Goal: Book appointment/travel/reservation

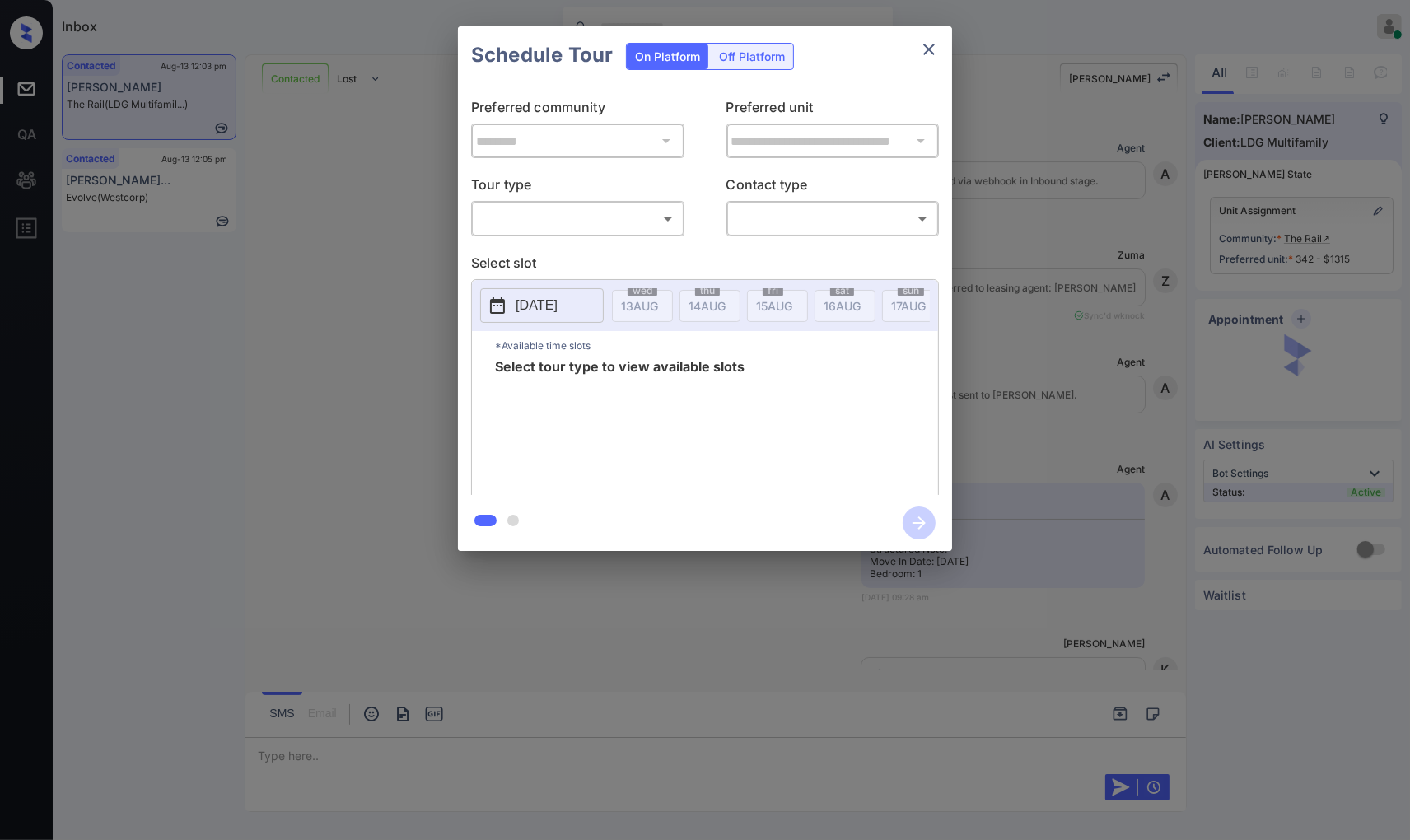
scroll to position [4476, 0]
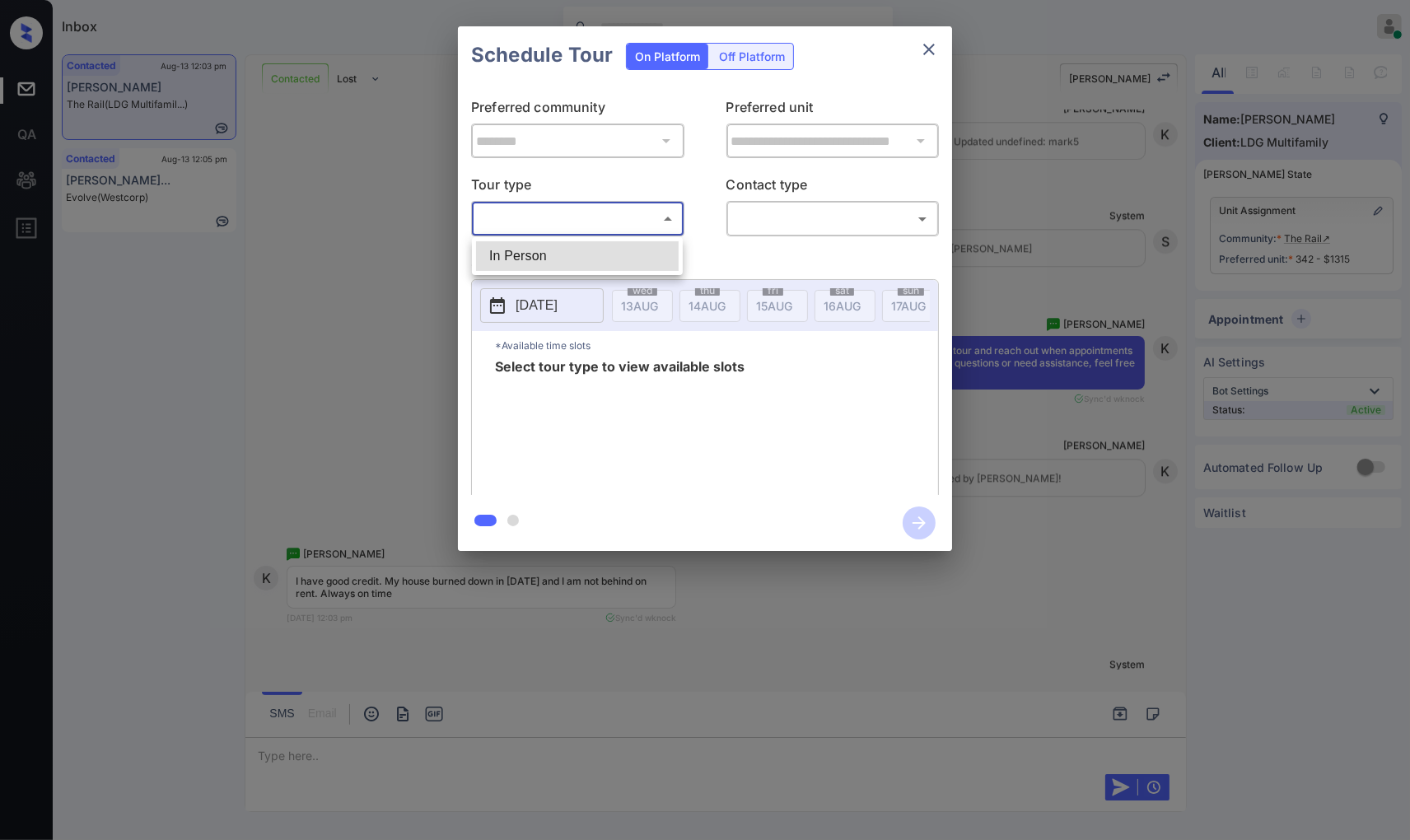
click at [659, 214] on body "Inbox Caroline Dacanay Online Set yourself offline Set yourself on break Profil…" at bounding box center [705, 420] width 1410 height 840
click at [642, 257] on li "In Person" at bounding box center [577, 257] width 202 height 30
type input "********"
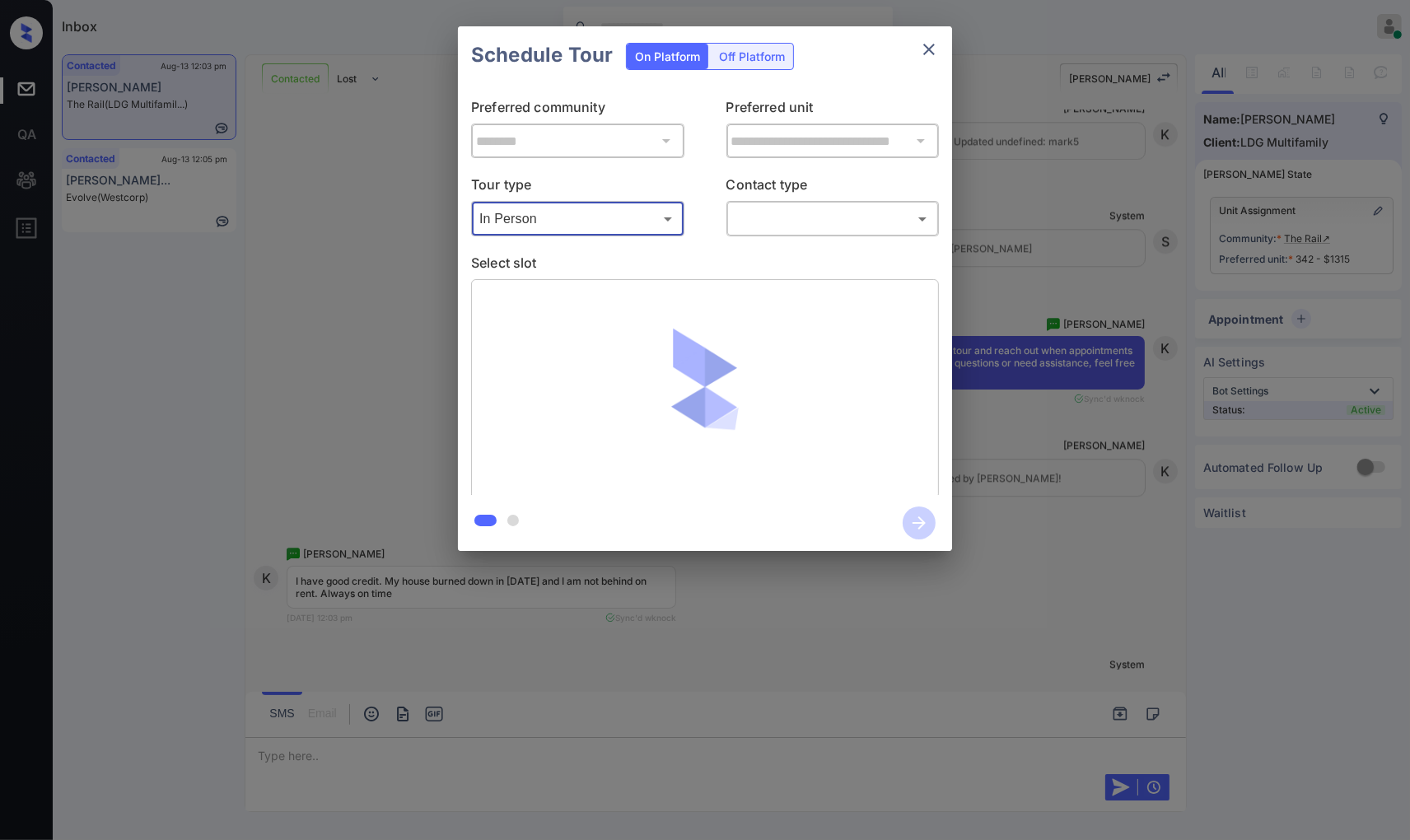
click at [822, 209] on body "Inbox Caroline Dacanay Online Set yourself offline Set yourself on break Profil…" at bounding box center [705, 420] width 1410 height 840
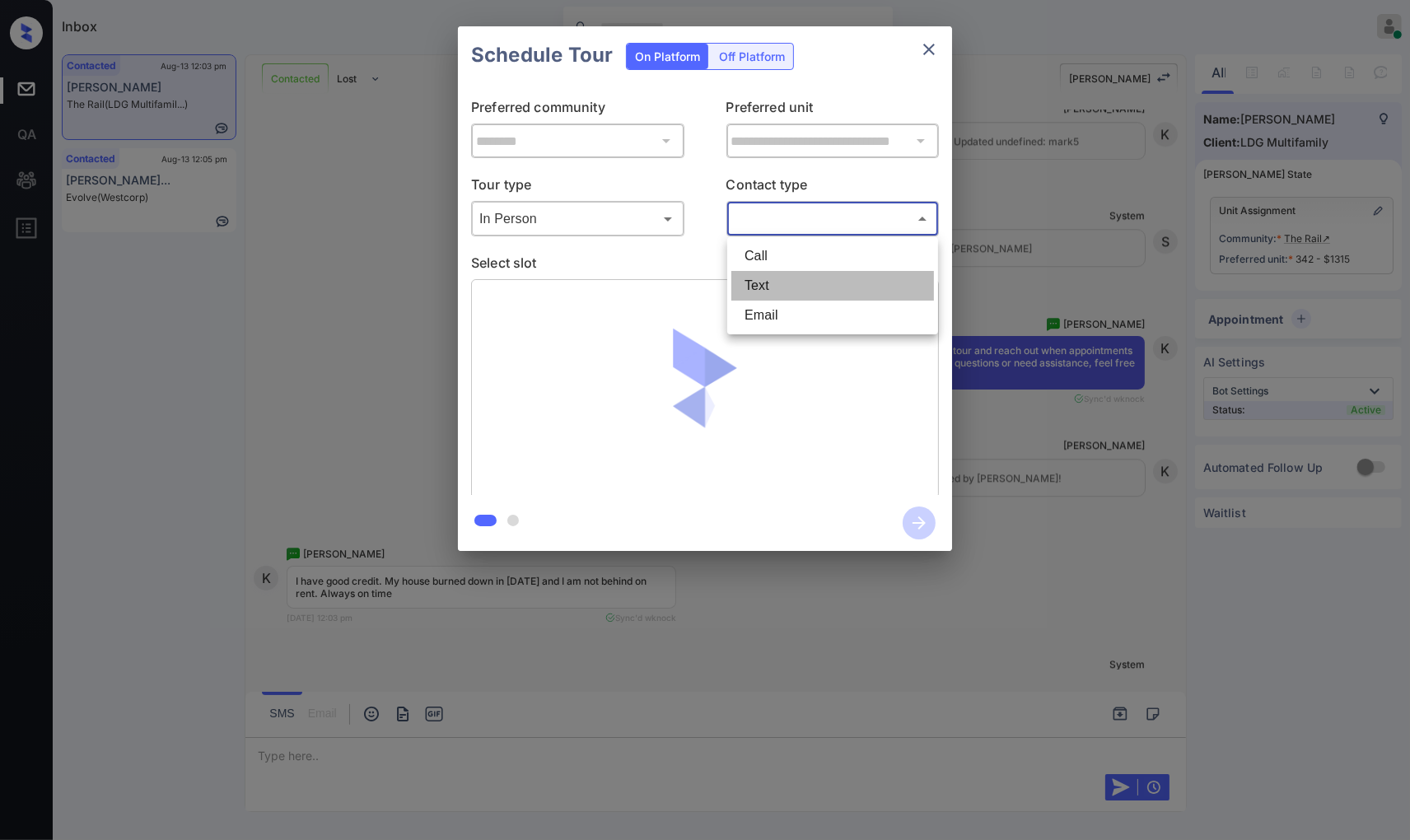
click at [832, 293] on li "Text" at bounding box center [832, 286] width 202 height 30
type input "****"
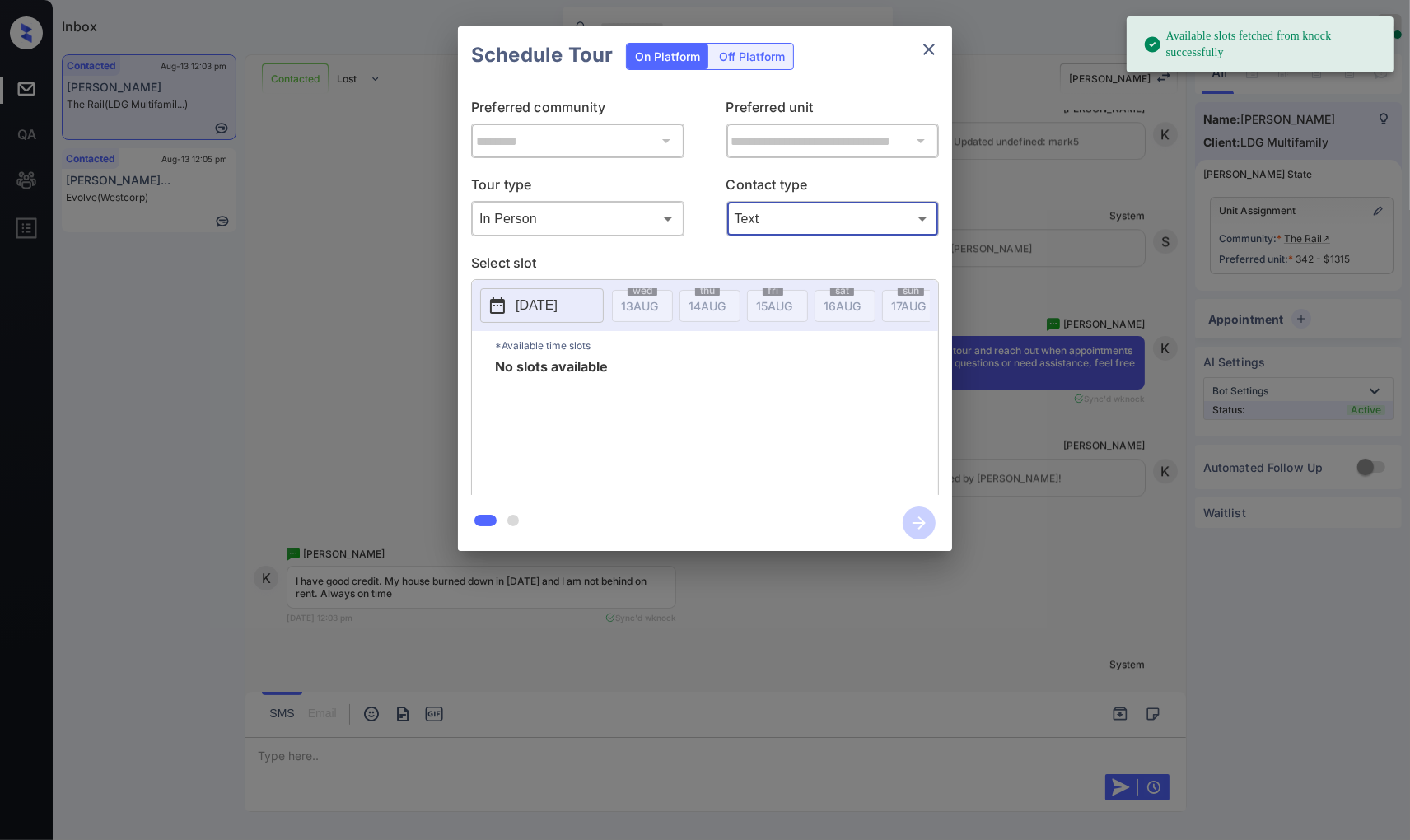
click at [565, 294] on button "2025-08-13" at bounding box center [542, 305] width 123 height 35
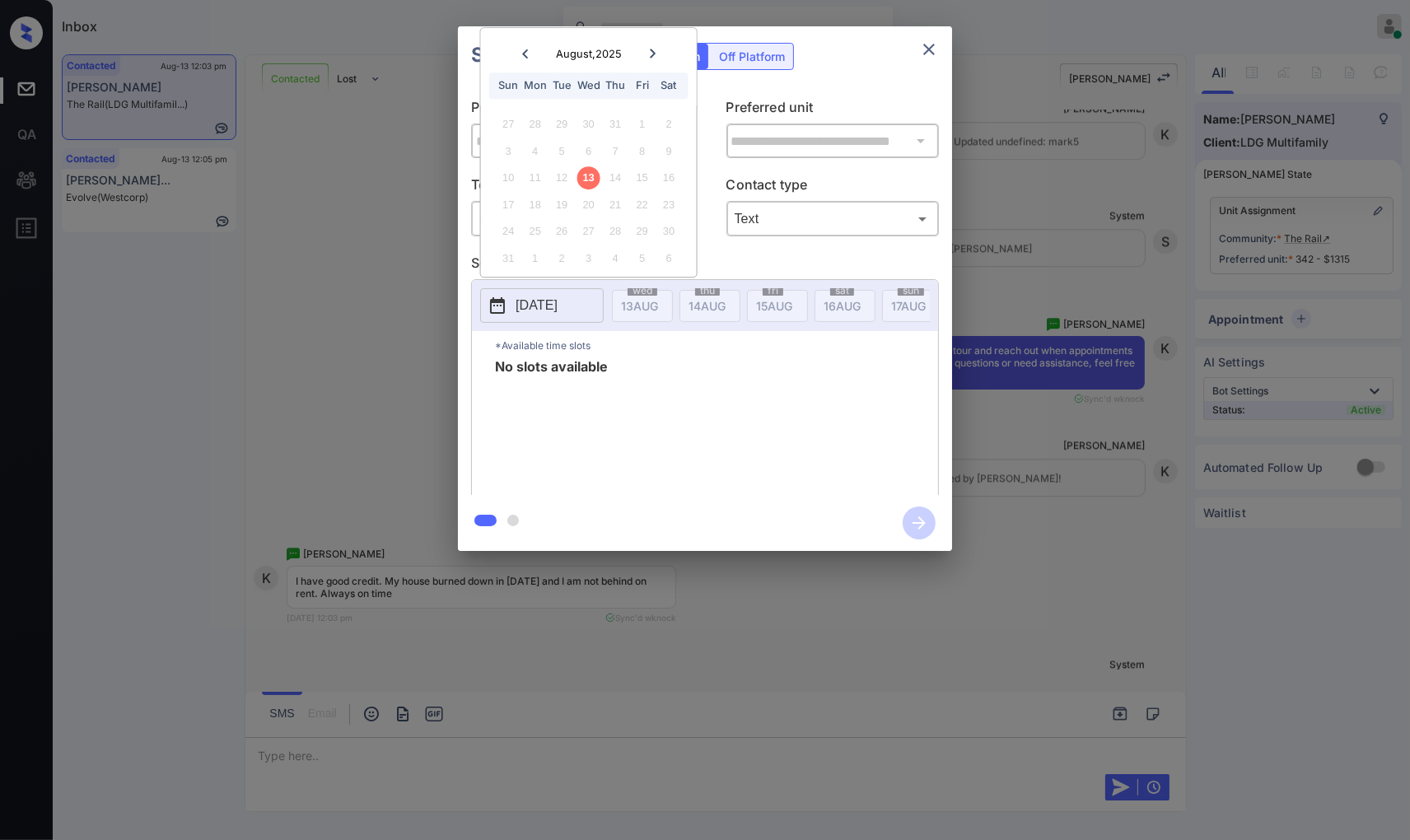
click at [1231, 352] on div "**********" at bounding box center [705, 289] width 1410 height 578
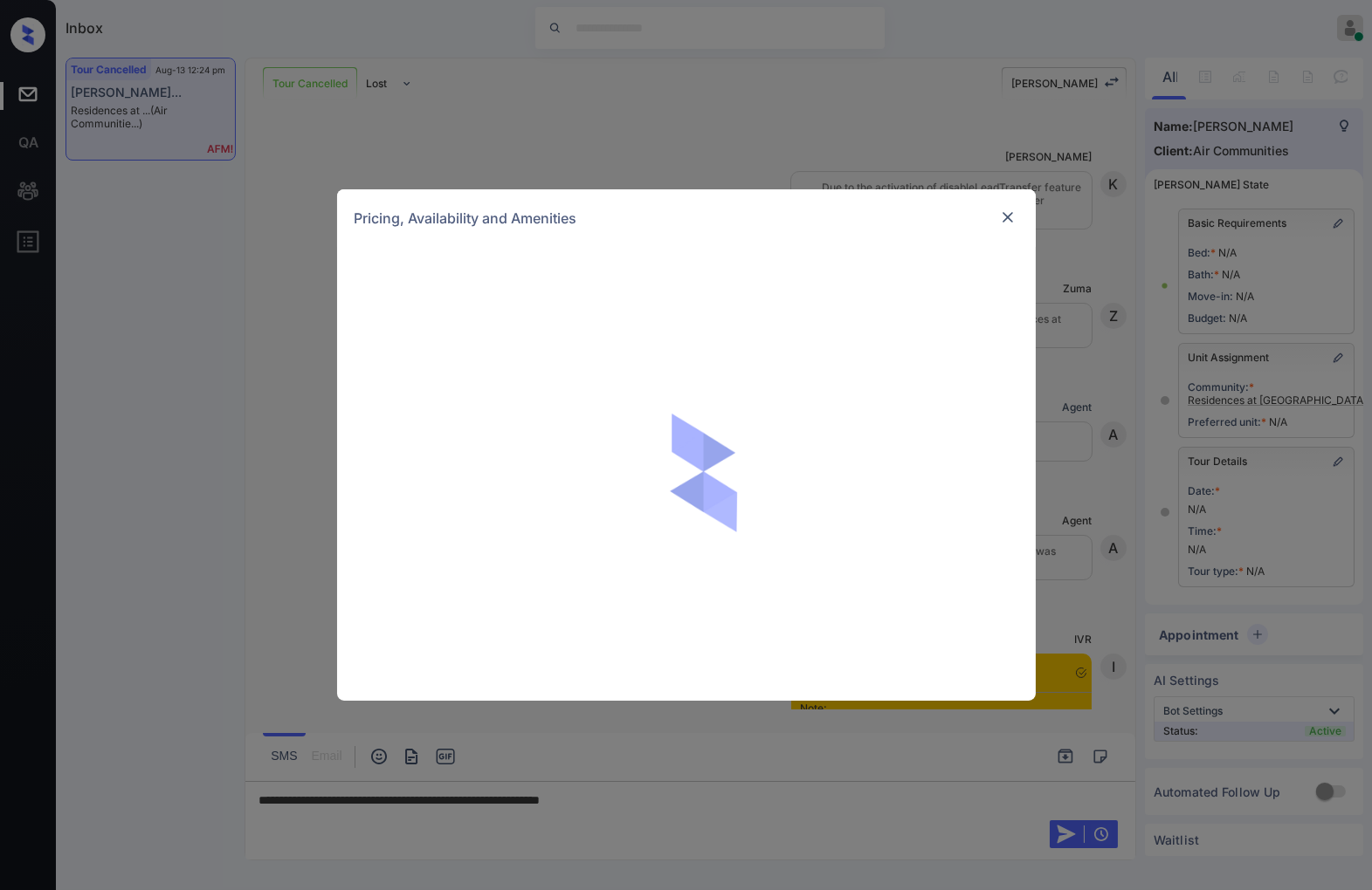
scroll to position [5032, 0]
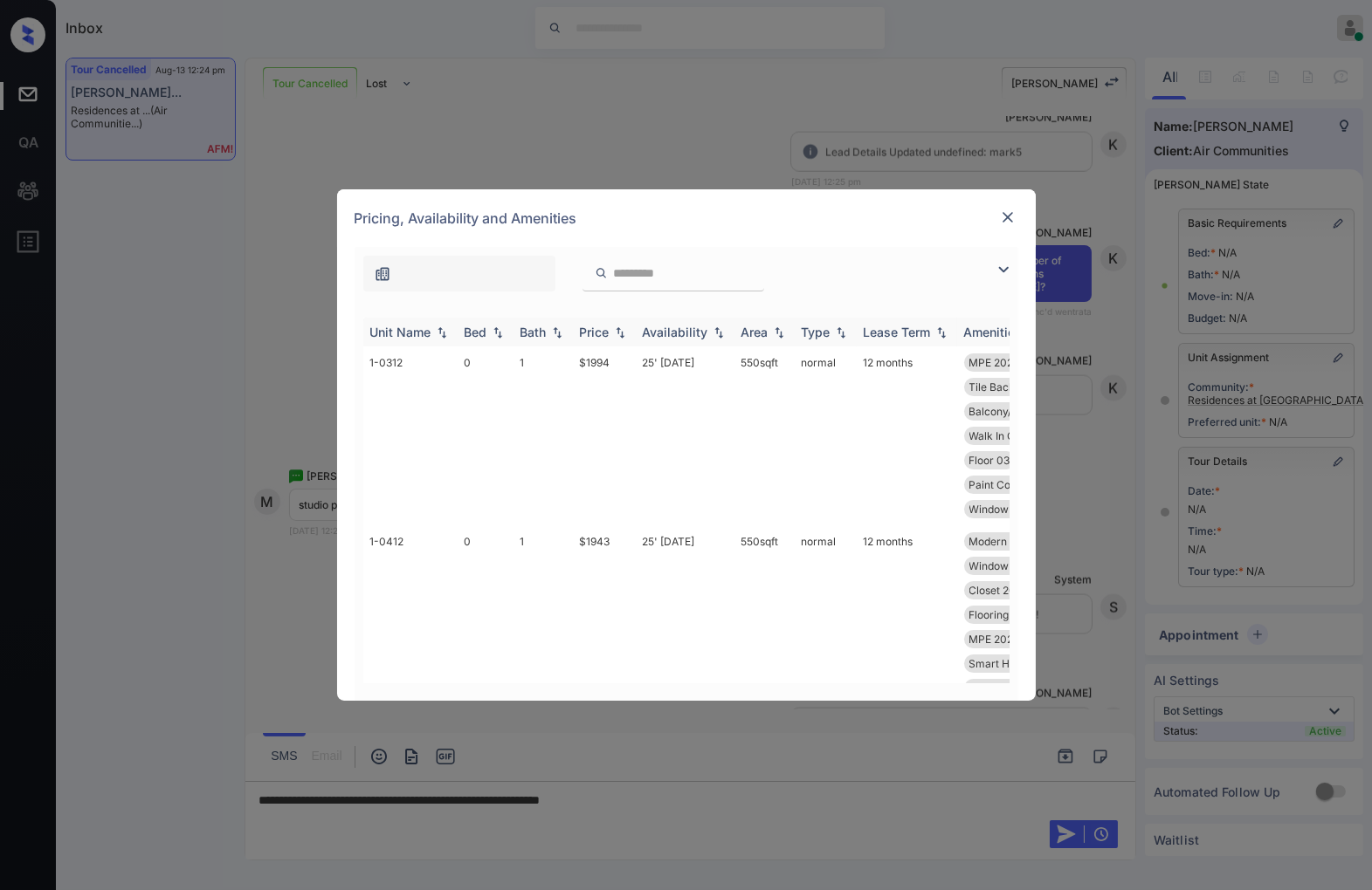
click at [615, 334] on img at bounding box center [620, 333] width 18 height 12
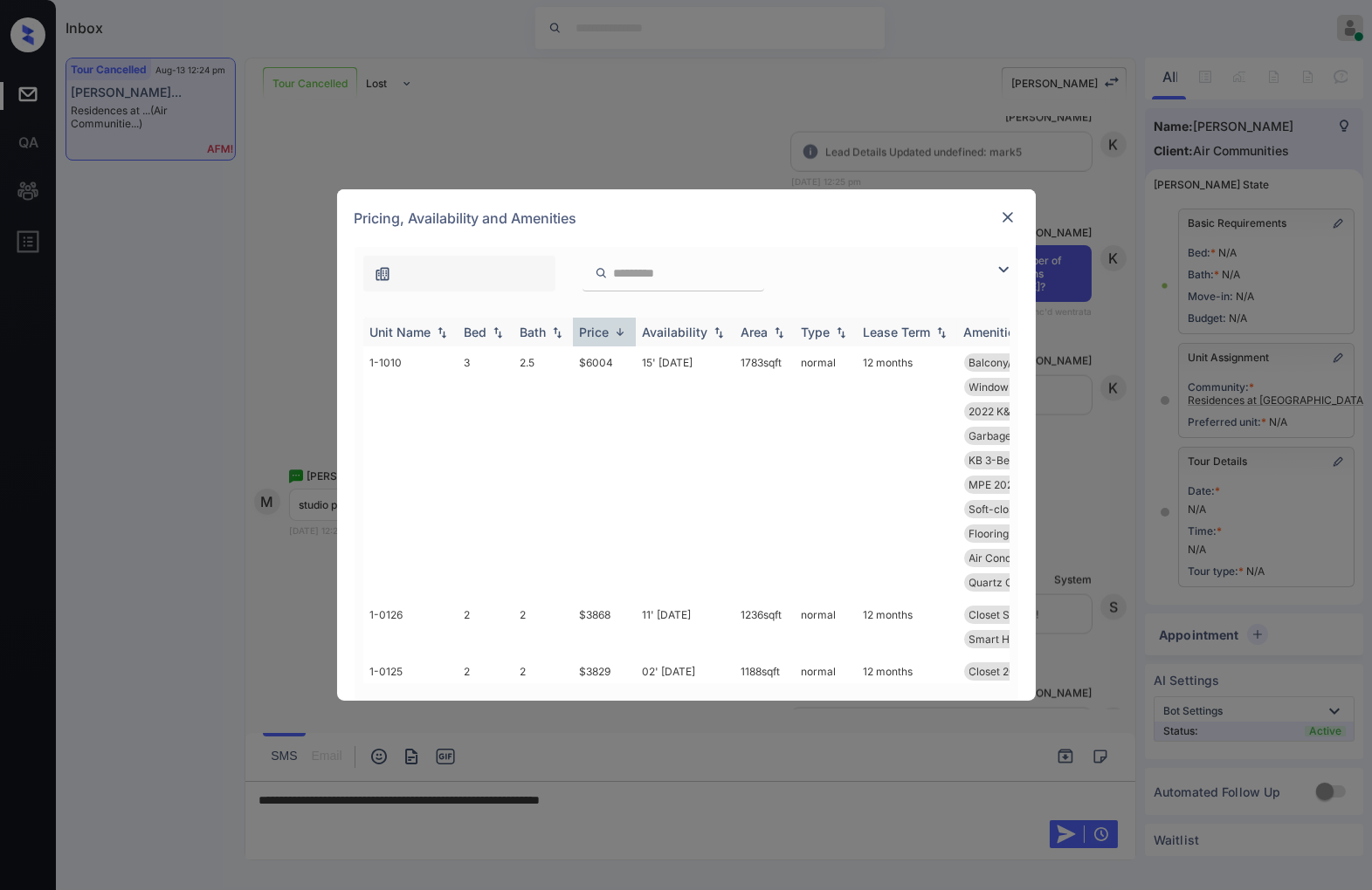
click at [615, 334] on img at bounding box center [620, 332] width 18 height 13
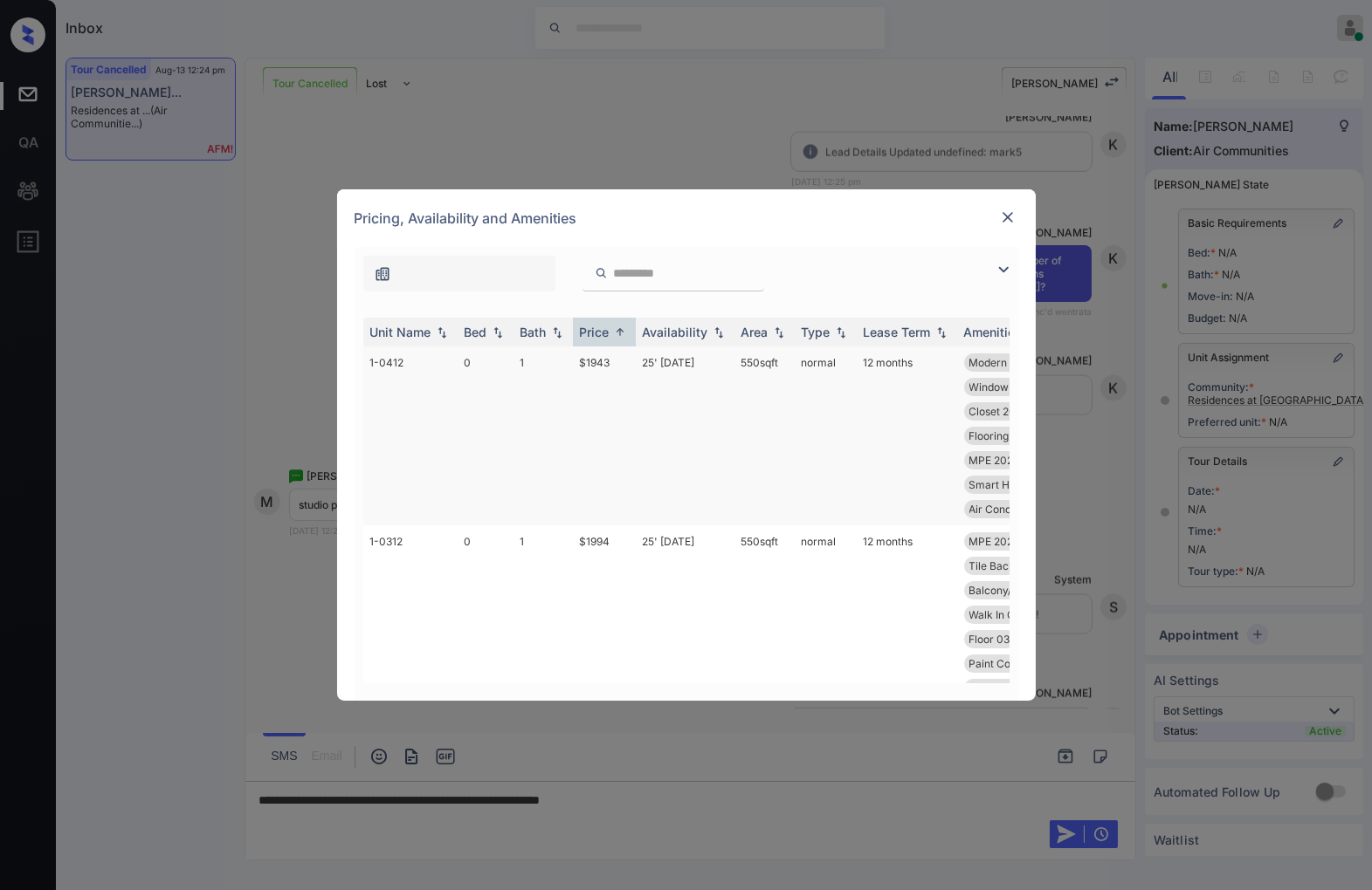
click at [600, 362] on td "$1943" at bounding box center [603, 437] width 63 height 179
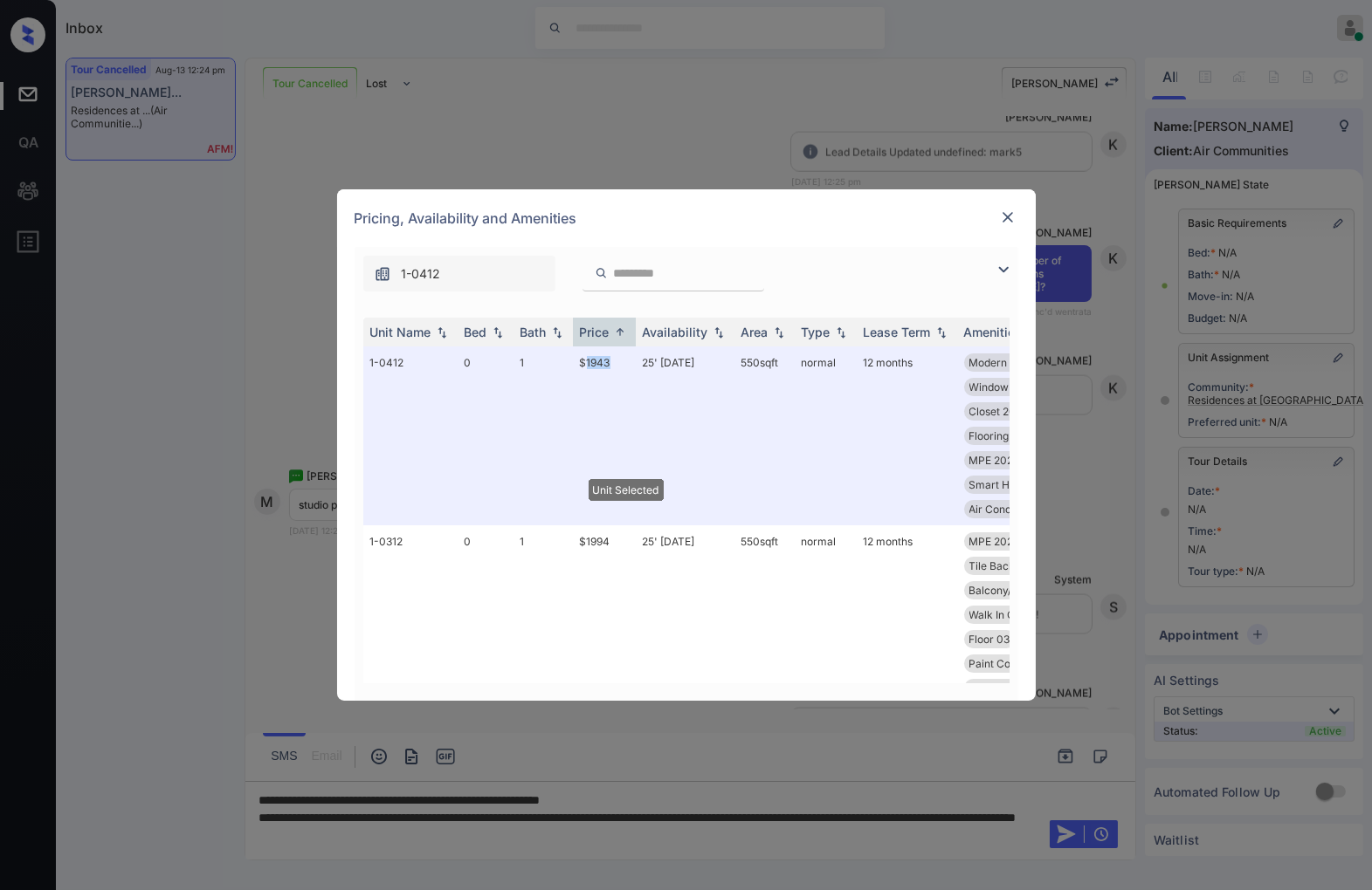
click at [1004, 215] on img at bounding box center [1008, 217] width 18 height 18
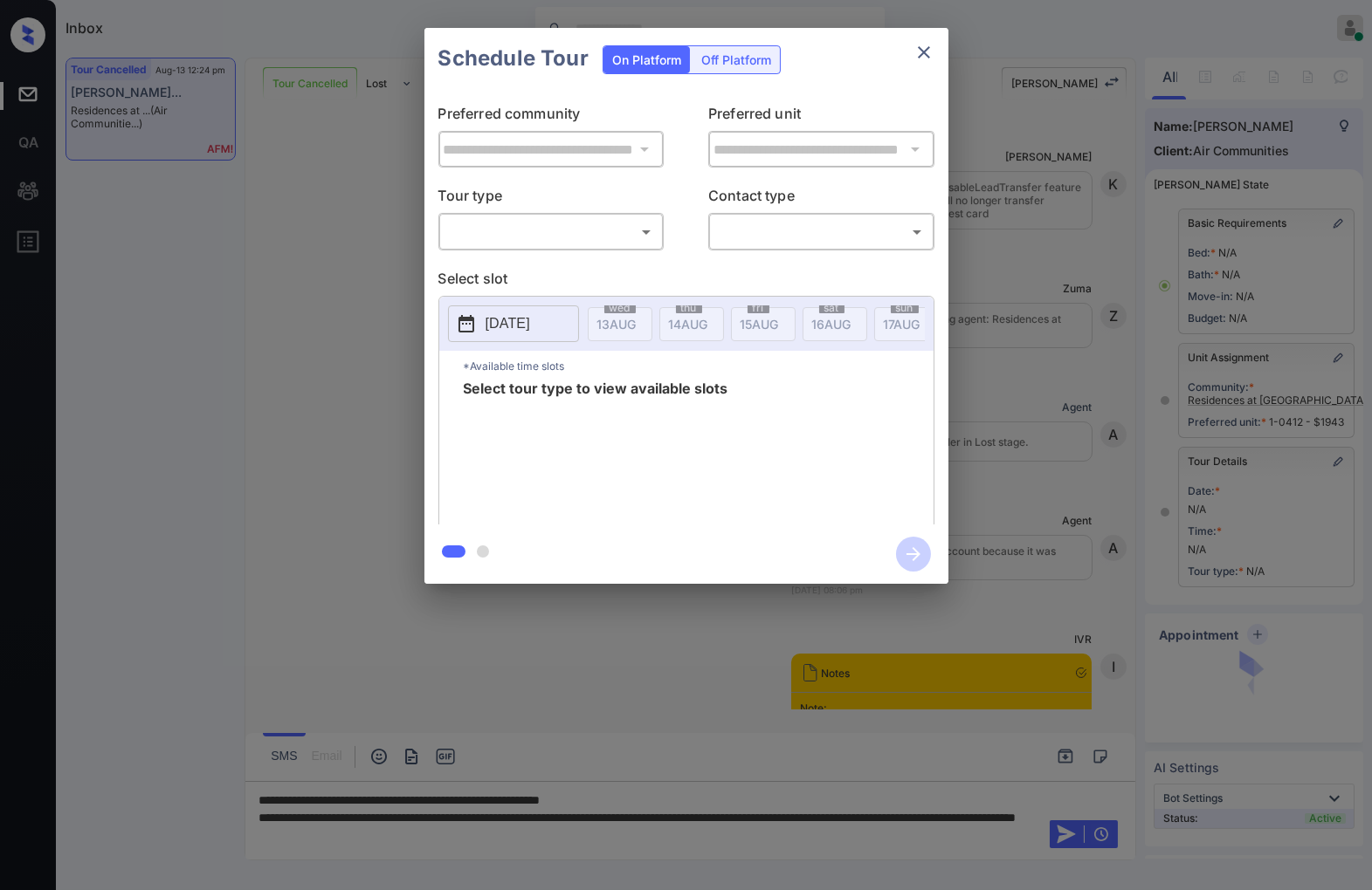
scroll to position [5243, 0]
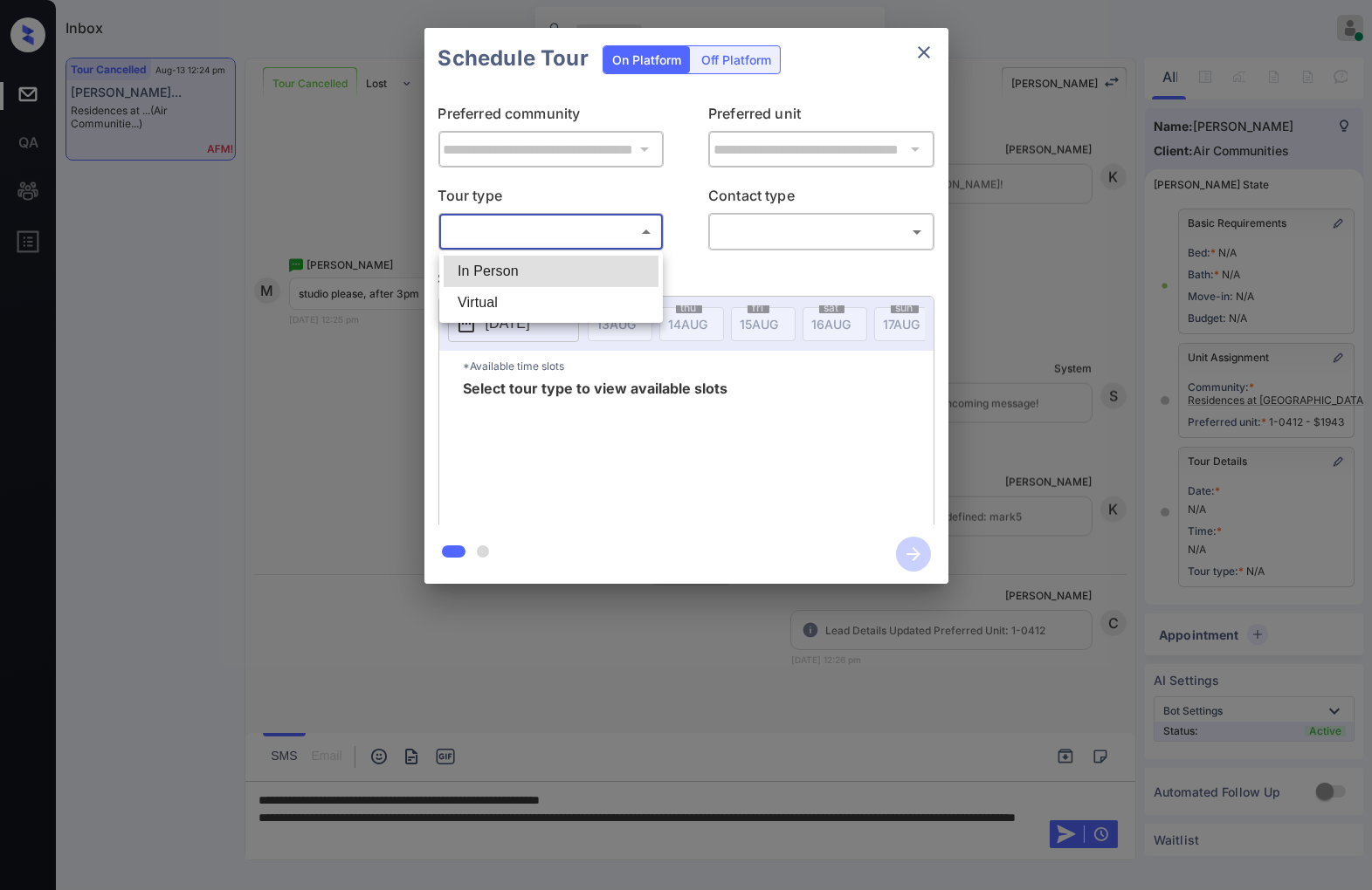
click at [600, 240] on body "Inbox Caroline Dacanay Online Set yourself offline Set yourself on break Profil…" at bounding box center [686, 445] width 1372 height 890
click at [600, 271] on li "In Person" at bounding box center [550, 272] width 214 height 32
type input "********"
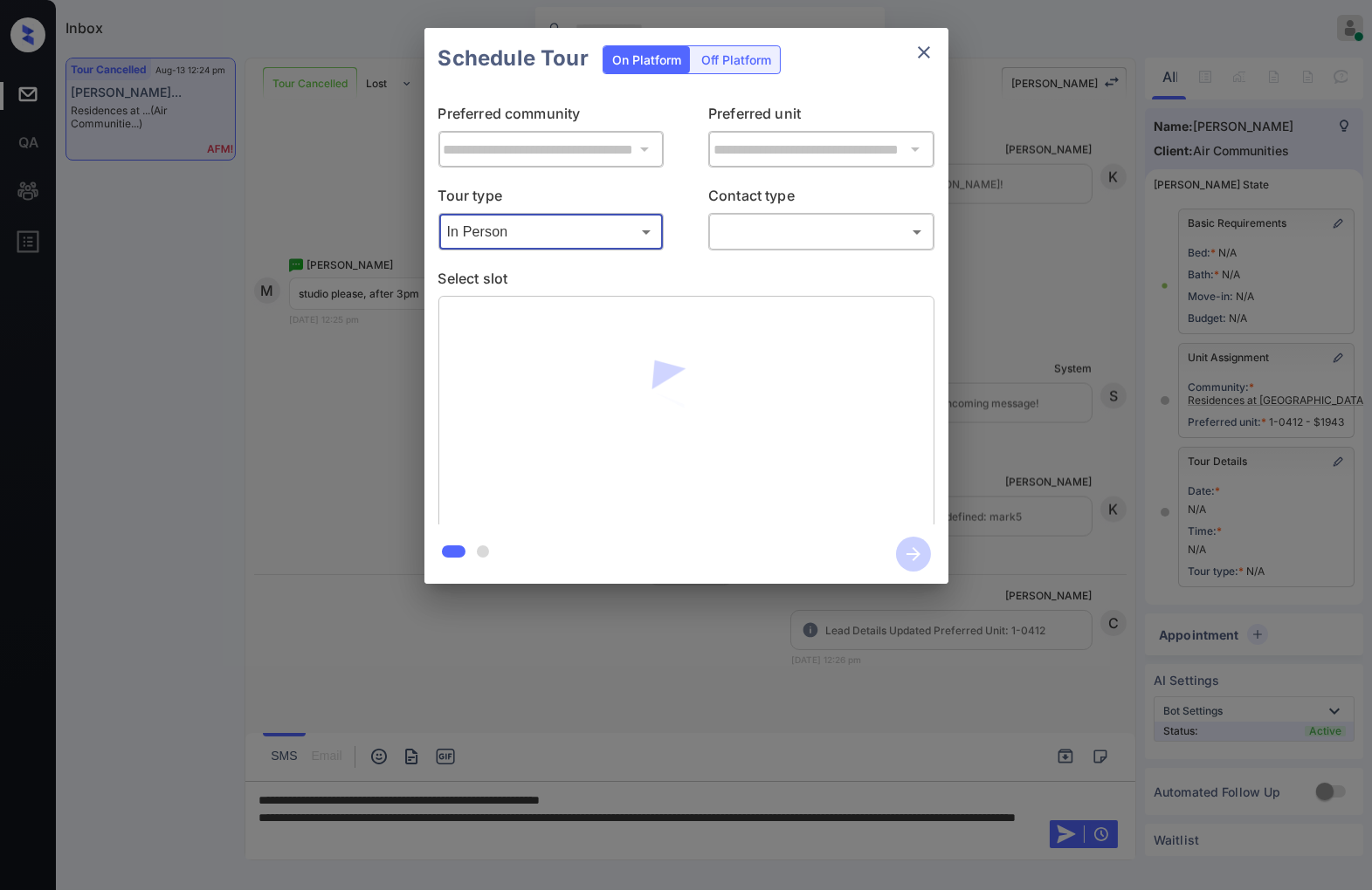
click at [799, 235] on body "Inbox Caroline Dacanay Online Set yourself offline Set yourself on break Profil…" at bounding box center [686, 445] width 1372 height 890
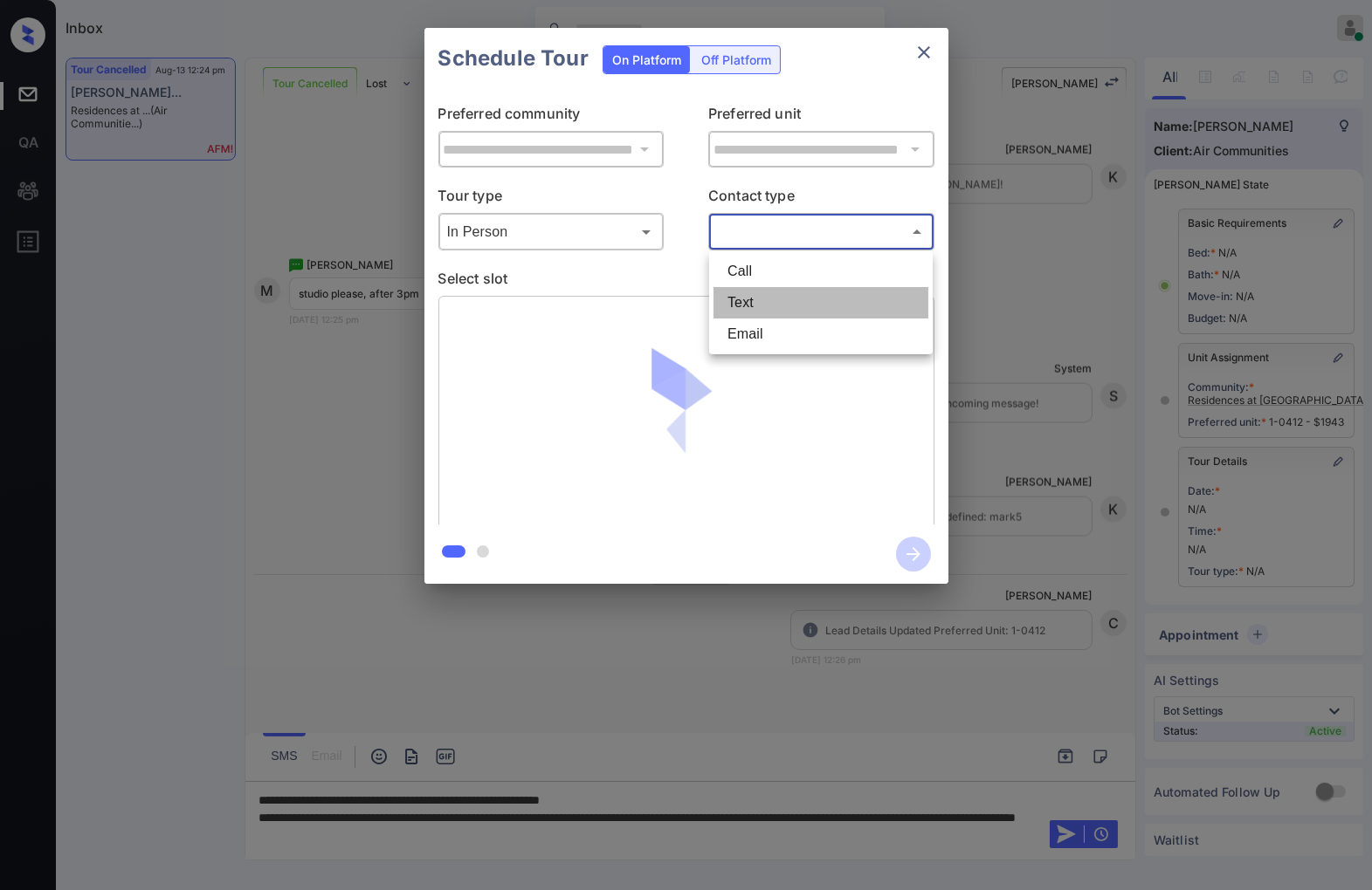
click at [780, 317] on li "Text" at bounding box center [820, 303] width 214 height 32
type input "****"
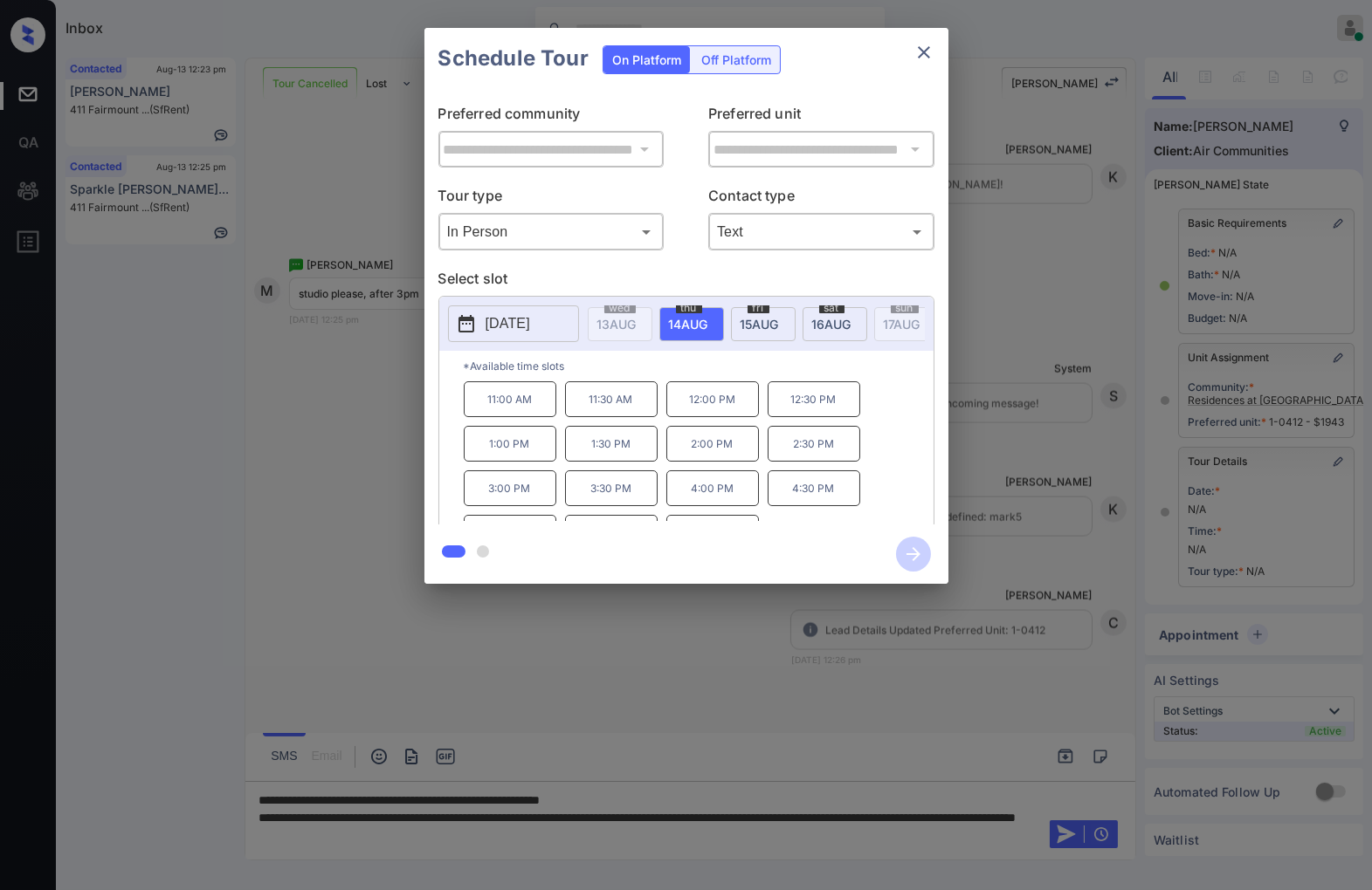
click at [614, 820] on div at bounding box center [686, 445] width 1372 height 890
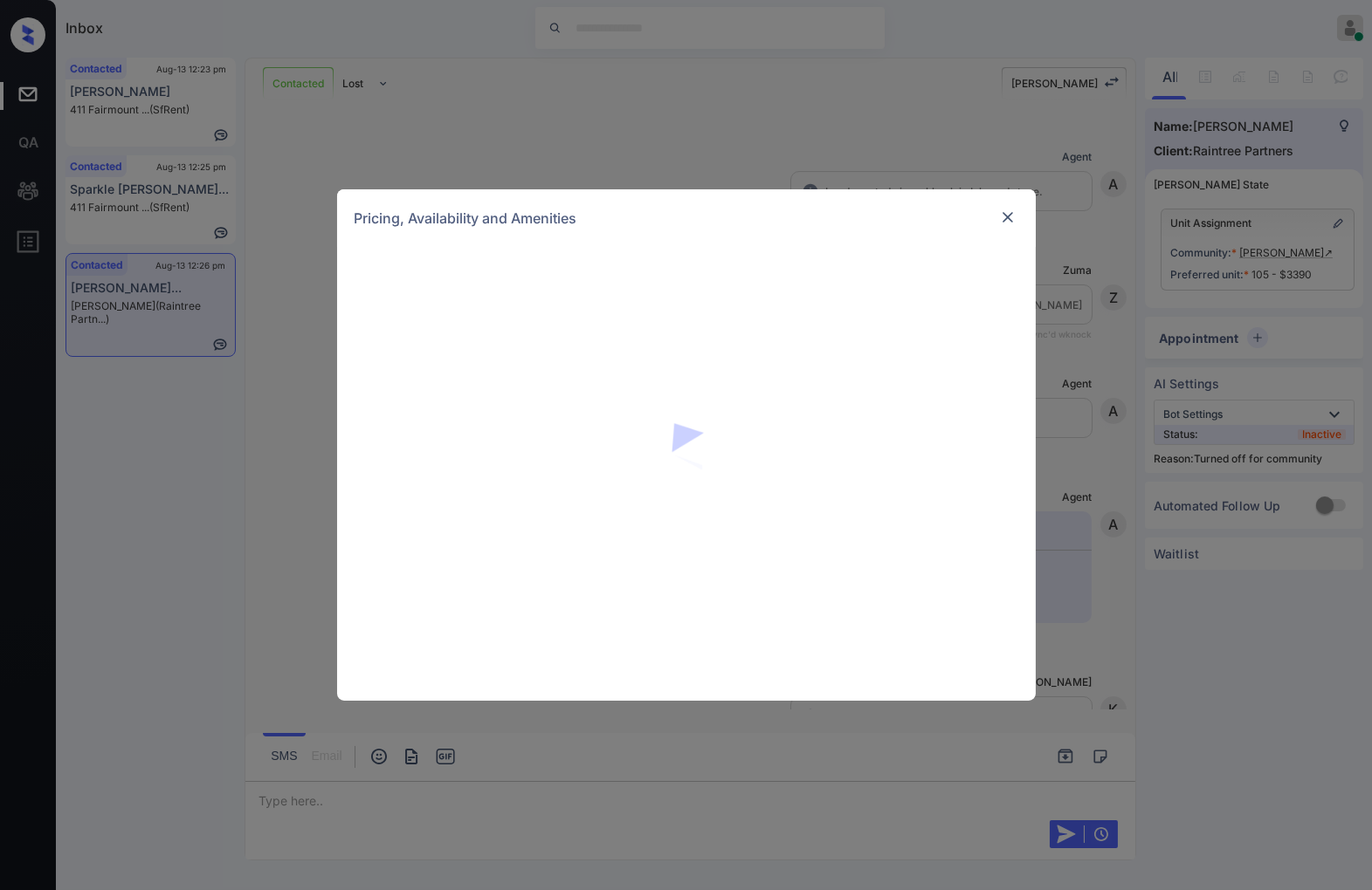
scroll to position [388, 0]
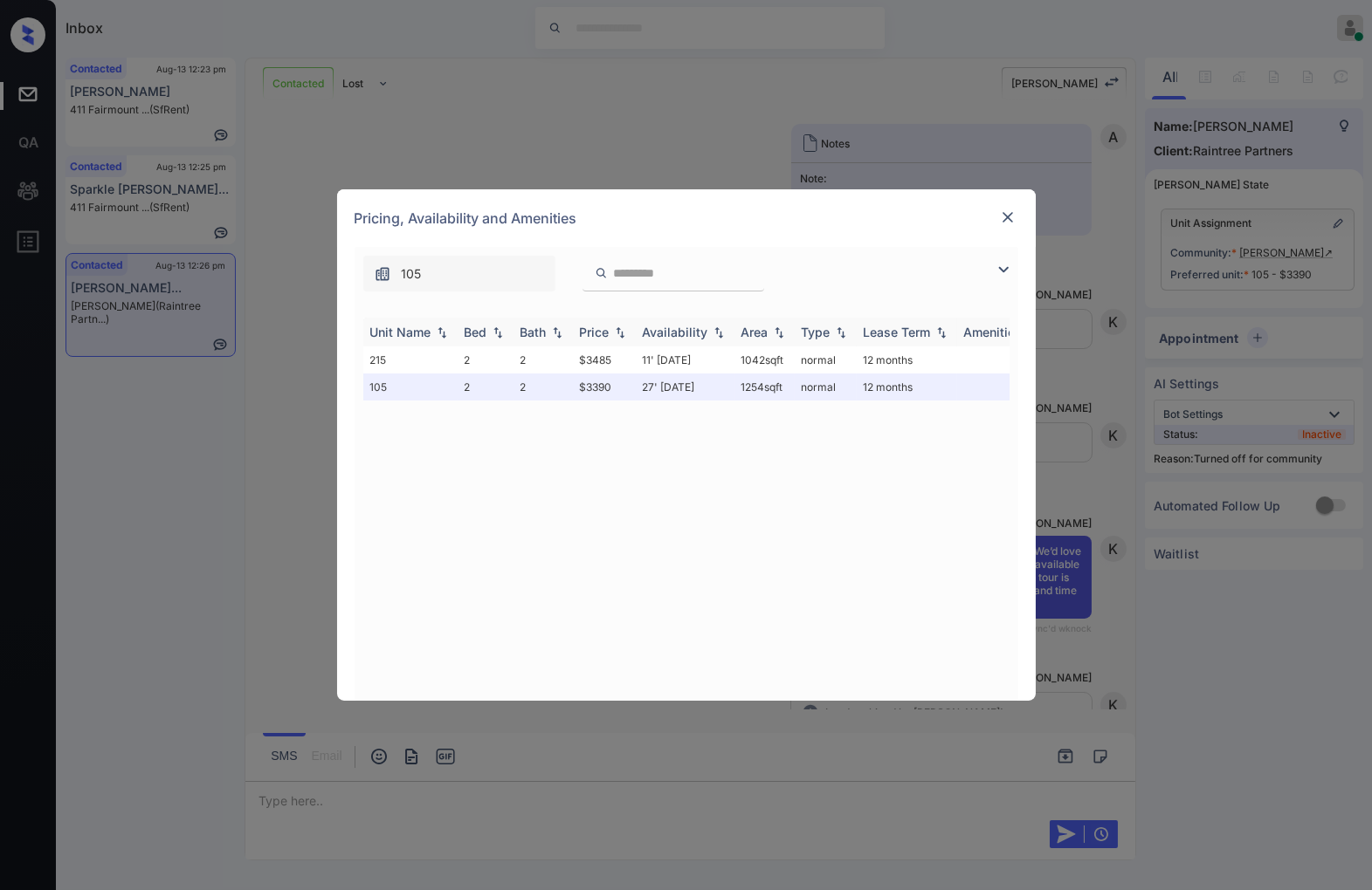
click at [628, 334] on img at bounding box center [620, 333] width 18 height 12
click at [628, 334] on img at bounding box center [620, 332] width 18 height 13
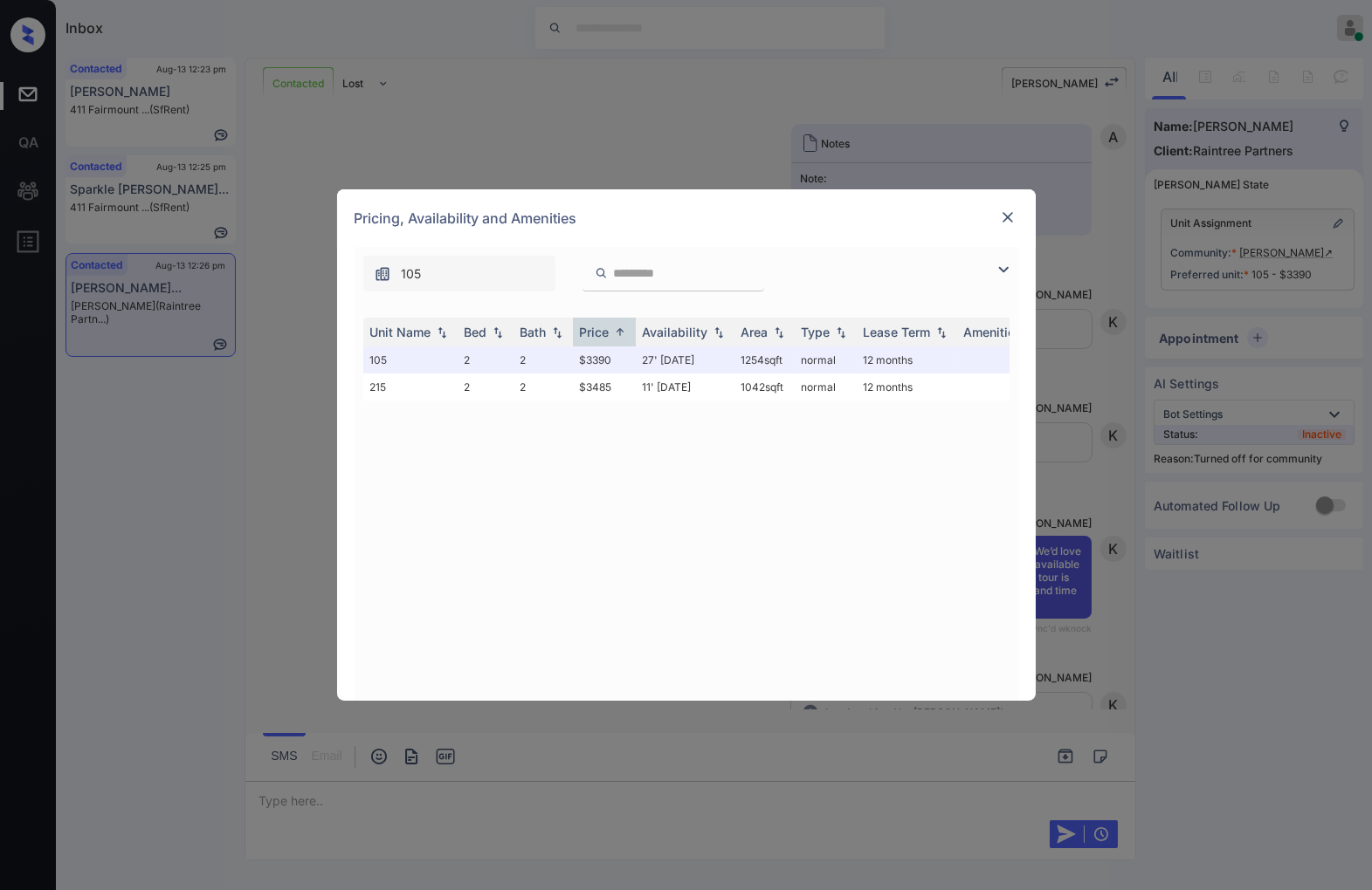
click at [1002, 212] on img at bounding box center [1008, 217] width 18 height 18
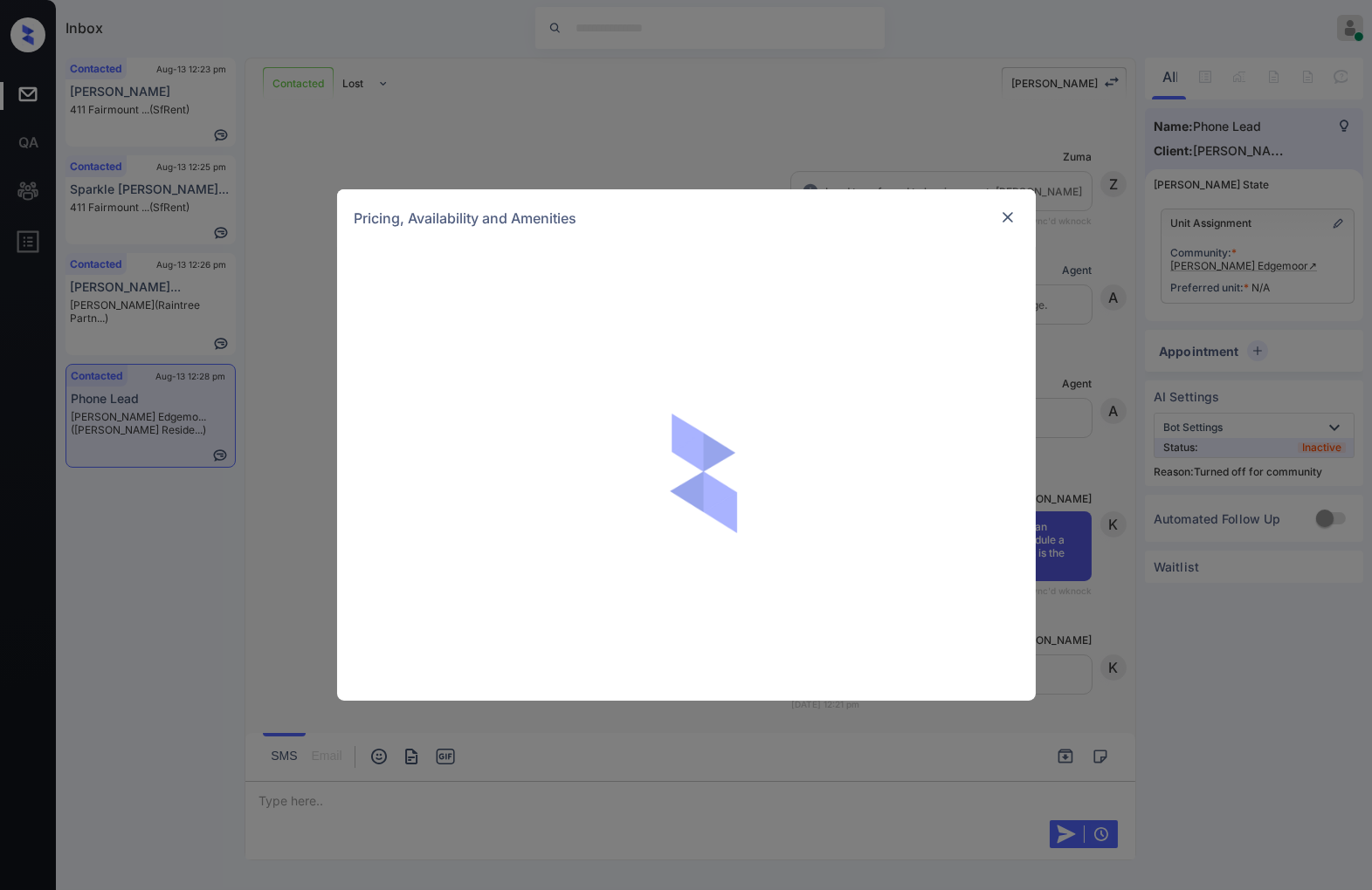
scroll to position [1071, 0]
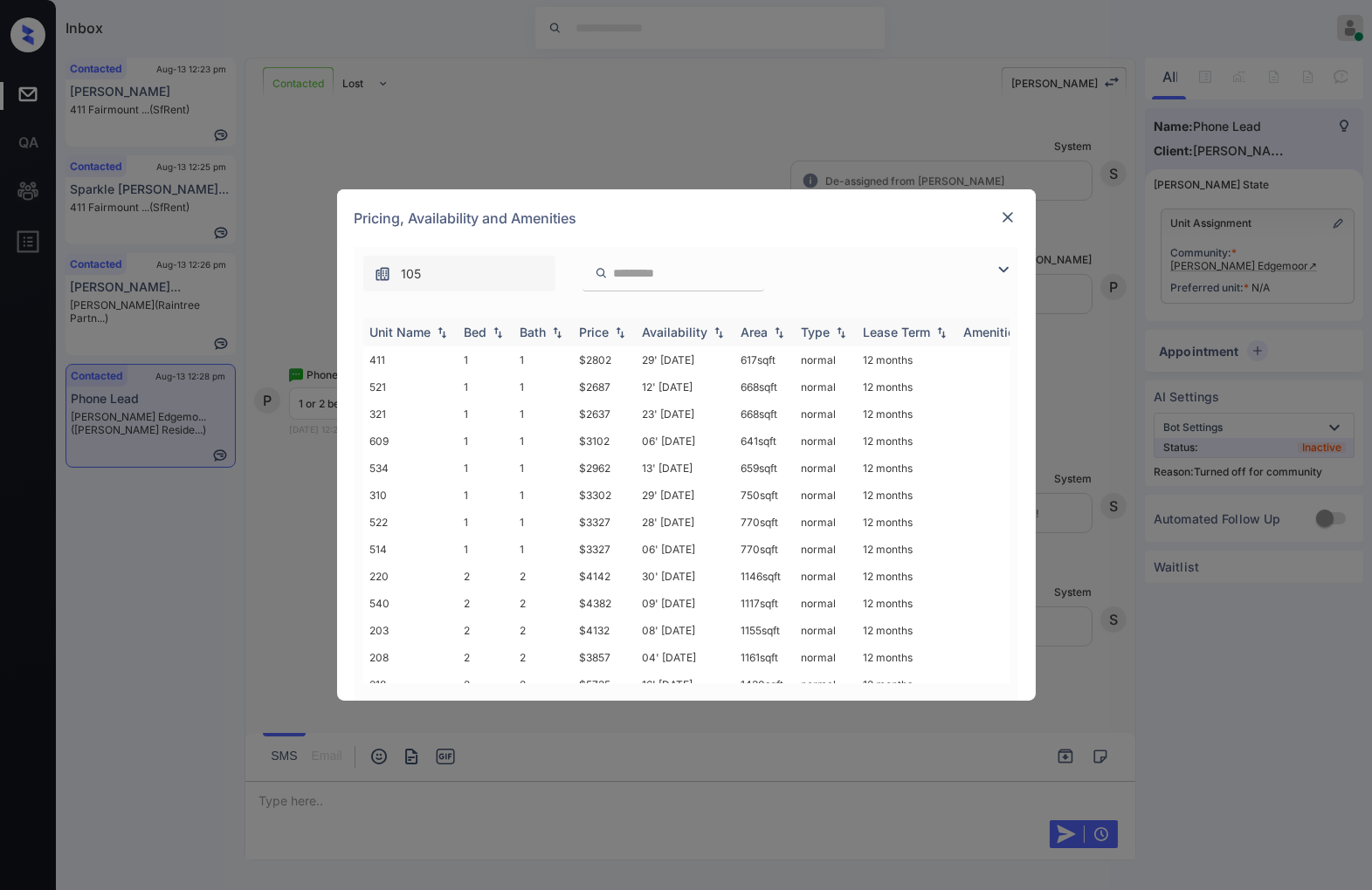
click at [620, 329] on img at bounding box center [620, 333] width 18 height 12
click at [613, 364] on td "$2637" at bounding box center [603, 360] width 63 height 27
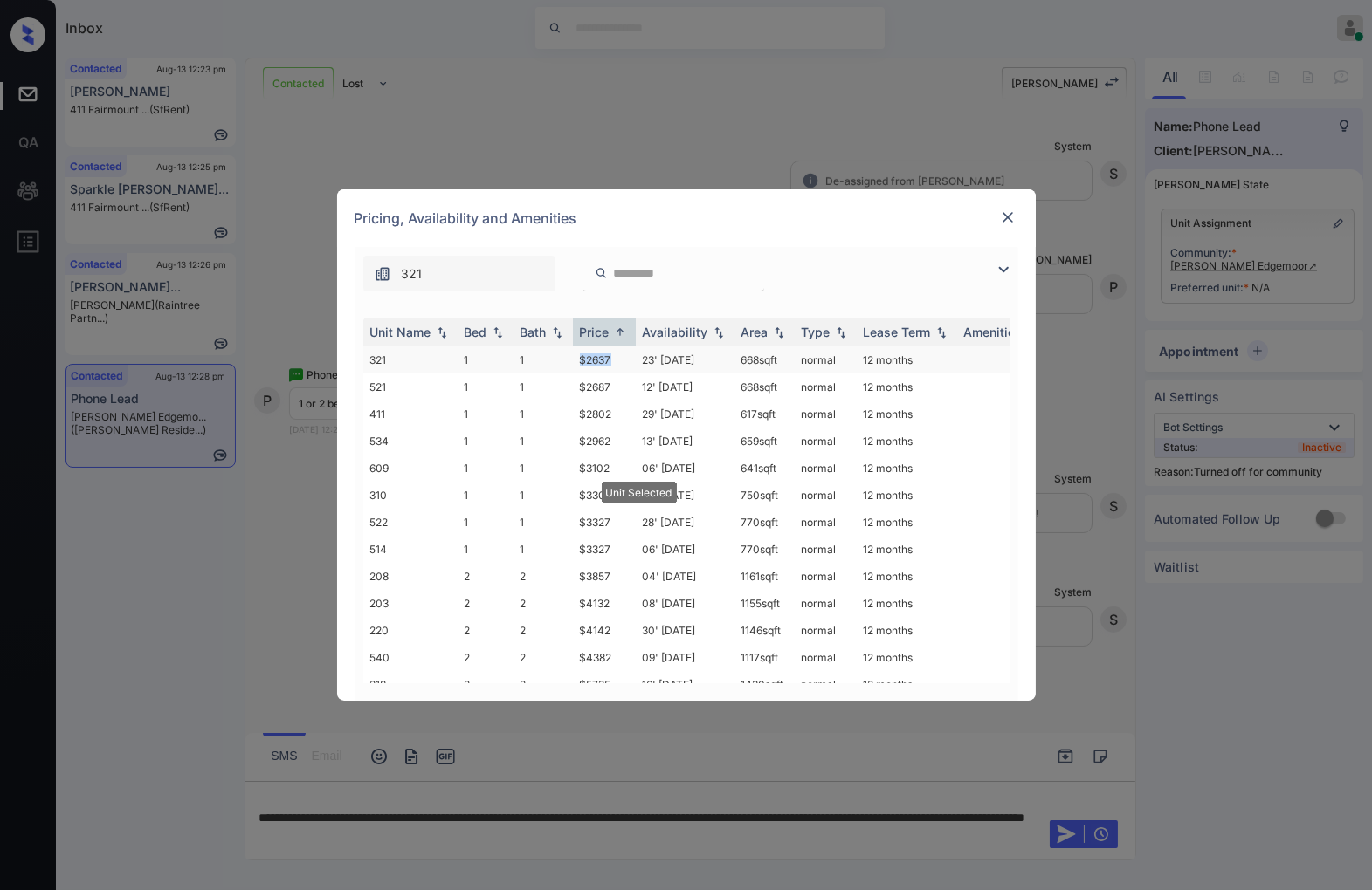
drag, startPoint x: 582, startPoint y: 359, endPoint x: 562, endPoint y: 358, distance: 20.0
click at [559, 359] on tr "321 1 1 $2637 23' Aug 25 668 sqft normal 12 months" at bounding box center [819, 360] width 912 height 27
copy tr "$2637"
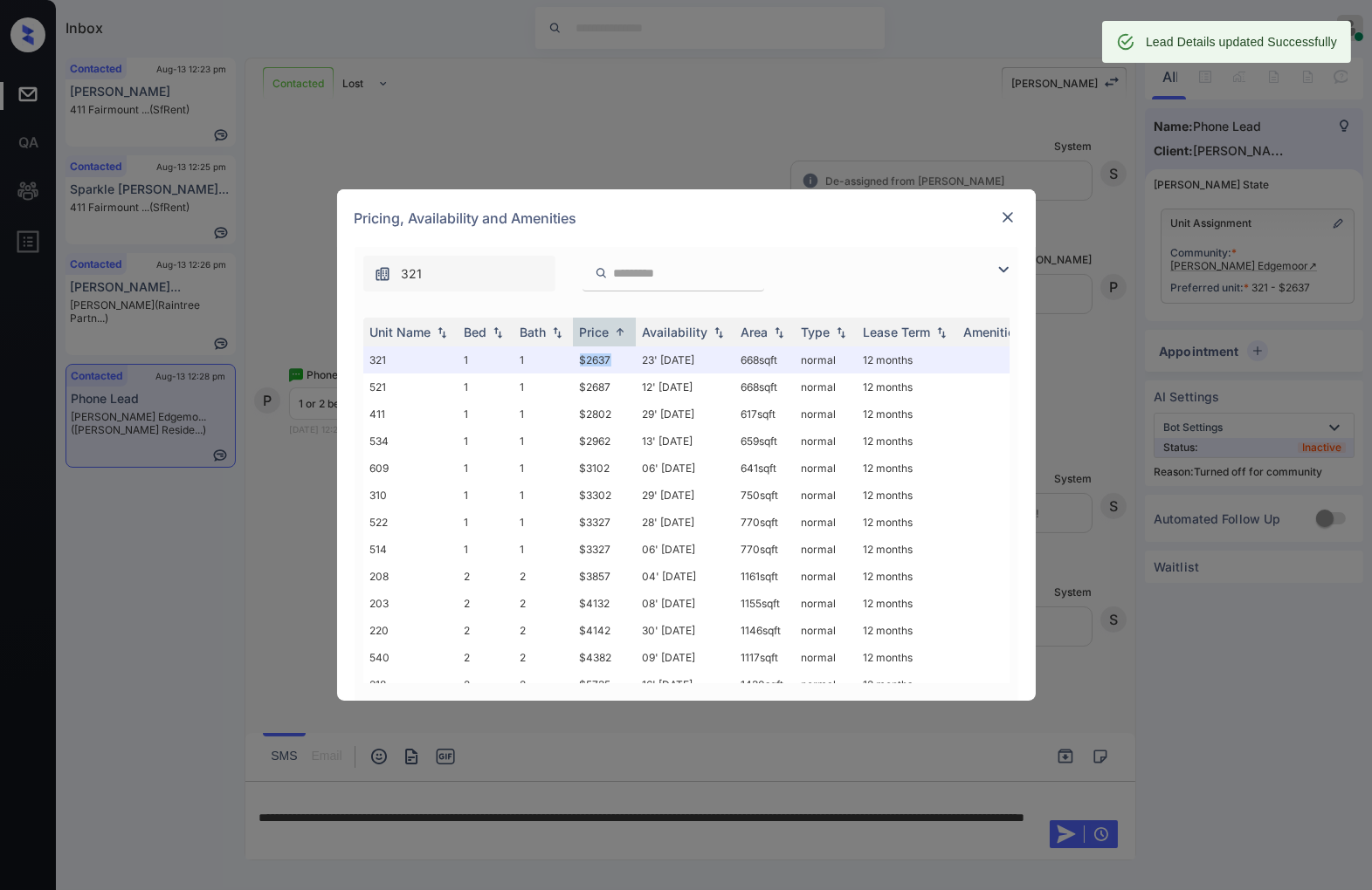
click at [1002, 216] on img at bounding box center [1008, 217] width 18 height 18
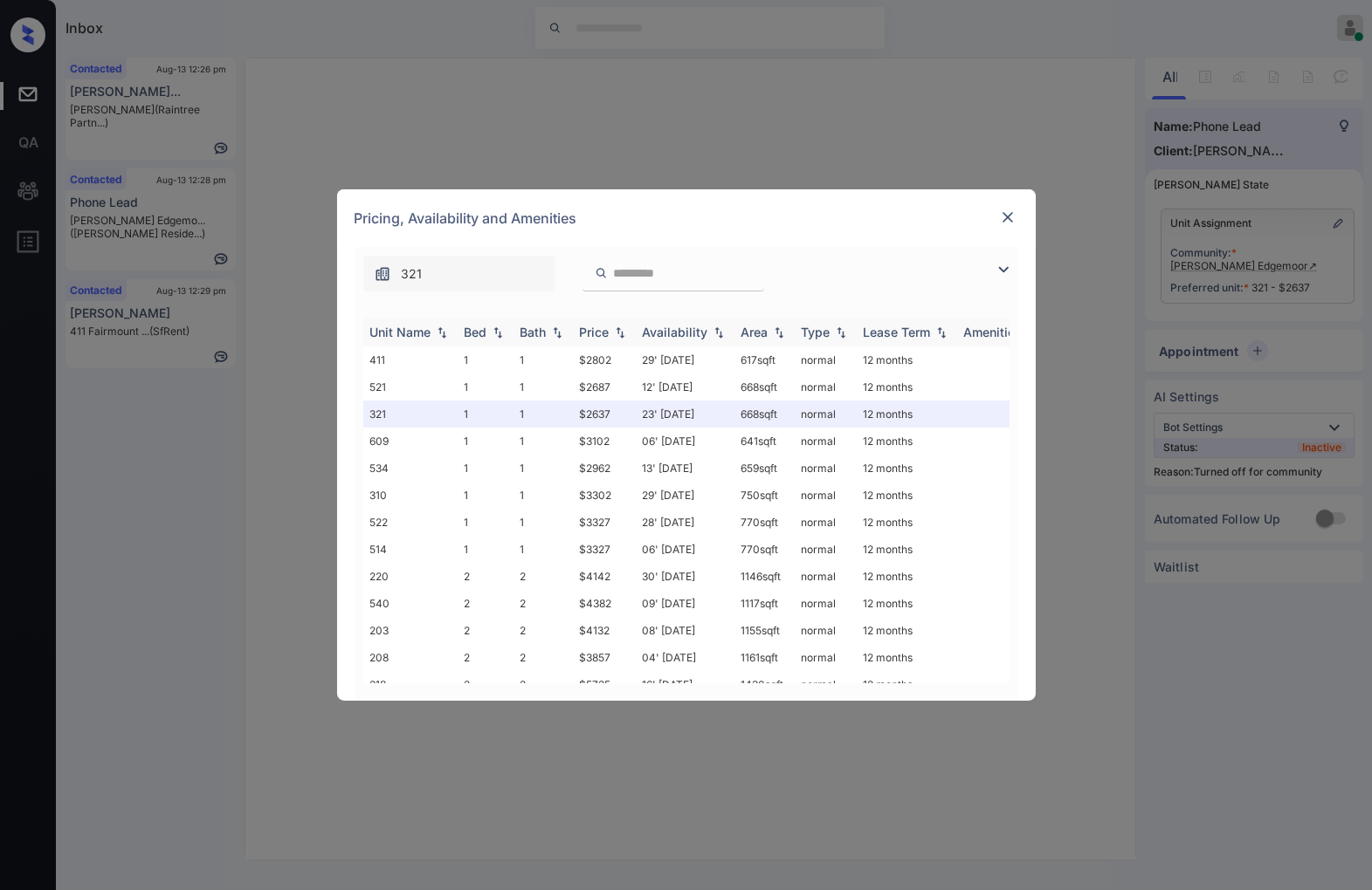
click at [625, 327] on img at bounding box center [620, 333] width 18 height 12
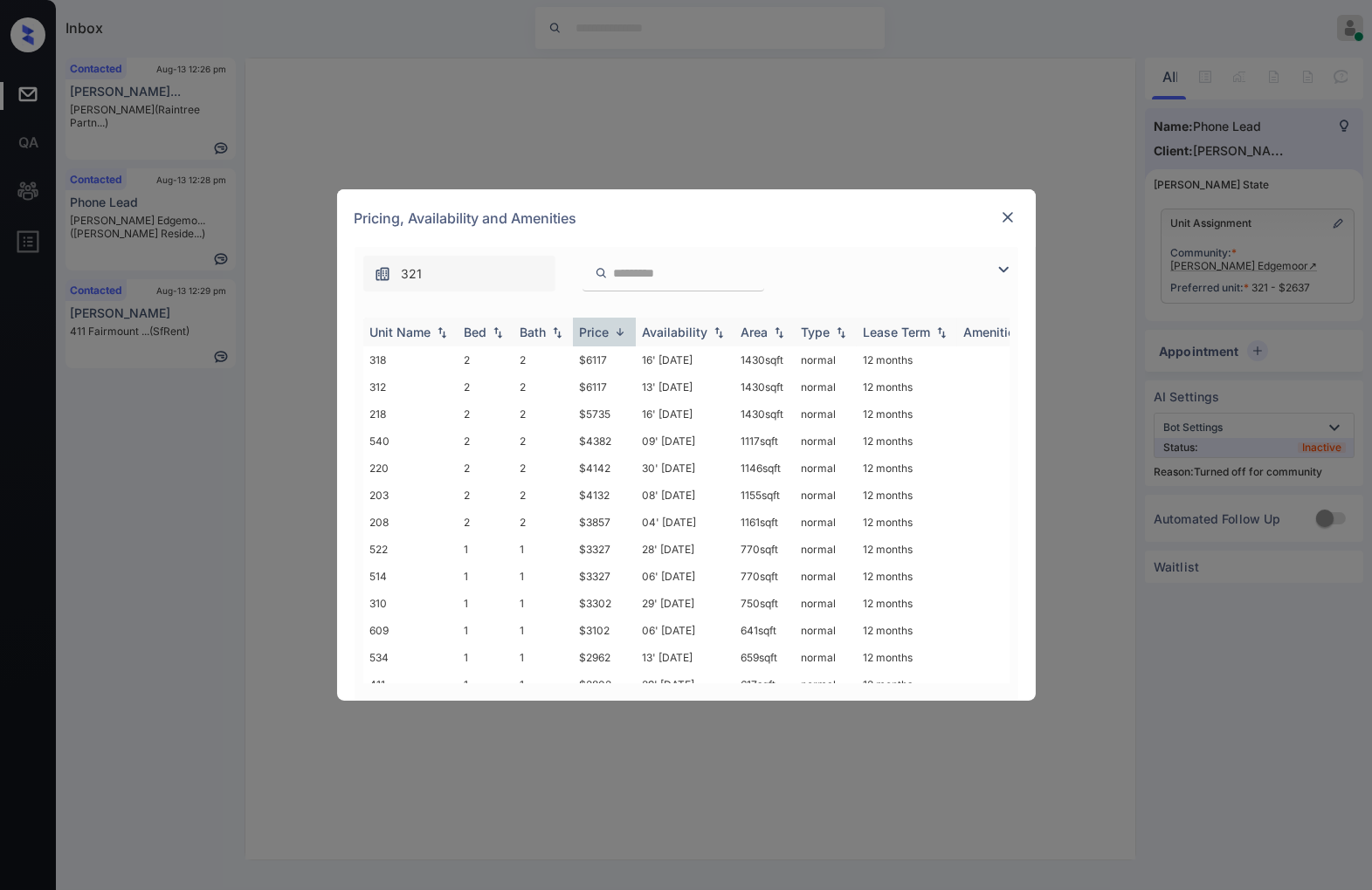
click at [625, 327] on img at bounding box center [620, 332] width 18 height 13
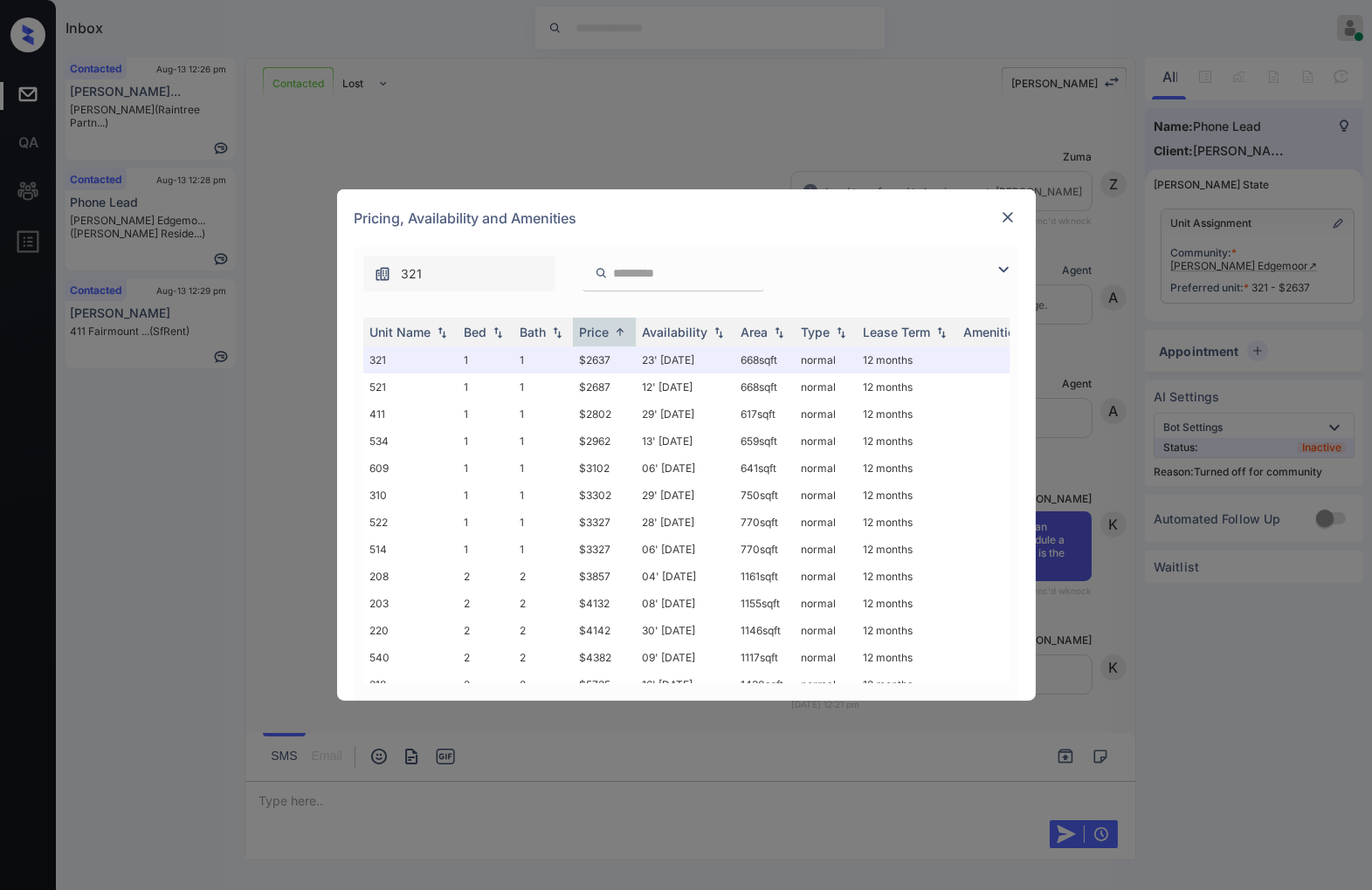
scroll to position [1303, 0]
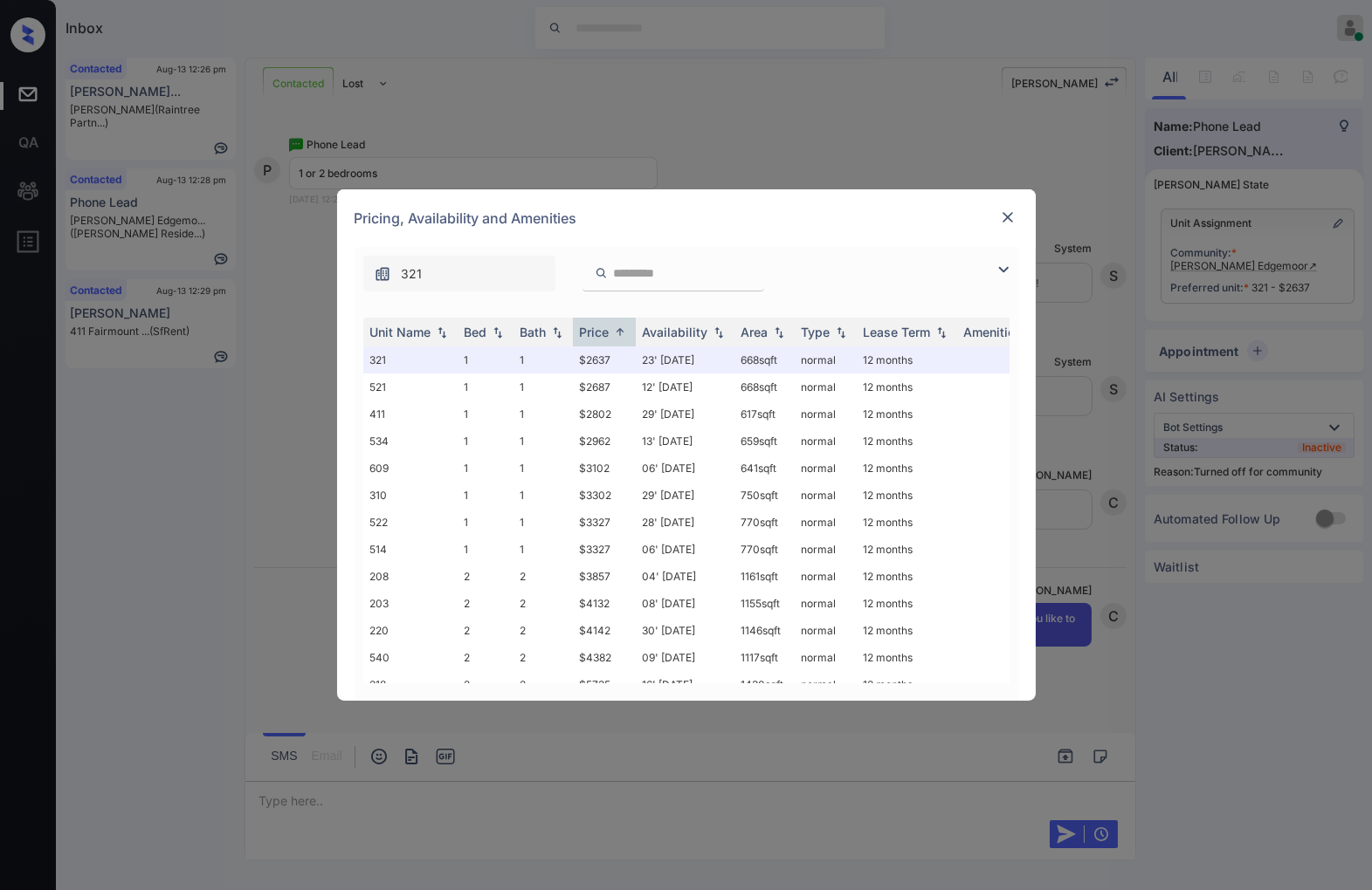
click at [1007, 214] on img at bounding box center [1008, 217] width 18 height 18
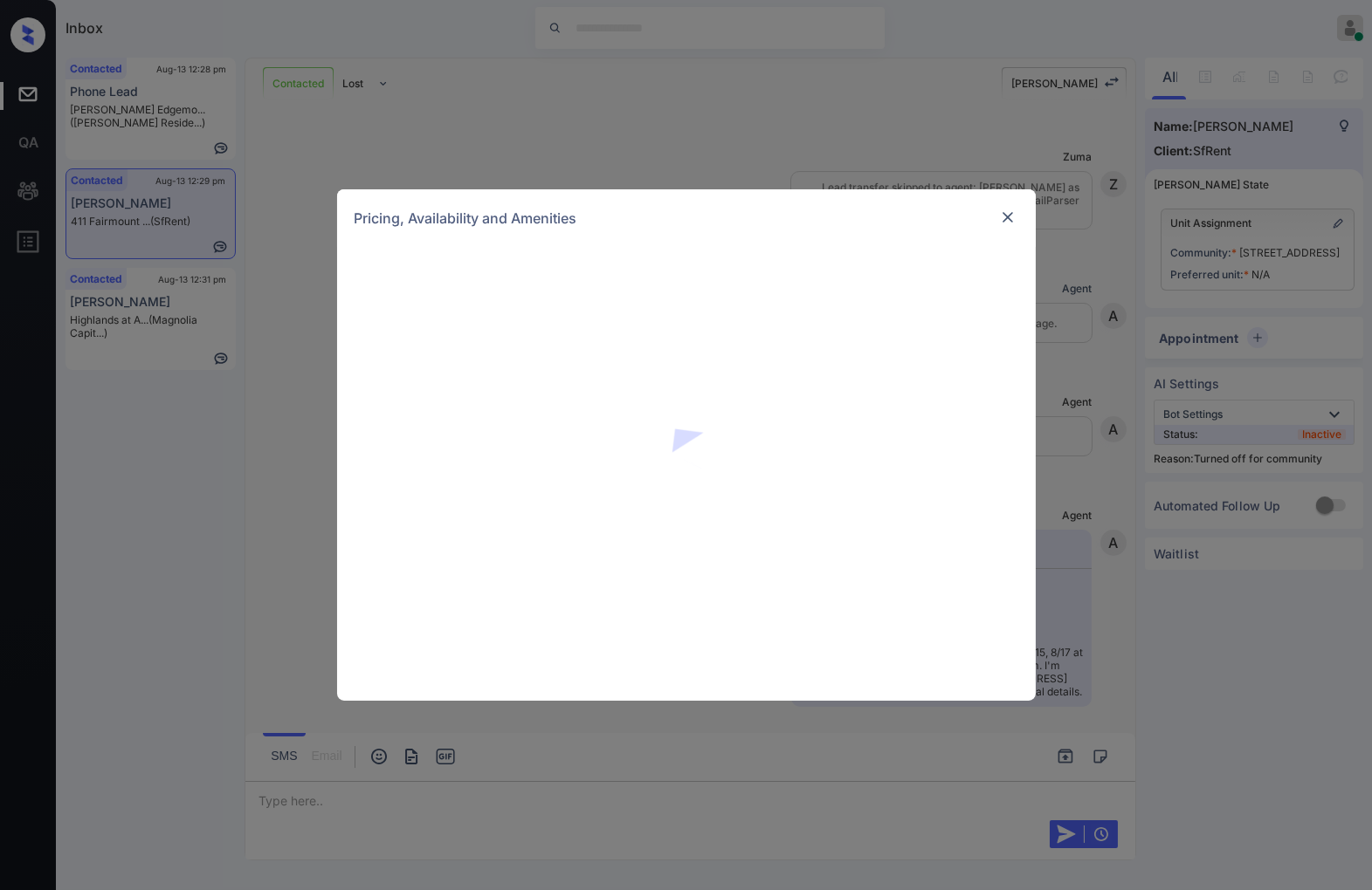
scroll to position [3371, 0]
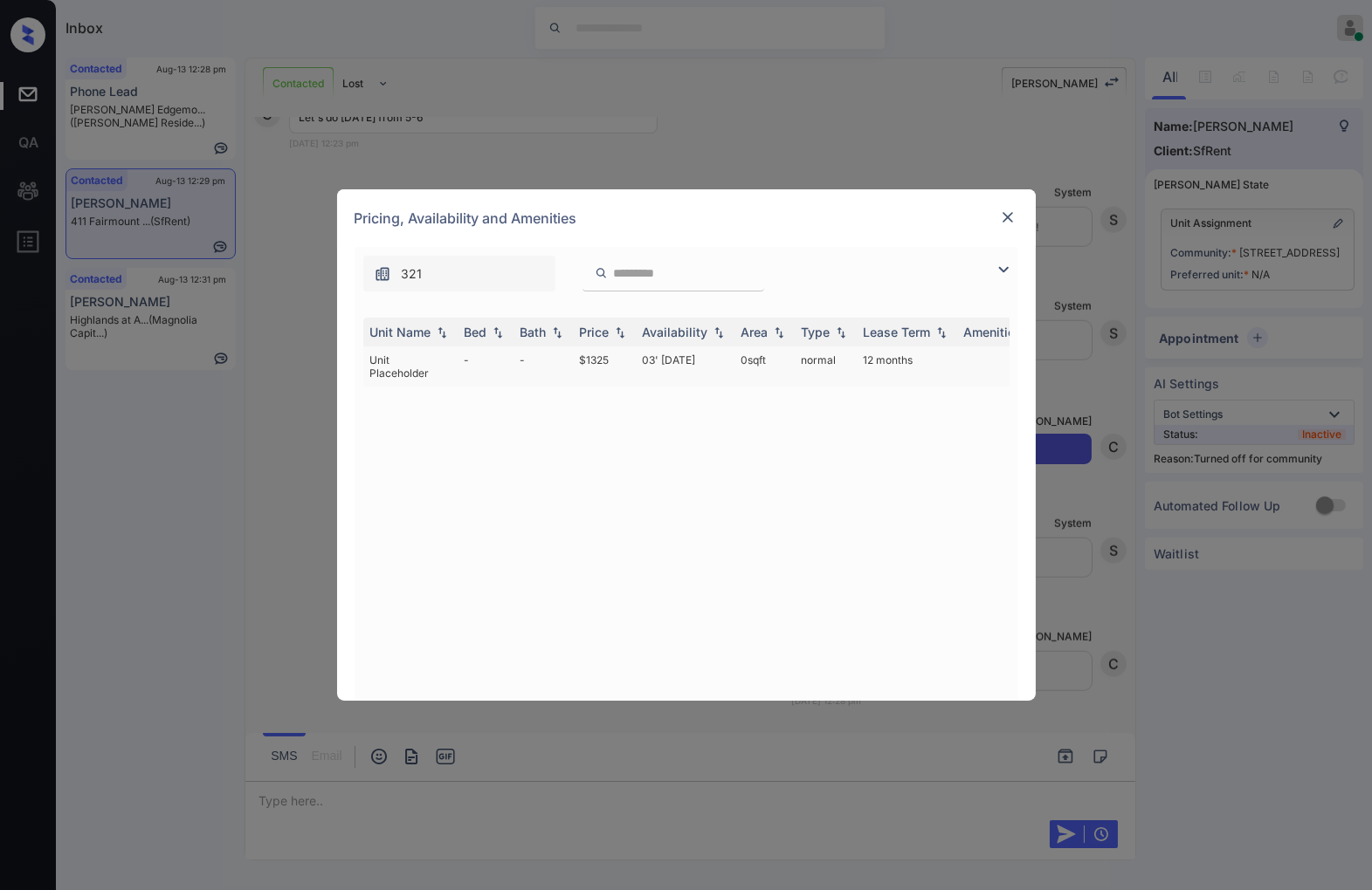
click at [600, 354] on td "$1325" at bounding box center [603, 367] width 63 height 40
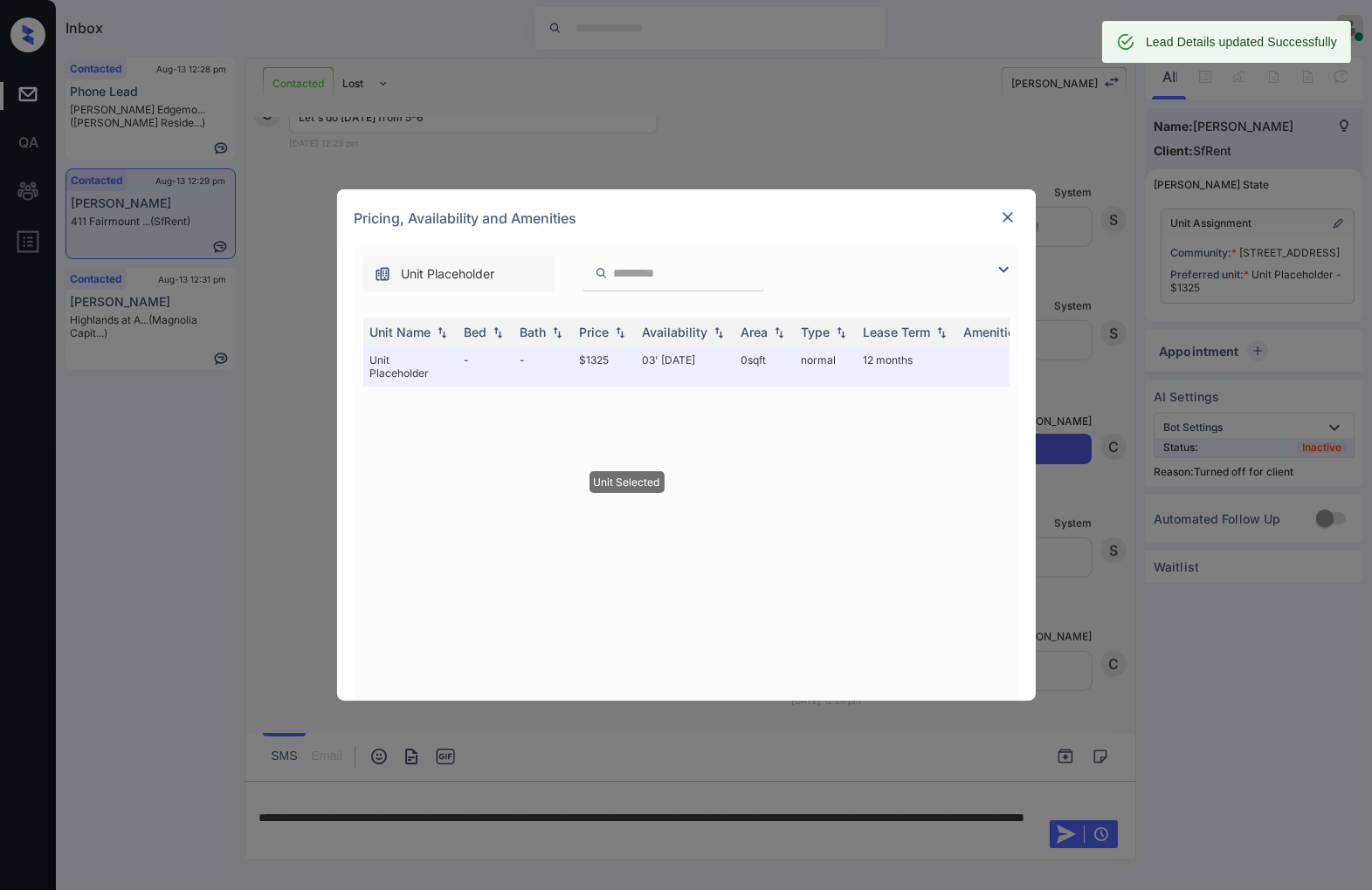
drag, startPoint x: 1018, startPoint y: 207, endPoint x: 1004, endPoint y: 216, distance: 16.6
click at [1014, 210] on div "Pricing, Availability and Amenities" at bounding box center [686, 218] width 699 height 58
click at [1004, 218] on img at bounding box center [1008, 217] width 18 height 18
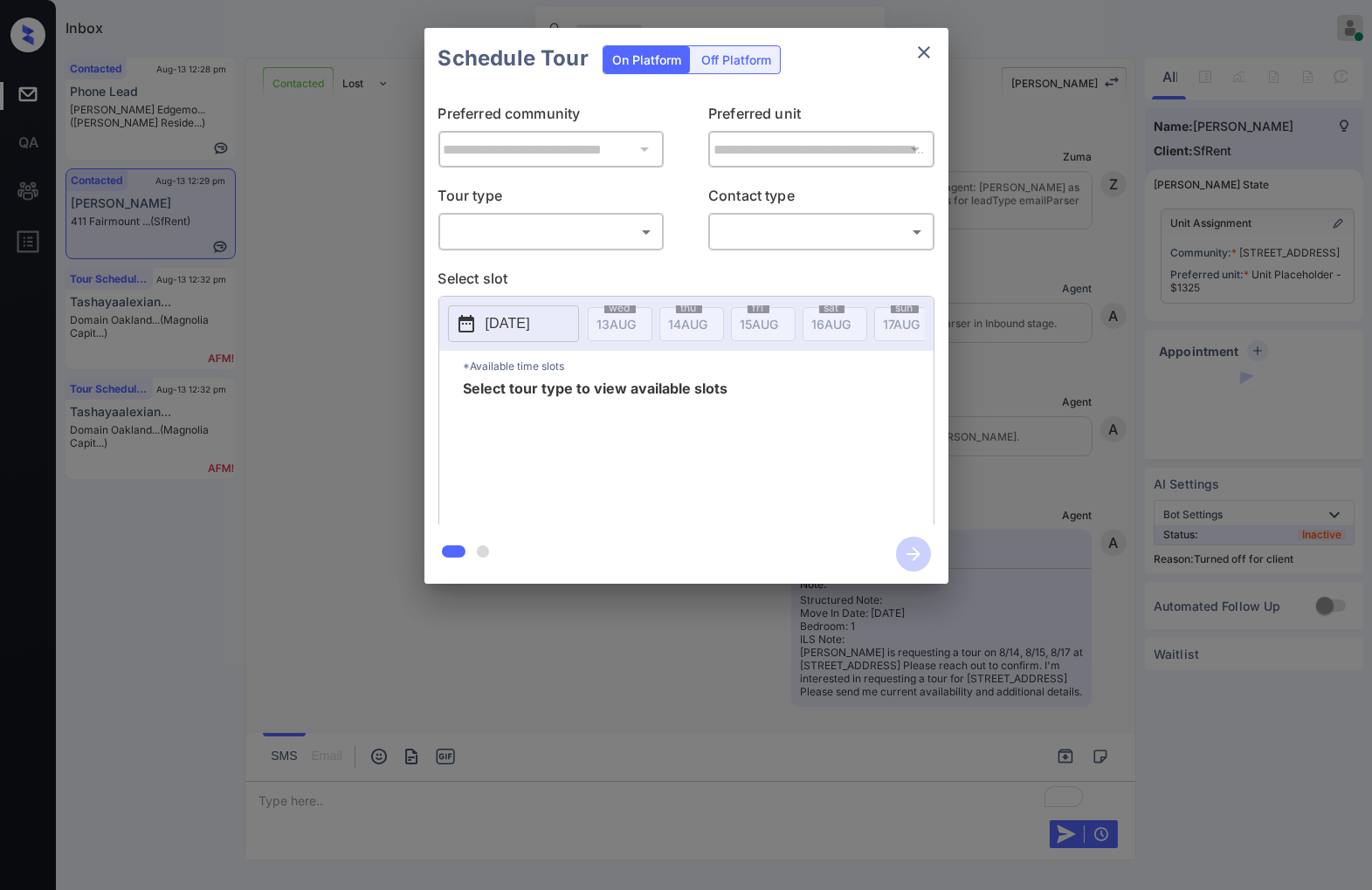
scroll to position [2749, 0]
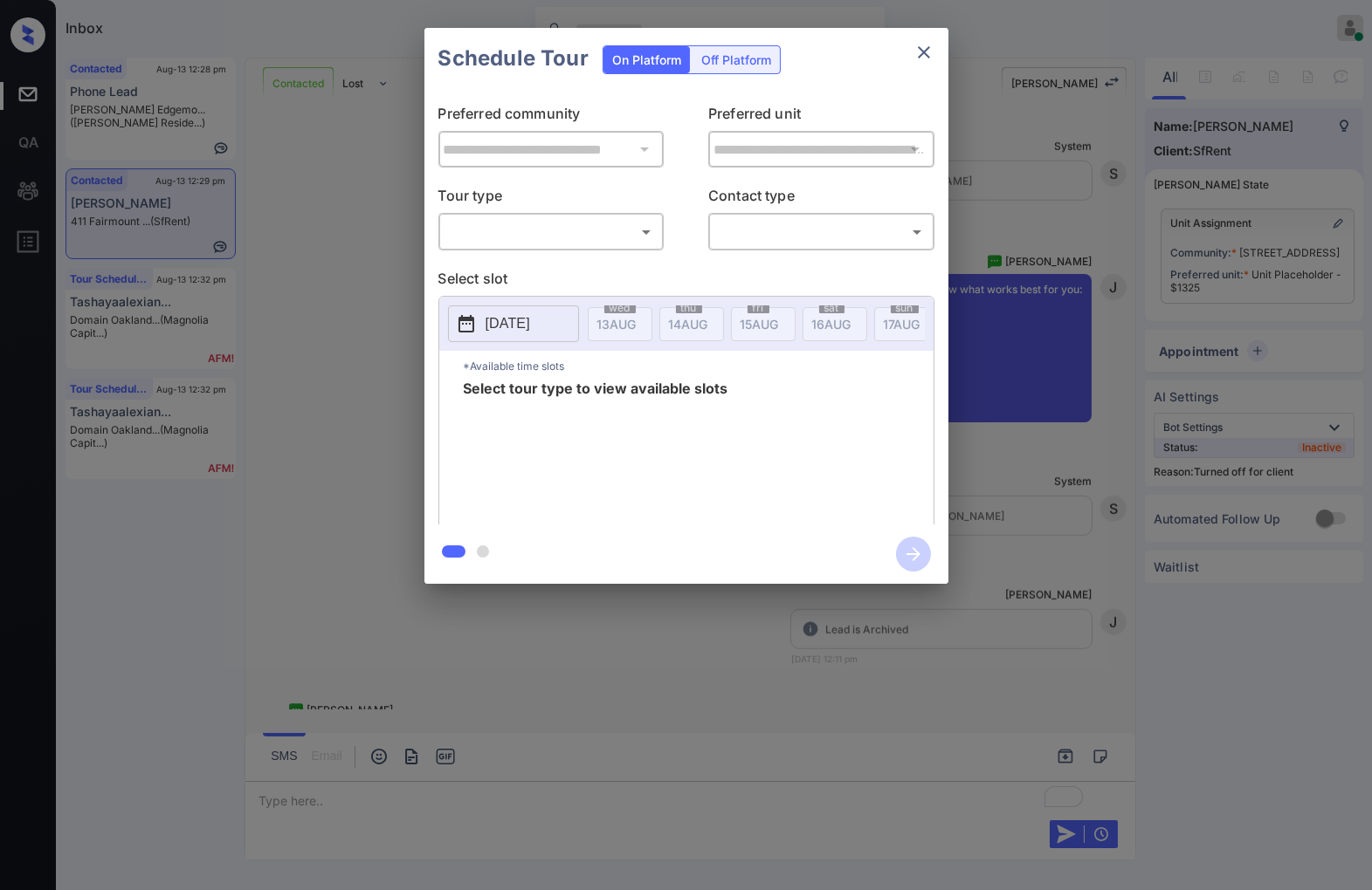
click at [734, 59] on div "Off Platform" at bounding box center [736, 59] width 88 height 27
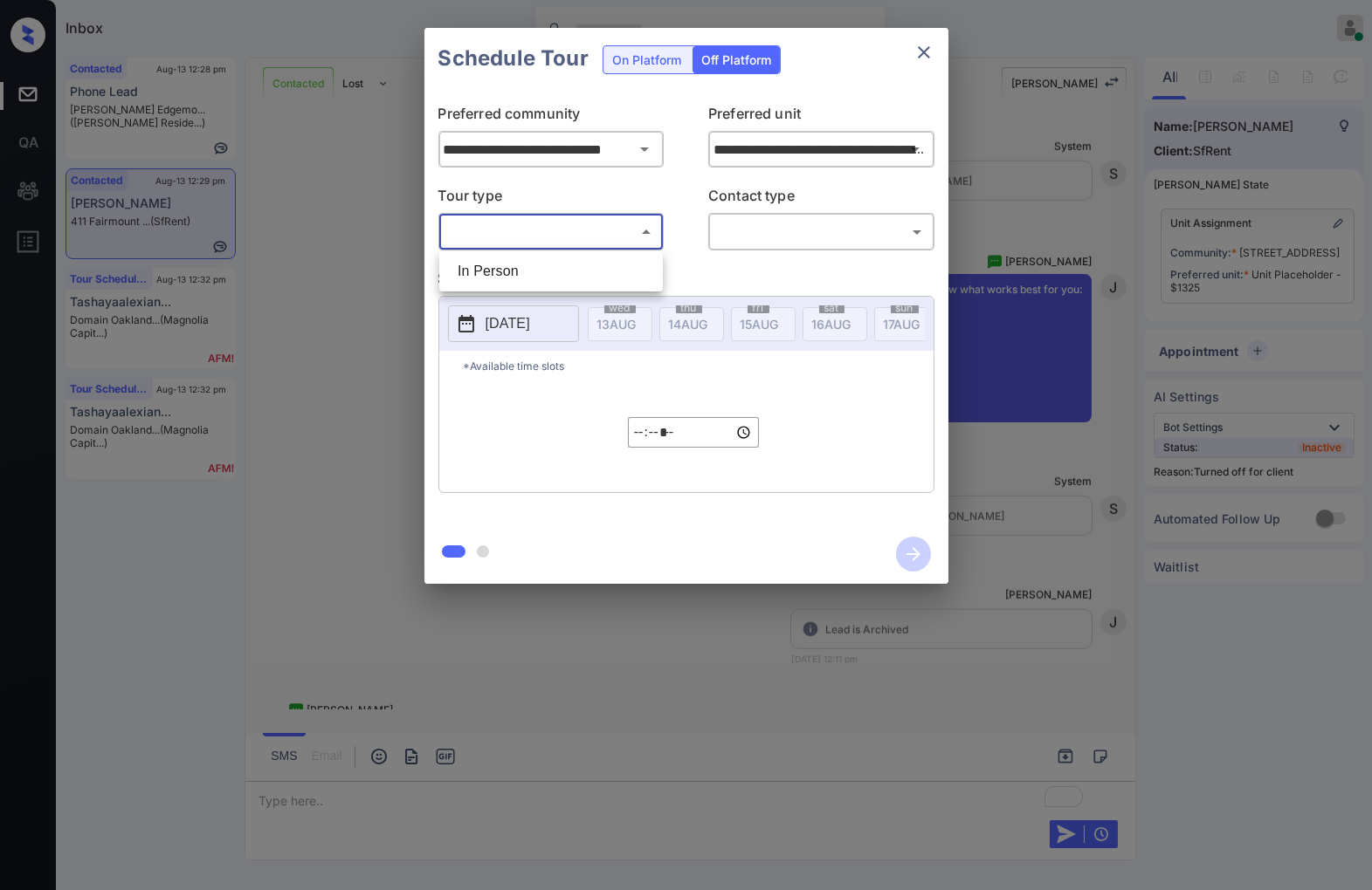
click at [615, 229] on body "Inbox Caroline Dacanay Online Set yourself offline Set yourself on break Profil…" at bounding box center [686, 445] width 1372 height 890
drag, startPoint x: 621, startPoint y: 275, endPoint x: 769, endPoint y: 232, distance: 154.1
click at [622, 274] on li "In Person" at bounding box center [550, 272] width 214 height 32
type input "********"
click at [770, 231] on body "Inbox Caroline Dacanay Online Set yourself offline Set yourself on break Profil…" at bounding box center [686, 445] width 1372 height 890
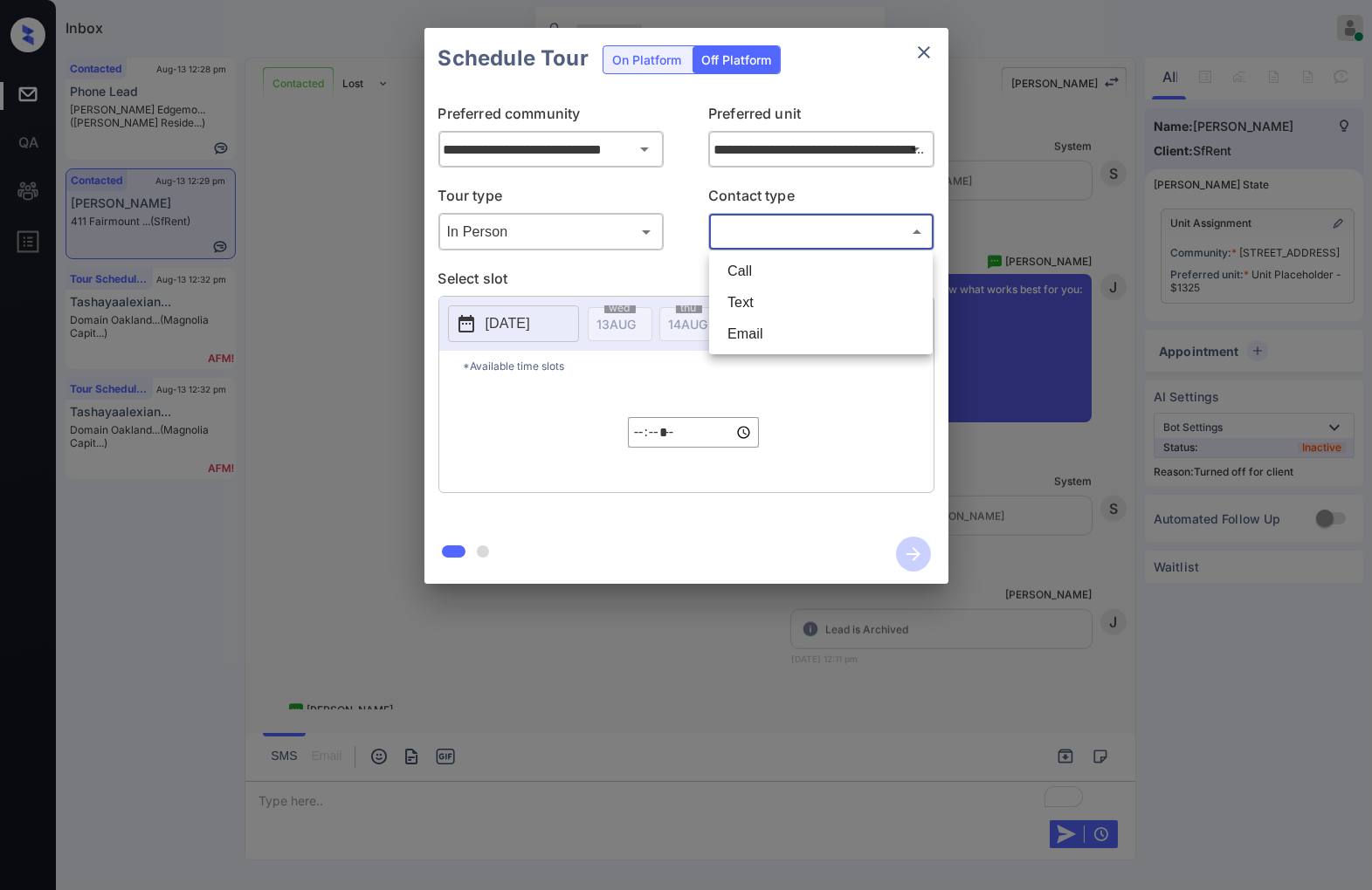
click at [792, 295] on li "Text" at bounding box center [820, 303] width 214 height 32
type input "****"
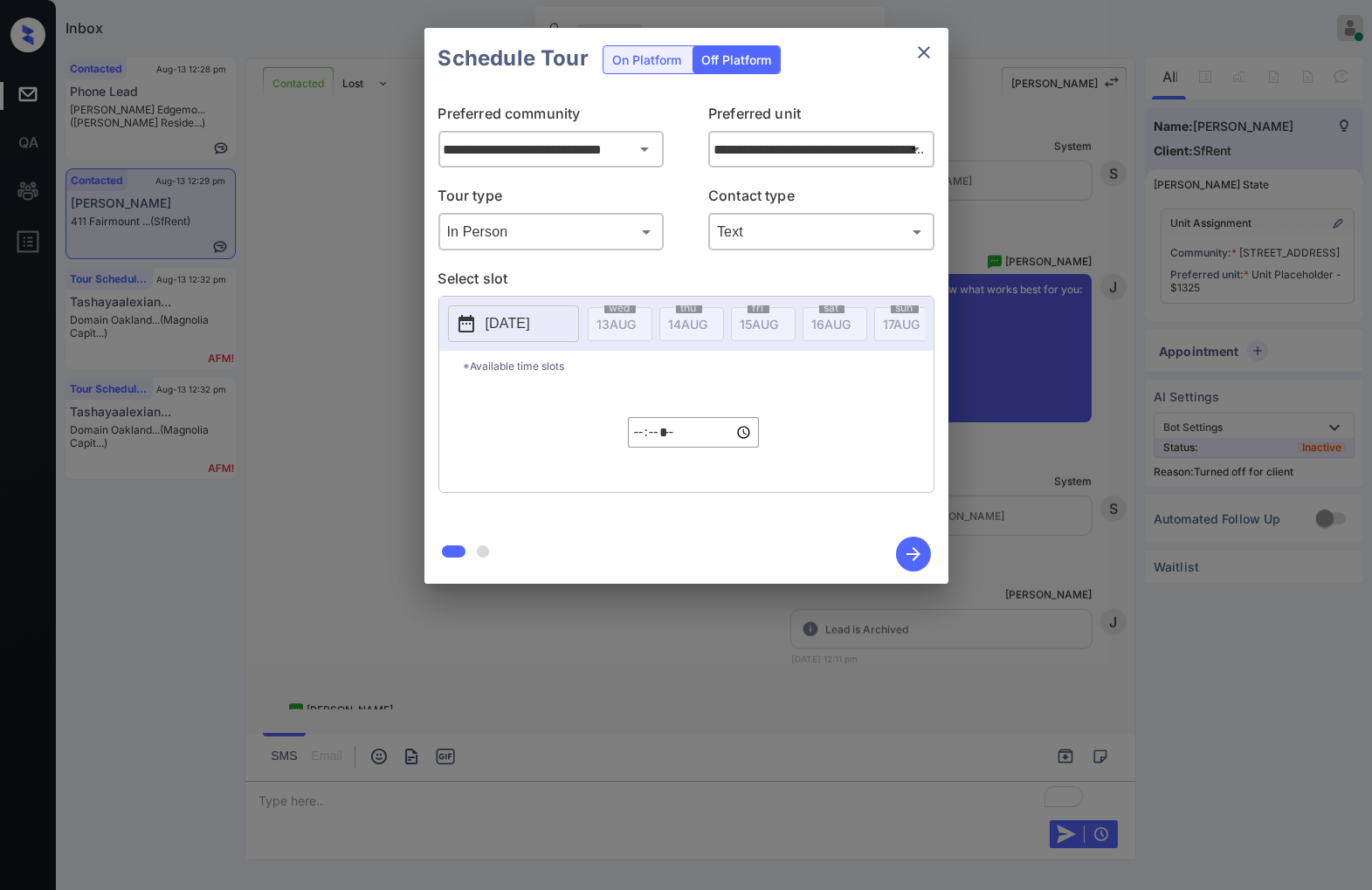
click at [472, 337] on button "[DATE]" at bounding box center [513, 323] width 131 height 37
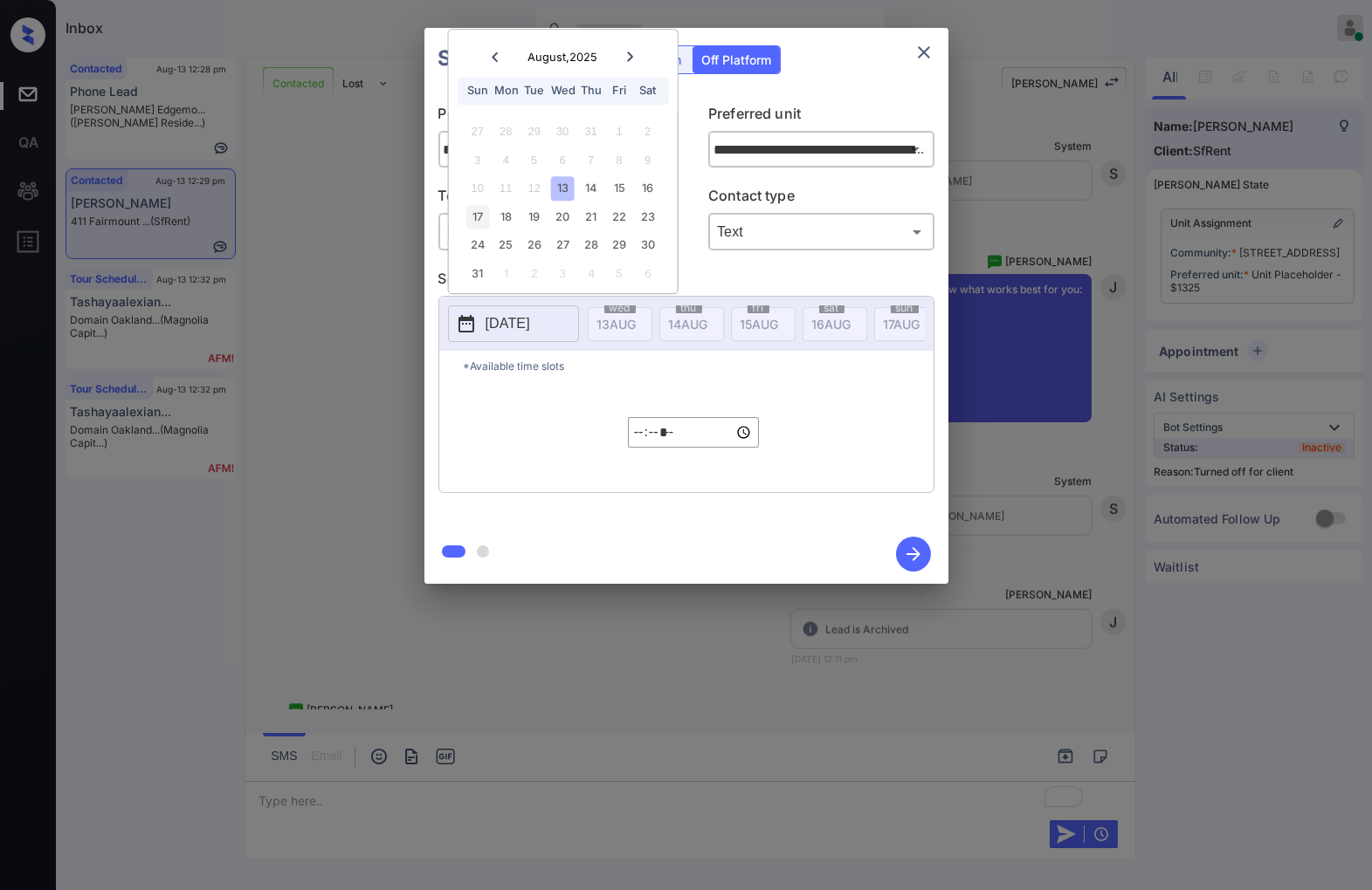
click at [473, 212] on div "17" at bounding box center [478, 217] width 24 height 24
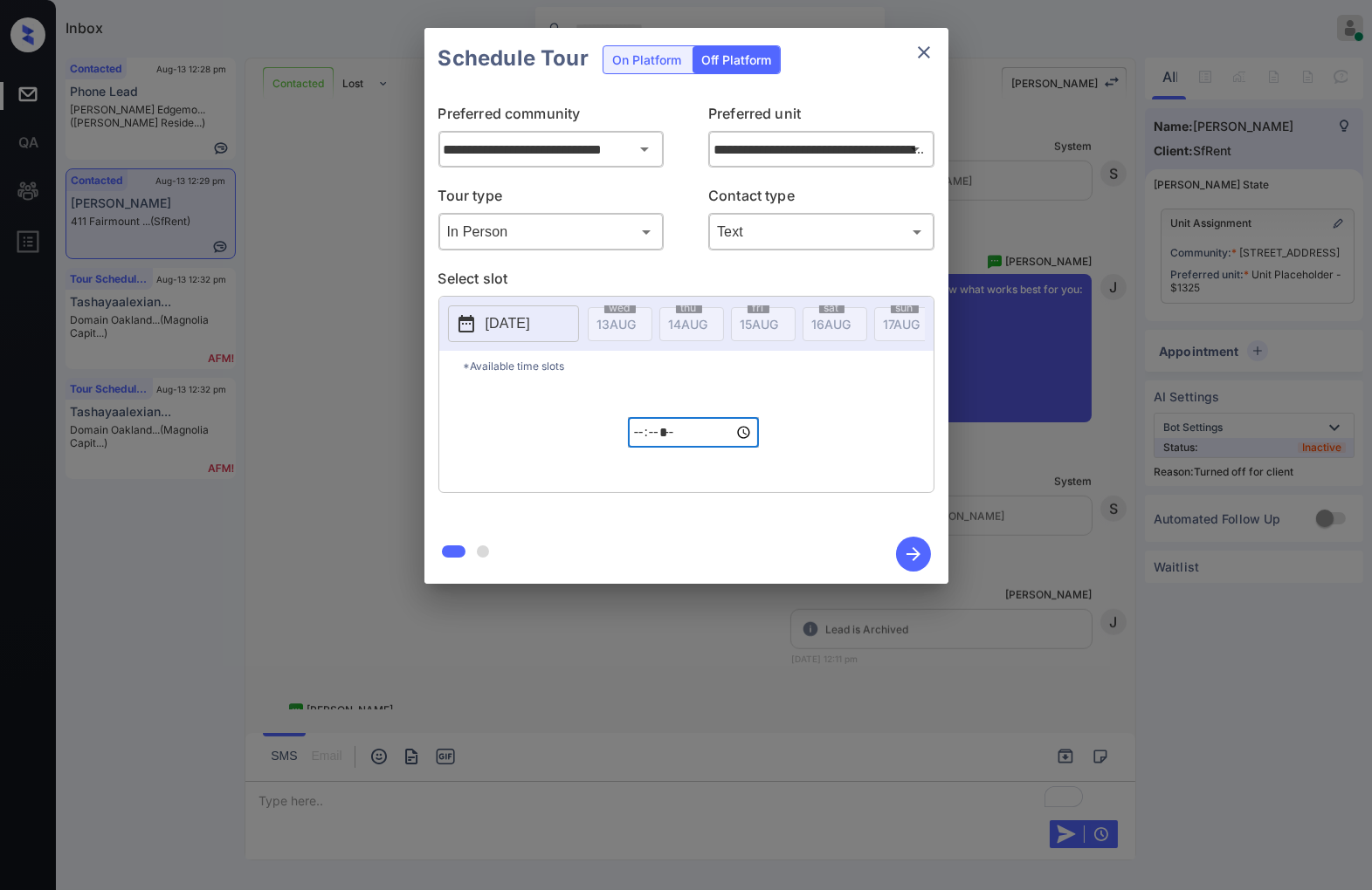
click at [643, 440] on input "*****" at bounding box center [693, 433] width 131 height 31
type input "*****"
click at [926, 555] on icon "button" at bounding box center [912, 554] width 35 height 35
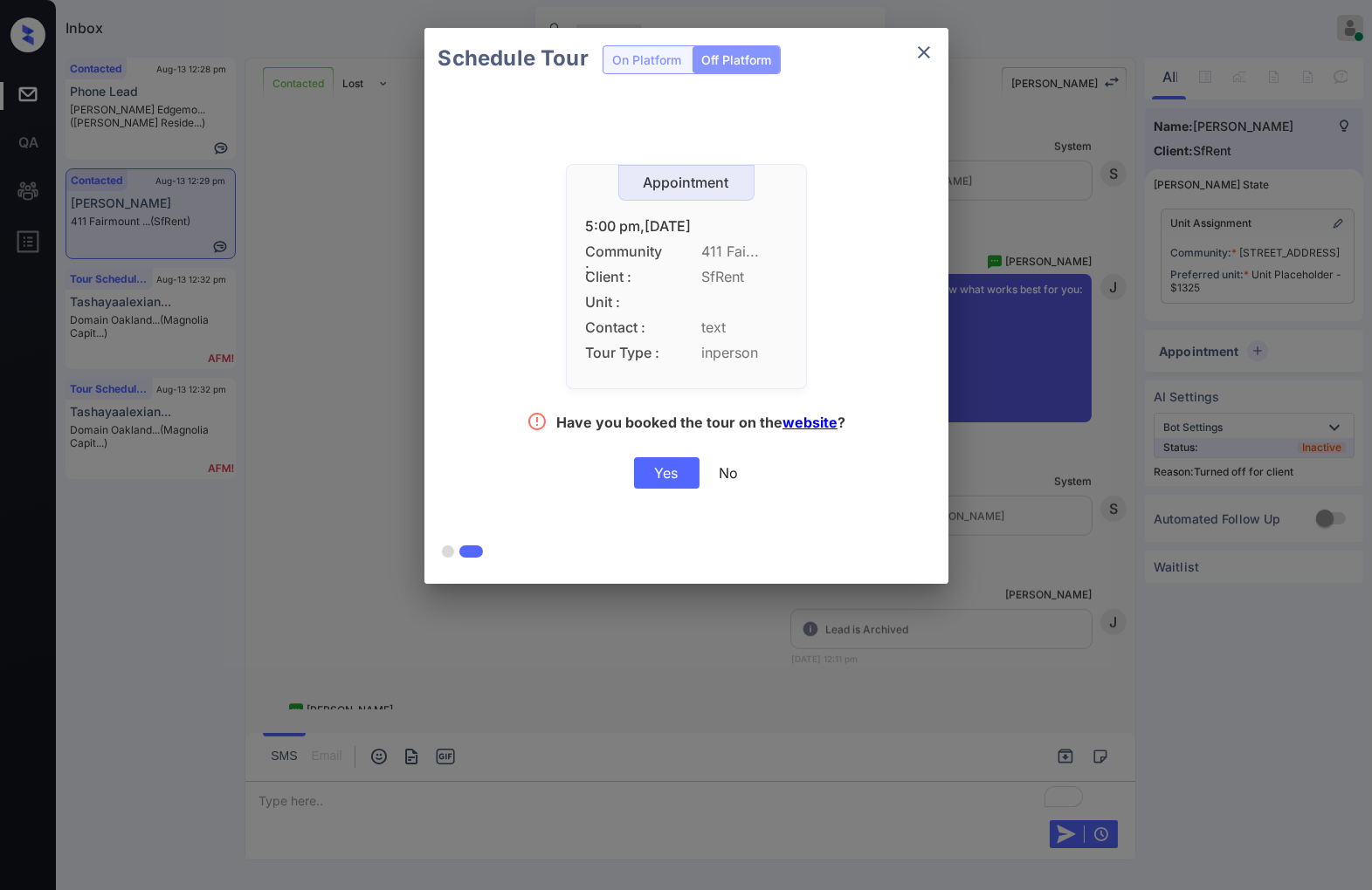
click at [651, 464] on div "Yes" at bounding box center [667, 473] width 66 height 32
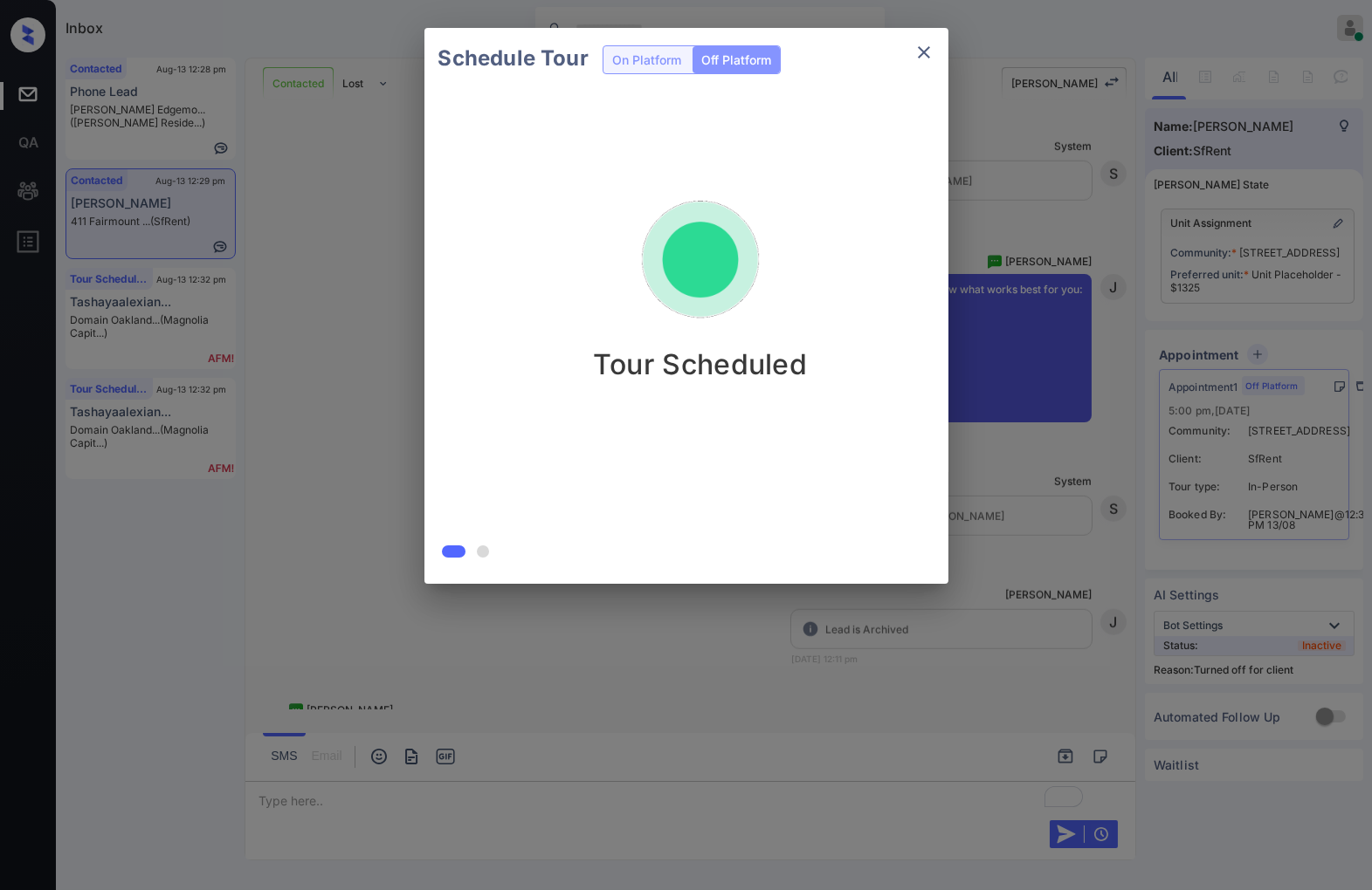
click at [627, 659] on div at bounding box center [686, 445] width 1372 height 890
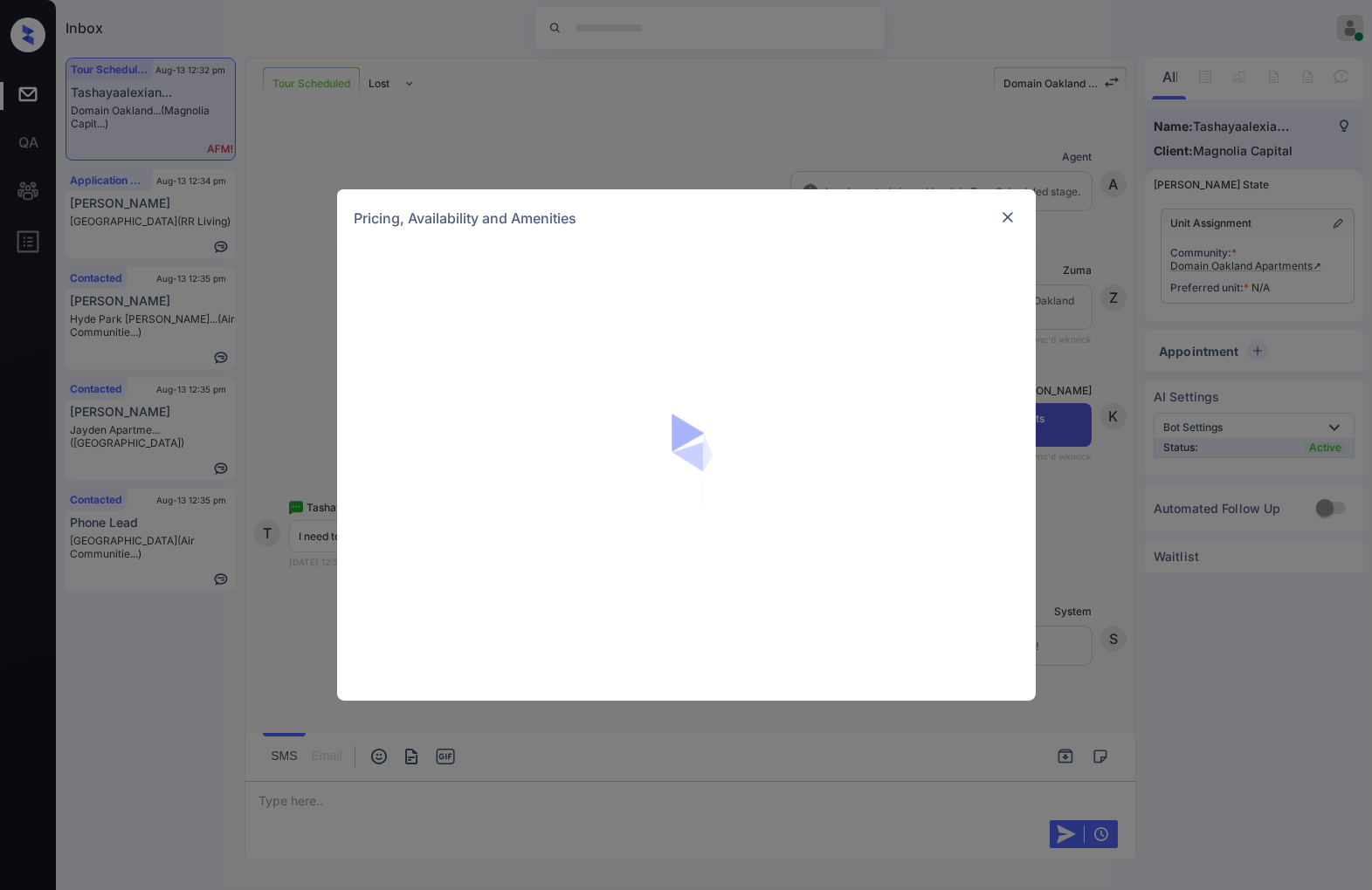
scroll to position [2334, 0]
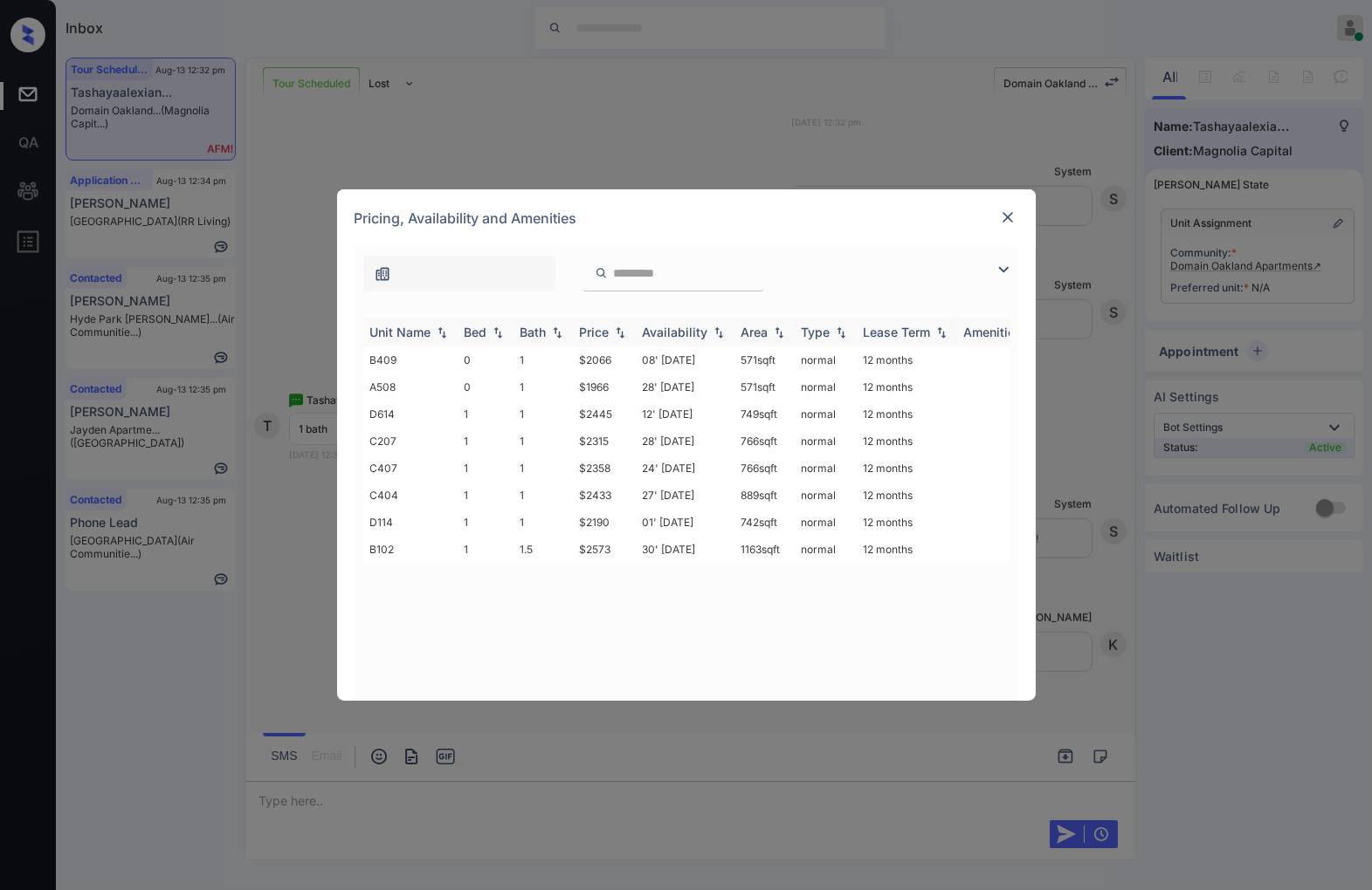
click at [620, 336] on img at bounding box center [620, 333] width 18 height 12
click at [620, 336] on img at bounding box center [620, 332] width 18 height 13
click at [614, 362] on td "$1966" at bounding box center [603, 360] width 63 height 27
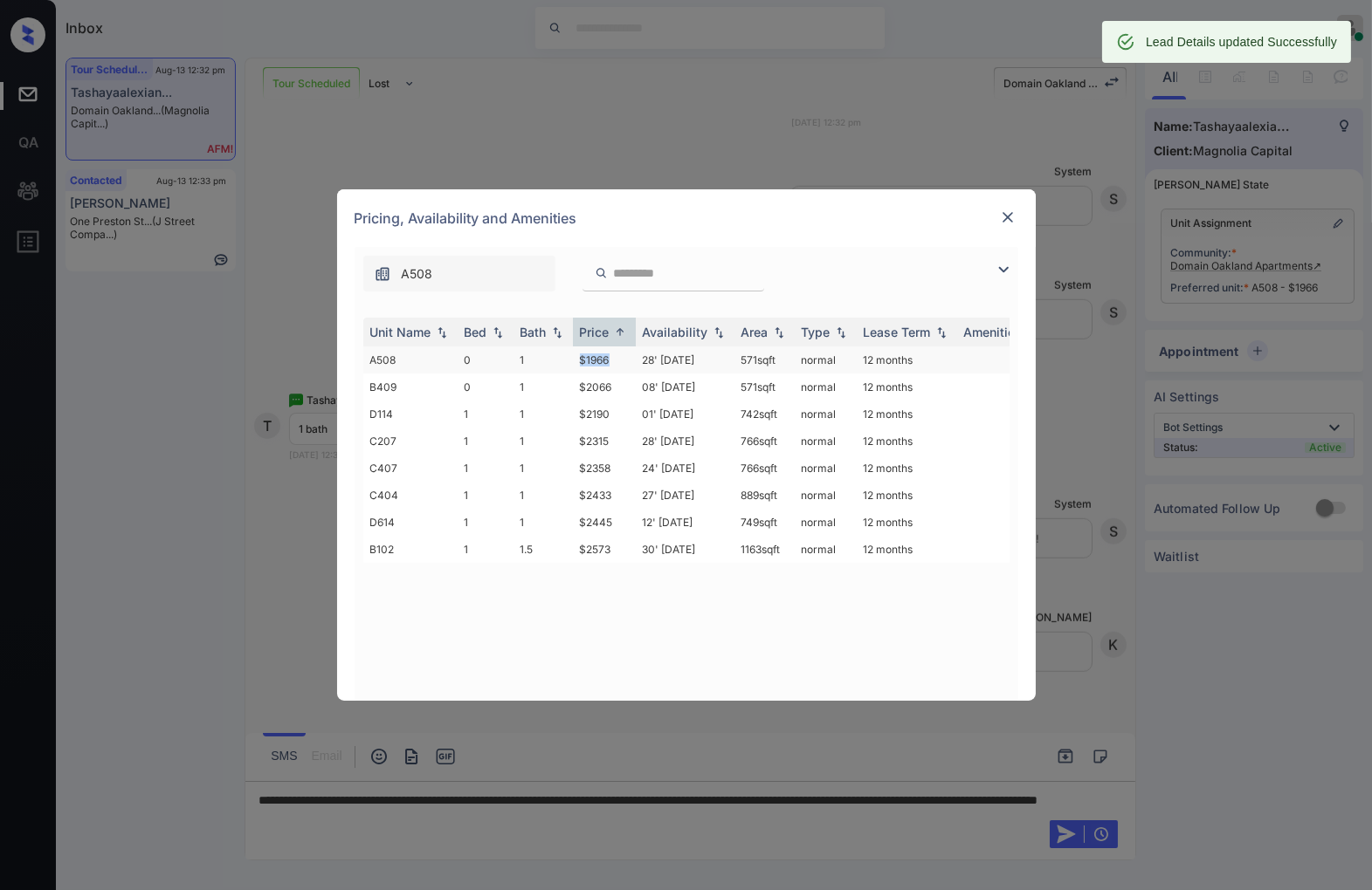
drag, startPoint x: 615, startPoint y: 361, endPoint x: 576, endPoint y: 356, distance: 39.3
click at [576, 356] on td "$1966" at bounding box center [603, 360] width 63 height 27
copy td "$1966"
click at [1006, 218] on img at bounding box center [1008, 217] width 18 height 18
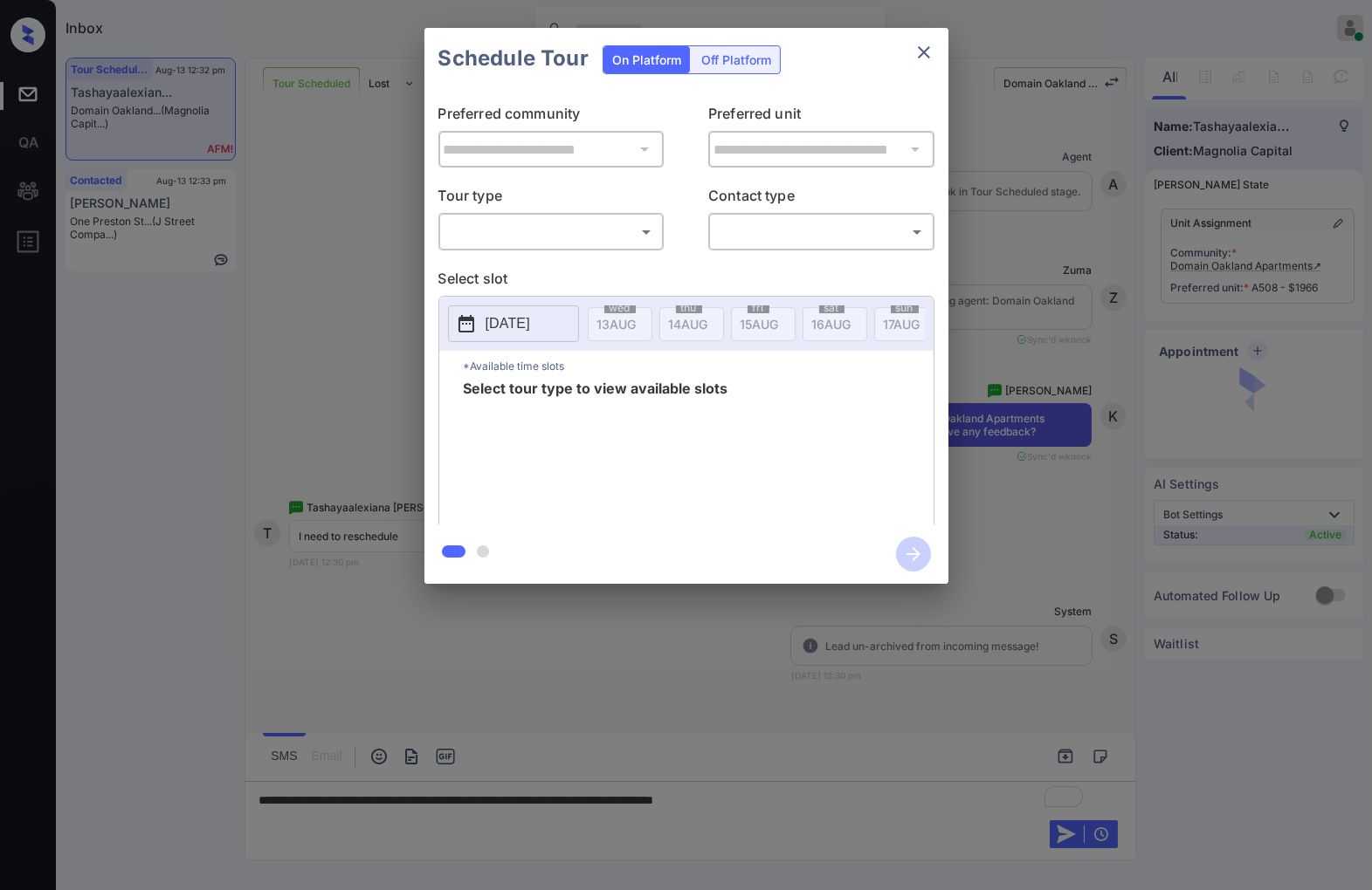
scroll to position [1768, 0]
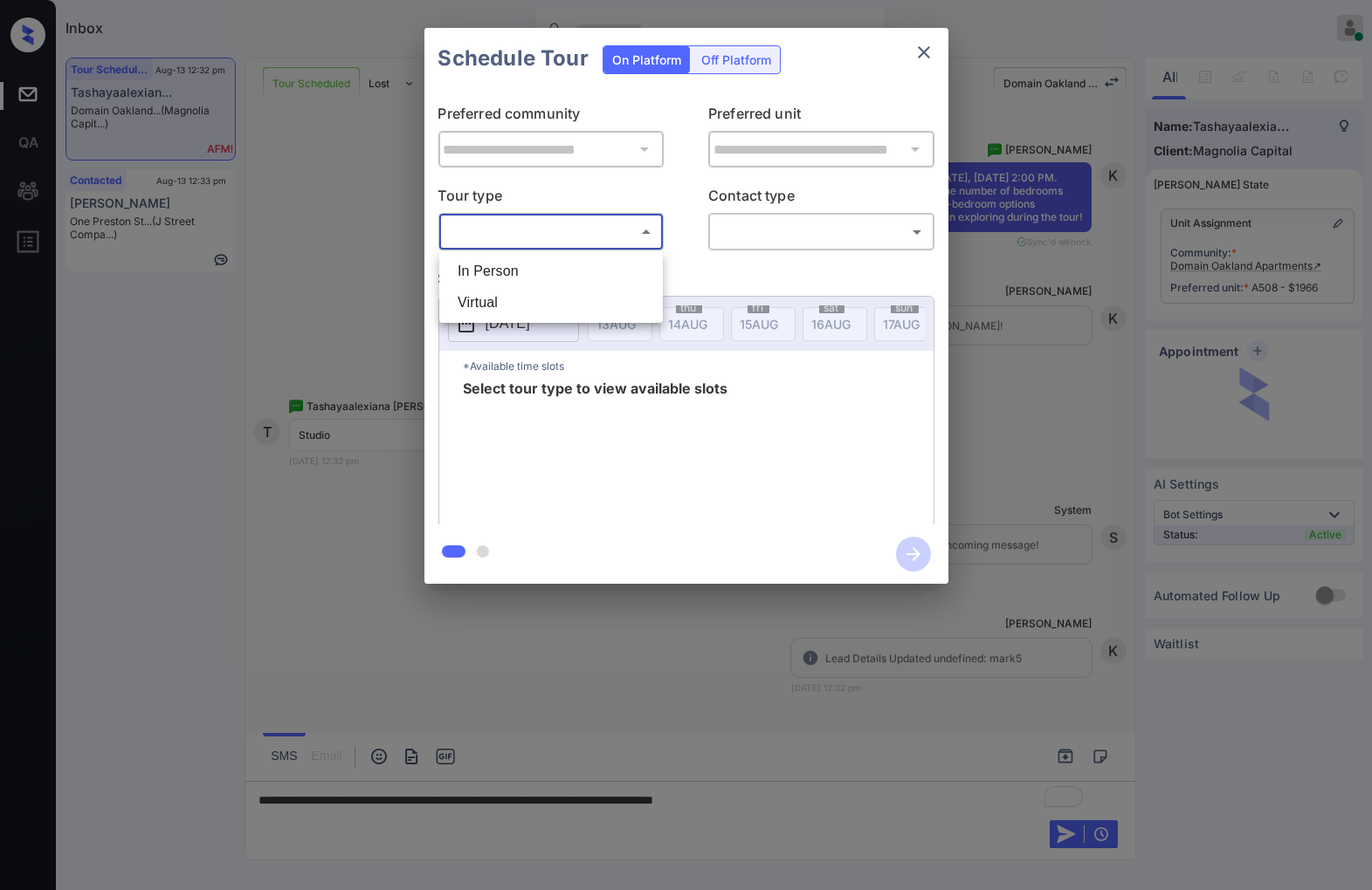
click at [579, 222] on body "Inbox Caroline Dacanay Online Set yourself offline Set yourself on break Profil…" at bounding box center [686, 445] width 1372 height 890
click at [589, 267] on li "In Person" at bounding box center [550, 272] width 214 height 32
type input "********"
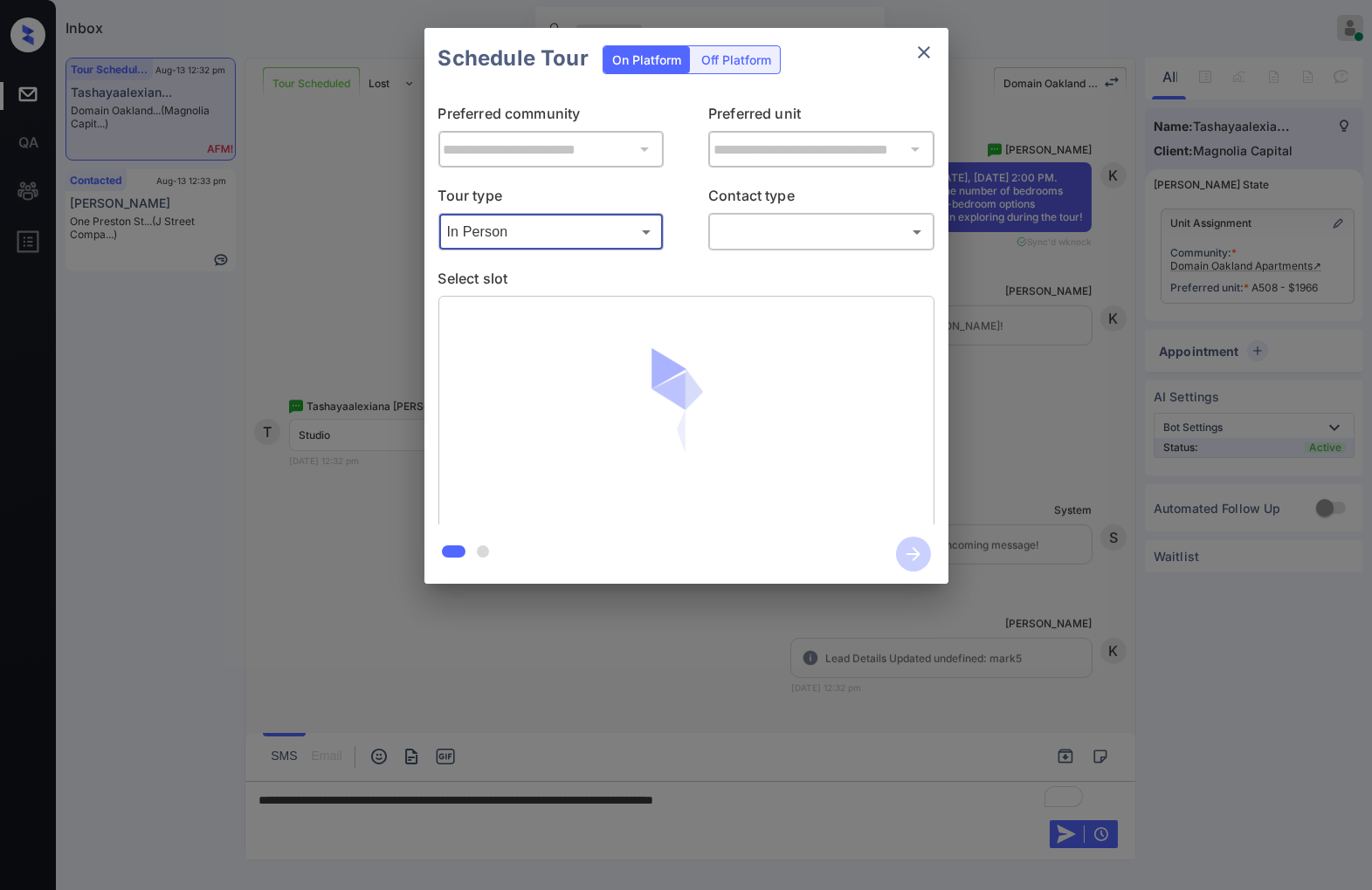
click at [779, 235] on body "Inbox Caroline Dacanay Online Set yourself offline Set yourself on break Profil…" at bounding box center [686, 445] width 1372 height 890
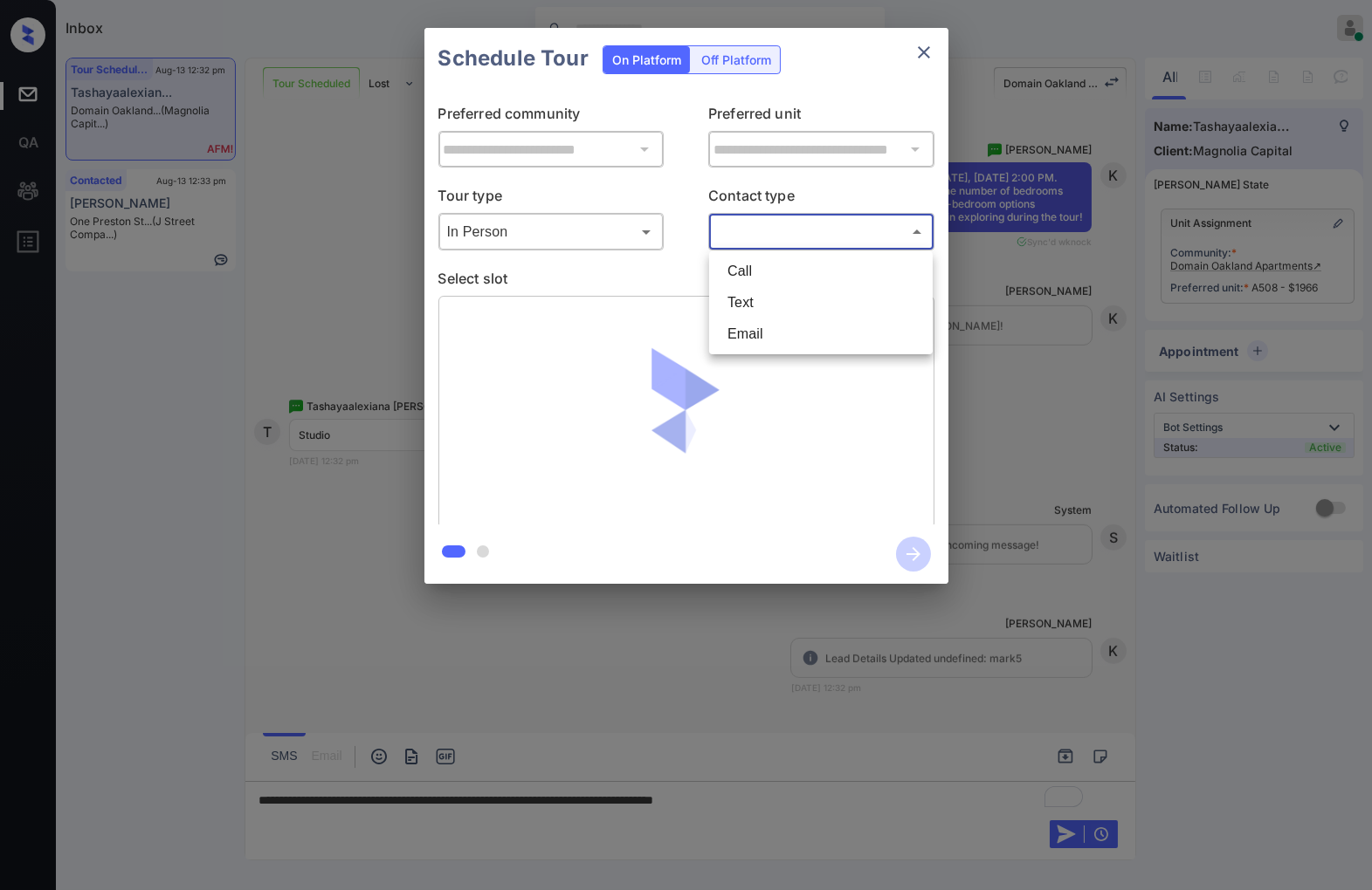
click at [788, 298] on li "Text" at bounding box center [820, 303] width 214 height 32
type input "****"
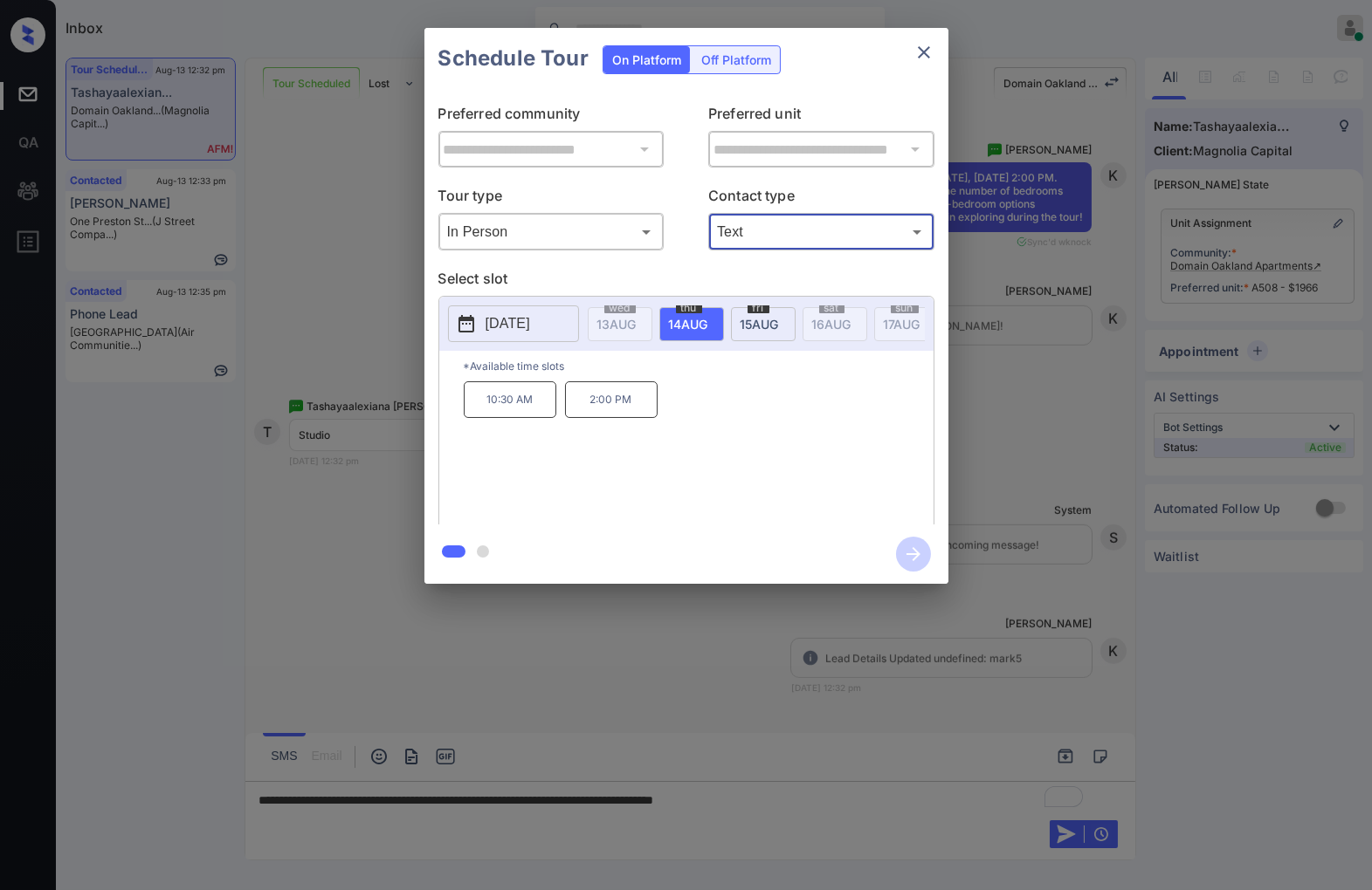
click at [952, 377] on div "**********" at bounding box center [686, 306] width 1372 height 612
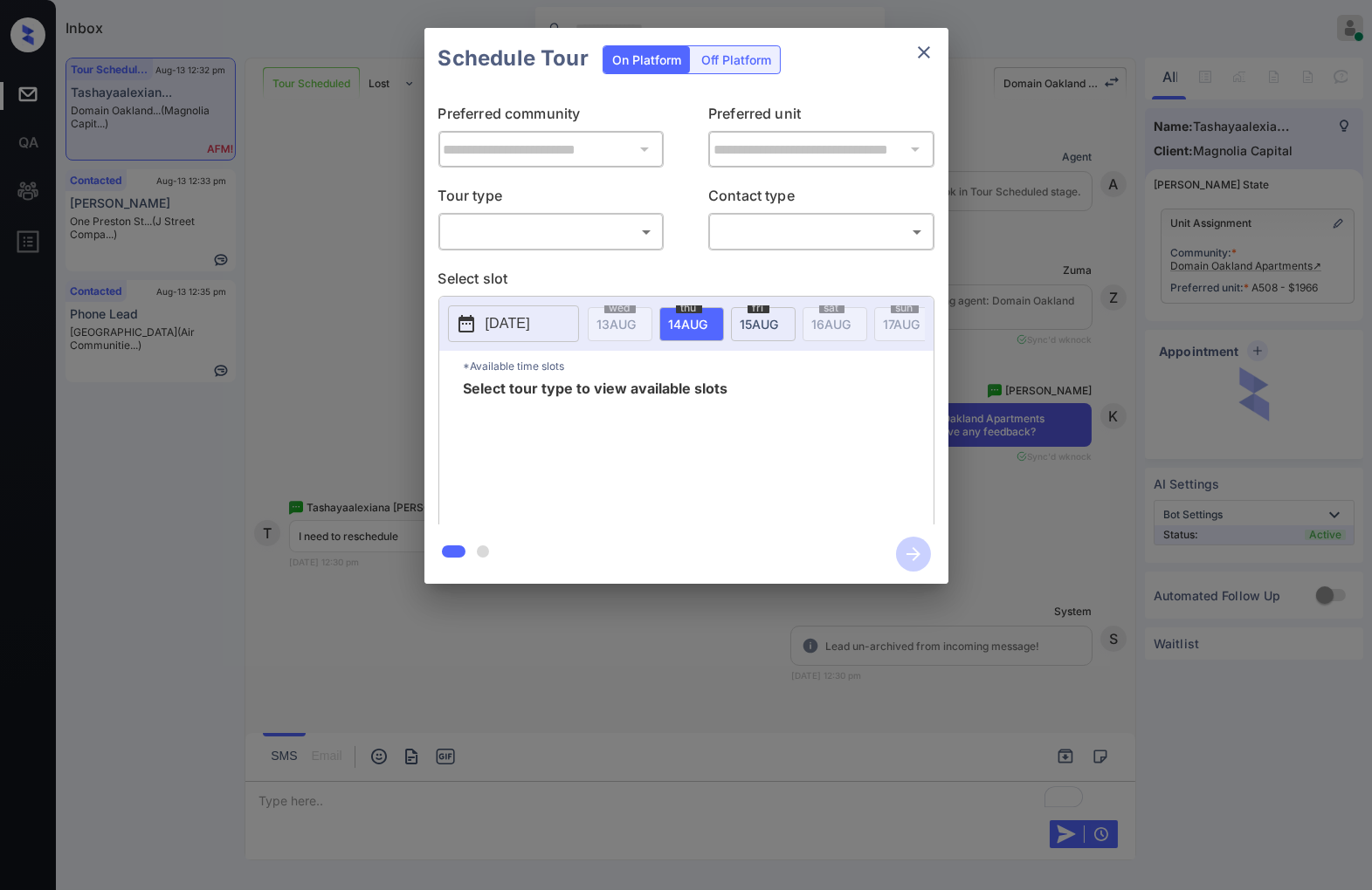
scroll to position [1745, 0]
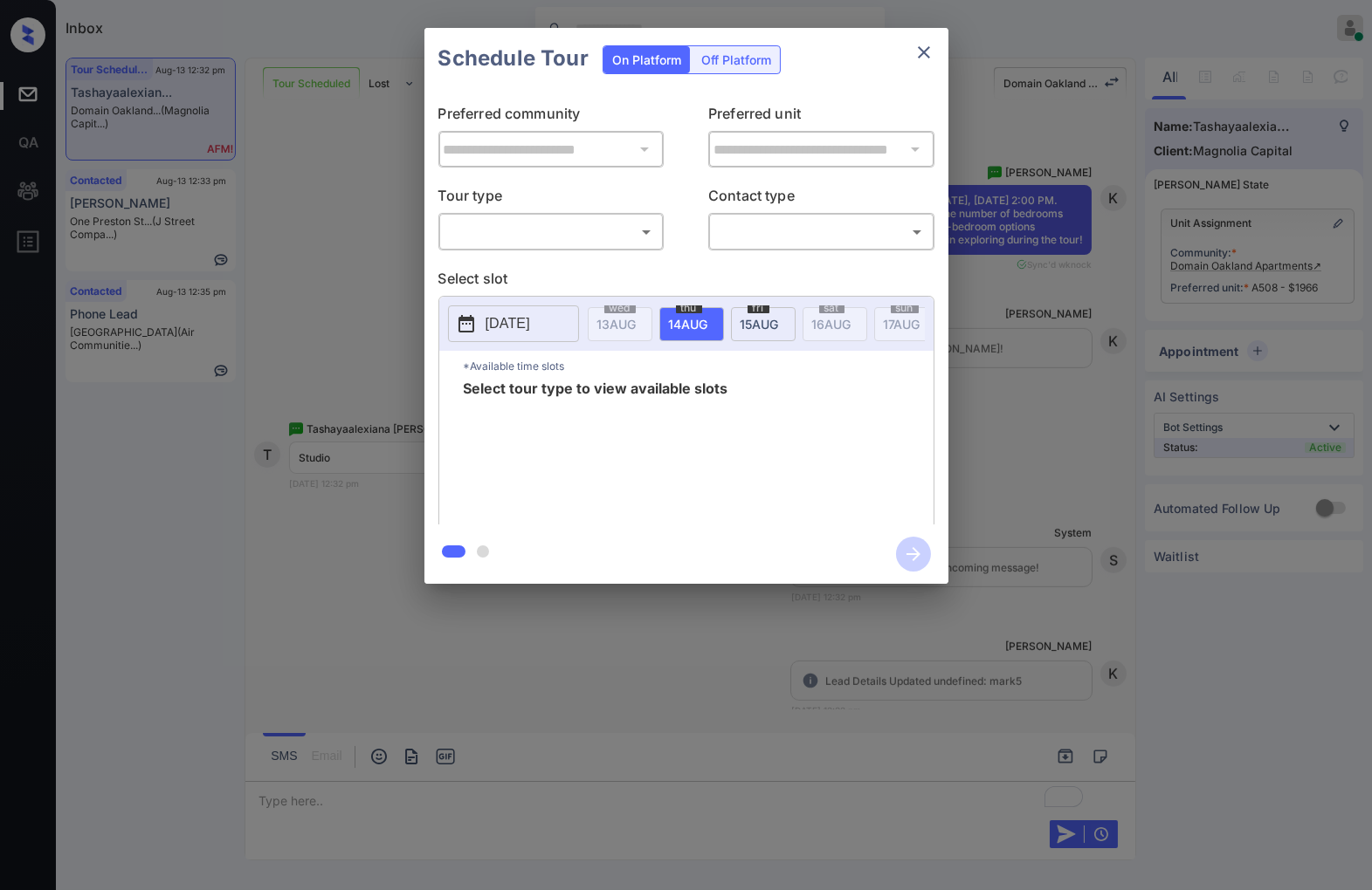
click at [586, 240] on body "Inbox [PERSON_NAME] Online Set yourself offline Set yourself on break Profile S…" at bounding box center [686, 445] width 1372 height 890
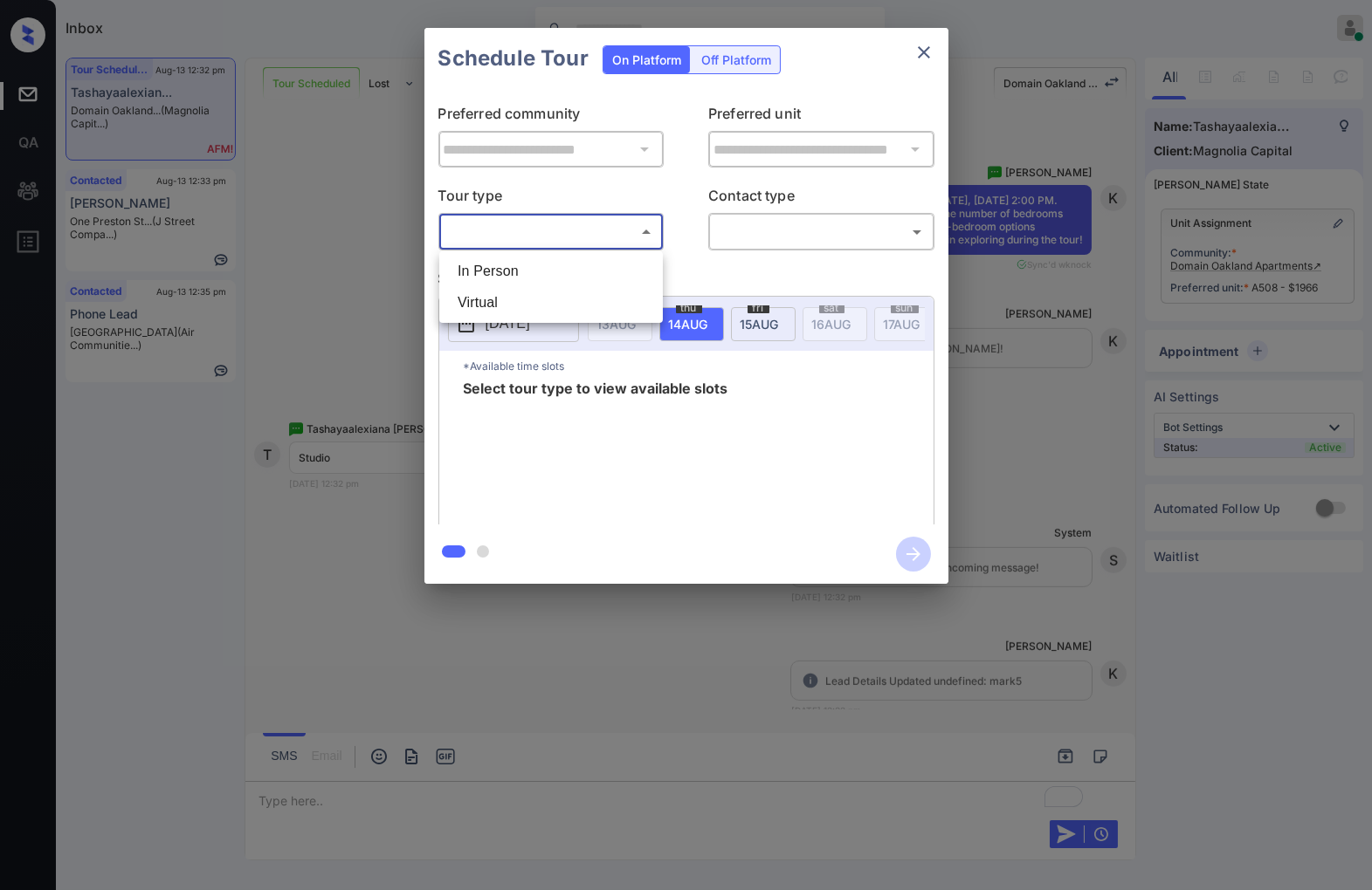
drag, startPoint x: 555, startPoint y: 295, endPoint x: 583, endPoint y: 291, distance: 28.3
click at [554, 297] on li "Virtual" at bounding box center [550, 303] width 214 height 32
type input "*******"
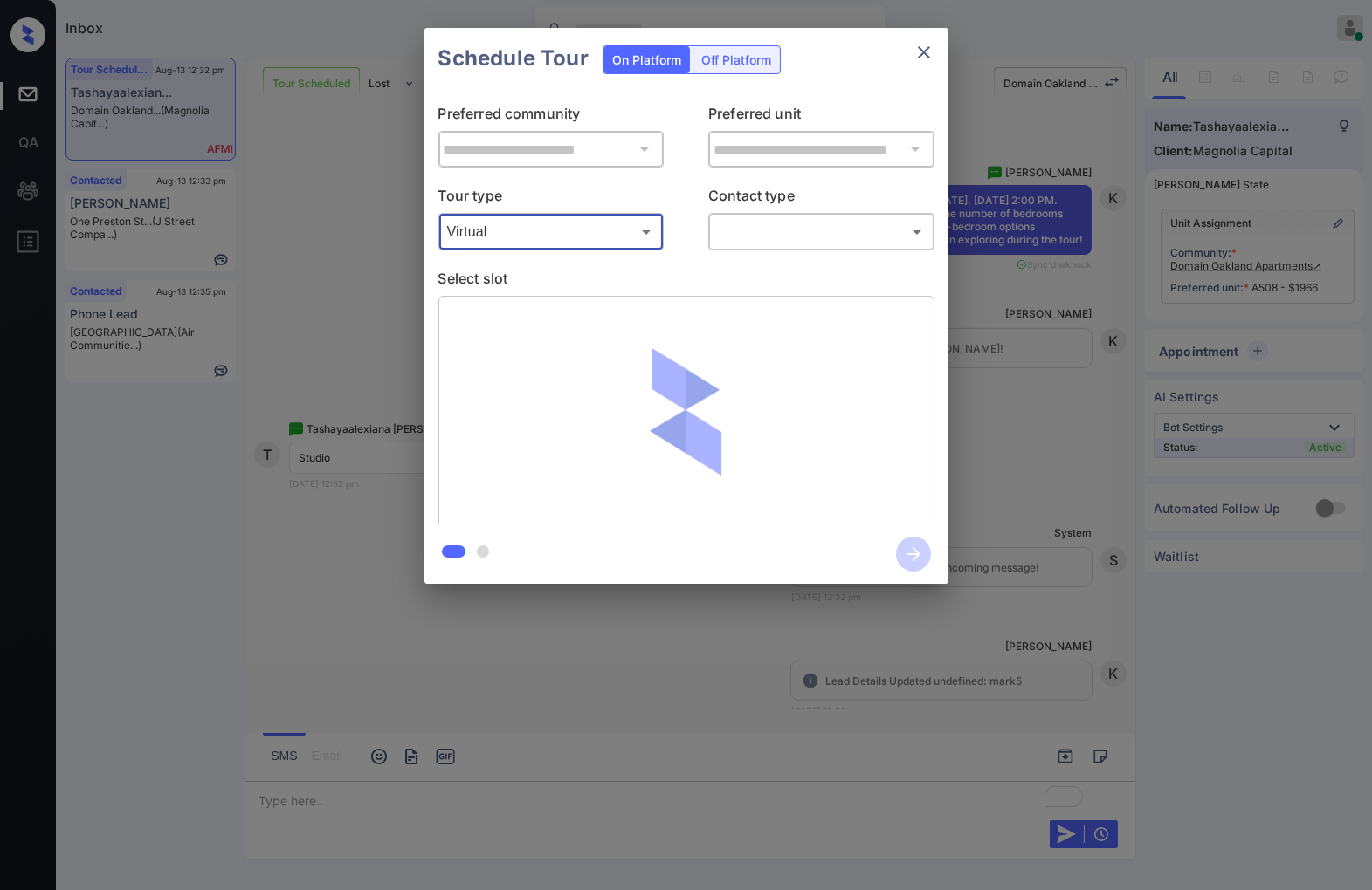
click at [773, 229] on body "Inbox [PERSON_NAME] Online Set yourself offline Set yourself on break Profile S…" at bounding box center [686, 445] width 1372 height 890
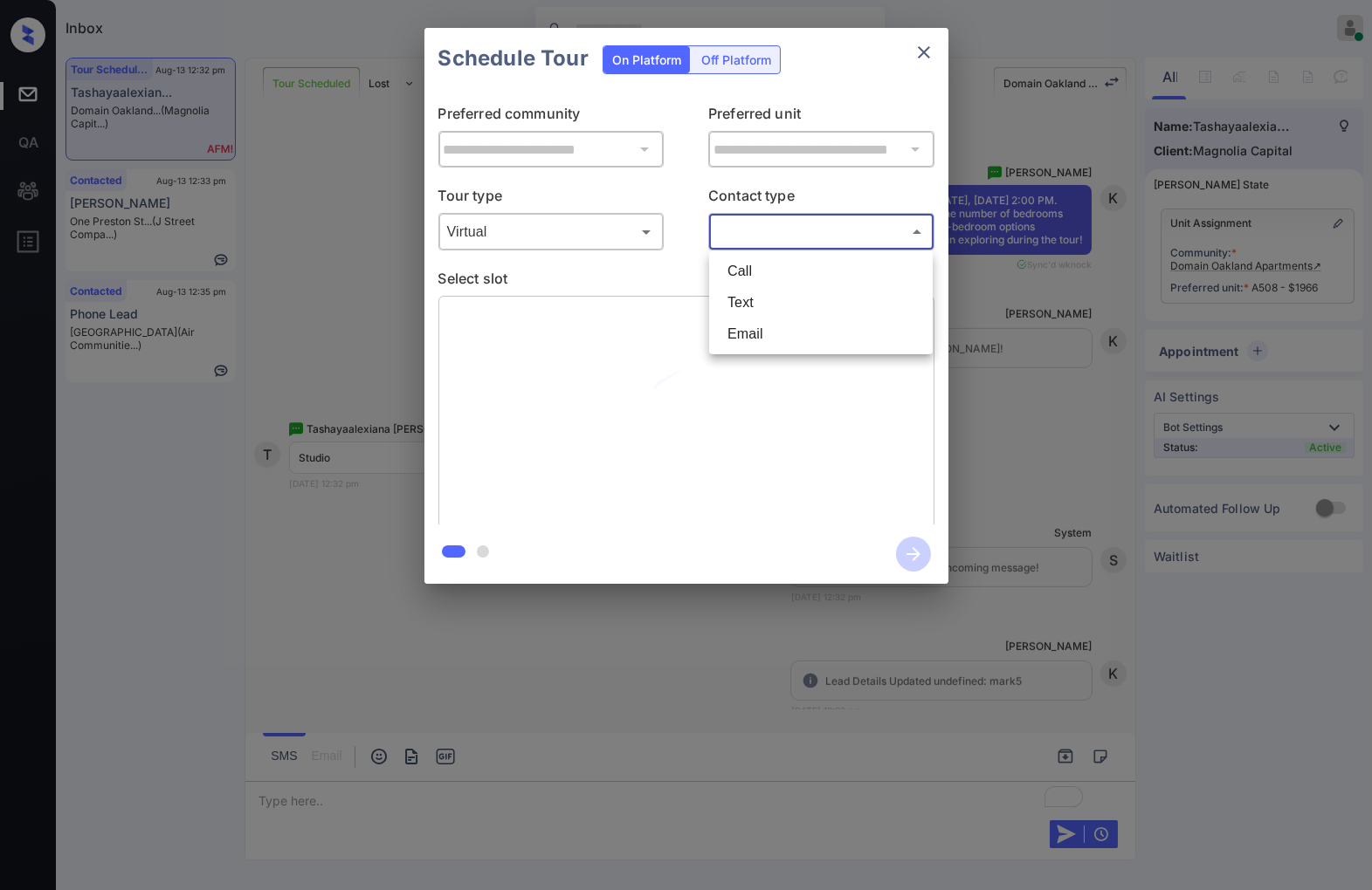
click at [790, 291] on li "Text" at bounding box center [820, 303] width 214 height 32
type input "****"
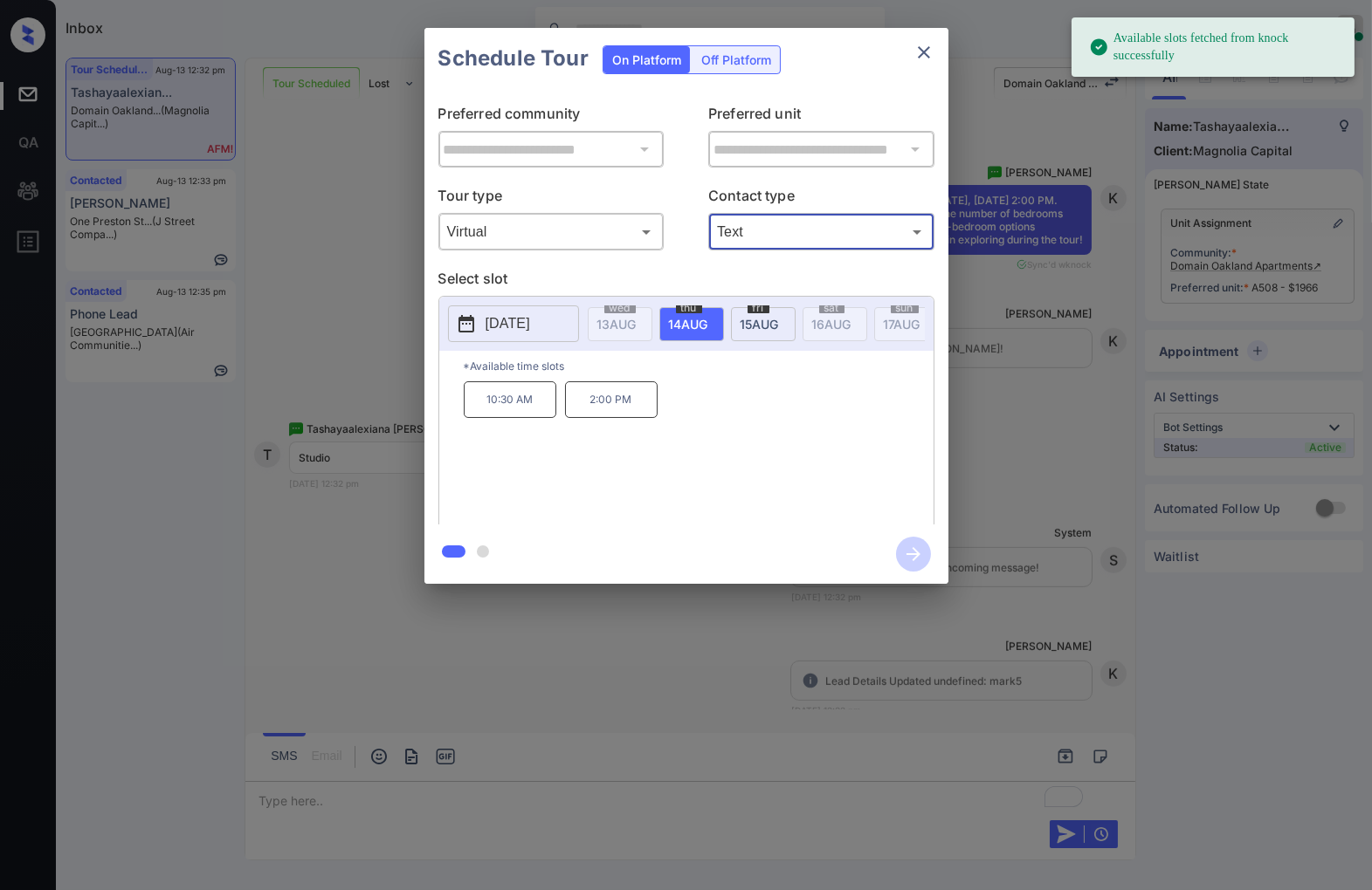
click at [608, 411] on p "2:00 PM" at bounding box center [611, 400] width 93 height 37
click at [904, 569] on icon "button" at bounding box center [912, 554] width 35 height 35
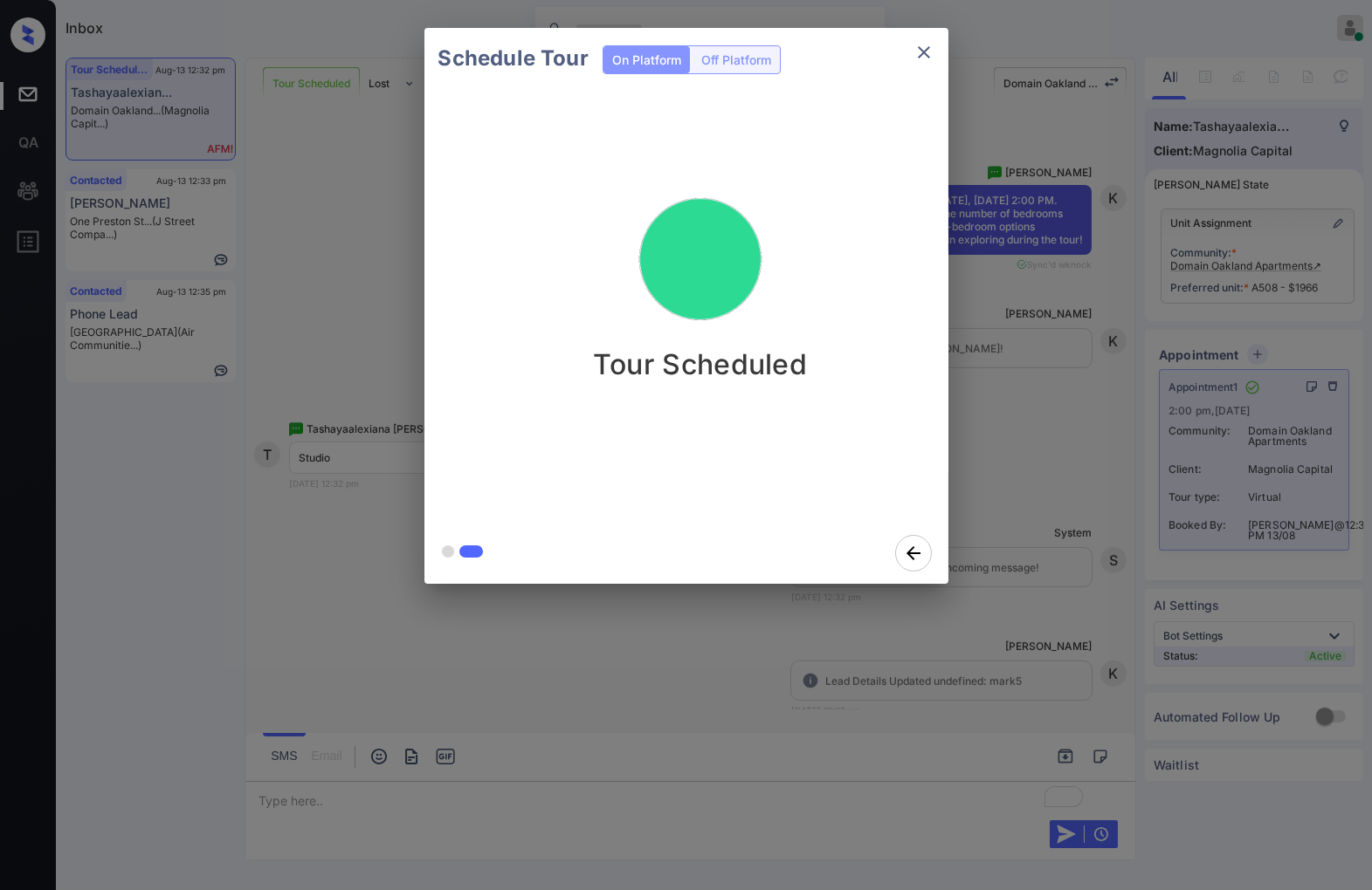
click at [1067, 421] on div "Schedule Tour On Platform Off Platform Tour Scheduled" at bounding box center [686, 306] width 1372 height 612
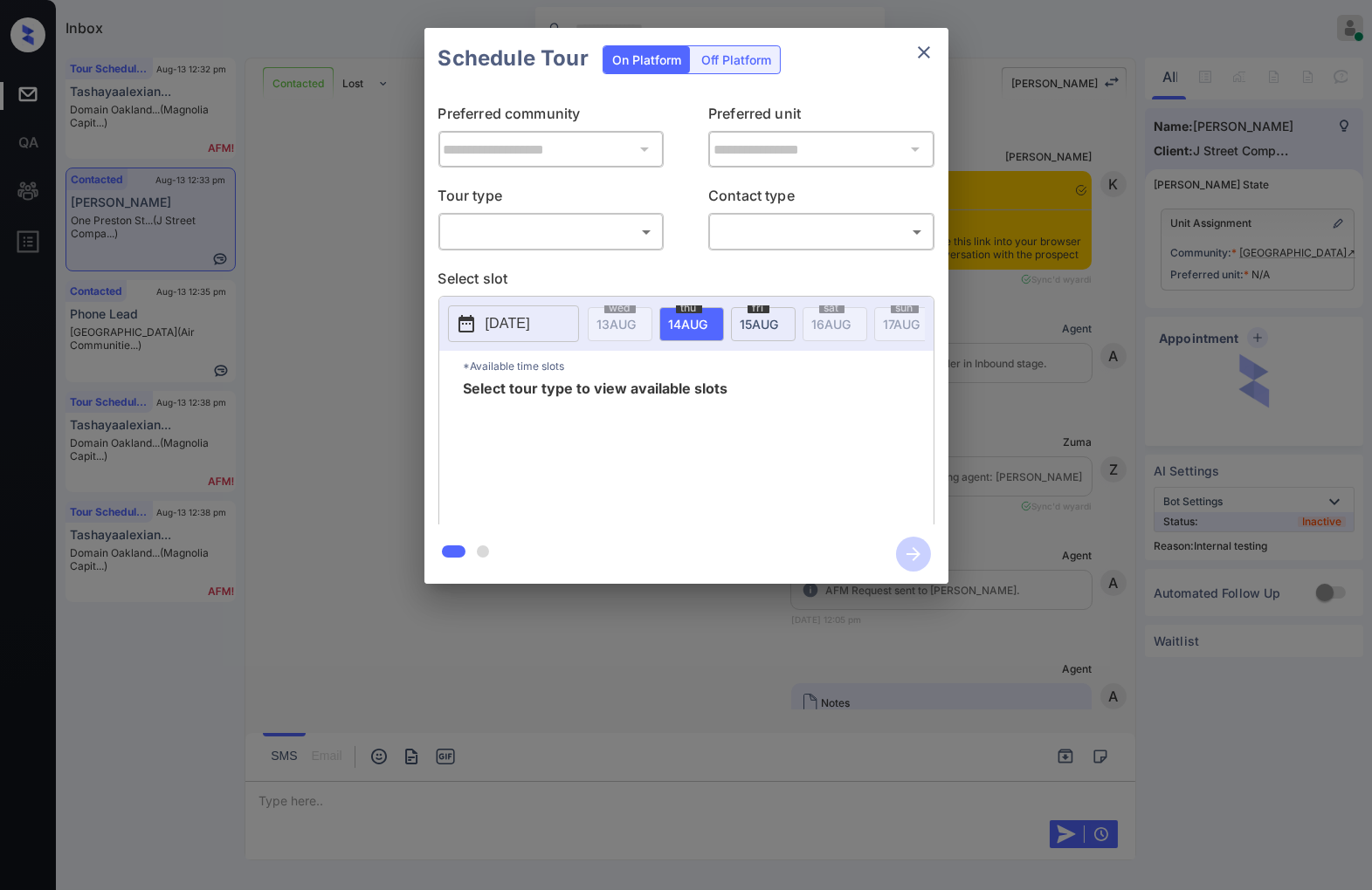
scroll to position [2593, 0]
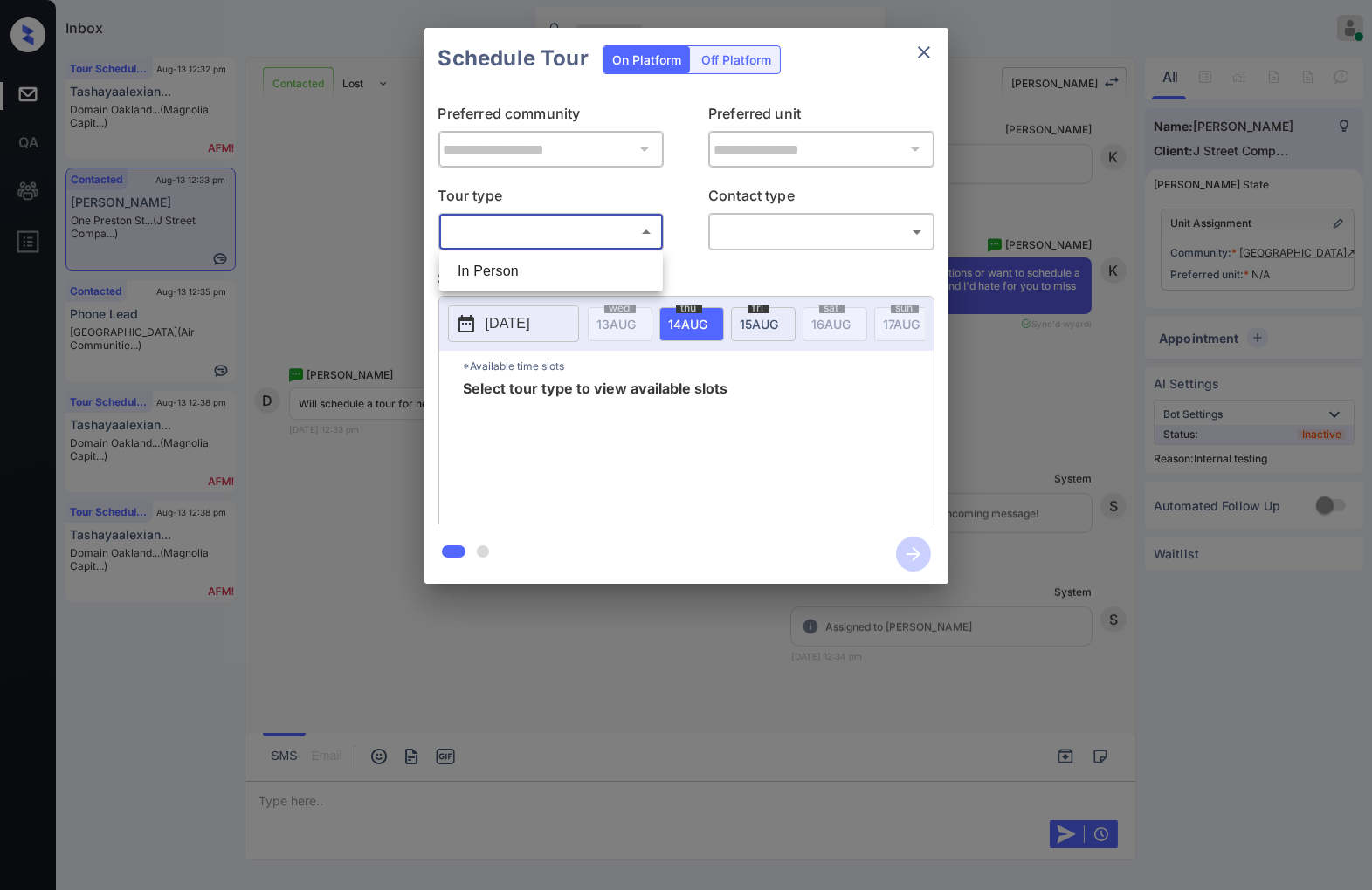
click at [616, 235] on body "Inbox Caroline Dacanay Online Set yourself offline Set yourself on break Profil…" at bounding box center [686, 445] width 1372 height 890
click at [609, 263] on li "In Person" at bounding box center [550, 272] width 214 height 32
type input "********"
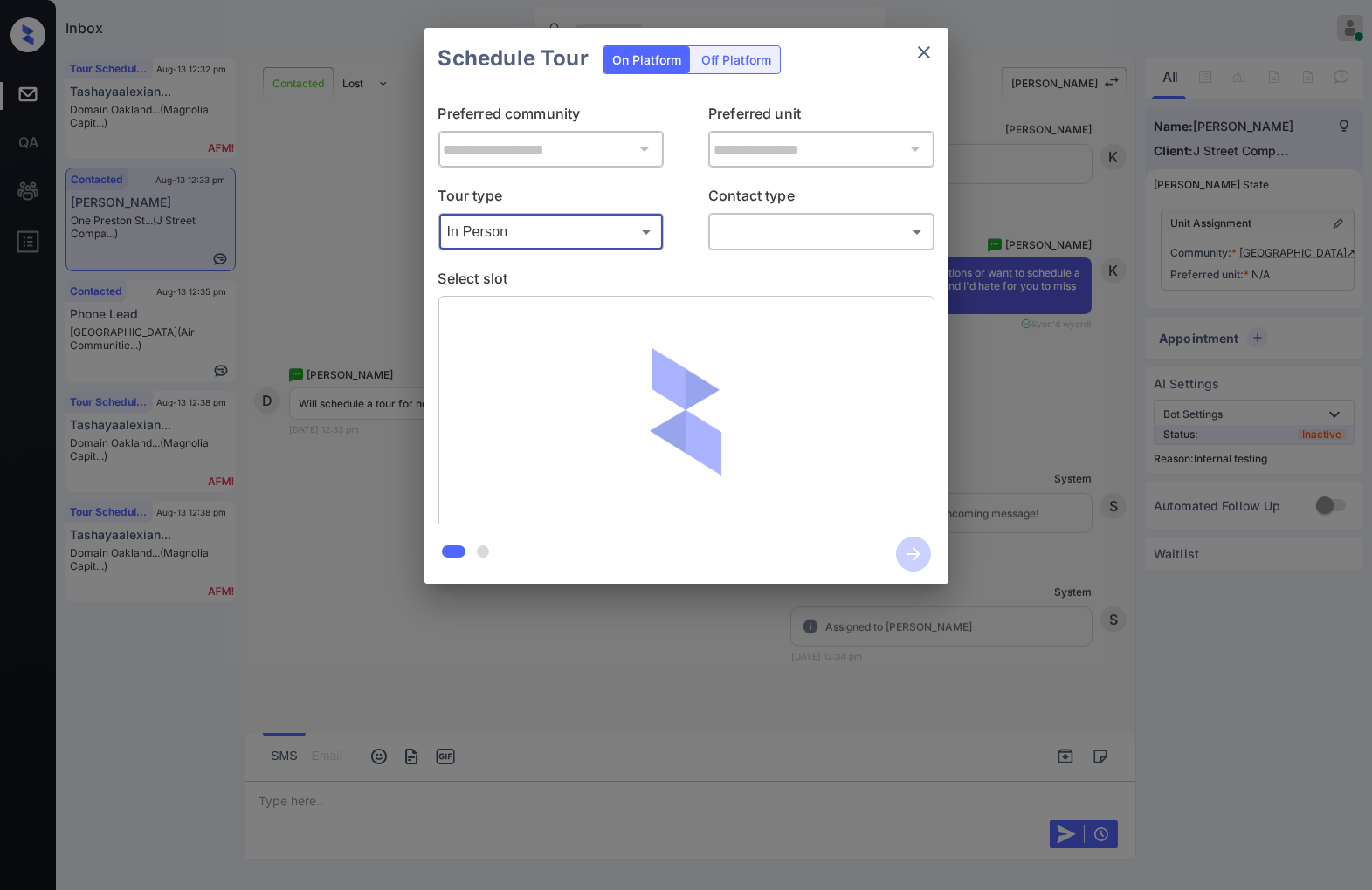
click at [810, 222] on body "Inbox Caroline Dacanay Online Set yourself offline Set yourself on break Profil…" at bounding box center [686, 445] width 1372 height 890
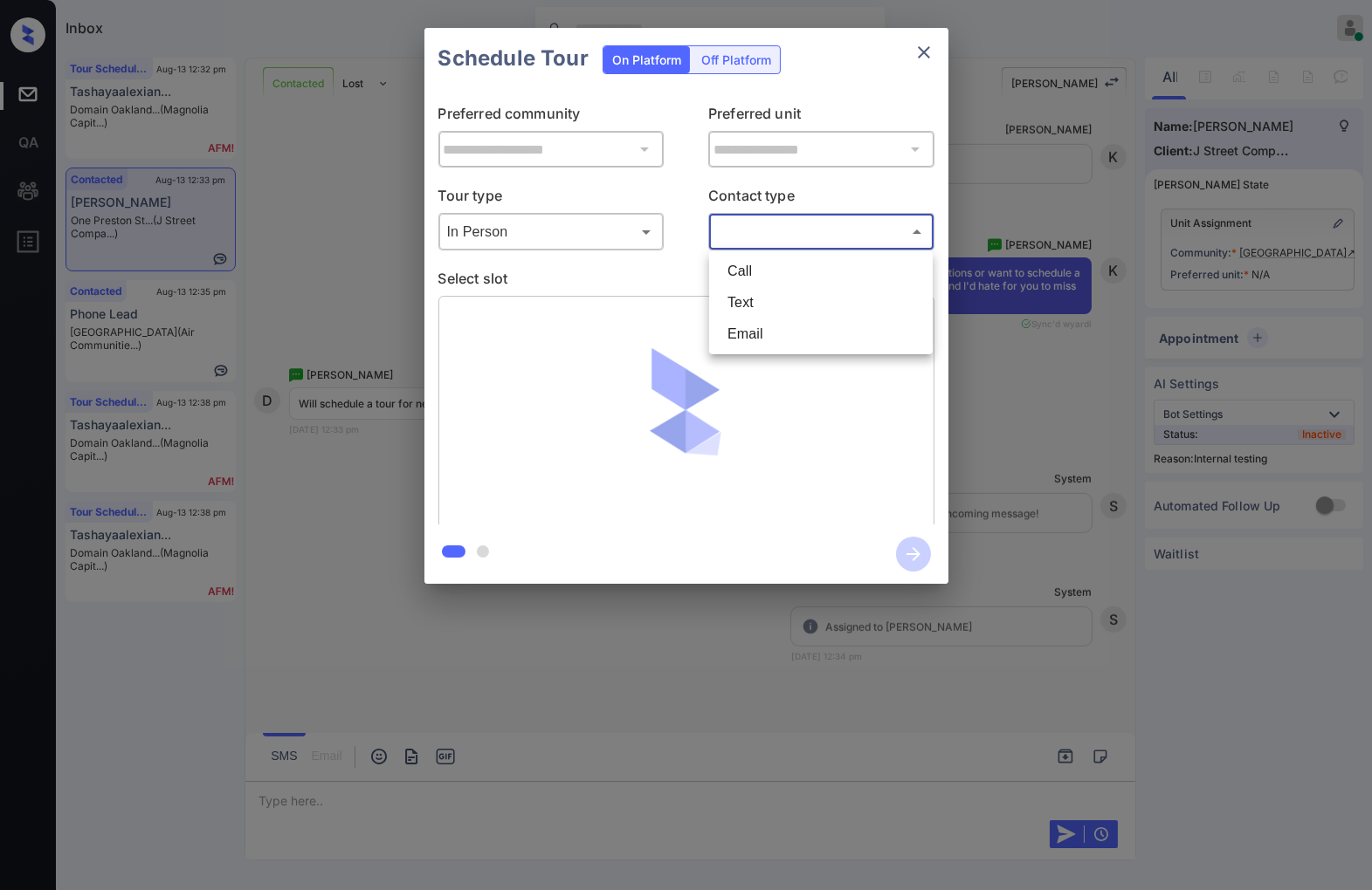
click at [810, 297] on li "Text" at bounding box center [820, 303] width 214 height 32
type input "****"
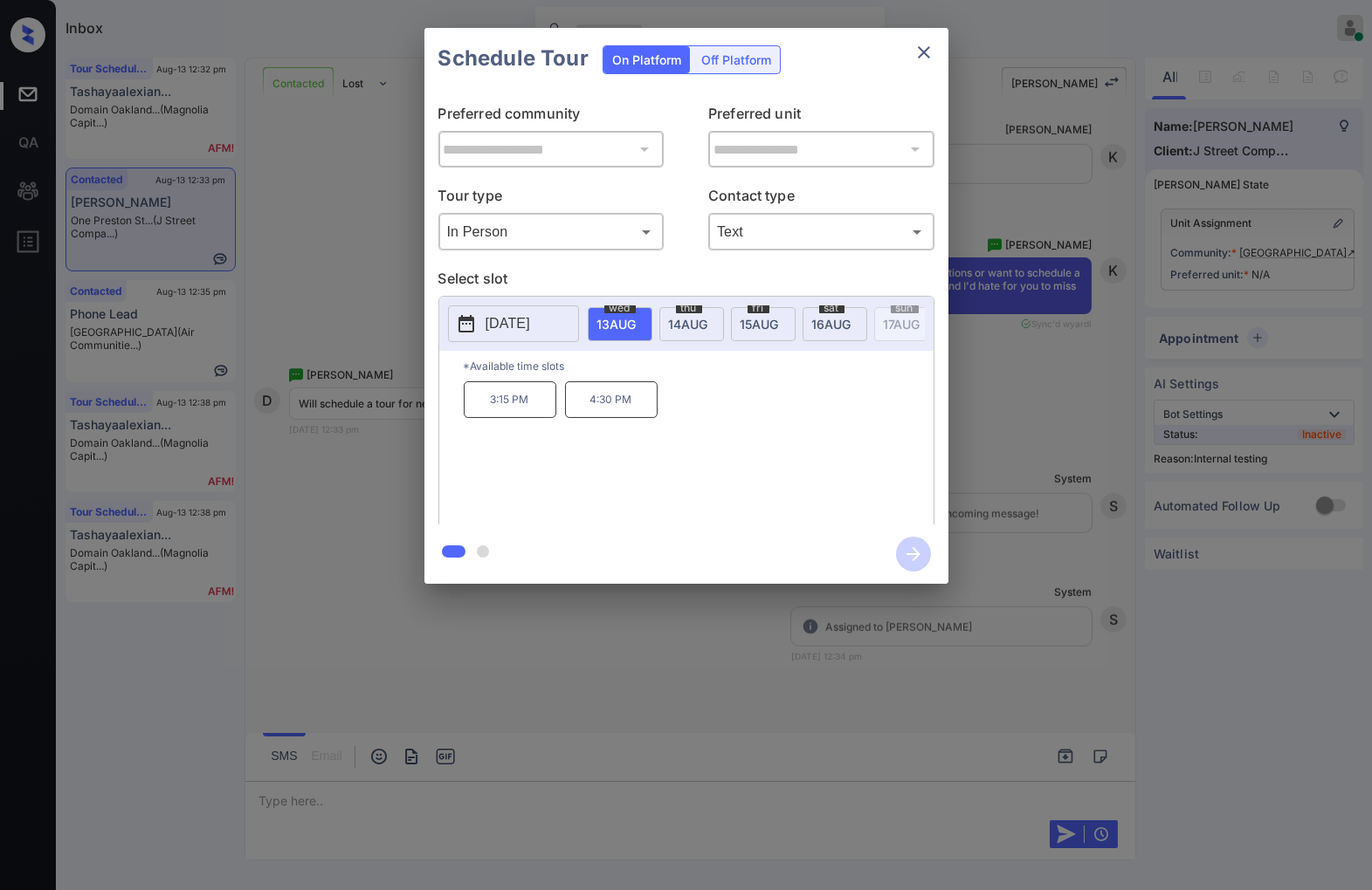
click at [518, 321] on p "2025-08-13" at bounding box center [508, 323] width 45 height 21
click at [433, 667] on div at bounding box center [686, 445] width 1372 height 890
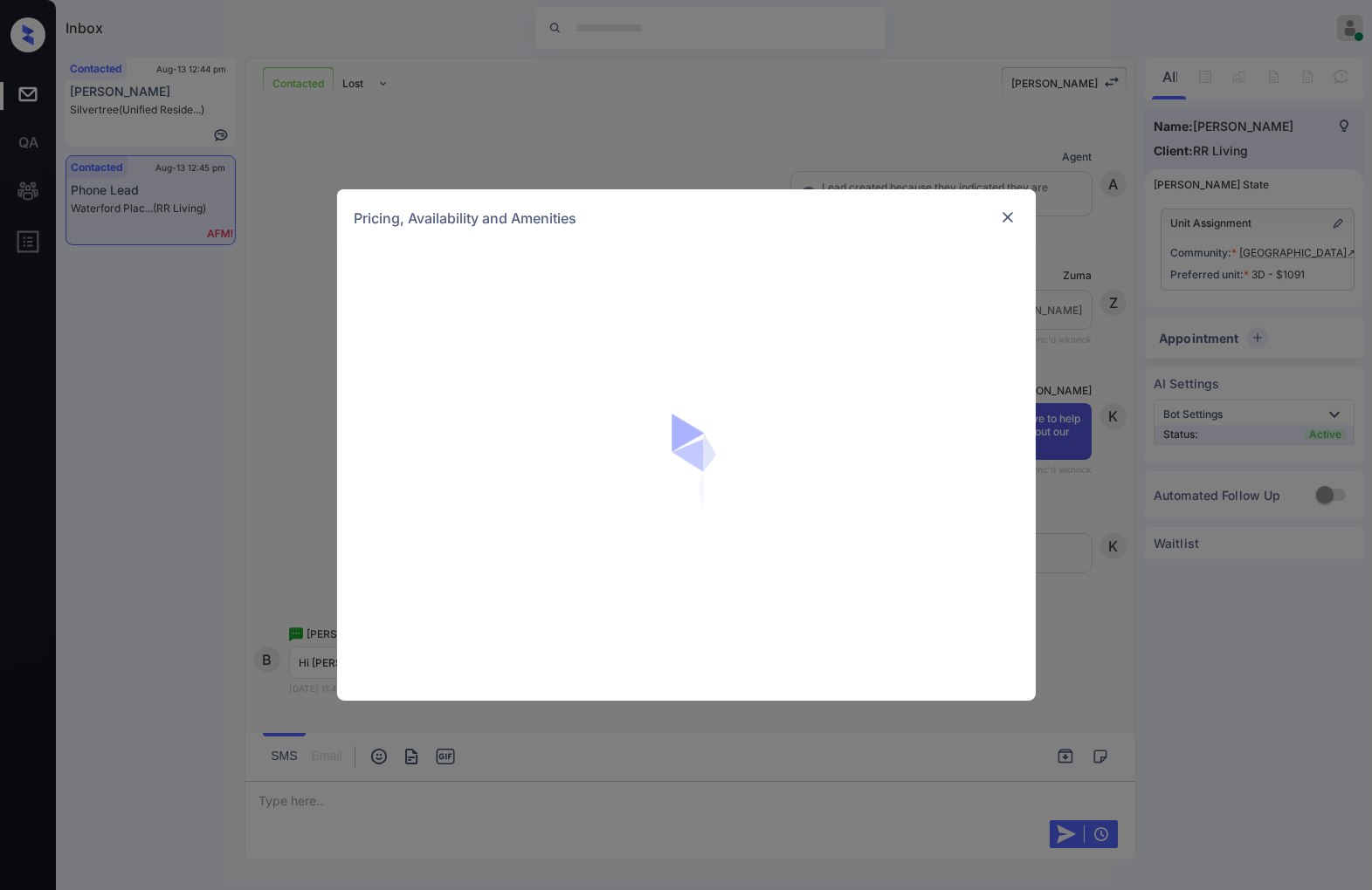
scroll to position [958, 0]
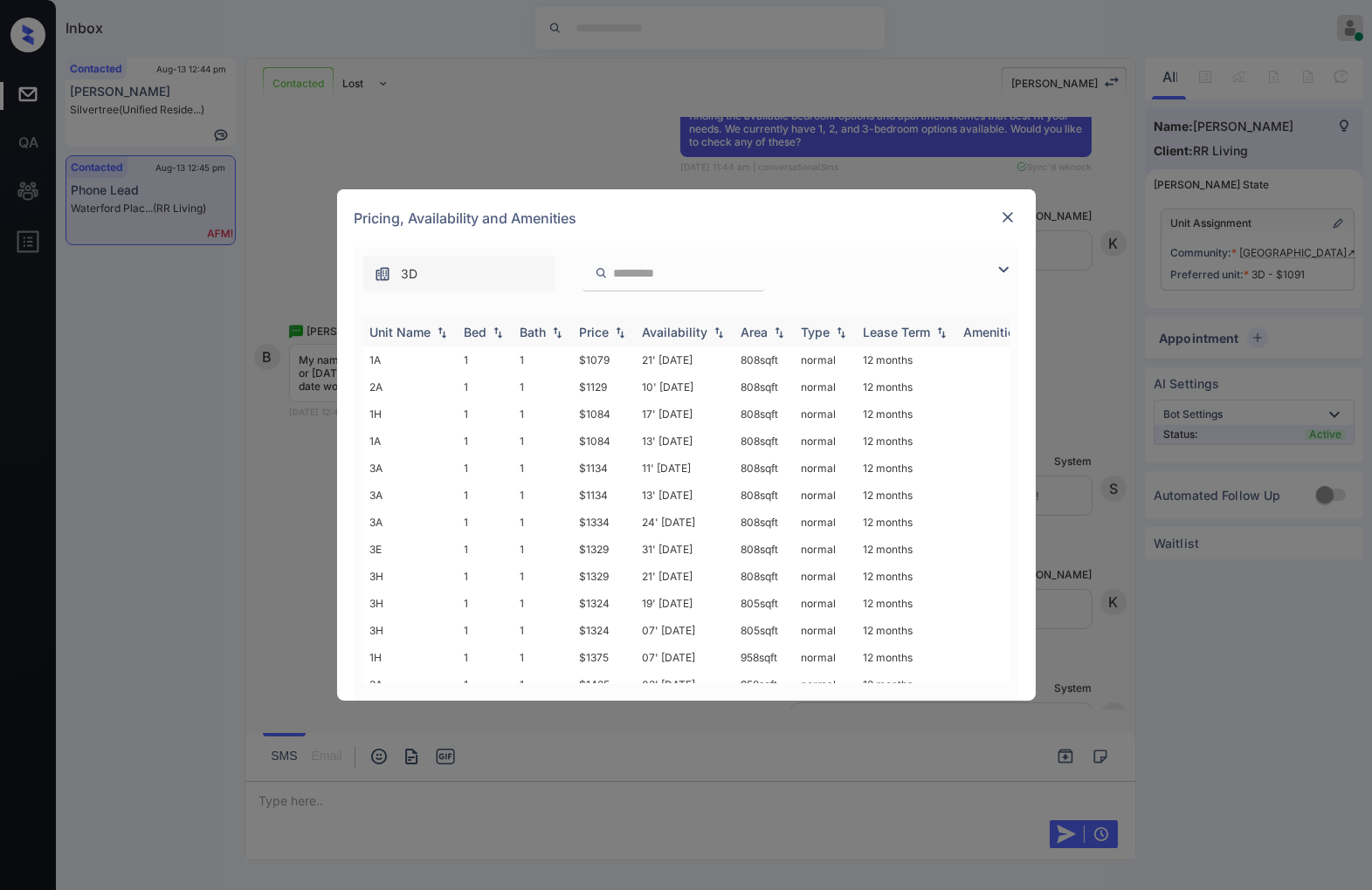
click at [618, 327] on img at bounding box center [620, 333] width 18 height 12
click at [618, 326] on img at bounding box center [620, 332] width 18 height 13
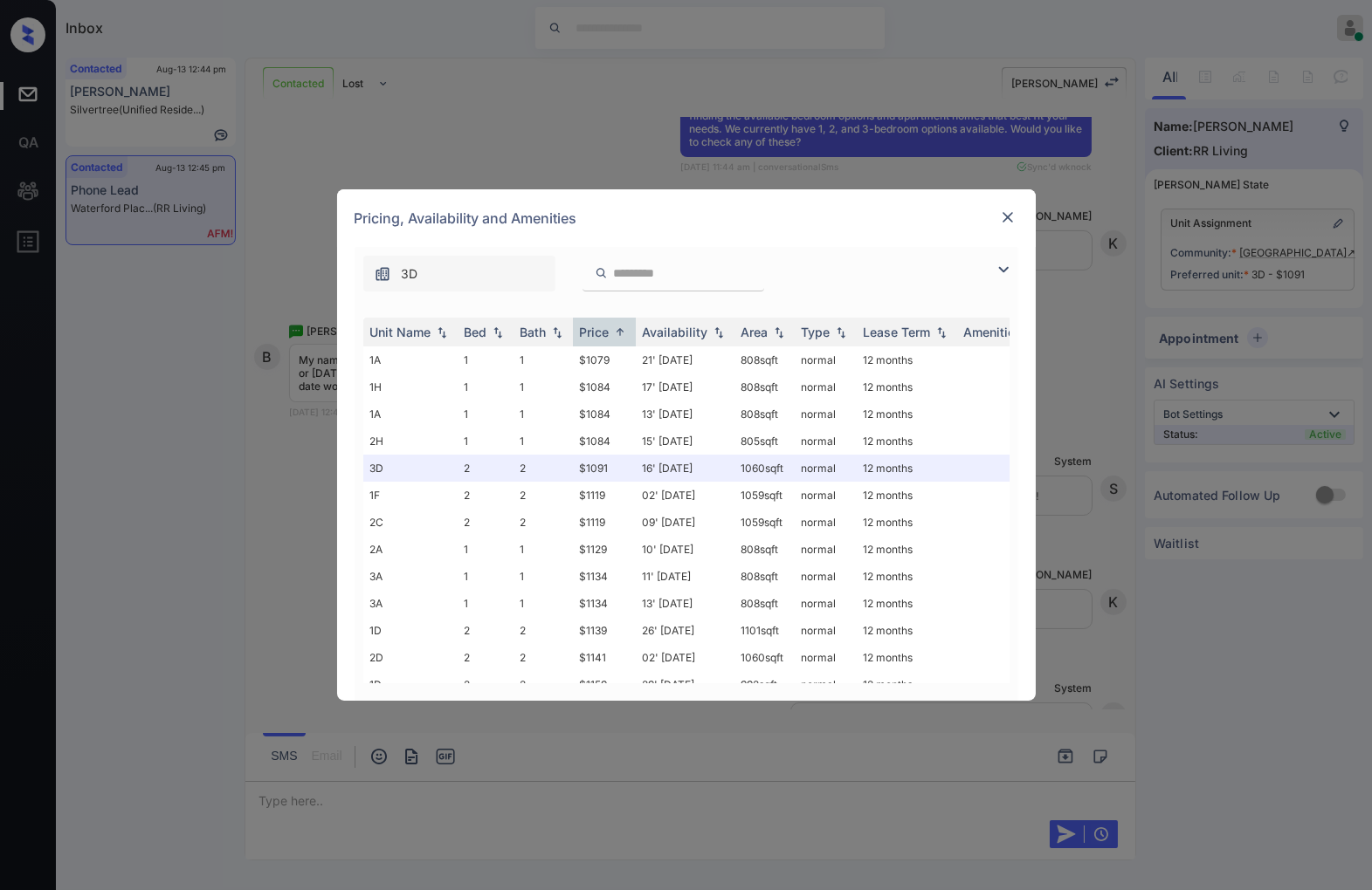
click at [1008, 214] on img at bounding box center [1008, 217] width 18 height 18
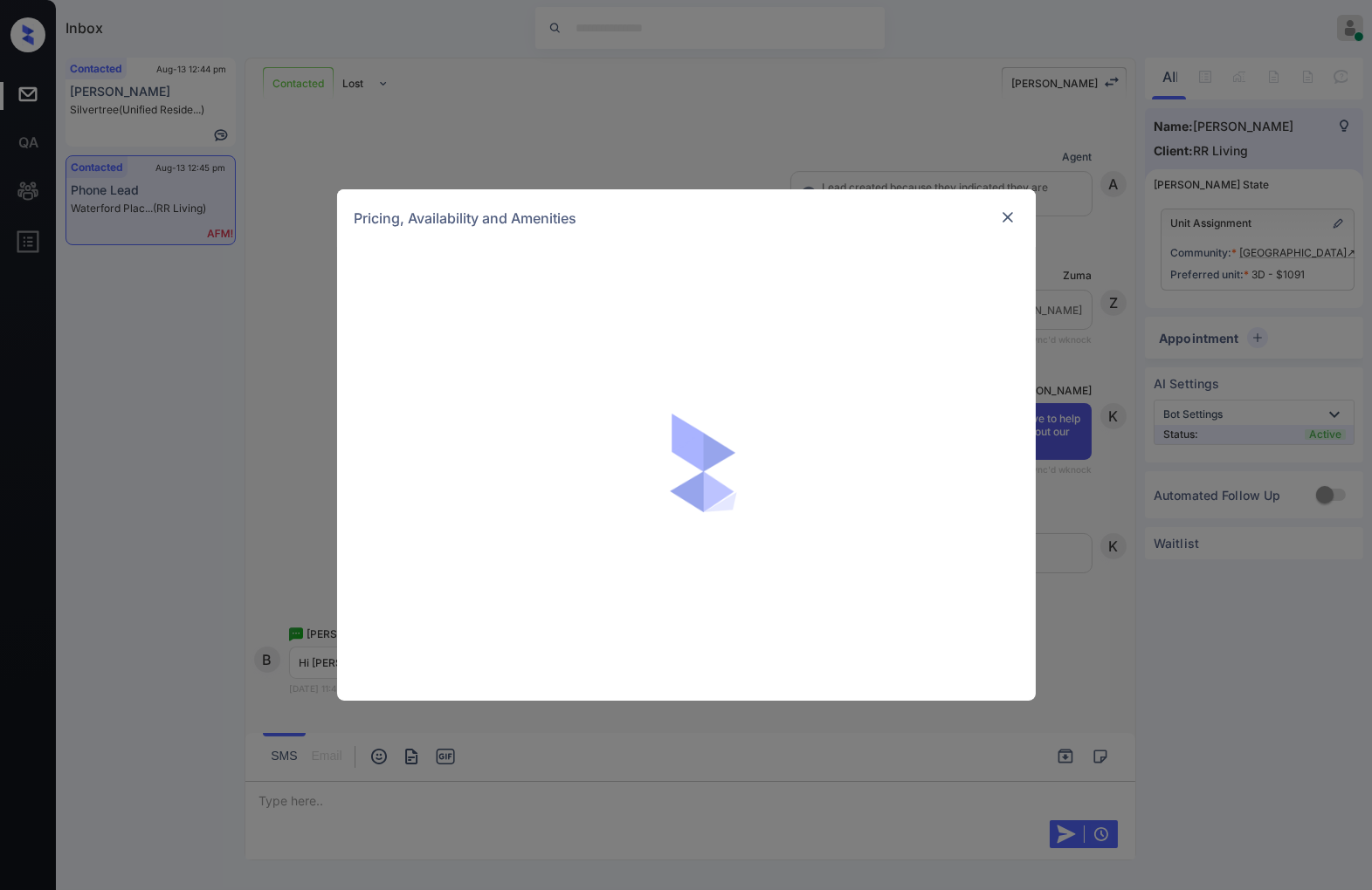
scroll to position [958, 0]
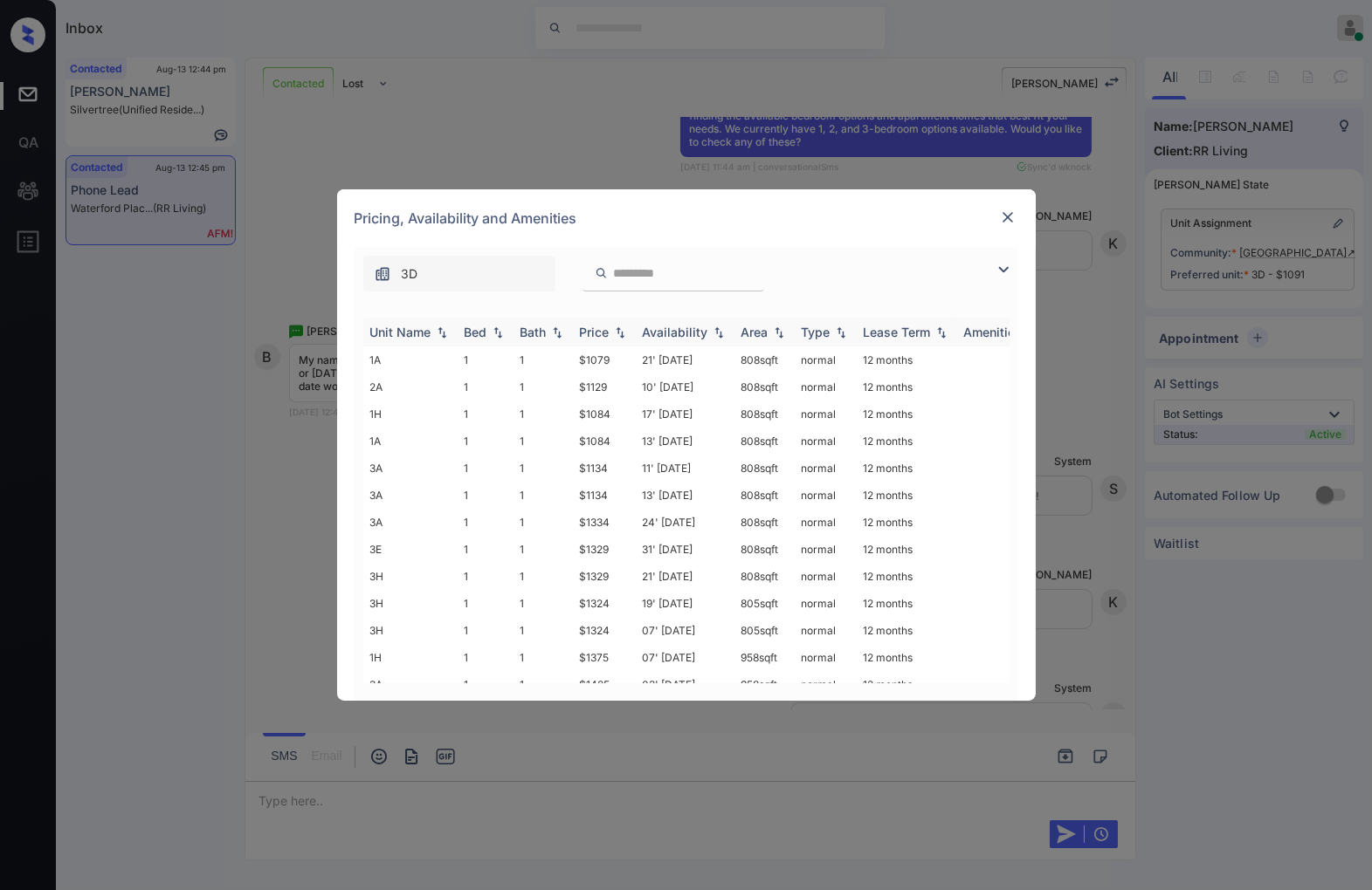
click at [621, 335] on img at bounding box center [620, 333] width 18 height 12
click at [620, 335] on img at bounding box center [620, 333] width 18 height 12
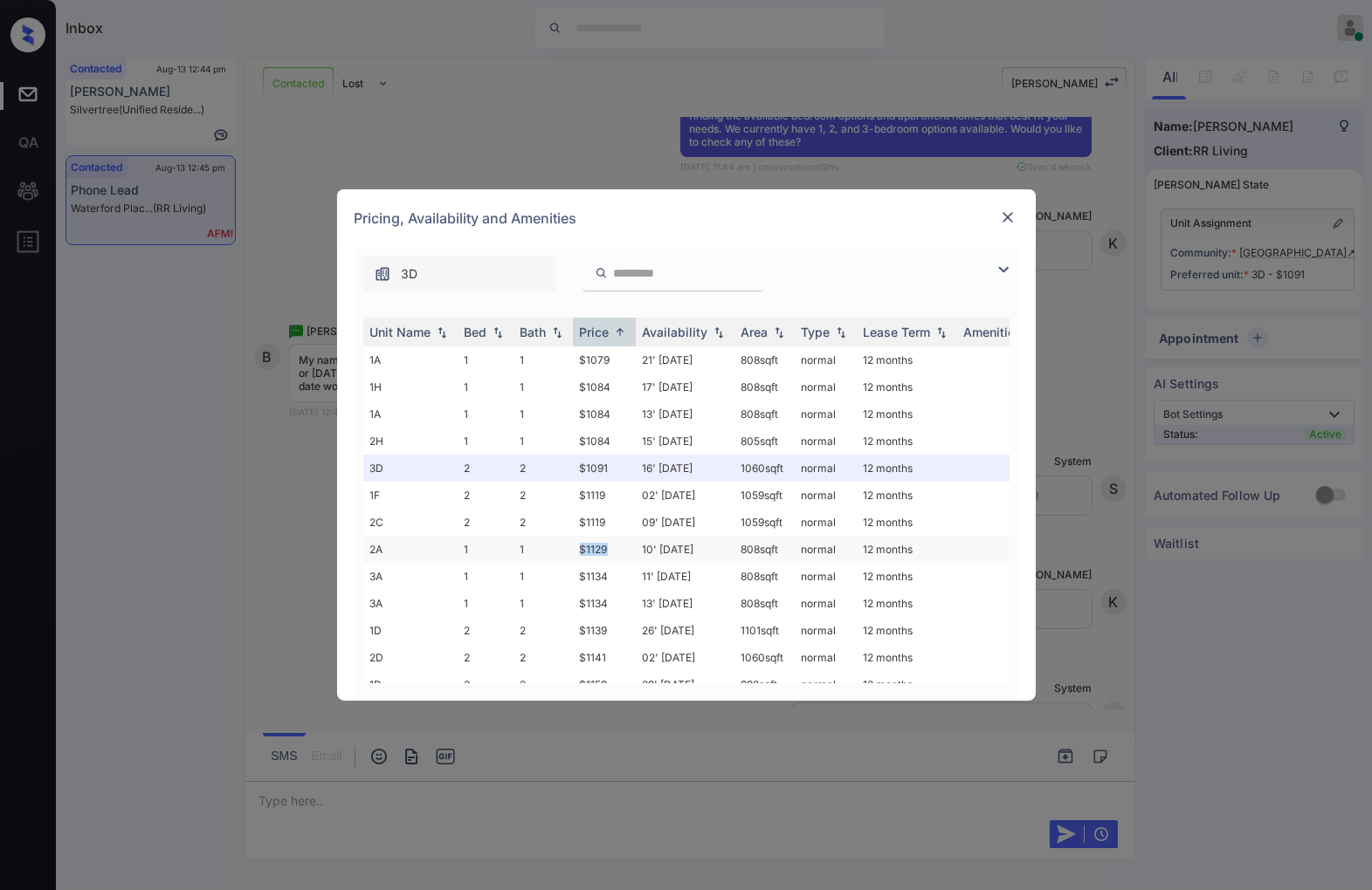
drag, startPoint x: 617, startPoint y: 546, endPoint x: 567, endPoint y: 543, distance: 50.1
click at [567, 543] on tr "2A 1 1 $1129 10' Sep 25 808 sqft normal 12 months" at bounding box center [819, 549] width 912 height 27
copy tr "$1129"
click at [595, 547] on td "$1129" at bounding box center [603, 549] width 63 height 27
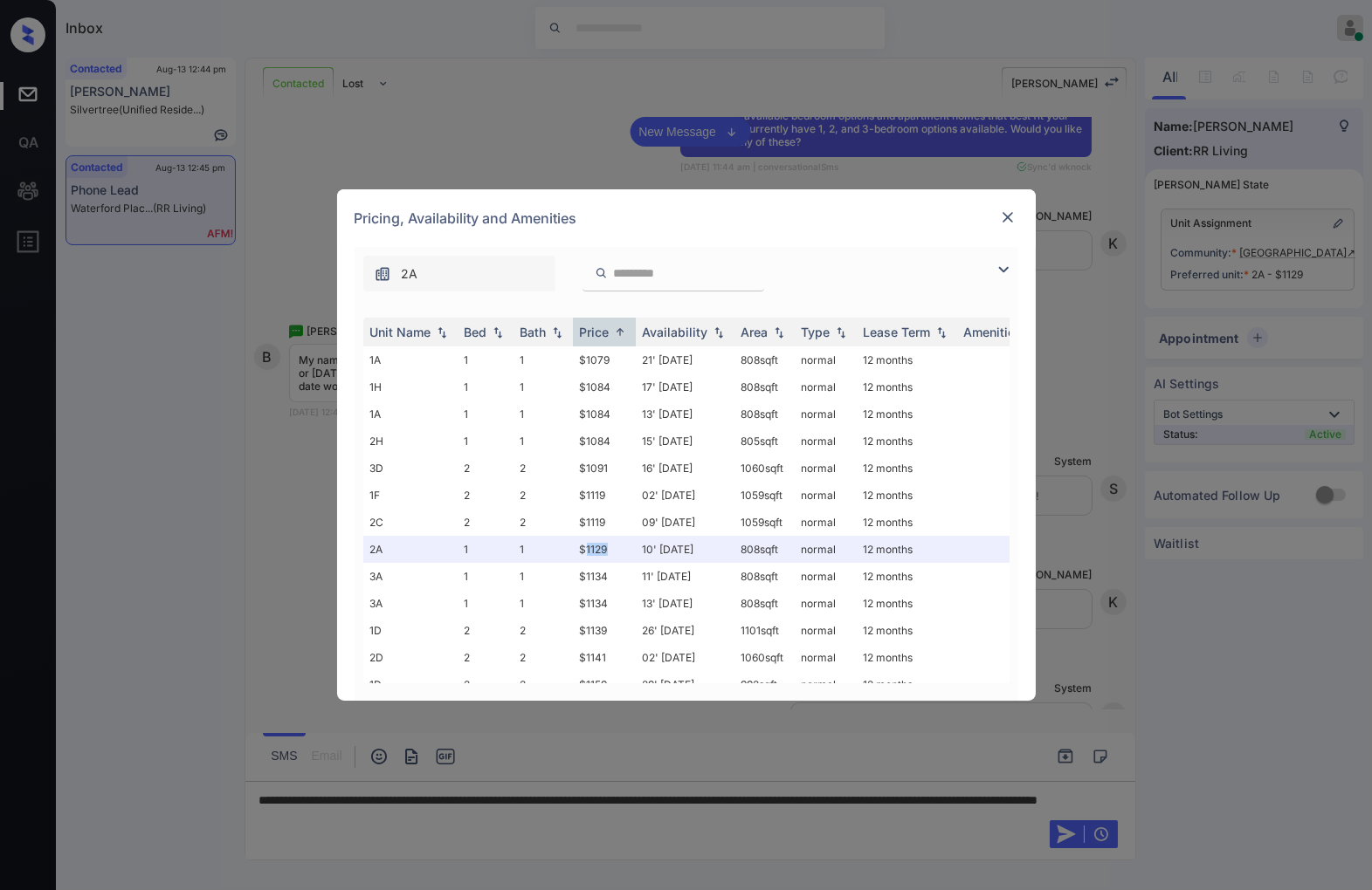
click at [1007, 221] on img at bounding box center [1008, 217] width 18 height 18
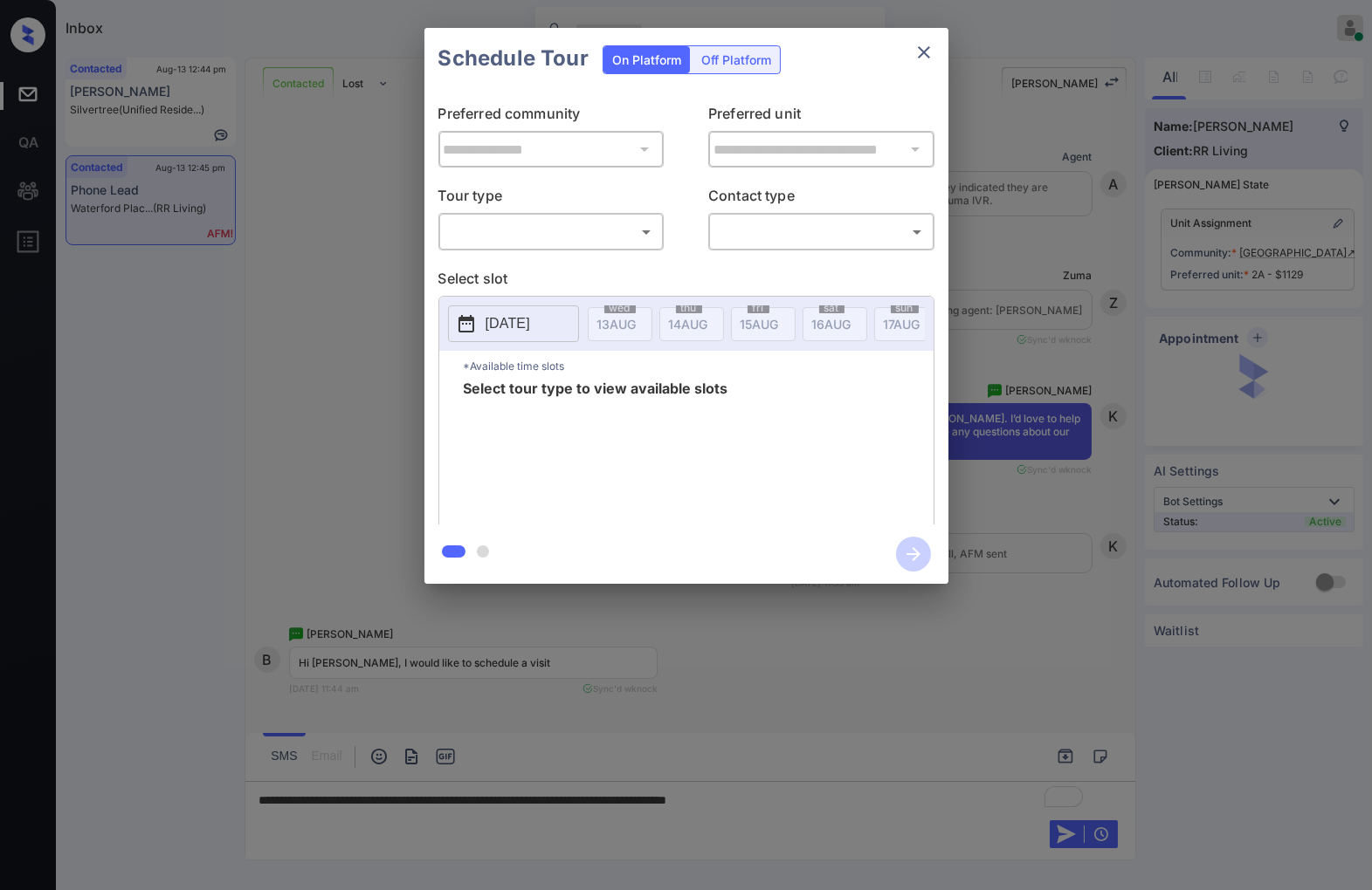
scroll to position [958, 0]
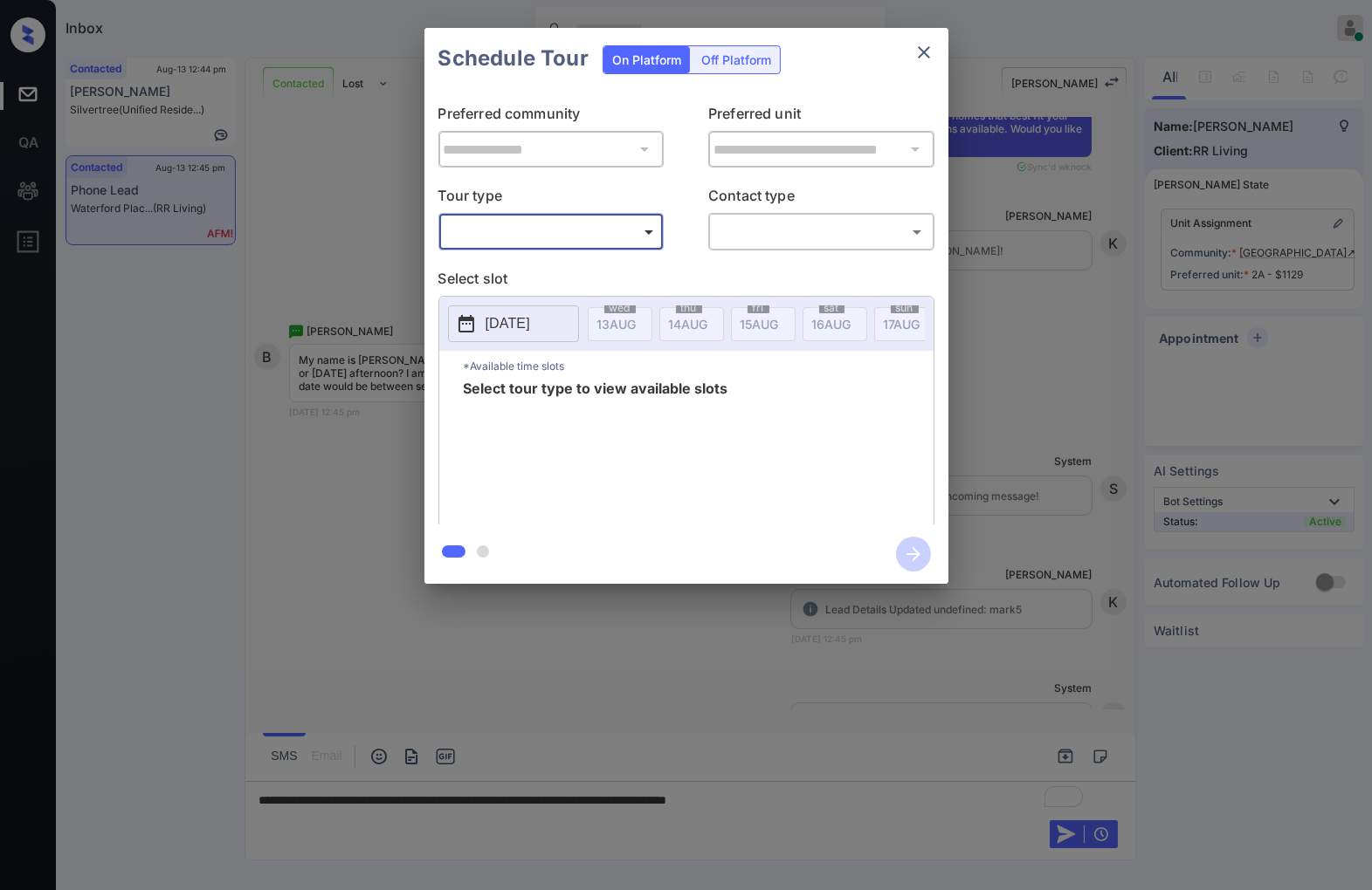
click at [631, 240] on body "Inbox [PERSON_NAME] Online Set yourself offline Set yourself on break Profile S…" at bounding box center [686, 445] width 1372 height 890
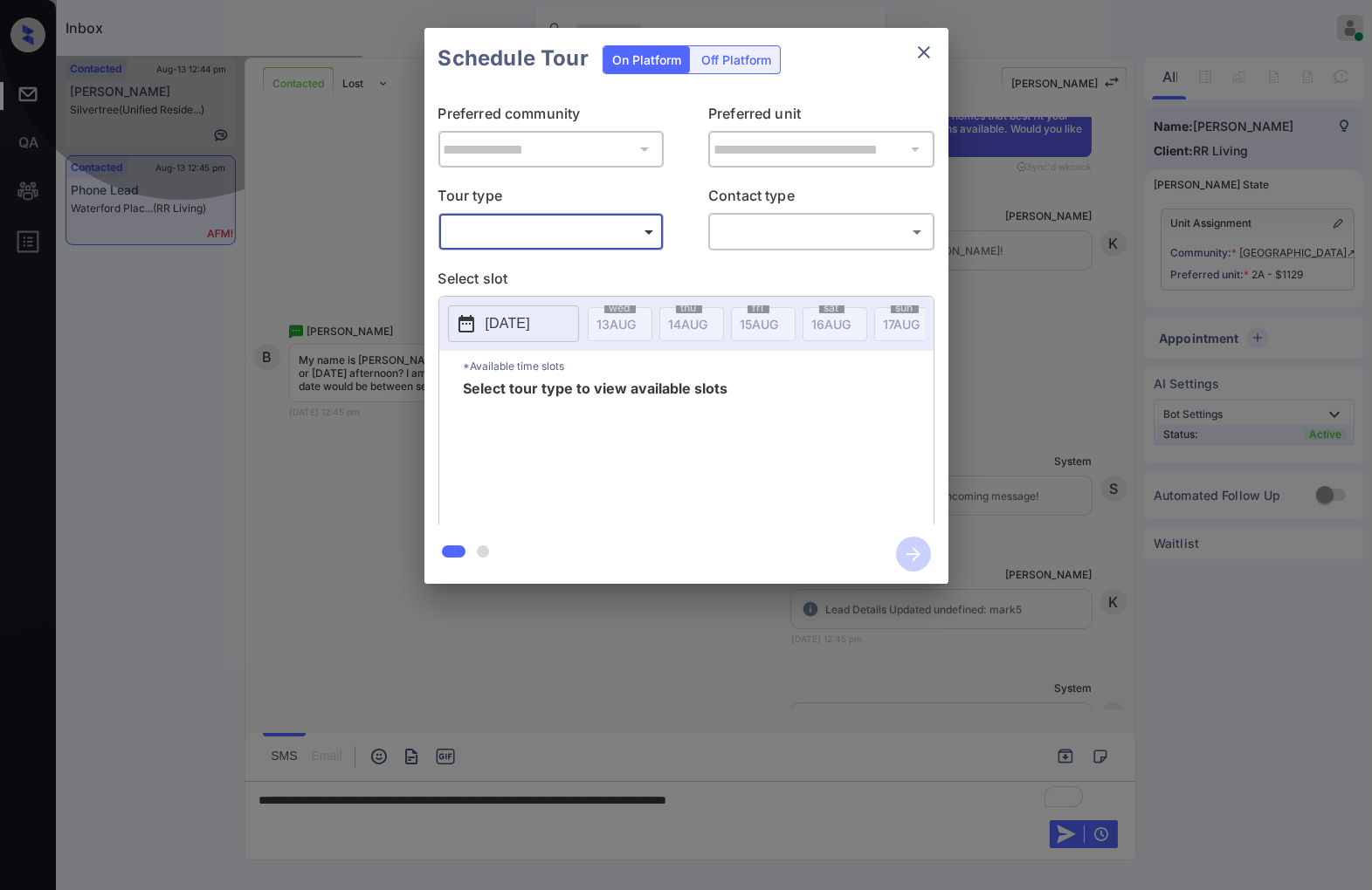
type input "********"
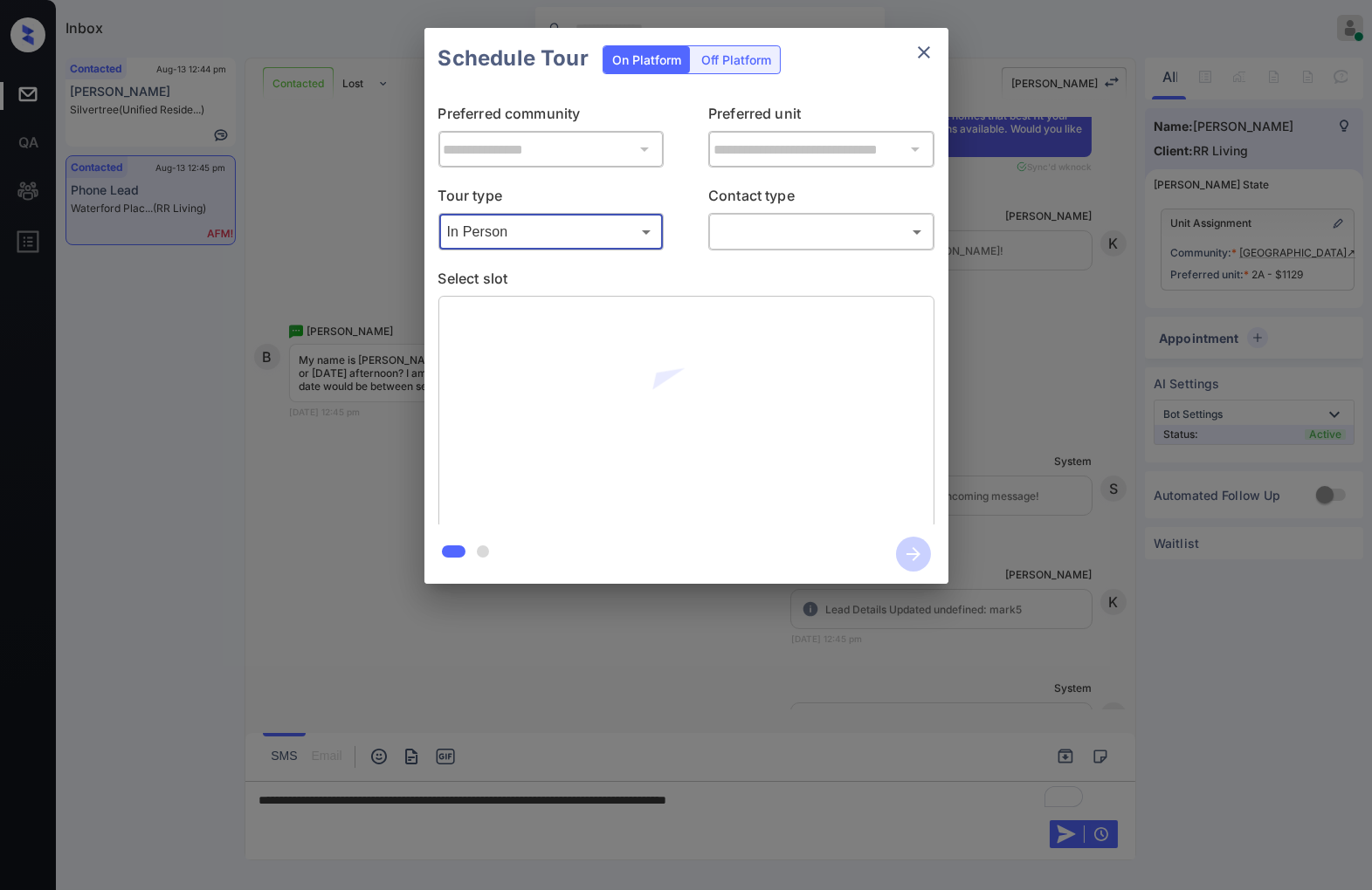
click at [795, 227] on body "Inbox [PERSON_NAME] Online Set yourself offline Set yourself on break Profile S…" at bounding box center [686, 445] width 1372 height 890
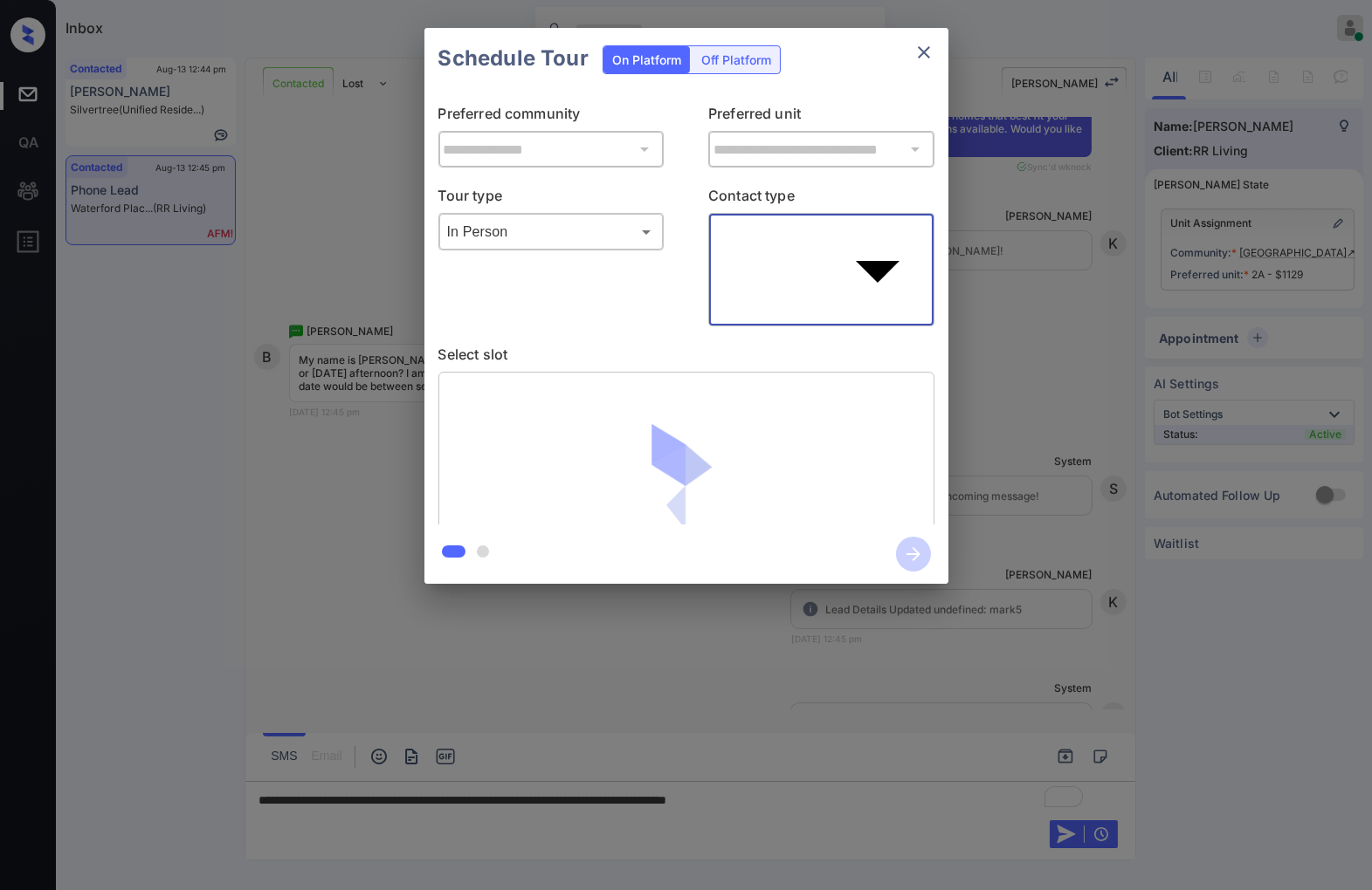
type input "****"
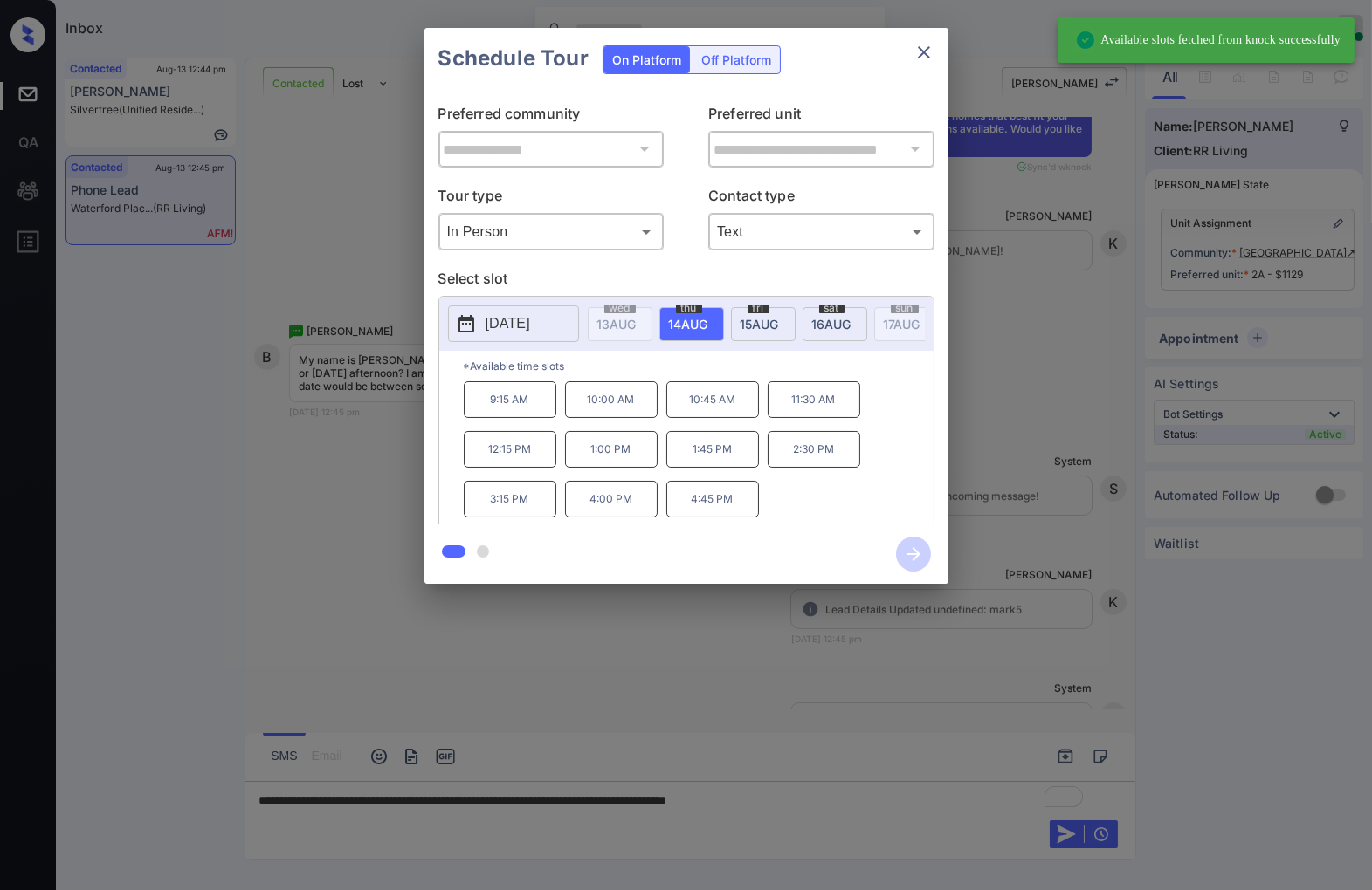
click at [636, 323] on span "[DATE]" at bounding box center [616, 324] width 39 height 15
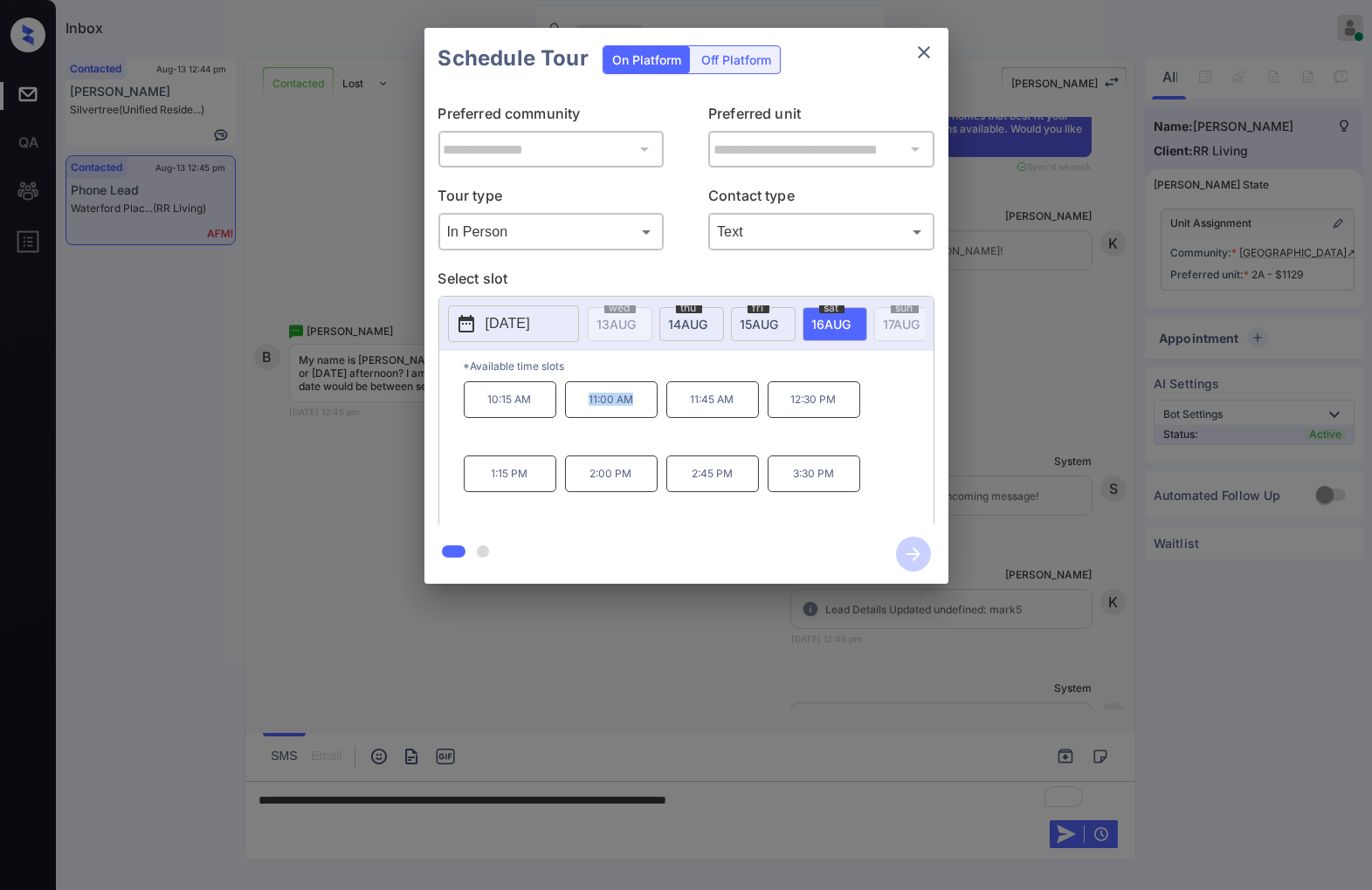
drag, startPoint x: 640, startPoint y: 414, endPoint x: 586, endPoint y: 415, distance: 54.0
click at [586, 415] on p "11:00 AM" at bounding box center [611, 400] width 93 height 37
drag, startPoint x: 643, startPoint y: 492, endPoint x: 591, endPoint y: 488, distance: 52.2
click at [591, 488] on p "2:00 PM" at bounding box center [611, 473] width 93 height 37
drag, startPoint x: 537, startPoint y: 491, endPoint x: 489, endPoint y: 491, distance: 48.0
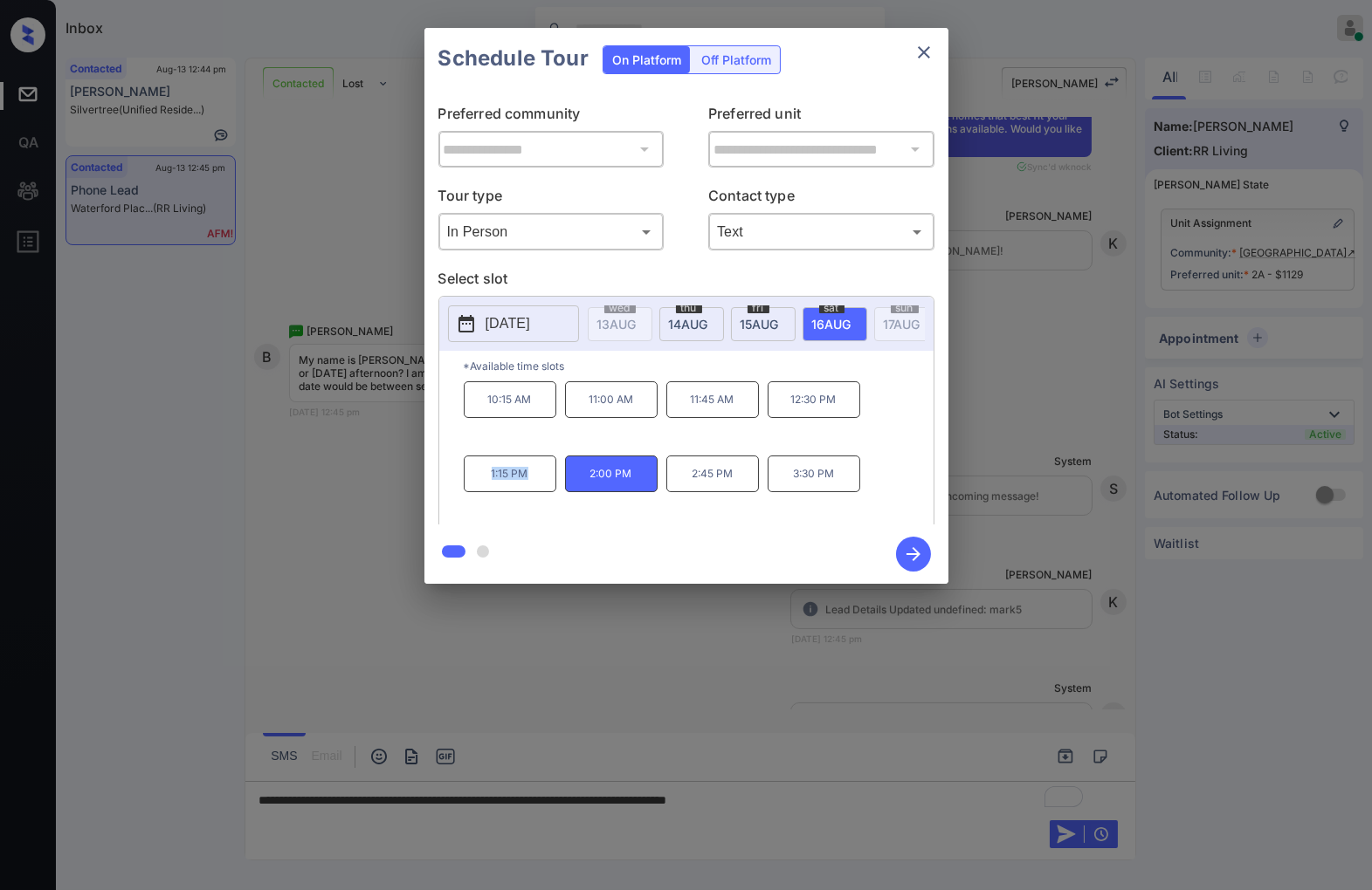
click at [489, 491] on p "1:15 PM" at bounding box center [510, 473] width 93 height 37
copy p "1:15 PM"
drag, startPoint x: 805, startPoint y: 484, endPoint x: 791, endPoint y: 482, distance: 14.1
click at [791, 482] on p "3:30 PM" at bounding box center [814, 473] width 93 height 37
copy p "3:30 PM"
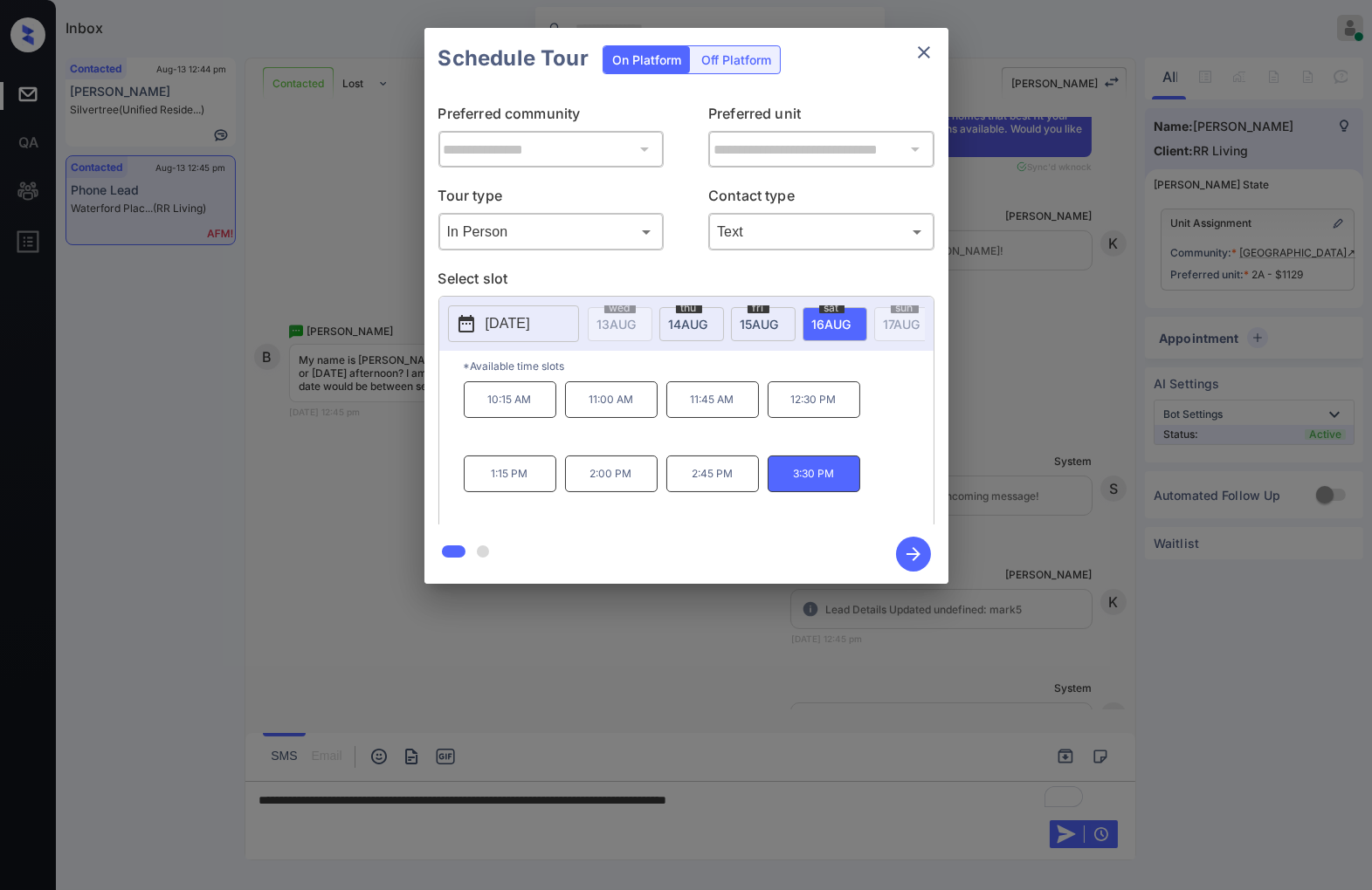
click at [827, 803] on div at bounding box center [686, 445] width 1372 height 890
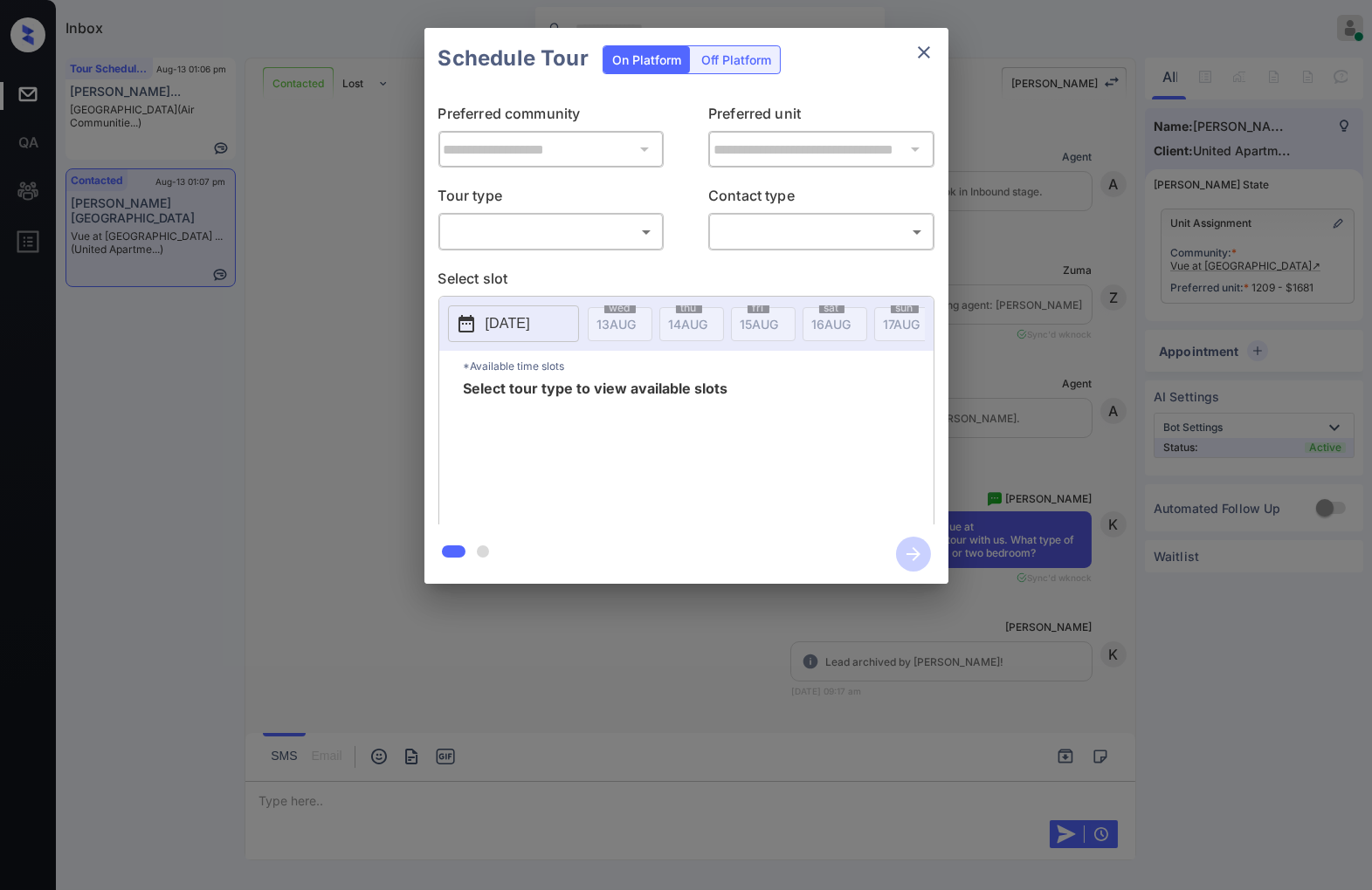
scroll to position [4879, 0]
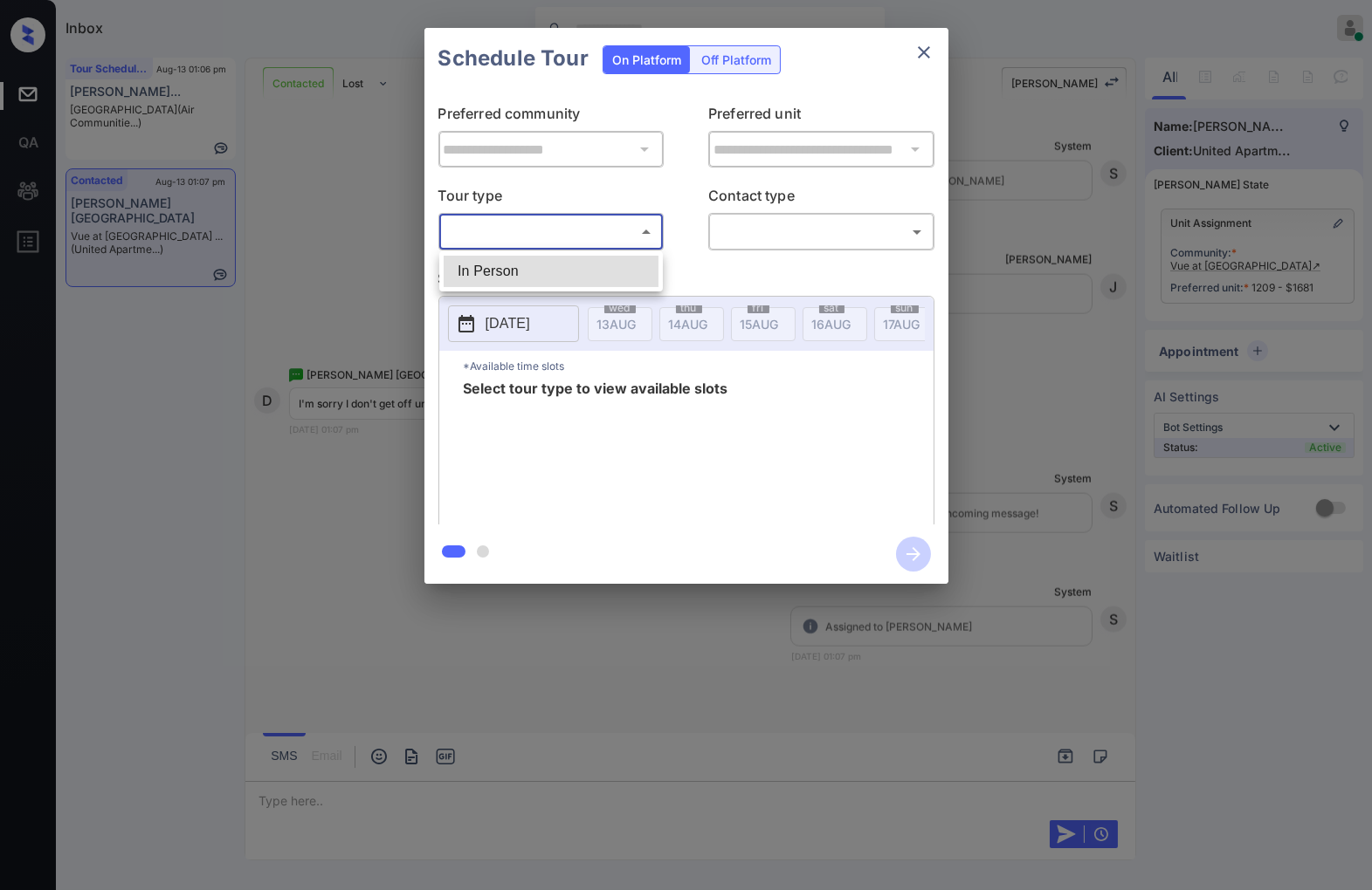
click at [627, 230] on body "Inbox [PERSON_NAME] Online Set yourself offline Set yourself on break Profile S…" at bounding box center [686, 445] width 1372 height 890
click at [646, 266] on li "In Person" at bounding box center [550, 272] width 214 height 32
type input "********"
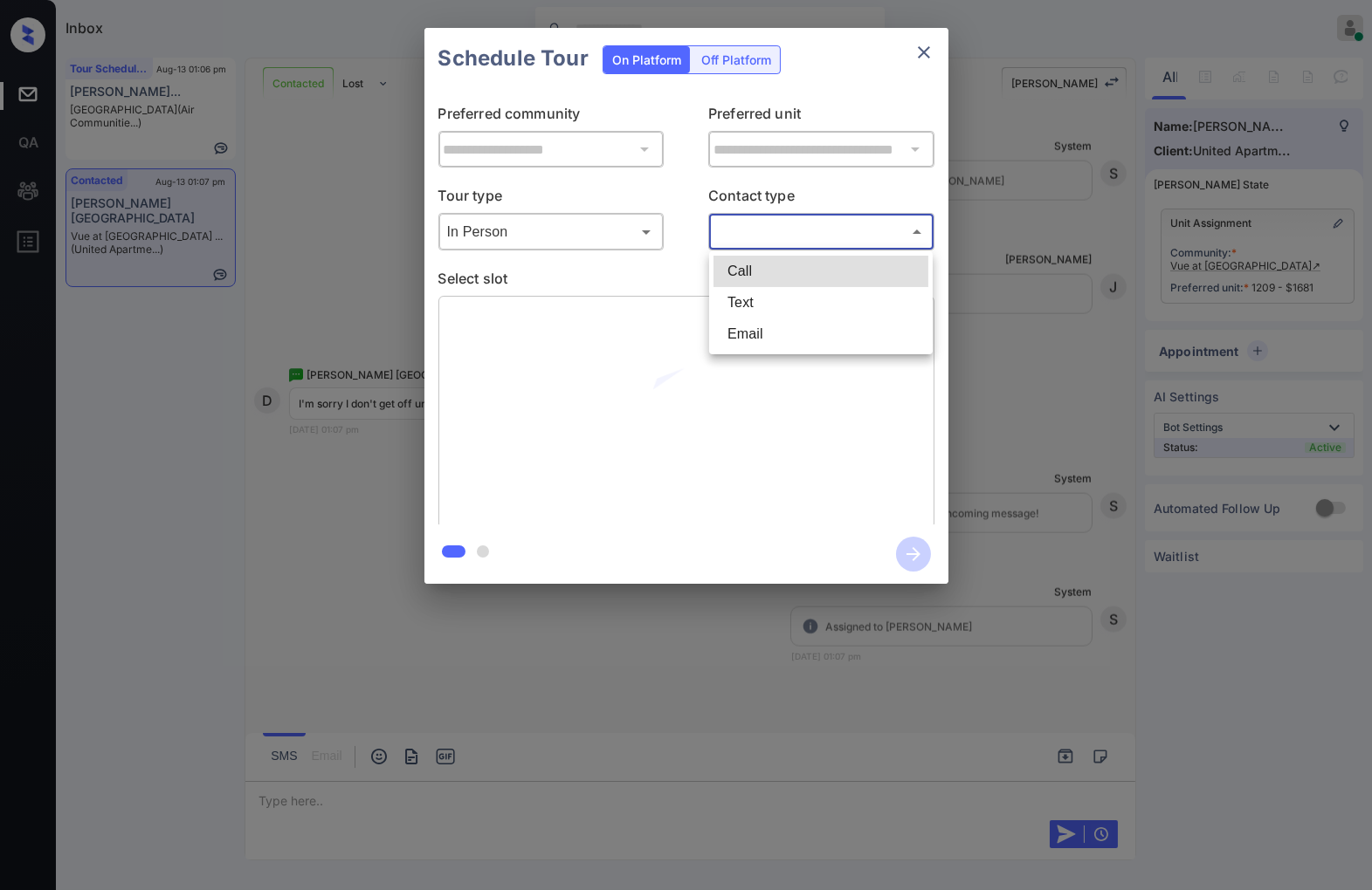
click at [819, 221] on body "Inbox Caroline Dacanay Online Set yourself offline Set yourself on break Profil…" at bounding box center [686, 445] width 1372 height 890
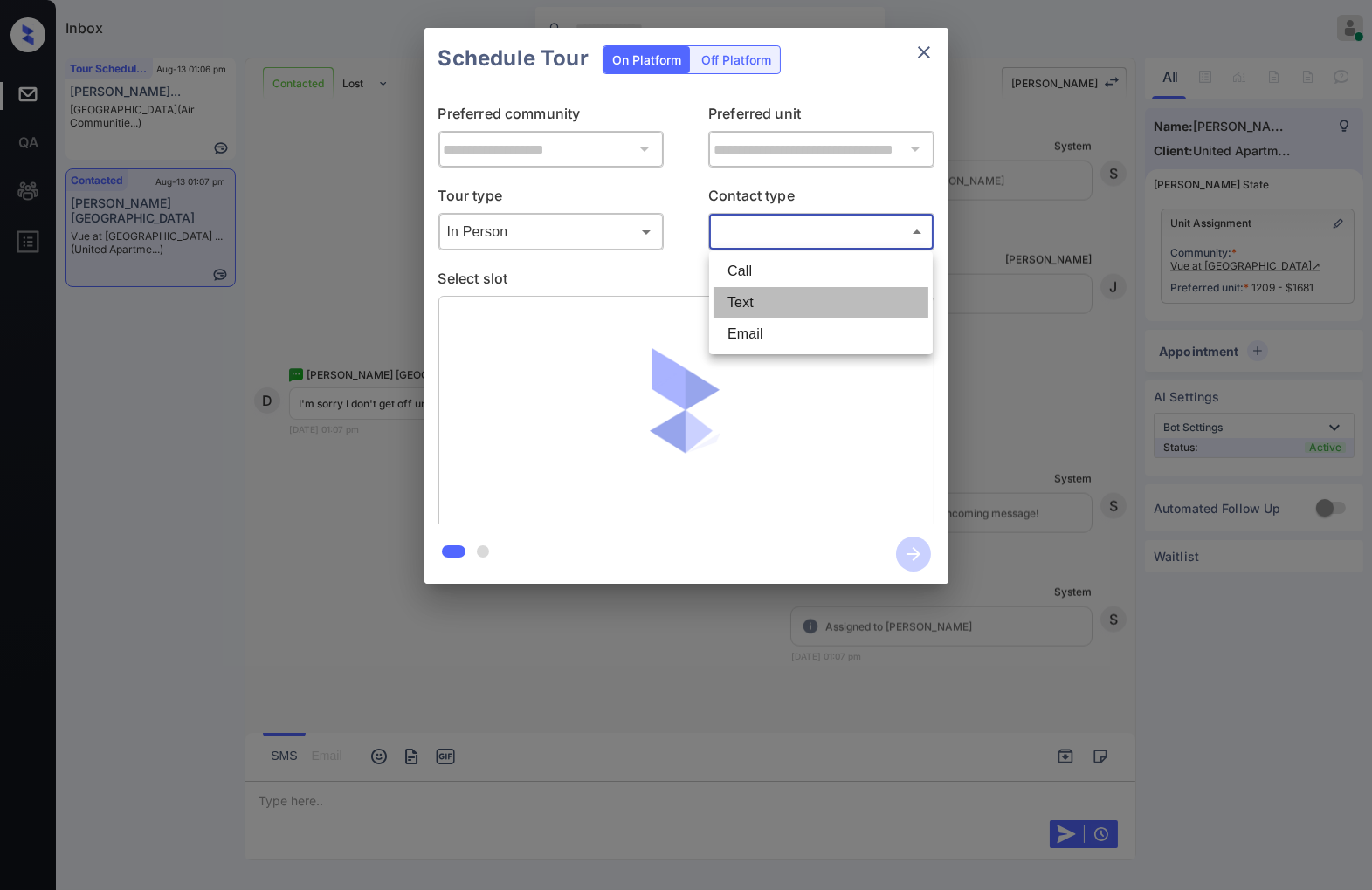
click at [822, 299] on li "Text" at bounding box center [820, 303] width 214 height 32
type input "****"
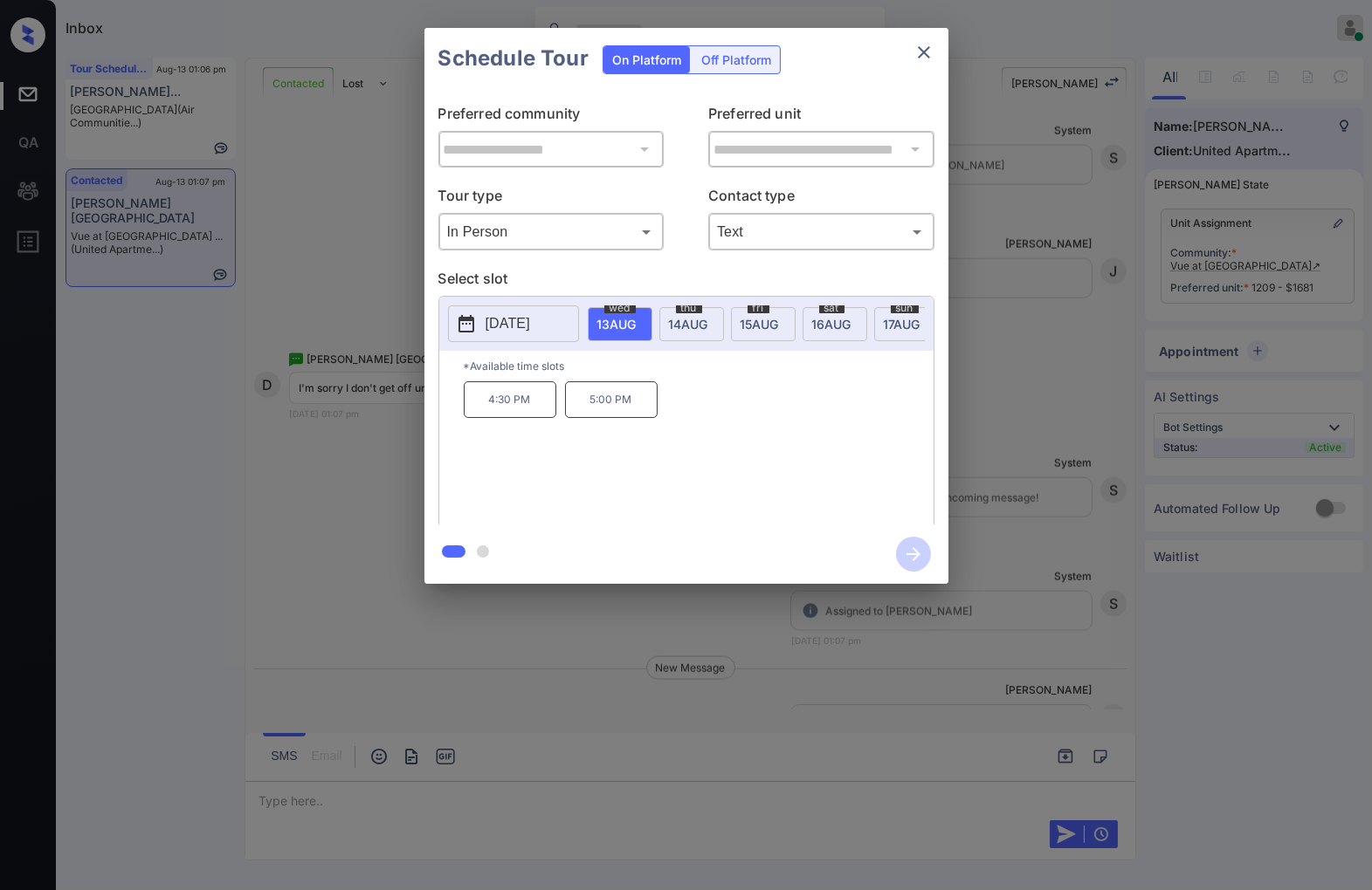
click at [780, 664] on div at bounding box center [686, 445] width 1372 height 890
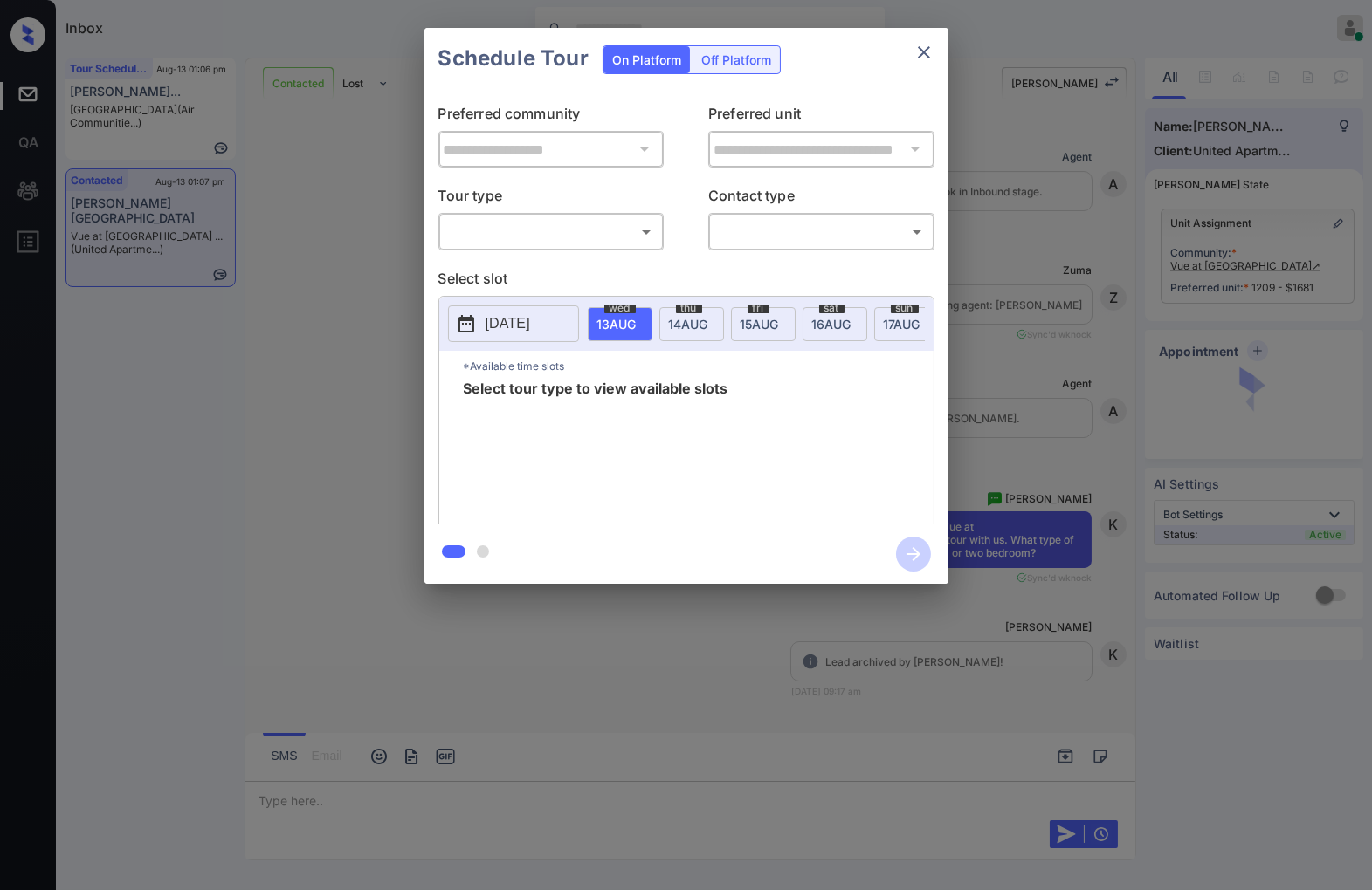
scroll to position [4993, 0]
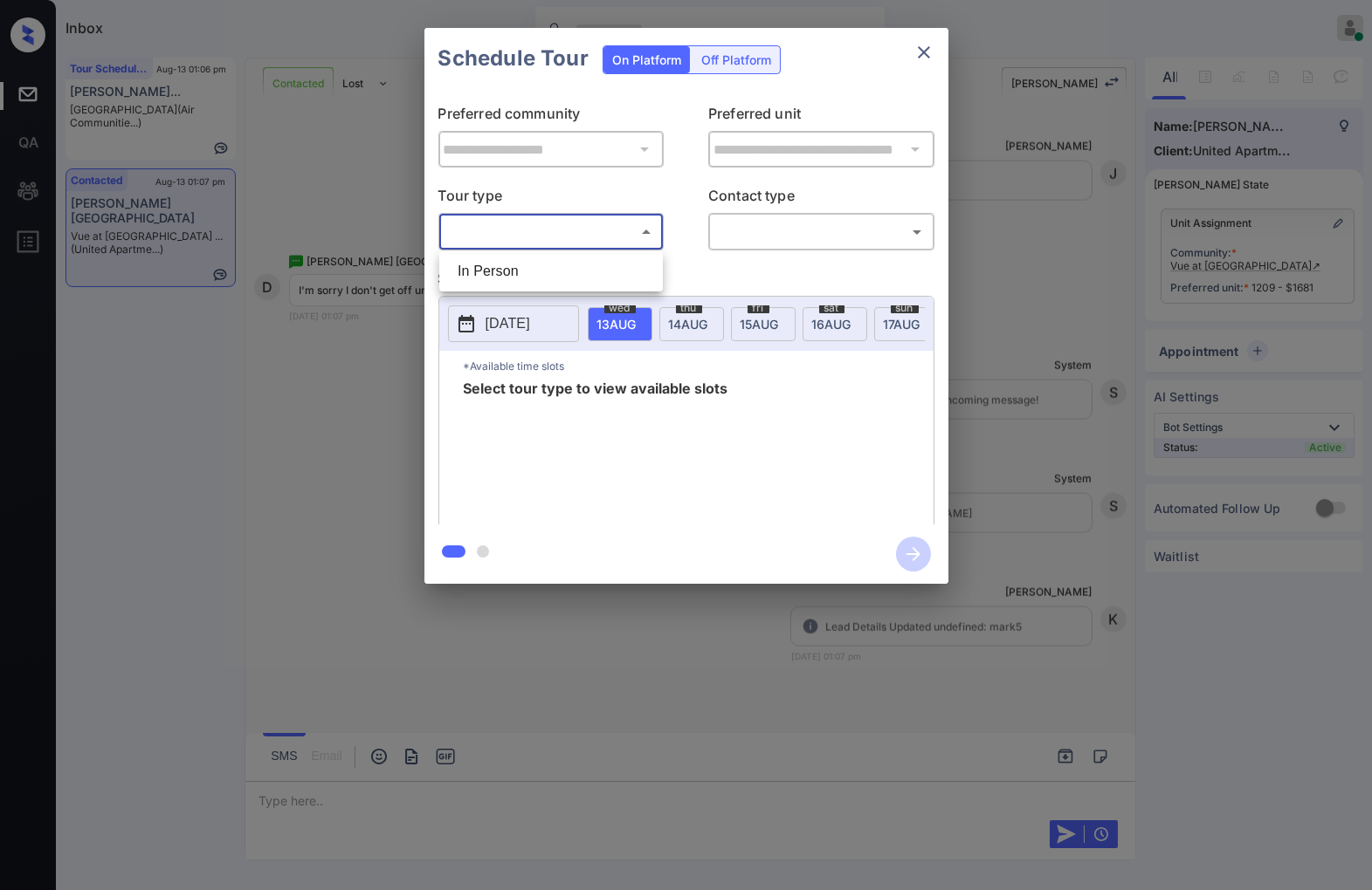
click at [525, 239] on body "Inbox [PERSON_NAME] Online Set yourself offline Set yourself on break Profile S…" at bounding box center [686, 445] width 1372 height 890
click at [567, 281] on li "In Person" at bounding box center [550, 272] width 214 height 32
type input "********"
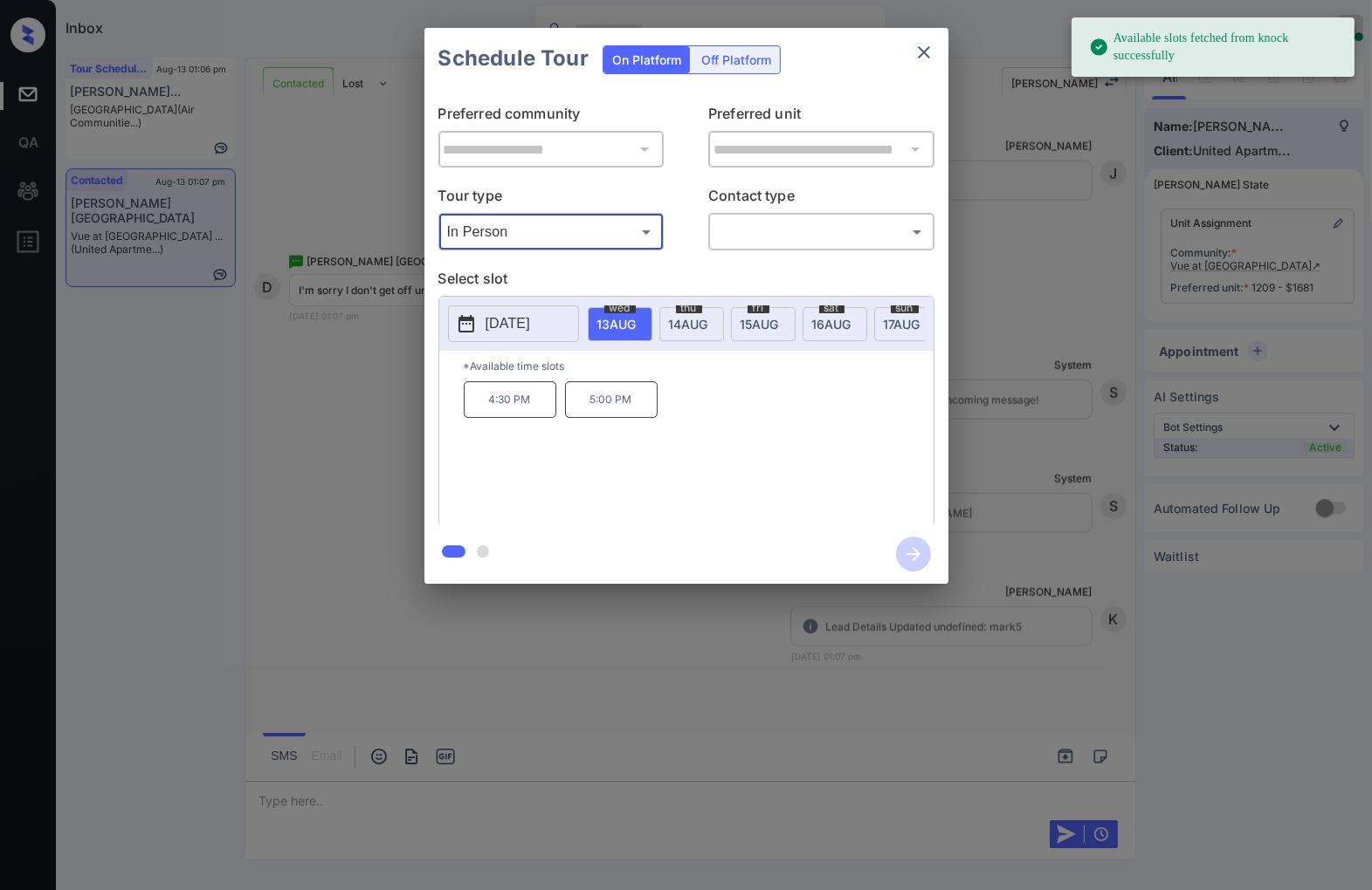
click at [784, 228] on body "Available slots fetched from knock successfully Inbox [PERSON_NAME] Online Set …" at bounding box center [686, 445] width 1372 height 890
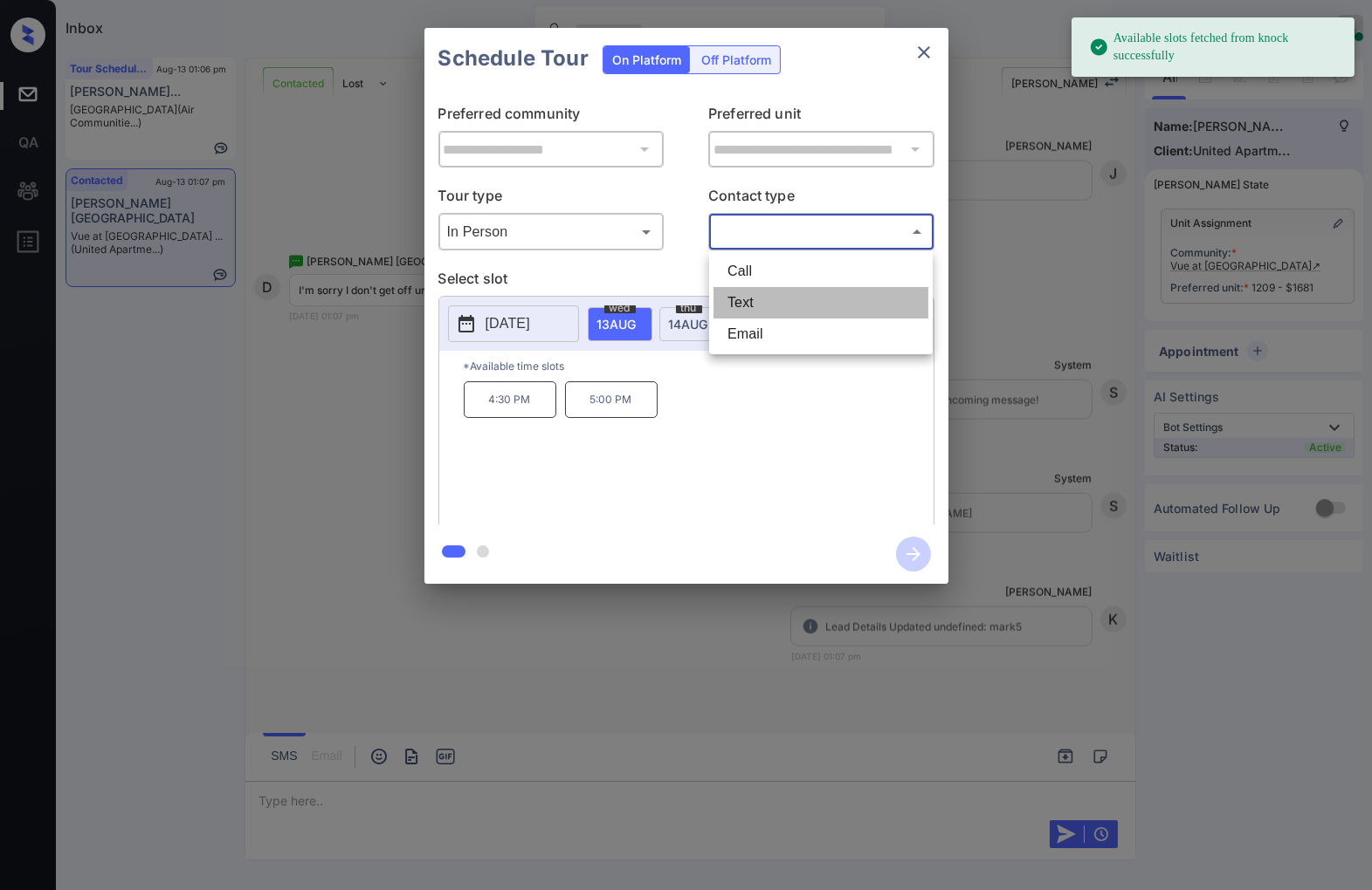
click at [802, 291] on li "Text" at bounding box center [820, 303] width 214 height 32
type input "****"
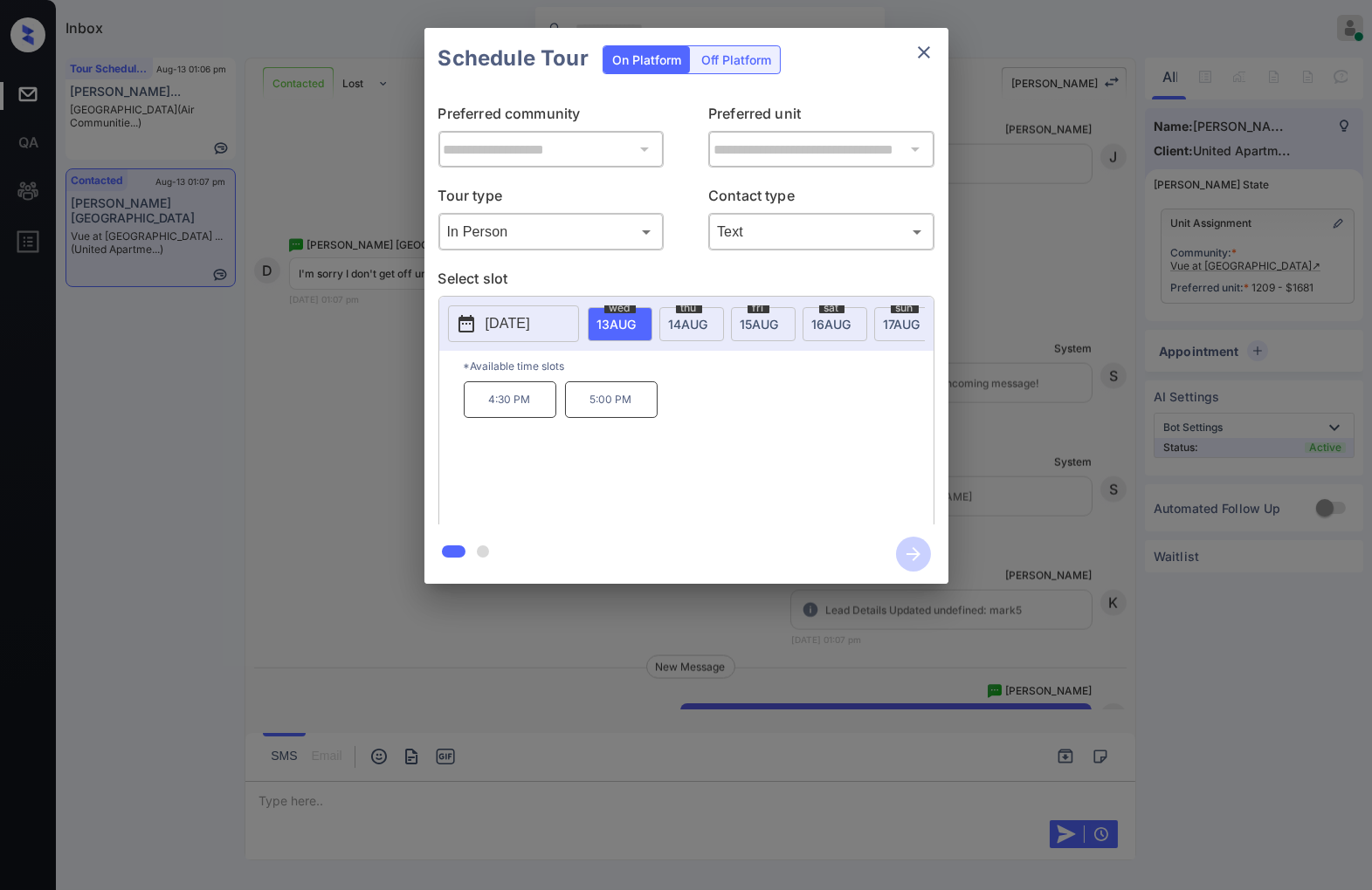
click at [1028, 569] on div "**********" at bounding box center [686, 306] width 1372 height 612
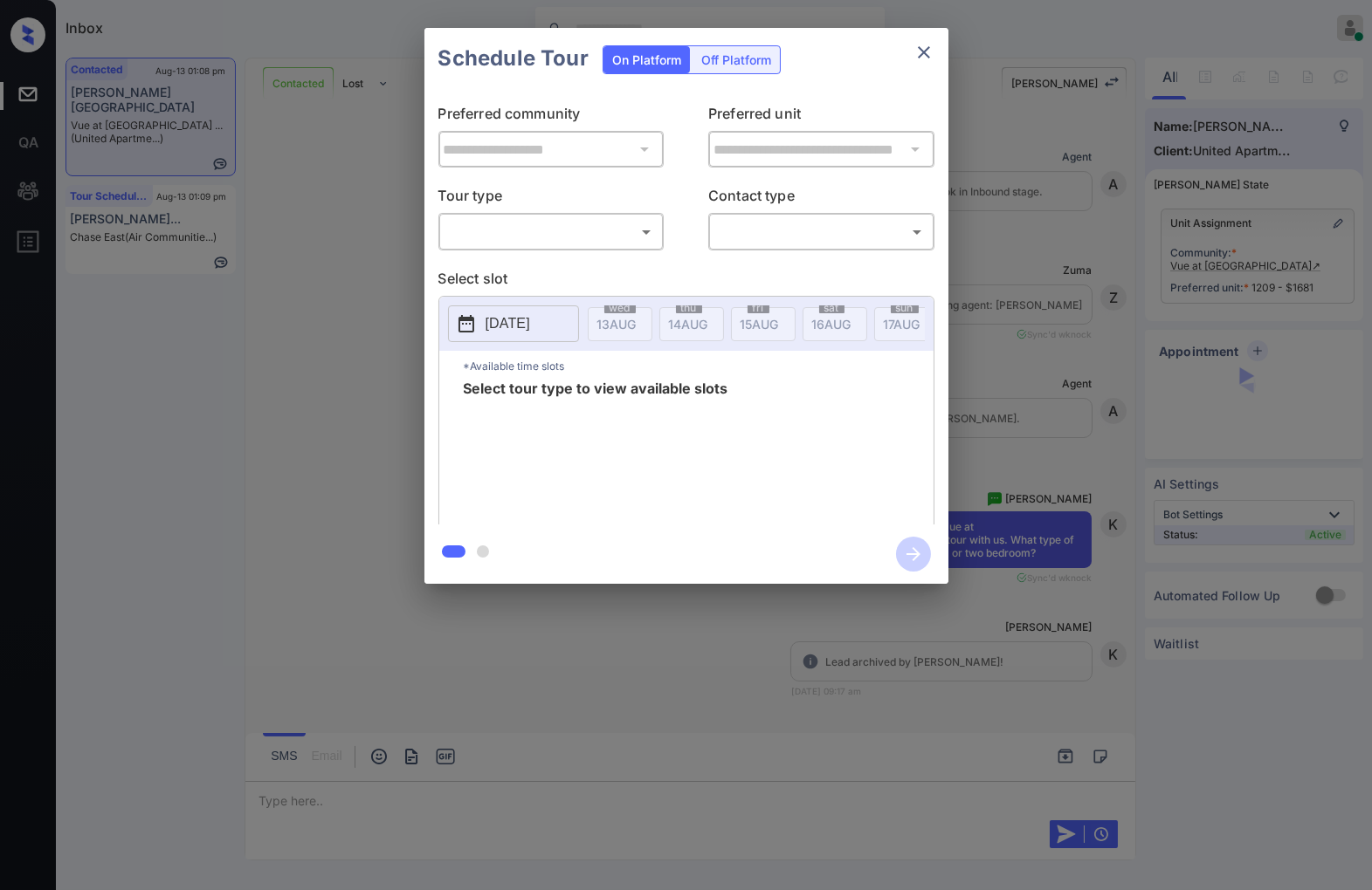
scroll to position [5277, 0]
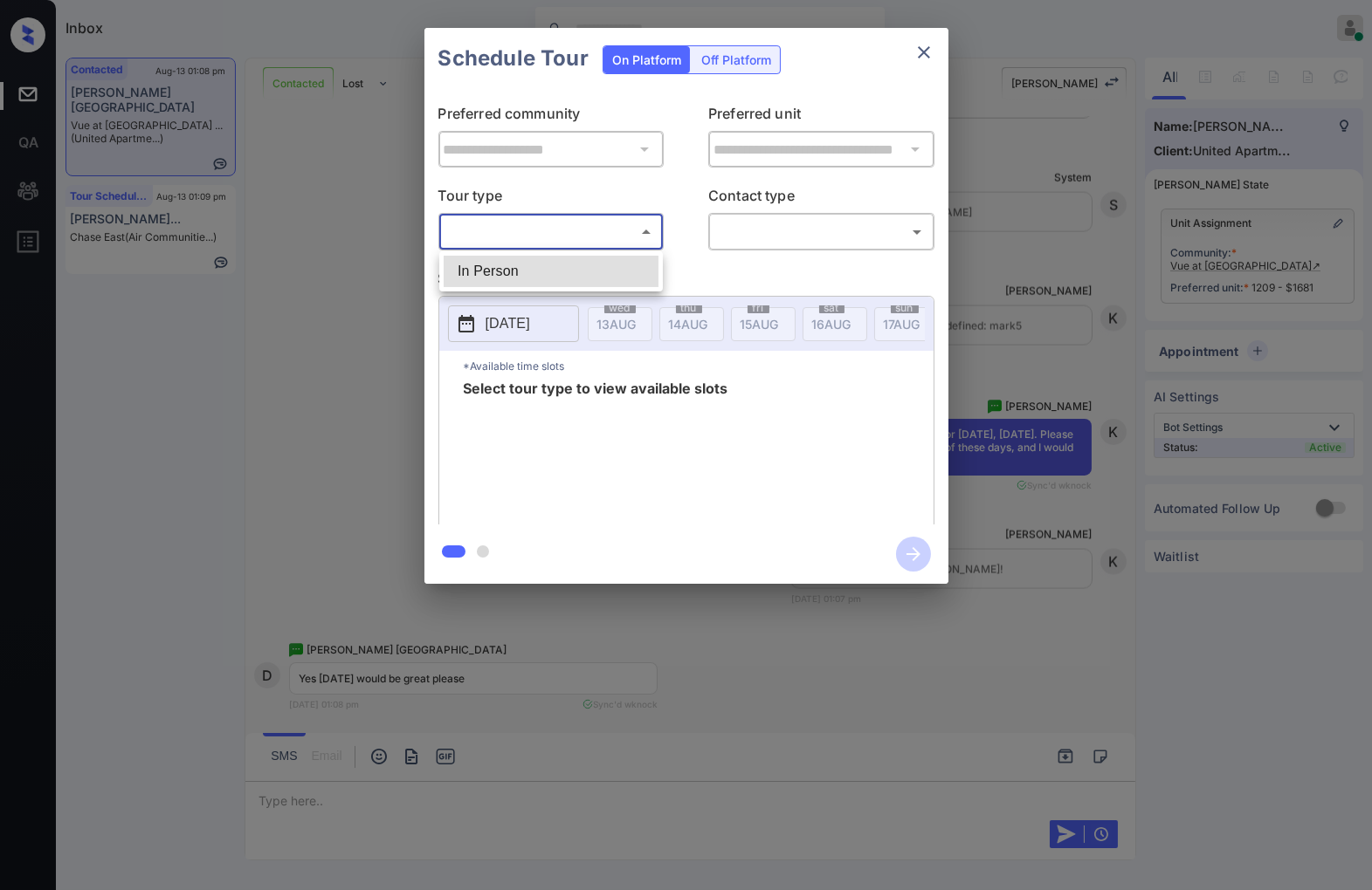
click at [616, 236] on body "Inbox [PERSON_NAME] Online Set yourself offline Set yourself on break Profile S…" at bounding box center [686, 445] width 1372 height 890
click at [614, 269] on li "In Person" at bounding box center [550, 272] width 214 height 32
type input "********"
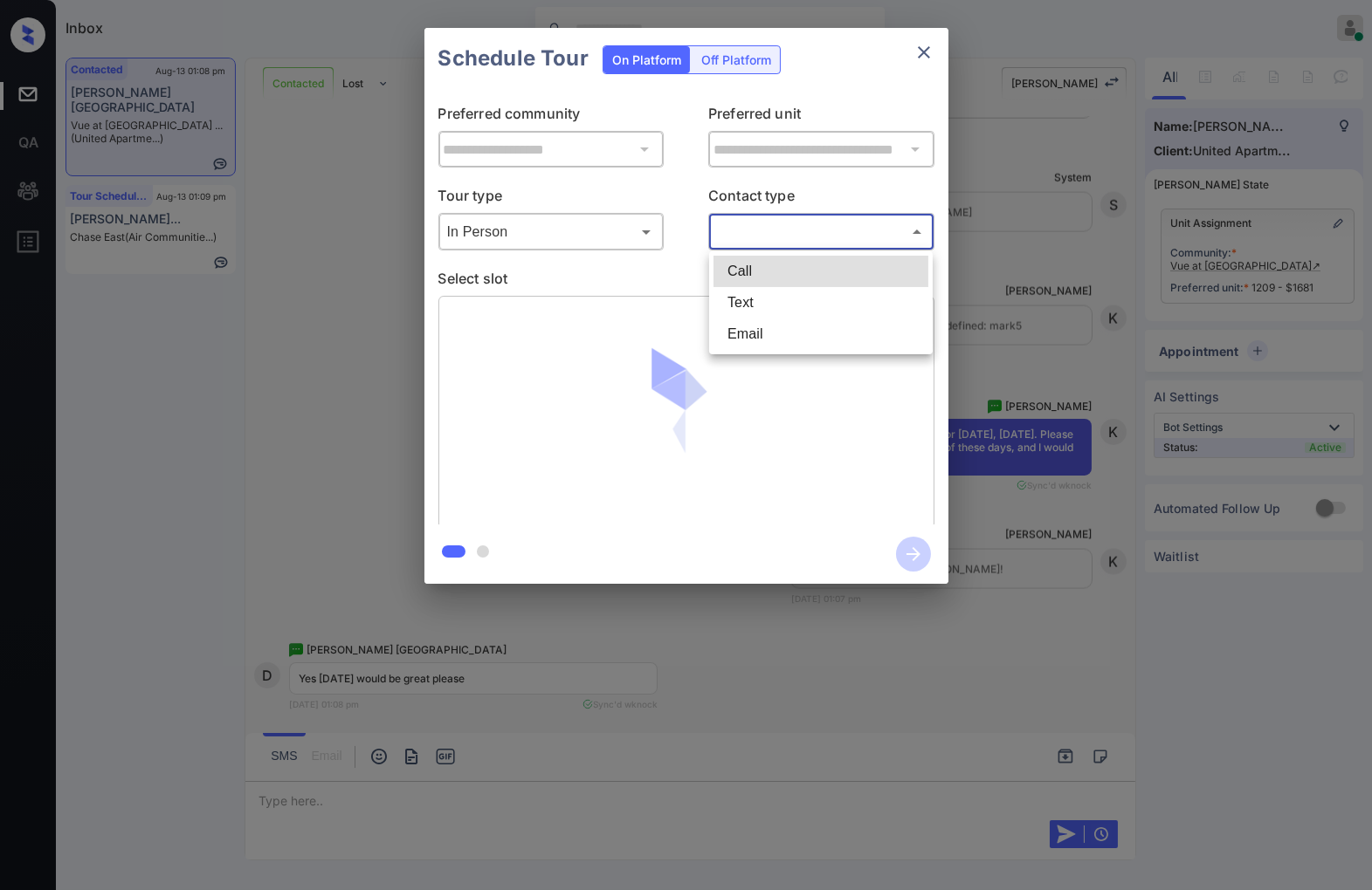
click at [789, 237] on body "Inbox Caroline Dacanay Online Set yourself offline Set yourself on break Profil…" at bounding box center [686, 445] width 1372 height 890
click at [772, 297] on li "Text" at bounding box center [820, 303] width 214 height 32
type input "****"
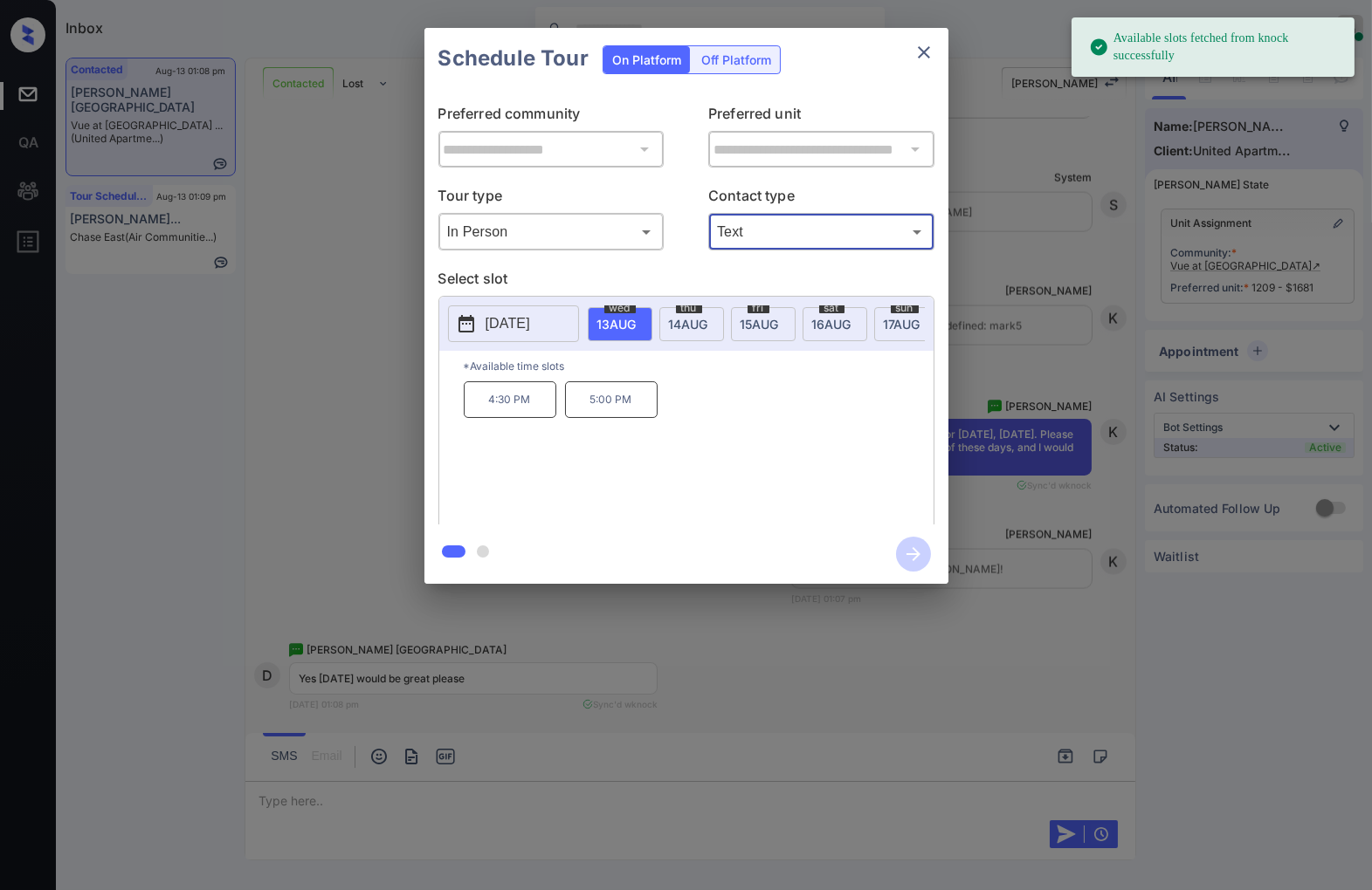
click at [703, 333] on div "thu 14 AUG" at bounding box center [691, 324] width 65 height 34
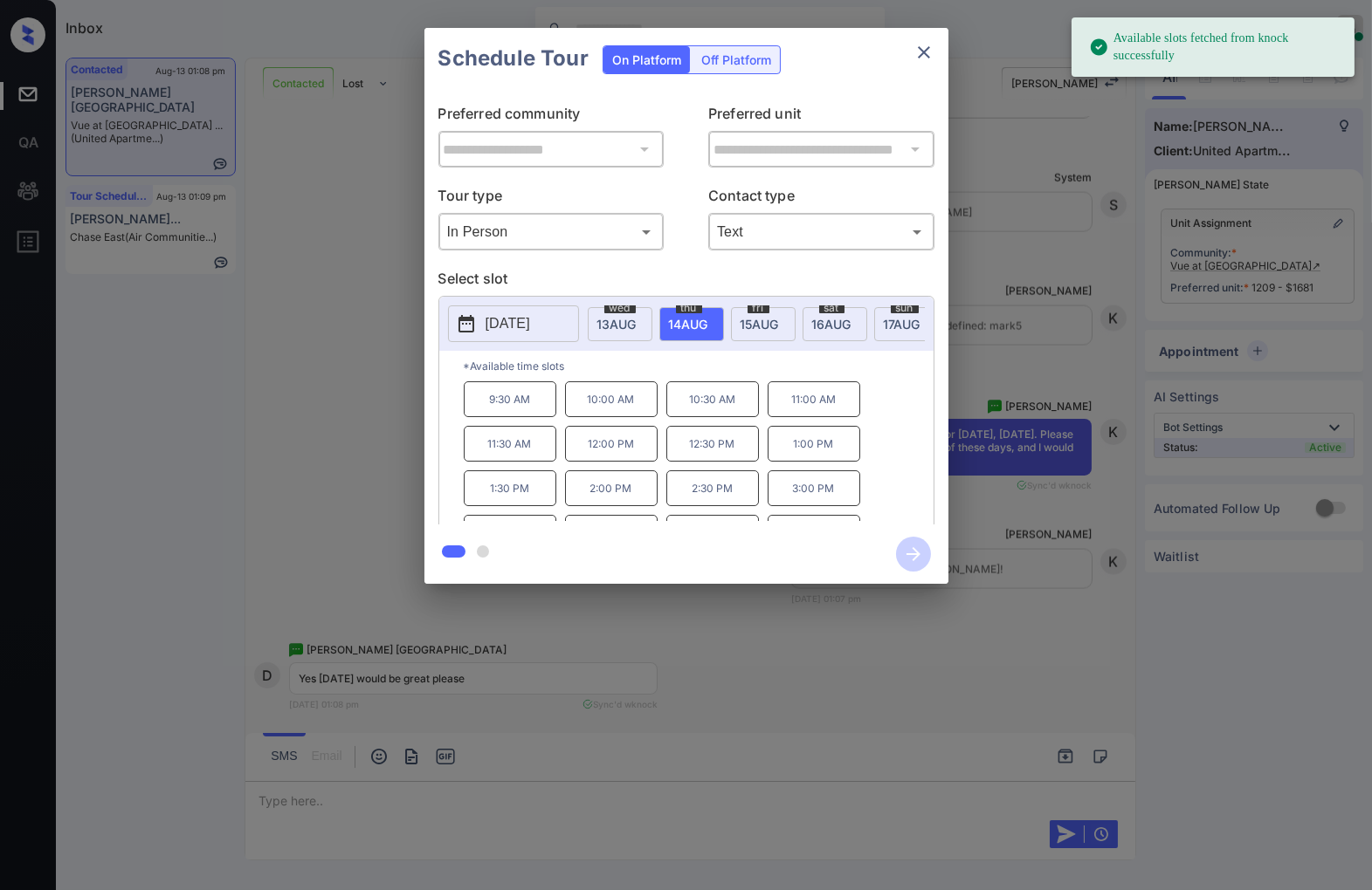
scroll to position [30, 0]
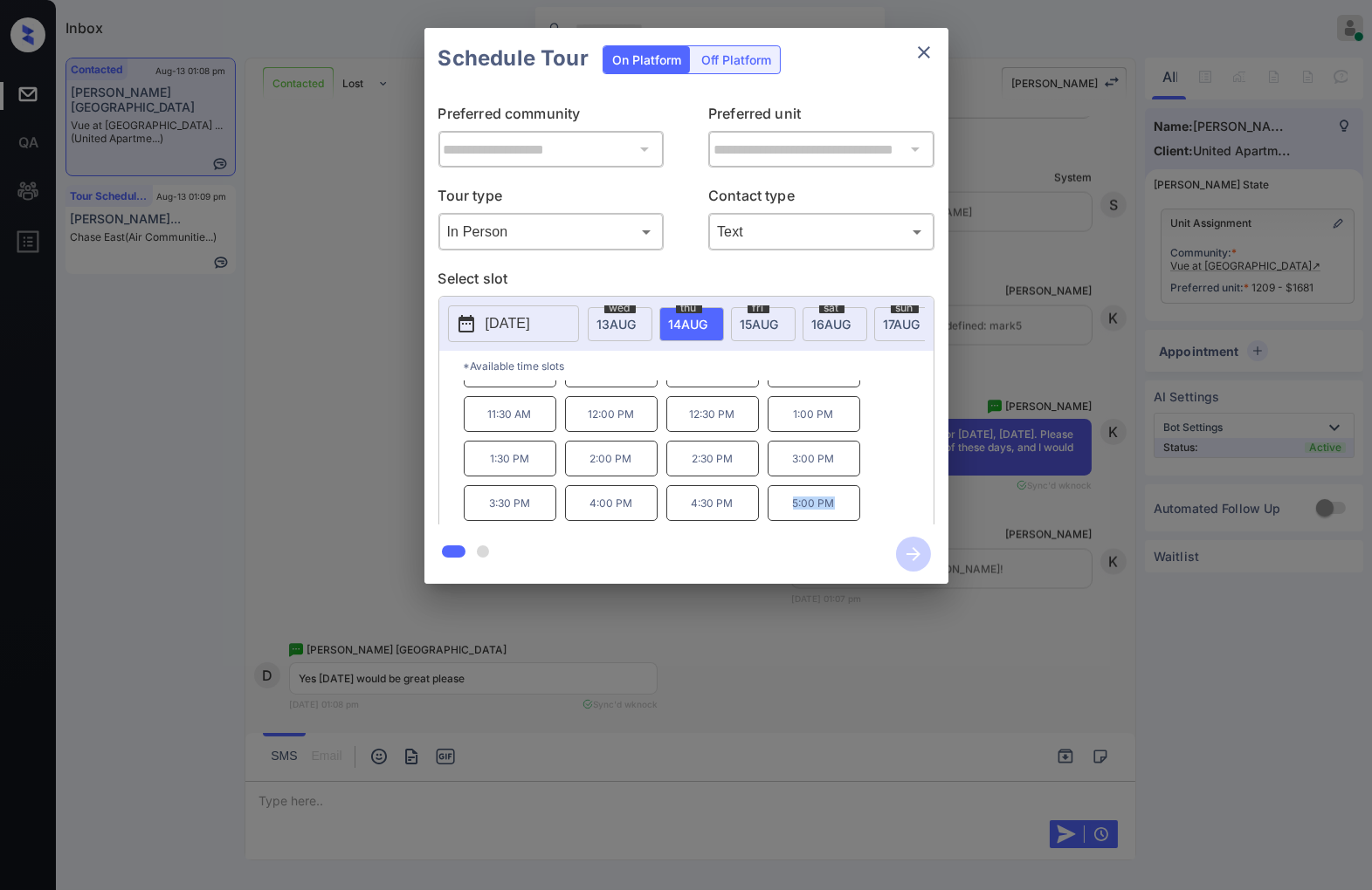
drag, startPoint x: 806, startPoint y: 520, endPoint x: 789, endPoint y: 518, distance: 17.1
click at [789, 518] on p "5:00 PM" at bounding box center [814, 503] width 93 height 36
copy p "5:00 PM"
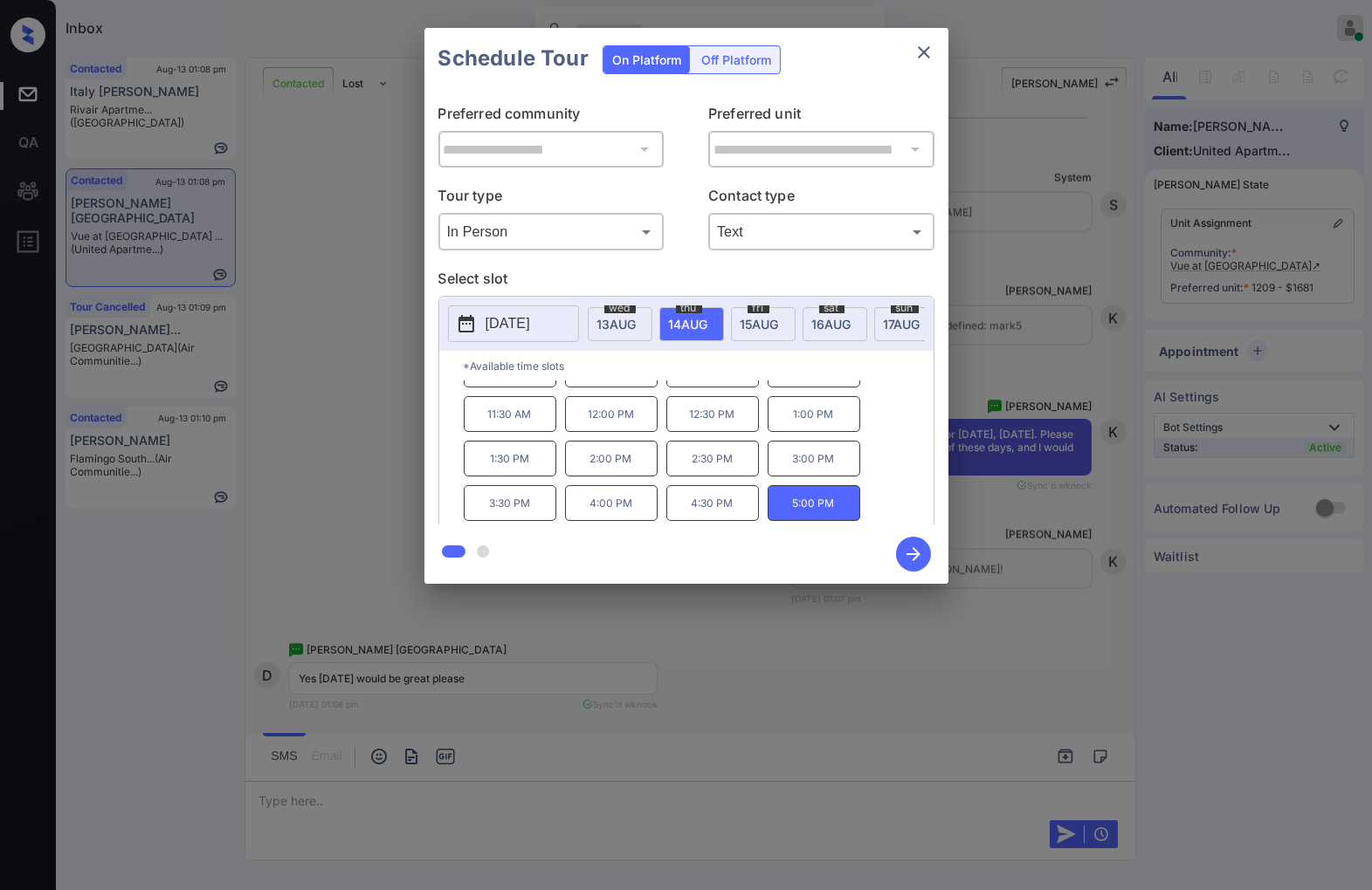
click at [473, 699] on div at bounding box center [686, 445] width 1372 height 890
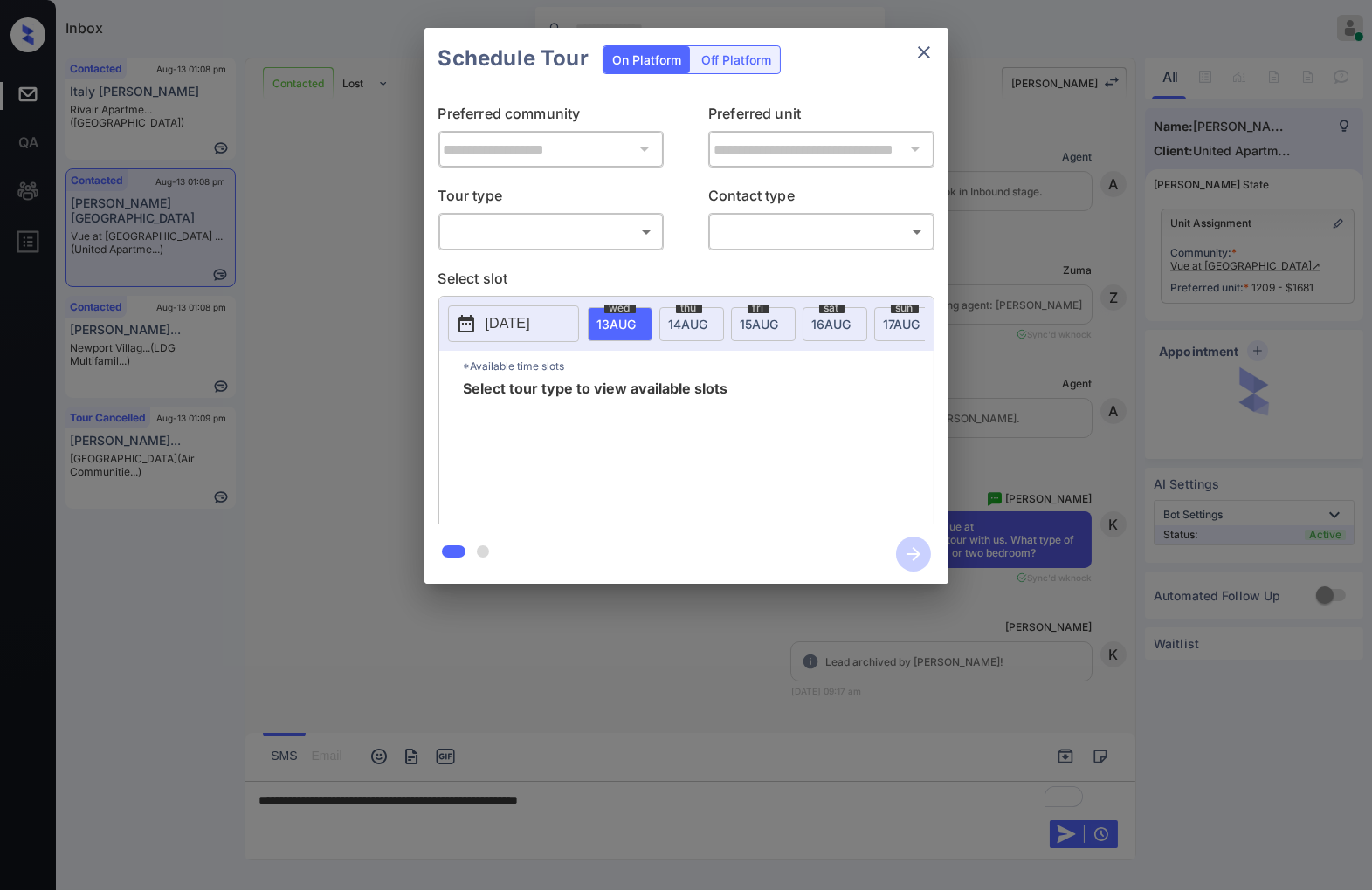
scroll to position [5277, 0]
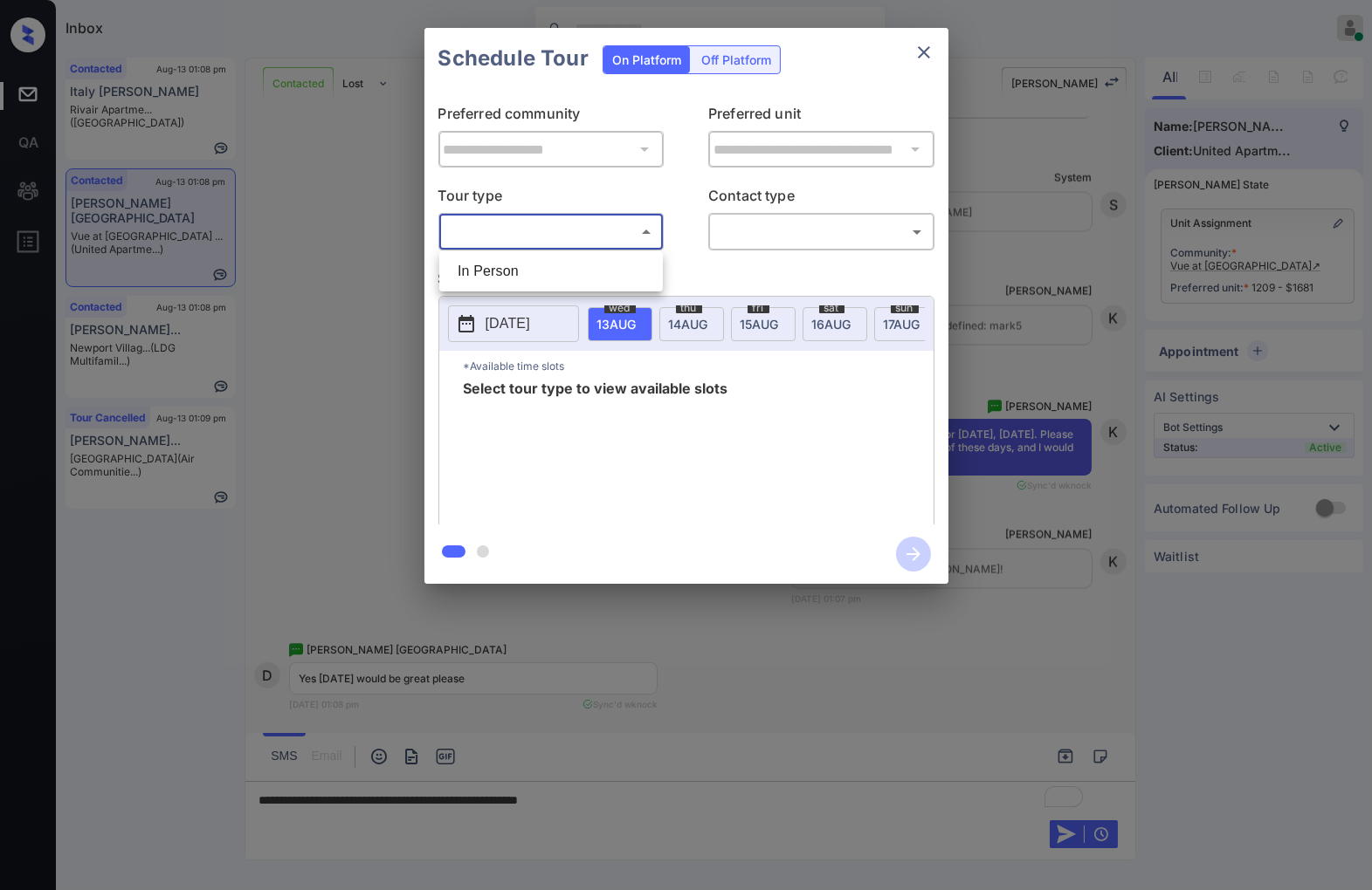
click at [591, 229] on body "Inbox [PERSON_NAME] Online Set yourself offline Set yourself on break Profile S…" at bounding box center [686, 445] width 1372 height 890
click at [586, 272] on li "In Person" at bounding box center [550, 272] width 214 height 32
type input "********"
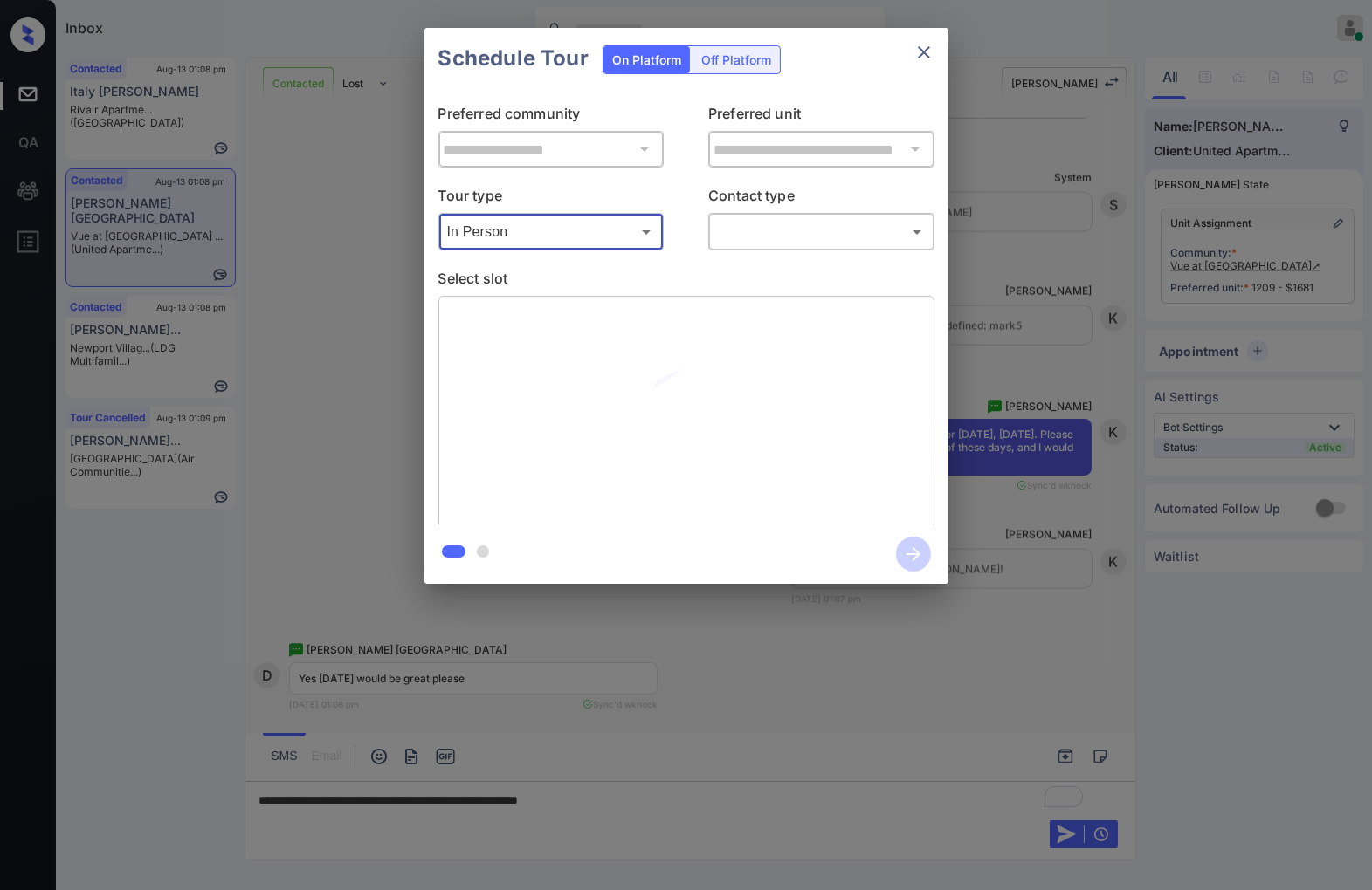
click at [754, 233] on body "Inbox [PERSON_NAME] Online Set yourself offline Set yourself on break Profile S…" at bounding box center [686, 445] width 1372 height 890
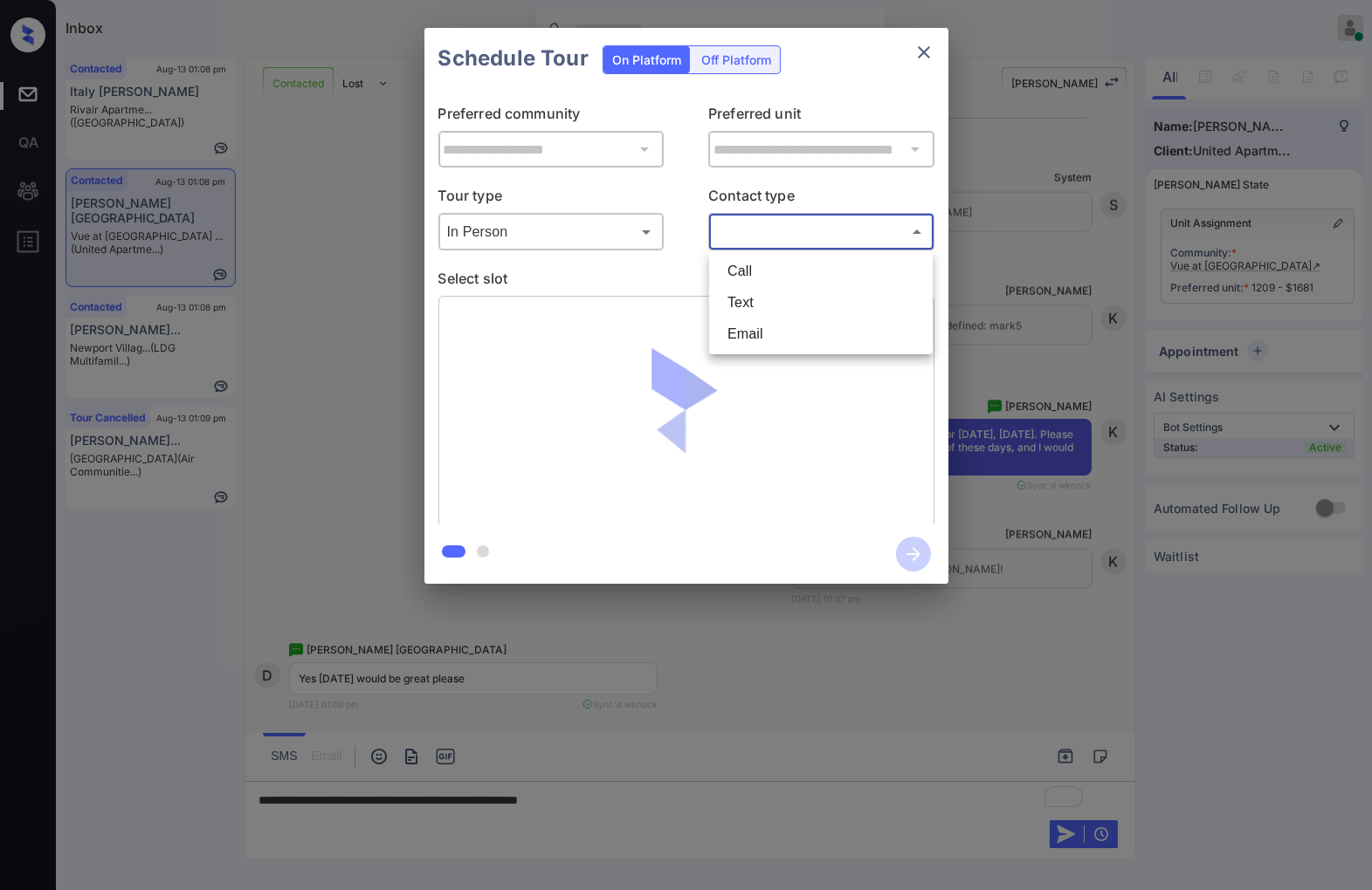
click at [760, 292] on li "Text" at bounding box center [820, 303] width 214 height 32
type input "****"
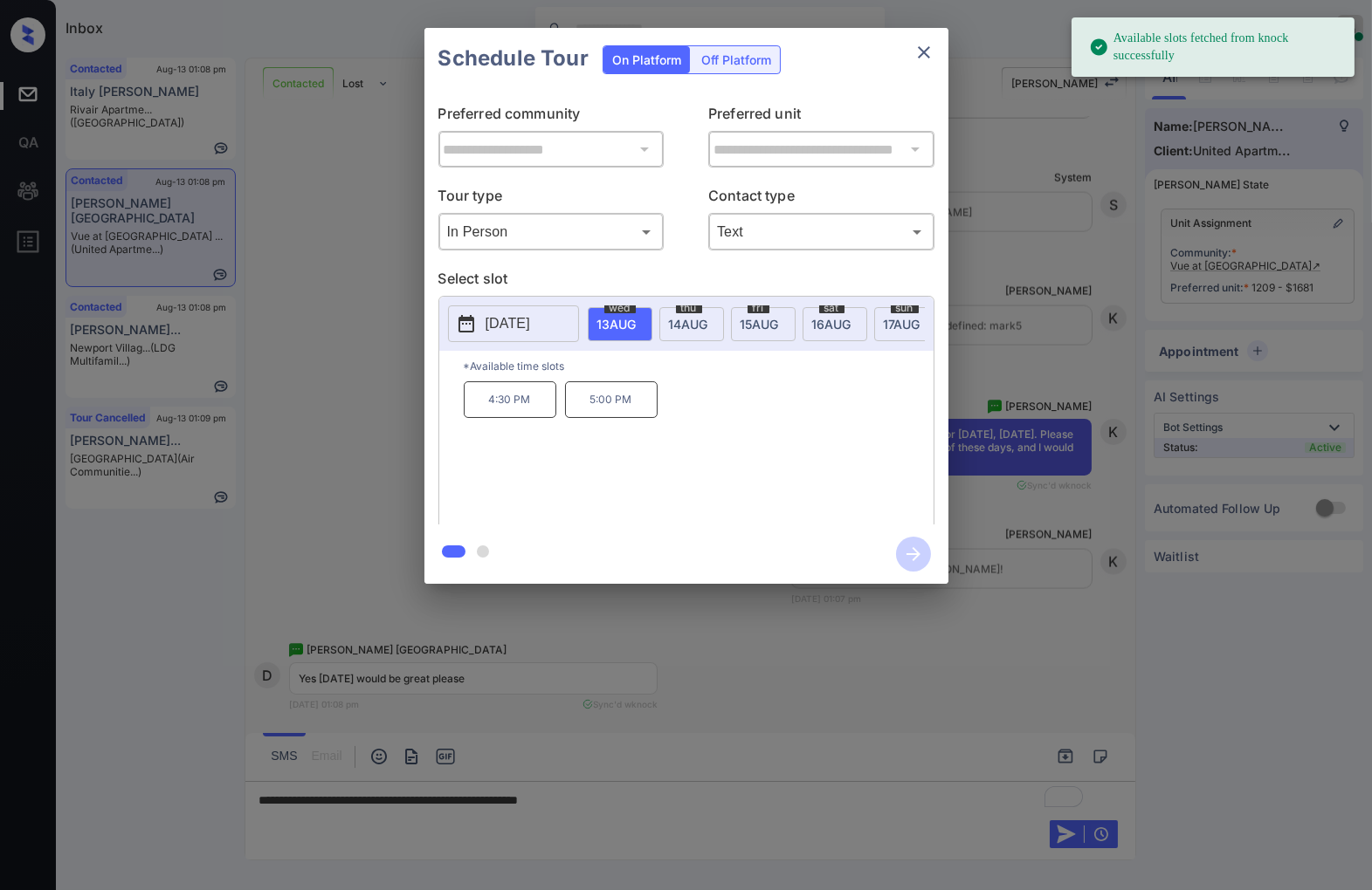
click at [636, 318] on span "[DATE]" at bounding box center [616, 324] width 39 height 15
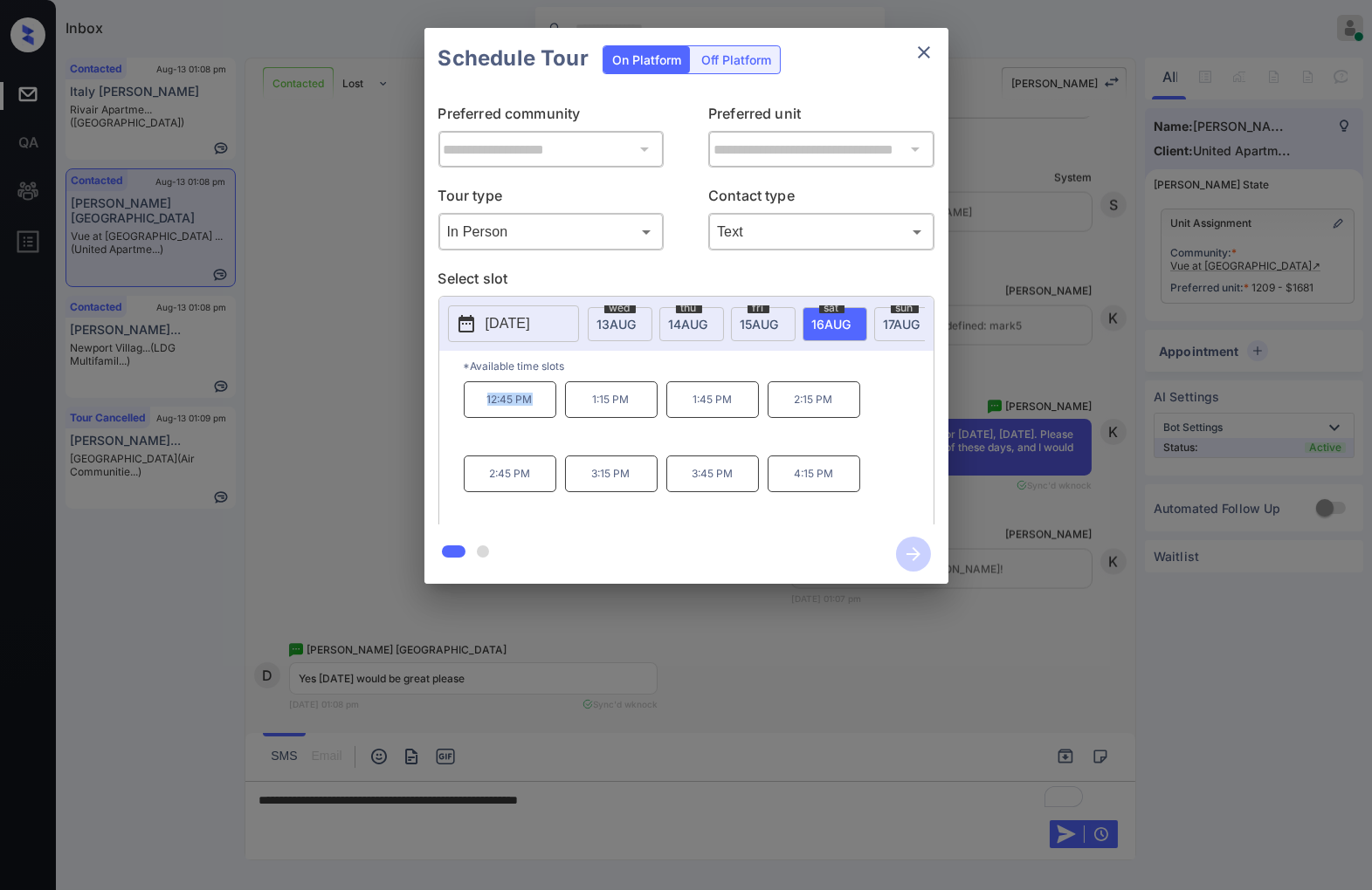
drag, startPoint x: 539, startPoint y: 419, endPoint x: 483, endPoint y: 416, distance: 56.1
click at [483, 416] on p "12:45 PM" at bounding box center [510, 400] width 93 height 37
drag, startPoint x: 644, startPoint y: 489, endPoint x: 560, endPoint y: 489, distance: 84.0
click at [560, 489] on div "12:45 PM 1:15 PM 1:45 PM 2:15 PM 2:45 PM 3:15 PM 3:45 PM 4:15 PM" at bounding box center [698, 451] width 470 height 140
copy p "3:15 PM"
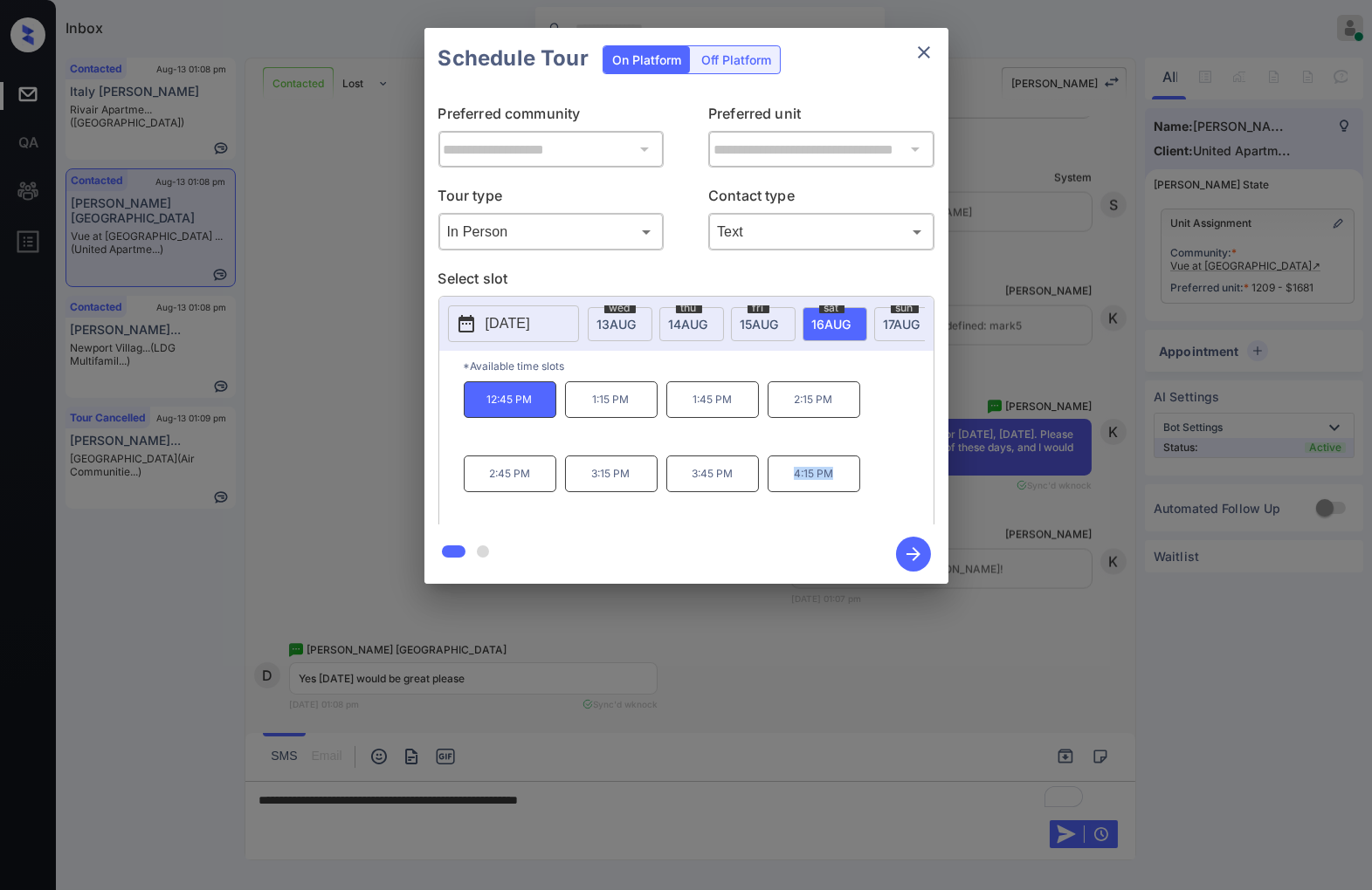
drag, startPoint x: 842, startPoint y: 485, endPoint x: 795, endPoint y: 487, distance: 47.0
click at [795, 487] on p "4:15 PM" at bounding box center [814, 473] width 93 height 37
copy p "4:15 PM"
click at [801, 803] on div at bounding box center [686, 445] width 1372 height 890
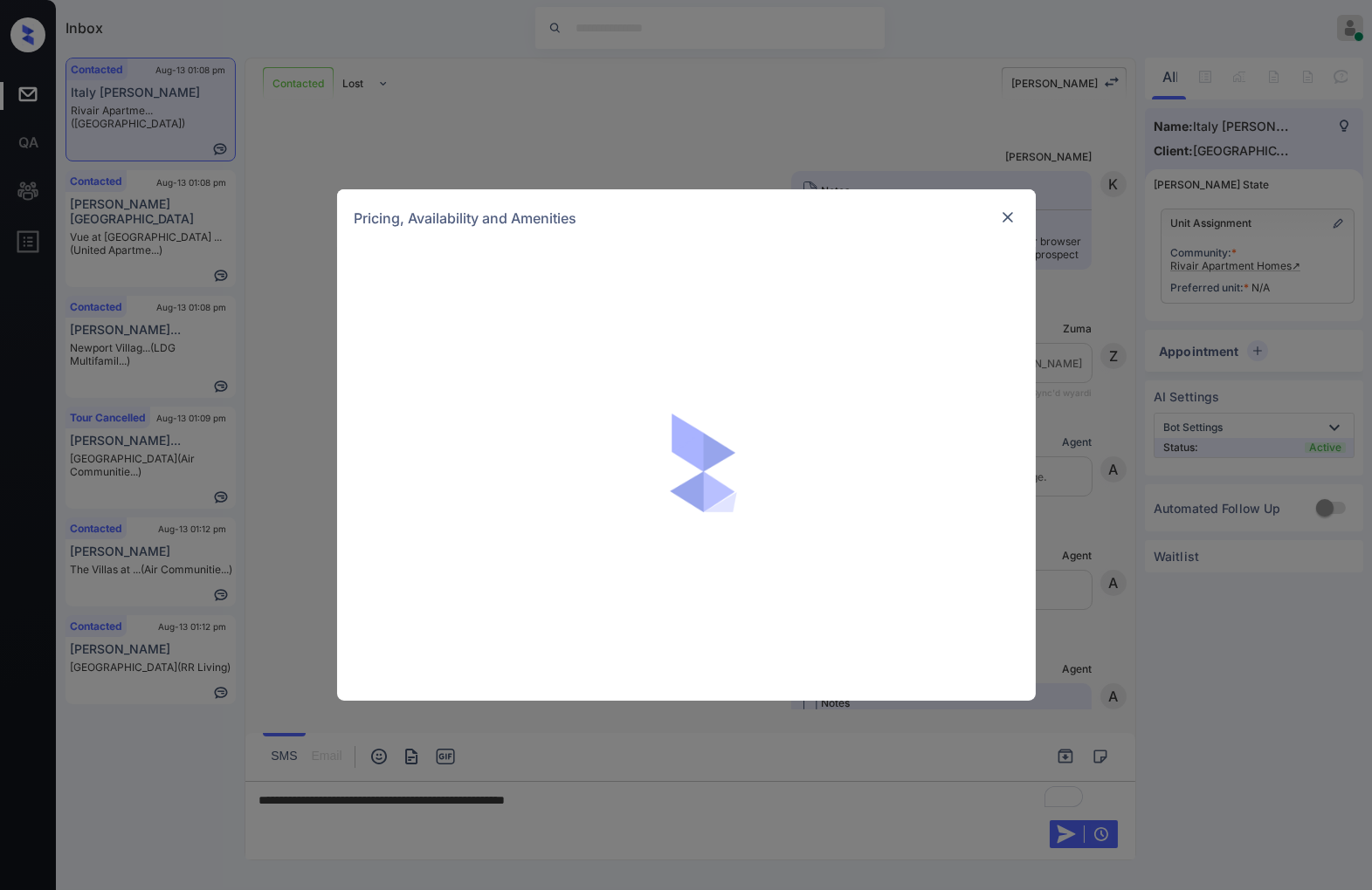
scroll to position [2004, 0]
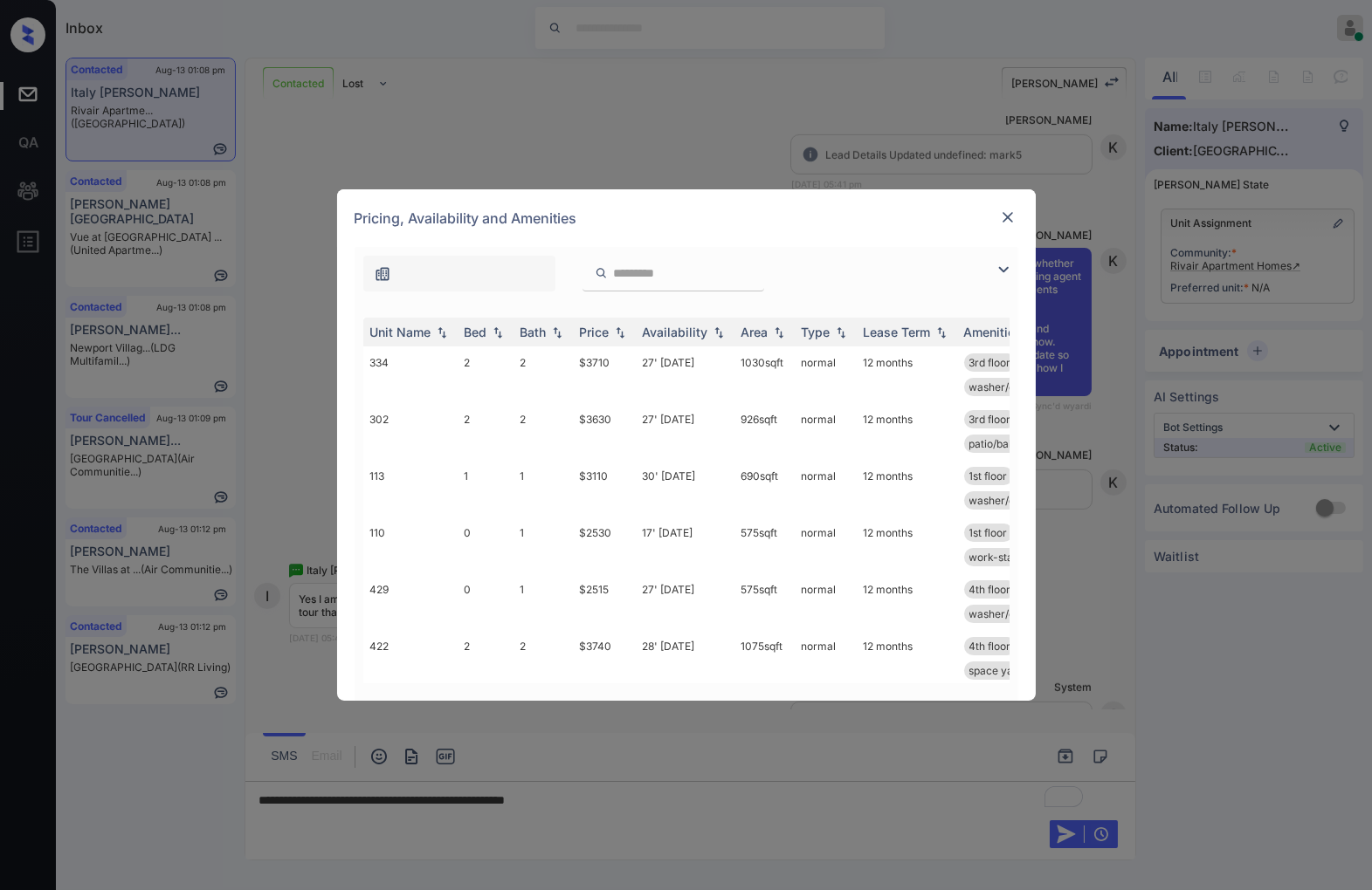
click at [616, 333] on img at bounding box center [620, 333] width 18 height 12
click at [611, 368] on td "$2415" at bounding box center [603, 375] width 63 height 57
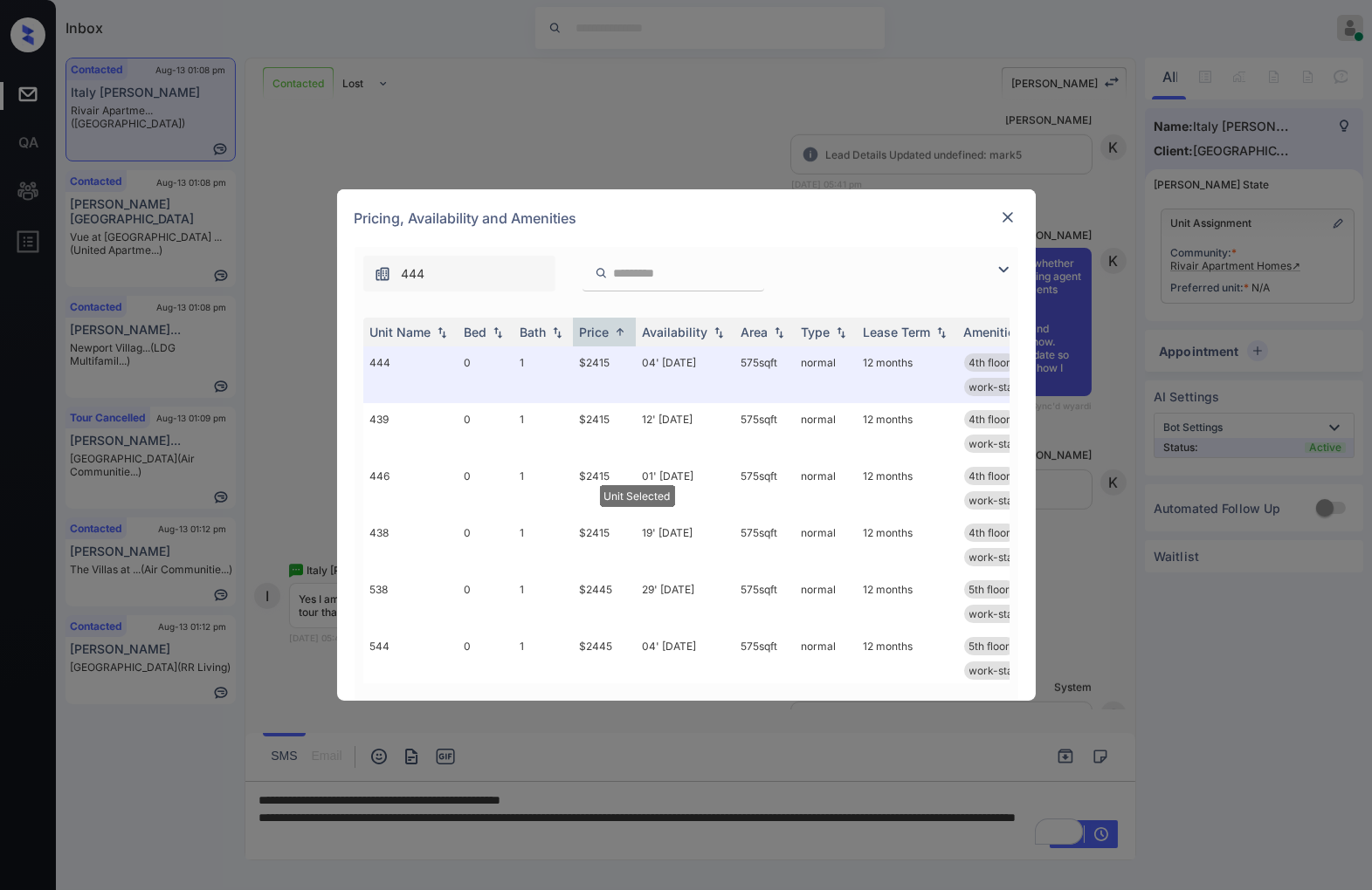
click at [1008, 215] on img at bounding box center [1008, 217] width 18 height 18
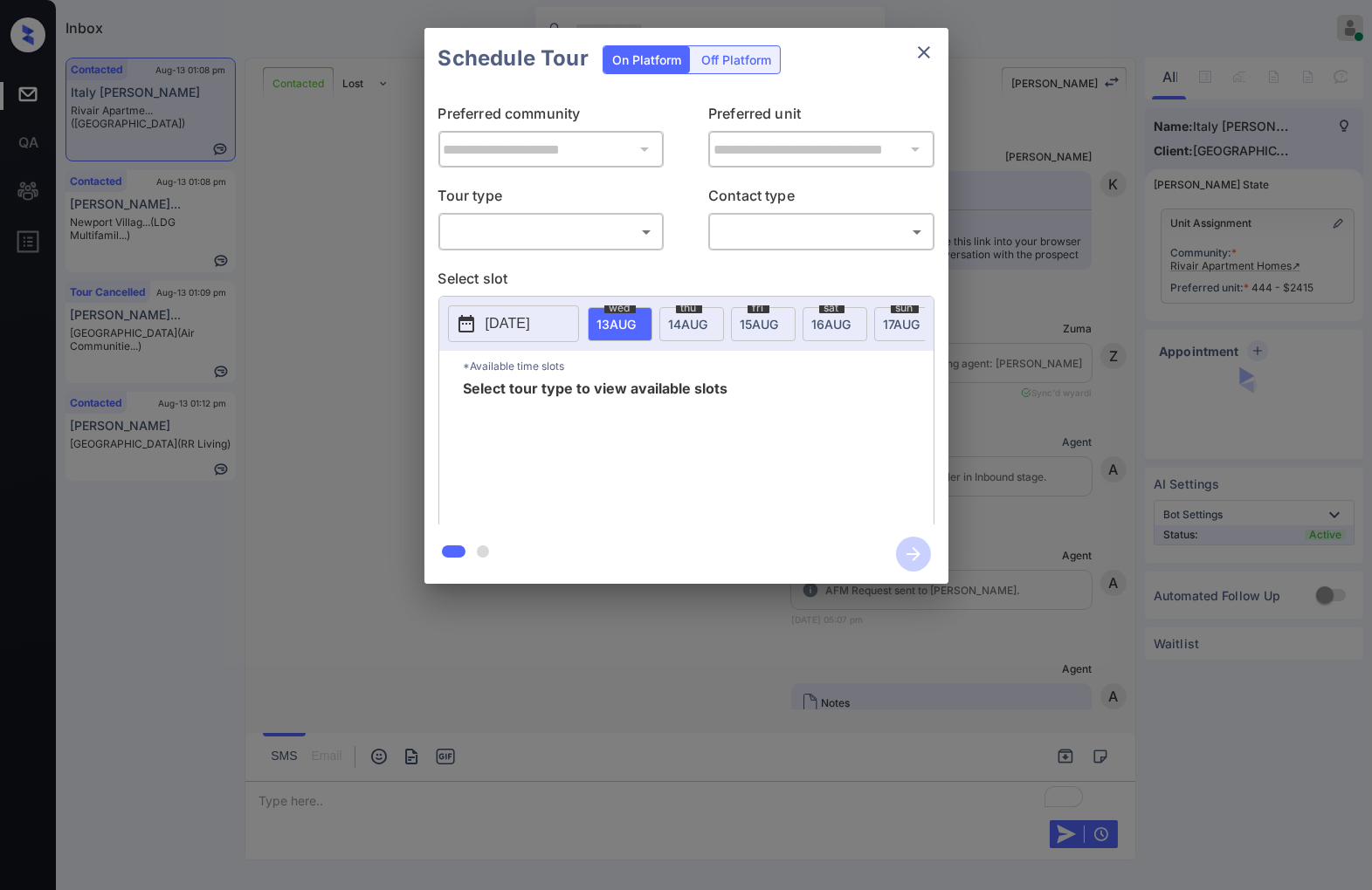
scroll to position [8188, 0]
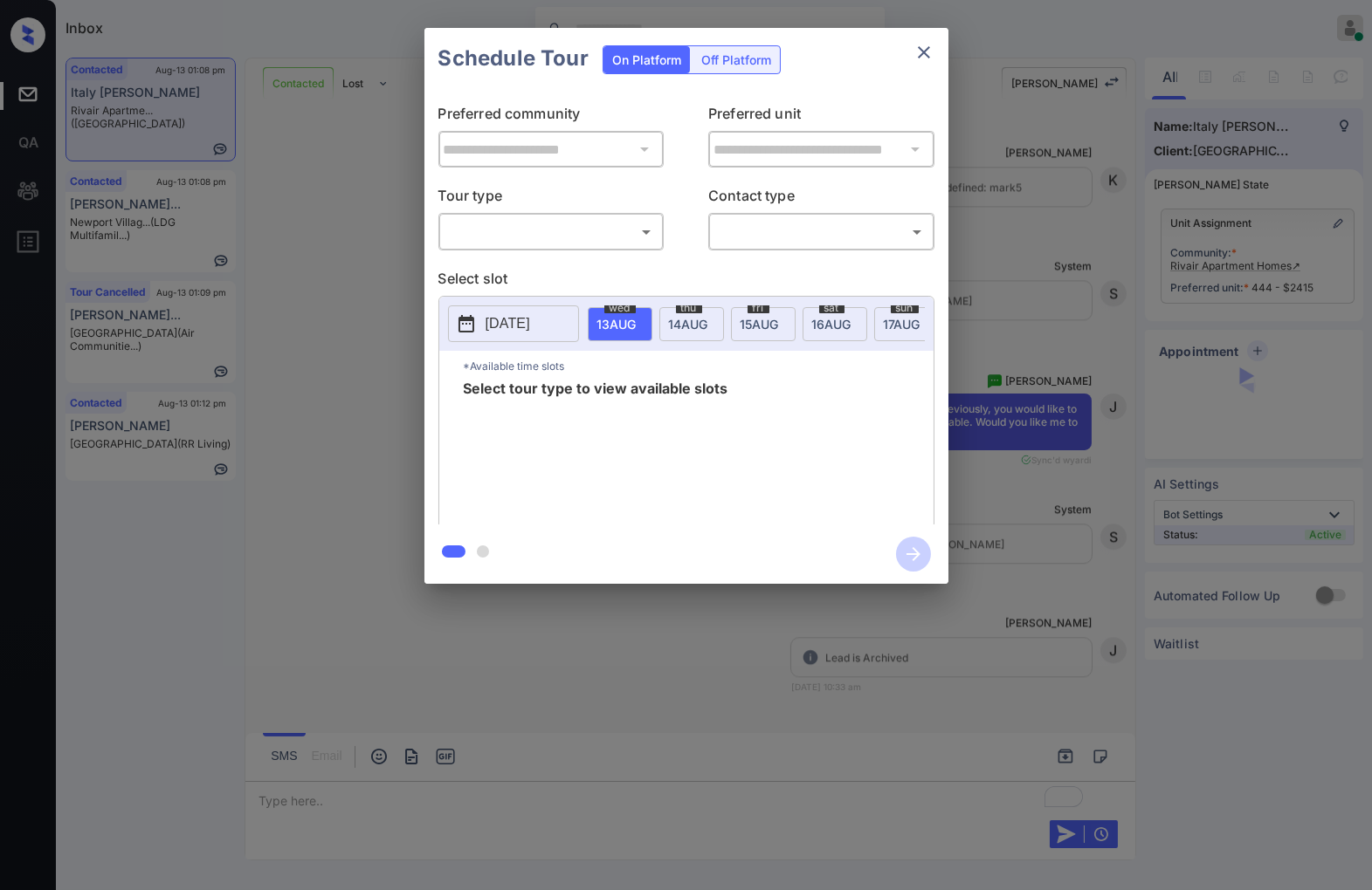
click at [614, 214] on div "​ ​" at bounding box center [551, 232] width 226 height 38
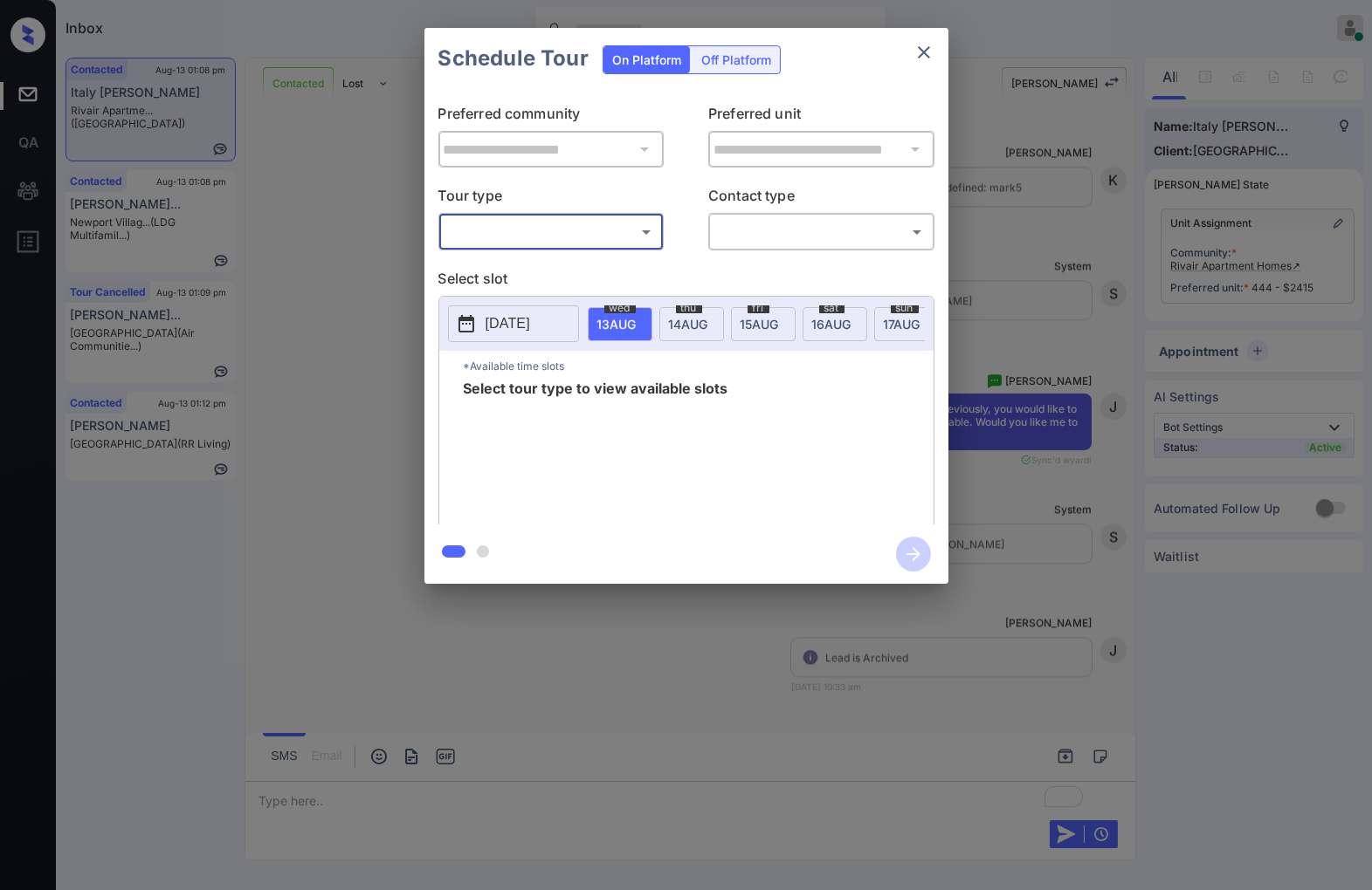
click at [614, 233] on body "Inbox [PERSON_NAME] Online Set yourself offline Set yourself on break Profile S…" at bounding box center [686, 445] width 1372 height 890
click at [606, 273] on li "In Person" at bounding box center [550, 272] width 214 height 32
type input "********"
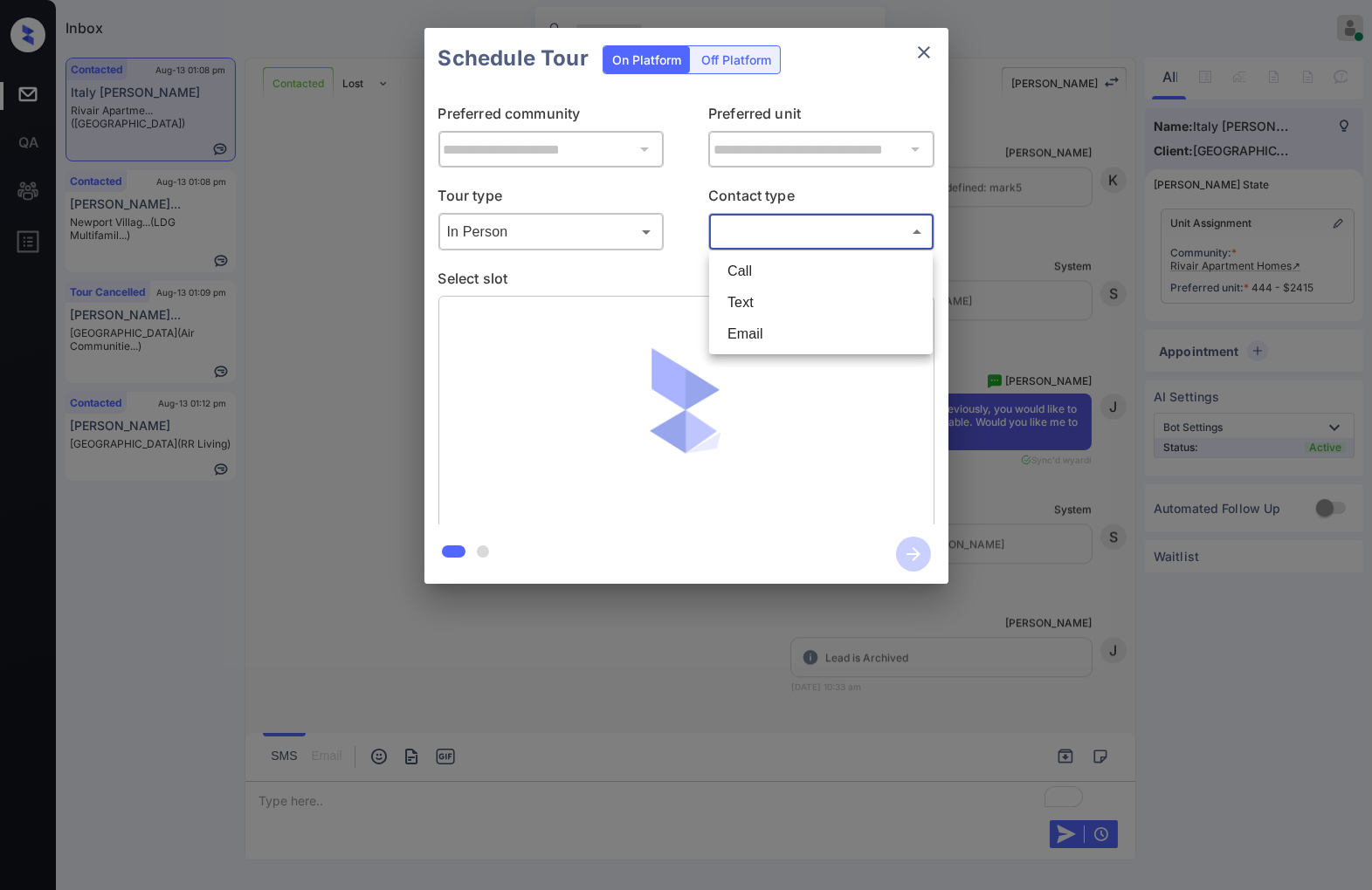
click at [770, 238] on body "Inbox [PERSON_NAME] Online Set yourself offline Set yourself on break Profile S…" at bounding box center [686, 445] width 1372 height 890
click at [762, 298] on li "Text" at bounding box center [820, 303] width 214 height 32
type input "****"
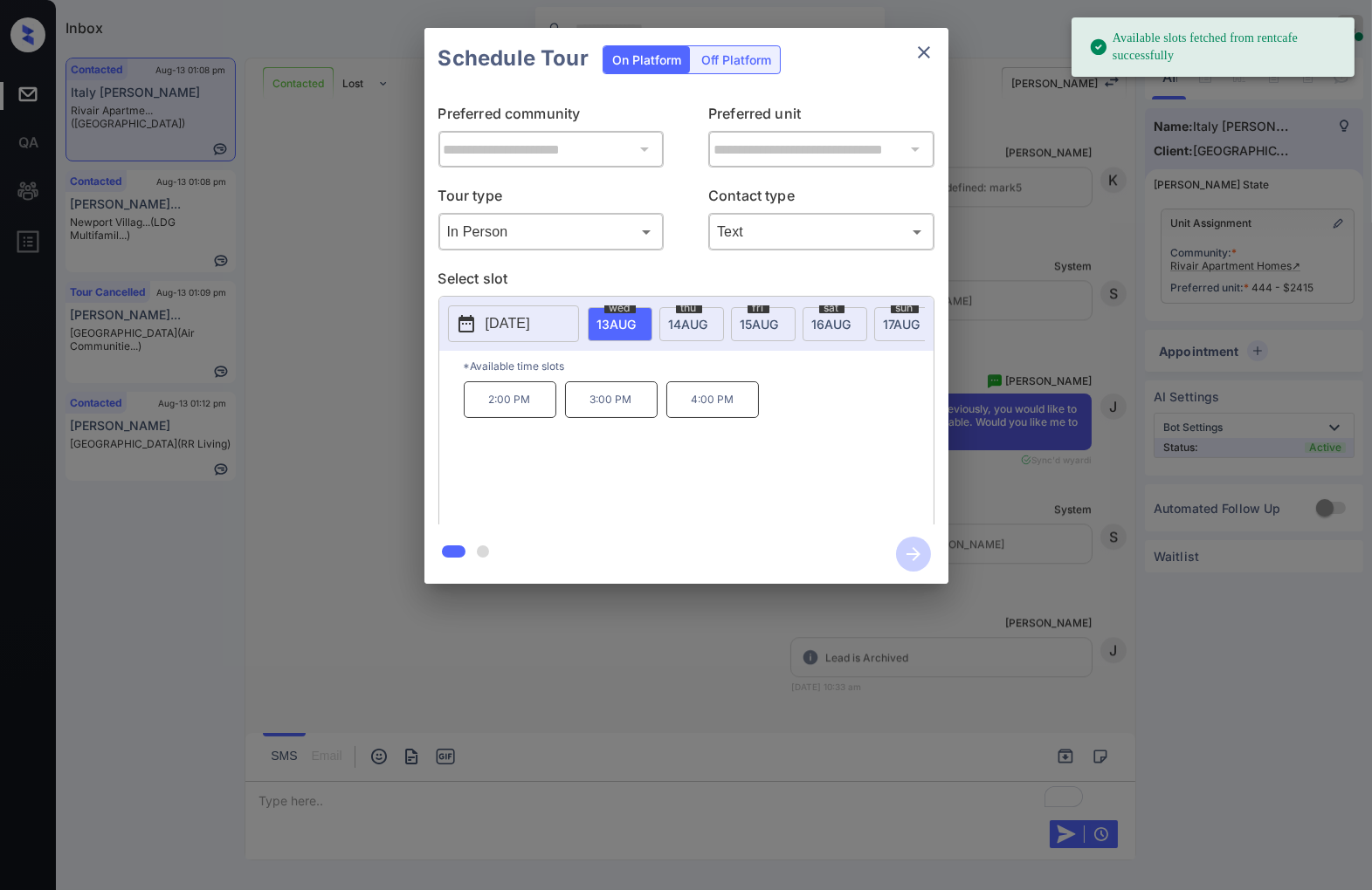
click at [530, 324] on p "[DATE]" at bounding box center [508, 323] width 45 height 21
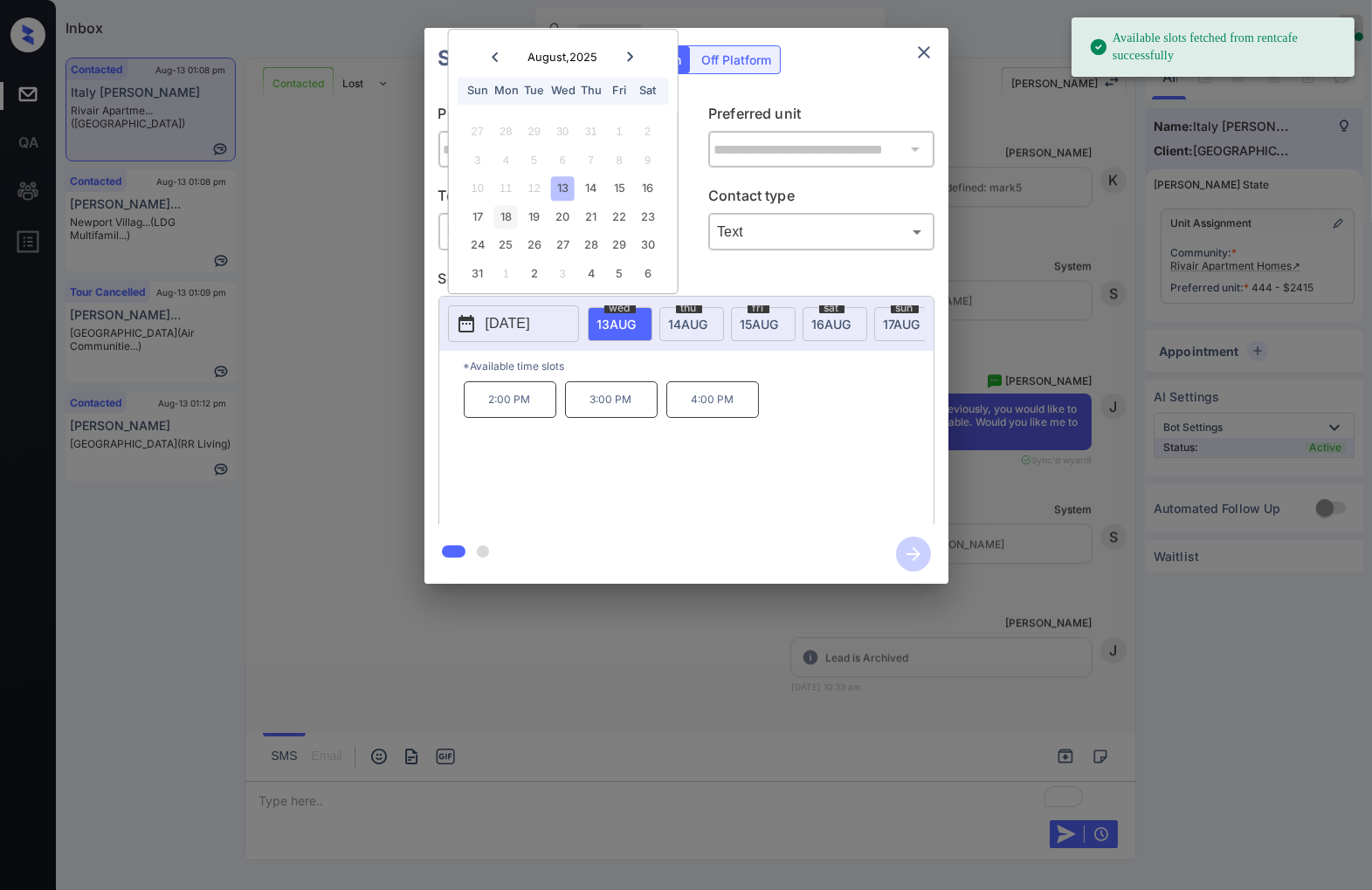
click at [510, 210] on div "18" at bounding box center [507, 217] width 24 height 24
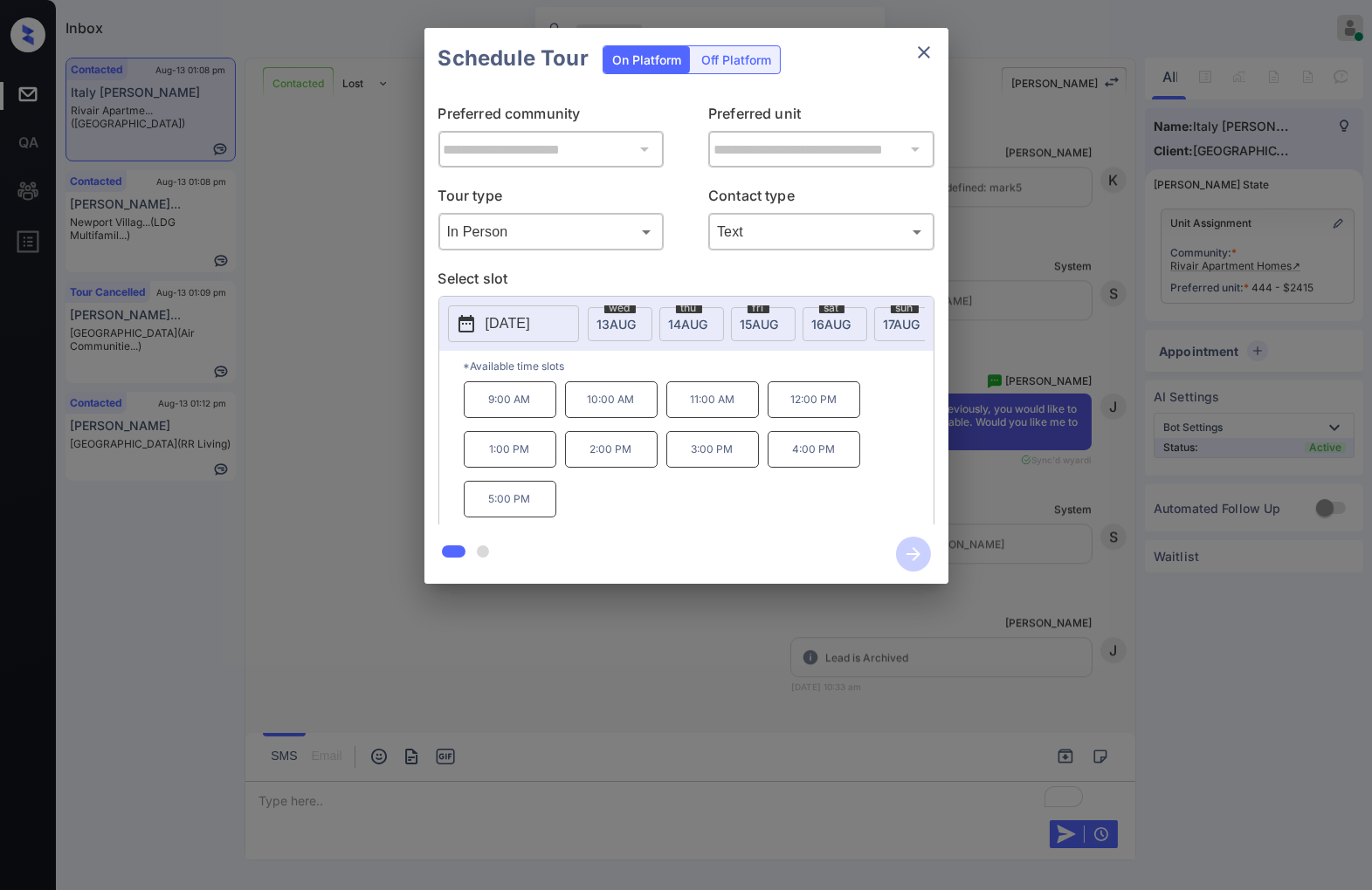
click at [704, 412] on p "11:00 AM" at bounding box center [712, 400] width 93 height 37
click at [903, 548] on icon "button" at bounding box center [912, 554] width 35 height 35
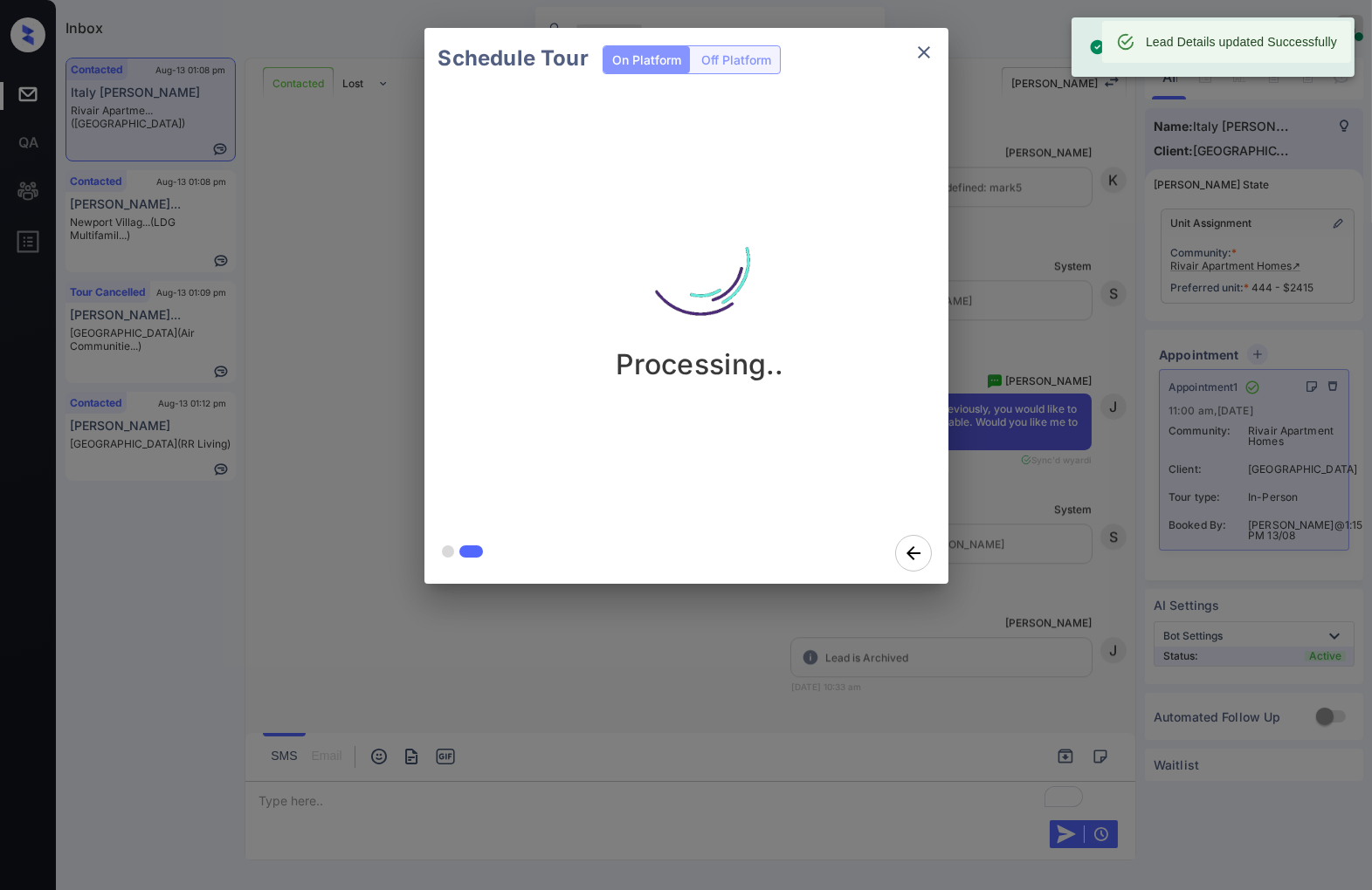
scroll to position [0, 28]
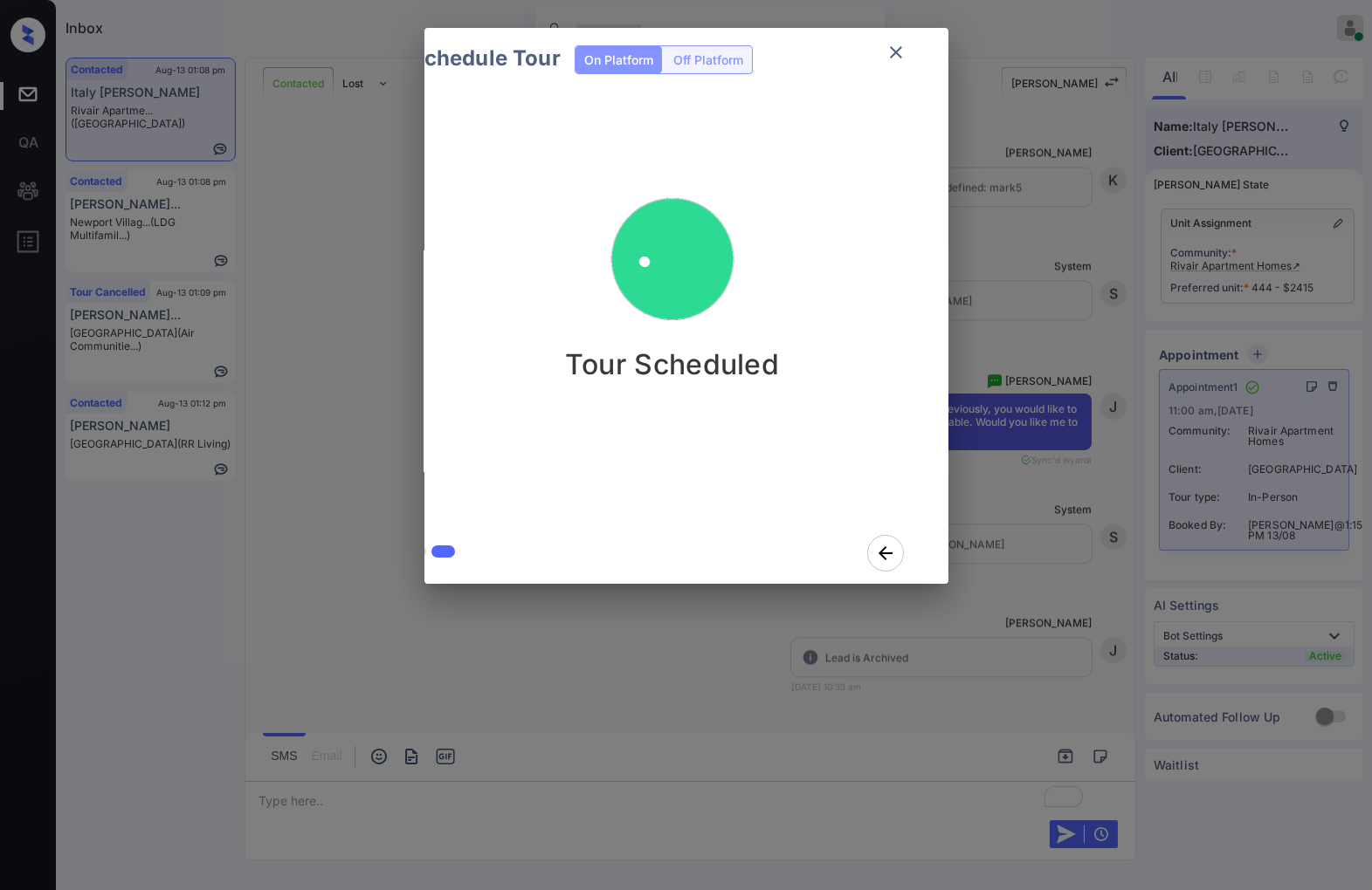
click at [1007, 555] on div "Schedule Tour On Platform Off Platform Tour Scheduled" at bounding box center [686, 306] width 1372 height 612
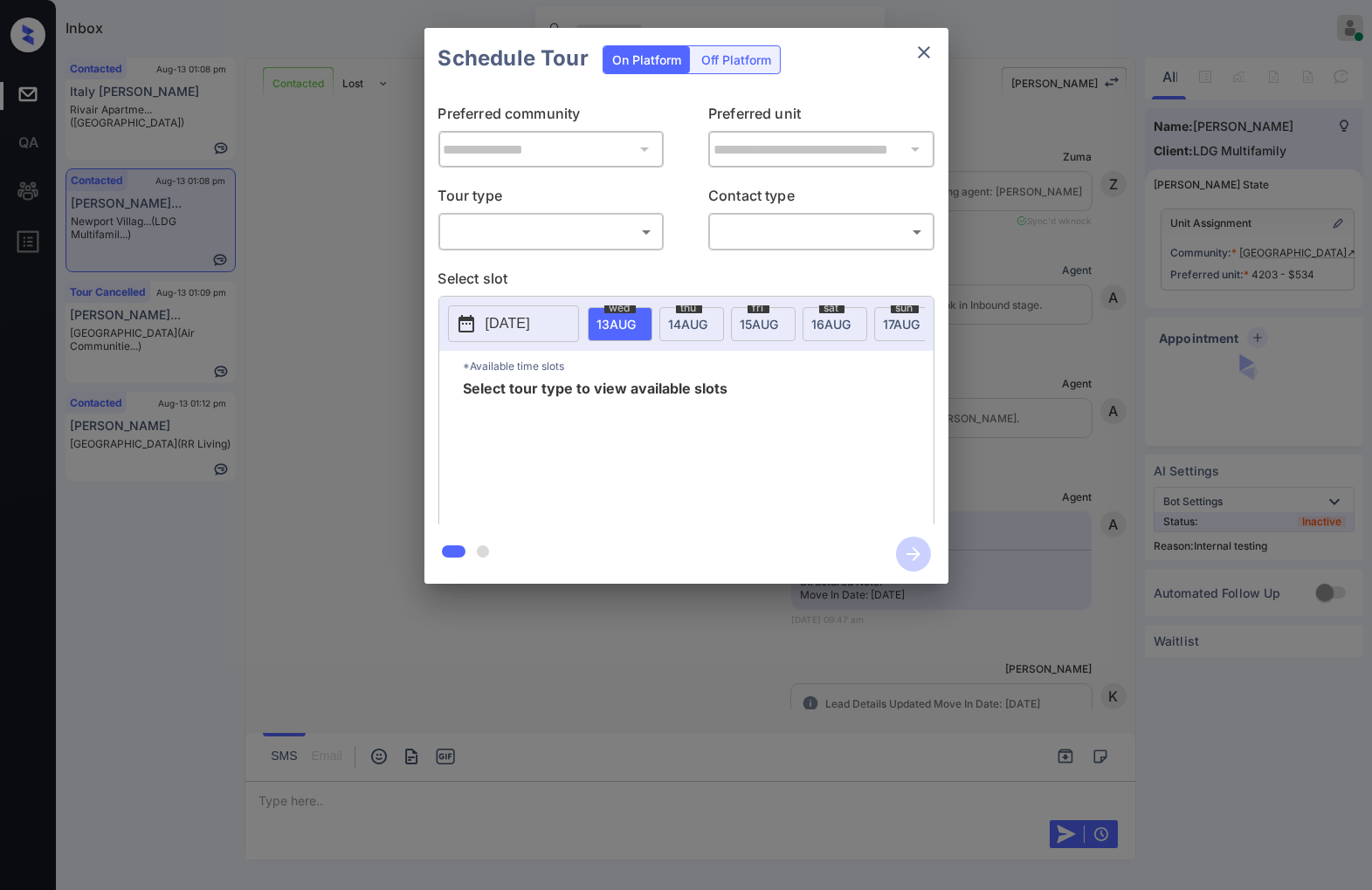
scroll to position [6584, 0]
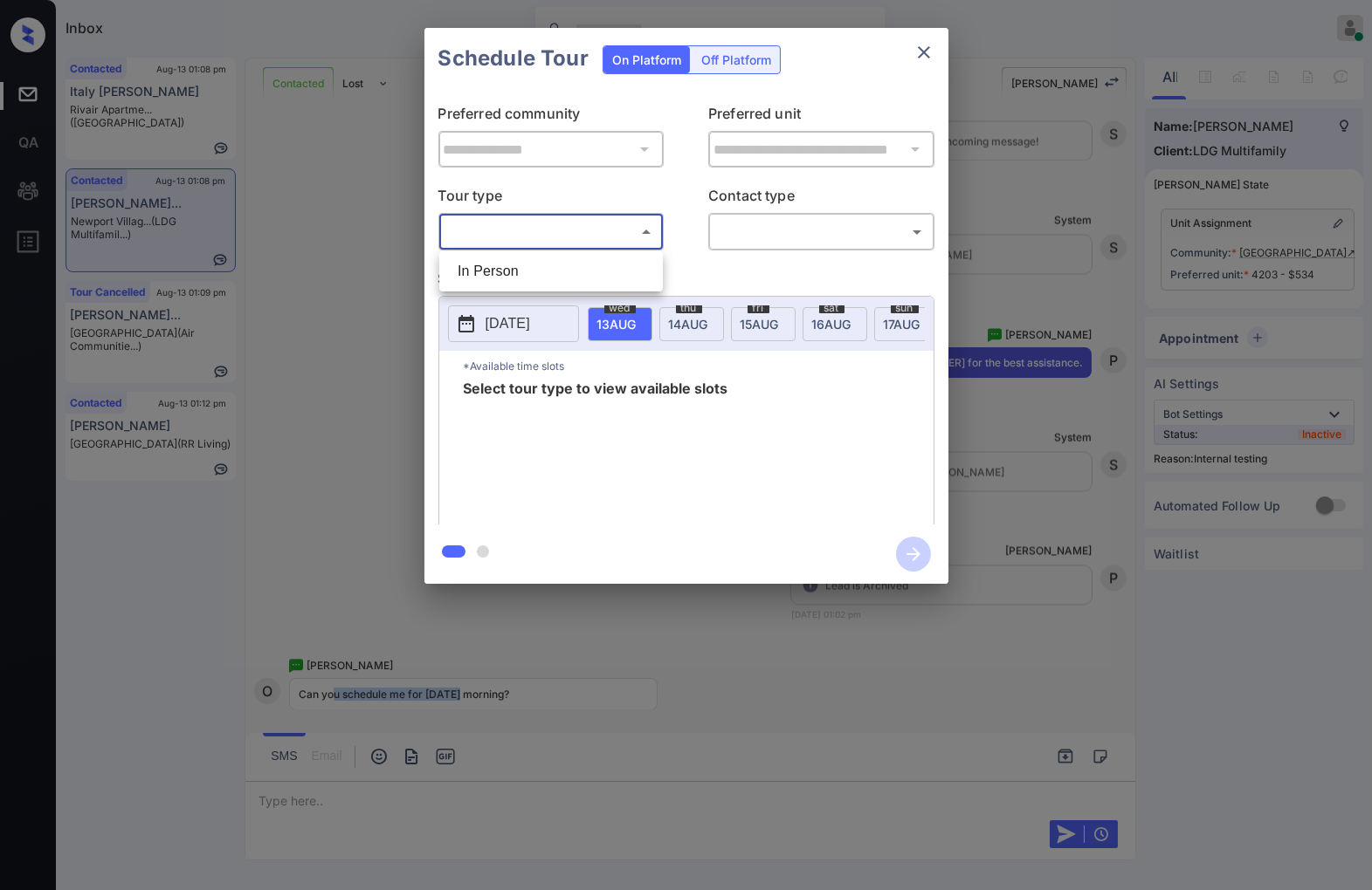
click at [606, 238] on body "Inbox [PERSON_NAME] Online Set yourself offline Set yourself on break Profile S…" at bounding box center [686, 445] width 1372 height 890
click at [604, 265] on li "In Person" at bounding box center [550, 272] width 214 height 32
type input "********"
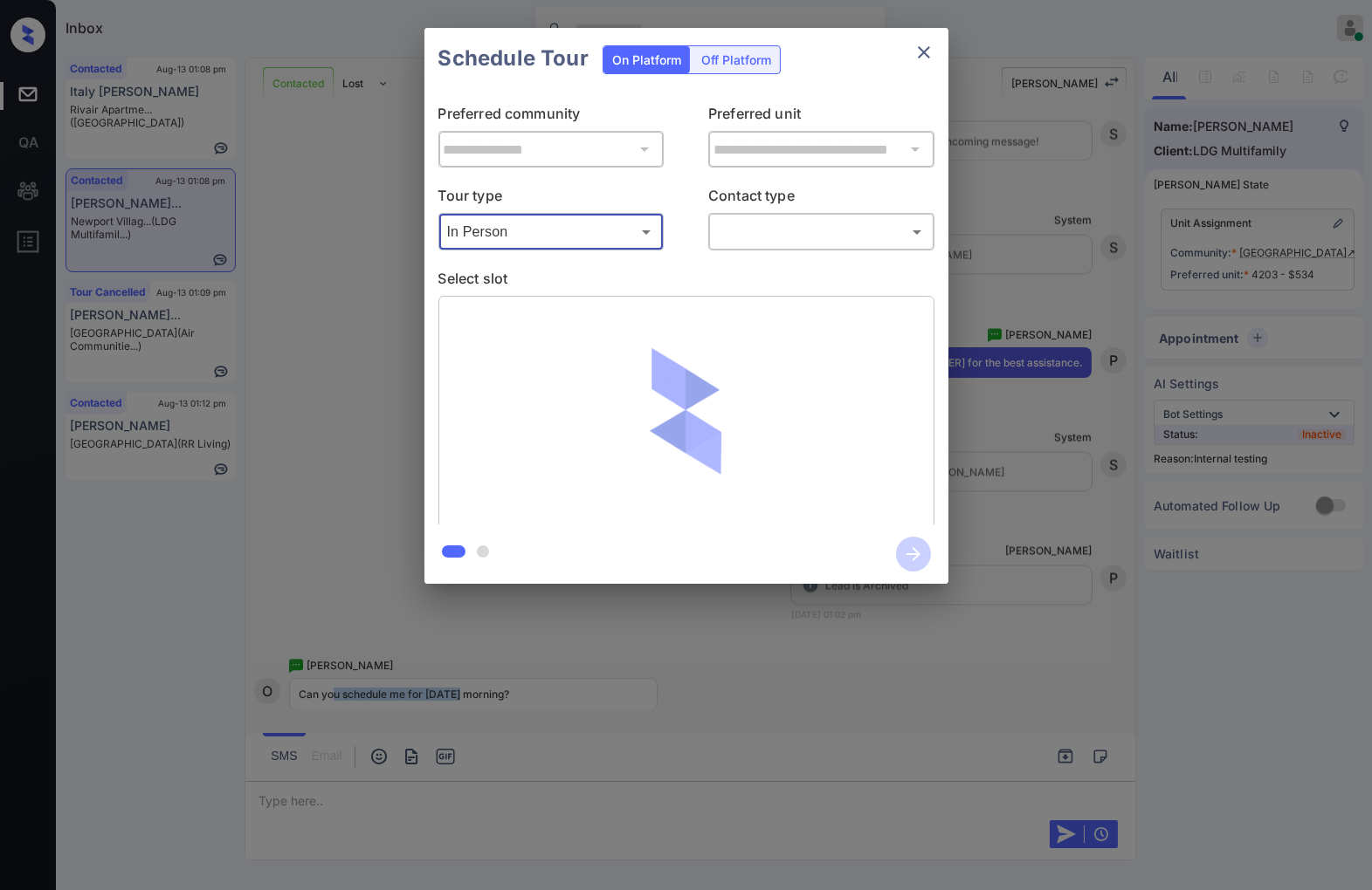
click at [779, 236] on body "Inbox Caroline Dacanay Online Set yourself offline Set yourself on break Profil…" at bounding box center [686, 445] width 1372 height 890
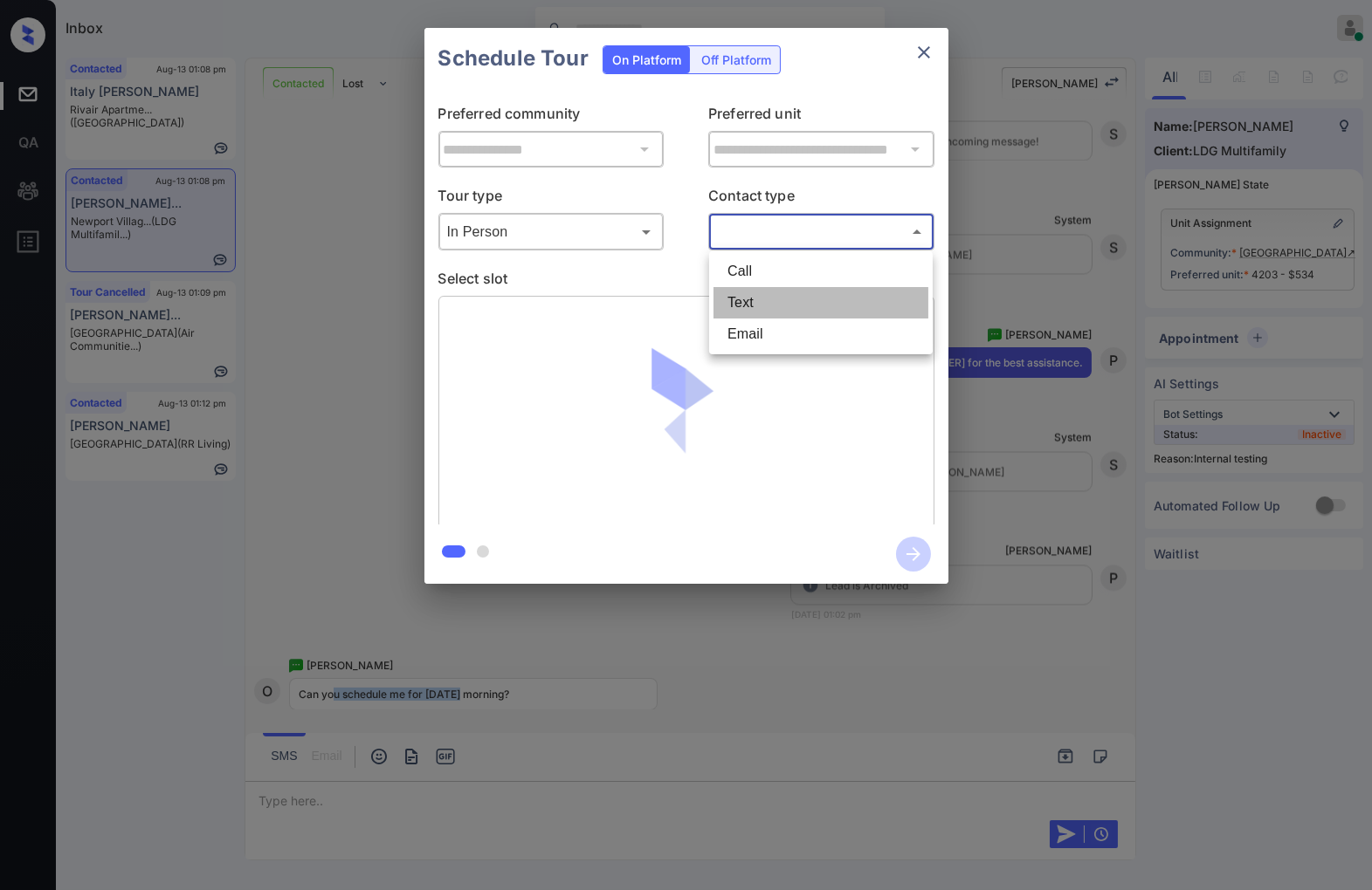
click at [784, 305] on li "Text" at bounding box center [820, 303] width 214 height 32
type input "****"
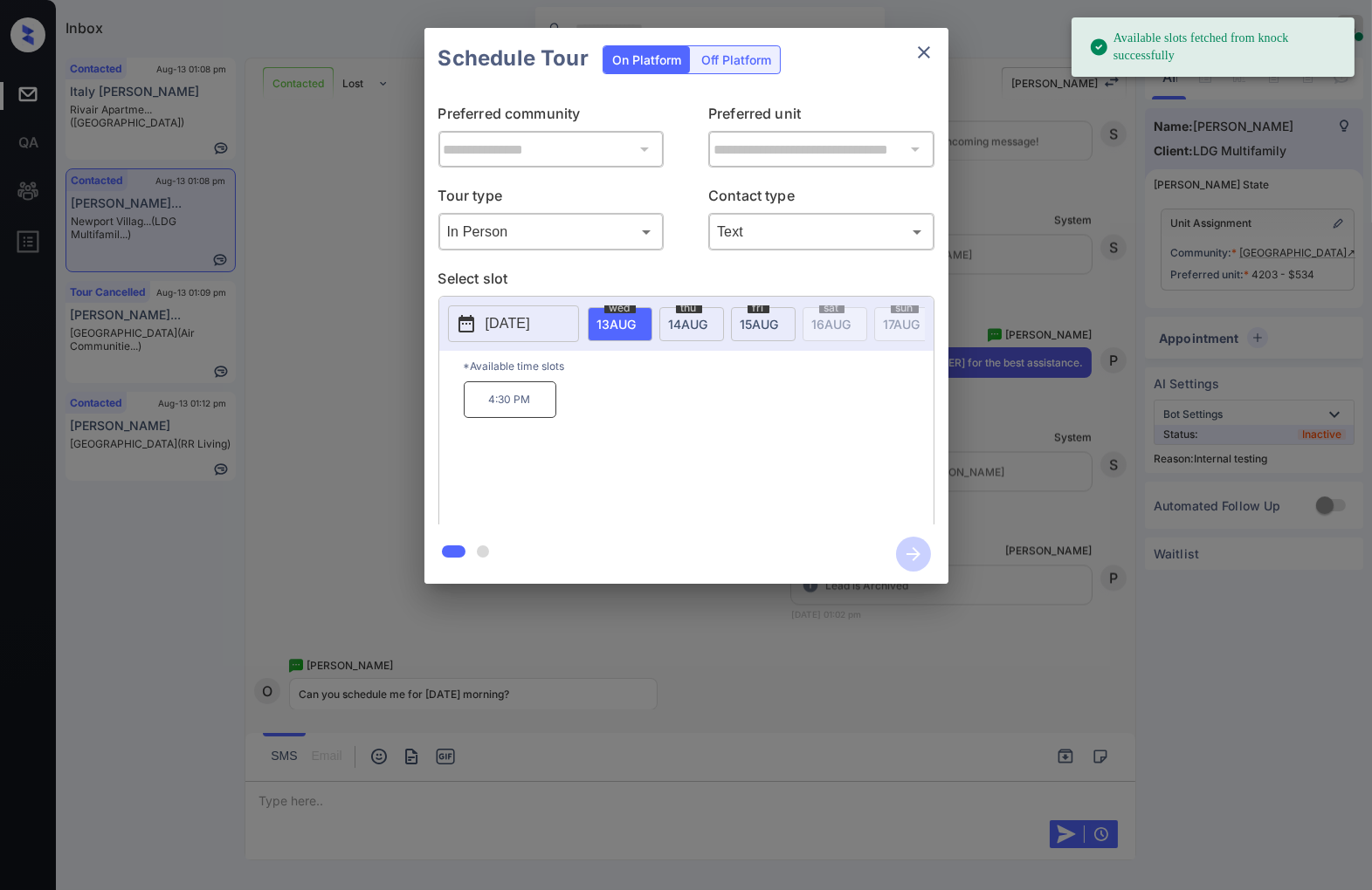
click at [687, 332] on div "thu 14 AUG" at bounding box center [691, 324] width 65 height 34
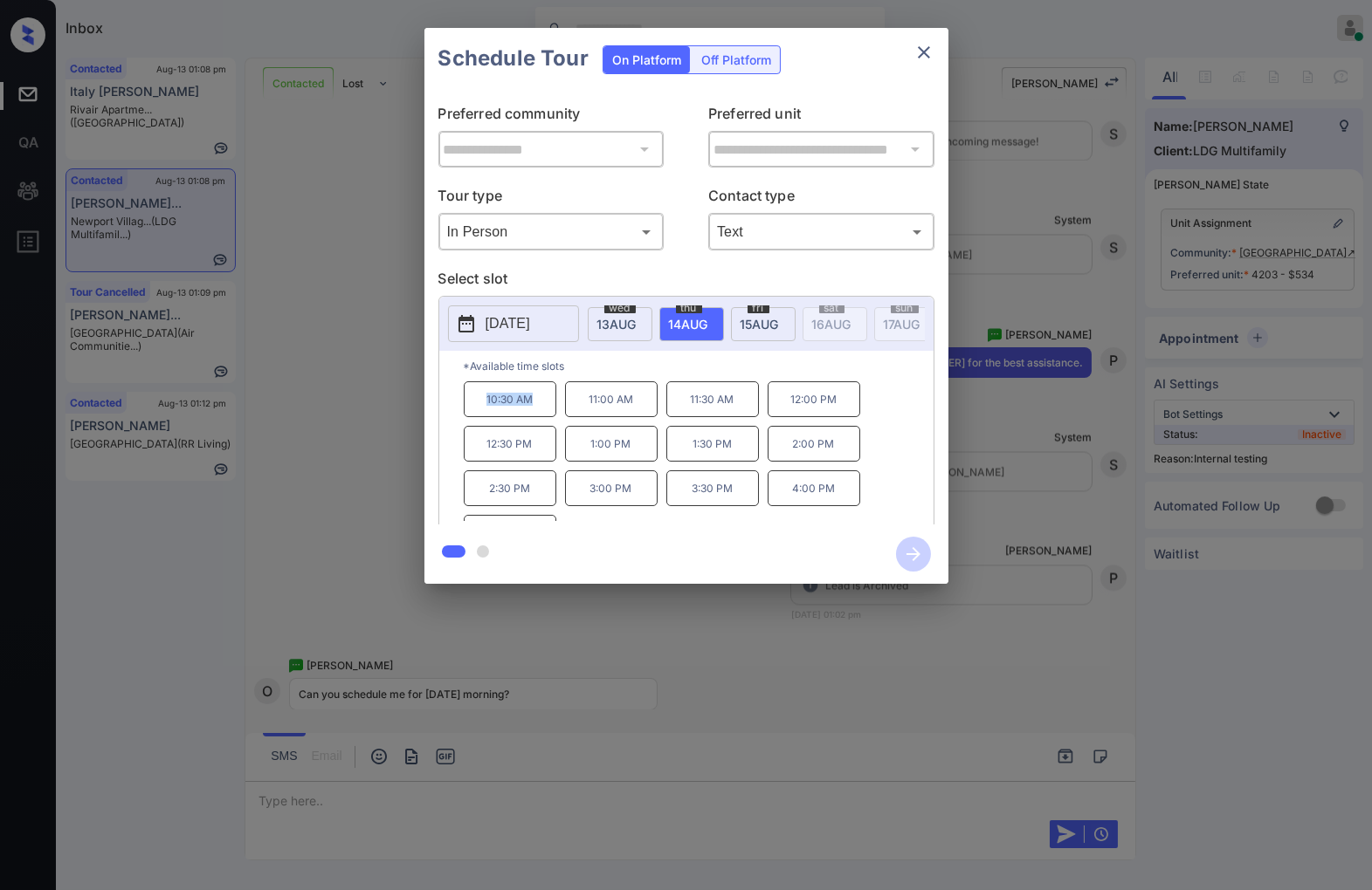
drag, startPoint x: 543, startPoint y: 409, endPoint x: 477, endPoint y: 415, distance: 66.3
click at [477, 415] on p "10:30 AM" at bounding box center [510, 400] width 93 height 36
copy p "10:30 AM"
drag, startPoint x: 649, startPoint y: 413, endPoint x: 590, endPoint y: 411, distance: 59.0
click at [590, 411] on p "11:00 AM" at bounding box center [611, 400] width 93 height 36
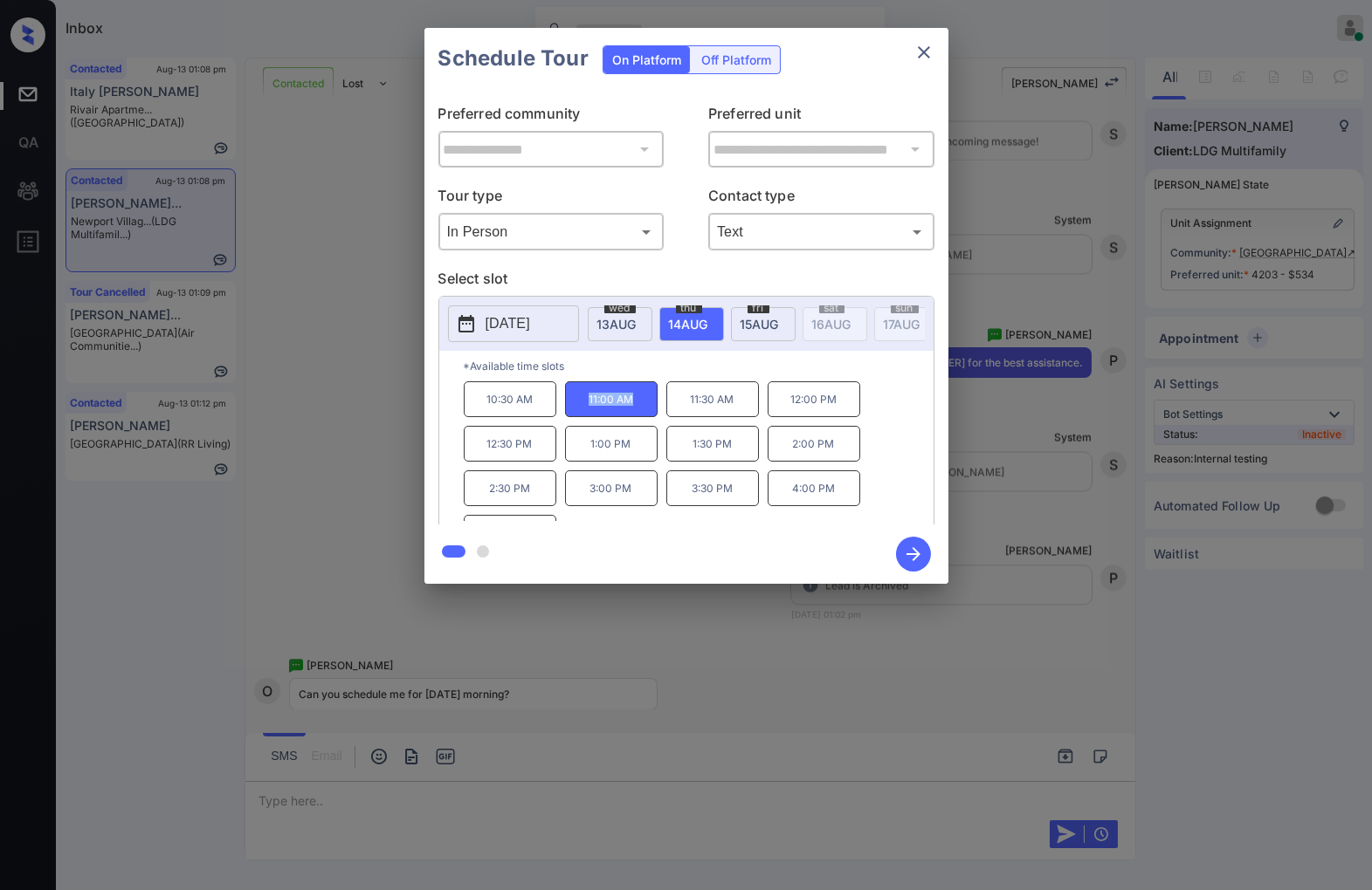
copy p "11:00 AM"
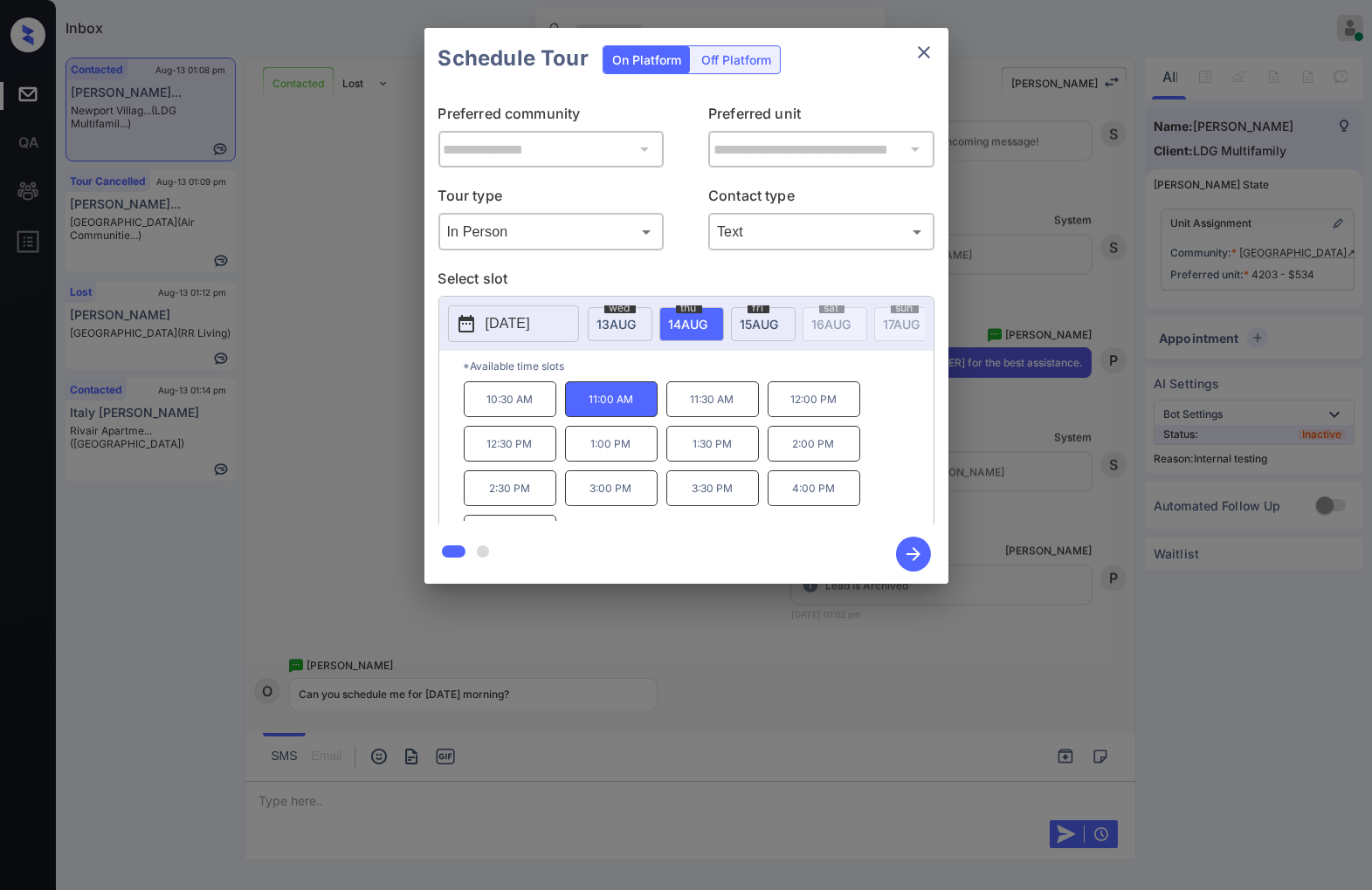
click at [779, 677] on div at bounding box center [686, 445] width 1372 height 890
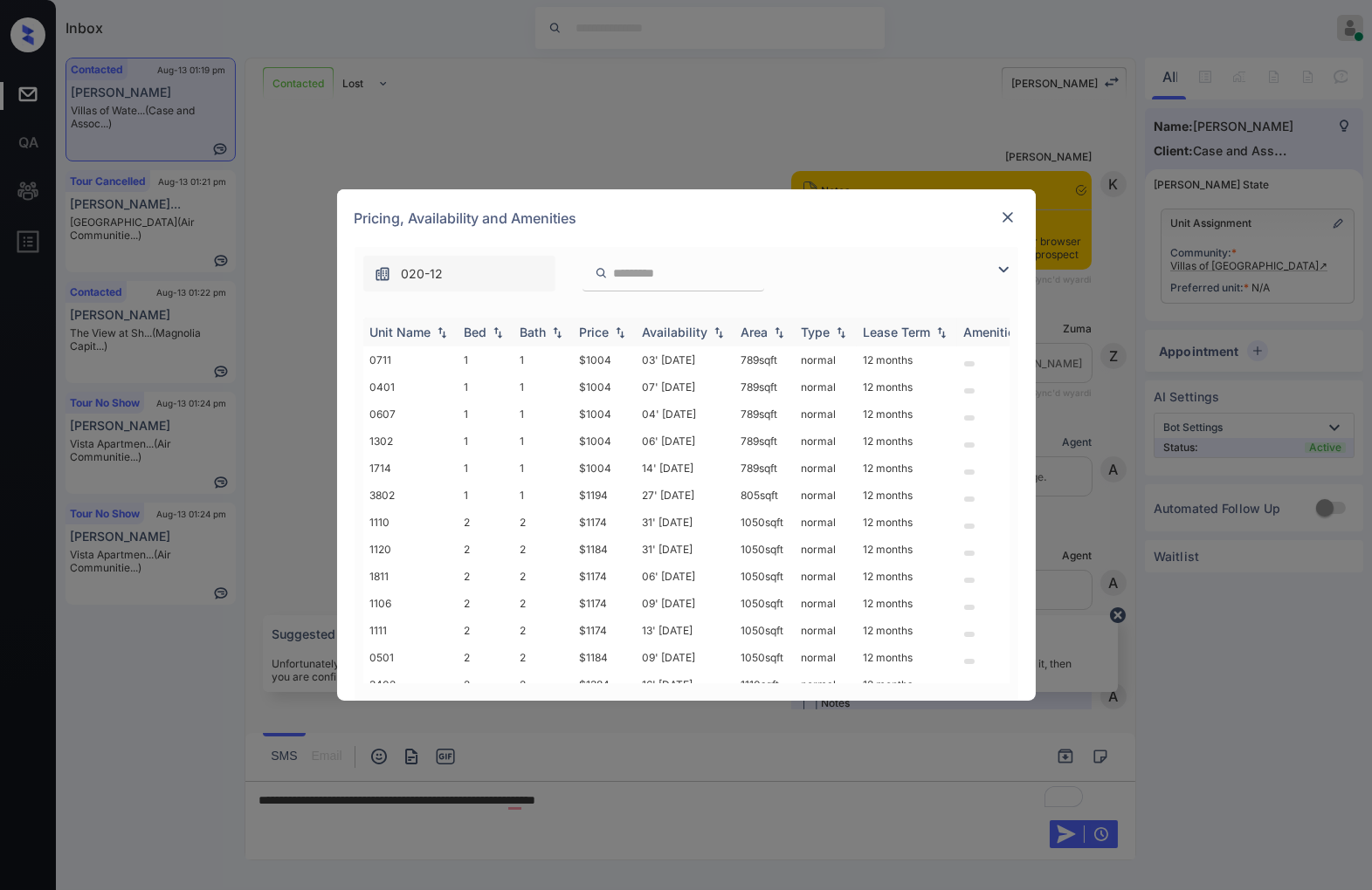
scroll to position [1830, 0]
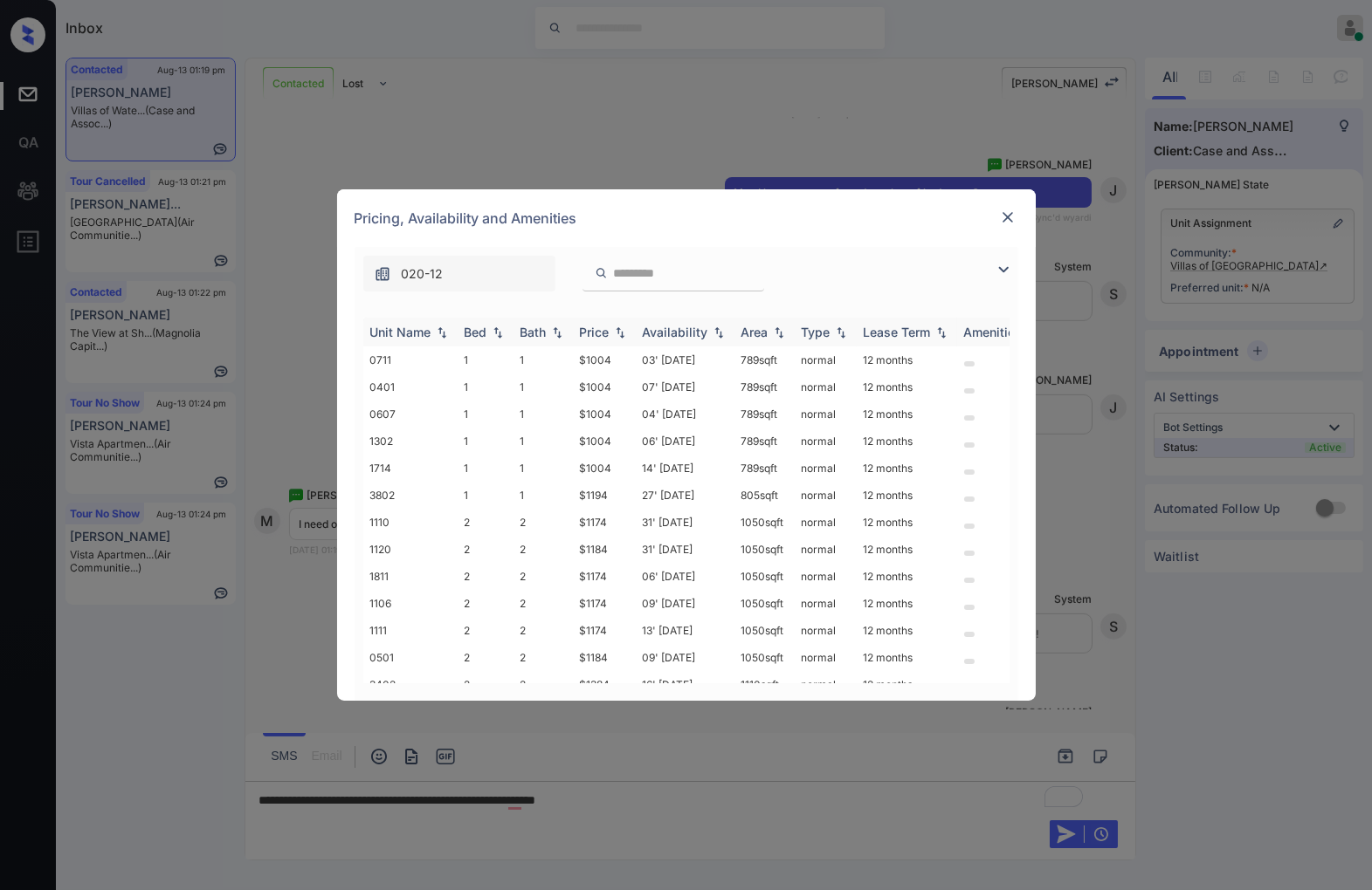
click at [622, 333] on img at bounding box center [620, 333] width 18 height 12
click at [622, 333] on img at bounding box center [620, 332] width 18 height 13
drag, startPoint x: 621, startPoint y: 361, endPoint x: 572, endPoint y: 359, distance: 49.0
click at [572, 359] on td "$1004" at bounding box center [603, 360] width 63 height 27
copy td "$1004"
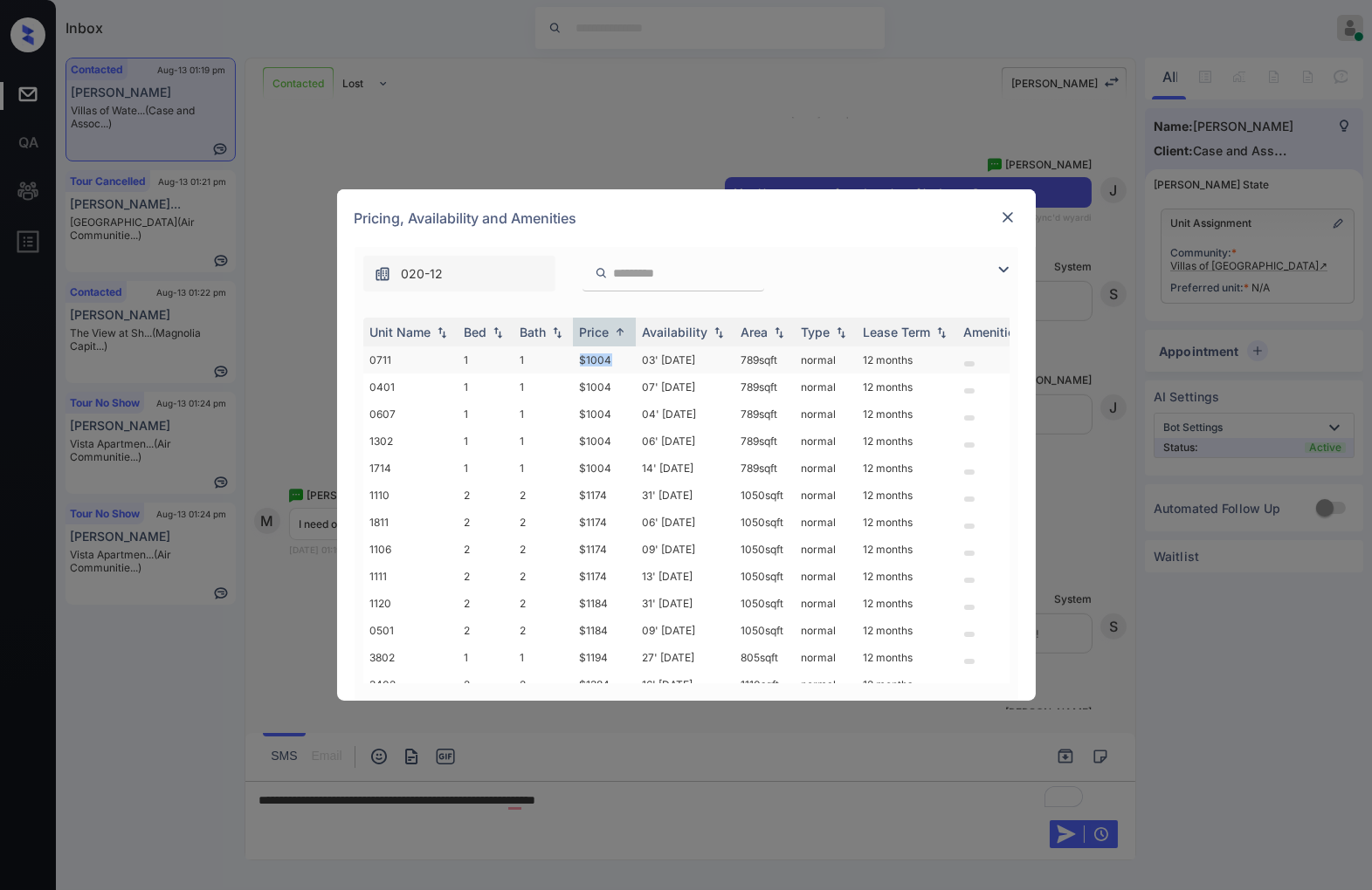
click at [622, 358] on td "$1004" at bounding box center [603, 360] width 63 height 27
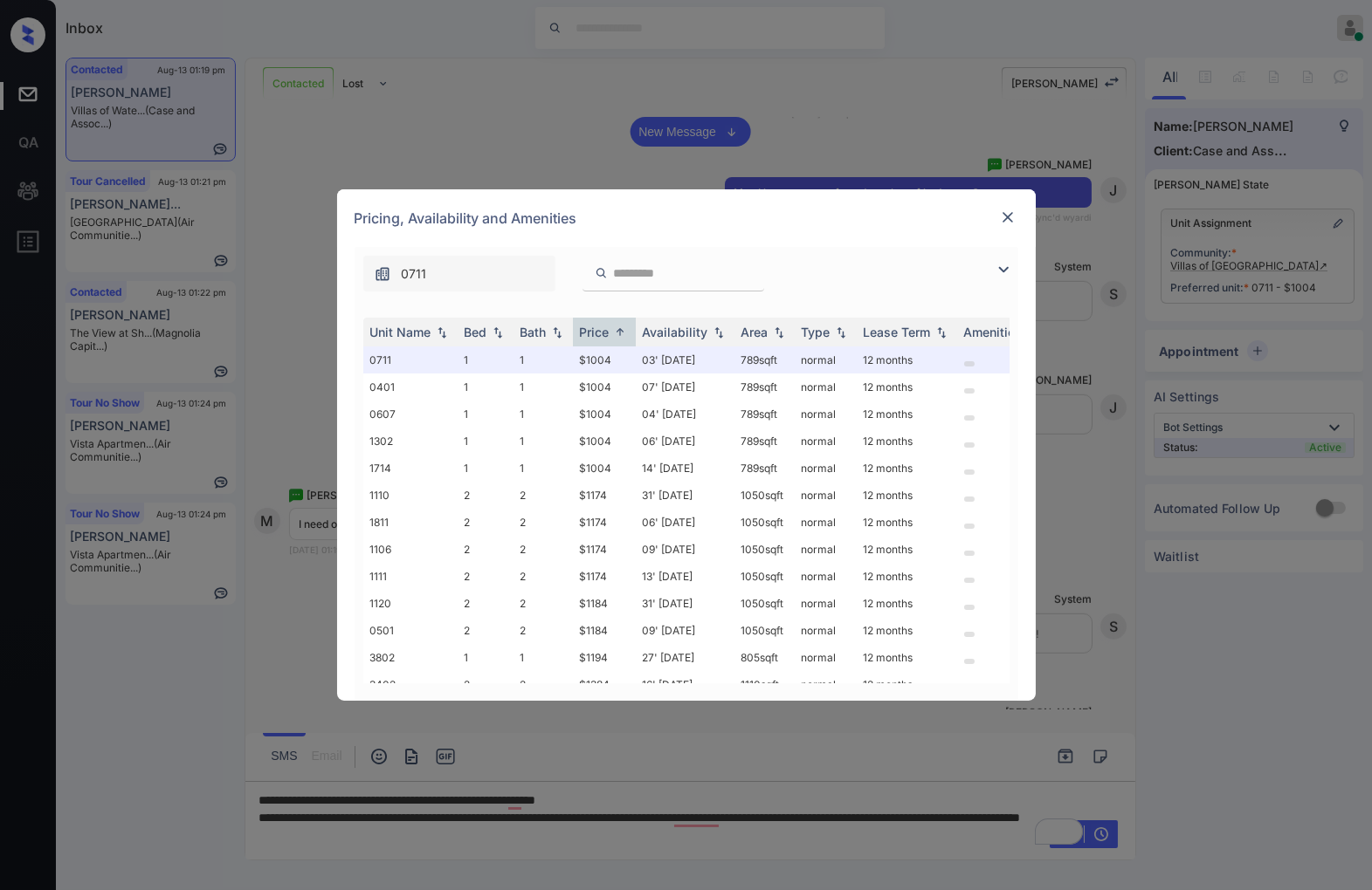
click at [1006, 215] on img at bounding box center [1008, 217] width 18 height 18
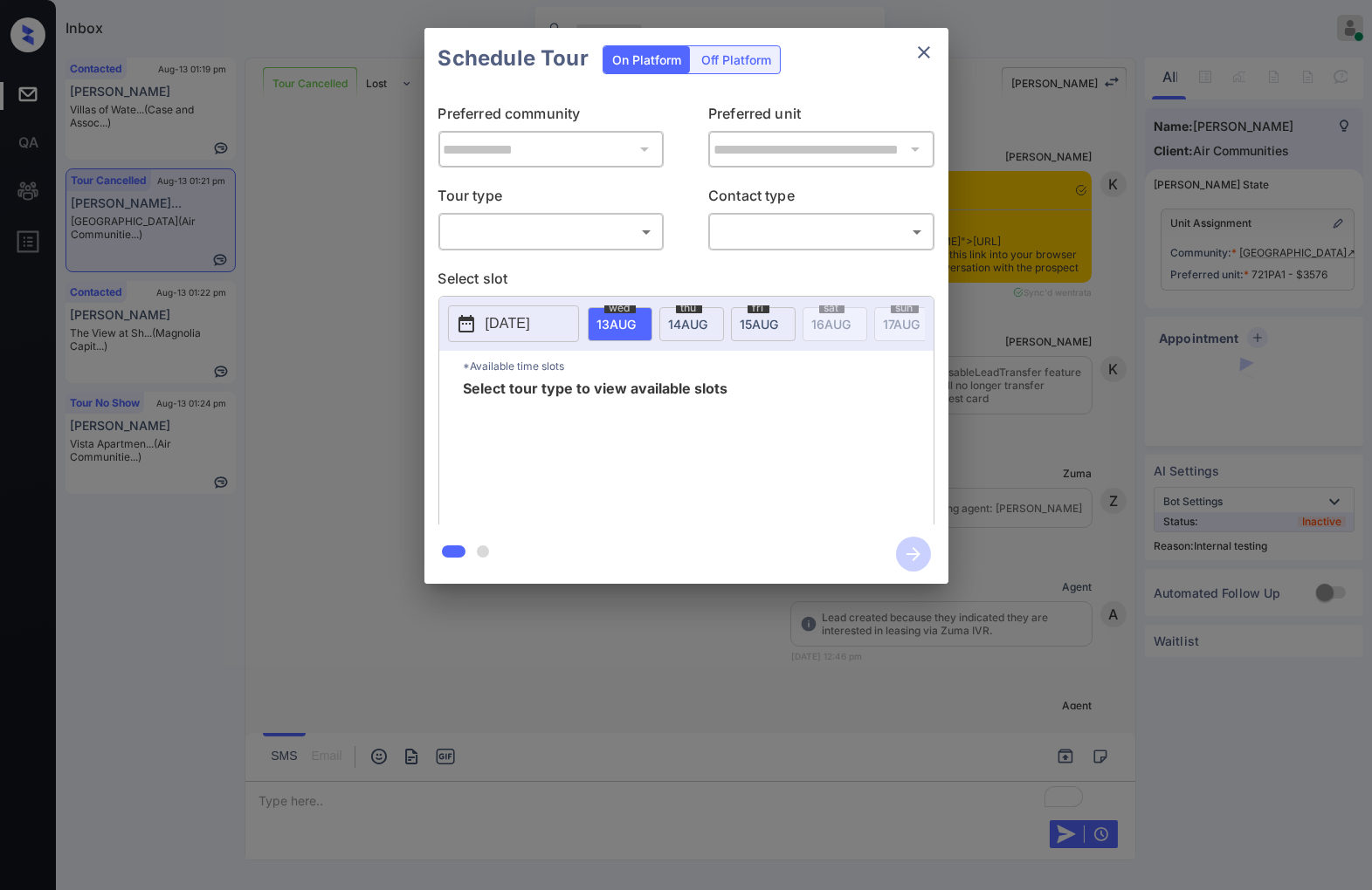
scroll to position [6961, 0]
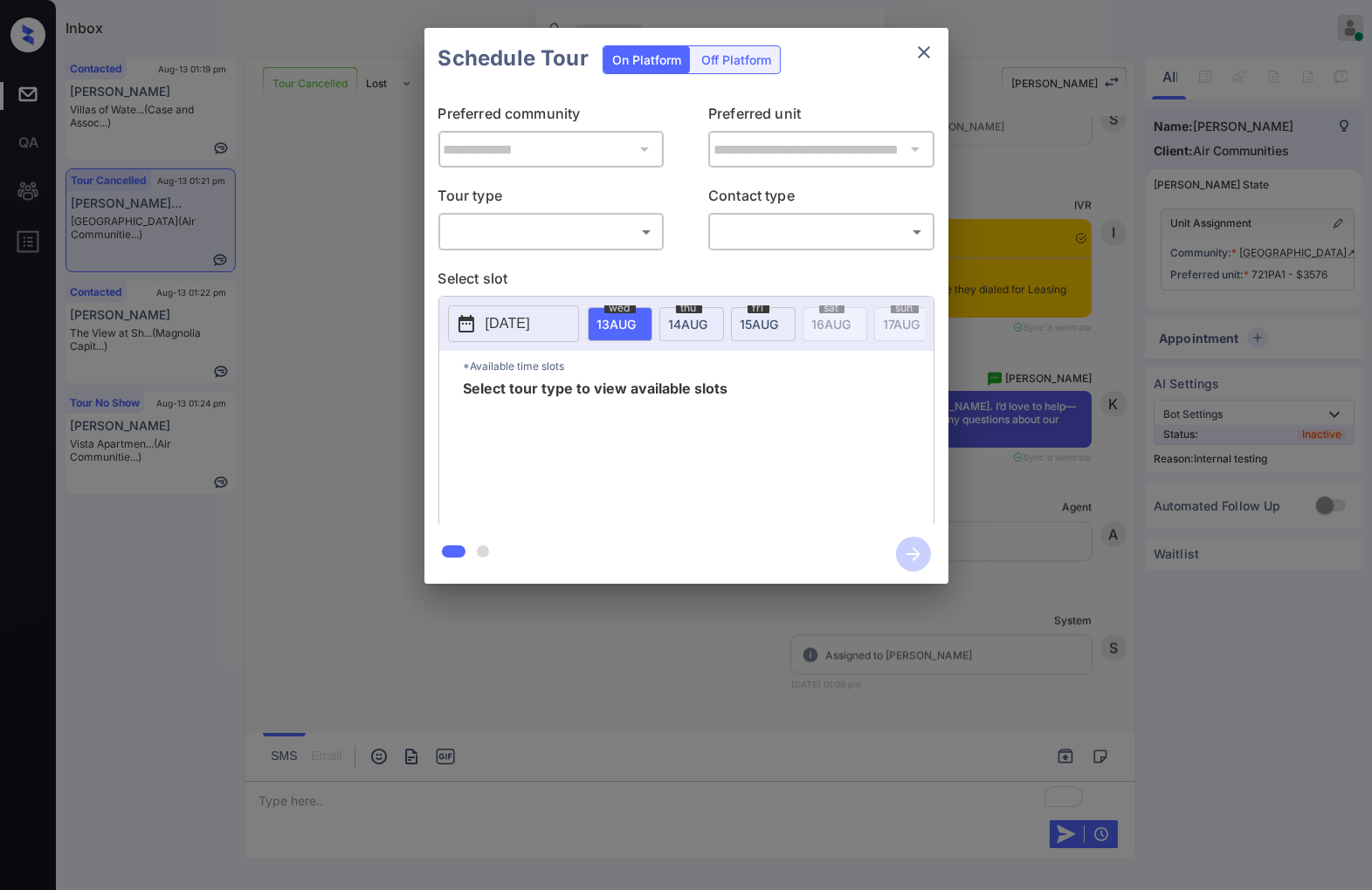
click at [567, 227] on body "Inbox [PERSON_NAME] Online Set yourself offline Set yourself on break Profile S…" at bounding box center [686, 445] width 1372 height 890
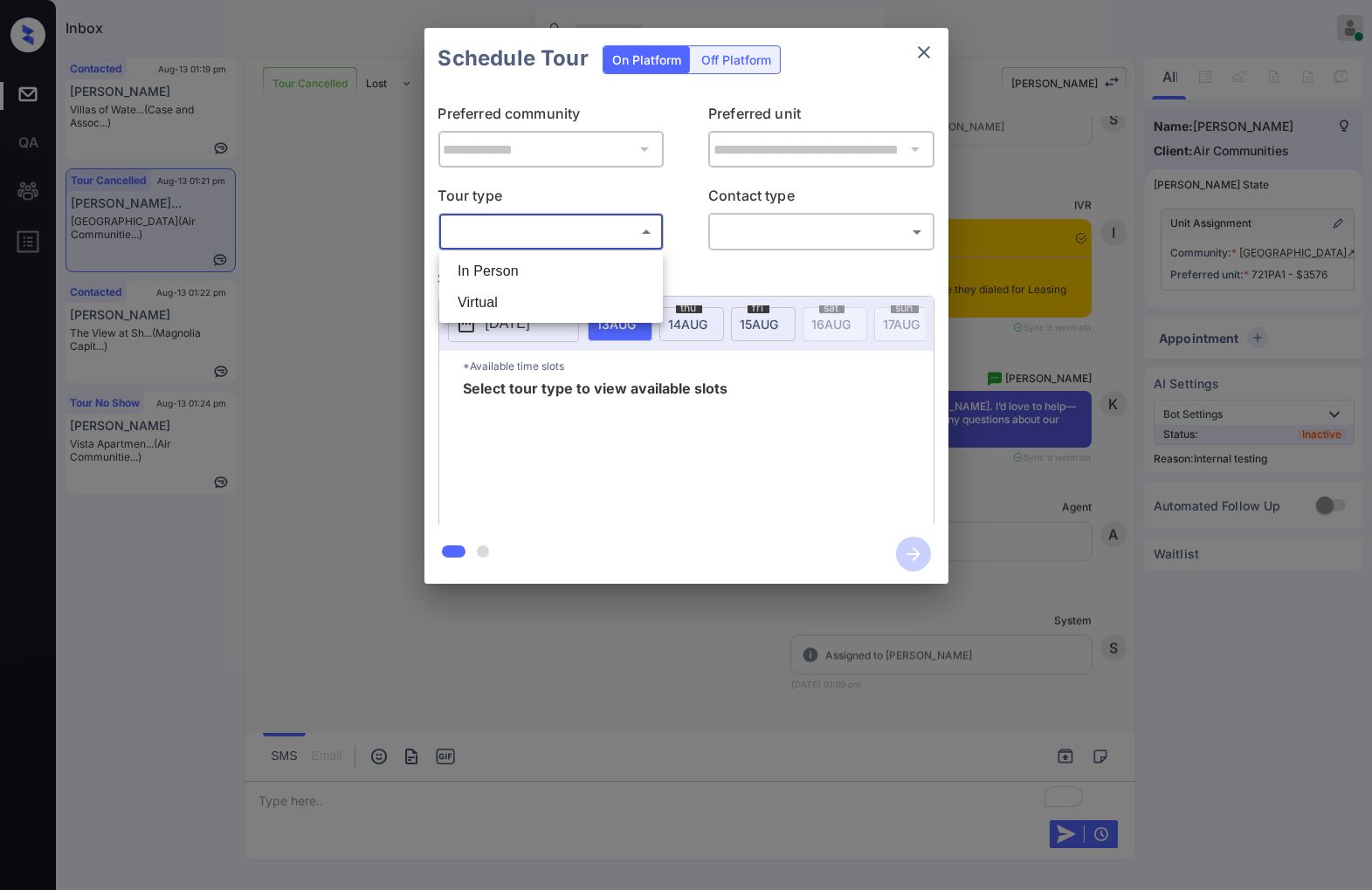
click at [568, 299] on li "Virtual" at bounding box center [550, 303] width 214 height 32
type input "*******"
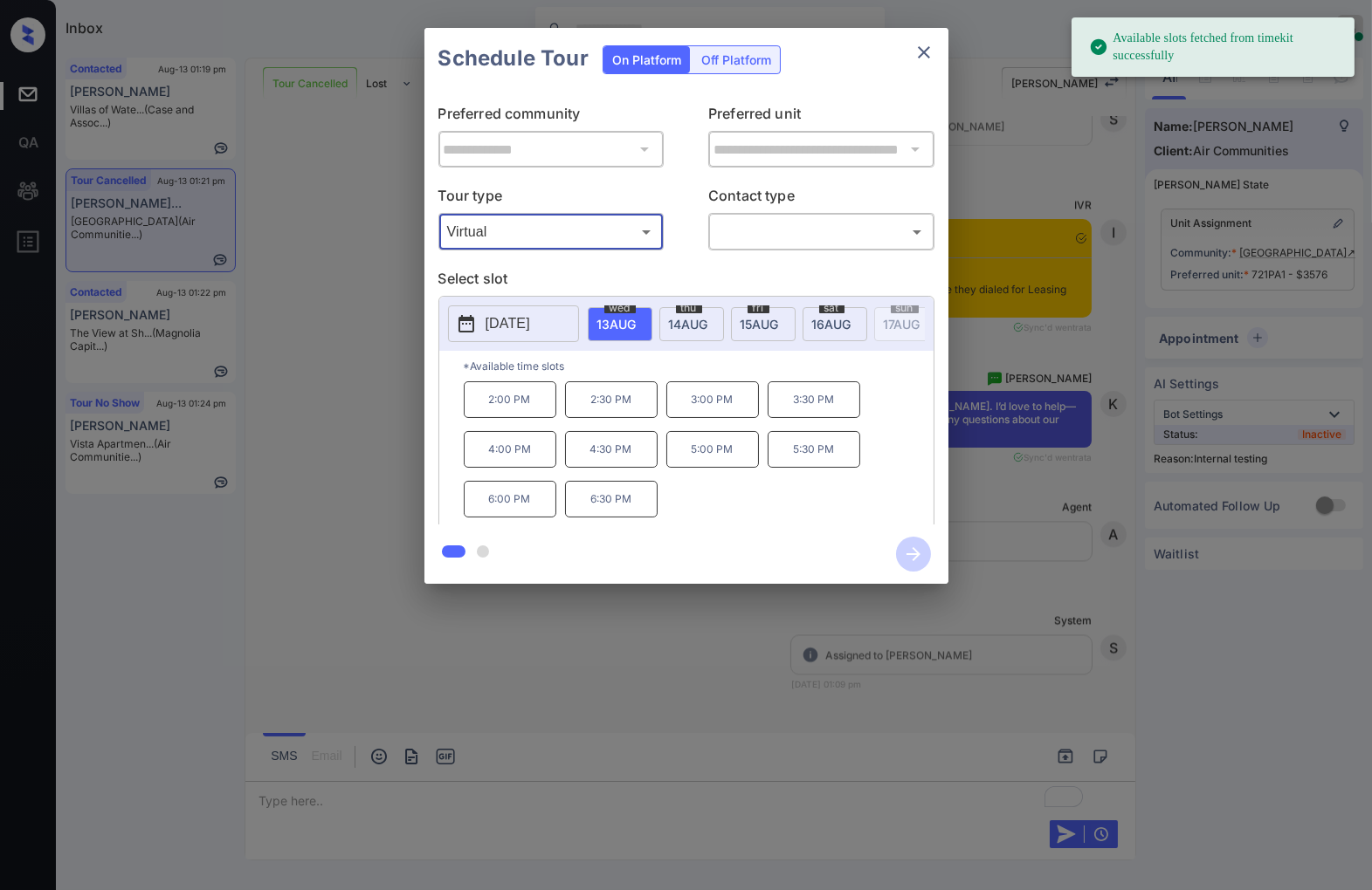
click at [755, 244] on body "Available slots fetched from timekit successfully Inbox Caroline Dacanay Online…" at bounding box center [686, 445] width 1372 height 890
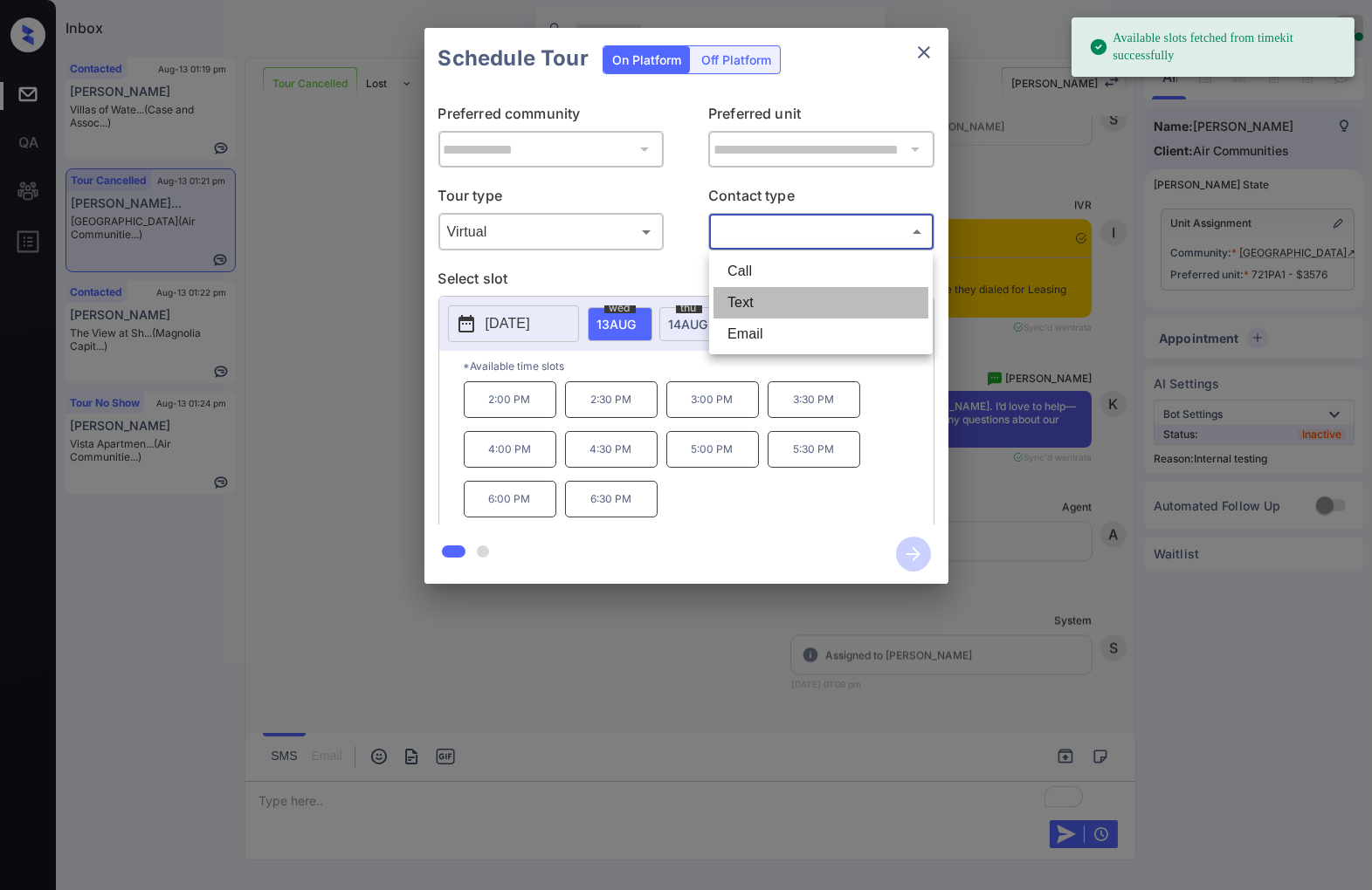
click at [764, 303] on li "Text" at bounding box center [820, 303] width 214 height 32
type input "****"
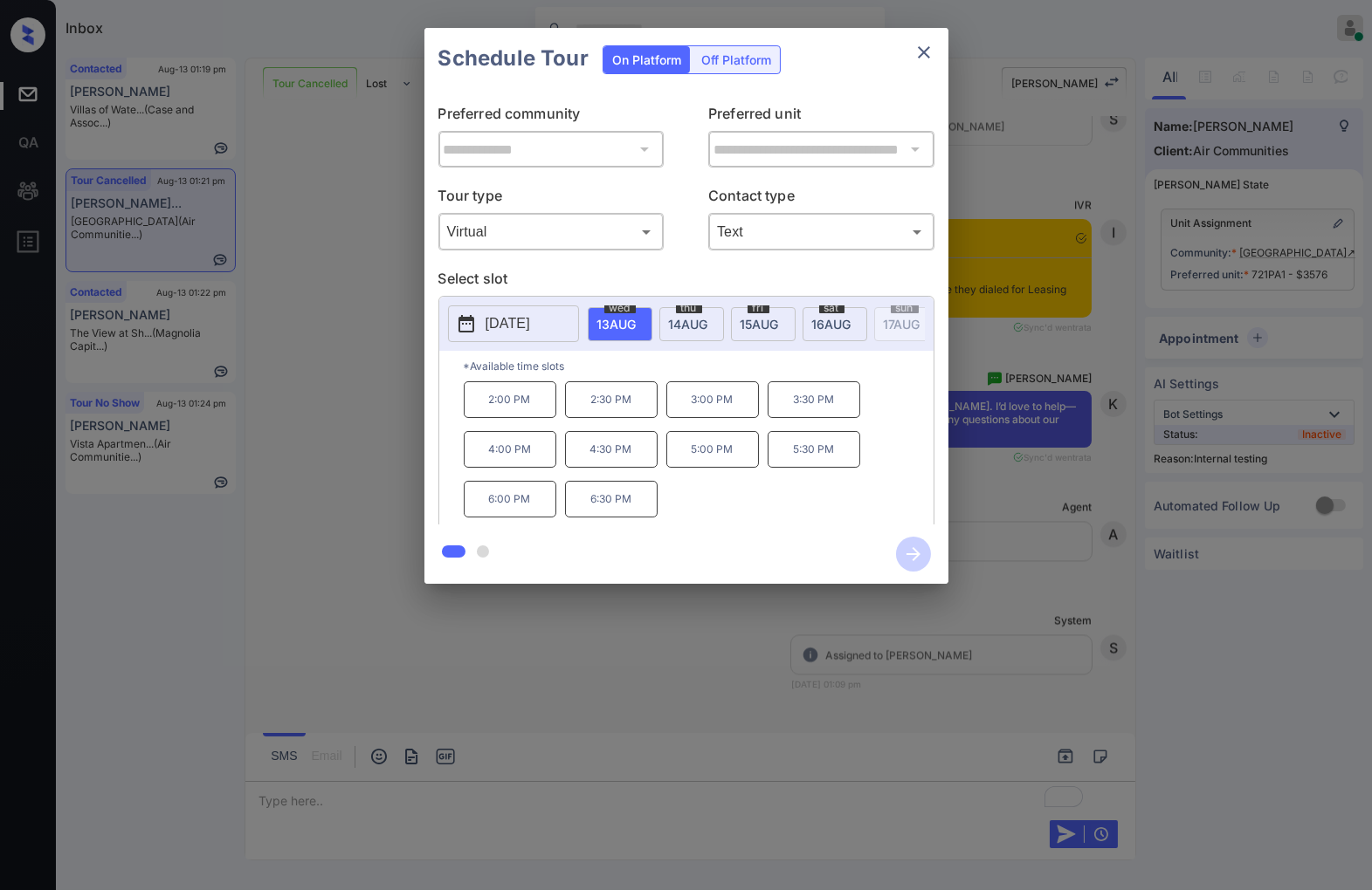
click at [636, 317] on span "14 AUG" at bounding box center [616, 324] width 39 height 15
click at [734, 452] on p "1:00 PM" at bounding box center [712, 444] width 93 height 36
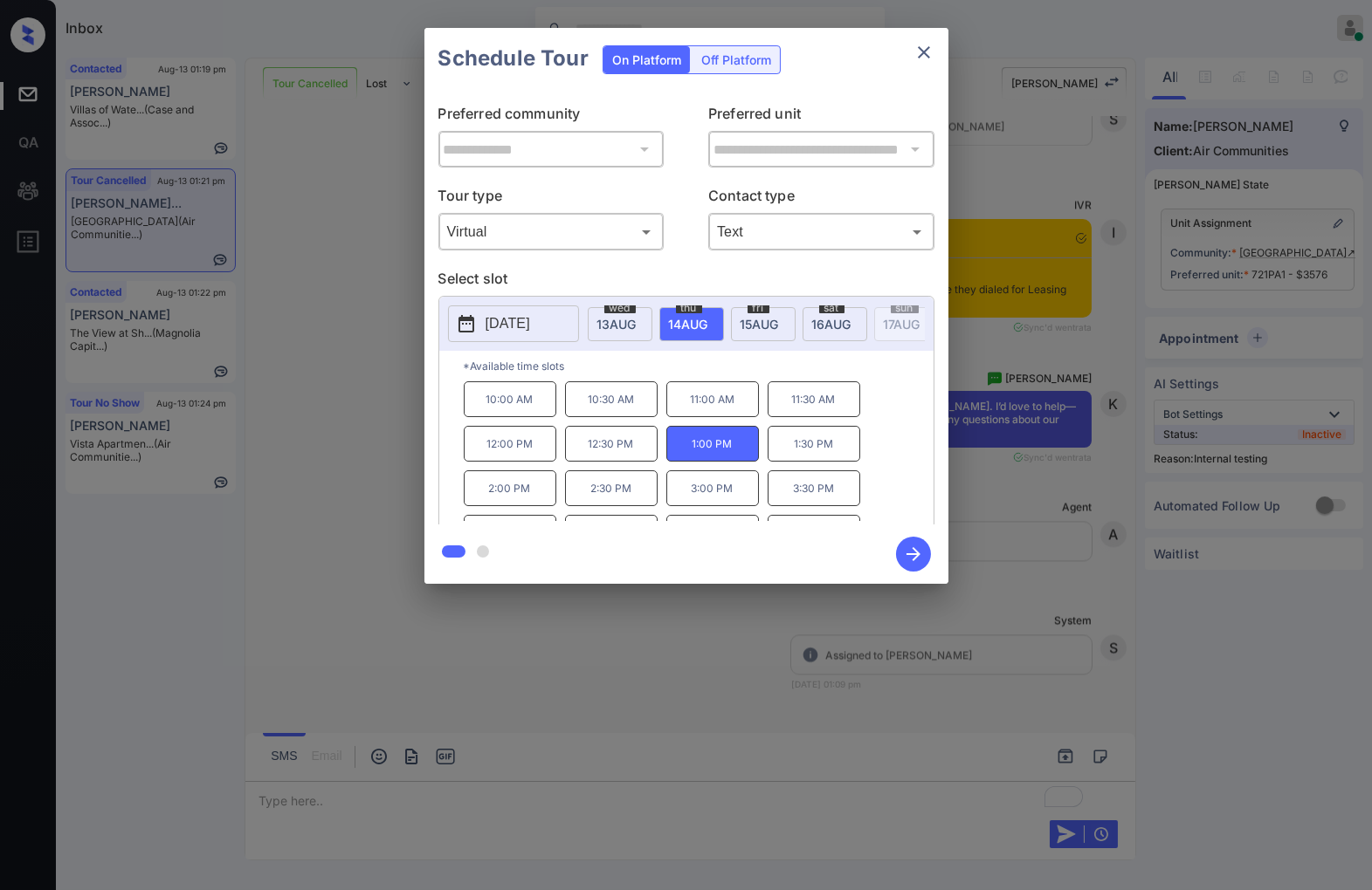
click at [915, 553] on icon "button" at bounding box center [913, 554] width 14 height 14
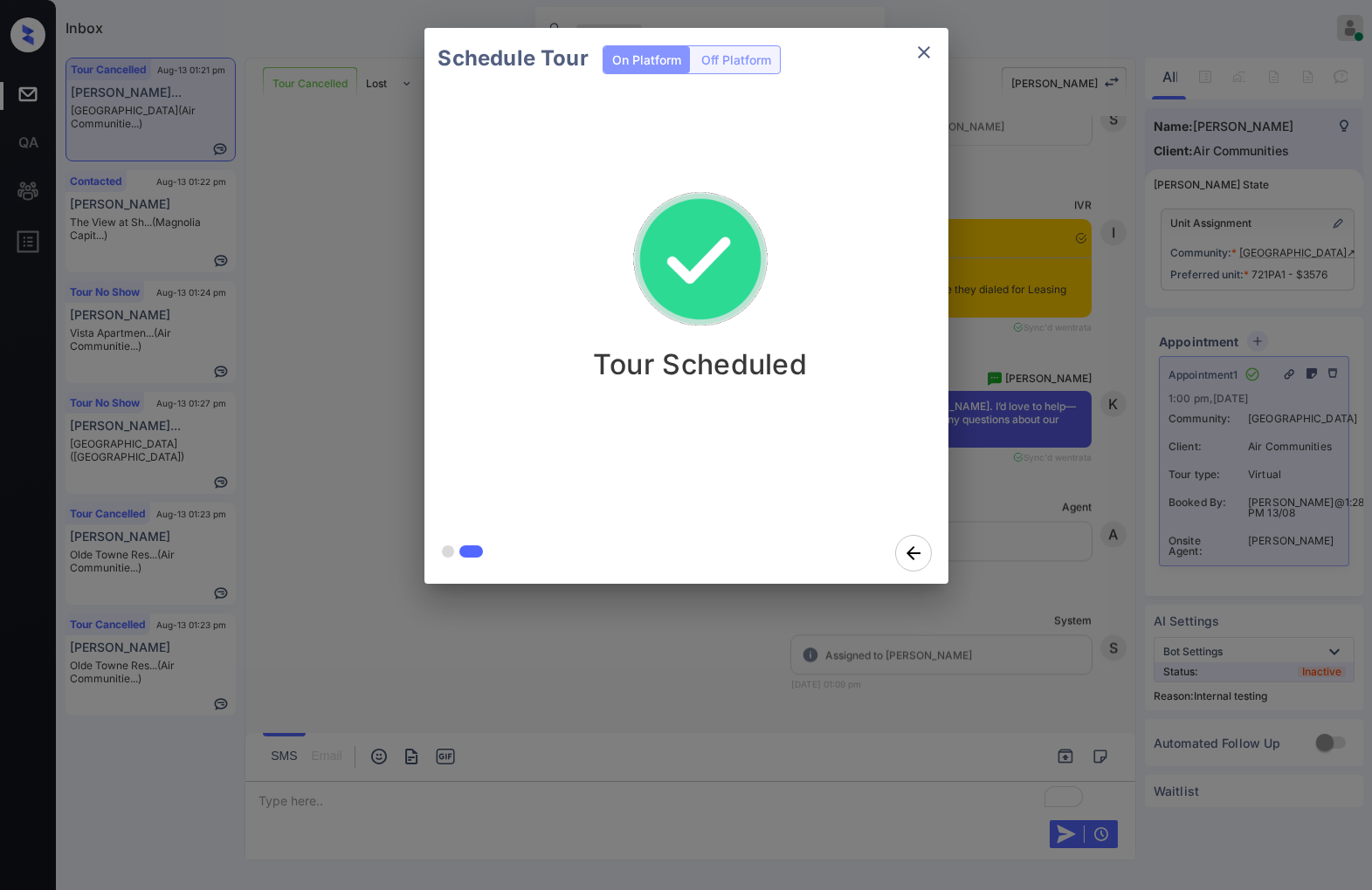
click at [1094, 469] on div "Schedule Tour On Platform Off Platform Tour Scheduled" at bounding box center [686, 306] width 1372 height 612
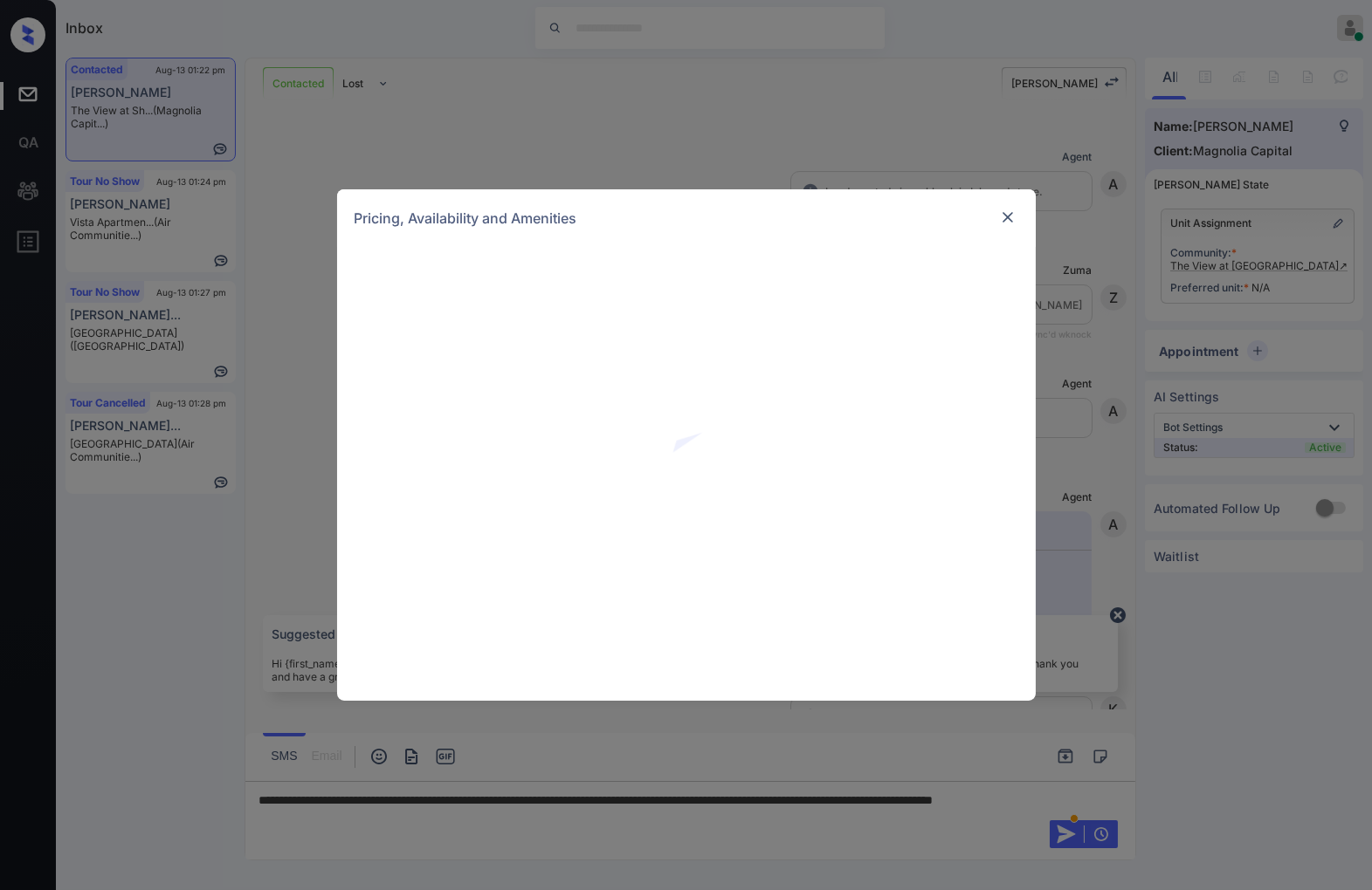
scroll to position [147, 0]
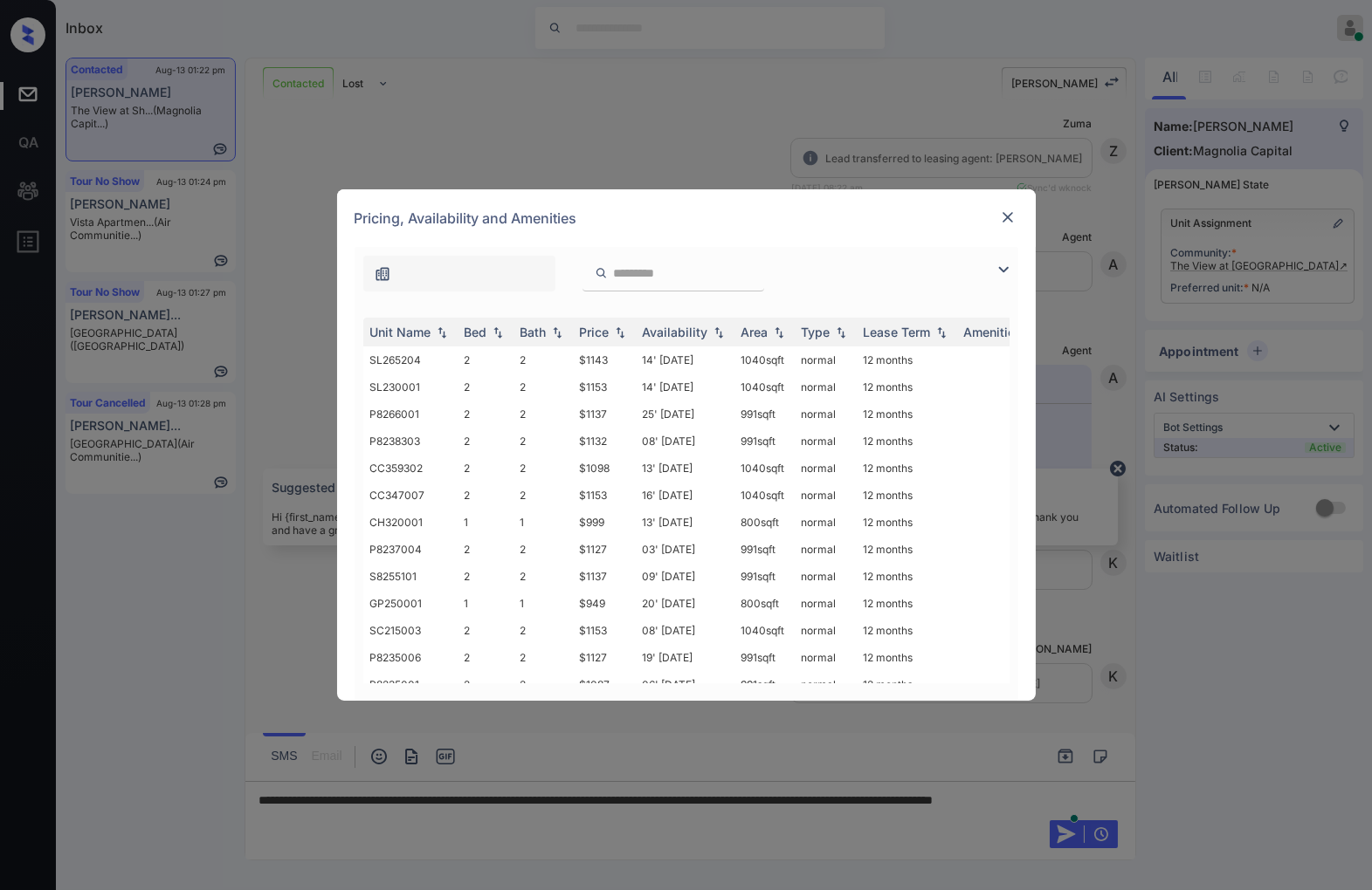
click at [1008, 216] on img at bounding box center [1008, 217] width 18 height 18
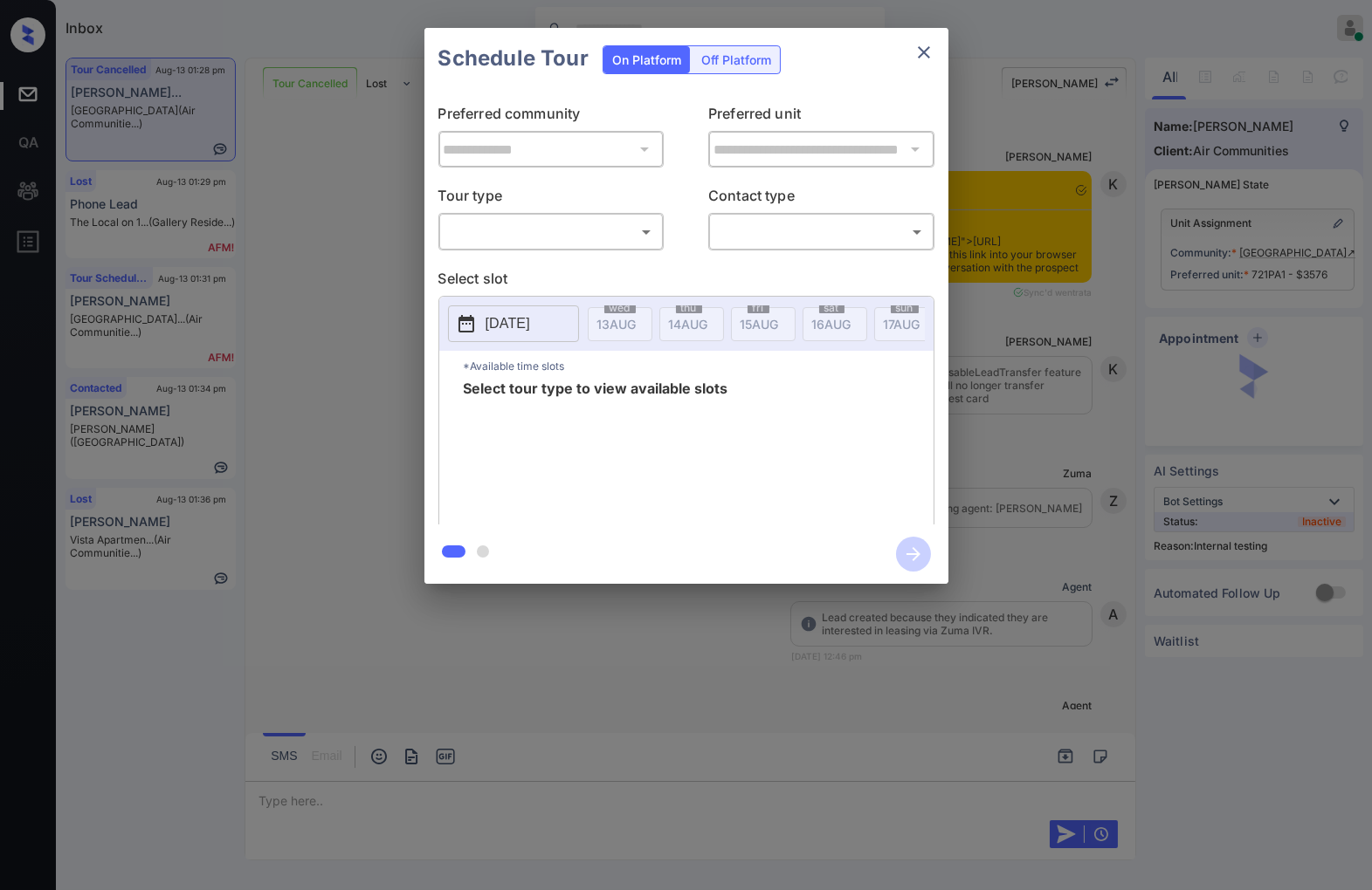
scroll to position [10139, 0]
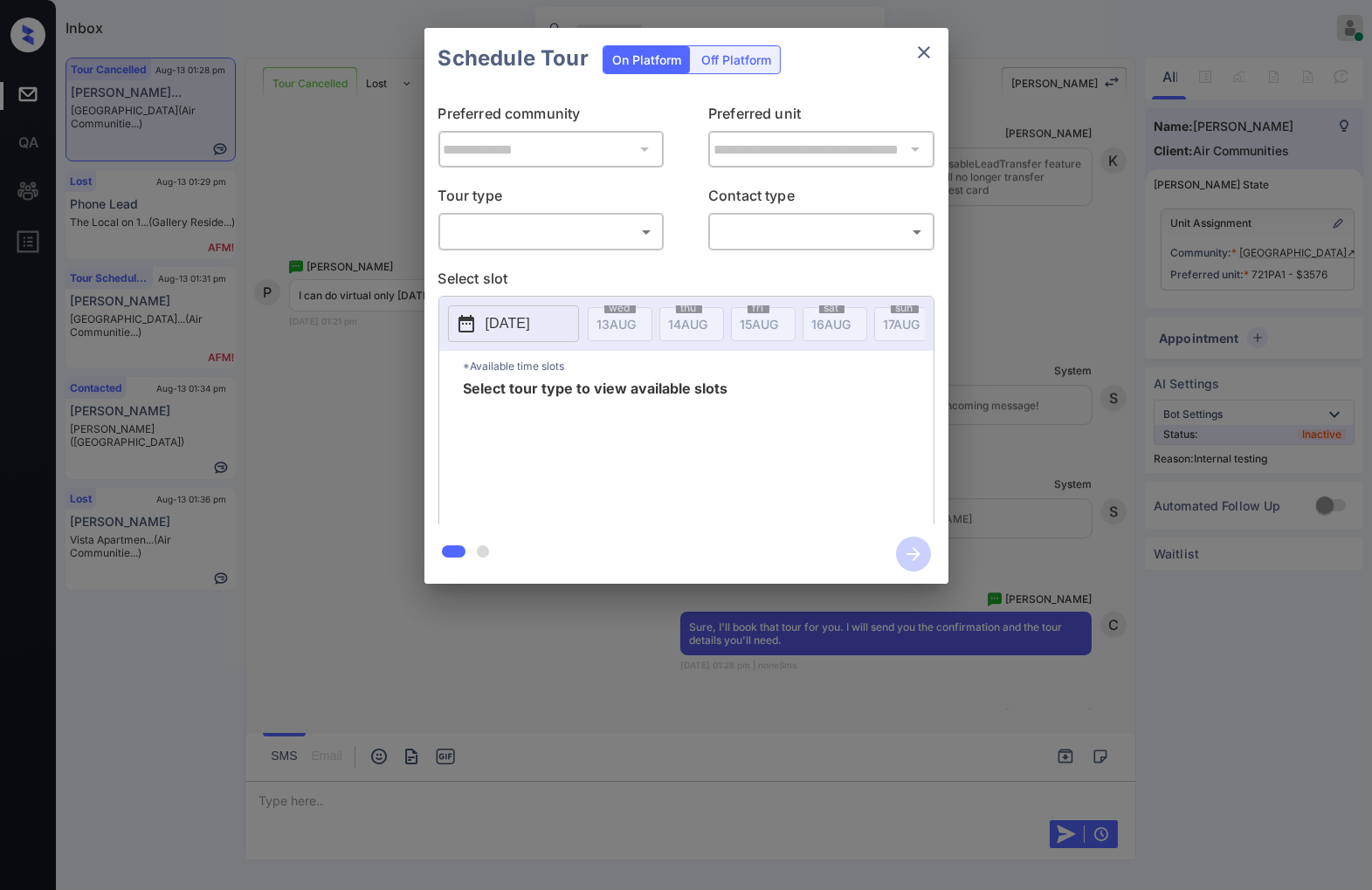
click at [545, 235] on body "Inbox [PERSON_NAME] Online Set yourself offline Set yourself on break Profile S…" at bounding box center [686, 445] width 1372 height 890
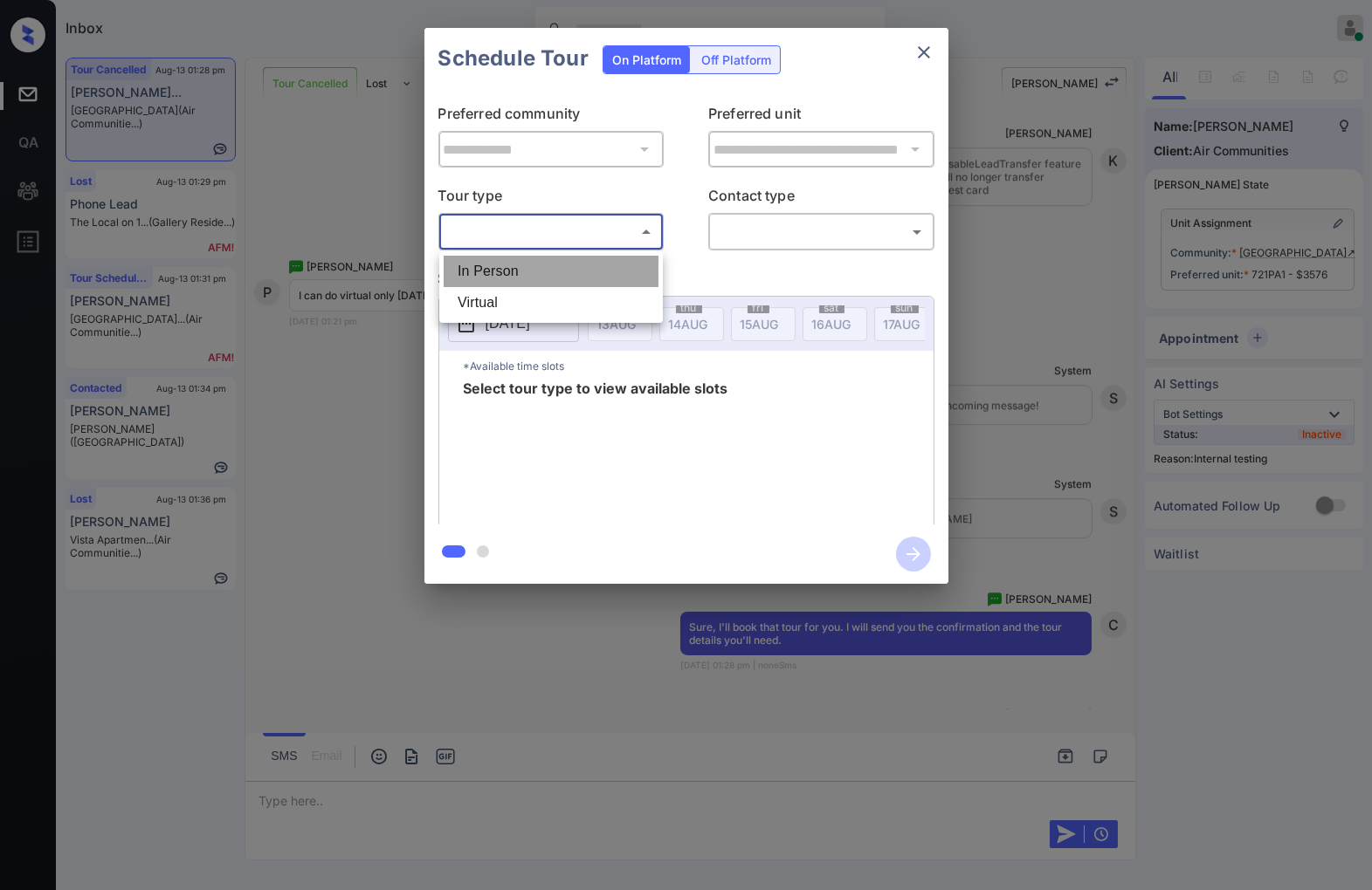
drag, startPoint x: 565, startPoint y: 277, endPoint x: 754, endPoint y: 244, distance: 191.9
click at [567, 279] on li "In Person" at bounding box center [550, 272] width 214 height 32
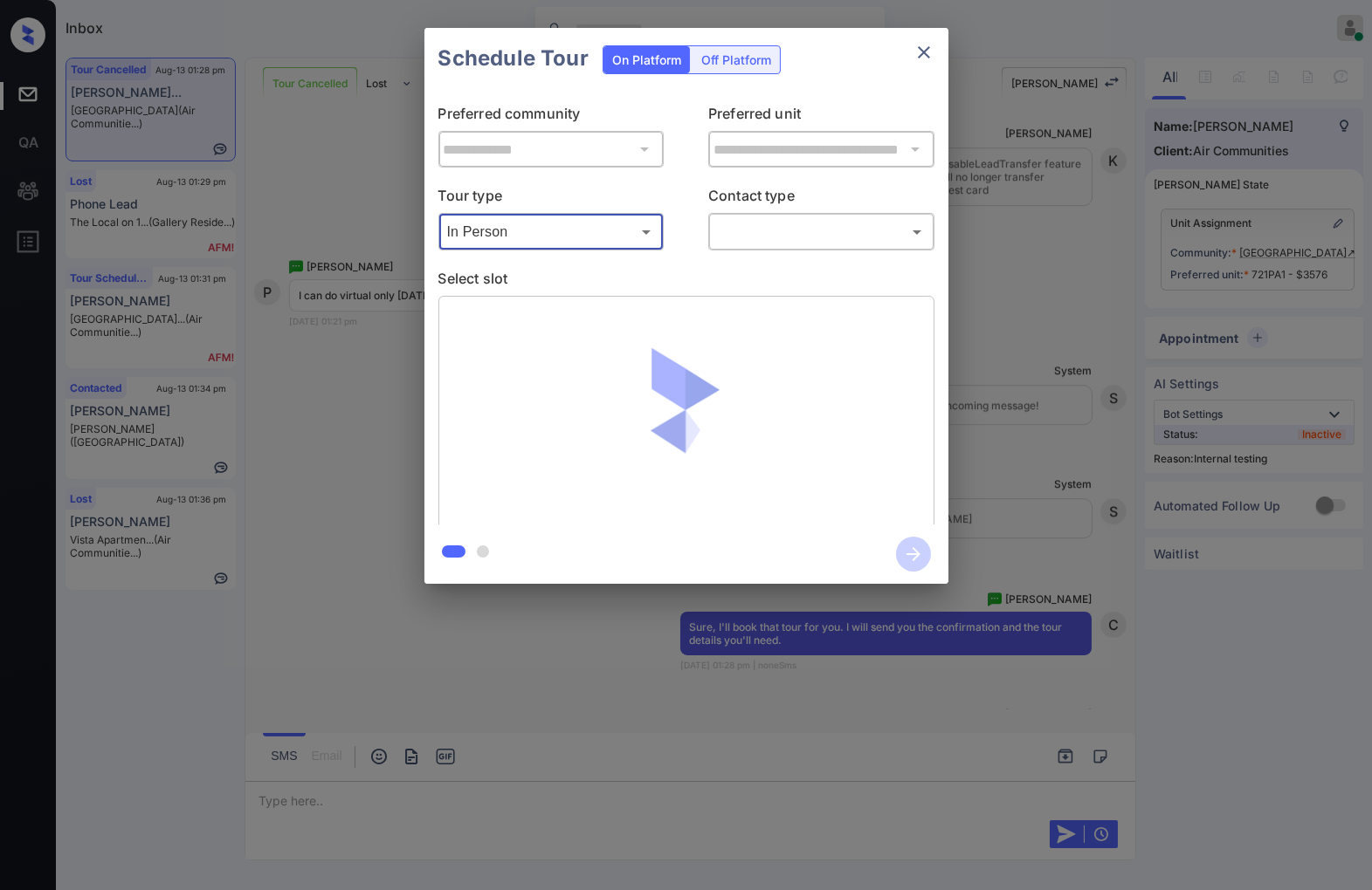
click at [586, 232] on body "Inbox Caroline Dacanay Online Set yourself offline Set yourself on break Profil…" at bounding box center [686, 445] width 1372 height 890
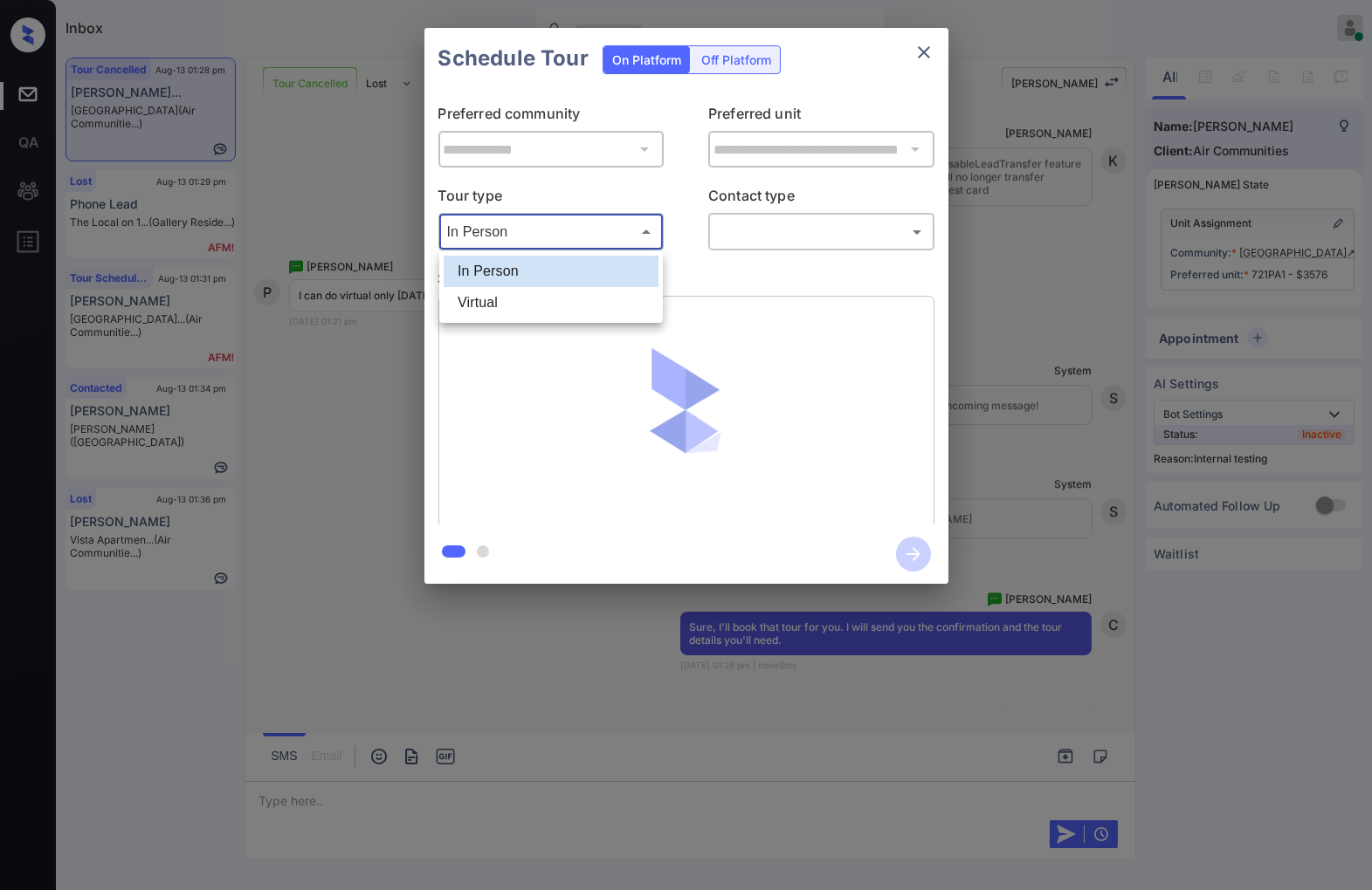
click at [563, 298] on li "Virtual" at bounding box center [550, 303] width 214 height 32
type input "*******"
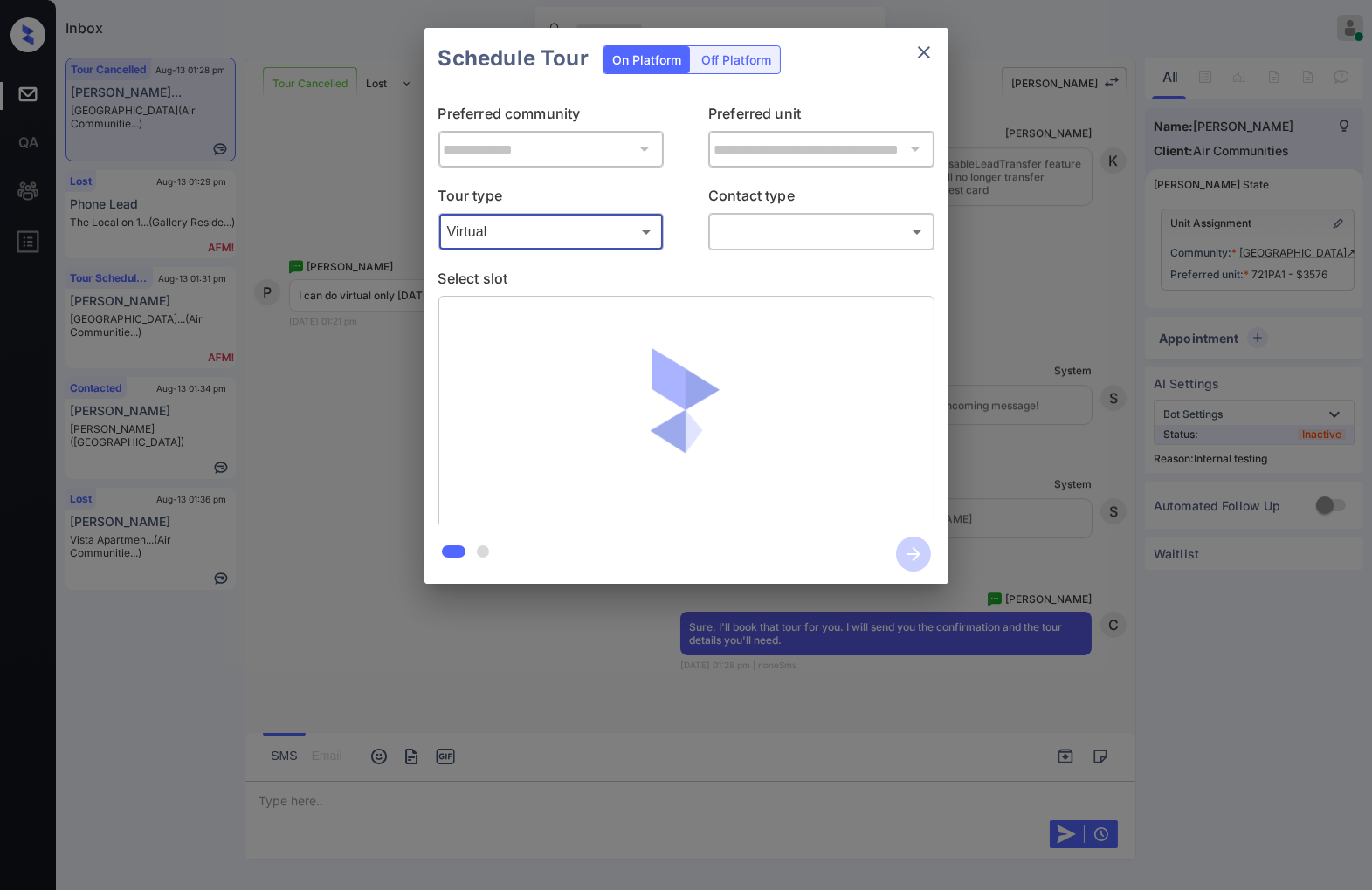
click at [827, 231] on body "Inbox Caroline Dacanay Online Set yourself offline Set yourself on break Profil…" at bounding box center [686, 445] width 1372 height 890
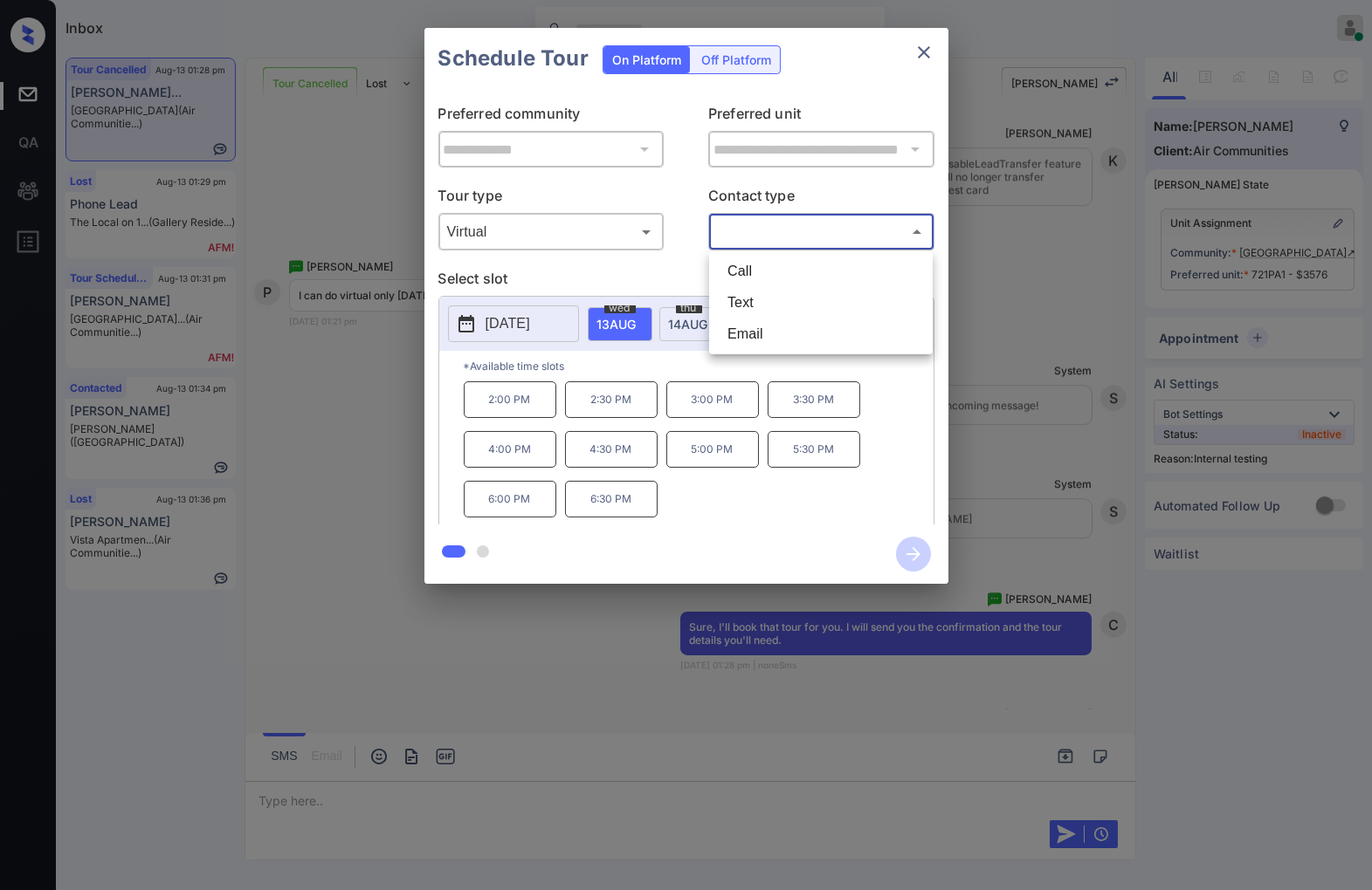
drag, startPoint x: 752, startPoint y: 324, endPoint x: 752, endPoint y: 299, distance: 25.0
click at [752, 299] on ul "Call Text Email" at bounding box center [821, 302] width 223 height 103
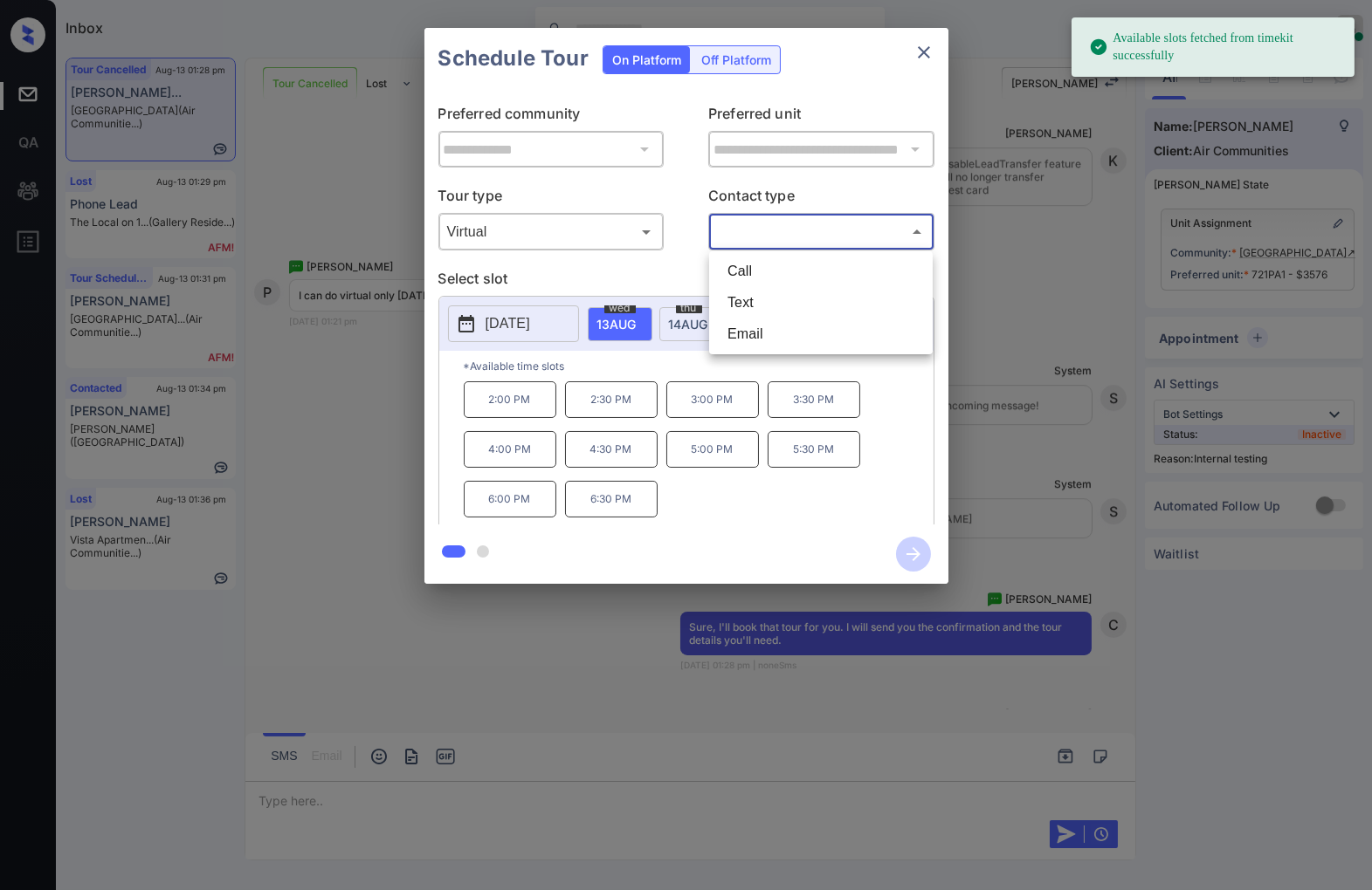
click at [752, 299] on li "Text" at bounding box center [820, 303] width 214 height 32
type input "****"
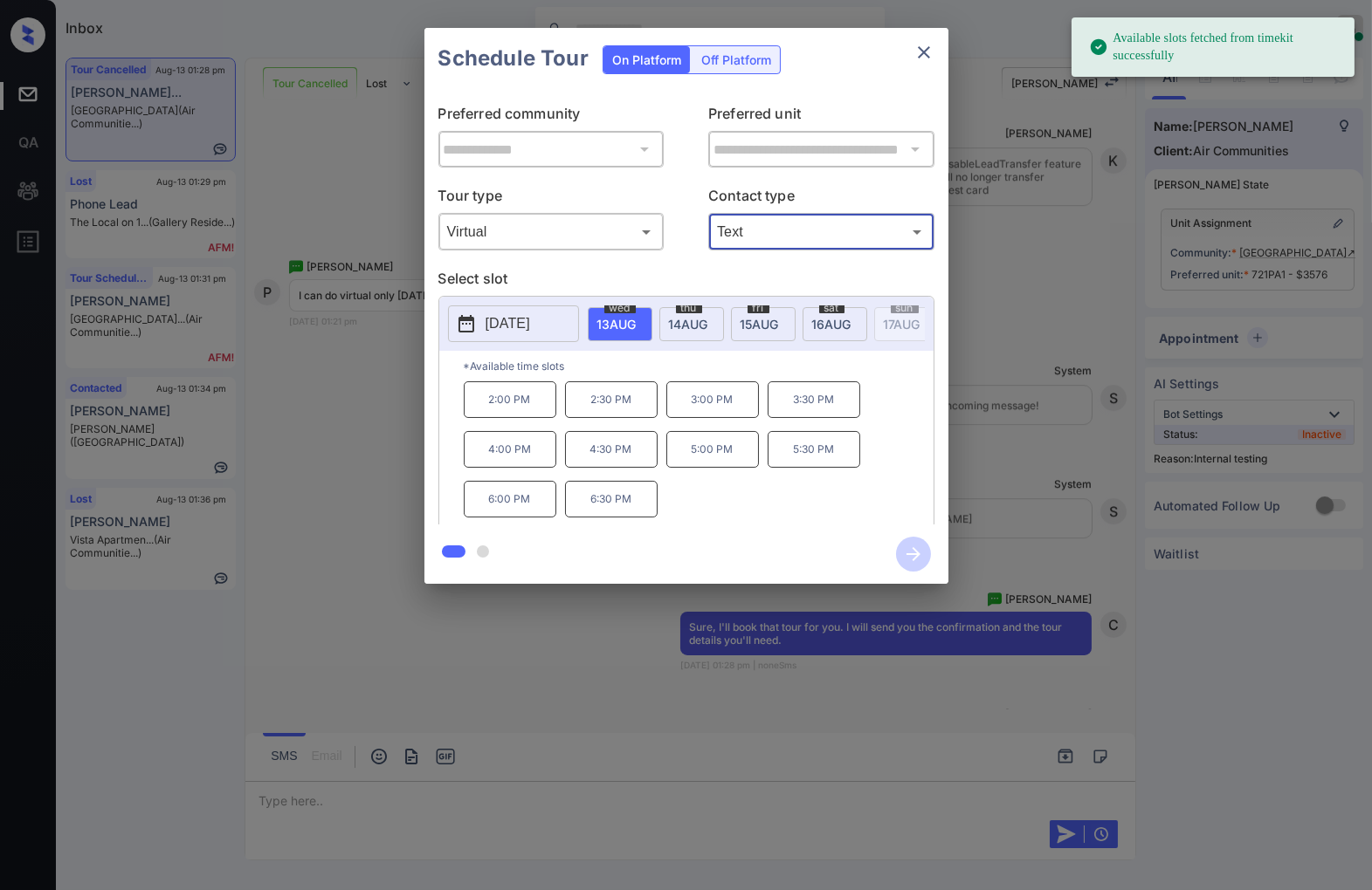
click at [677, 330] on div "thu 14 AUG" at bounding box center [691, 324] width 65 height 34
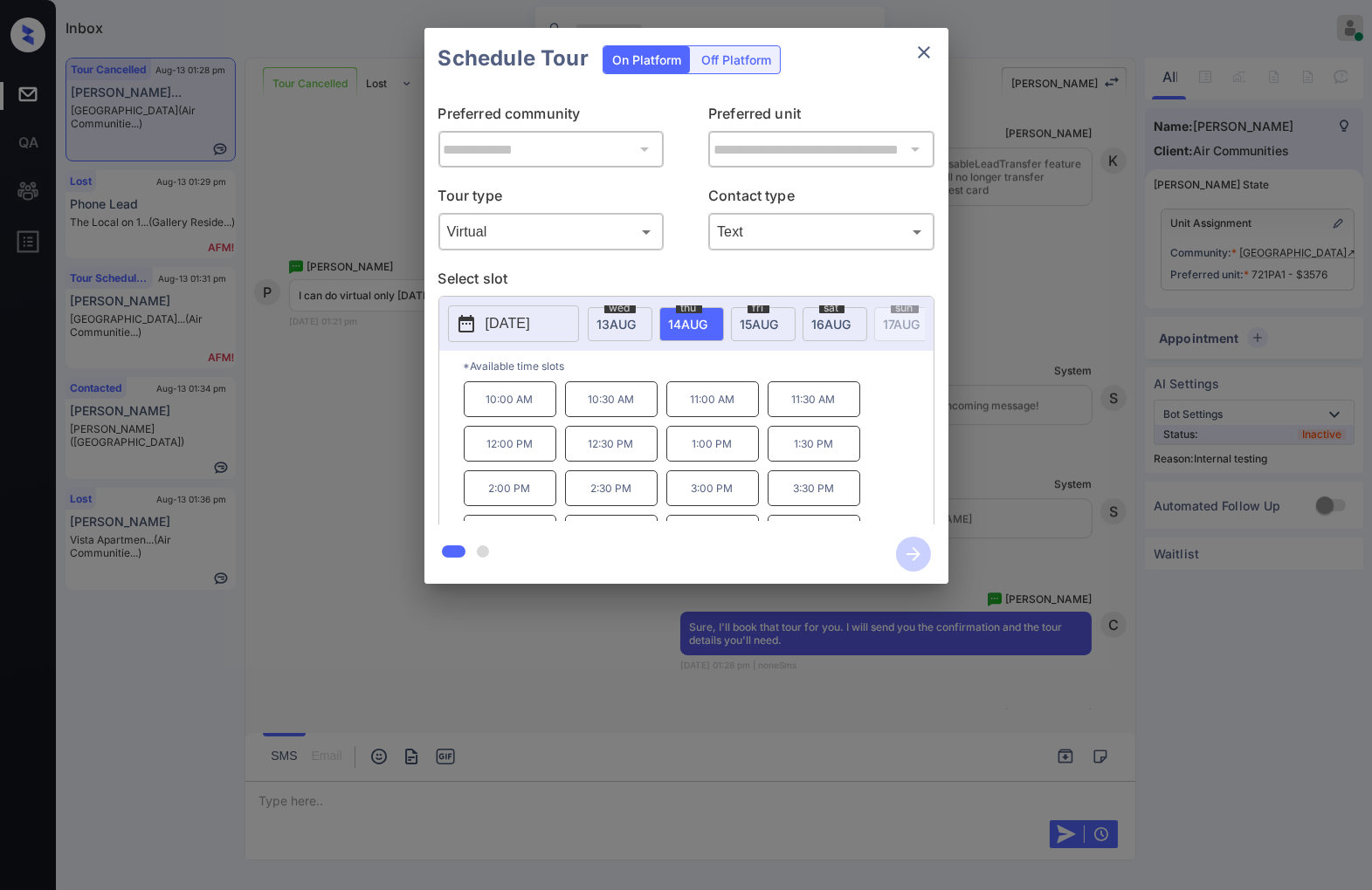
click at [717, 450] on p "1:00 PM" at bounding box center [712, 444] width 93 height 36
click at [912, 561] on icon "button" at bounding box center [912, 554] width 35 height 35
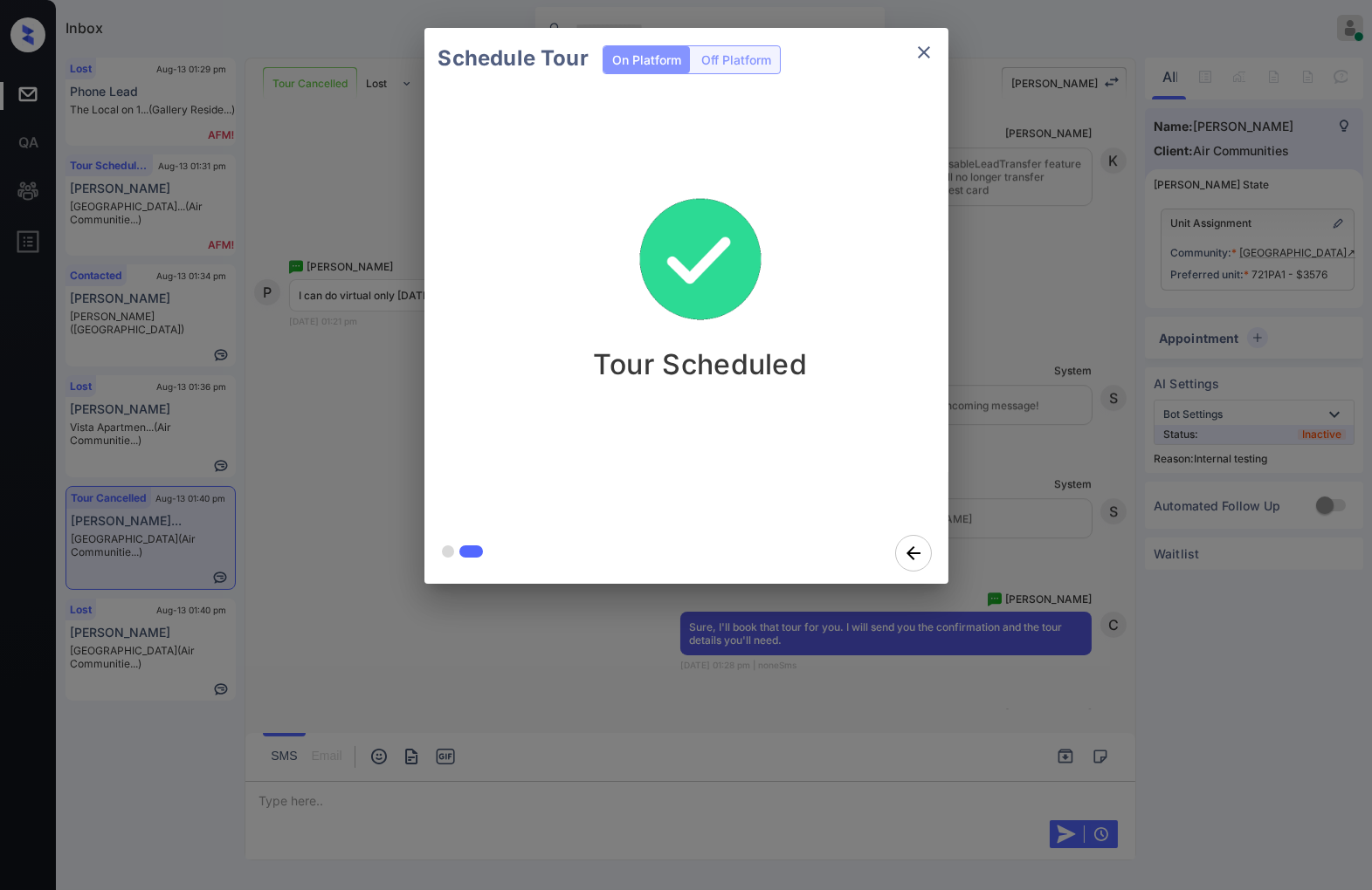
click at [913, 56] on icon "close" at bounding box center [923, 52] width 21 height 21
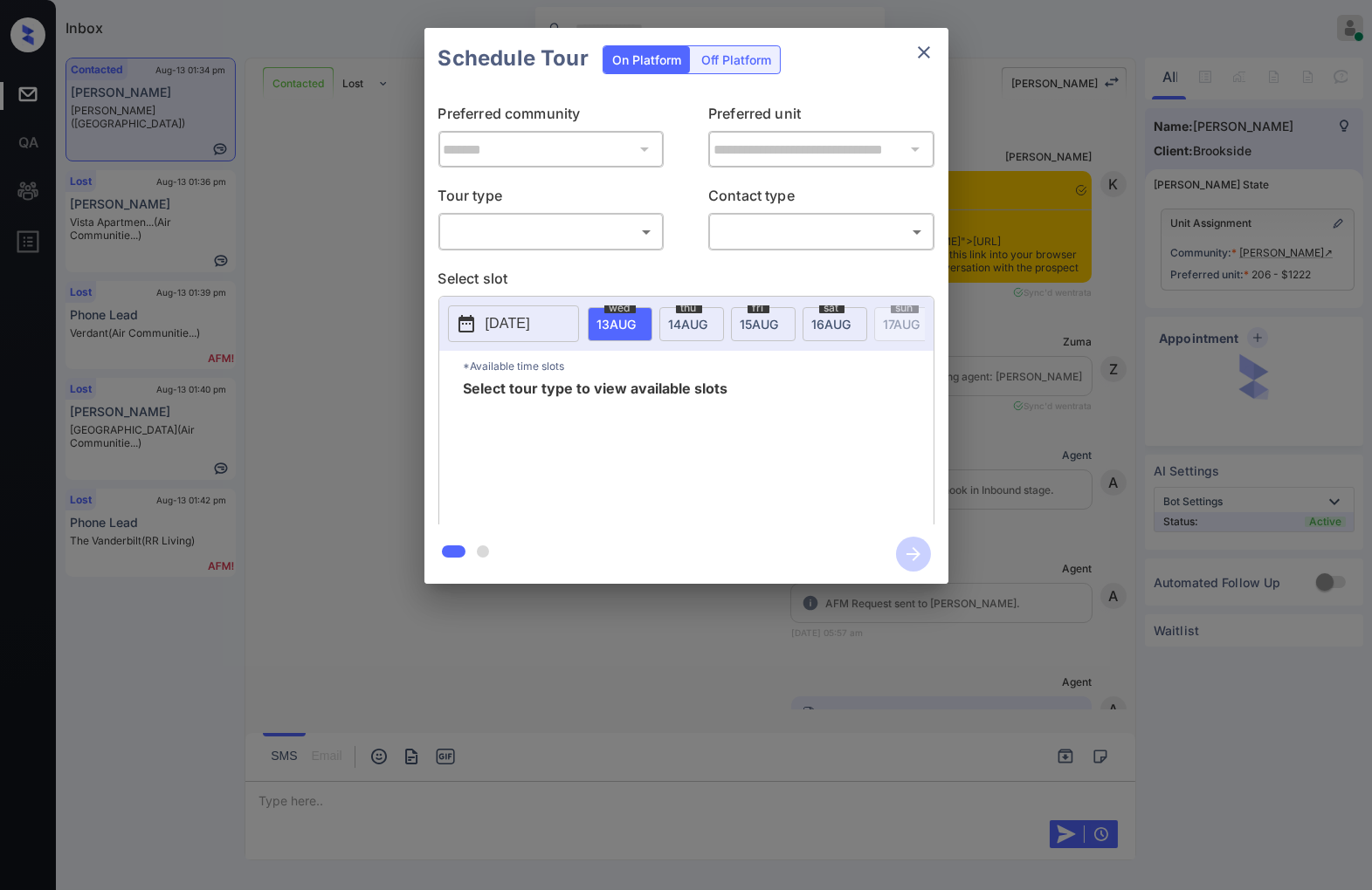
scroll to position [2158, 0]
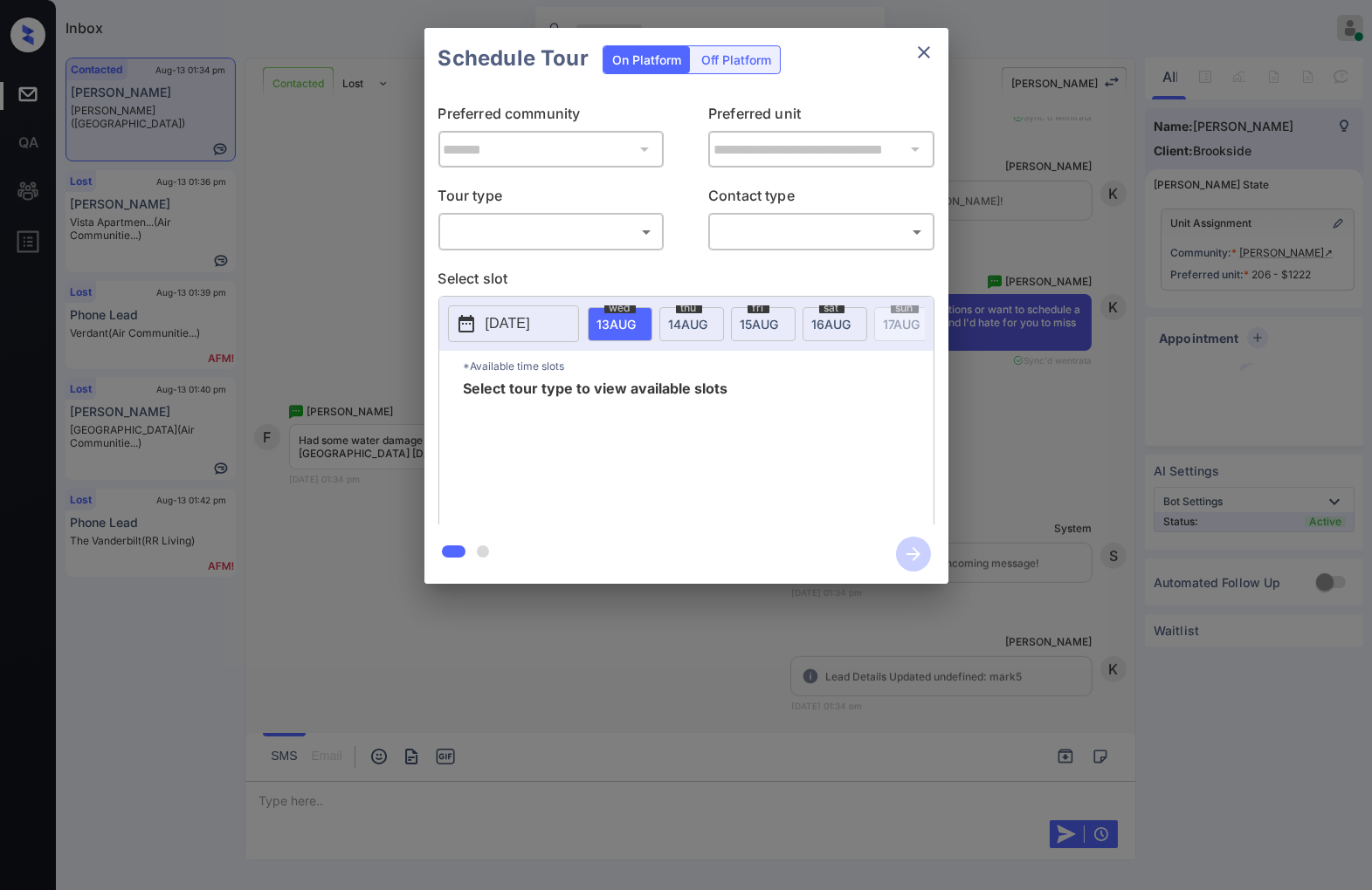
click at [576, 214] on div "​ ​" at bounding box center [551, 232] width 226 height 38
click at [577, 235] on body "Inbox [PERSON_NAME] Online Set yourself offline Set yourself on break Profile S…" at bounding box center [686, 445] width 1372 height 890
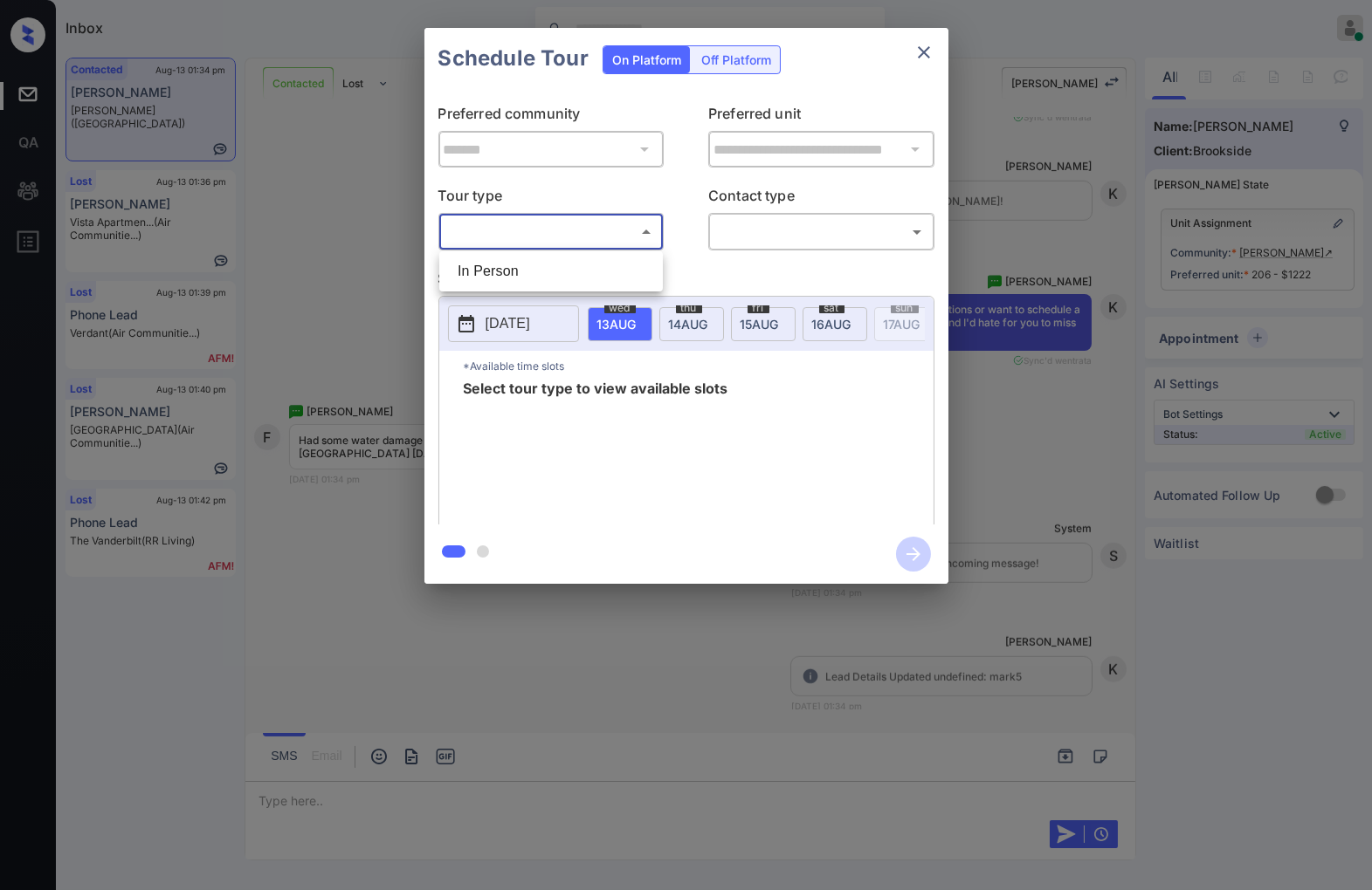
click at [595, 266] on li "In Person" at bounding box center [550, 272] width 214 height 32
type input "********"
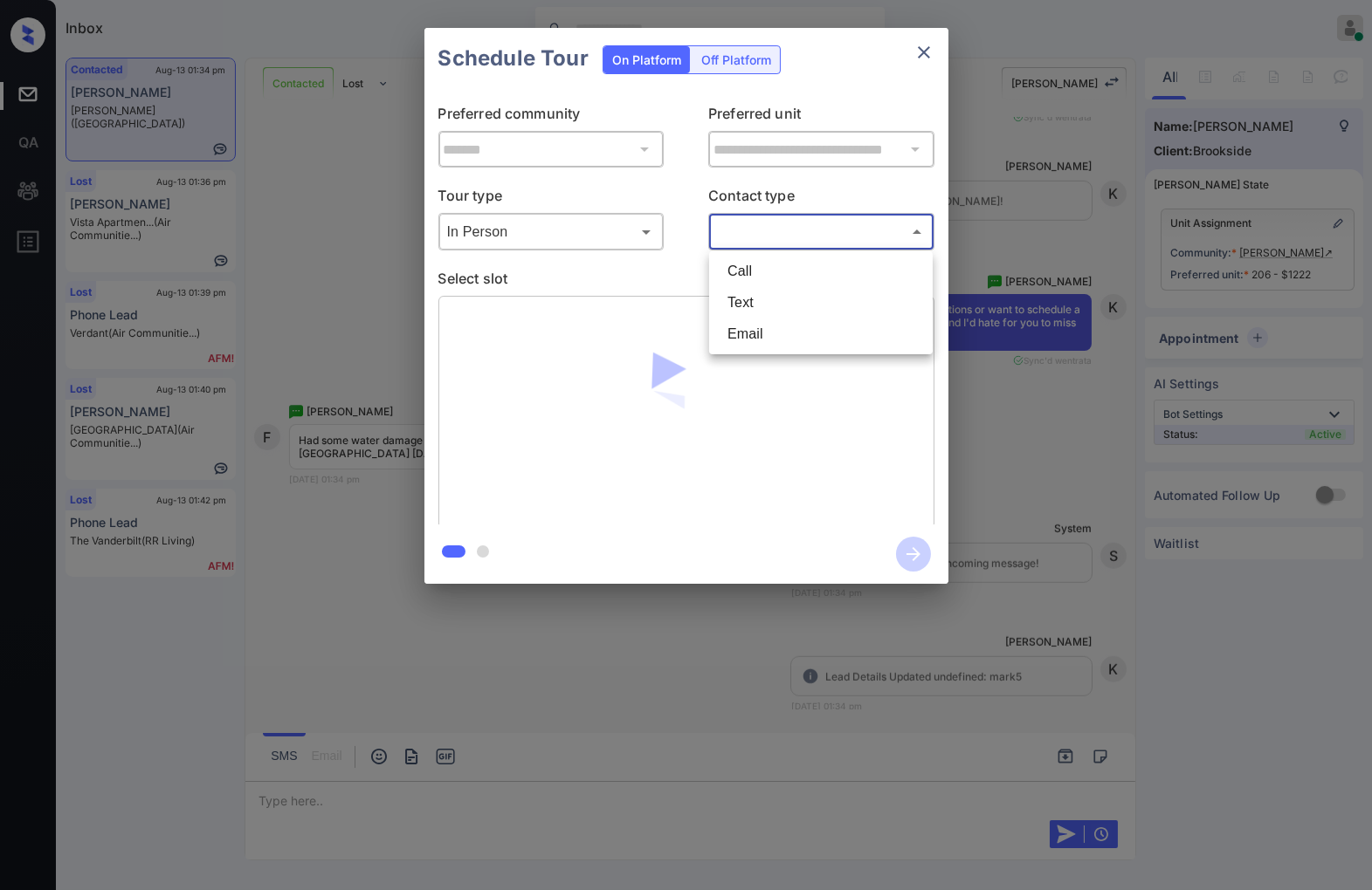
click at [786, 237] on body "Inbox [PERSON_NAME] Online Set yourself offline Set yourself on break Profile S…" at bounding box center [686, 445] width 1372 height 890
click at [765, 291] on li "Text" at bounding box center [820, 303] width 214 height 32
type input "****"
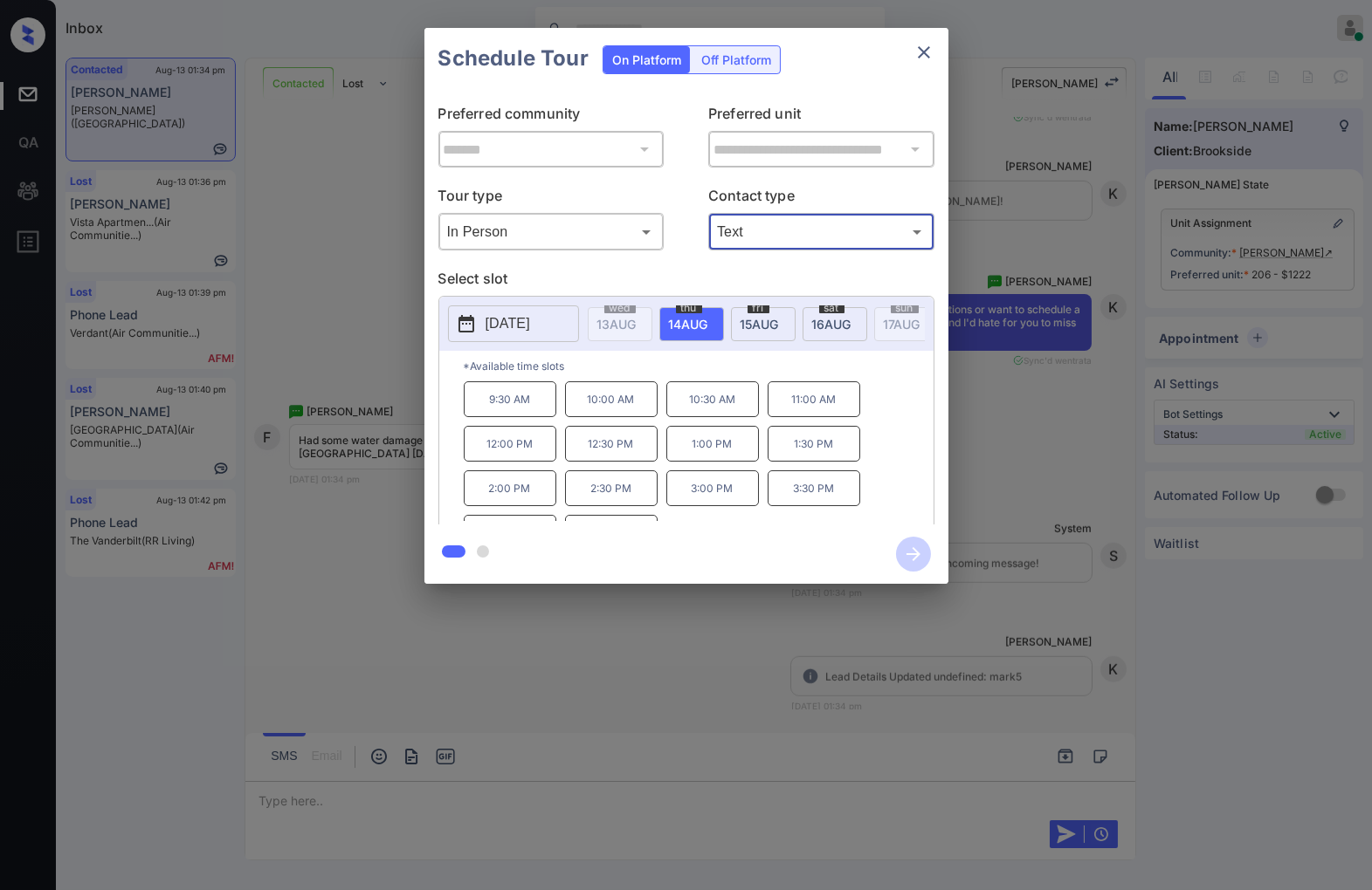
drag, startPoint x: 777, startPoint y: 324, endPoint x: 731, endPoint y: 398, distance: 87.1
click at [786, 326] on div "[DATE]" at bounding box center [763, 324] width 65 height 34
drag, startPoint x: 717, startPoint y: 418, endPoint x: 683, endPoint y: 419, distance: 34.0
click at [683, 418] on p "10:30 AM" at bounding box center [712, 400] width 93 height 36
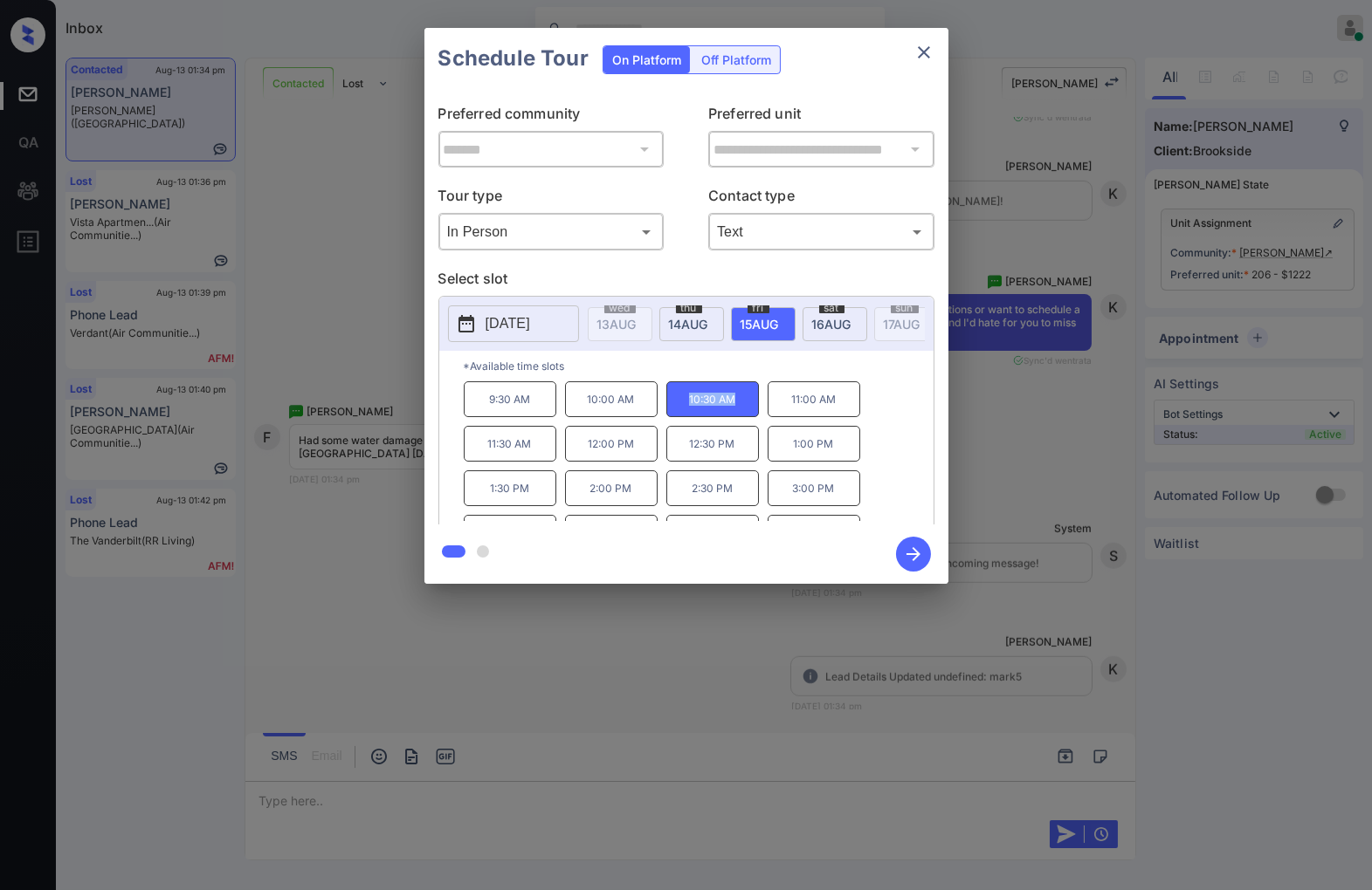
copy p "10:30 AM"
drag, startPoint x: 641, startPoint y: 504, endPoint x: 569, endPoint y: 504, distance: 72.0
click at [569, 504] on p "2:00 PM" at bounding box center [611, 488] width 93 height 36
copy p "2:00 PM"
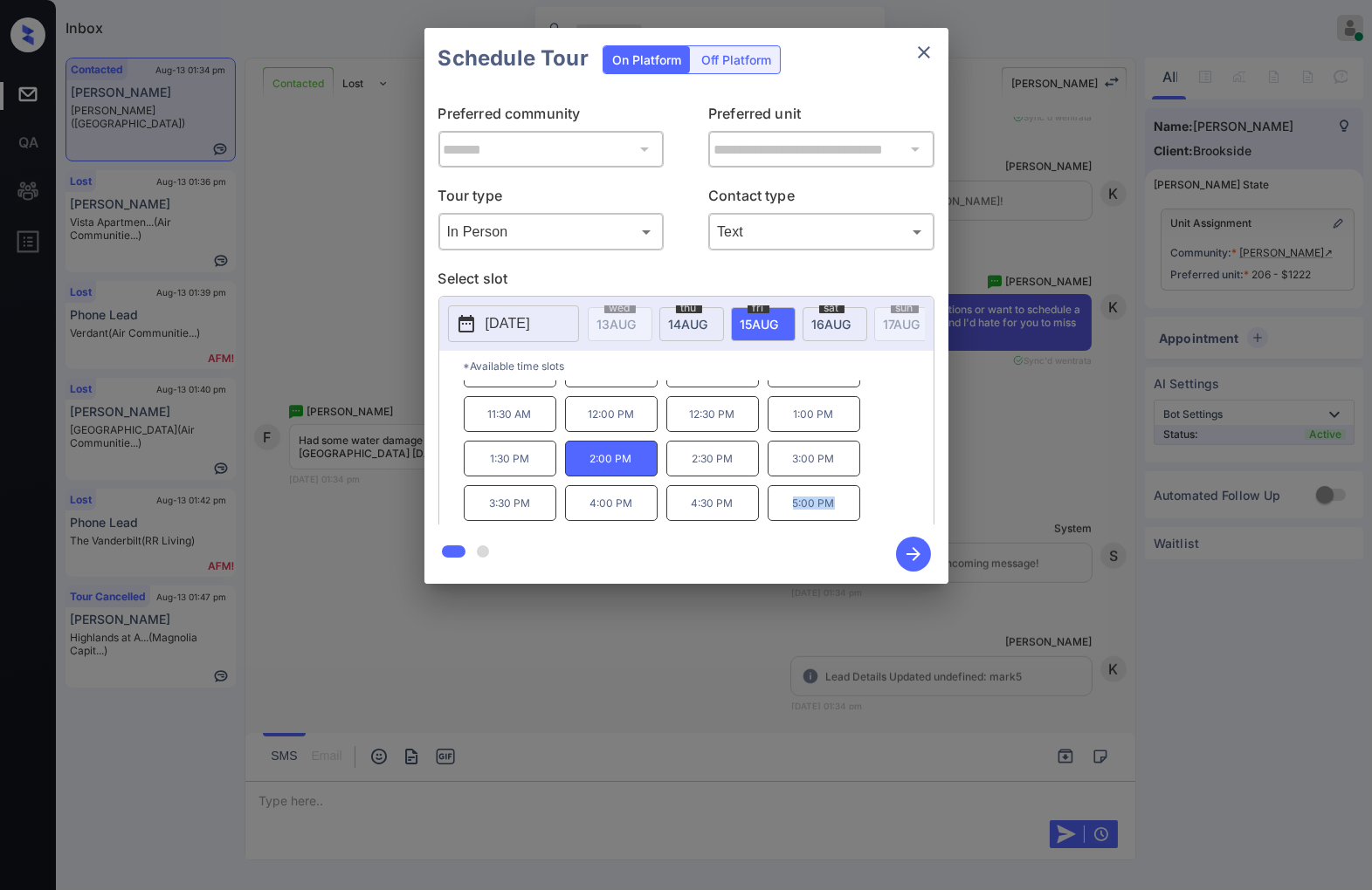
drag, startPoint x: 811, startPoint y: 512, endPoint x: 789, endPoint y: 512, distance: 22.0
click at [789, 512] on p "5:00 PM" at bounding box center [814, 503] width 93 height 36
copy p "5:00 PM"
click at [567, 711] on div at bounding box center [686, 445] width 1372 height 890
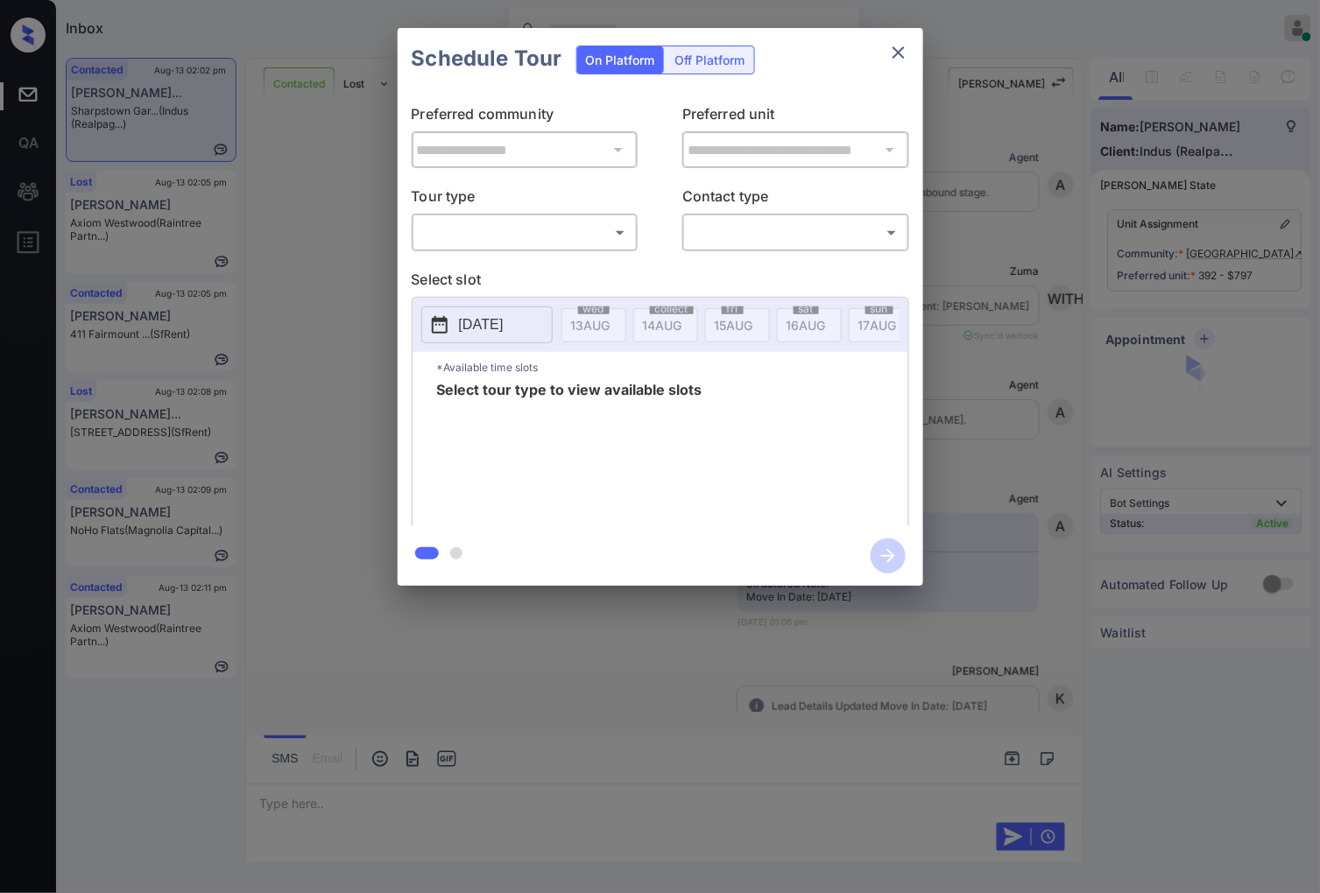
scroll to position [2012, 0]
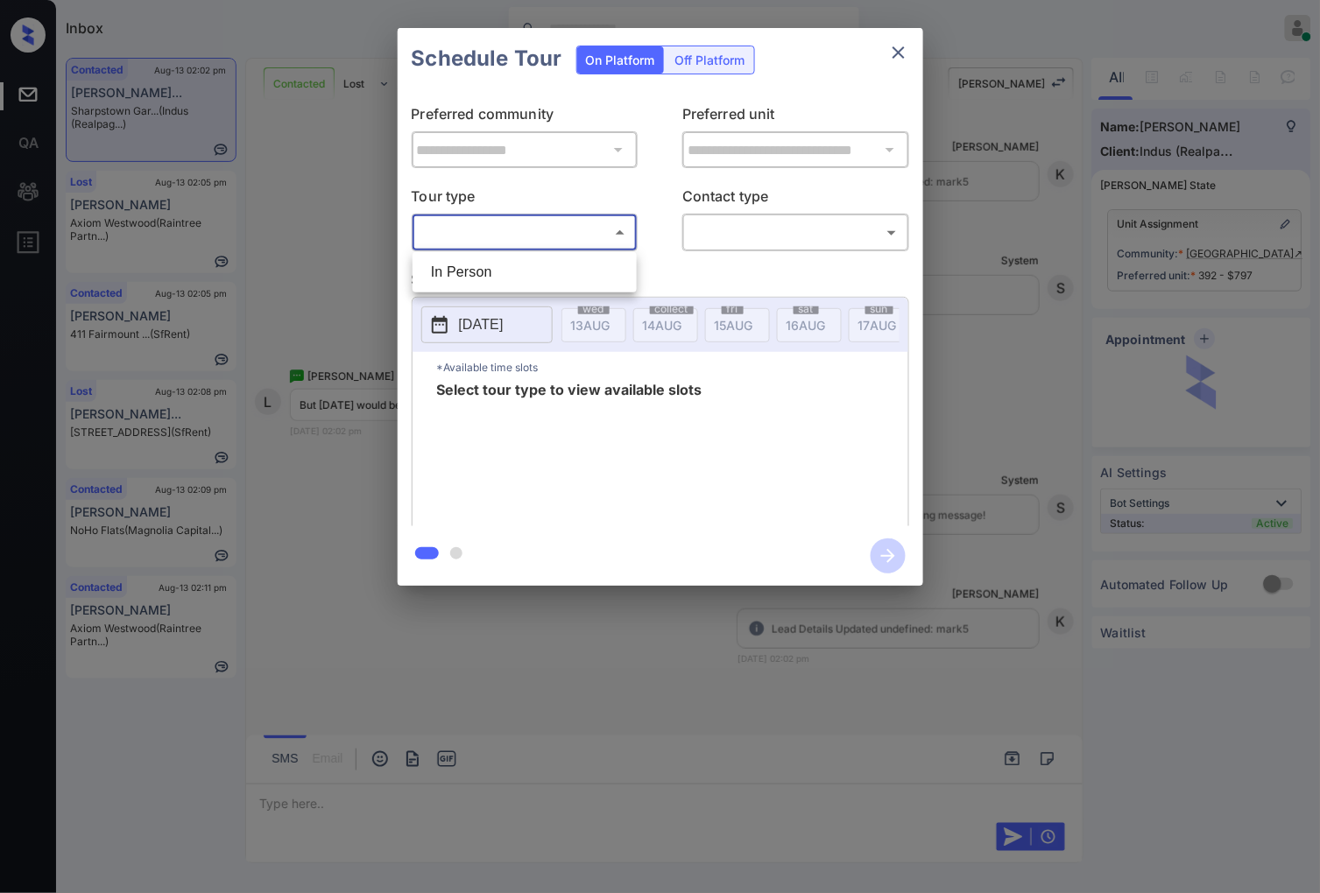
click at [613, 226] on body "Inbox [PERSON_NAME] Online Set yourself offline Set yourself on break Profile S…" at bounding box center [660, 446] width 1320 height 893
click at [604, 263] on li "In Person" at bounding box center [524, 273] width 215 height 32
type input "********"
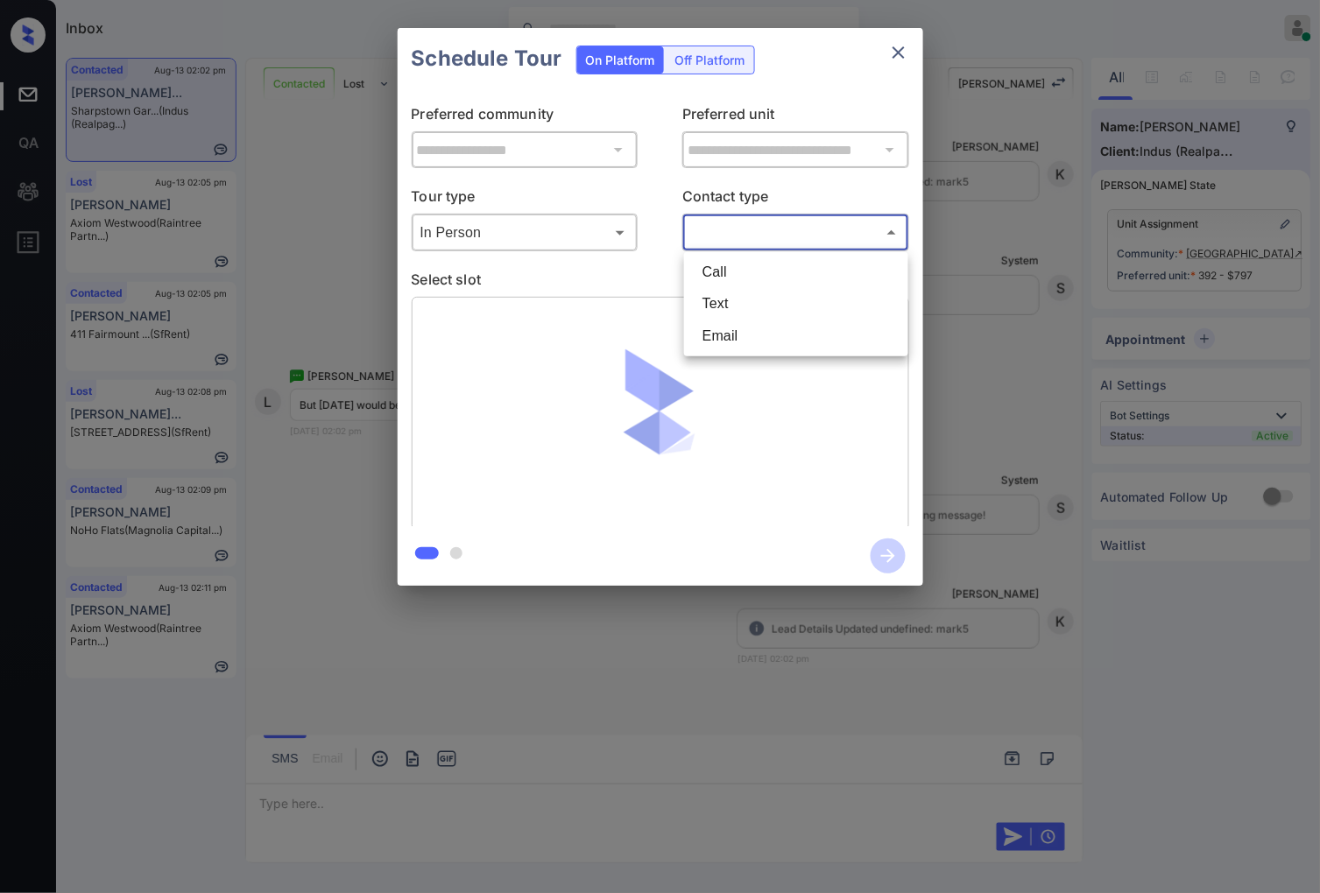
click at [724, 237] on body "Inbox Caroline Dacanay Online Set yourself offline Set yourself on break Profil…" at bounding box center [660, 446] width 1320 height 893
click at [734, 310] on li "Text" at bounding box center [795, 304] width 215 height 32
type input "****"
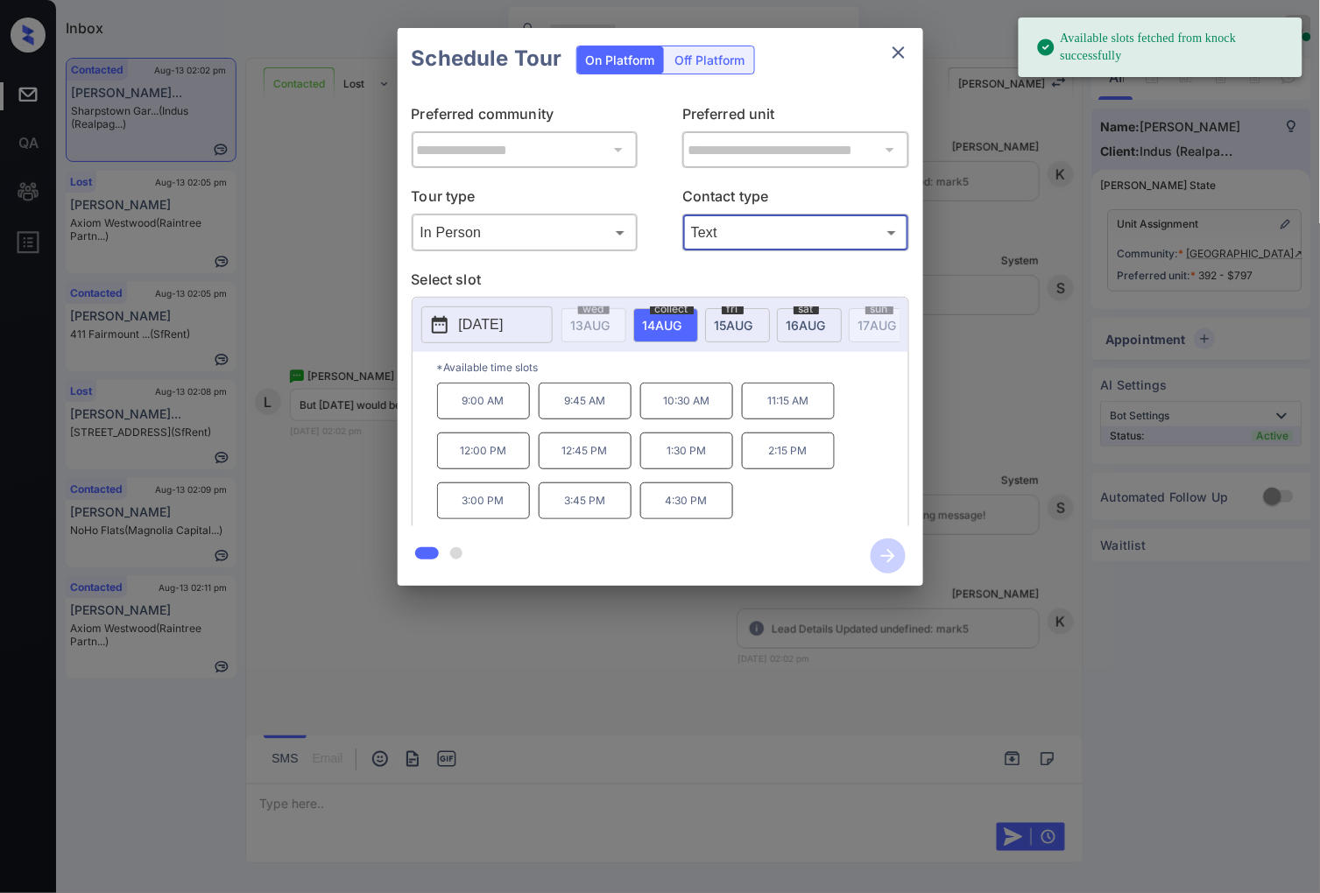
click at [504, 324] on p "[DATE]" at bounding box center [481, 324] width 45 height 21
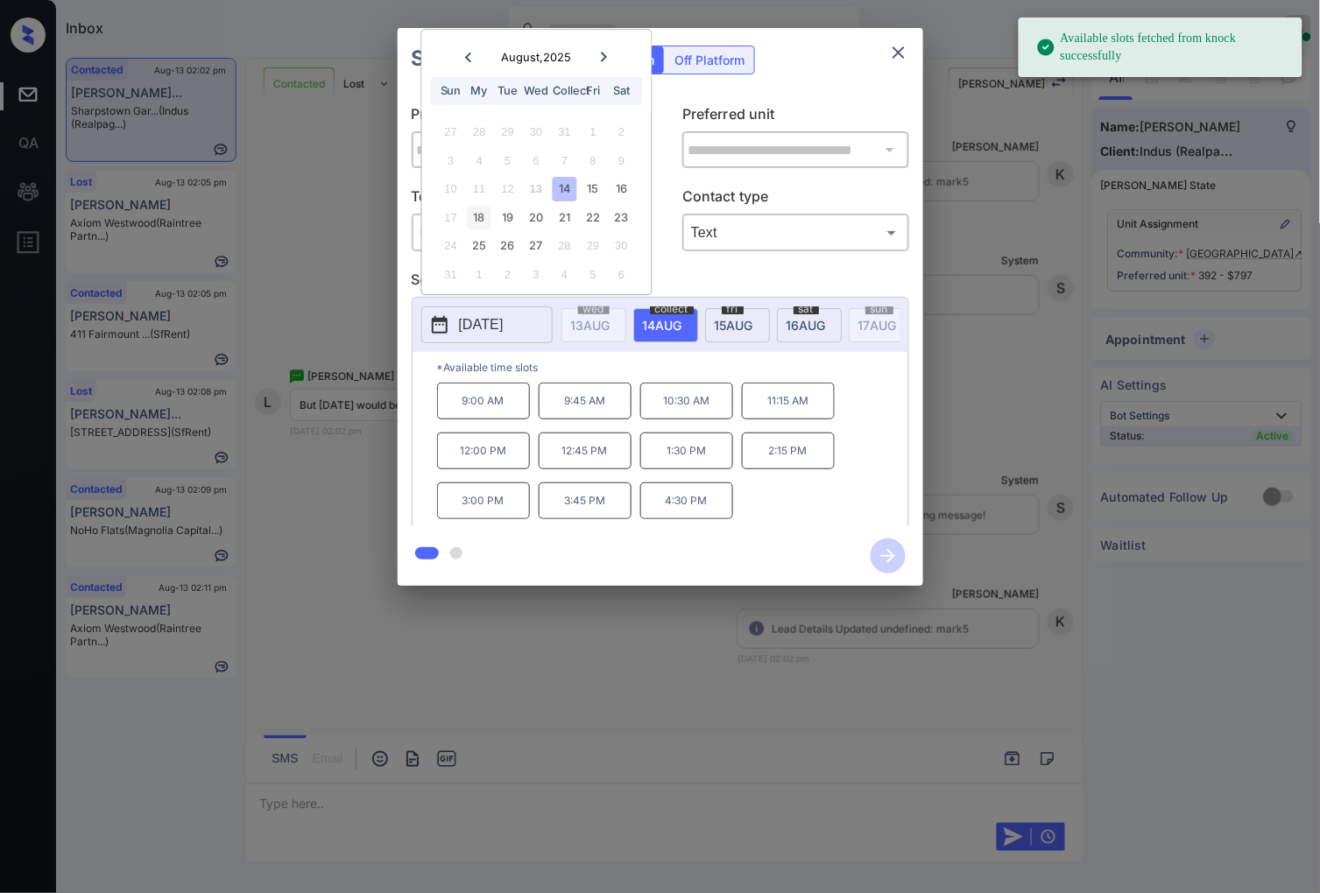
click at [482, 222] on div "18" at bounding box center [480, 218] width 24 height 24
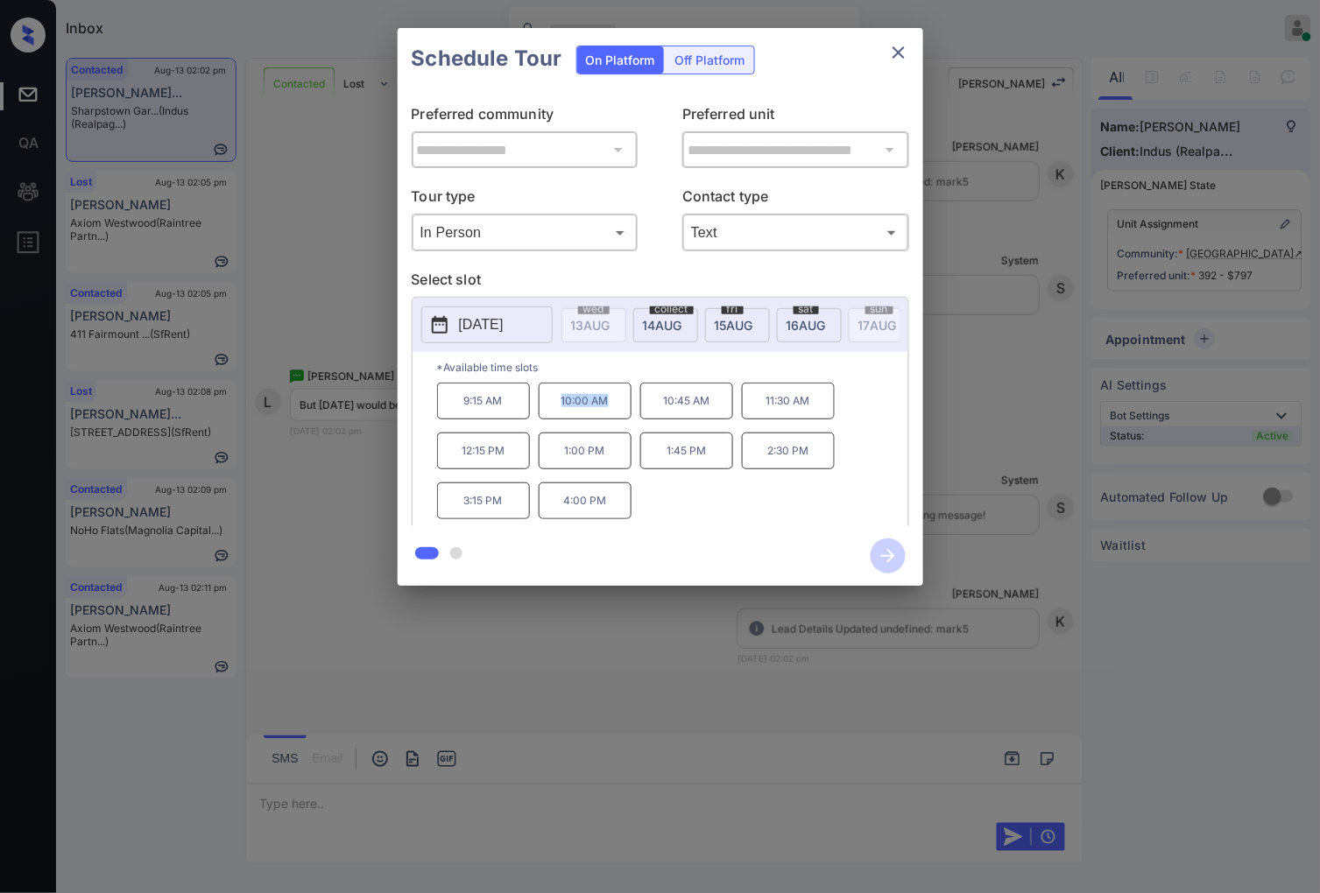
drag, startPoint x: 615, startPoint y: 422, endPoint x: 544, endPoint y: 413, distance: 71.5
click at [544, 413] on p "10:00 AM" at bounding box center [585, 401] width 93 height 37
copy p "10:00 AM"
drag, startPoint x: 724, startPoint y: 465, endPoint x: 667, endPoint y: 465, distance: 56.9
click at [667, 465] on p "1:45 PM" at bounding box center [686, 451] width 93 height 37
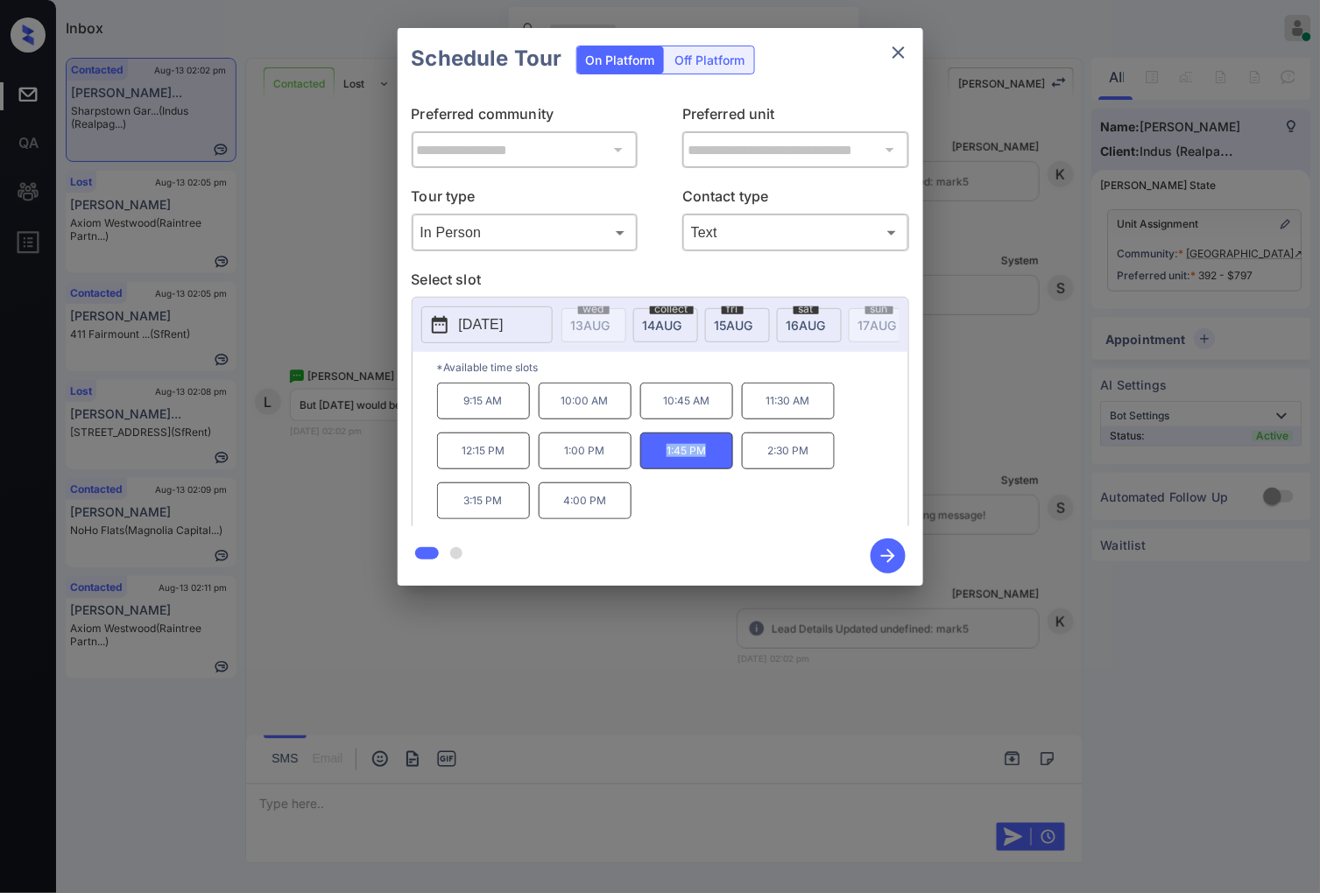
copy p "1:45 PM"
drag, startPoint x: 622, startPoint y: 514, endPoint x: 558, endPoint y: 514, distance: 63.9
click at [558, 514] on p "4:00 PM" at bounding box center [585, 500] width 93 height 37
copy p "4:00 PM"
click at [659, 633] on div at bounding box center [660, 446] width 1320 height 893
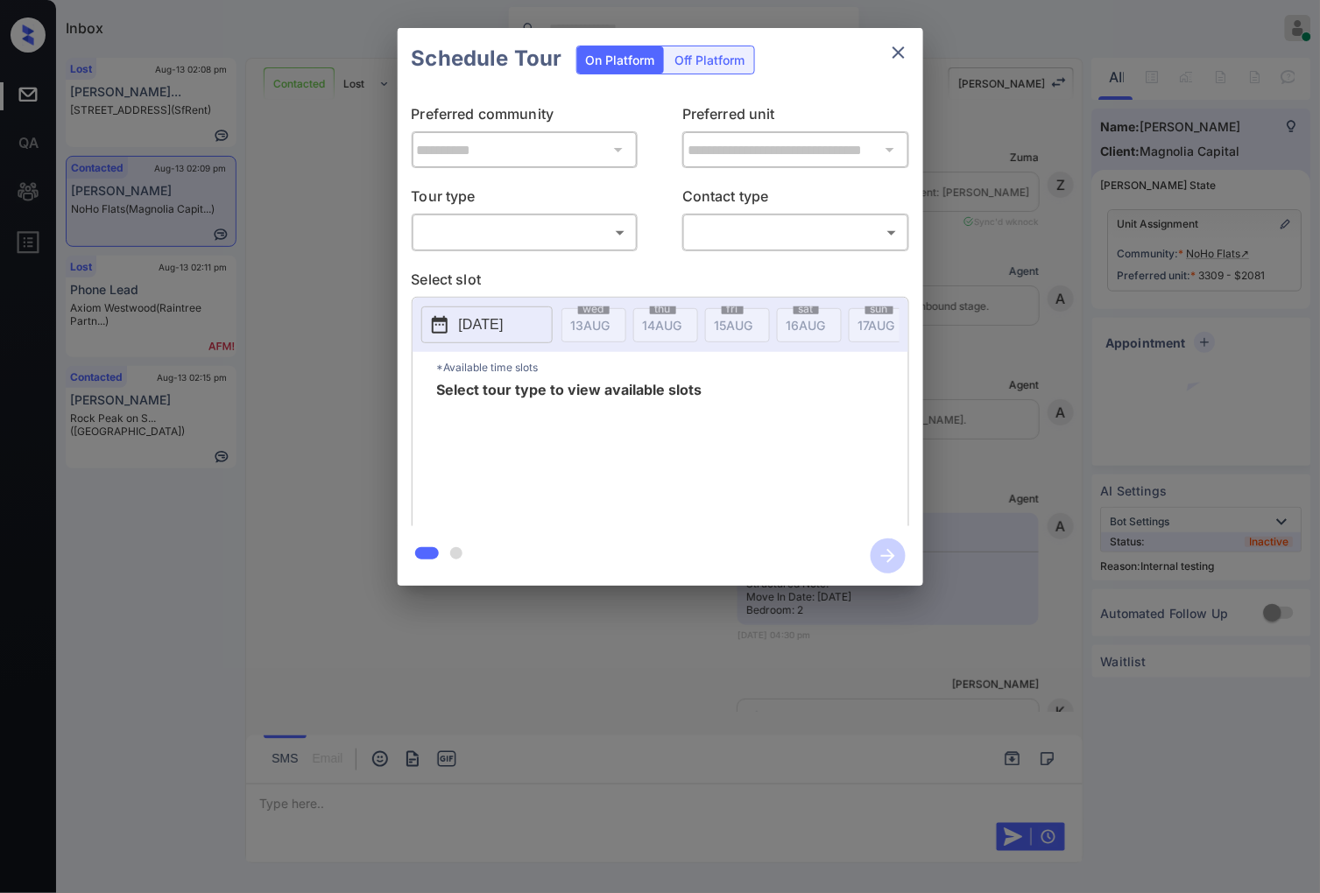
scroll to position [9499, 0]
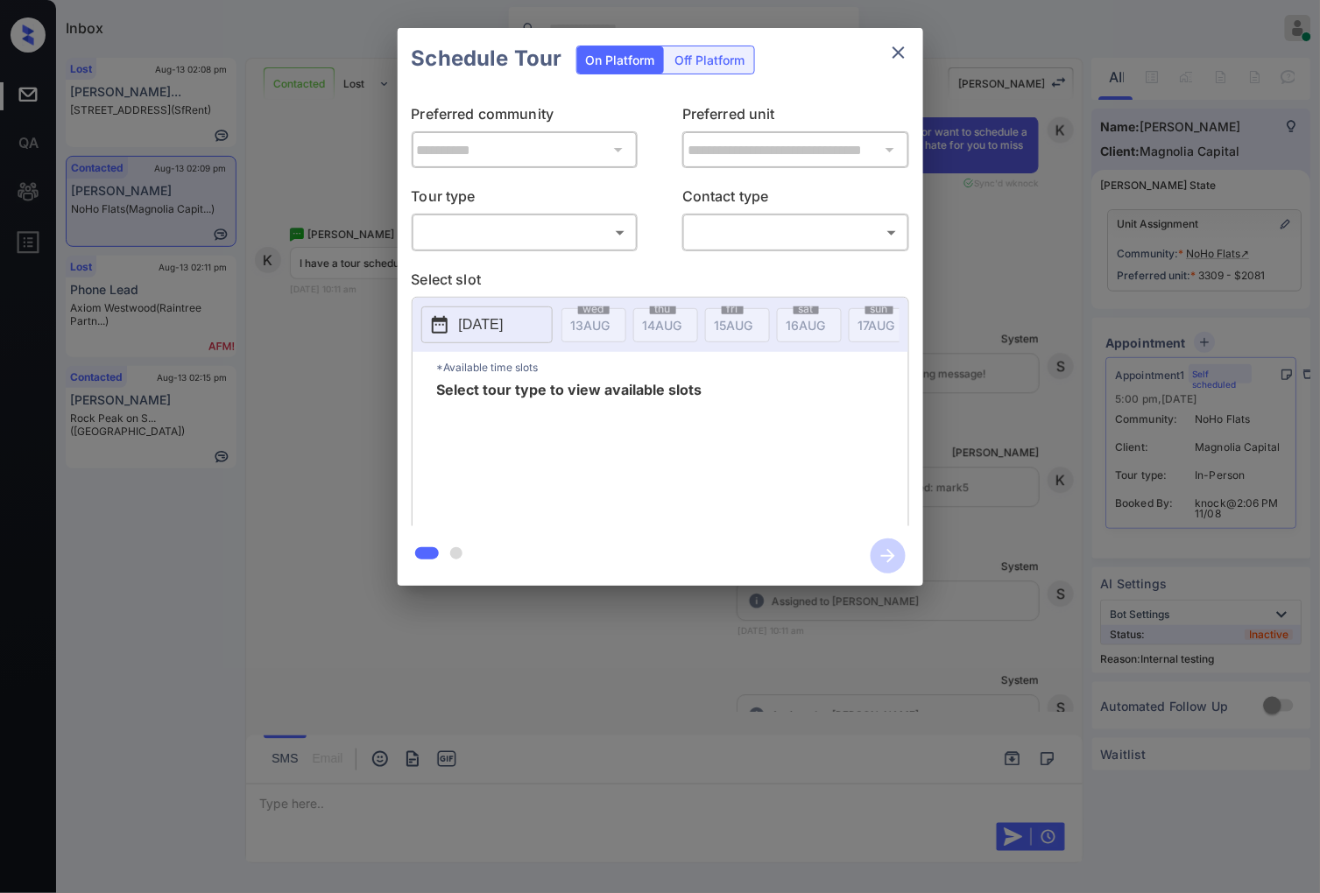
click at [546, 231] on body "Inbox Caroline Dacanay Online Set yourself offline Set yourself on break Profil…" at bounding box center [660, 446] width 1320 height 893
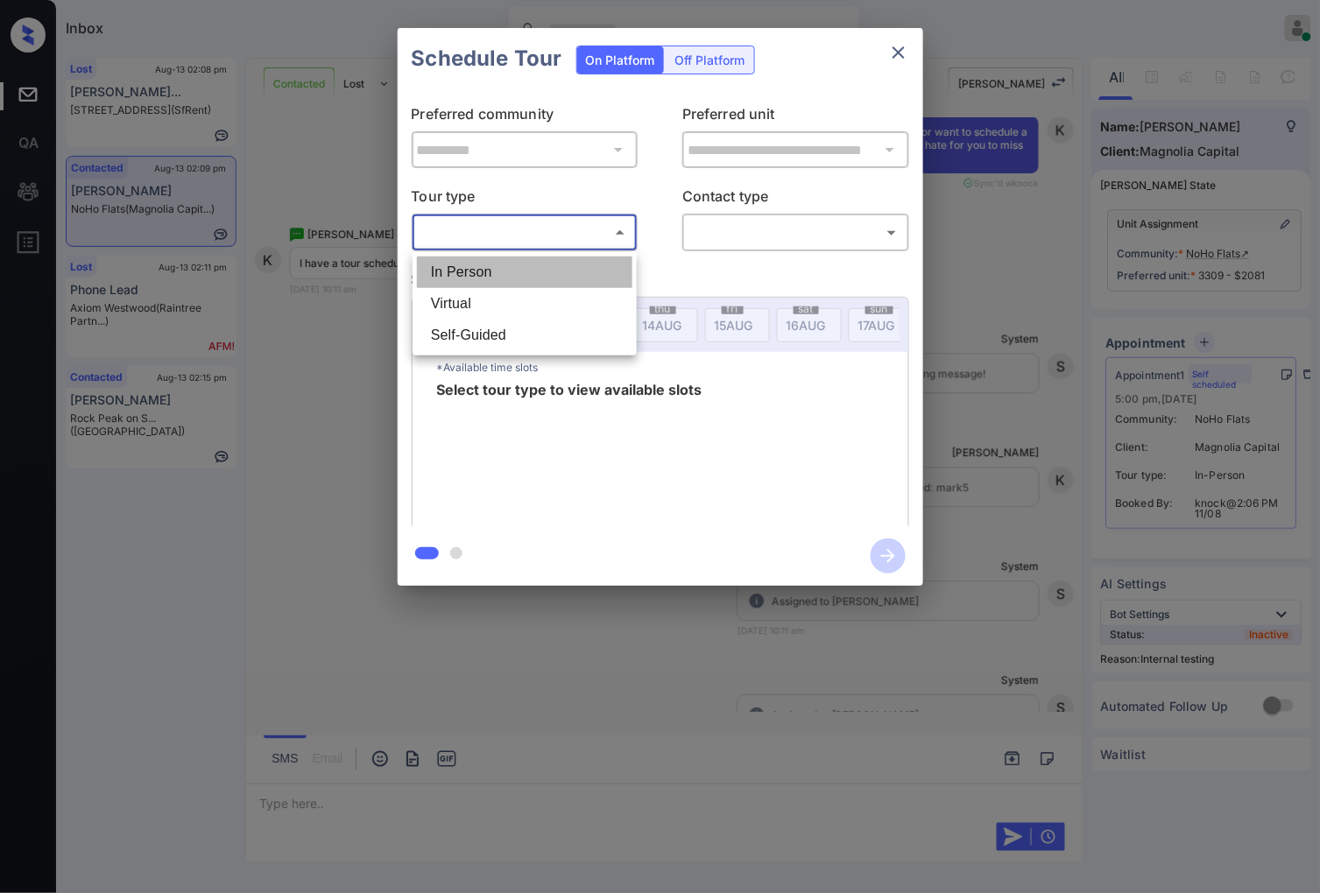
click at [554, 271] on li "In Person" at bounding box center [524, 273] width 215 height 32
type input "********"
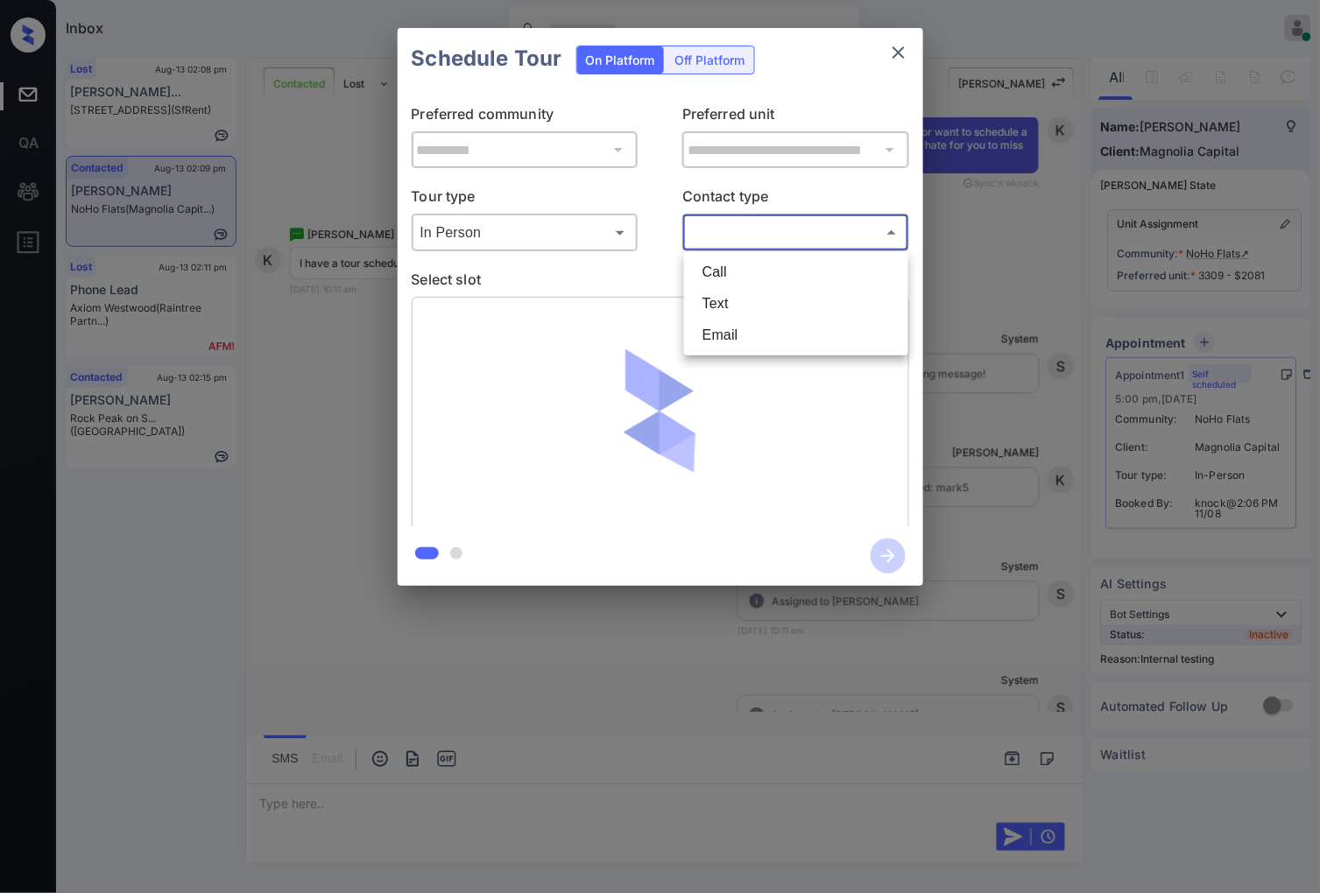
click at [774, 239] on body "Inbox Caroline Dacanay Online Set yourself offline Set yourself on break Profil…" at bounding box center [660, 446] width 1320 height 893
click at [758, 311] on li "Text" at bounding box center [795, 304] width 215 height 32
type input "****"
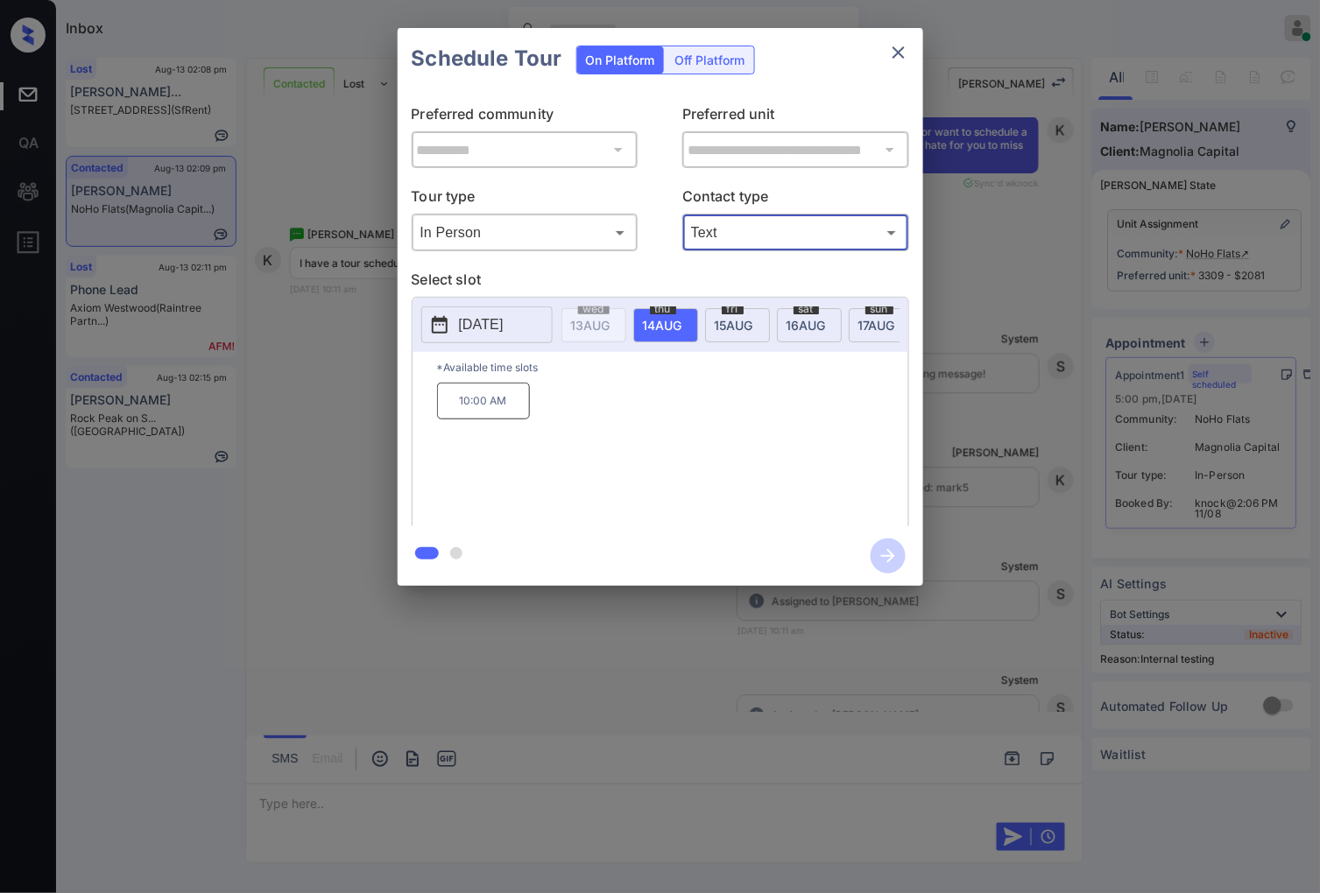
click at [339, 462] on div "**********" at bounding box center [660, 307] width 1320 height 614
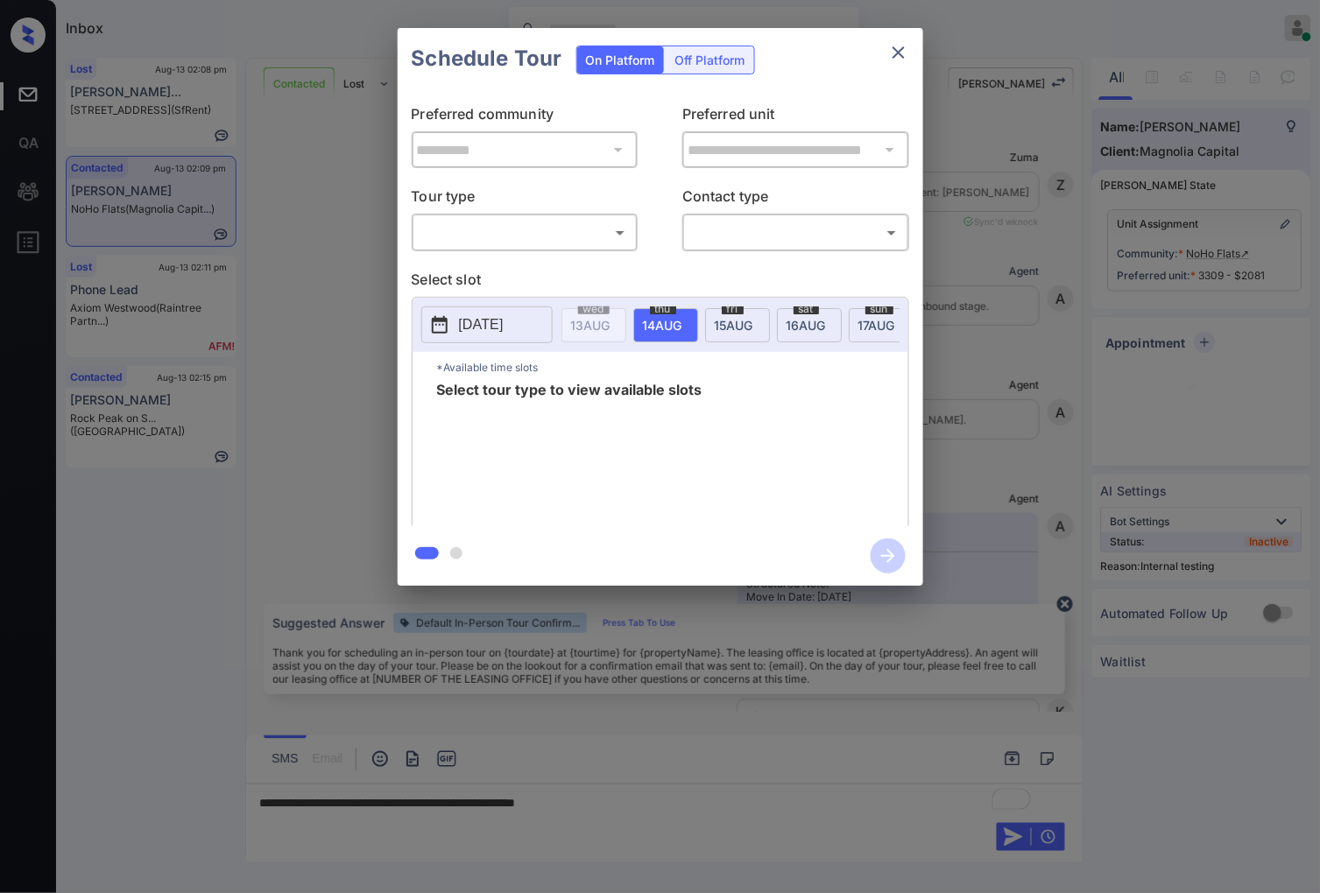
scroll to position [9499, 0]
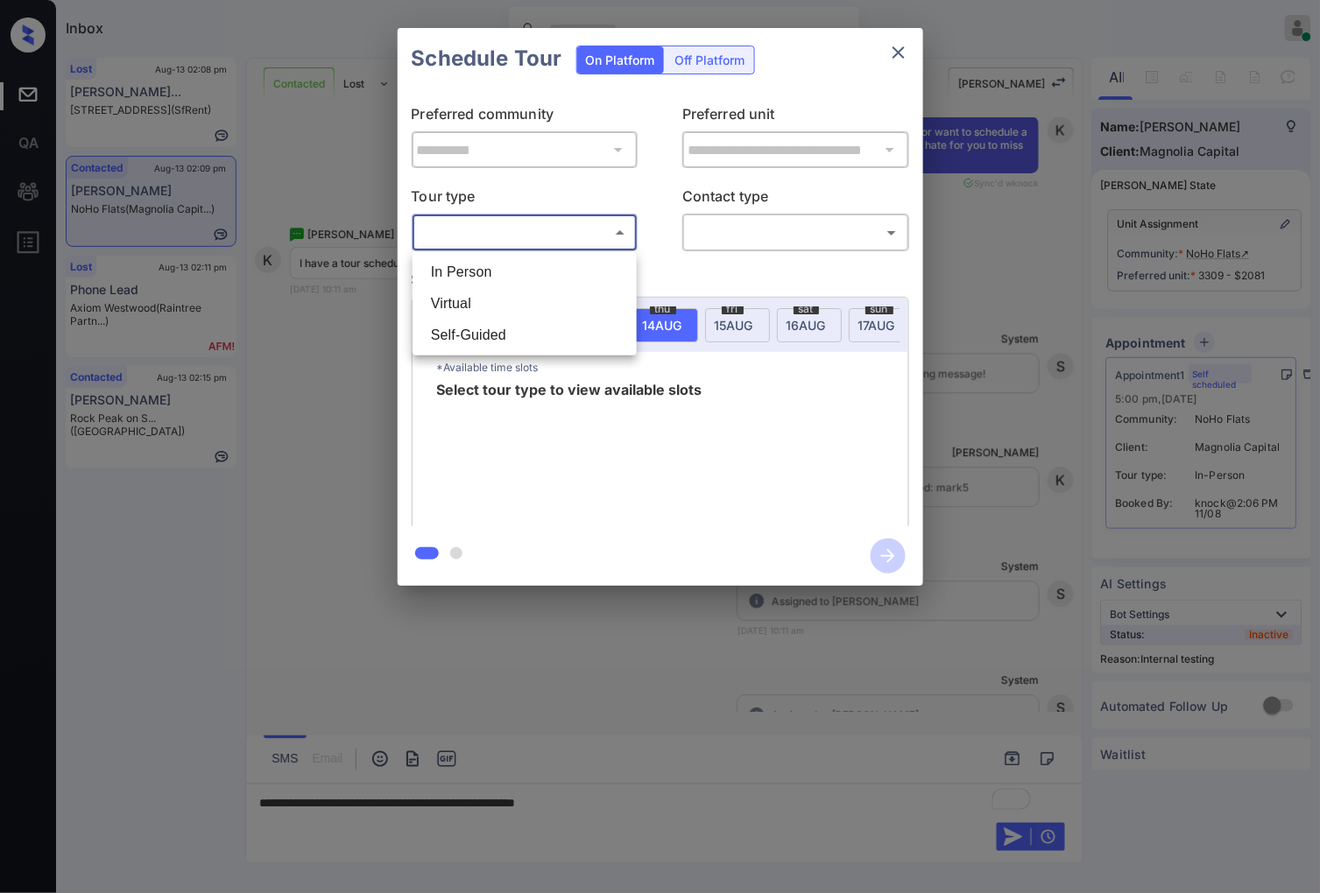
click at [582, 237] on body "Inbox Caroline Dacanay Online Set yourself offline Set yourself on break Profil…" at bounding box center [660, 446] width 1320 height 893
click at [1011, 625] on div at bounding box center [660, 446] width 1320 height 893
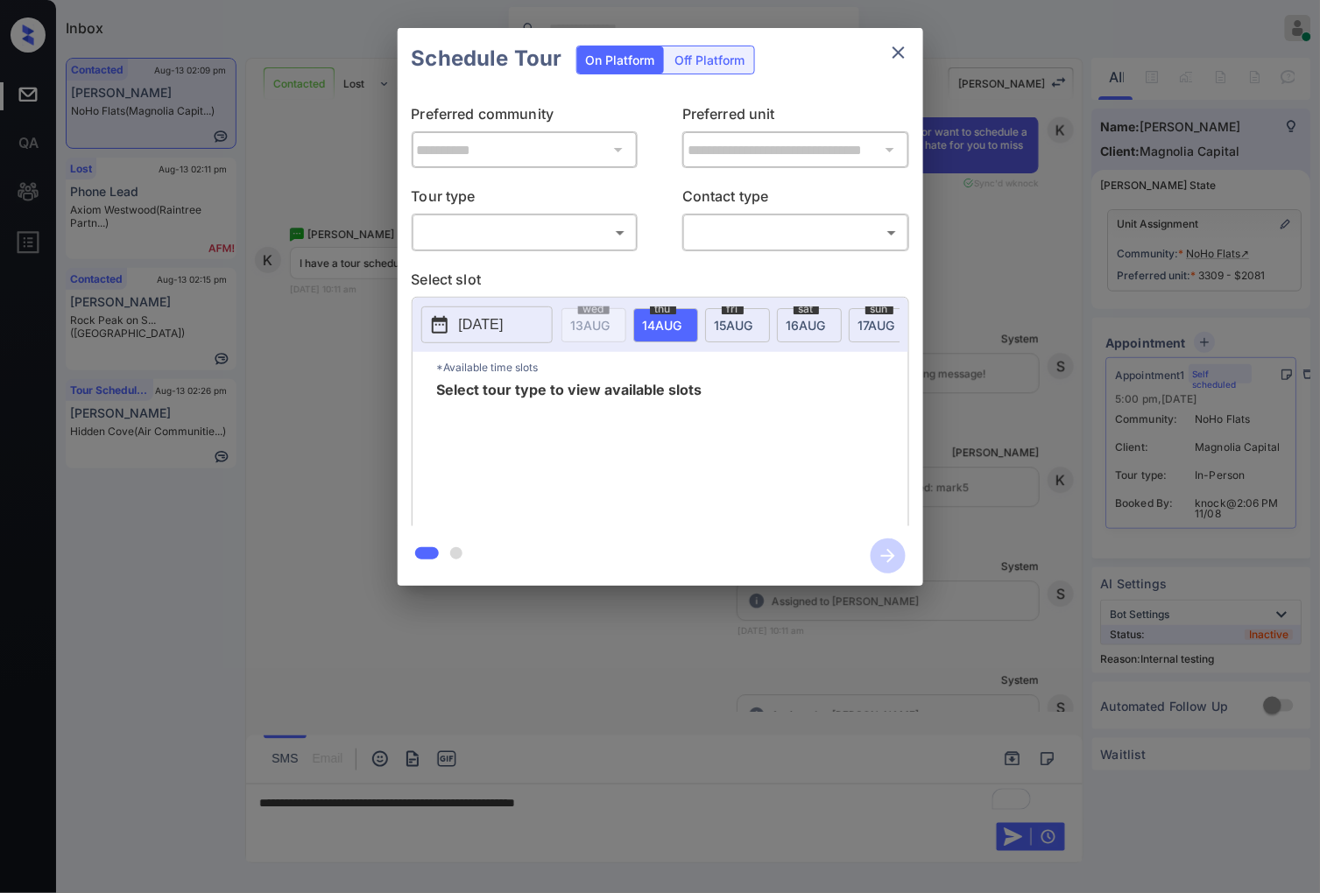
click at [660, 806] on div at bounding box center [660, 446] width 1320 height 893
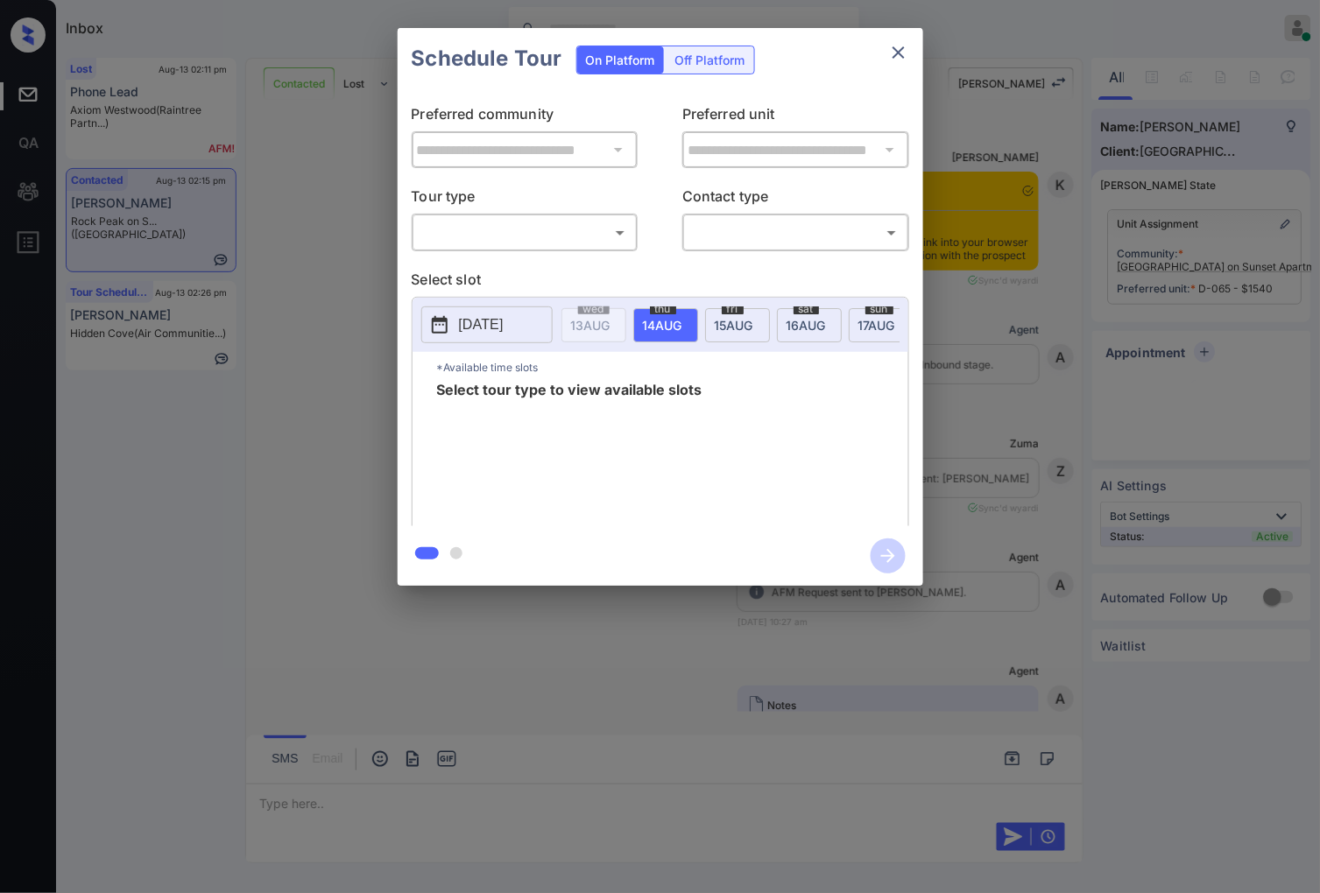
scroll to position [6723, 0]
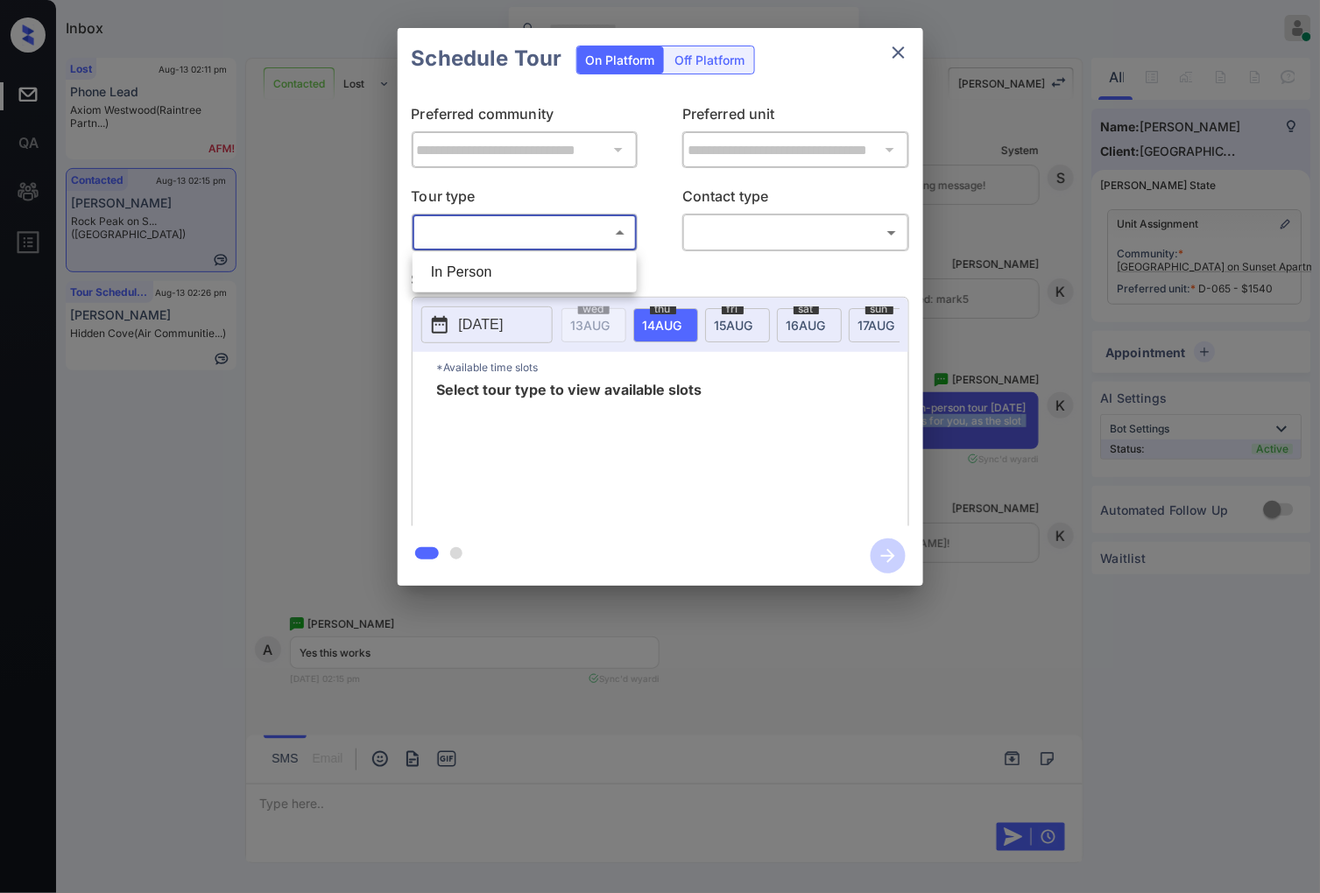
click at [613, 235] on body "Inbox [PERSON_NAME] Online Set yourself offline Set yourself on break Profile S…" at bounding box center [660, 446] width 1320 height 893
click at [609, 277] on li "In Person" at bounding box center [524, 273] width 215 height 32
type input "********"
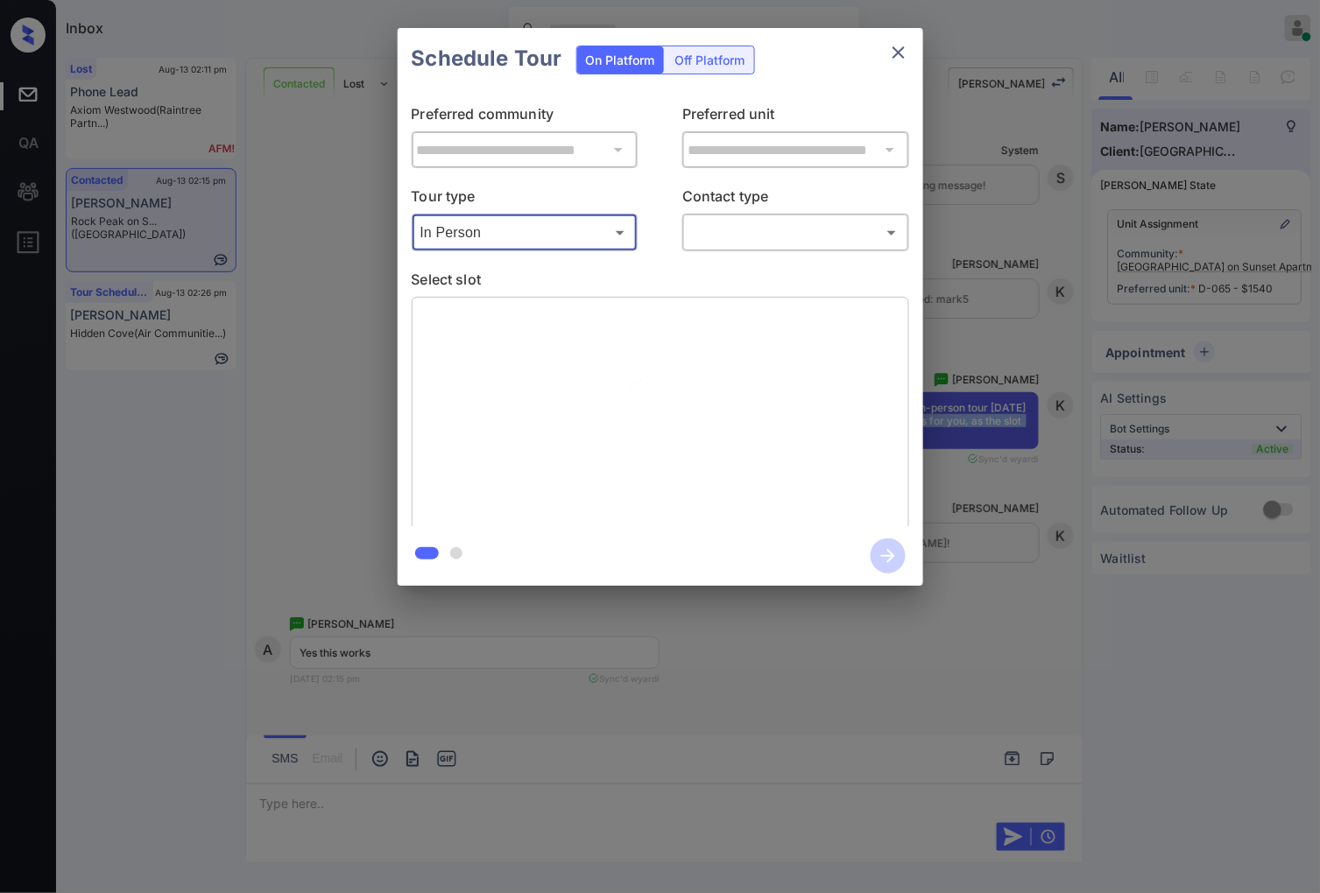
click at [781, 229] on body "Inbox Caroline Dacanay Online Set yourself offline Set yourself on break Profil…" at bounding box center [660, 446] width 1320 height 893
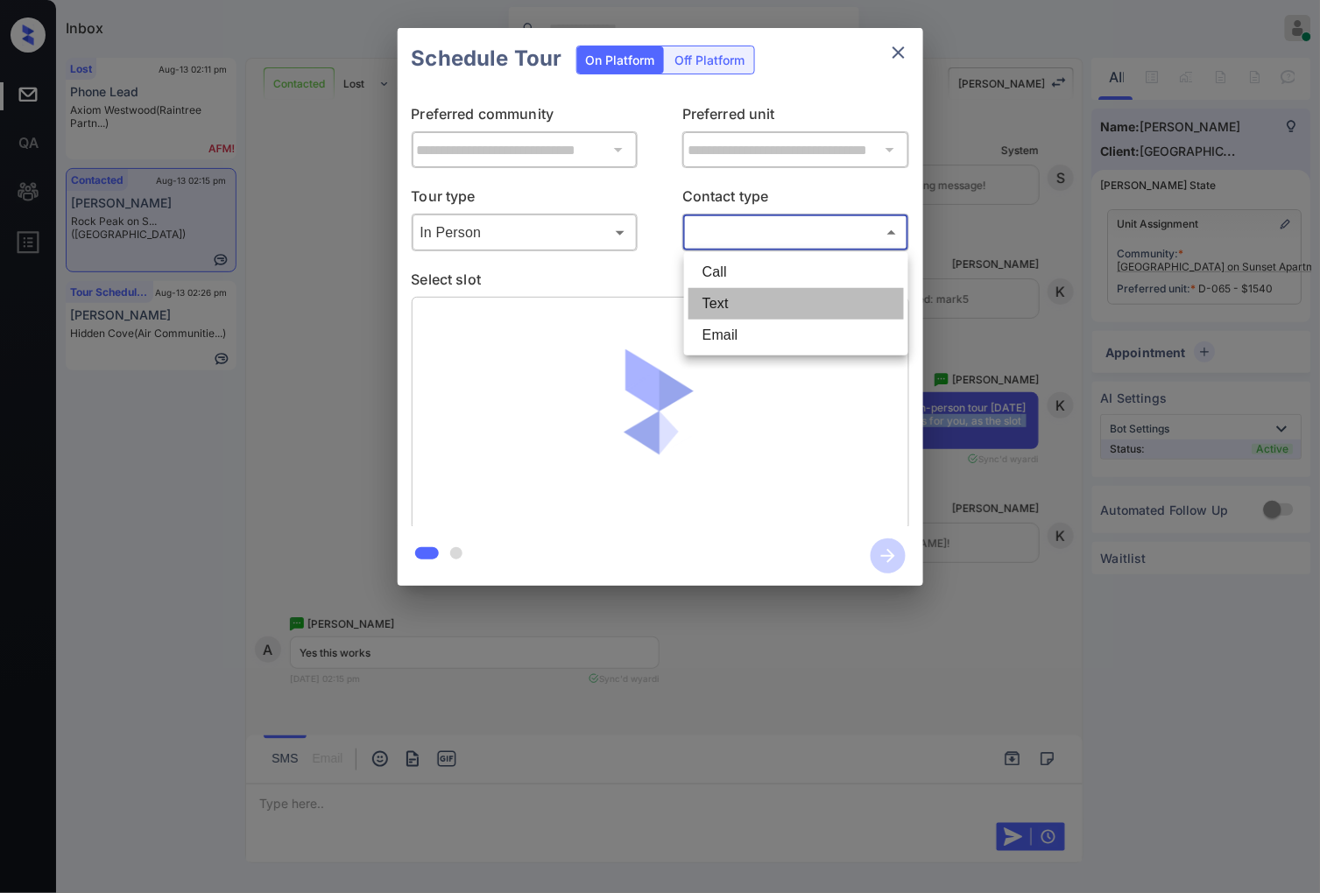
click at [768, 293] on li "Text" at bounding box center [795, 304] width 215 height 32
type input "****"
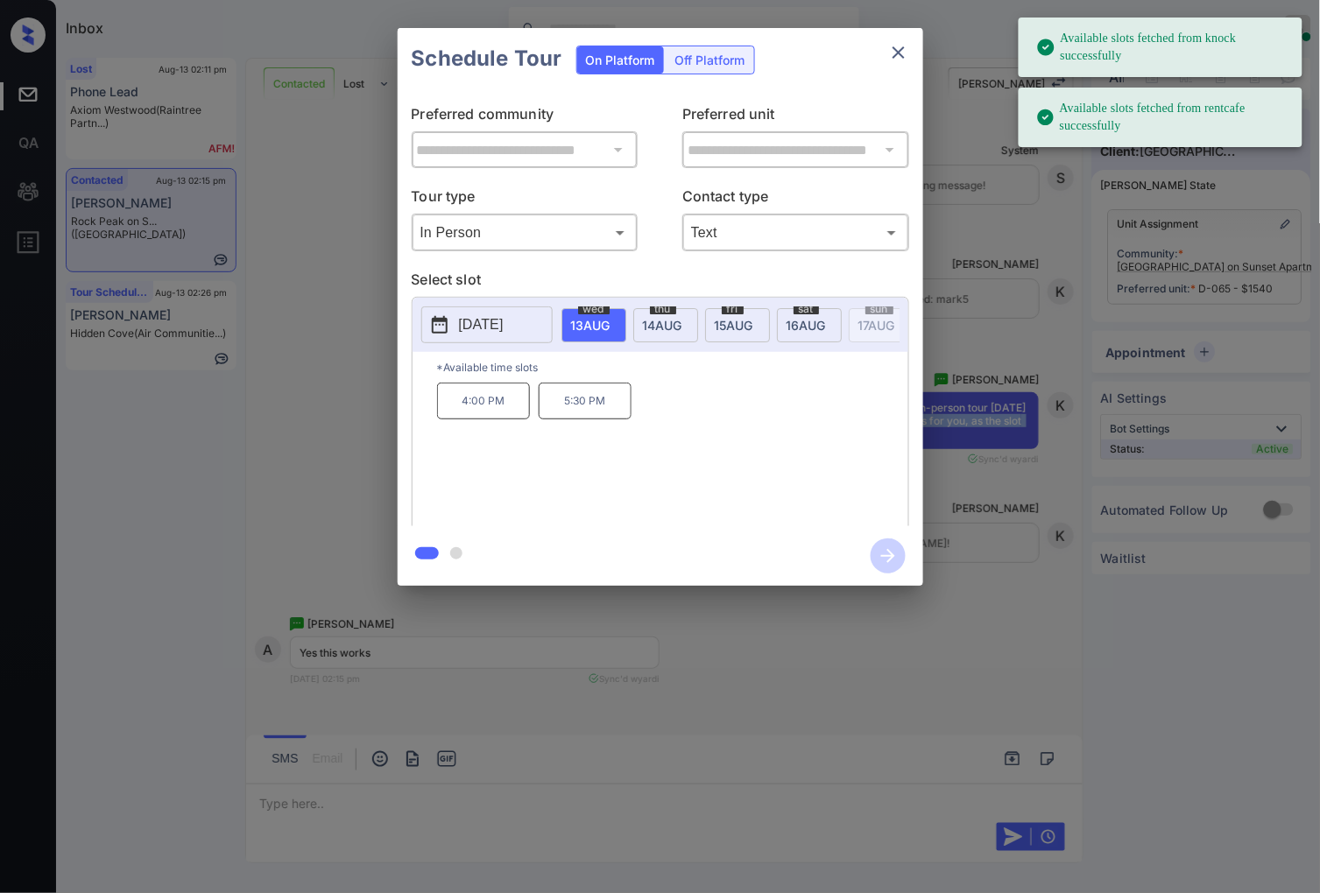
click at [504, 321] on p "[DATE]" at bounding box center [481, 324] width 45 height 21
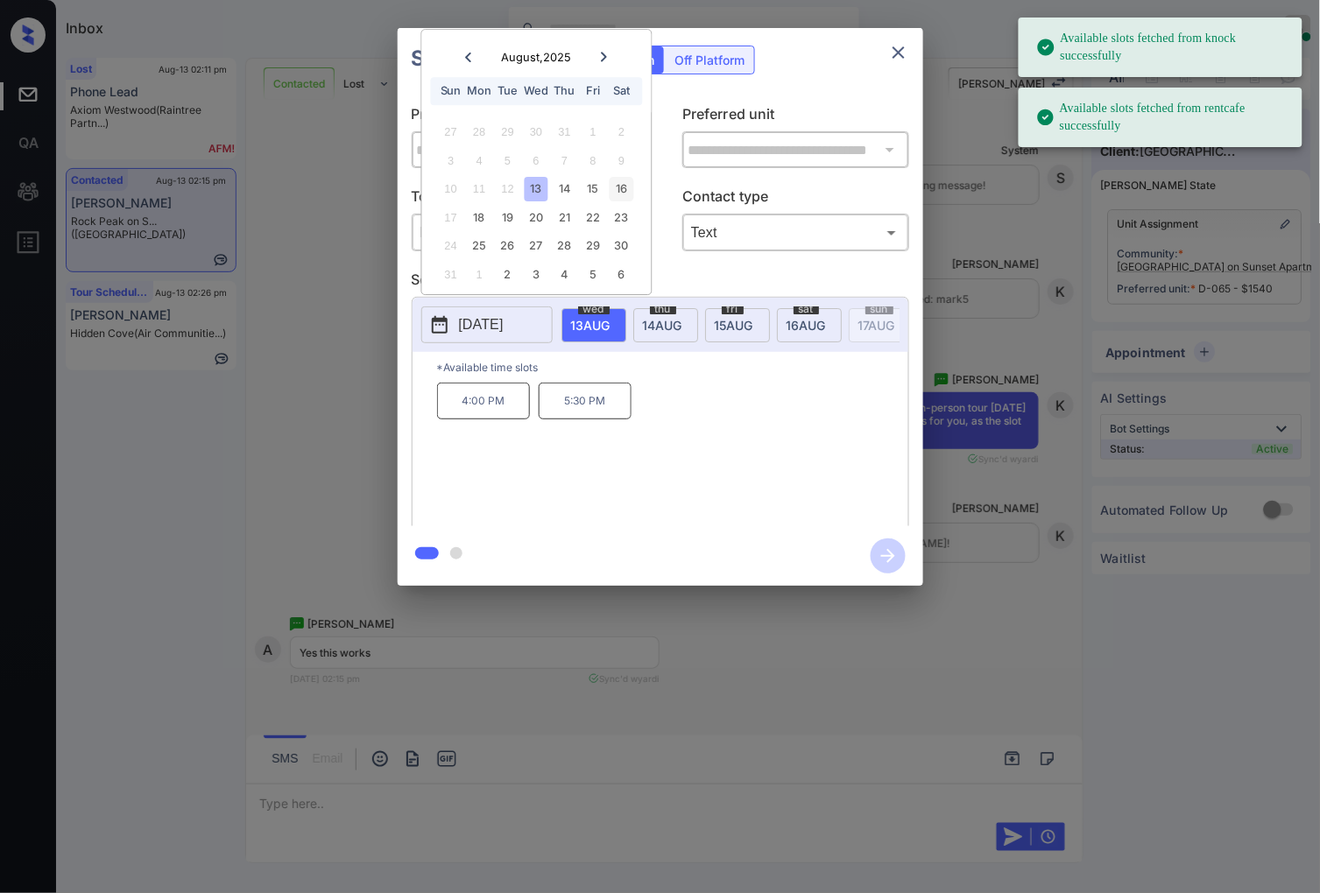
click at [626, 189] on div "16" at bounding box center [621, 190] width 24 height 24
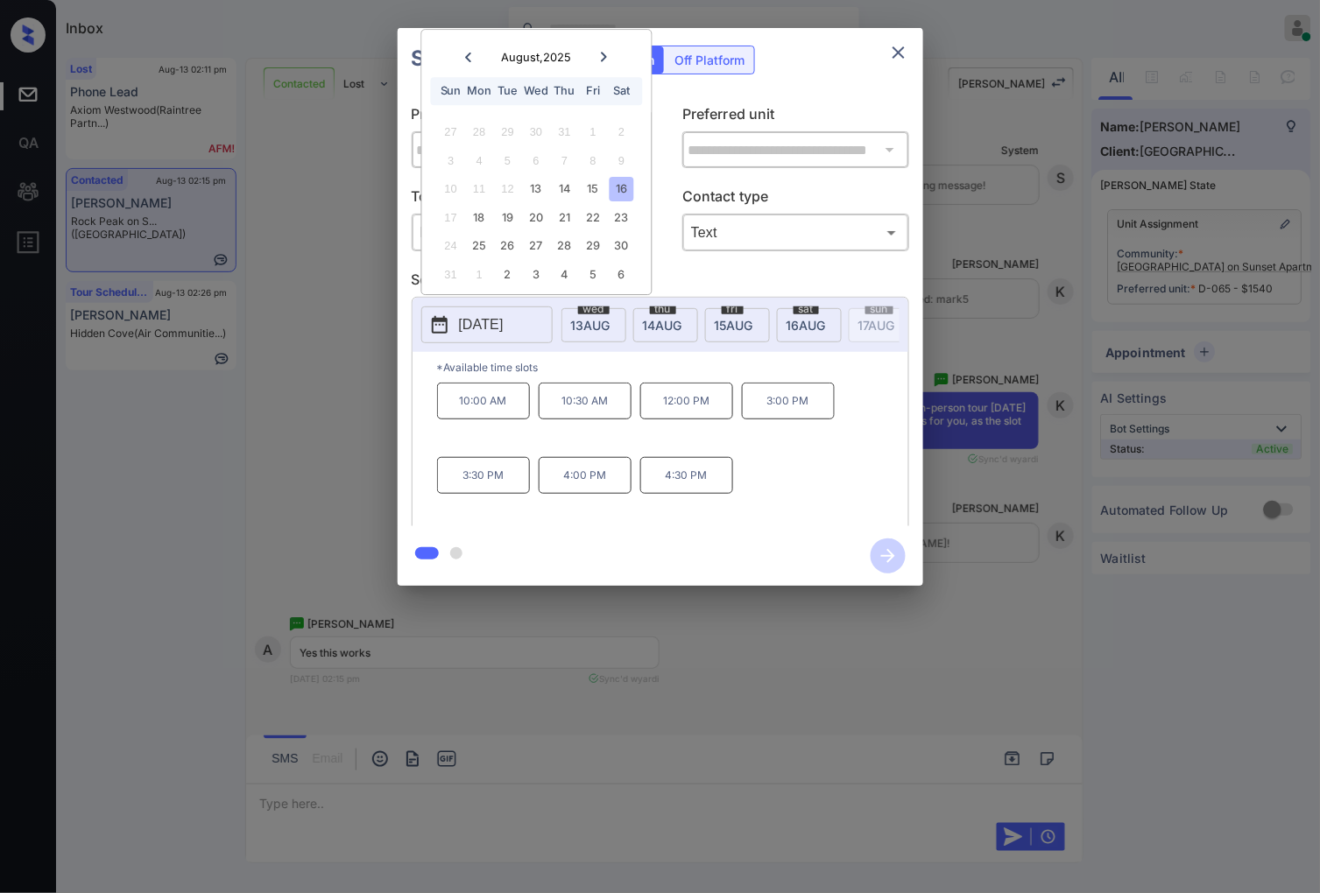
click at [983, 430] on div "**********" at bounding box center [660, 307] width 1320 height 614
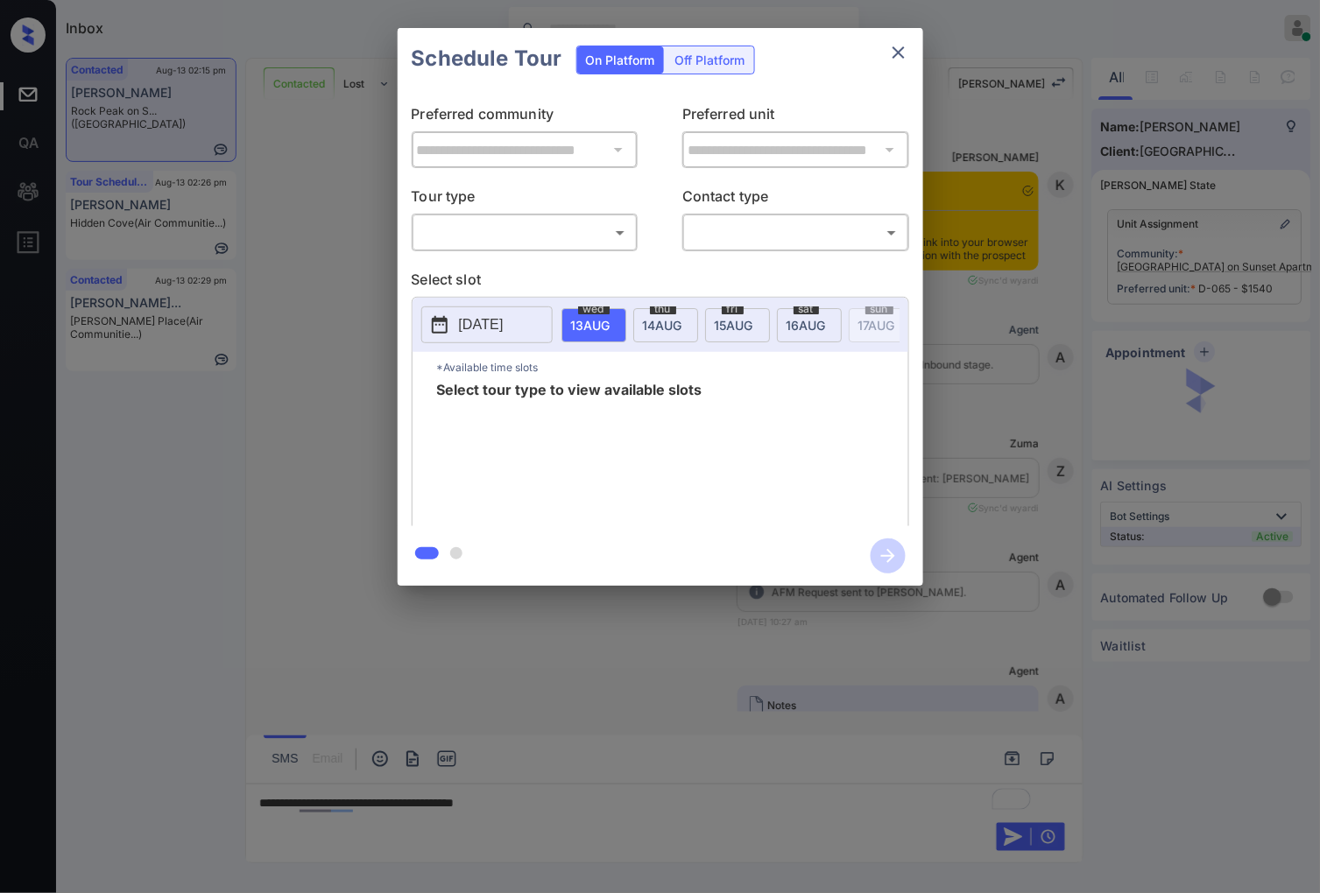
scroll to position [6334, 0]
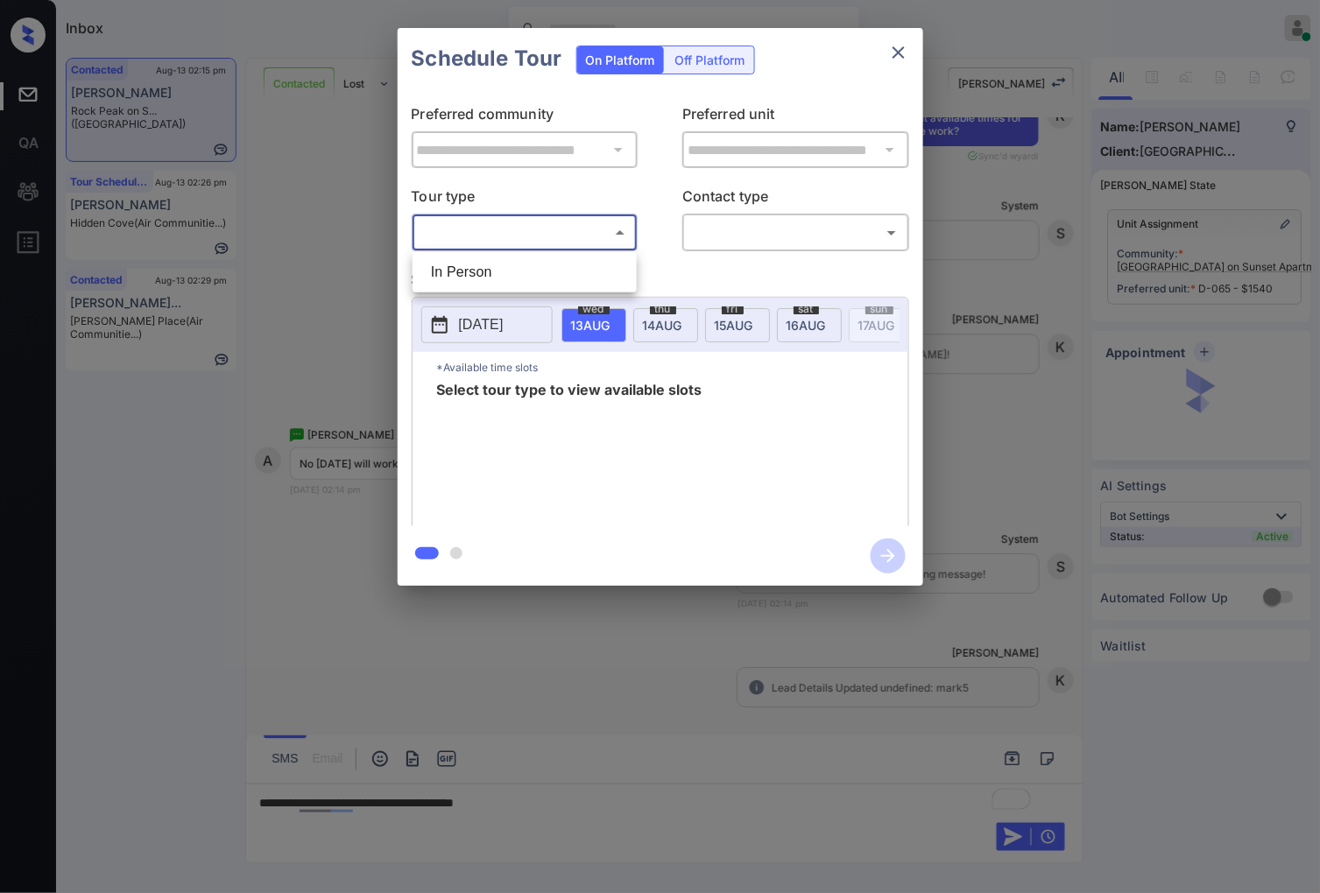
click at [628, 230] on body "Inbox Caroline Dacanay Online Set yourself offline Set yourself on break Profil…" at bounding box center [660, 446] width 1320 height 893
click at [623, 275] on li "In Person" at bounding box center [524, 273] width 215 height 32
type input "********"
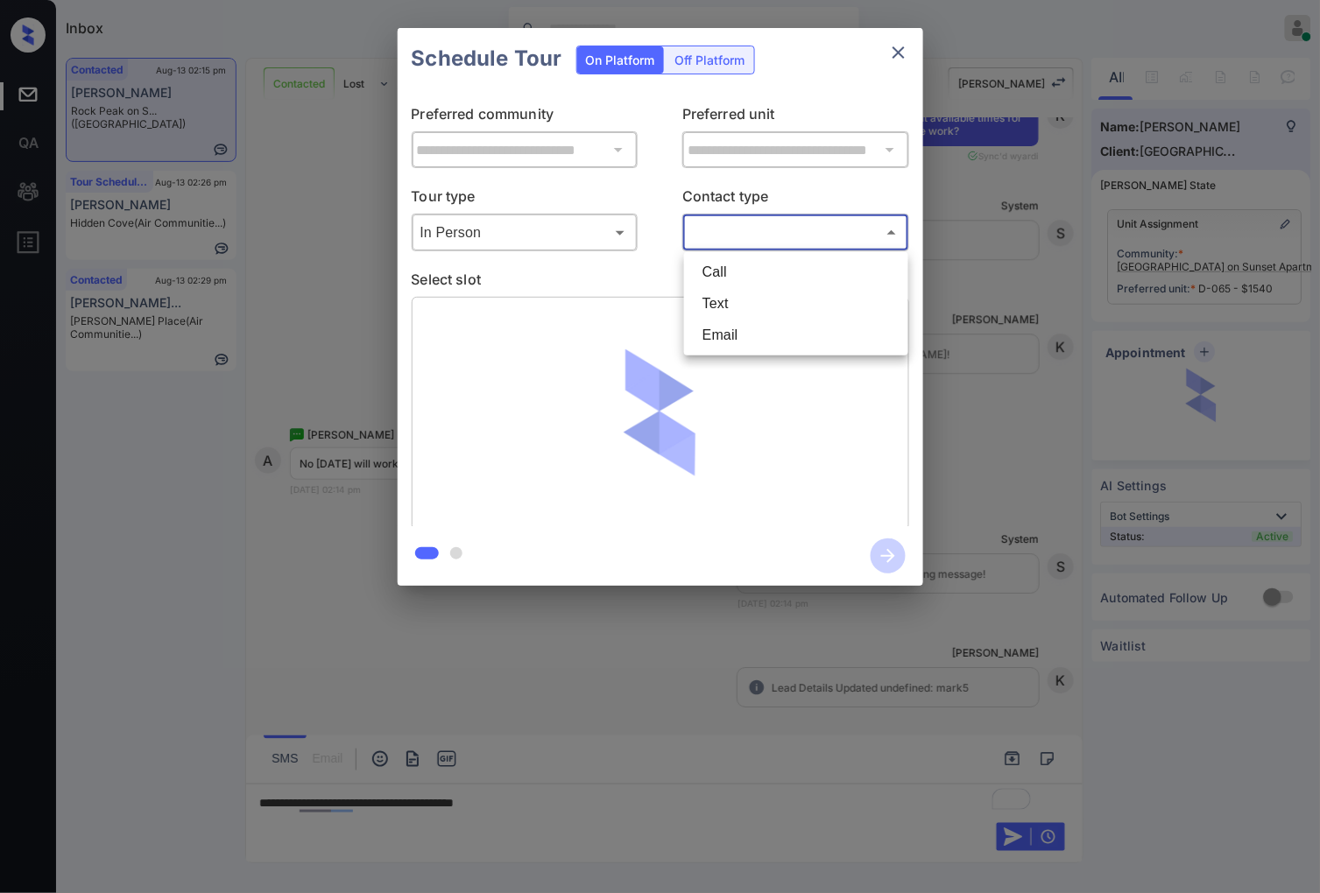
click at [715, 237] on body "Inbox Caroline Dacanay Online Set yourself offline Set yourself on break Profil…" at bounding box center [660, 446] width 1320 height 893
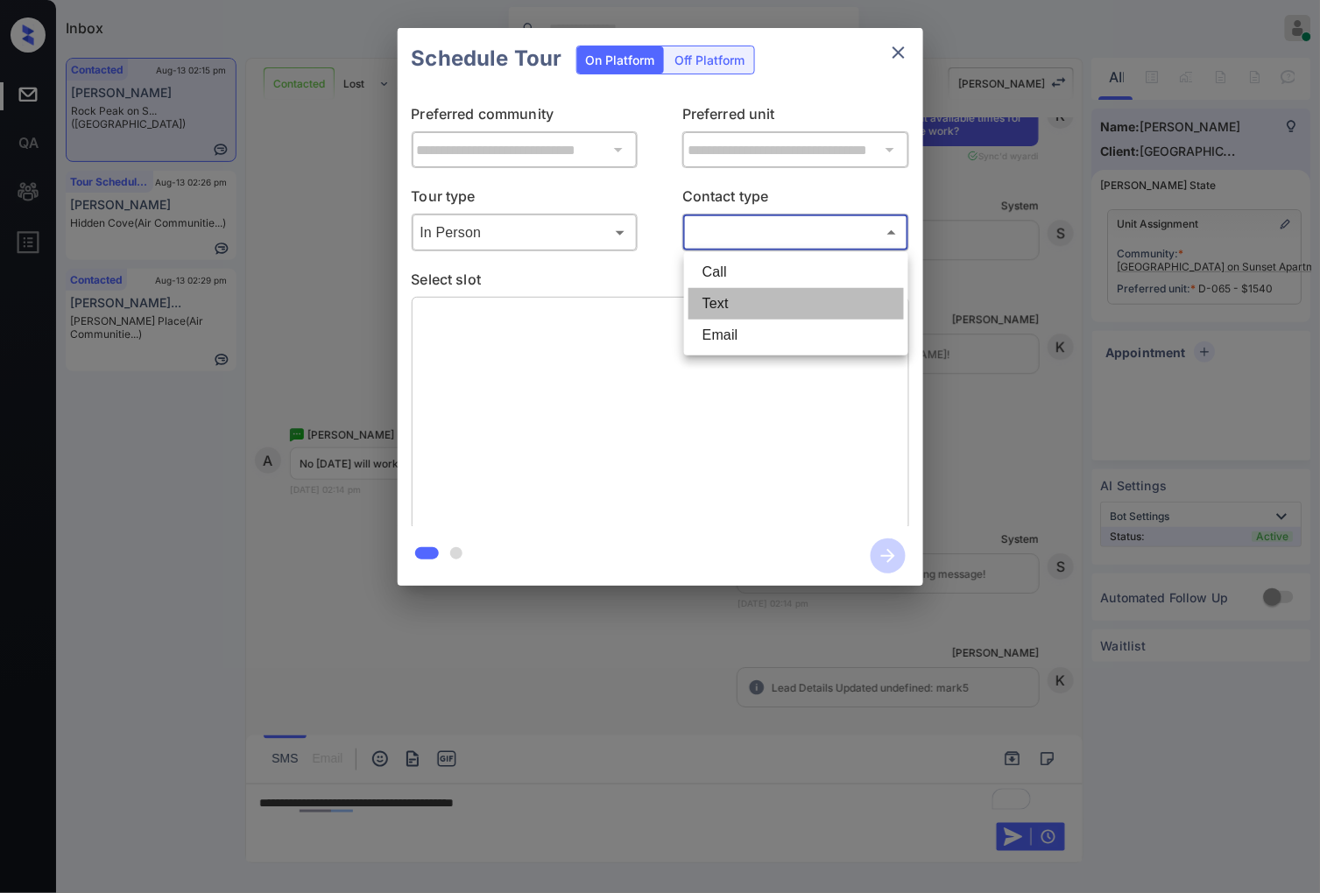
click at [728, 298] on li "Text" at bounding box center [795, 304] width 215 height 32
type input "****"
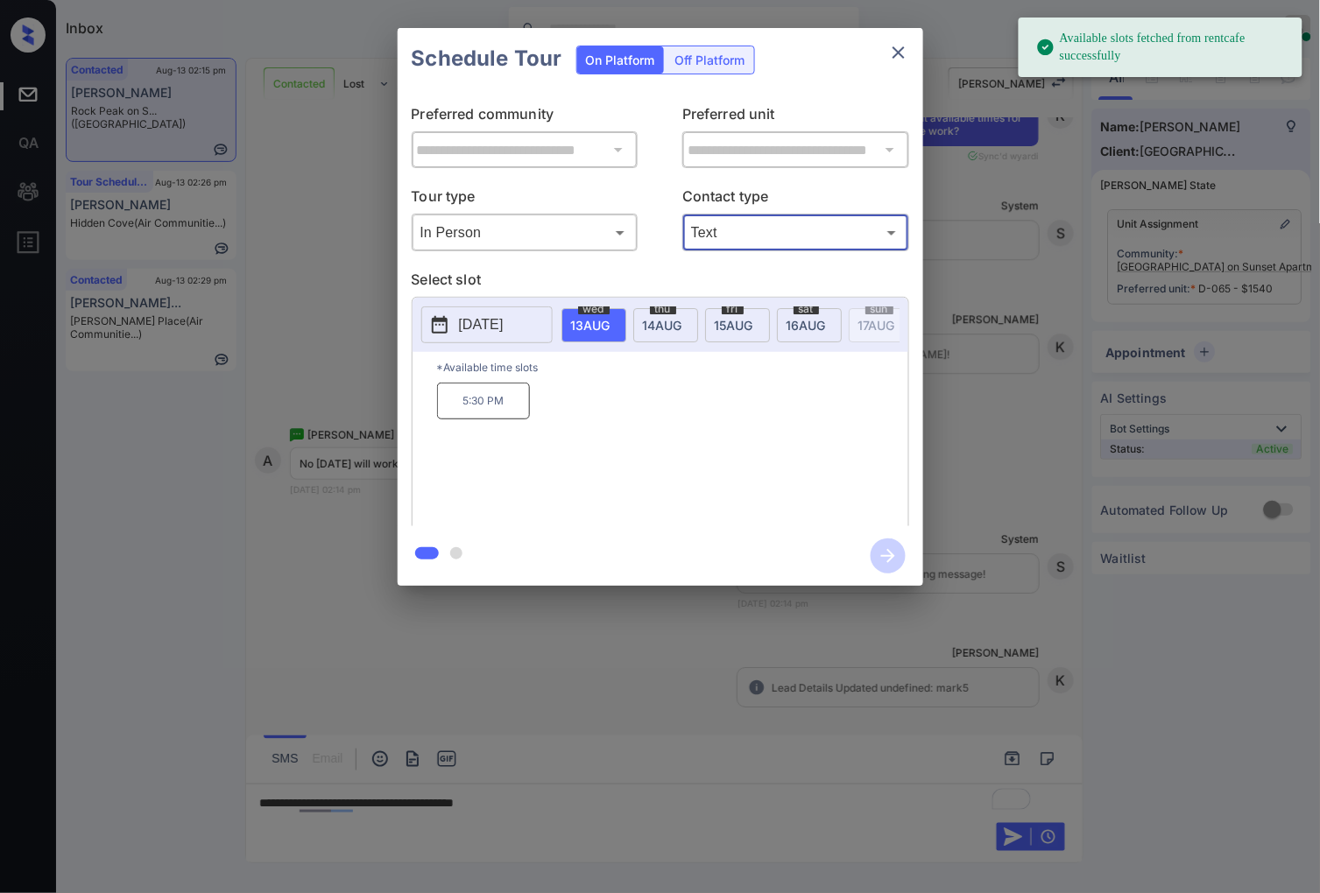
click at [808, 333] on div "sat 16 AUG" at bounding box center [809, 325] width 65 height 34
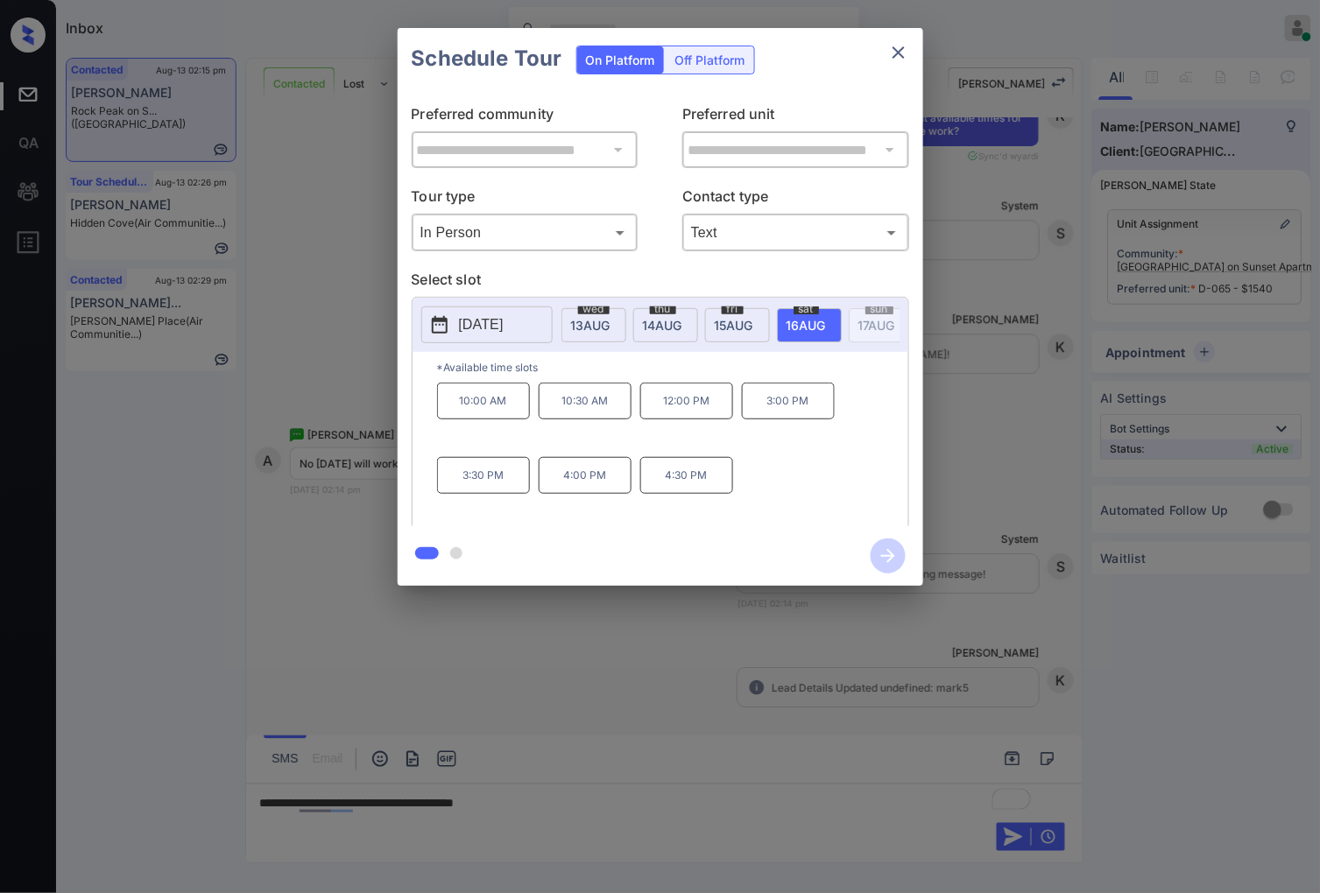
click at [681, 405] on p "12:00 PM" at bounding box center [686, 401] width 93 height 37
click at [988, 492] on div "**********" at bounding box center [660, 307] width 1320 height 614
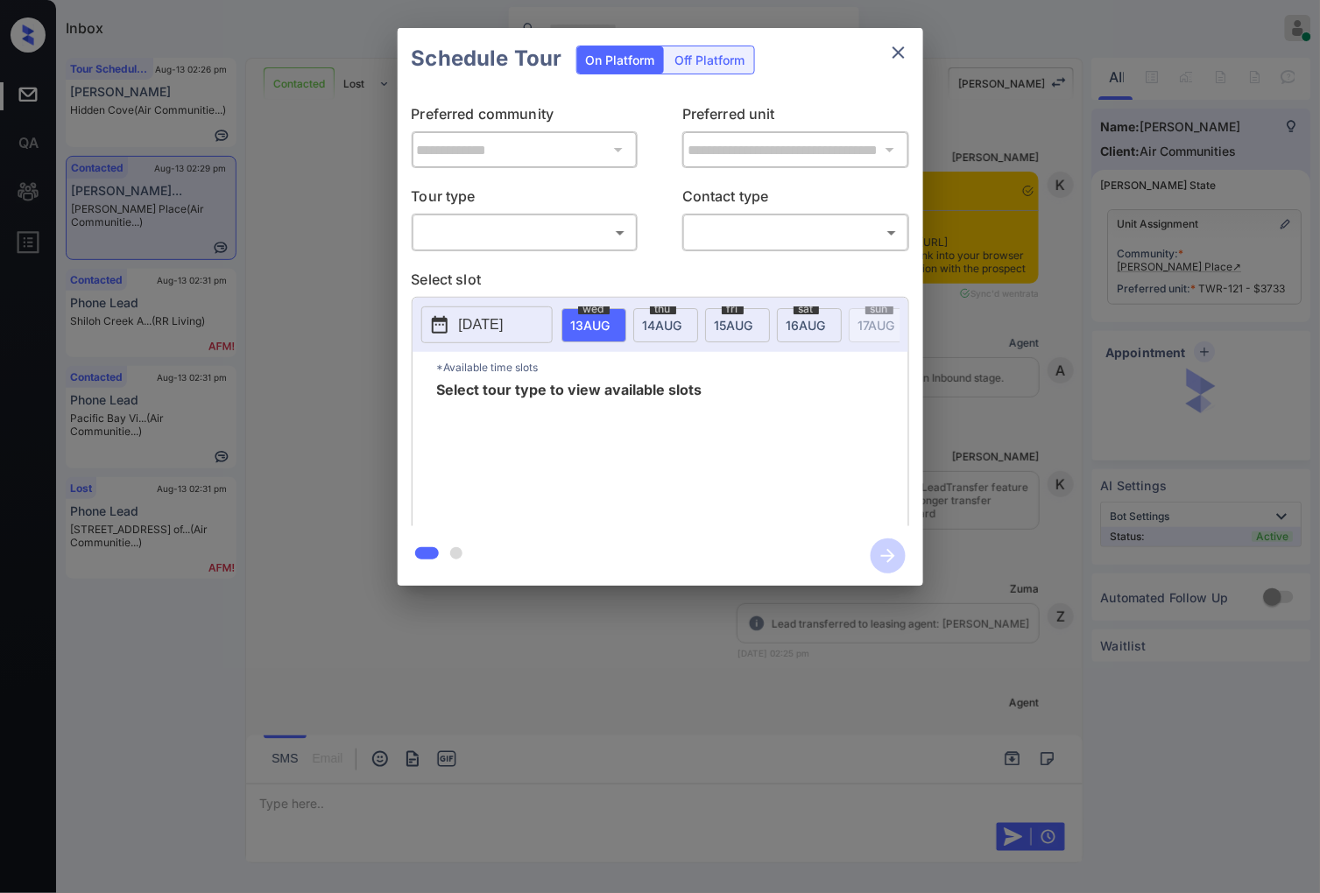
scroll to position [2233, 0]
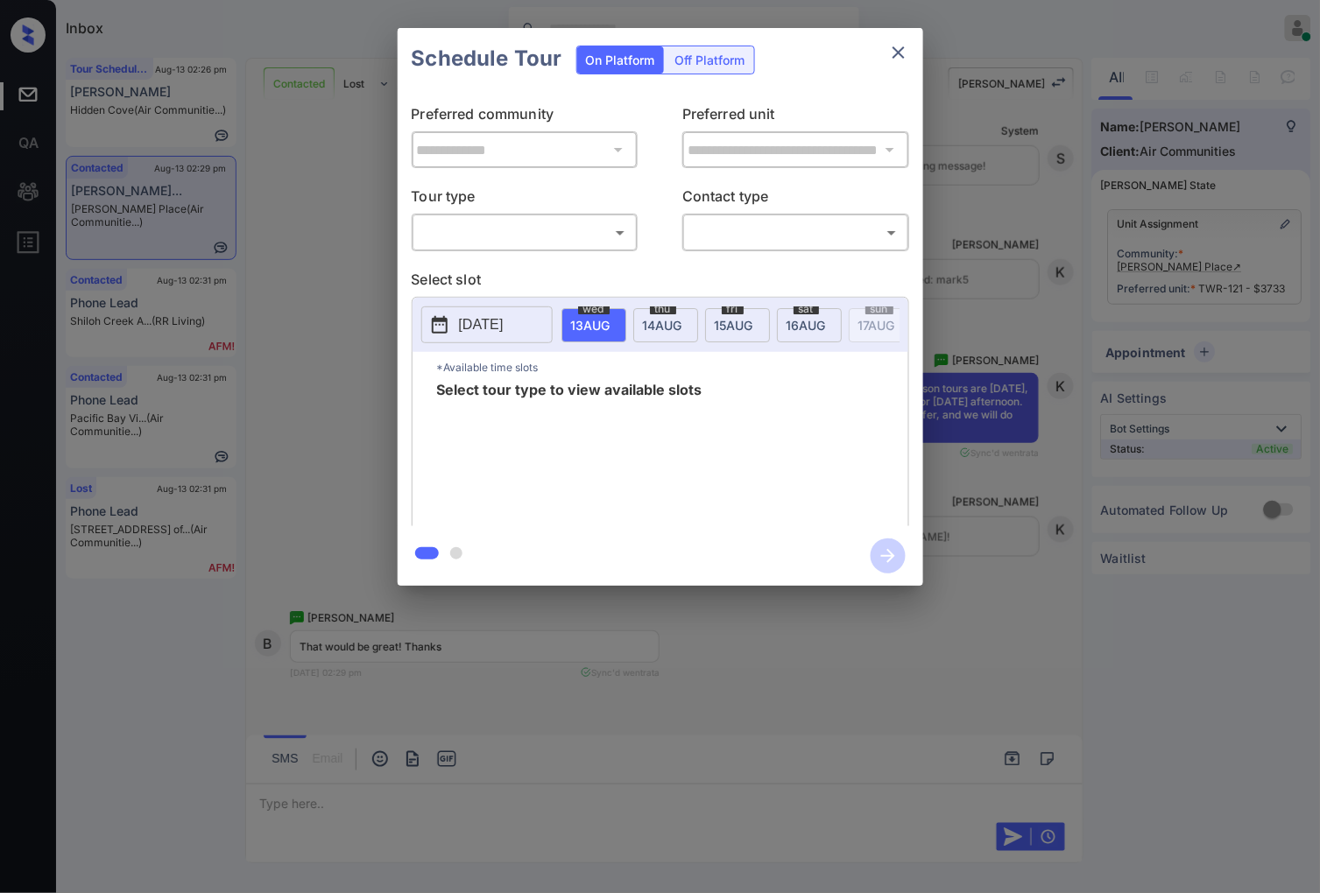
click at [497, 229] on body "Inbox [PERSON_NAME] Online Set yourself offline Set yourself on break Profile S…" at bounding box center [660, 446] width 1320 height 893
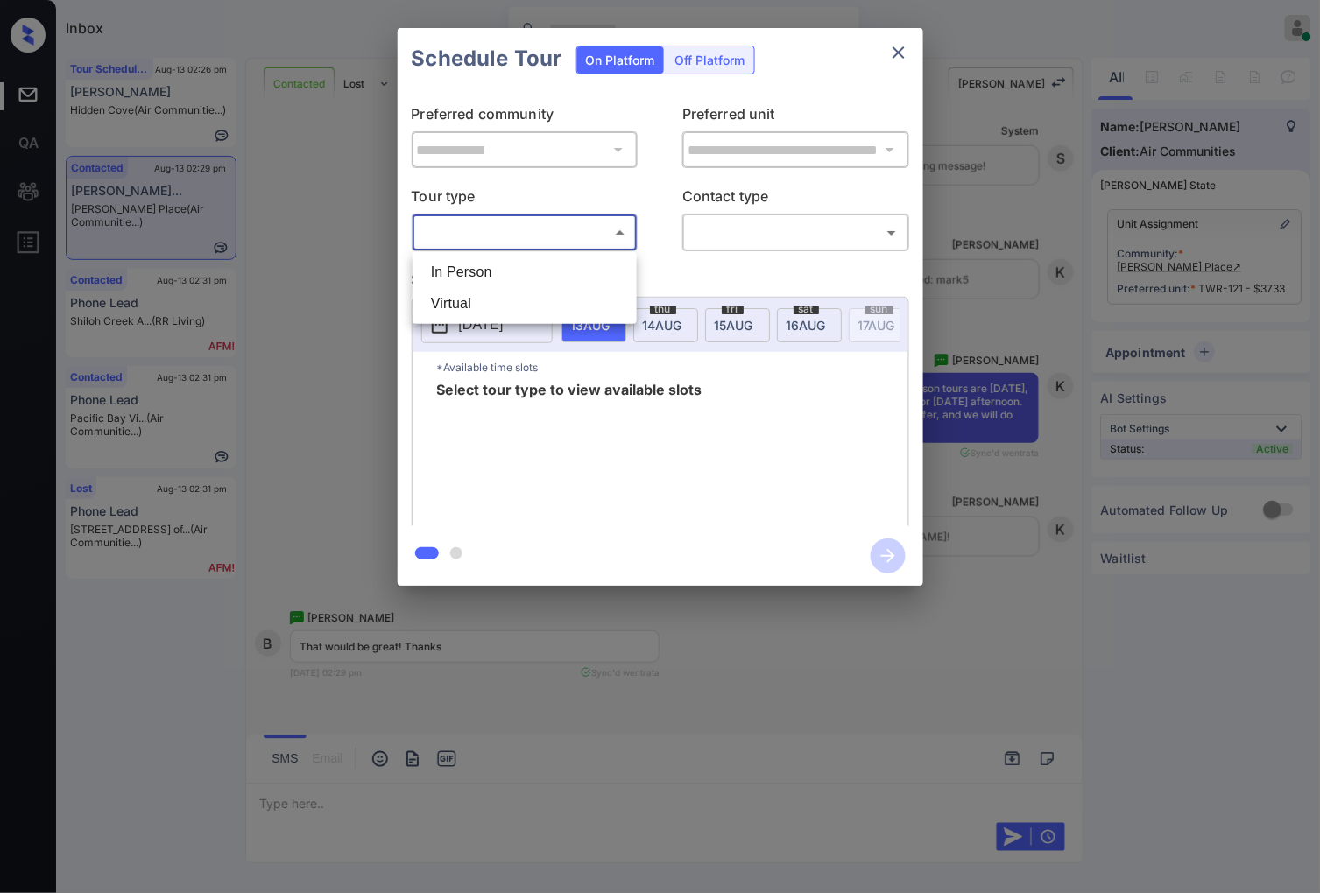
click at [502, 264] on li "In Person" at bounding box center [524, 273] width 215 height 32
type input "********"
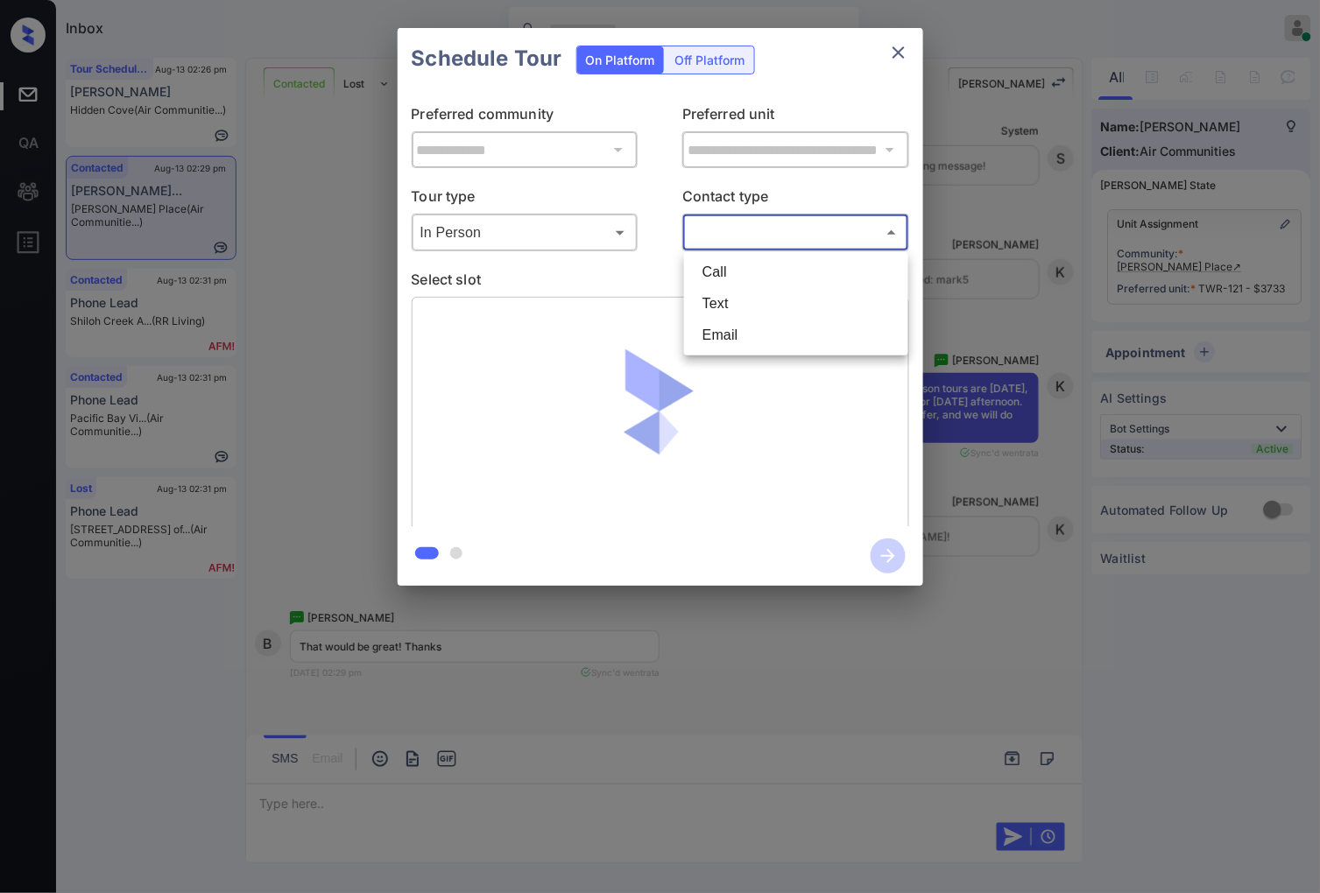
click at [779, 234] on body "Inbox Caroline Dacanay Online Set yourself offline Set yourself on break Profil…" at bounding box center [660, 446] width 1320 height 893
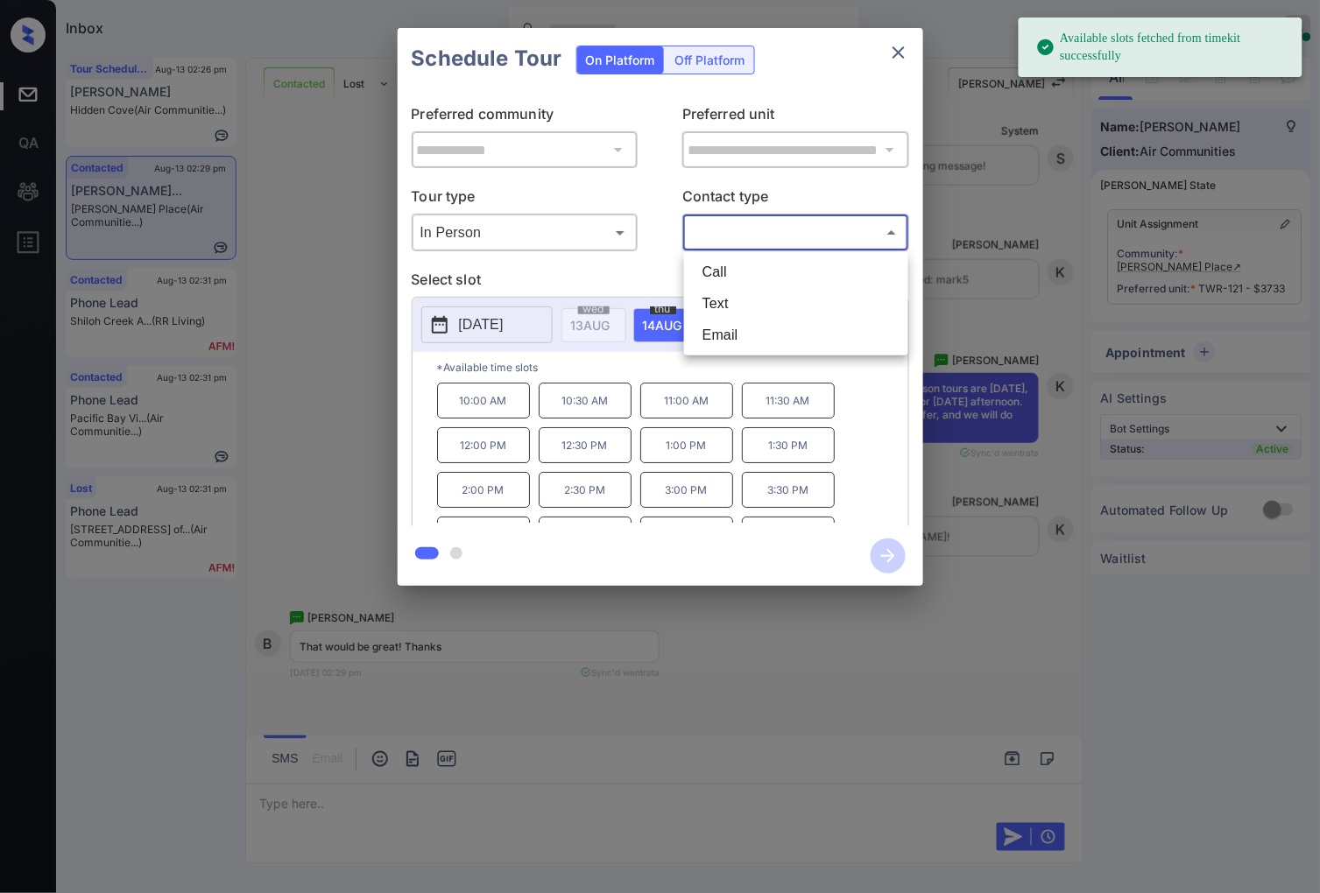
click at [755, 313] on li "Text" at bounding box center [795, 304] width 215 height 32
type input "****"
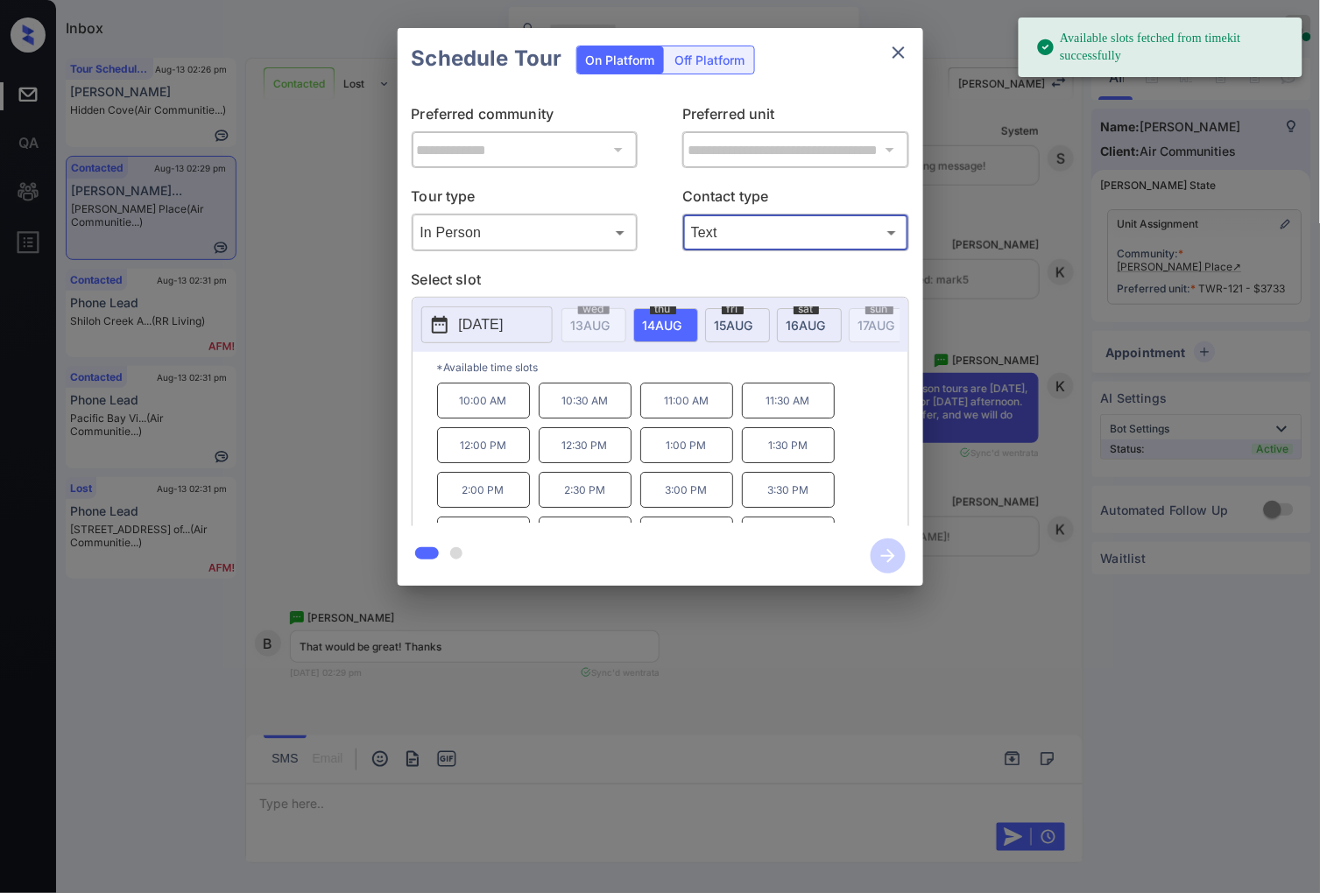
click at [610, 326] on span "15 AUG" at bounding box center [590, 325] width 39 height 15
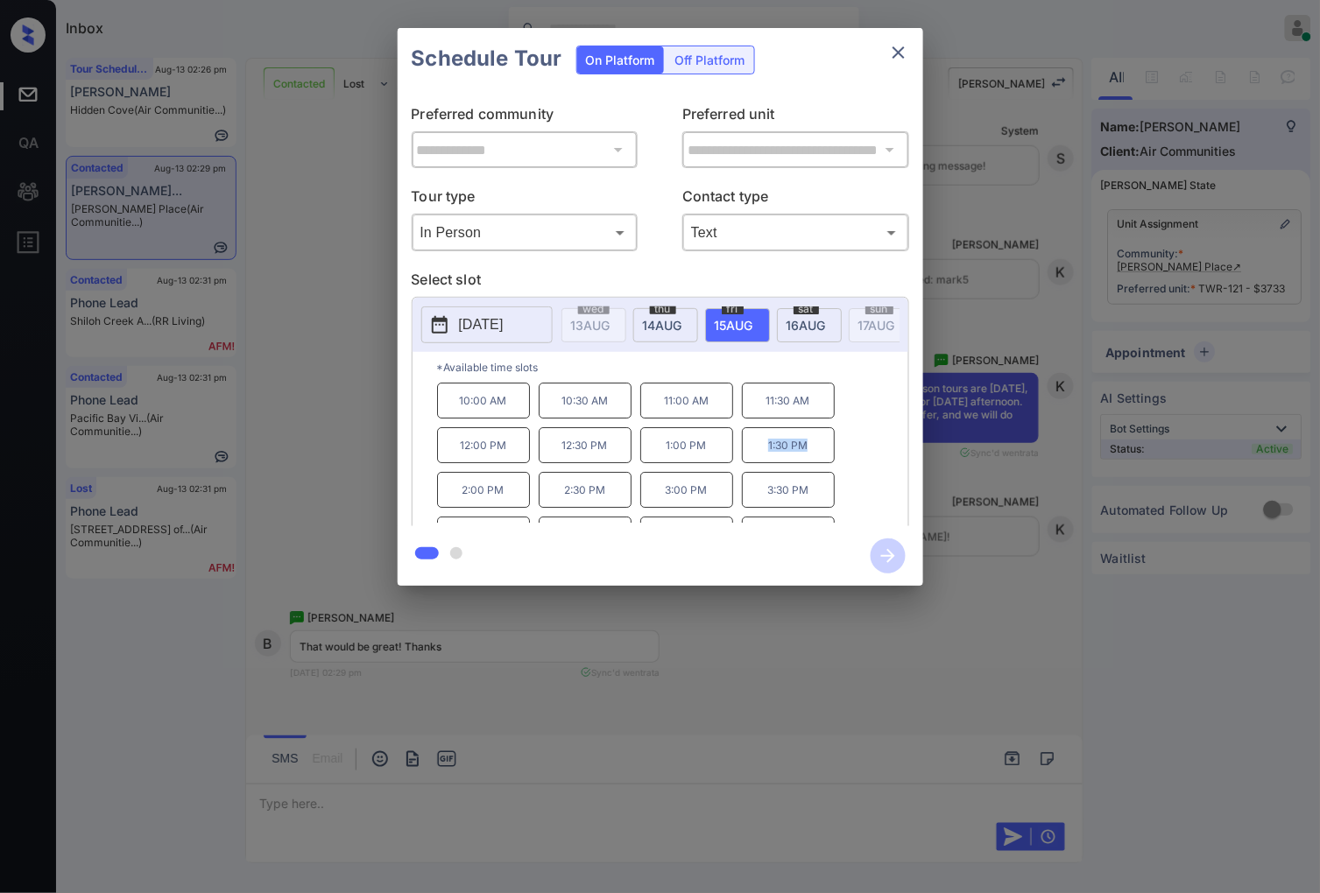
drag, startPoint x: 808, startPoint y: 461, endPoint x: 766, endPoint y: 459, distance: 42.1
click at [766, 459] on p "1:30 PM" at bounding box center [788, 445] width 93 height 36
copy p "1:30 PM"
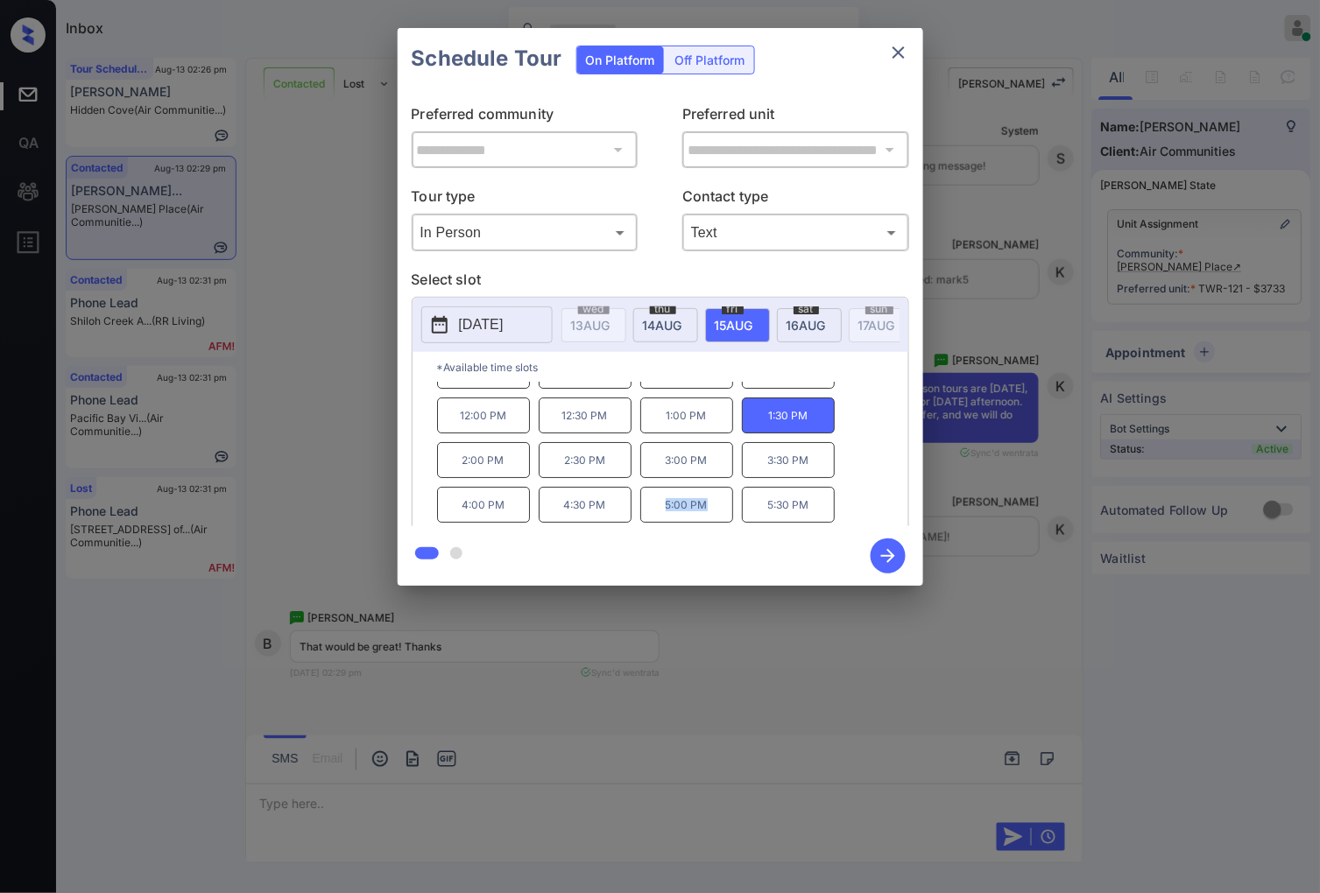
drag, startPoint x: 712, startPoint y: 515, endPoint x: 173, endPoint y: 651, distance: 555.4
click at [666, 518] on p "5:00 PM" at bounding box center [686, 505] width 93 height 36
copy p "5:00 PM"
click at [602, 644] on div at bounding box center [660, 446] width 1320 height 893
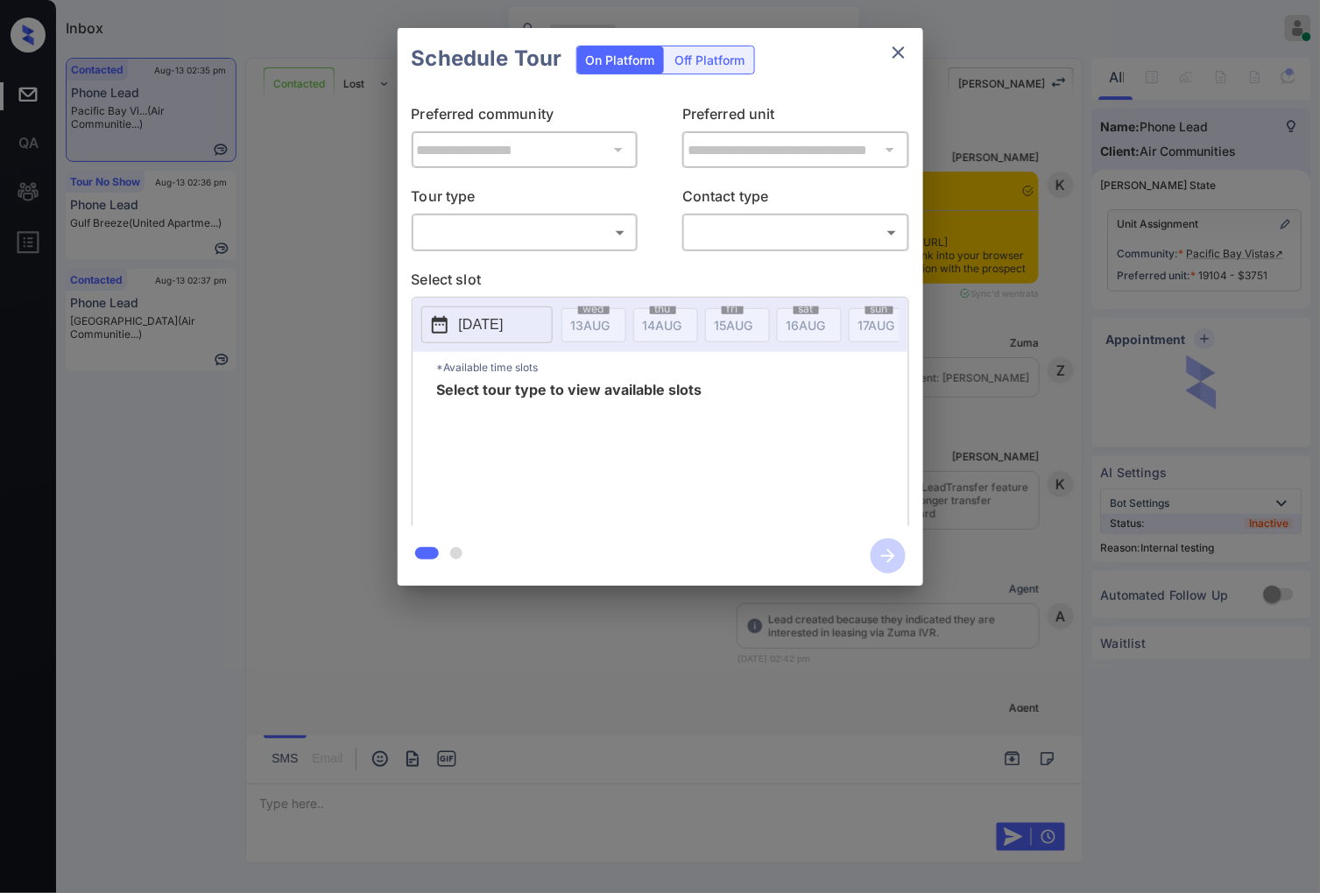
scroll to position [6361, 0]
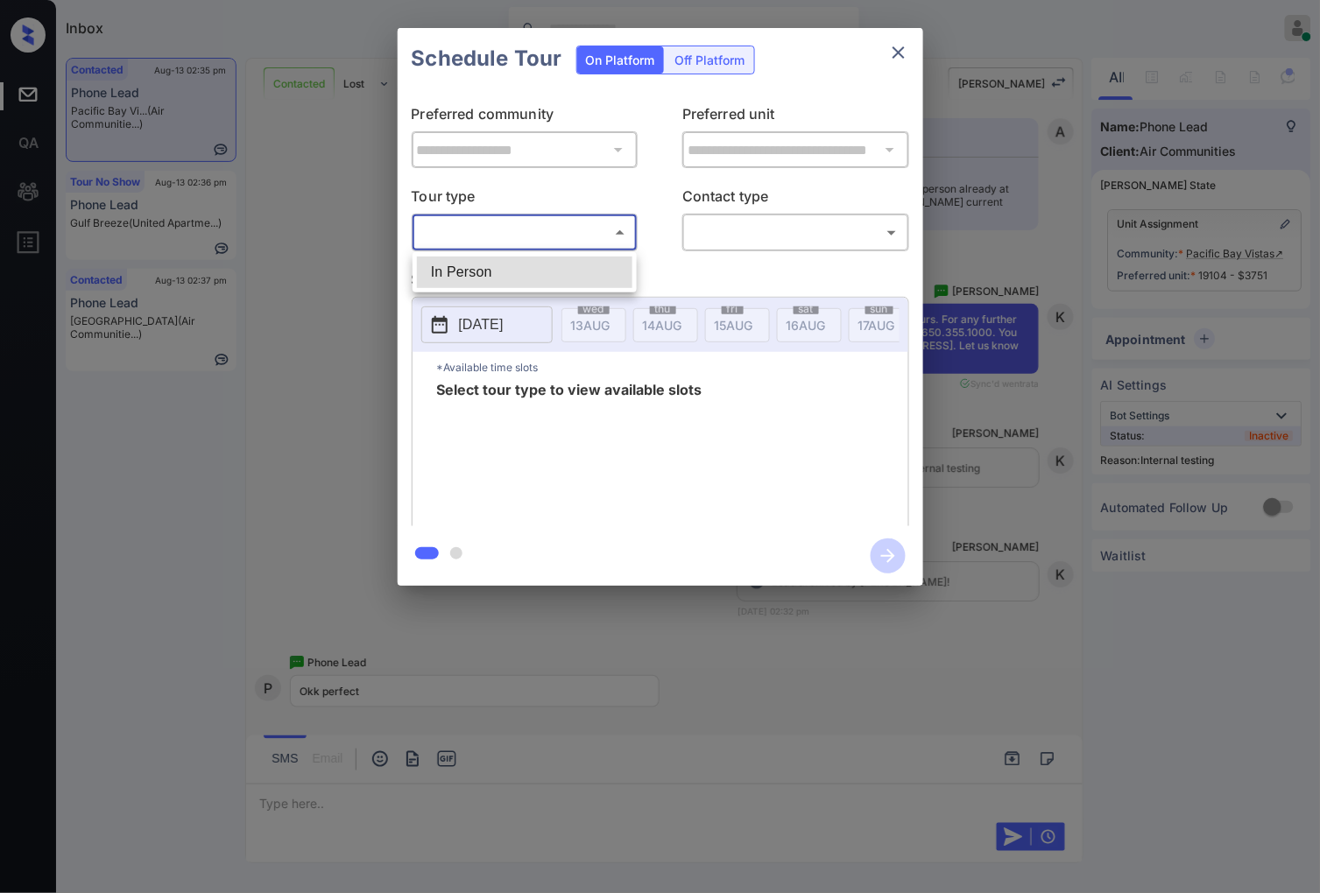
click at [584, 233] on body "Inbox [PERSON_NAME] Online Set yourself offline Set yourself on break Profile S…" at bounding box center [660, 446] width 1320 height 893
click at [584, 268] on li "In Person" at bounding box center [524, 273] width 215 height 32
type input "********"
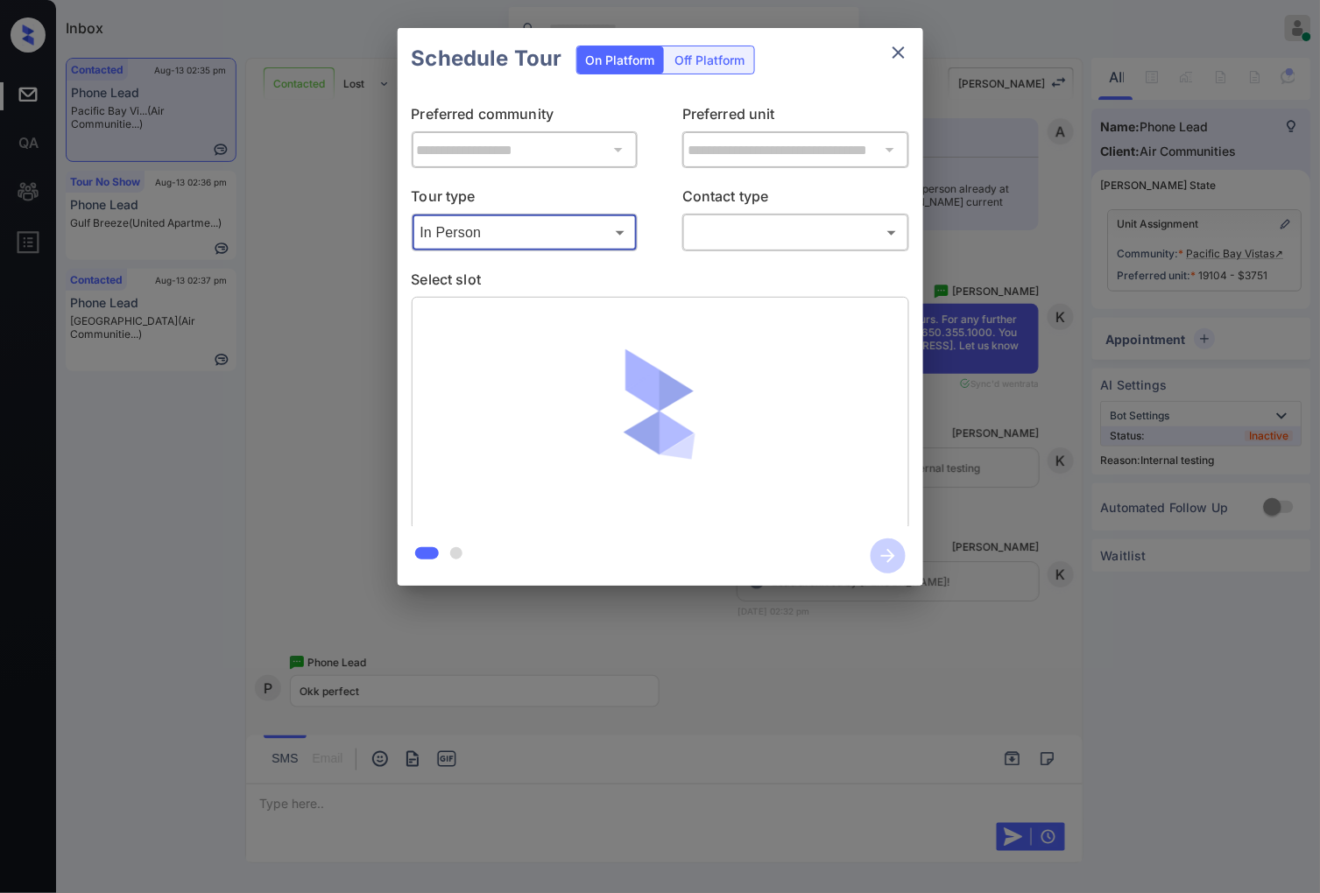
click at [803, 217] on body "Inbox [PERSON_NAME] Online Set yourself offline Set yourself on break Profile S…" at bounding box center [660, 446] width 1320 height 893
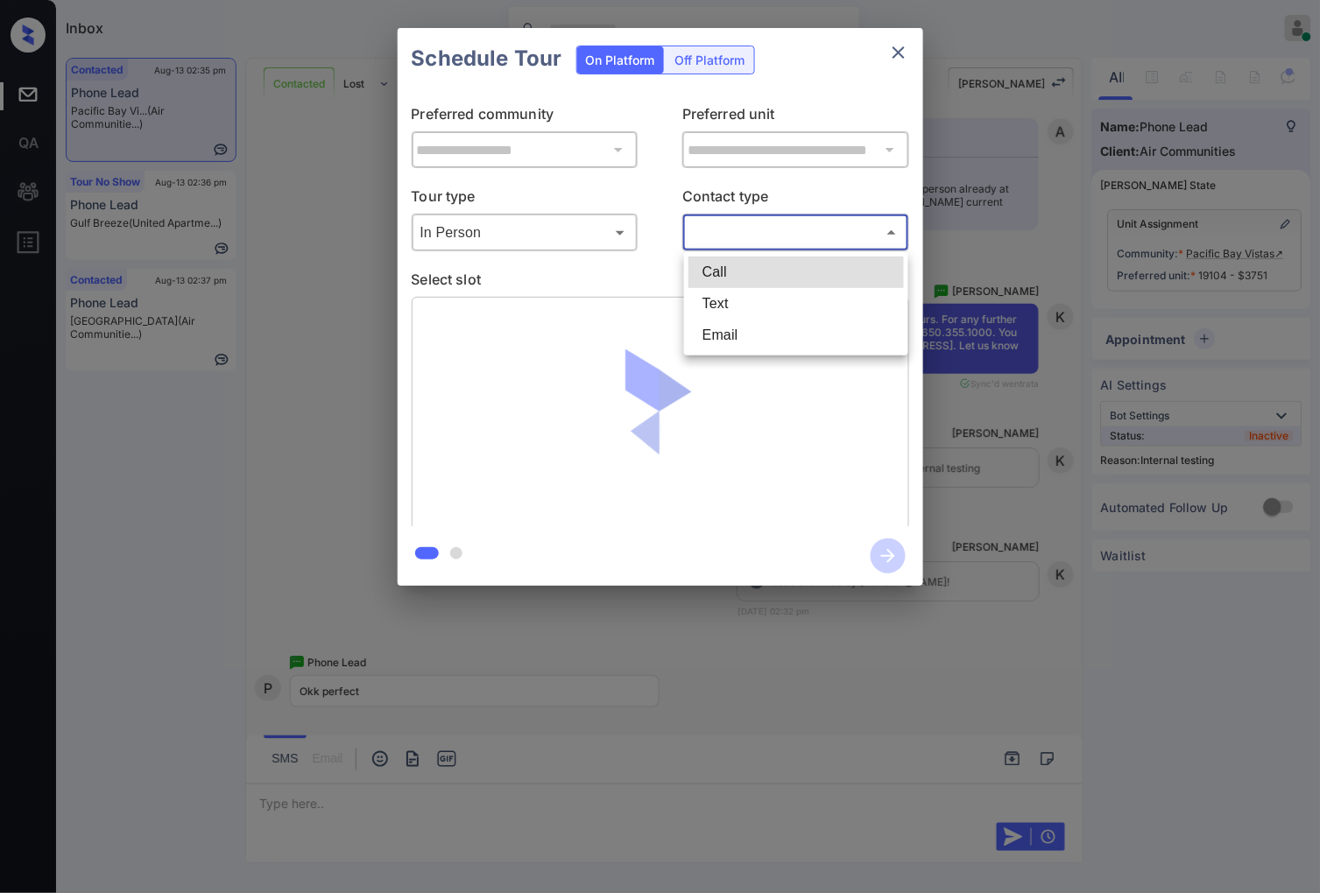
click at [758, 296] on li "Text" at bounding box center [795, 304] width 215 height 32
type input "****"
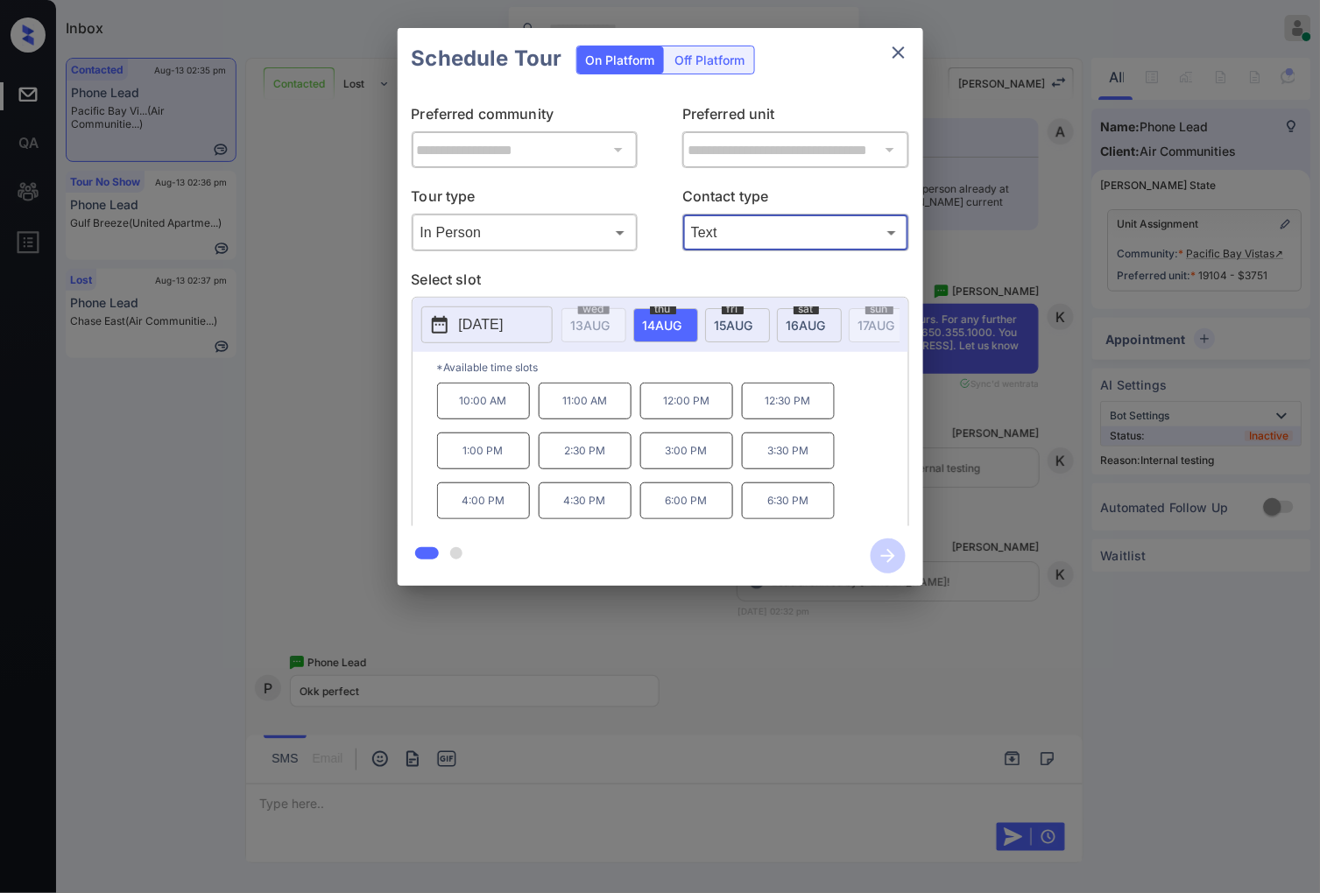
click at [777, 722] on div at bounding box center [660, 446] width 1320 height 893
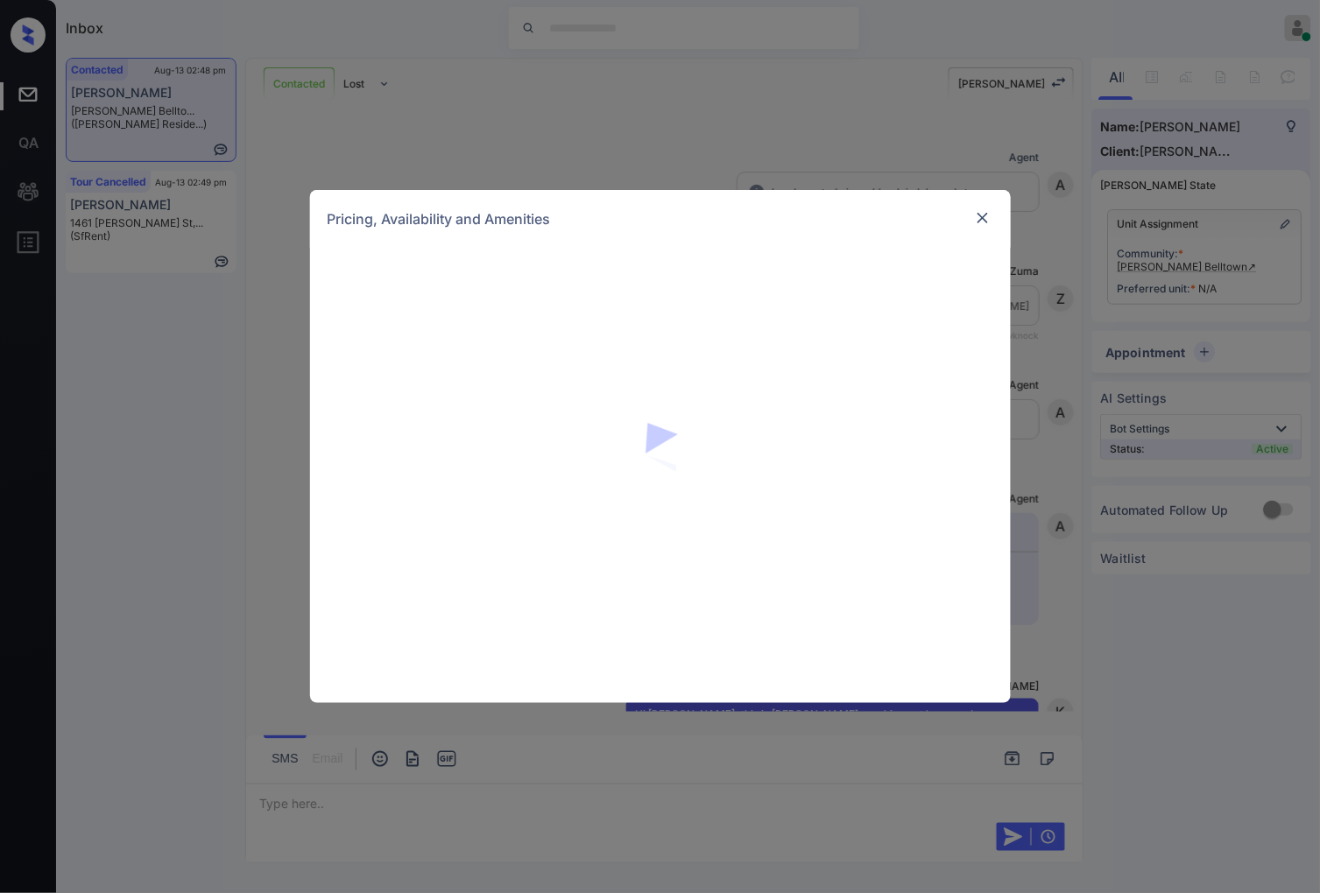
scroll to position [1087, 0]
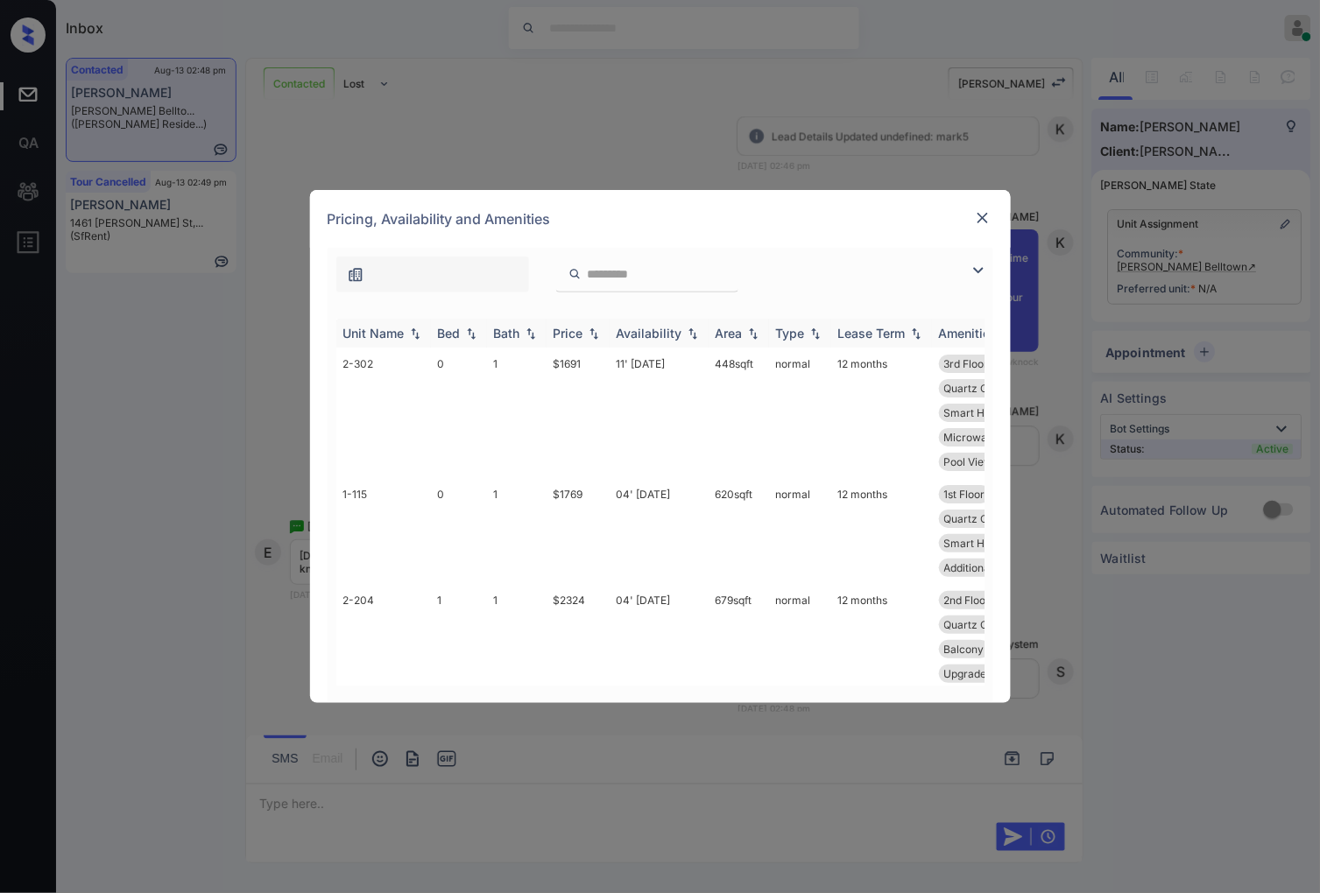
click at [591, 335] on img at bounding box center [594, 334] width 18 height 12
click at [591, 335] on img at bounding box center [594, 333] width 18 height 13
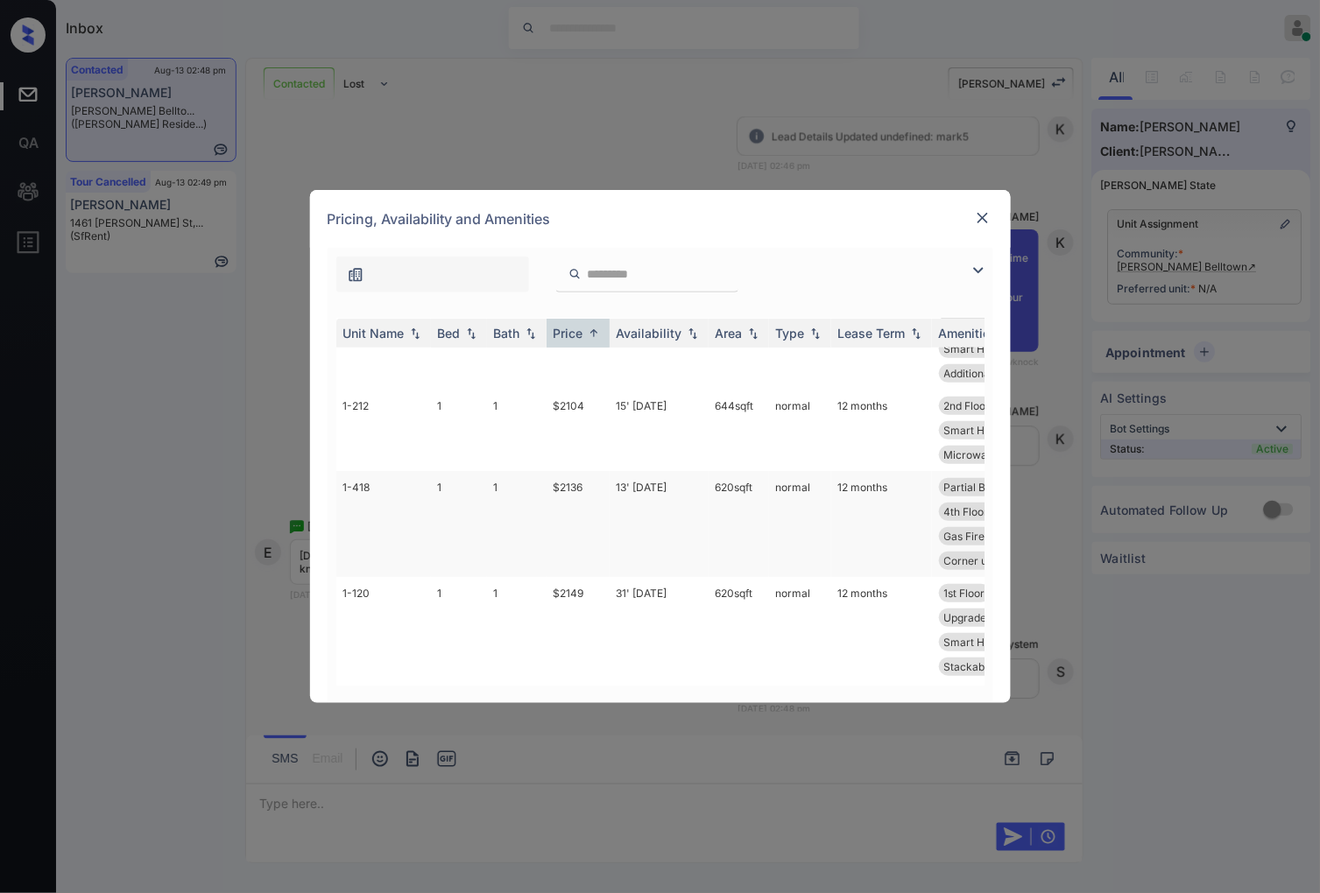
scroll to position [292, 0]
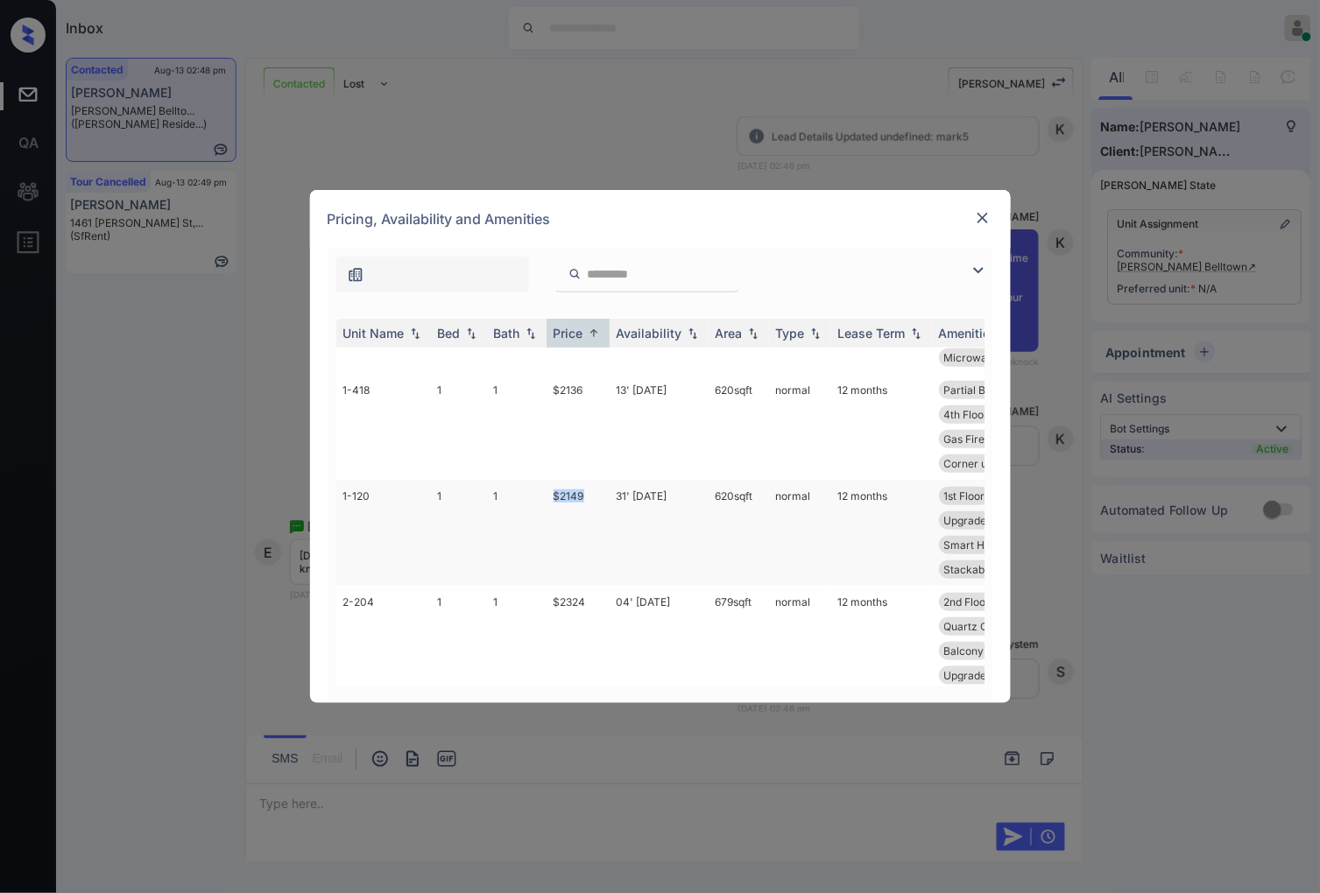
drag, startPoint x: 589, startPoint y: 492, endPoint x: 534, endPoint y: 491, distance: 55.2
click at [534, 491] on tr "1-120 1 1 $2149 31' Jul 25 620 sqft normal 12 months 1st Floor Vinyl Plank - 1.…" at bounding box center [793, 533] width 915 height 106
copy tr "$2149"
click at [637, 497] on td "31' Jul 25" at bounding box center [658, 533] width 99 height 106
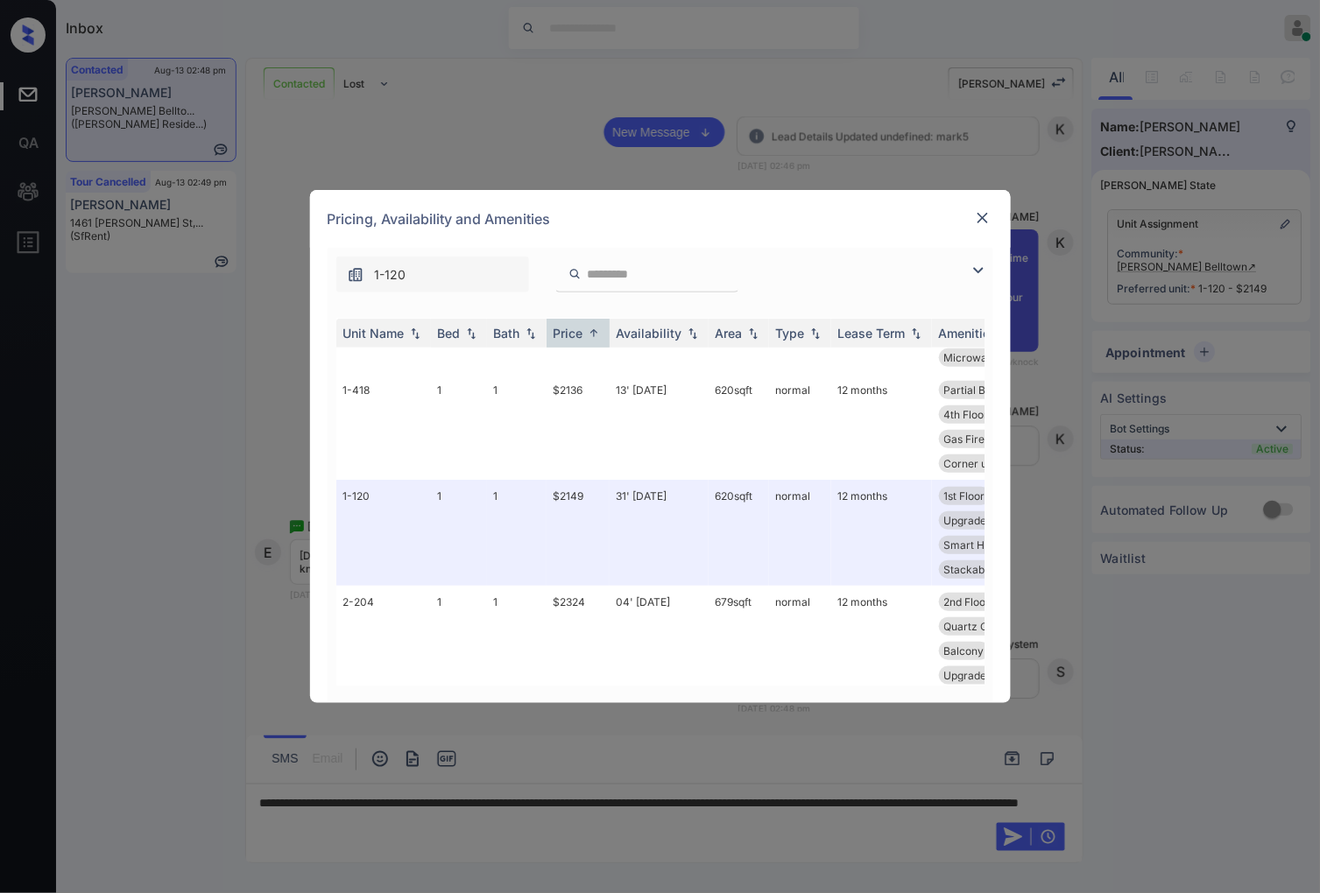
click at [992, 225] on div at bounding box center [982, 218] width 21 height 21
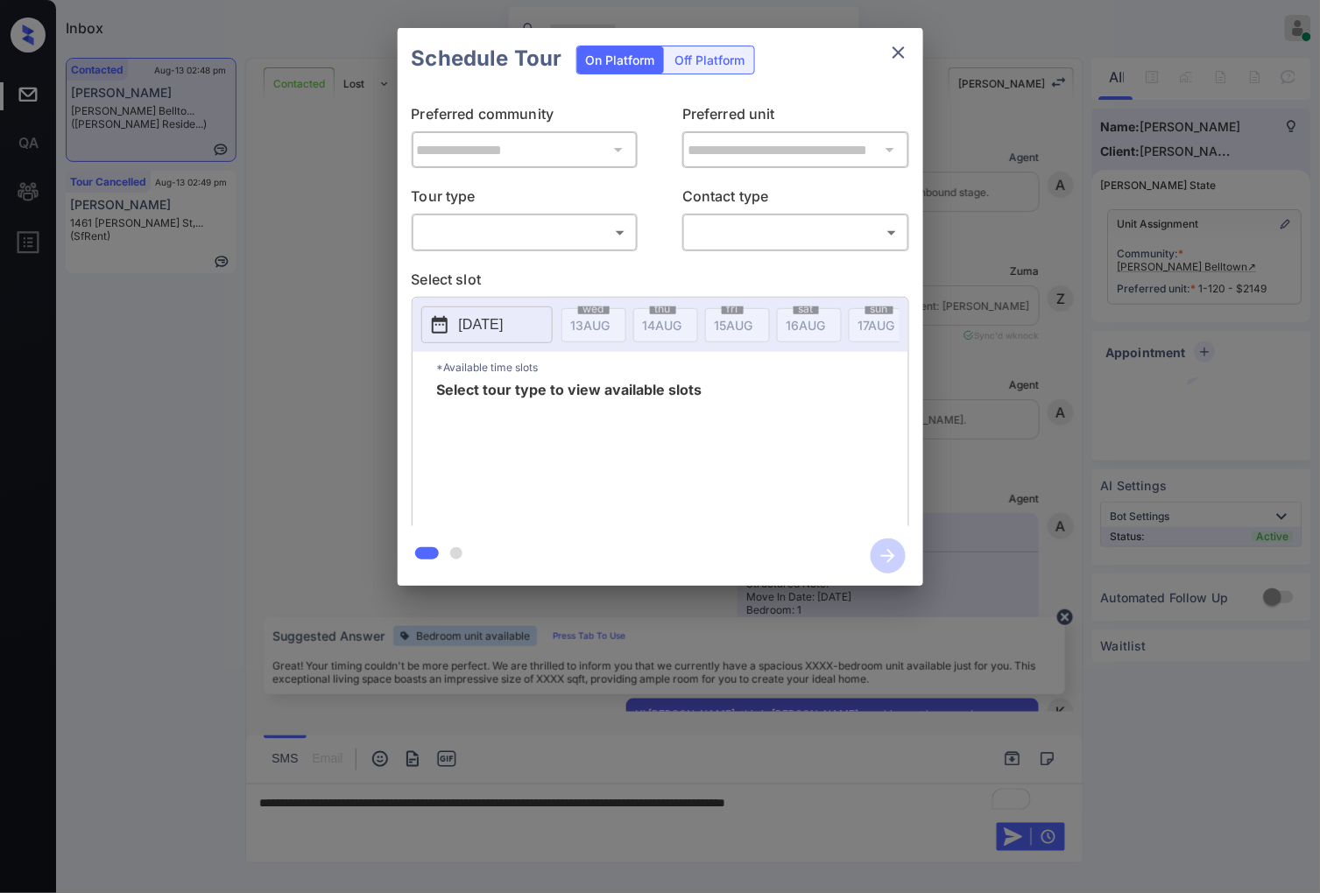
scroll to position [1201, 0]
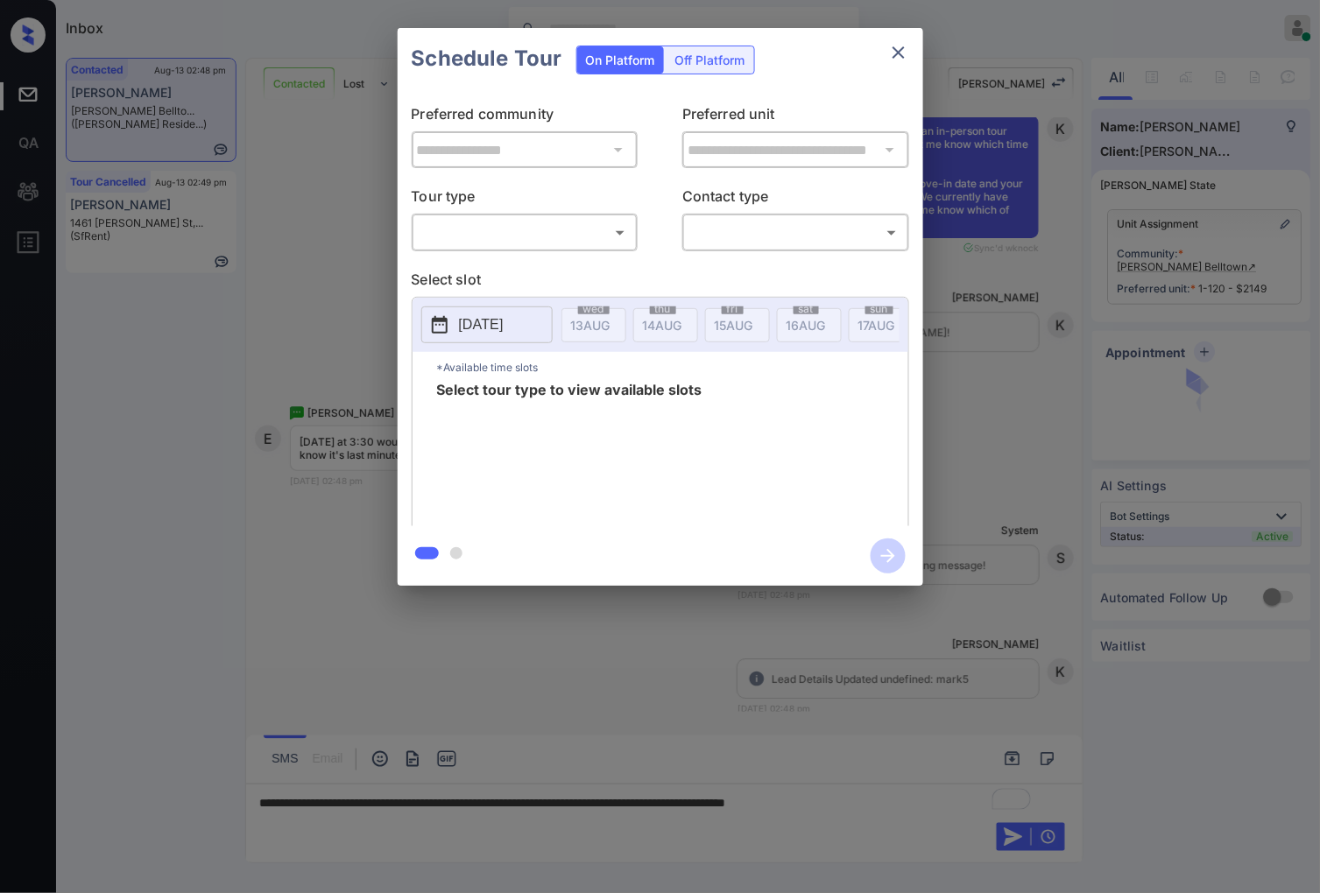
click at [594, 234] on body "Inbox [PERSON_NAME] Online Set yourself offline Set yourself on break Profile S…" at bounding box center [660, 446] width 1320 height 893
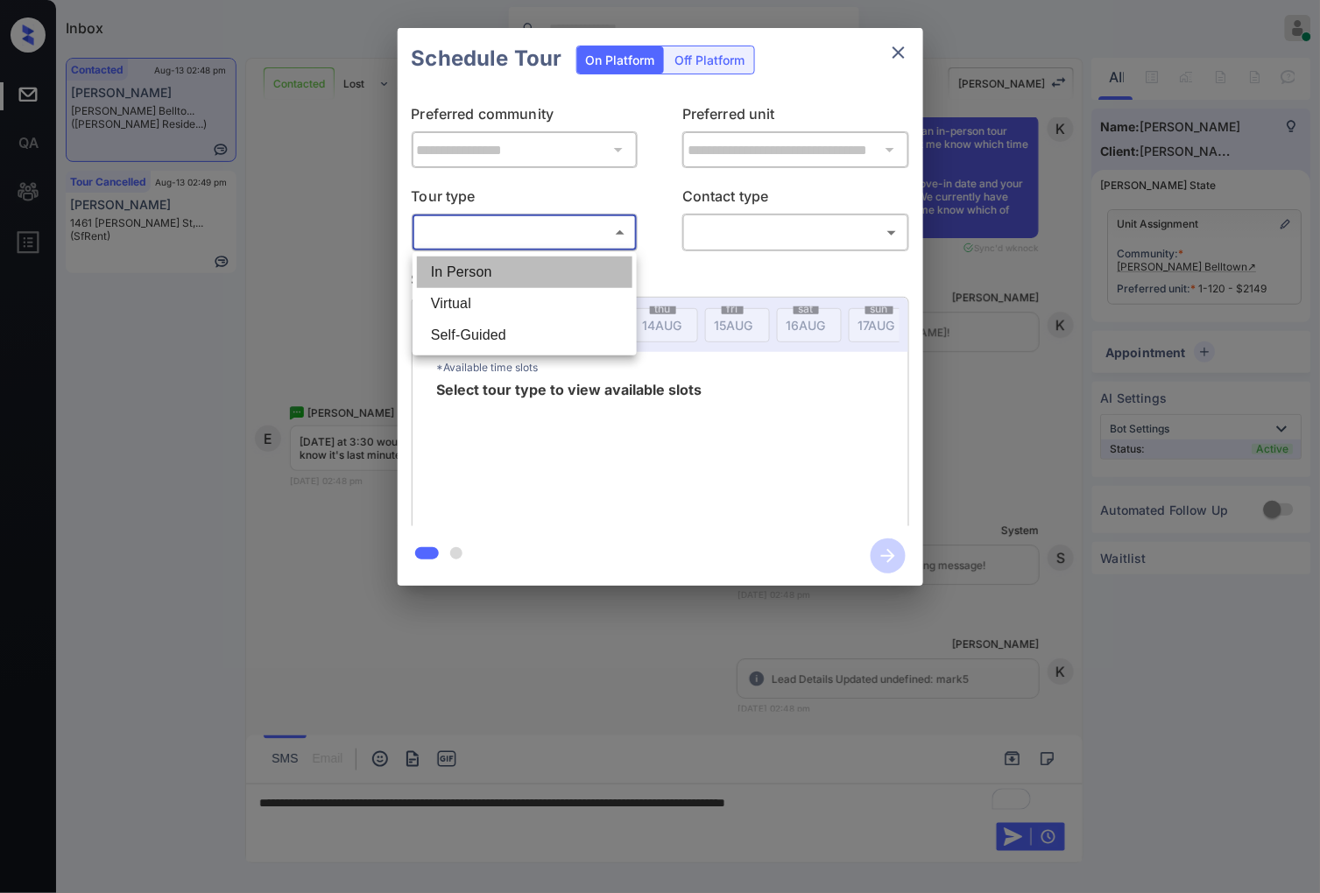
drag, startPoint x: 591, startPoint y: 276, endPoint x: 724, endPoint y: 245, distance: 136.6
click at [591, 277] on li "In Person" at bounding box center [524, 273] width 215 height 32
type input "********"
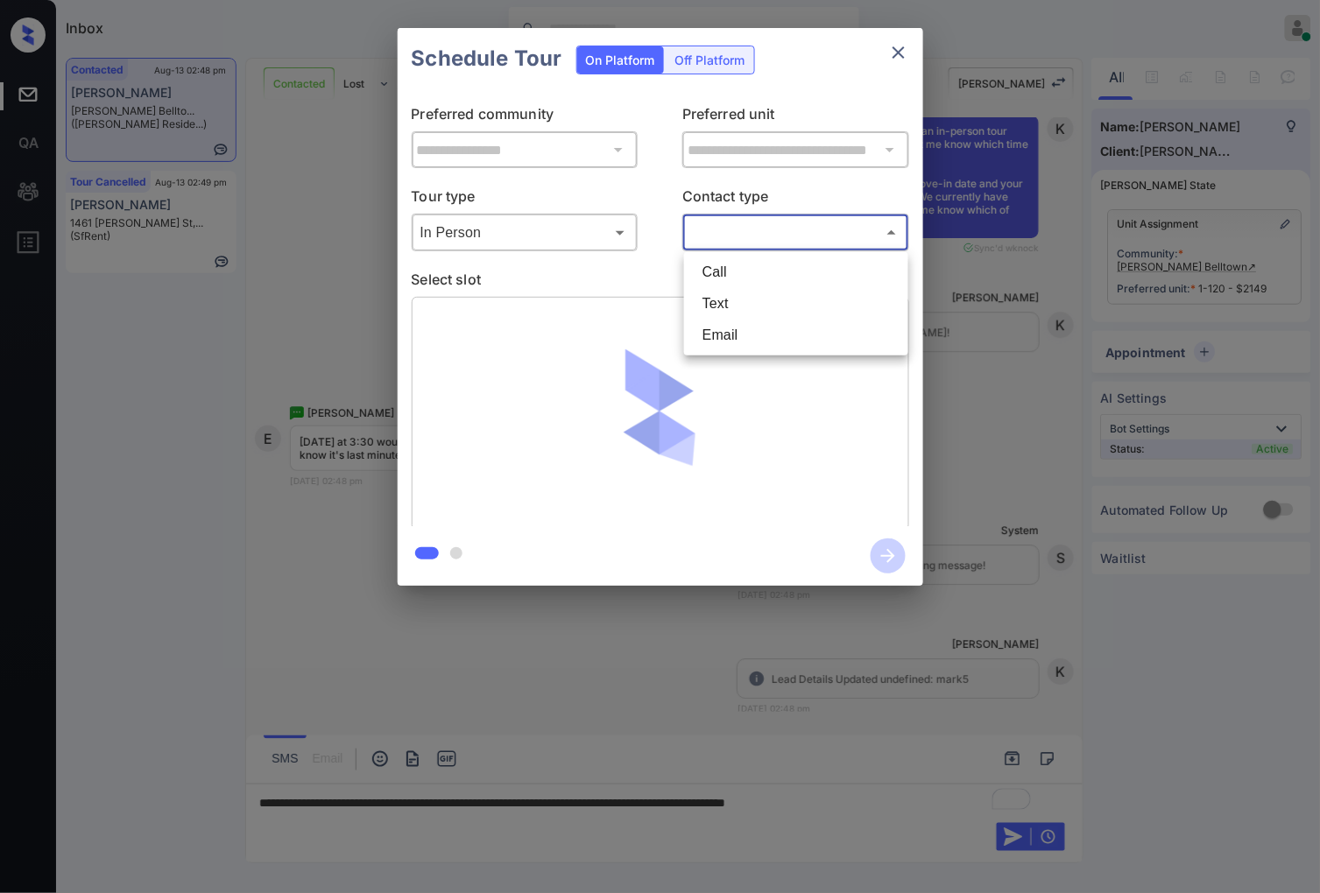
click at [751, 243] on body "Inbox [PERSON_NAME] Online Set yourself offline Set yourself on break Profile S…" at bounding box center [660, 446] width 1320 height 893
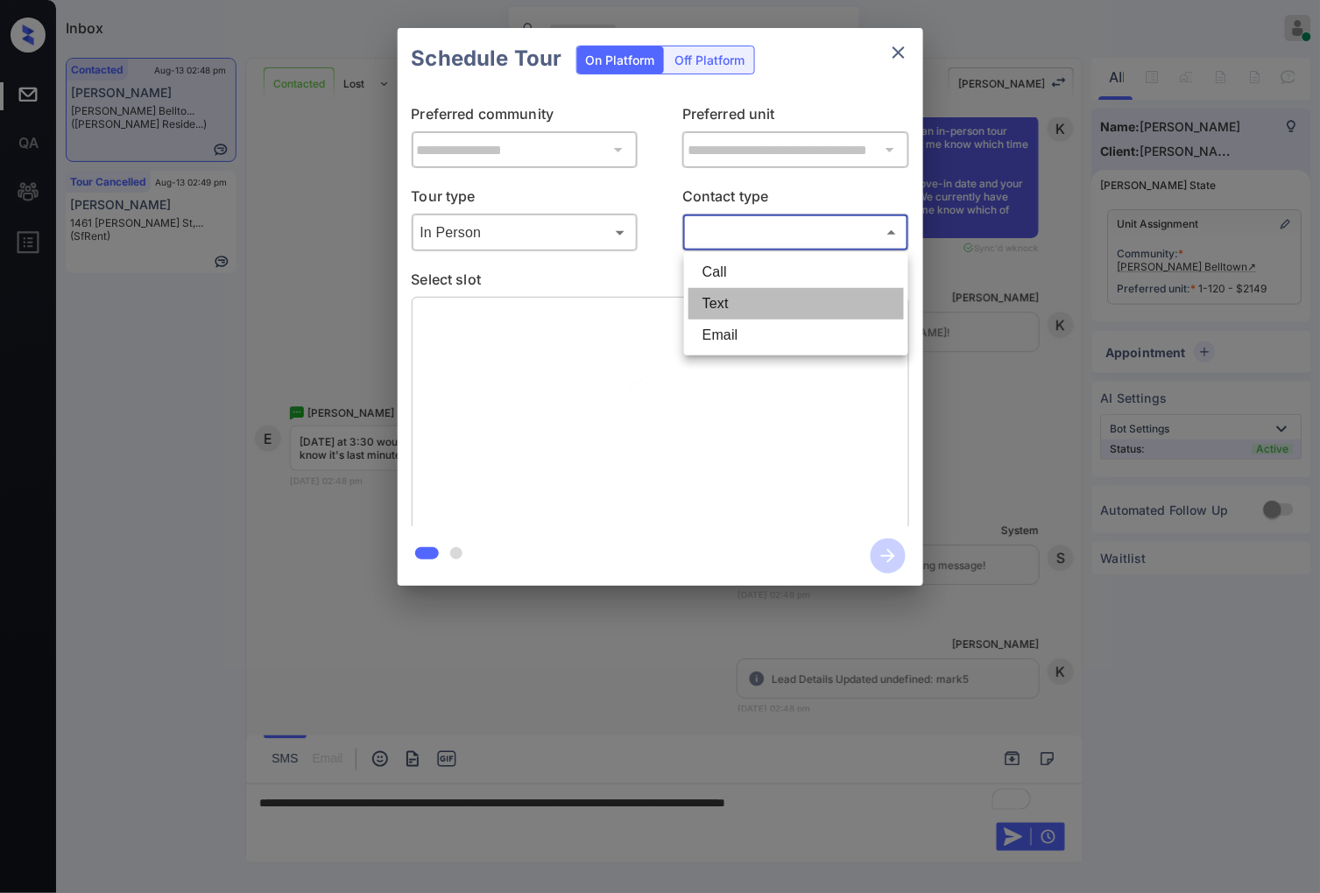
click at [751, 301] on li "Text" at bounding box center [795, 304] width 215 height 32
type input "****"
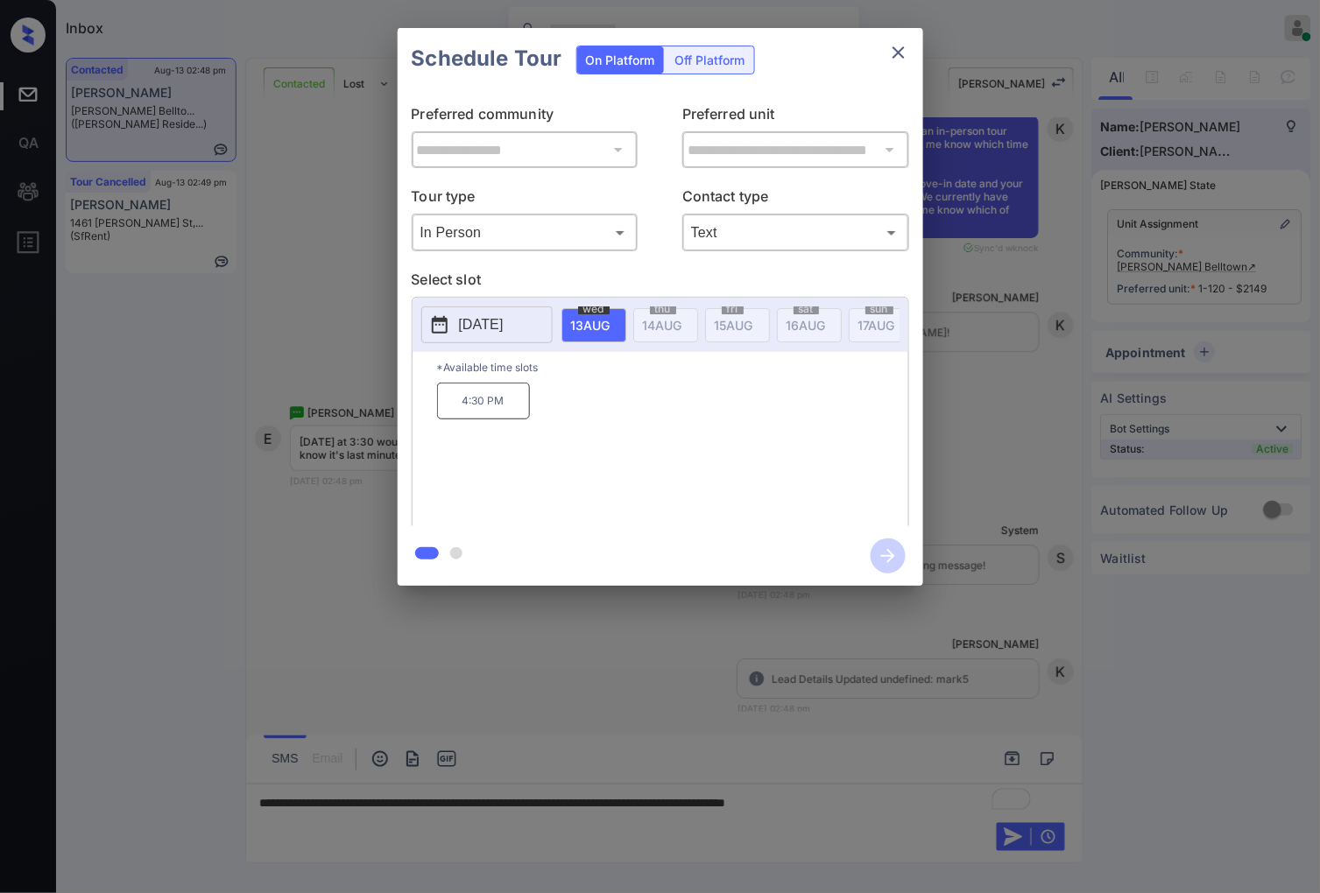
click at [1316, 66] on div "**********" at bounding box center [660, 307] width 1320 height 614
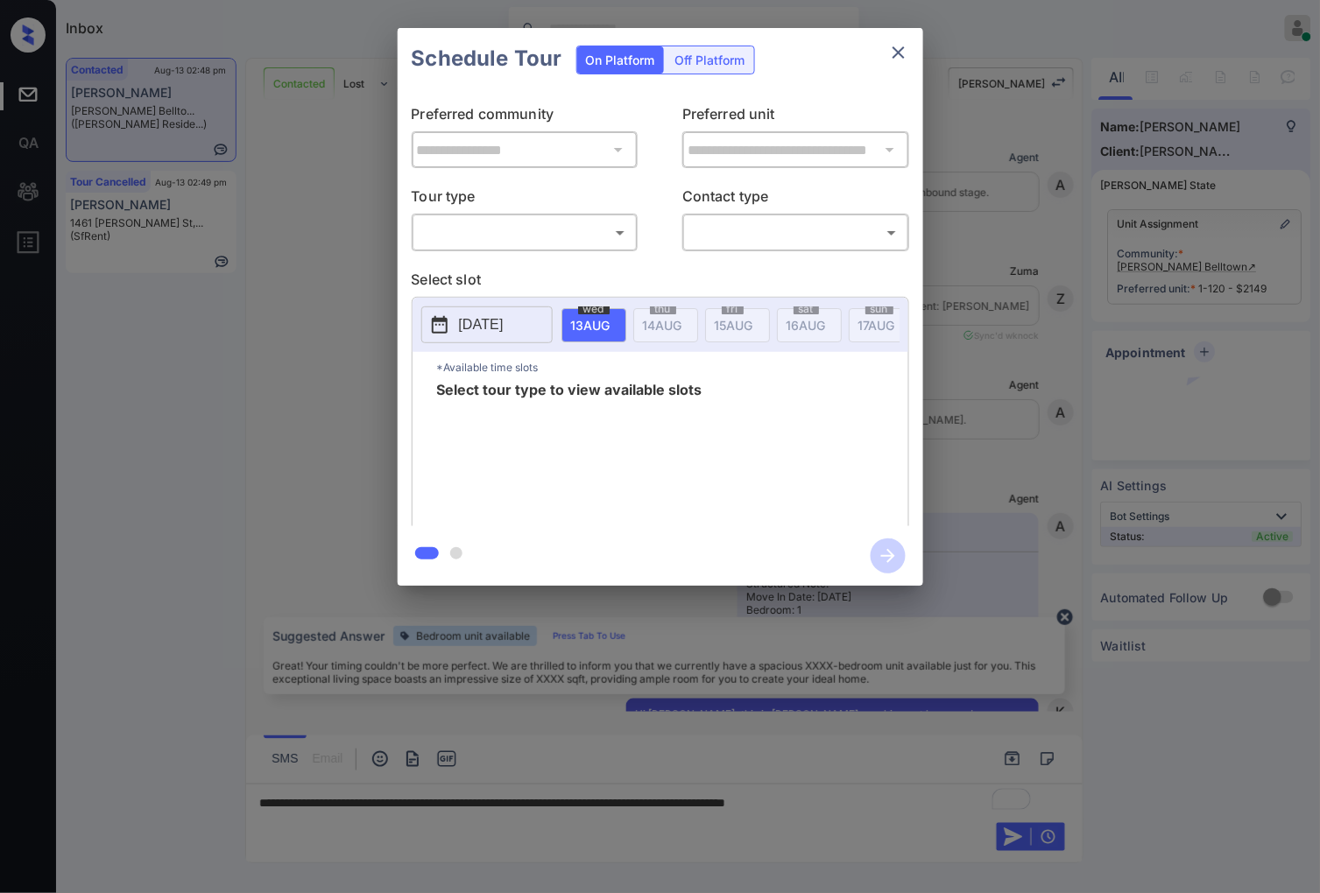
scroll to position [1201, 0]
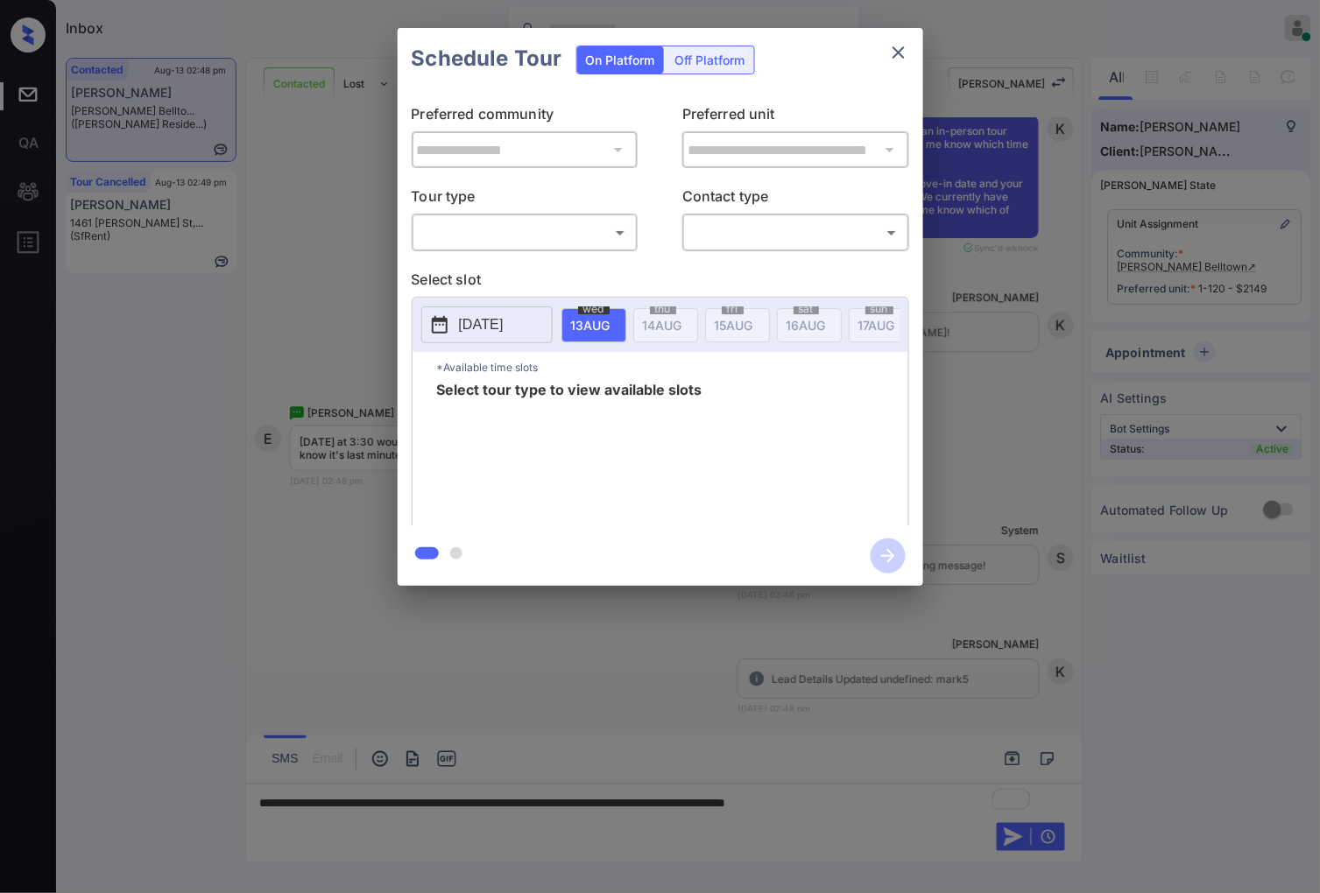
click at [518, 245] on body "Inbox [PERSON_NAME] Online Set yourself offline Set yourself on break Profile S…" at bounding box center [660, 446] width 1320 height 893
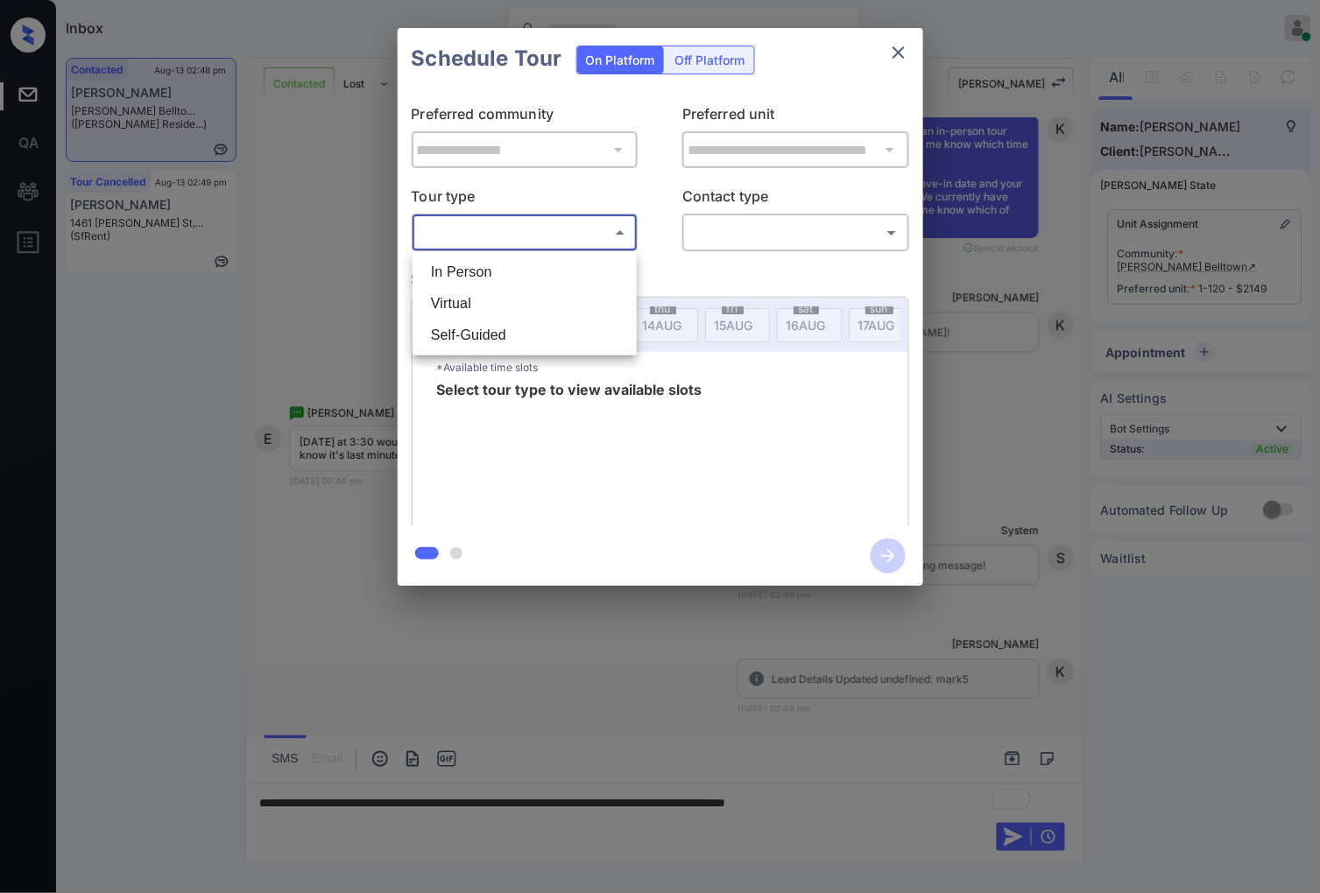
click at [524, 282] on li "In Person" at bounding box center [524, 273] width 215 height 32
type input "********"
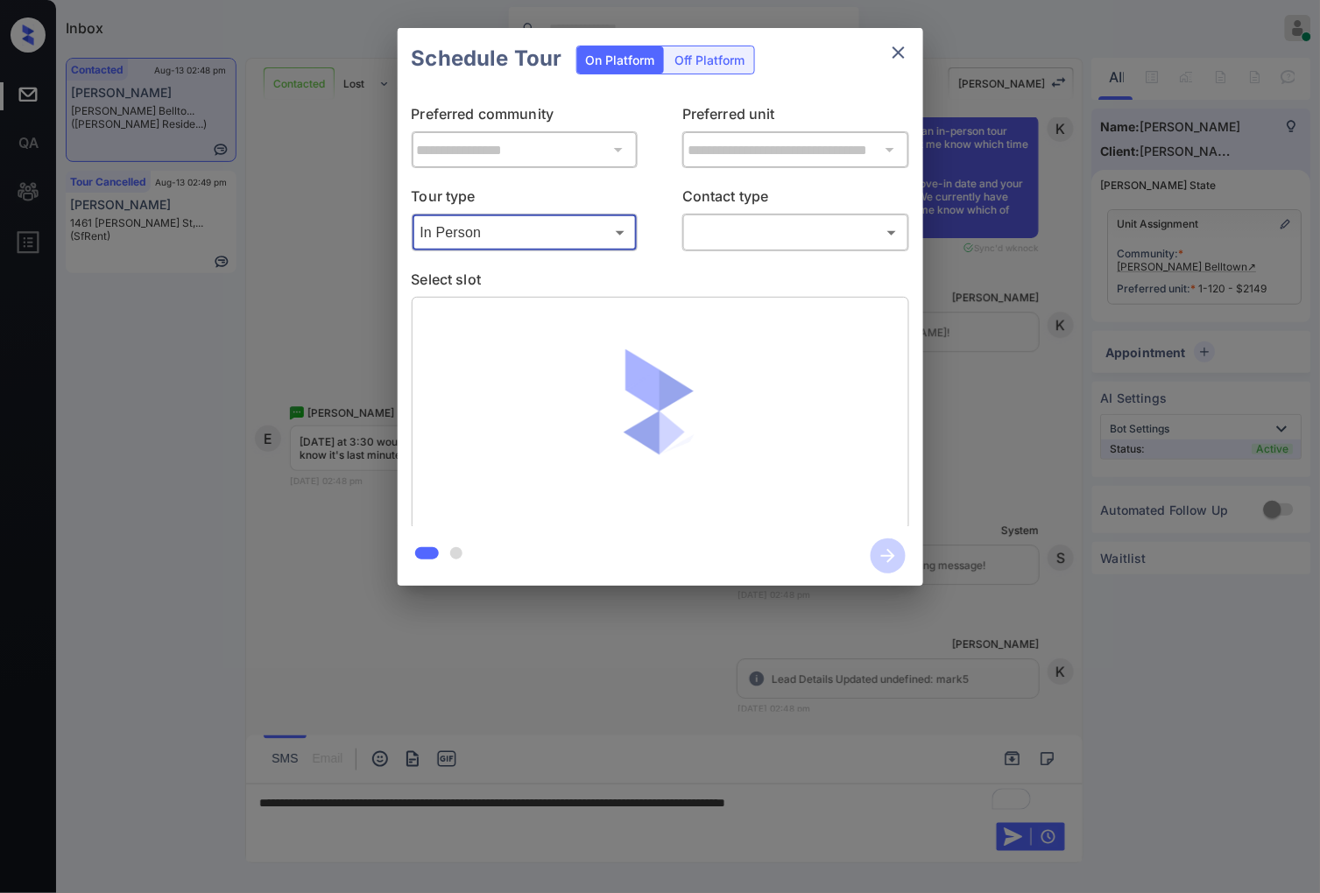
click at [807, 243] on body "Inbox Caroline Dacanay Online Set yourself offline Set yourself on break Profil…" at bounding box center [660, 446] width 1320 height 893
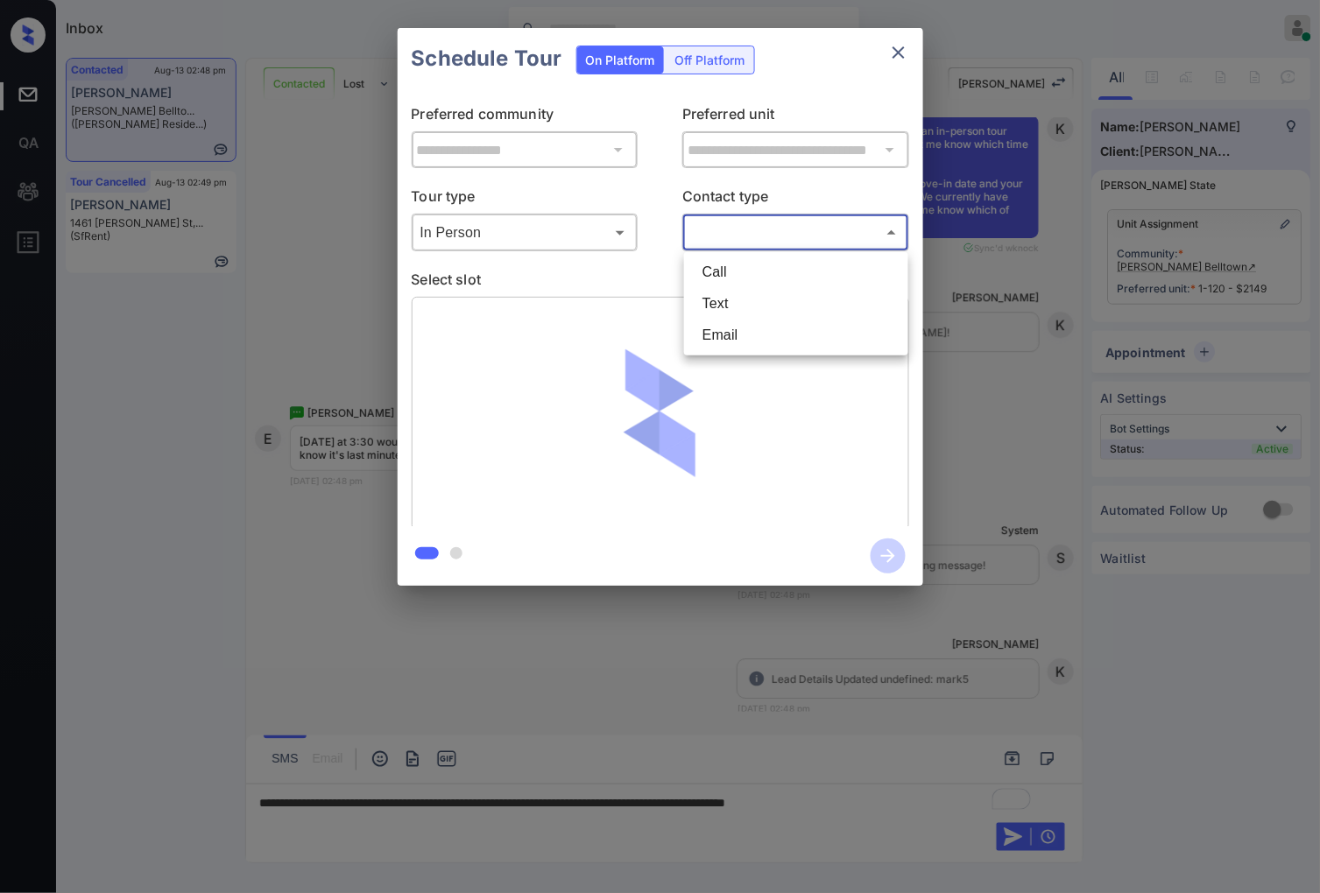
click at [789, 313] on li "Text" at bounding box center [795, 304] width 215 height 32
type input "****"
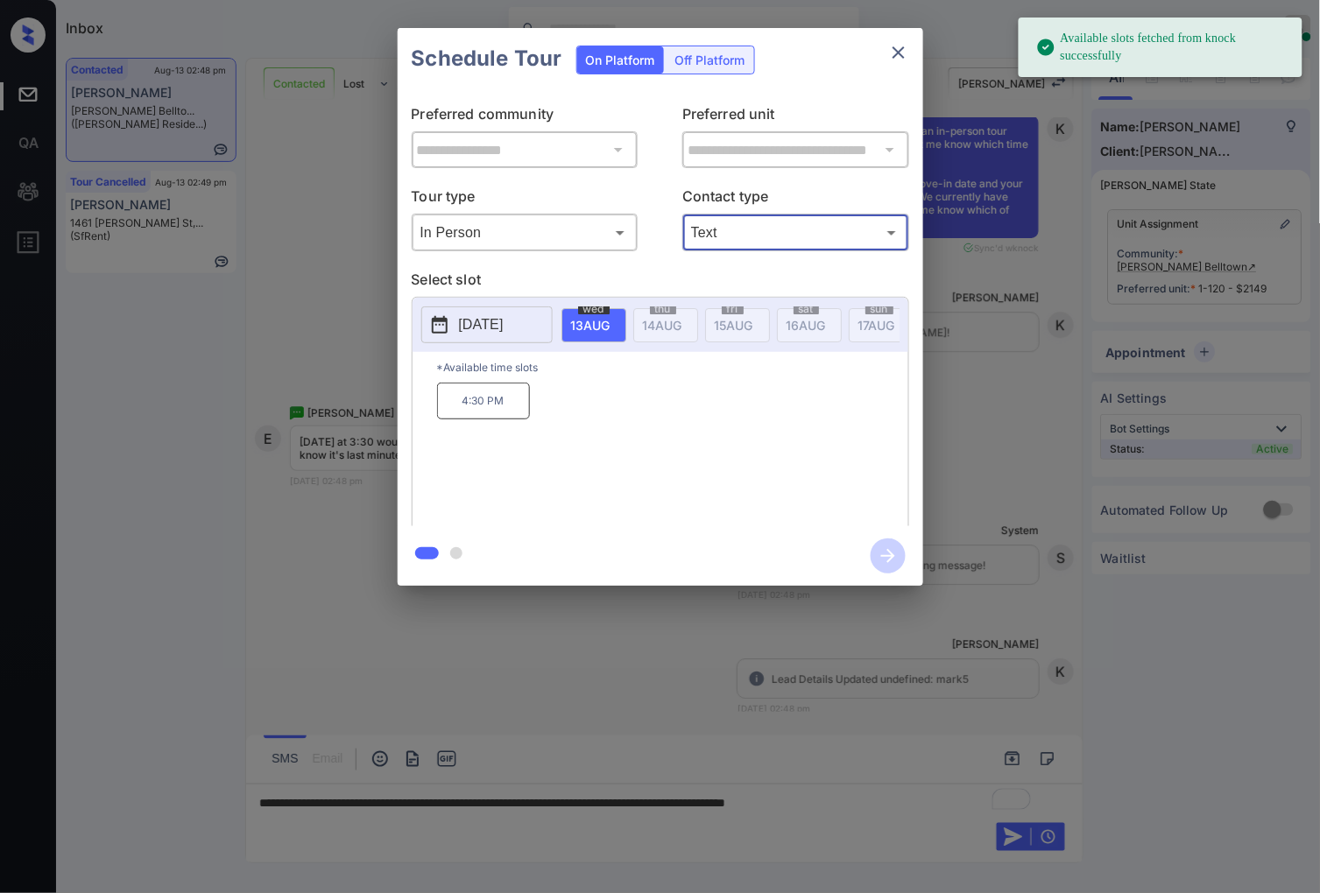
click at [501, 333] on p "[DATE]" at bounding box center [481, 324] width 45 height 21
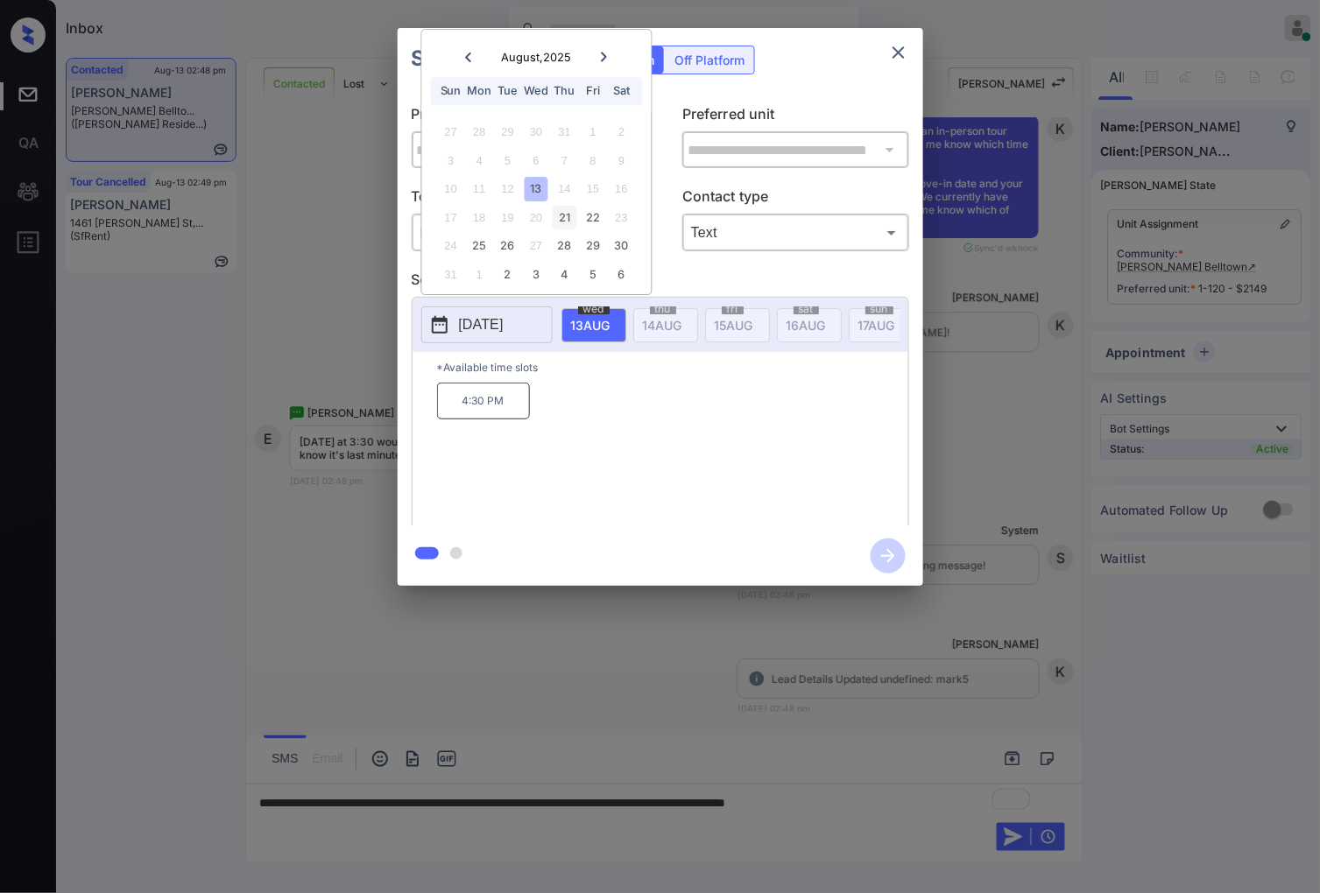
click at [569, 221] on div "21" at bounding box center [565, 218] width 24 height 24
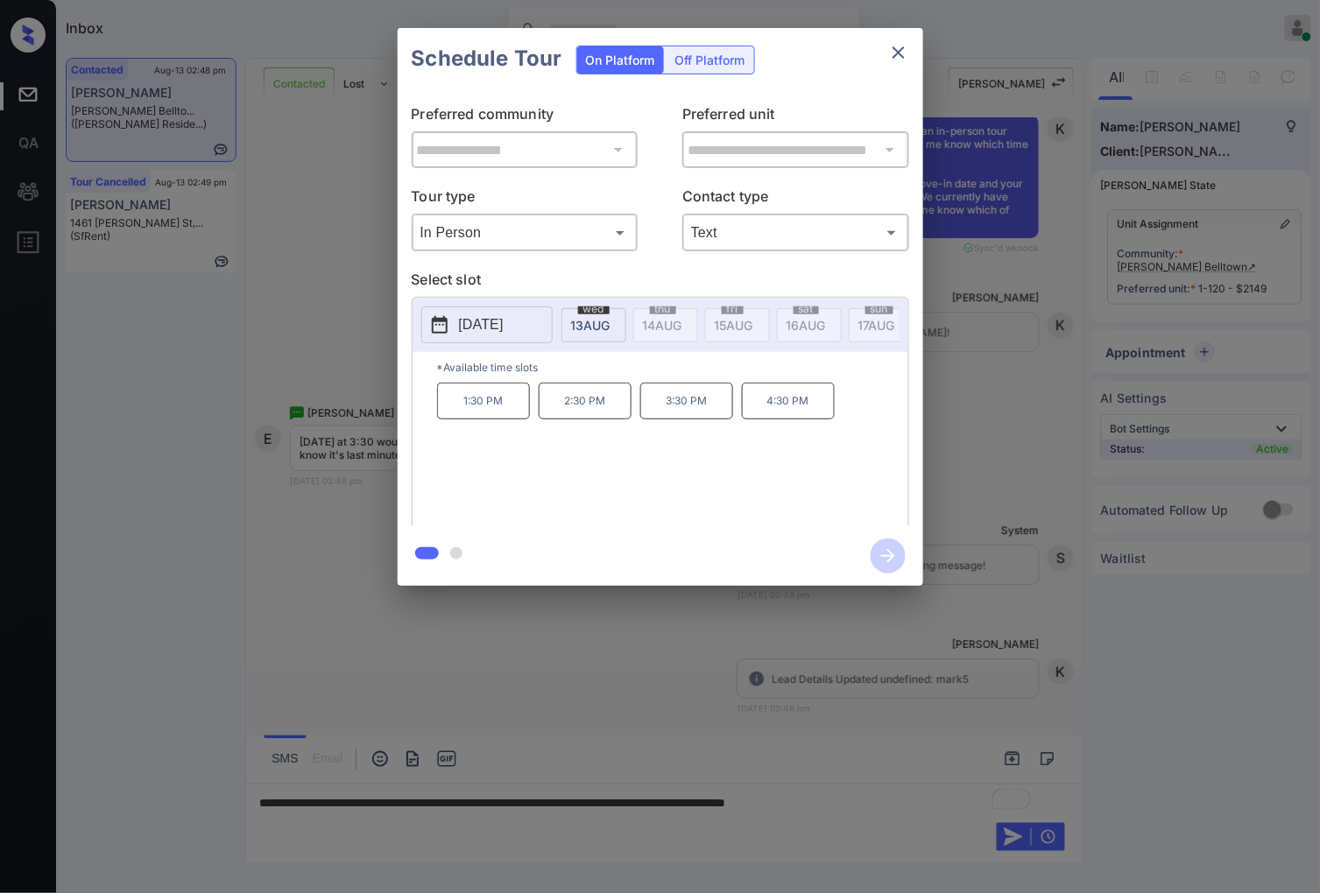
click at [651, 698] on div at bounding box center [660, 446] width 1320 height 893
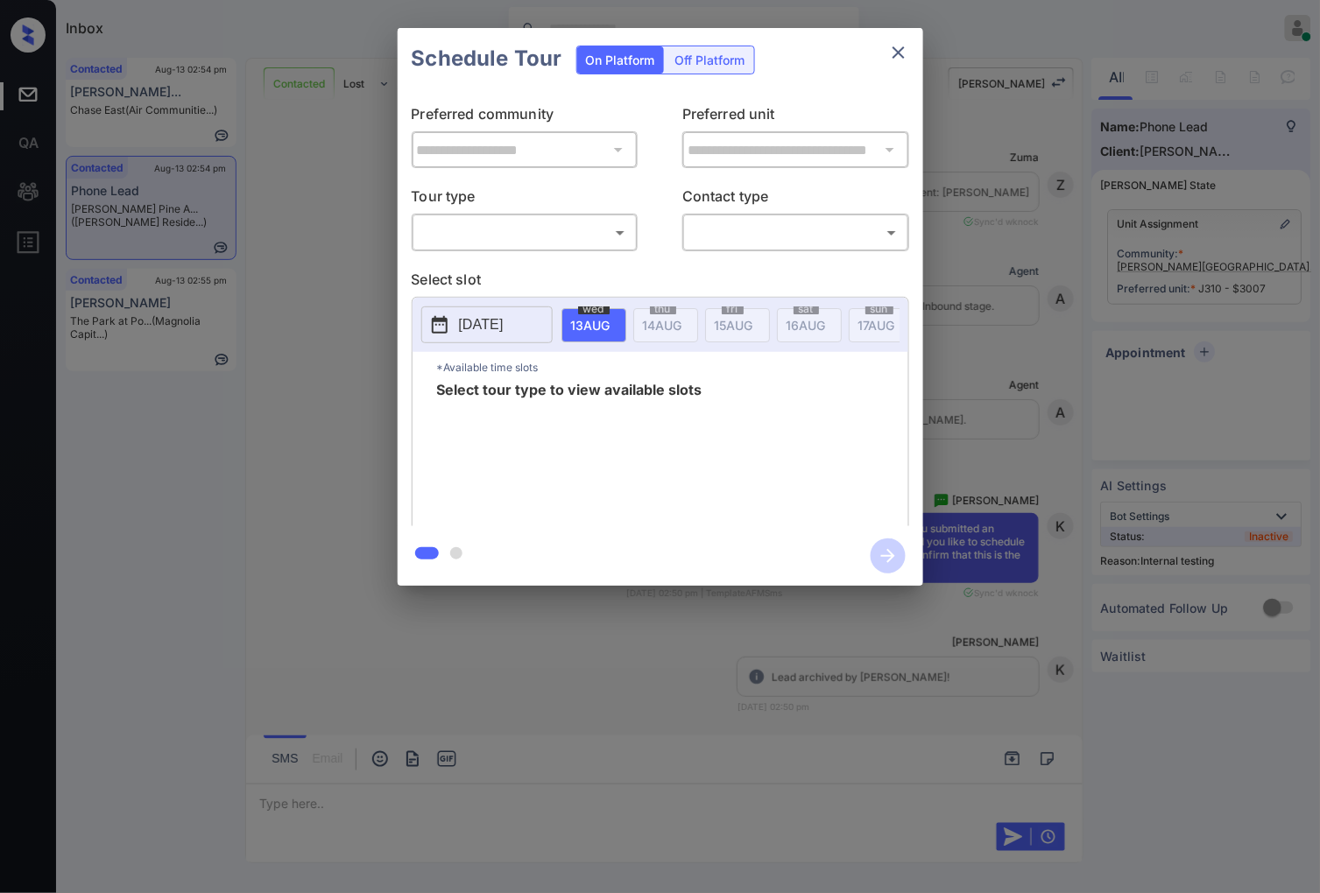
scroll to position [1504, 0]
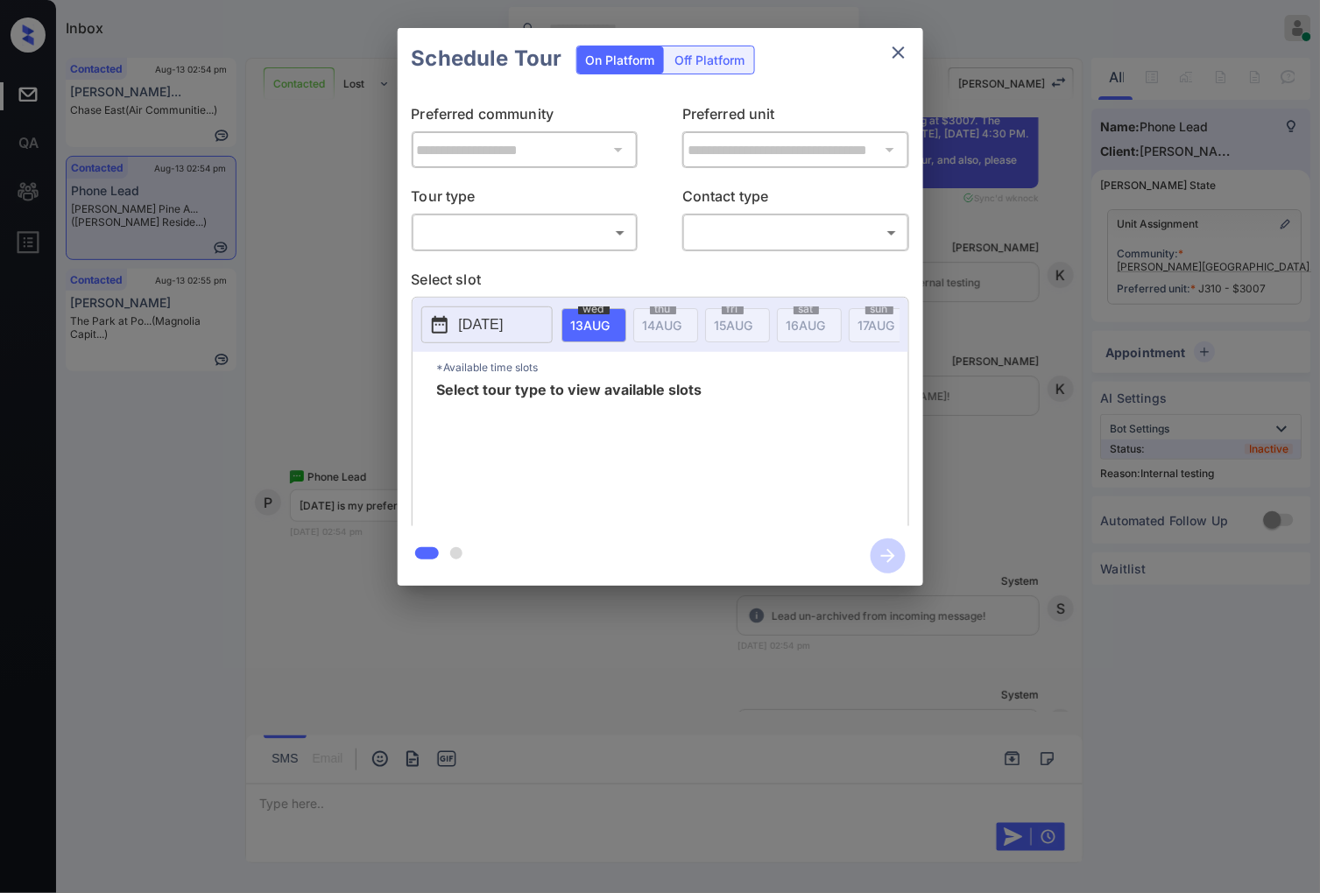
click at [626, 235] on body "Inbox [PERSON_NAME] Online Set yourself offline Set yourself on break Profile S…" at bounding box center [660, 446] width 1320 height 893
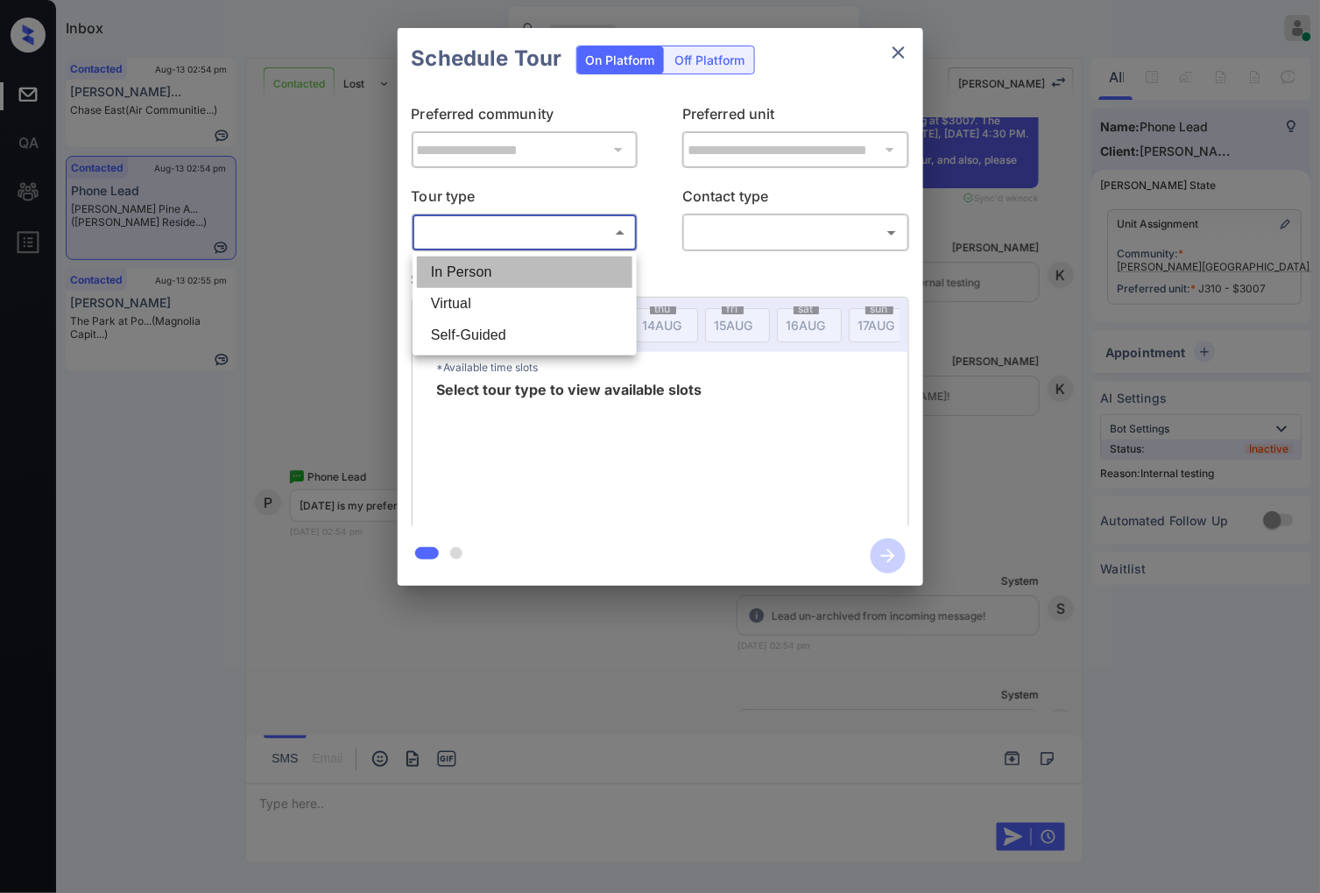
click at [616, 274] on li "In Person" at bounding box center [524, 273] width 215 height 32
type input "********"
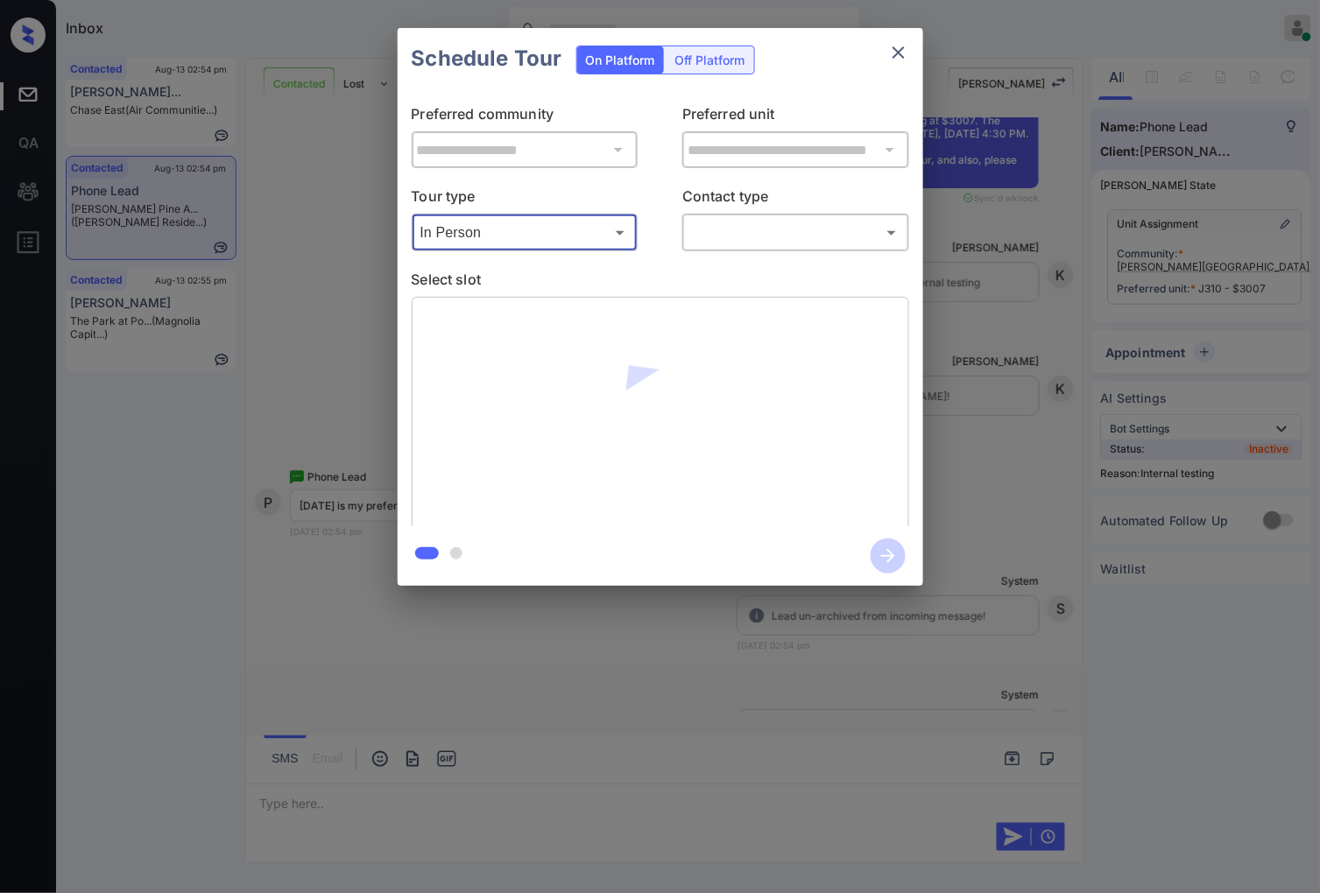
click at [745, 243] on body "Inbox [PERSON_NAME] Online Set yourself offline Set yourself on break Profile S…" at bounding box center [660, 446] width 1320 height 893
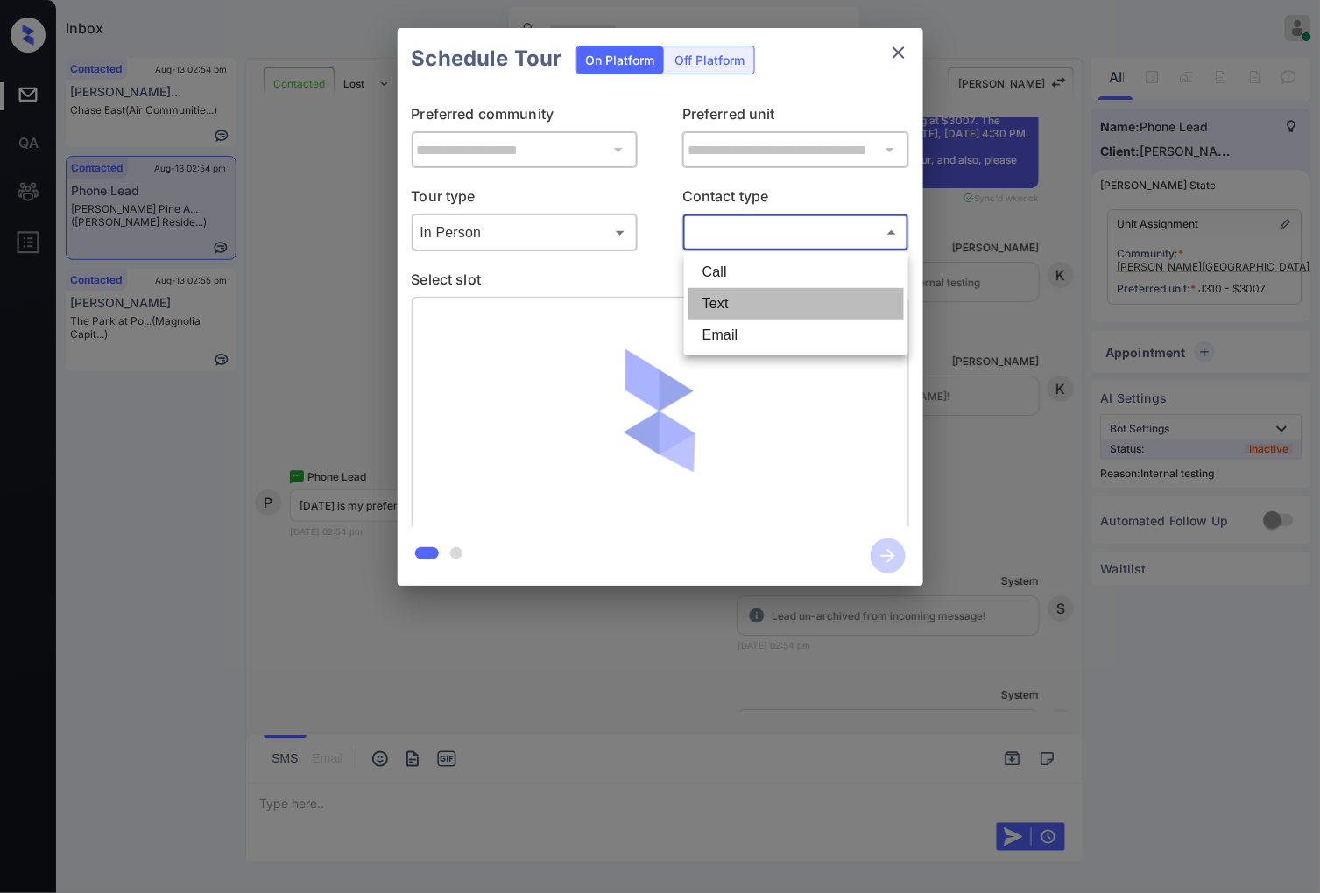
click at [762, 296] on li "Text" at bounding box center [795, 304] width 215 height 32
type input "****"
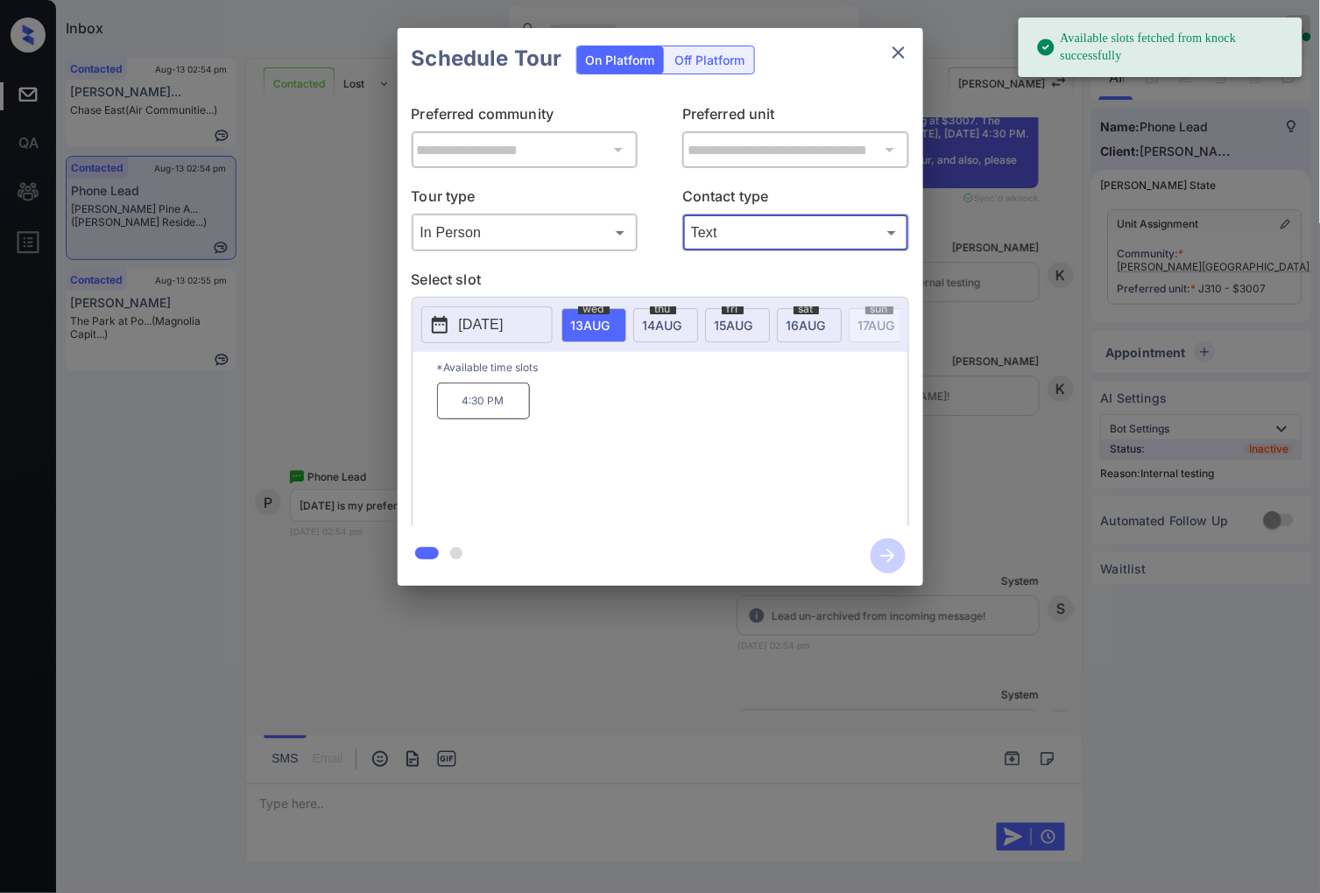
click at [825, 333] on div "sat 16 AUG" at bounding box center [809, 325] width 65 height 34
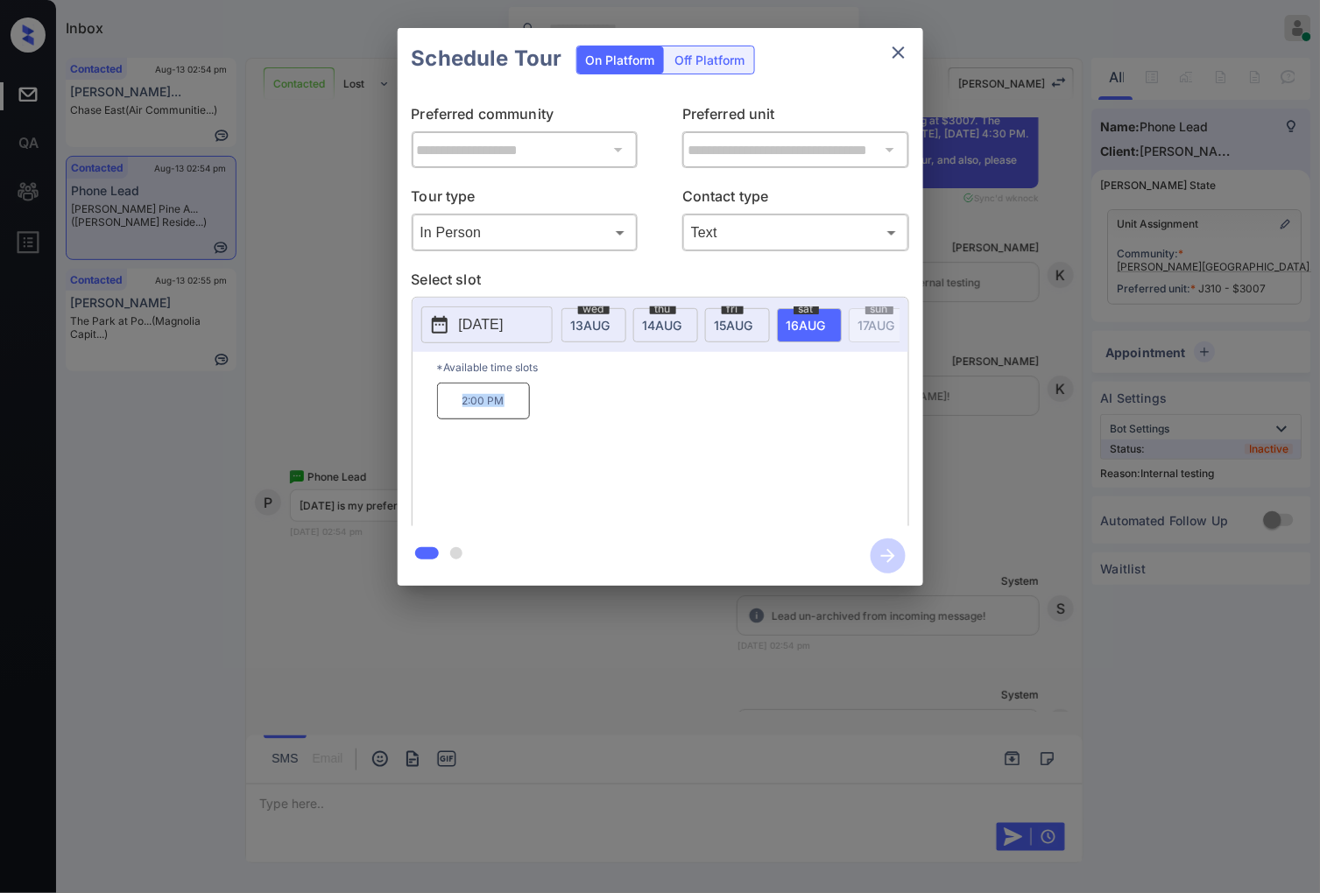
drag, startPoint x: 517, startPoint y: 417, endPoint x: 438, endPoint y: 406, distance: 79.5
click at [438, 406] on p "2:00 PM" at bounding box center [483, 401] width 93 height 37
copy p "2:00 PM"
click at [436, 808] on div at bounding box center [660, 446] width 1320 height 893
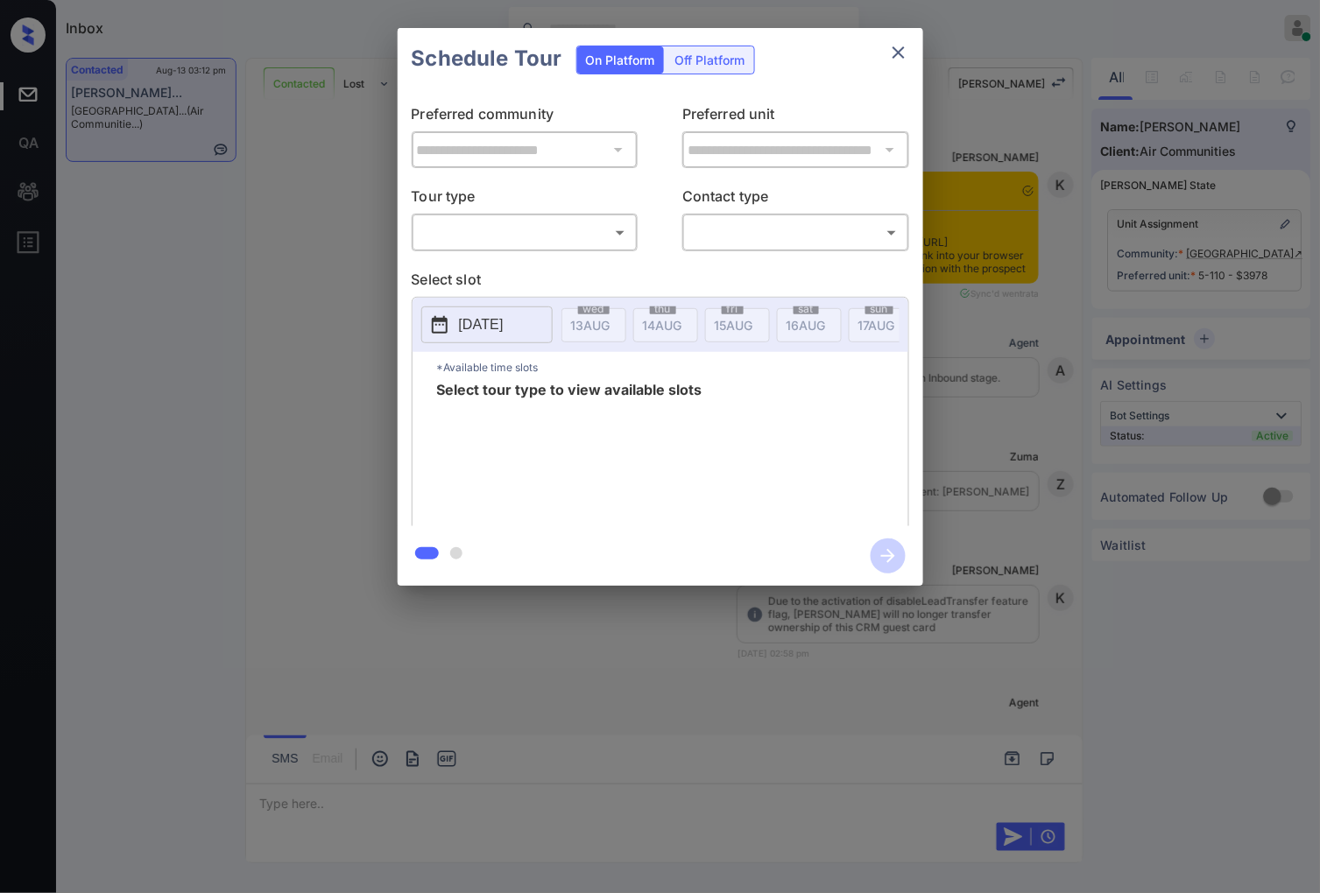
scroll to position [1784, 0]
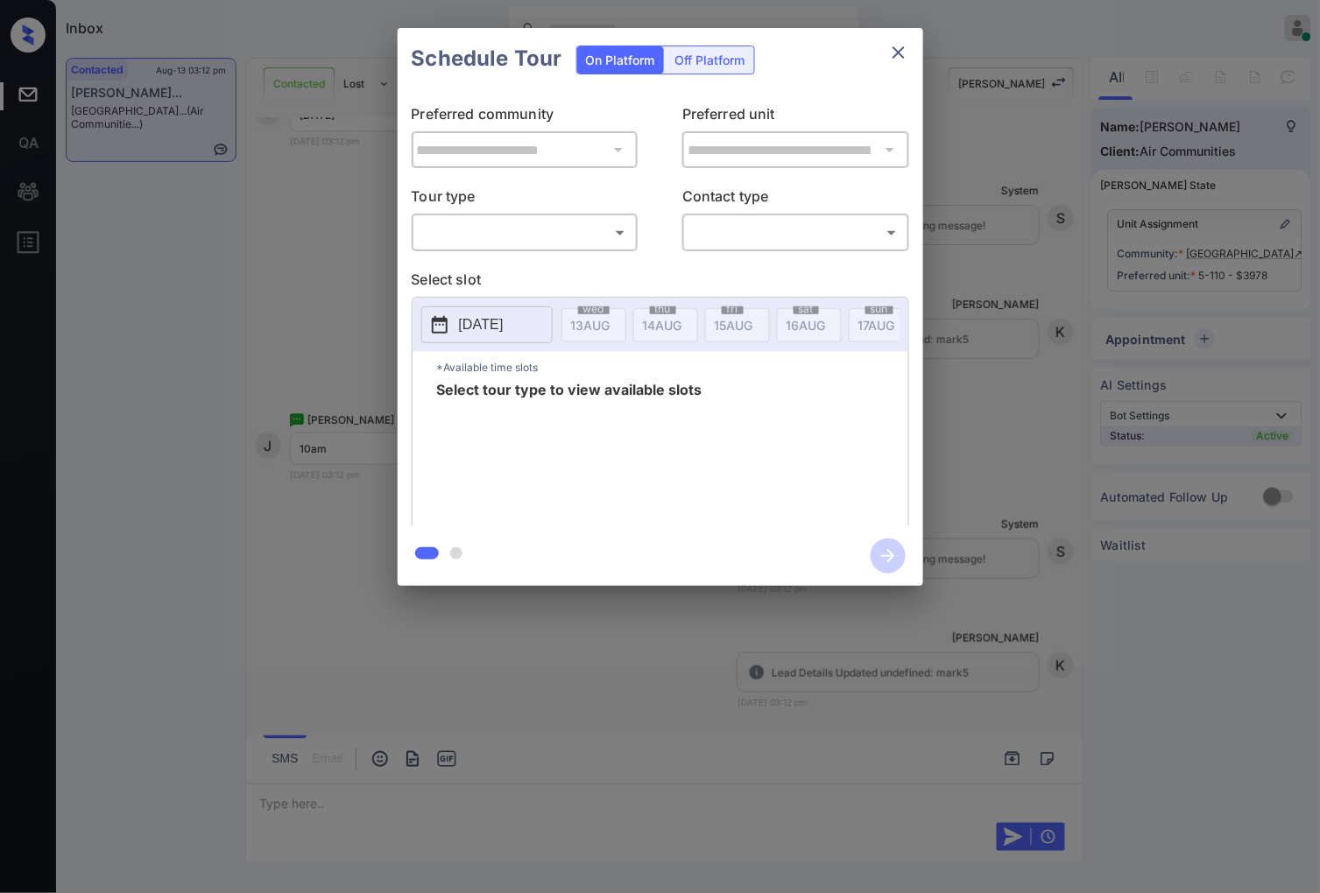
click at [543, 222] on body "Inbox [PERSON_NAME] Online Set yourself offline Set yourself on break Profile S…" at bounding box center [660, 446] width 1320 height 893
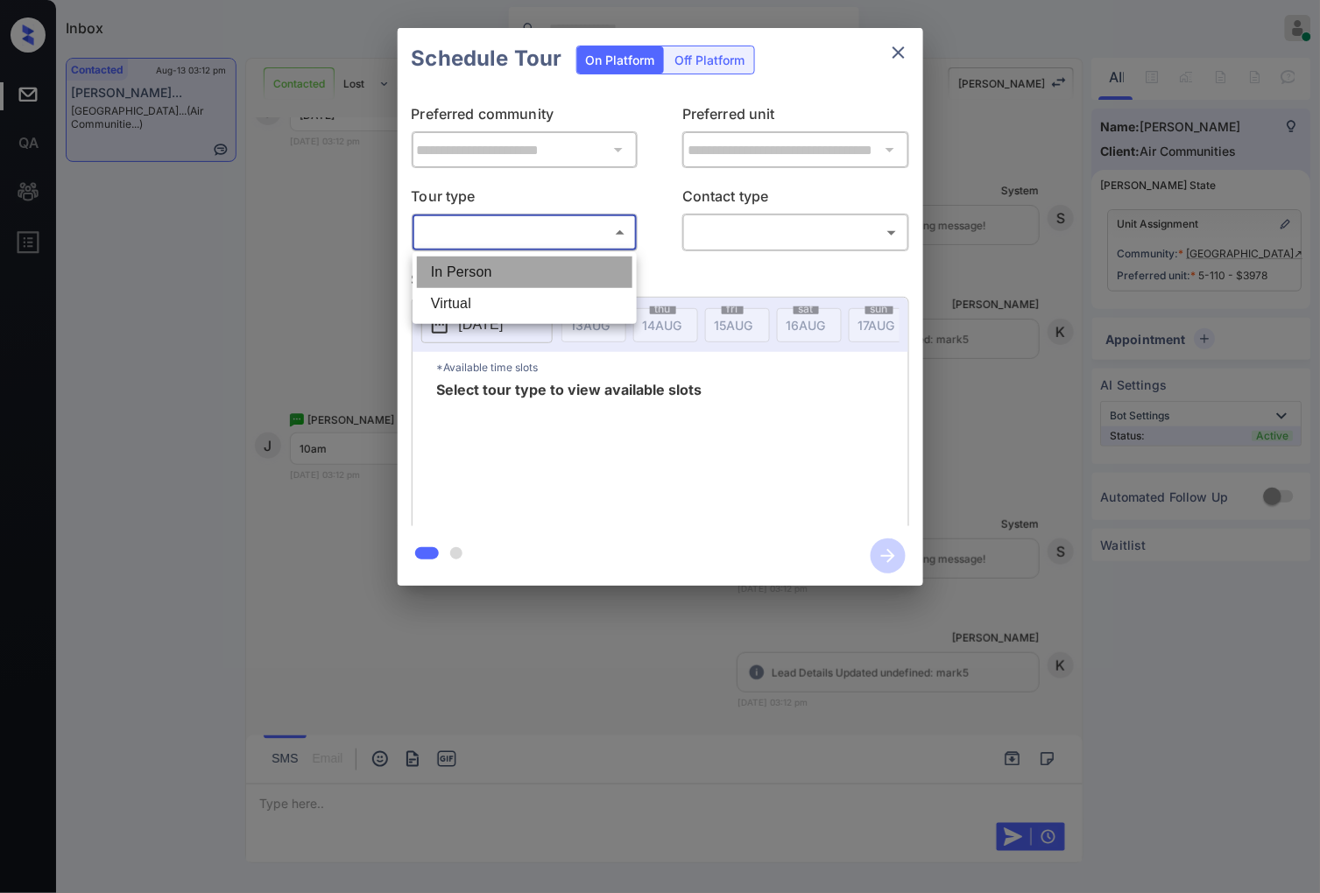
click at [548, 274] on li "In Person" at bounding box center [524, 273] width 215 height 32
type input "********"
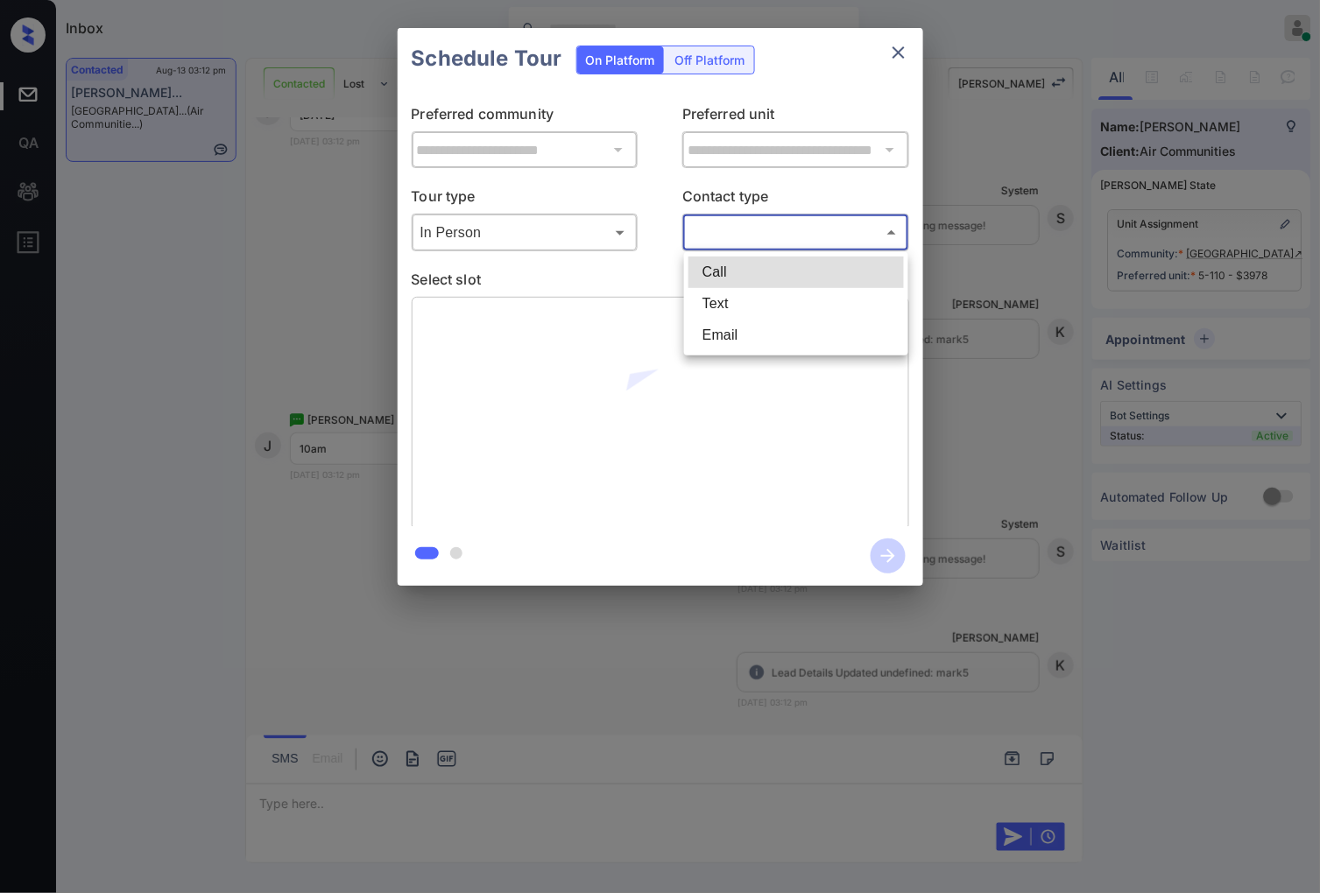
click at [757, 241] on body "Inbox [PERSON_NAME] Online Set yourself offline Set yourself on break Profile S…" at bounding box center [660, 446] width 1320 height 893
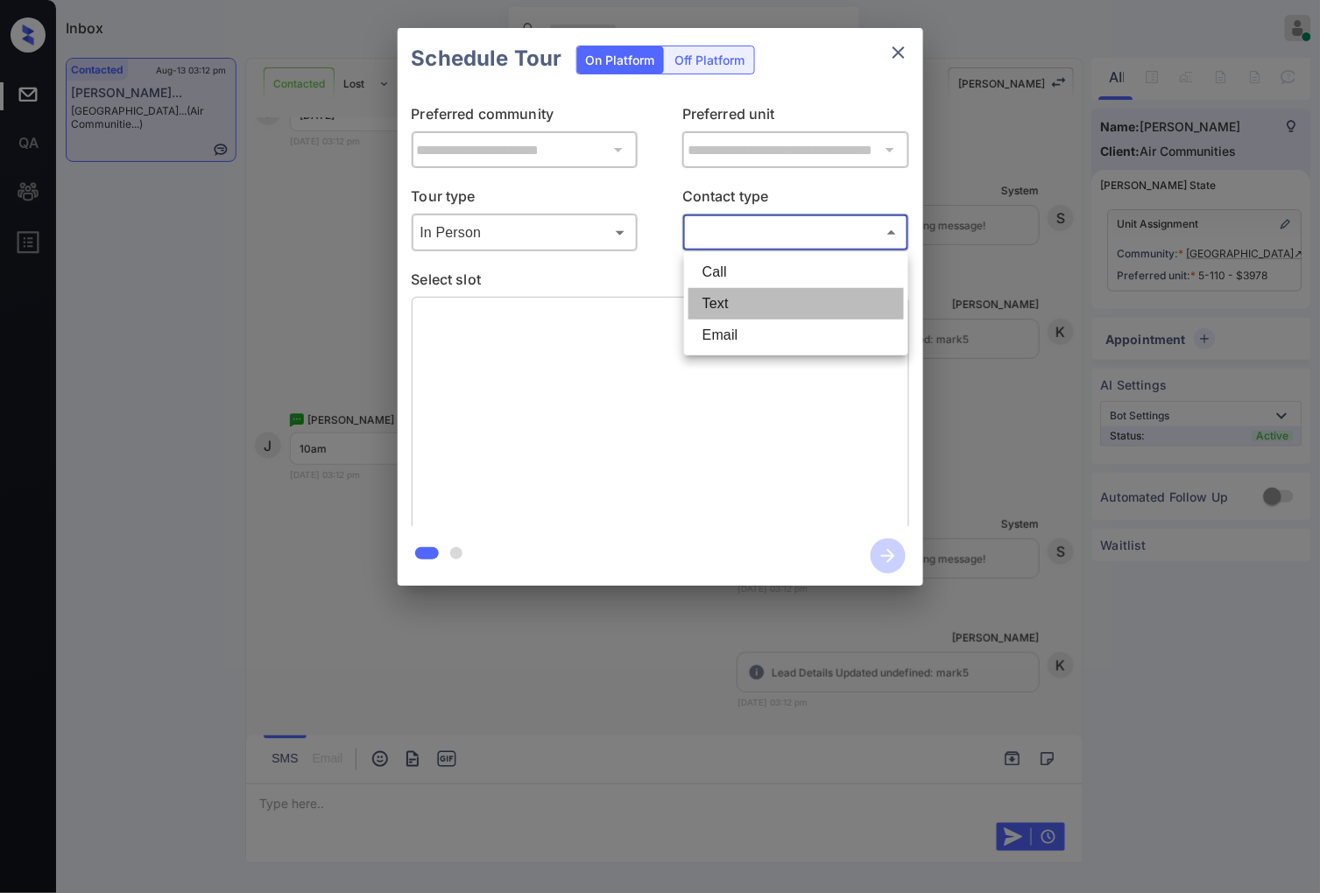
click at [757, 312] on li "Text" at bounding box center [795, 304] width 215 height 32
type input "****"
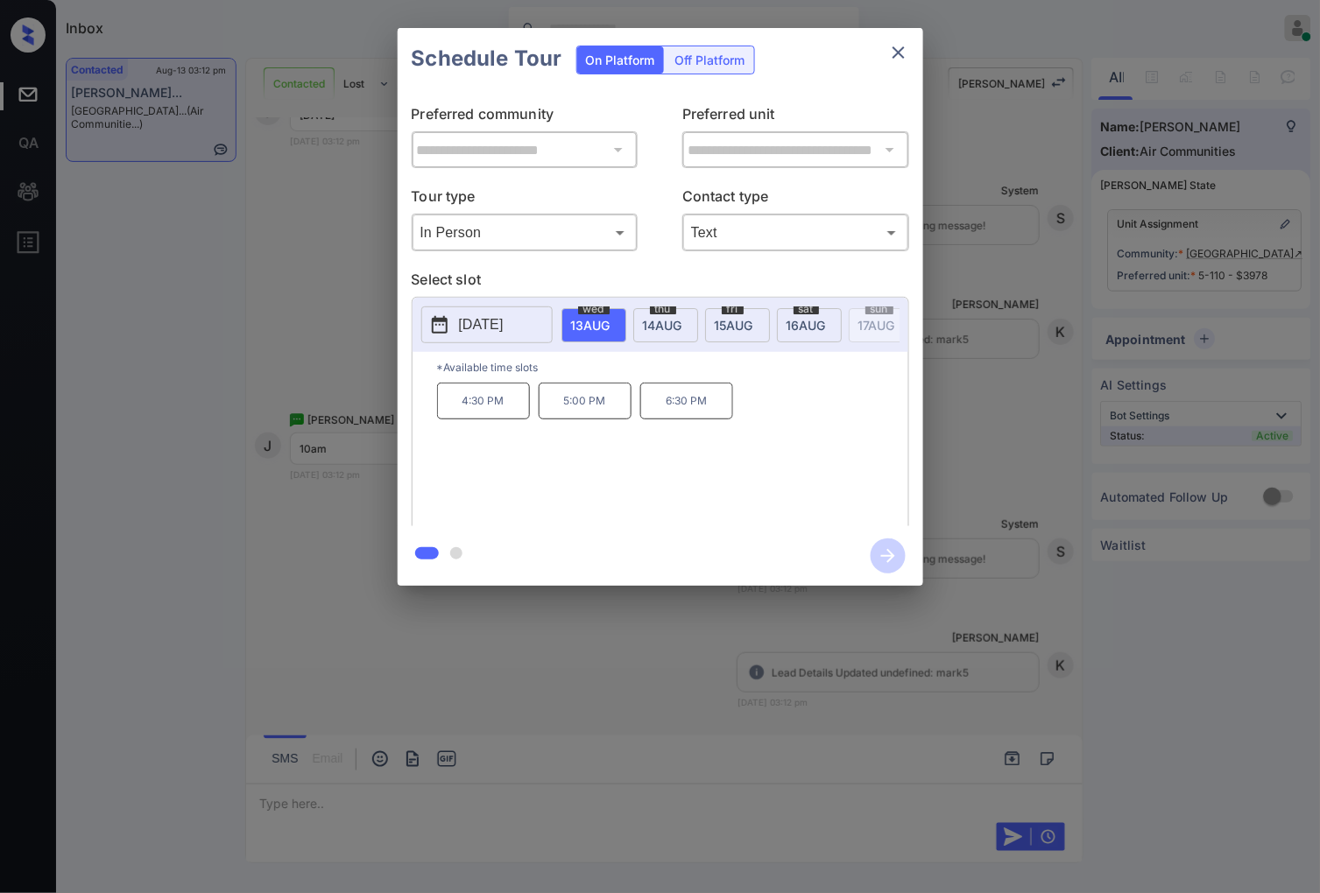
click at [610, 318] on span "16 AUG" at bounding box center [590, 325] width 39 height 15
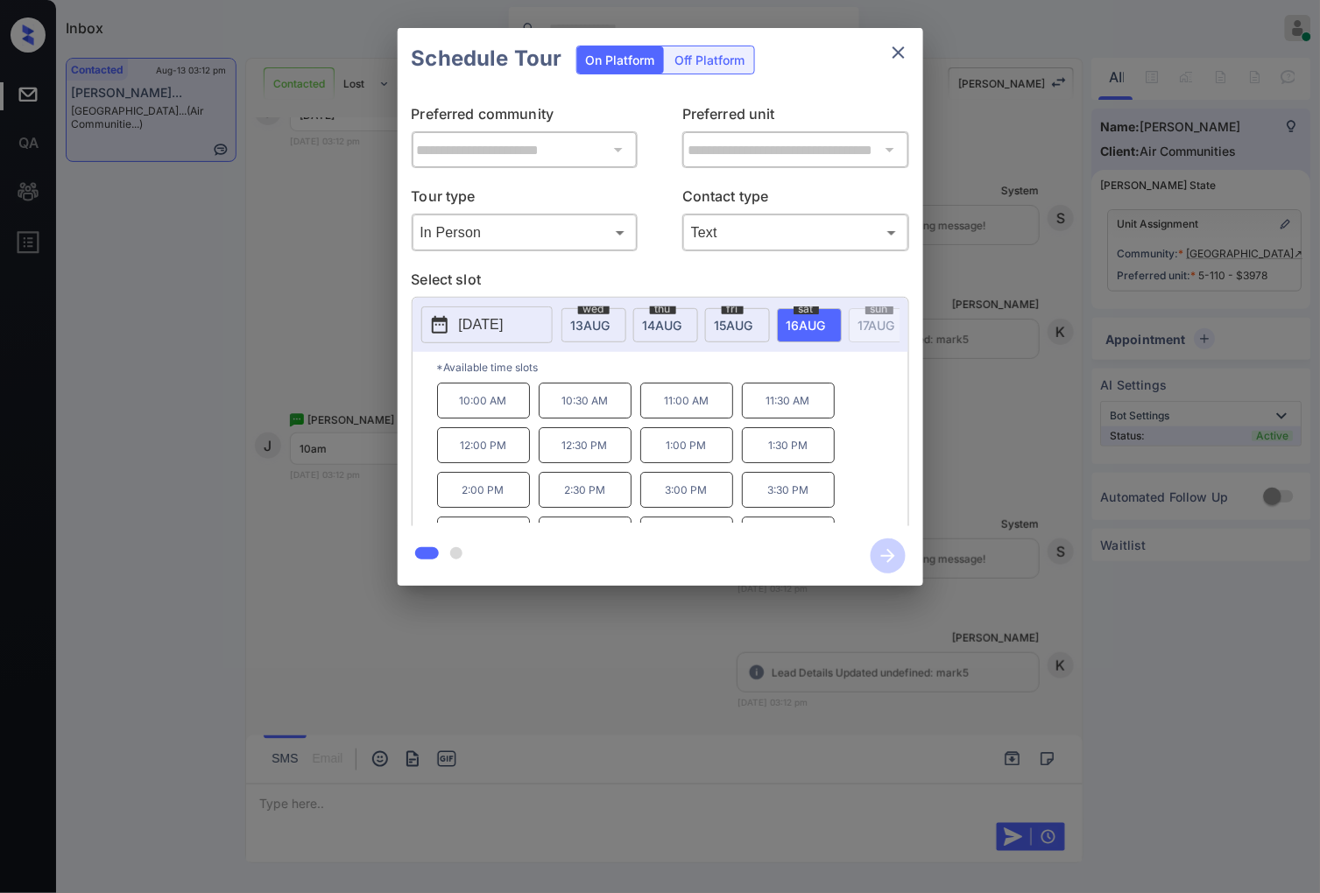
click at [347, 357] on div "**********" at bounding box center [660, 307] width 1320 height 614
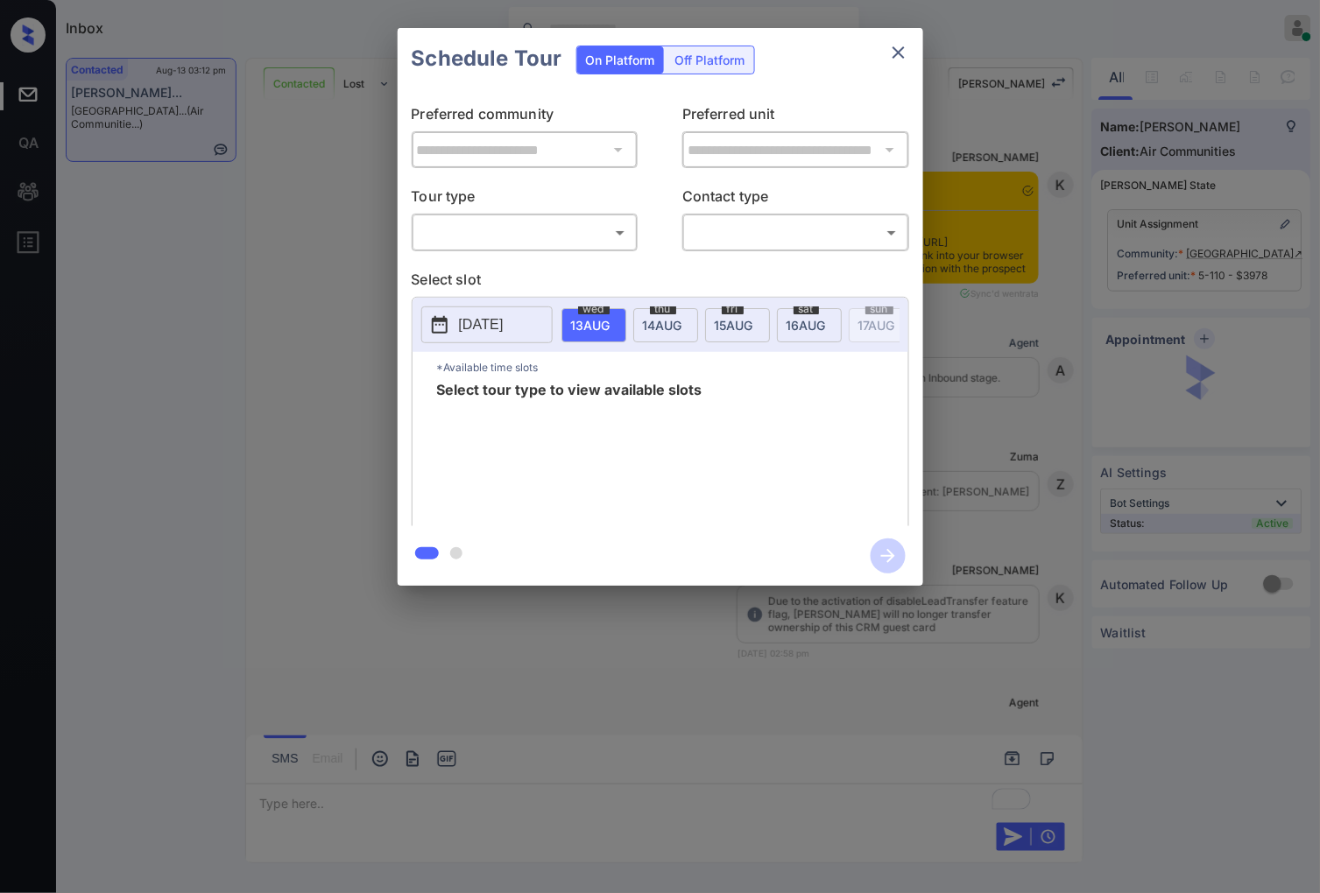
scroll to position [1653, 0]
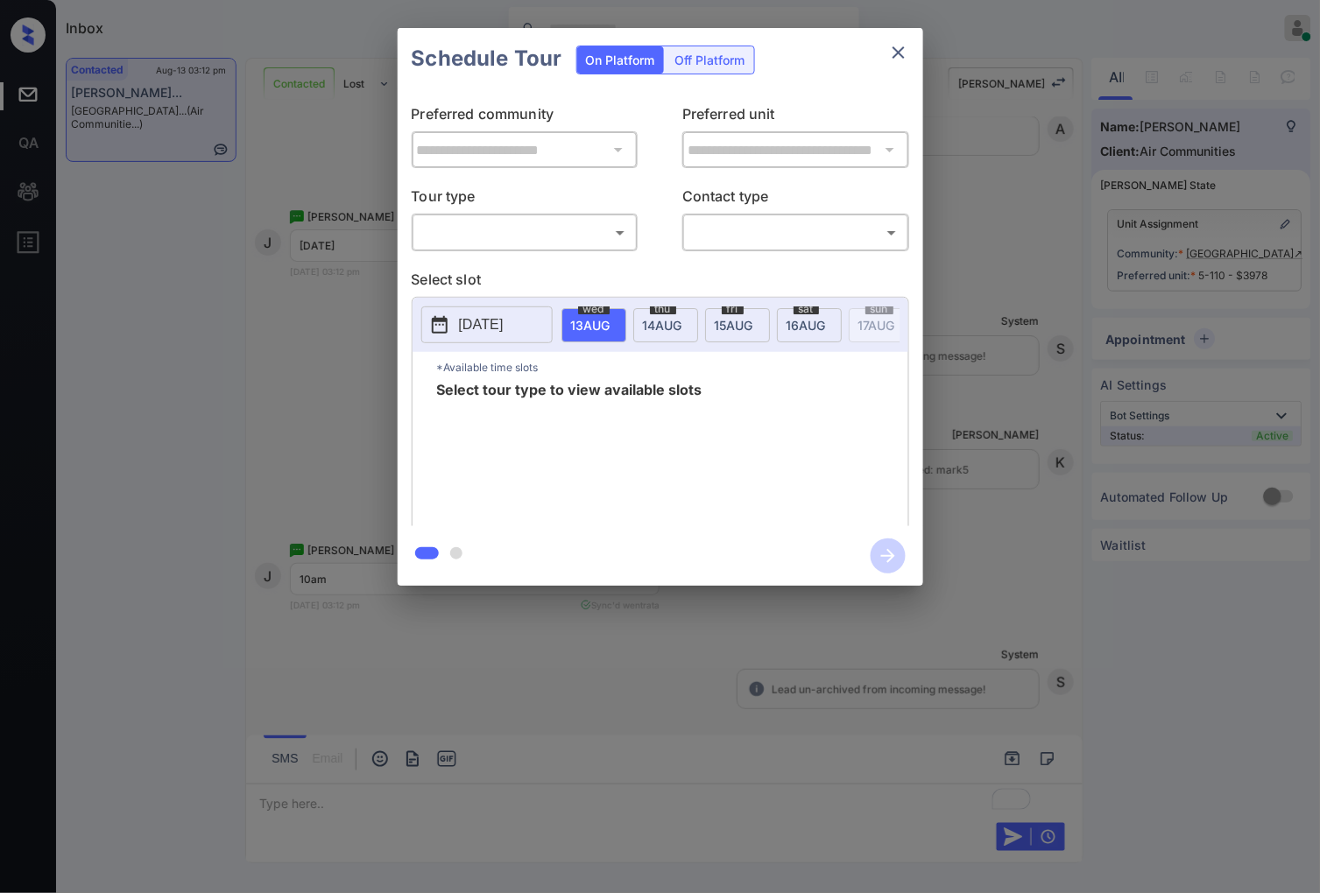
click at [503, 233] on body "Inbox [PERSON_NAME] Online Set yourself offline Set yourself on break Profile S…" at bounding box center [660, 446] width 1320 height 893
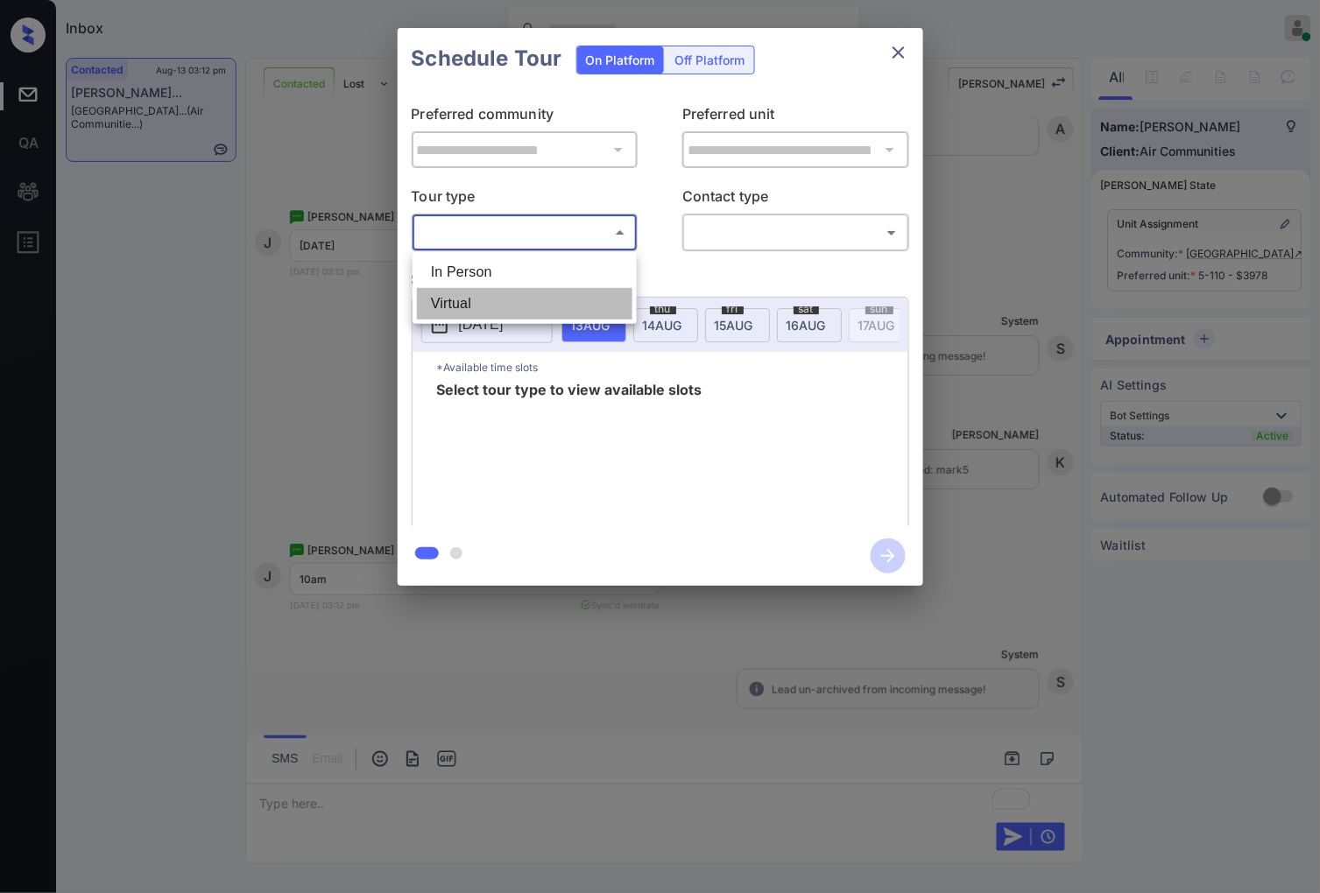
click at [523, 292] on li "Virtual" at bounding box center [524, 304] width 215 height 32
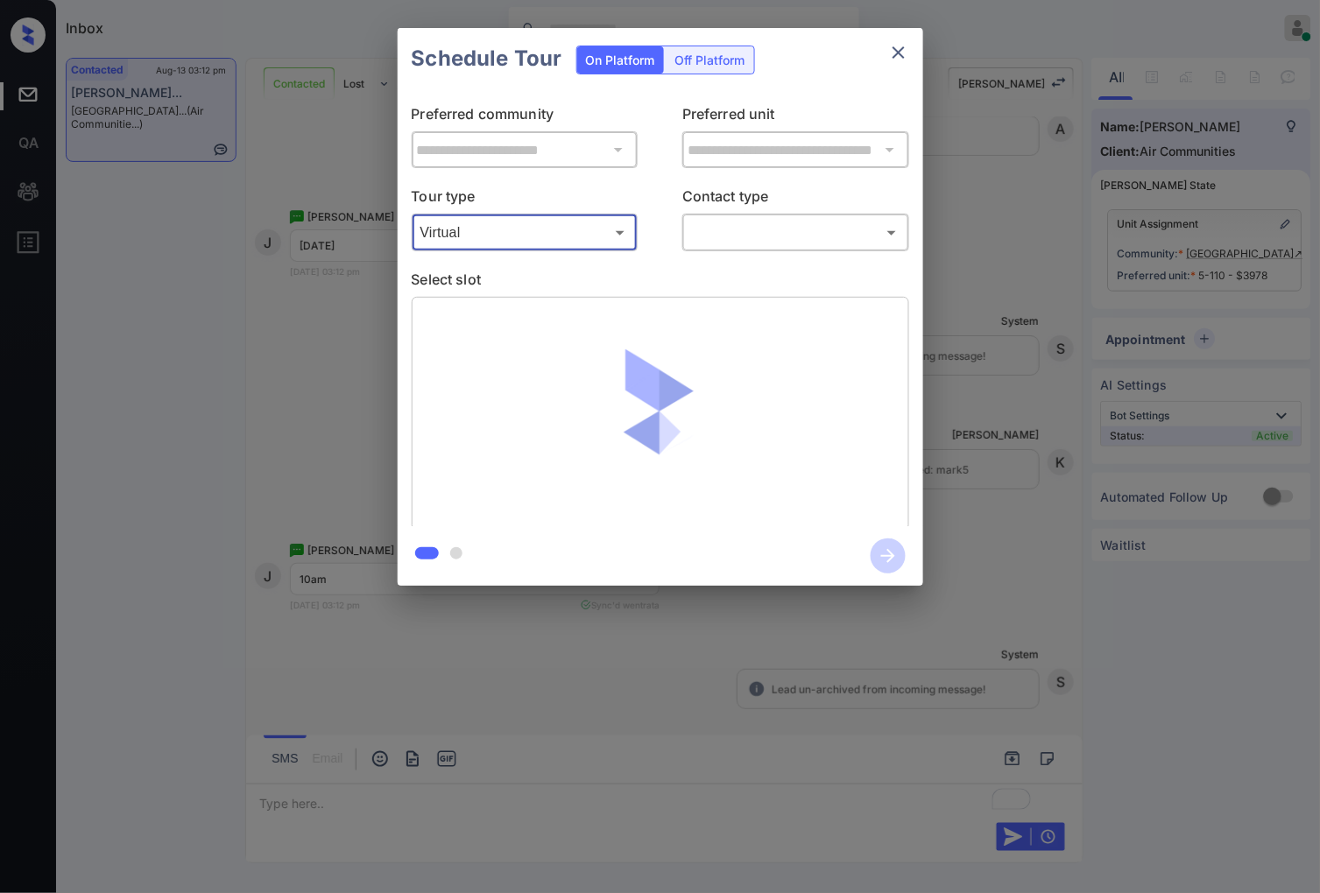
click at [527, 235] on body "Inbox [PERSON_NAME] Online Set yourself offline Set yourself on break Profile S…" at bounding box center [660, 446] width 1320 height 893
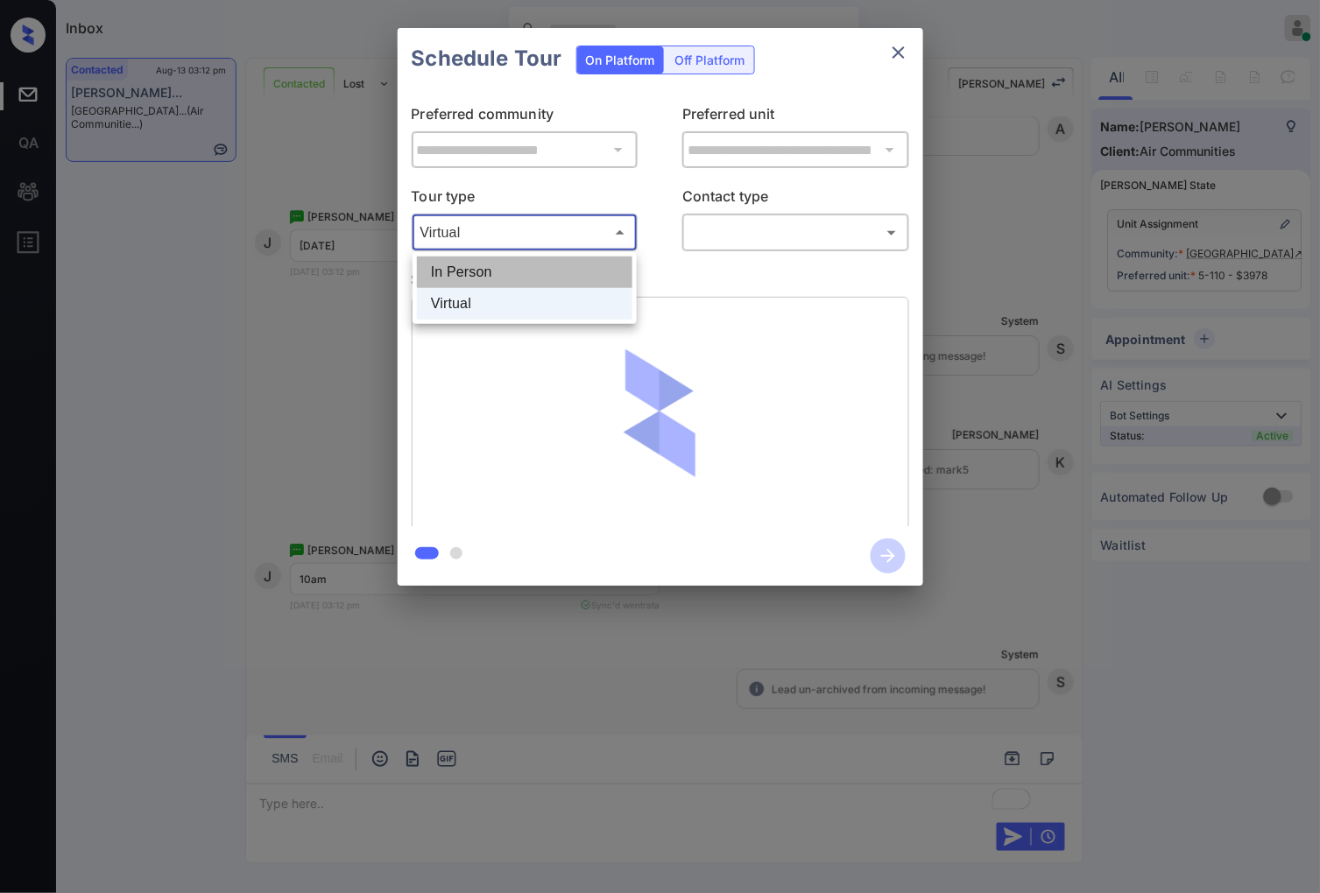
click at [530, 266] on li "In Person" at bounding box center [524, 273] width 215 height 32
type input "********"
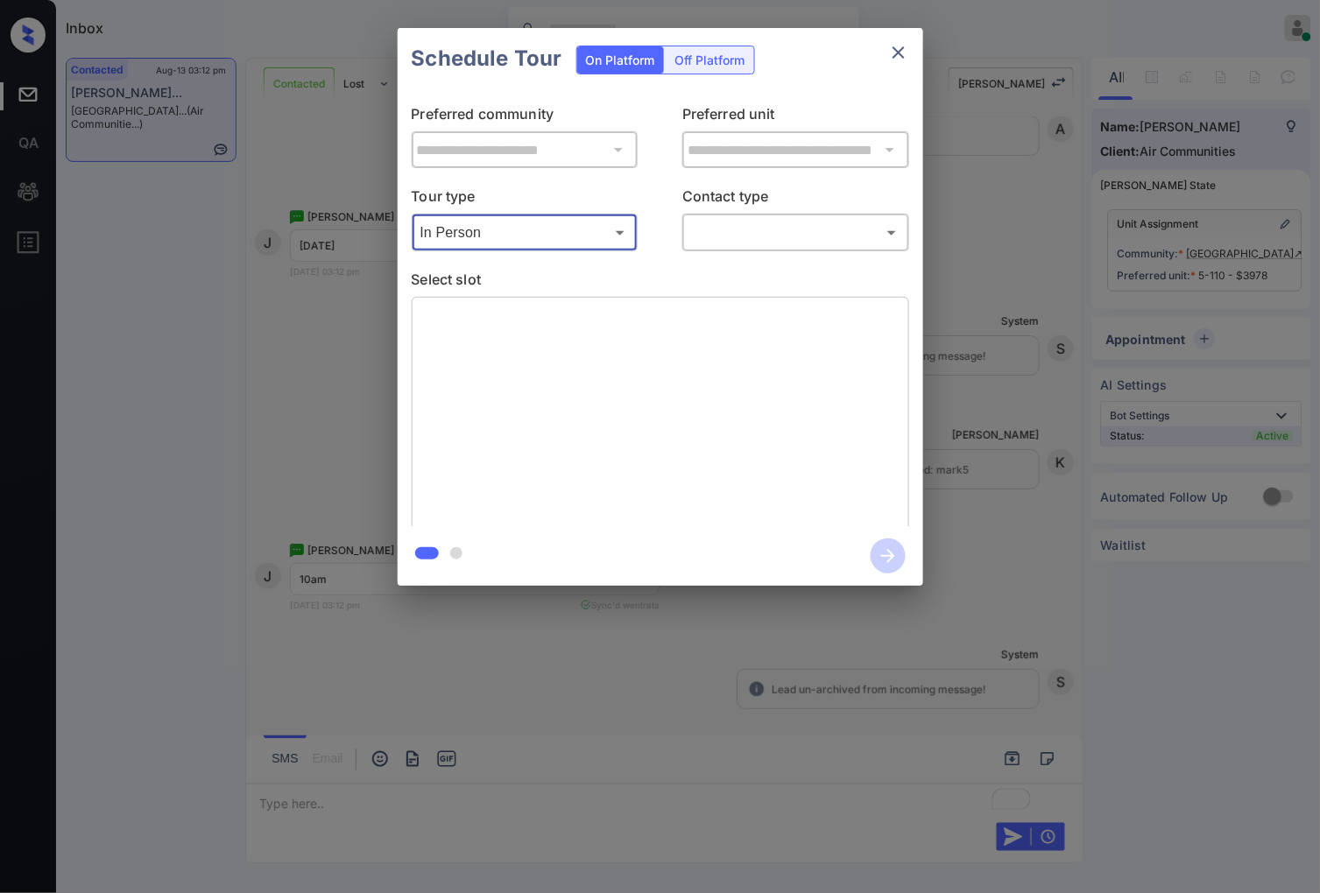
click at [739, 237] on body "Inbox [PERSON_NAME] Online Set yourself offline Set yourself on break Profile S…" at bounding box center [660, 446] width 1320 height 893
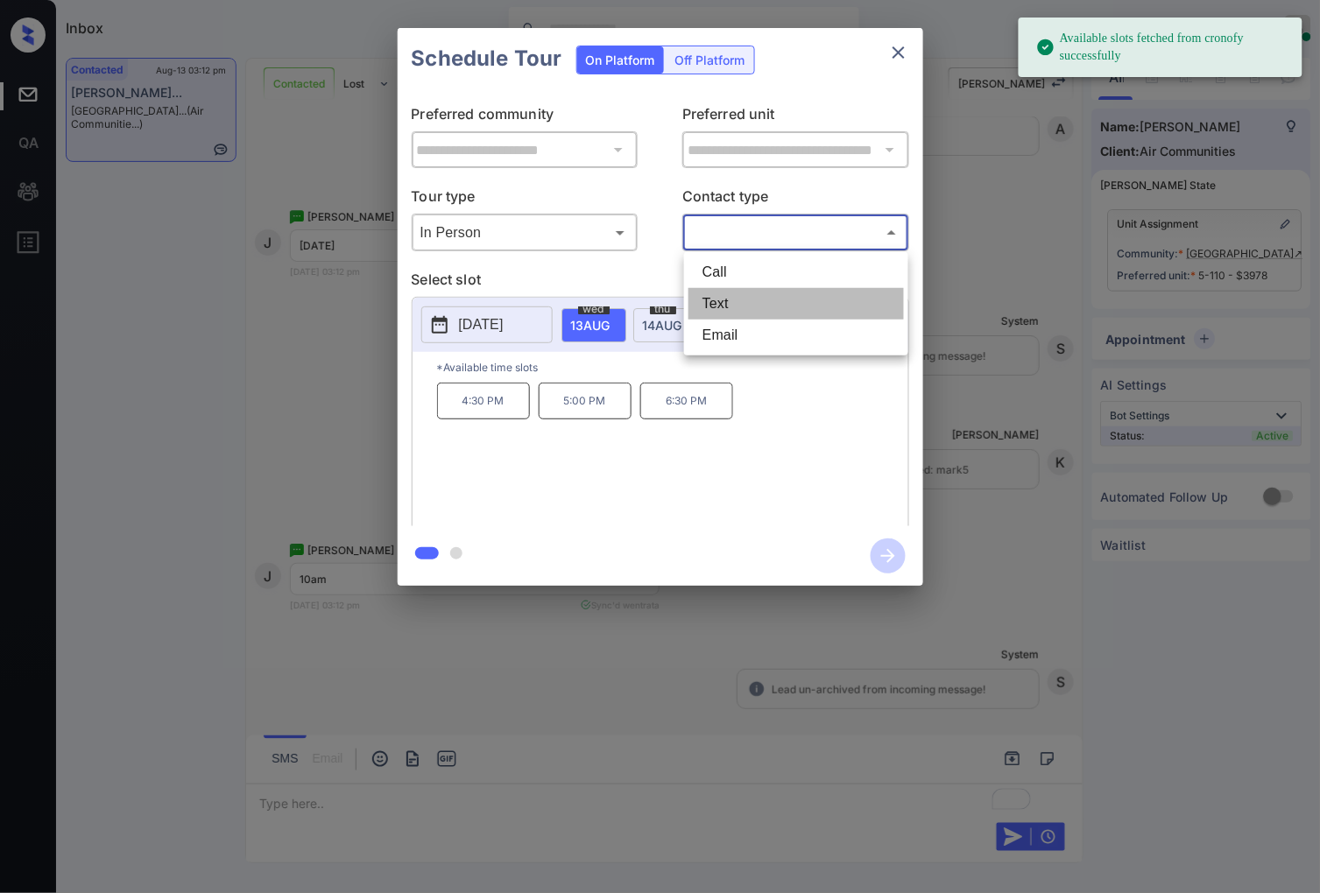
click at [723, 301] on li "Text" at bounding box center [795, 304] width 215 height 32
type input "****"
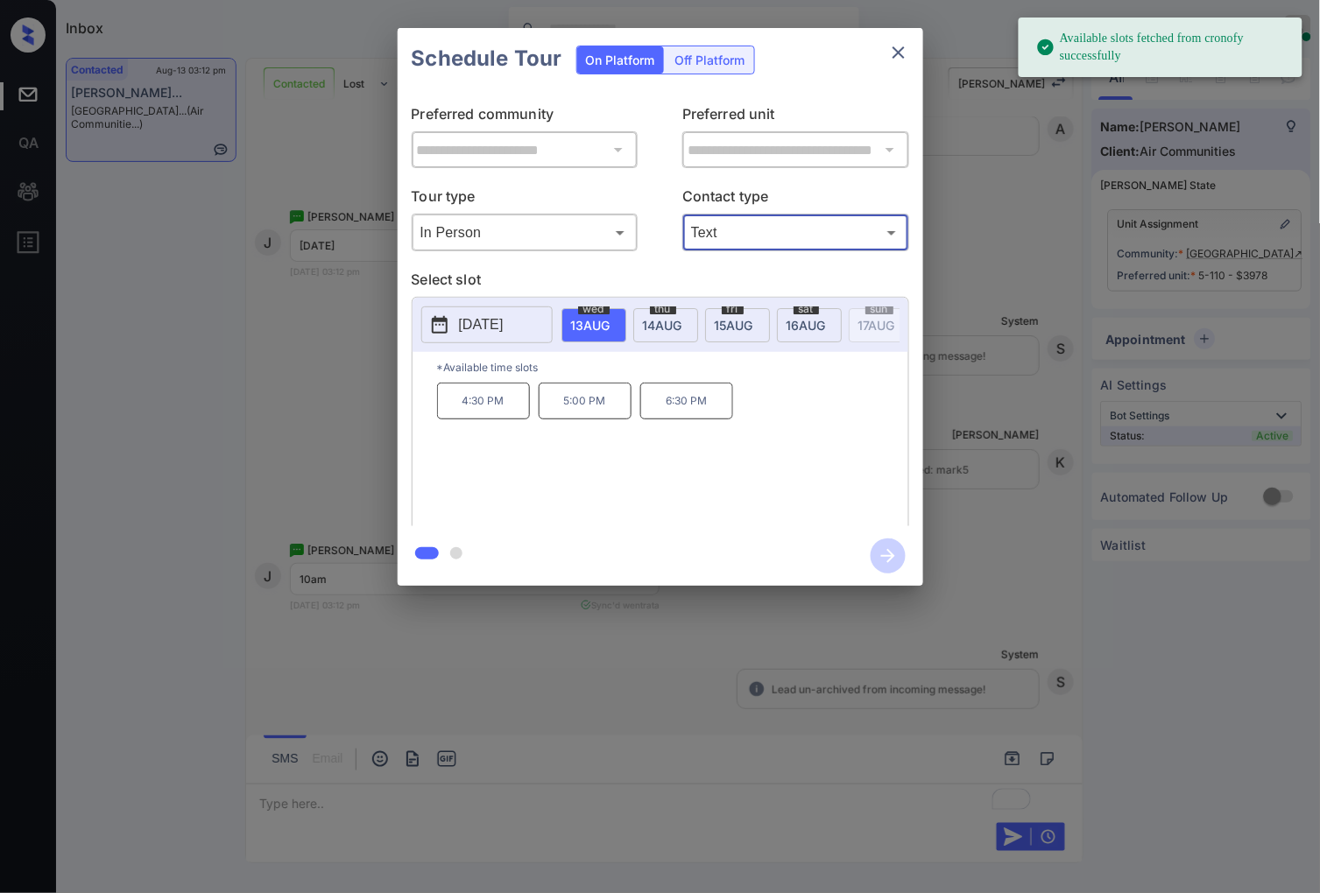
click at [610, 327] on span "[DATE]" at bounding box center [590, 325] width 39 height 15
click at [610, 319] on span "[DATE]" at bounding box center [590, 325] width 39 height 15
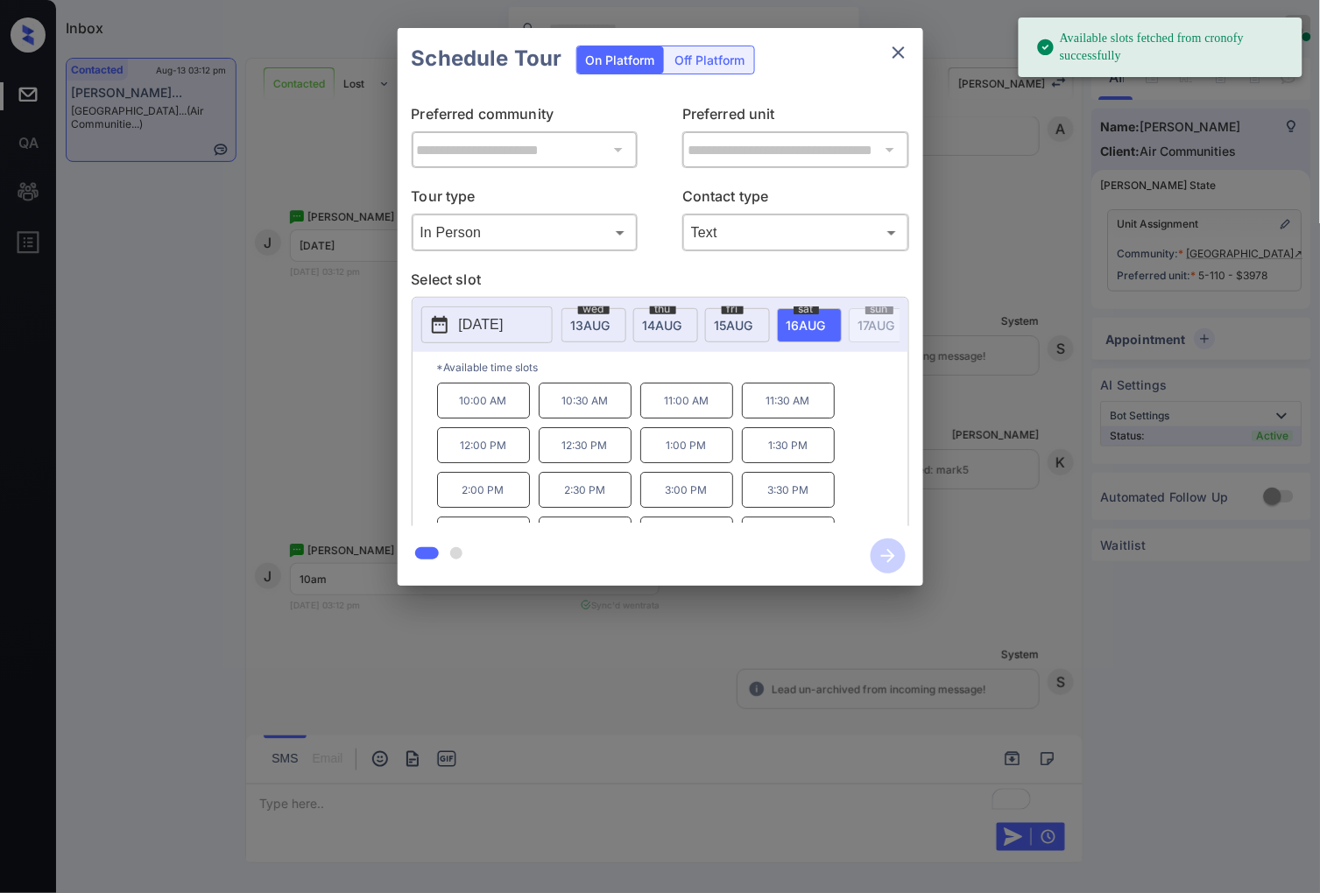
click at [479, 419] on p "10:00 AM" at bounding box center [483, 401] width 93 height 36
click at [903, 552] on icon "button" at bounding box center [887, 556] width 35 height 35
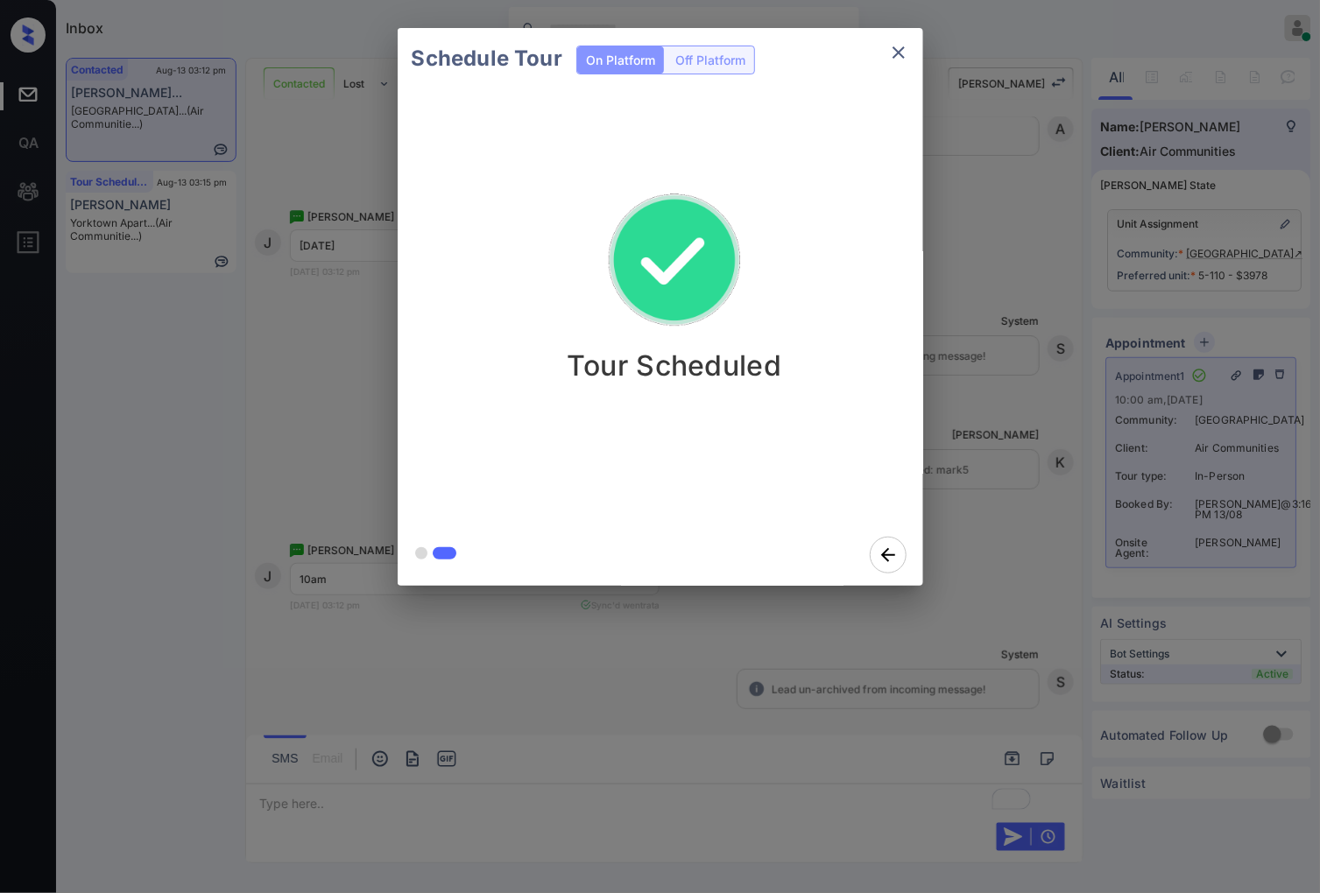
click at [329, 342] on div "Schedule Tour On Platform Off Platform Tour Scheduled" at bounding box center [660, 307] width 1320 height 614
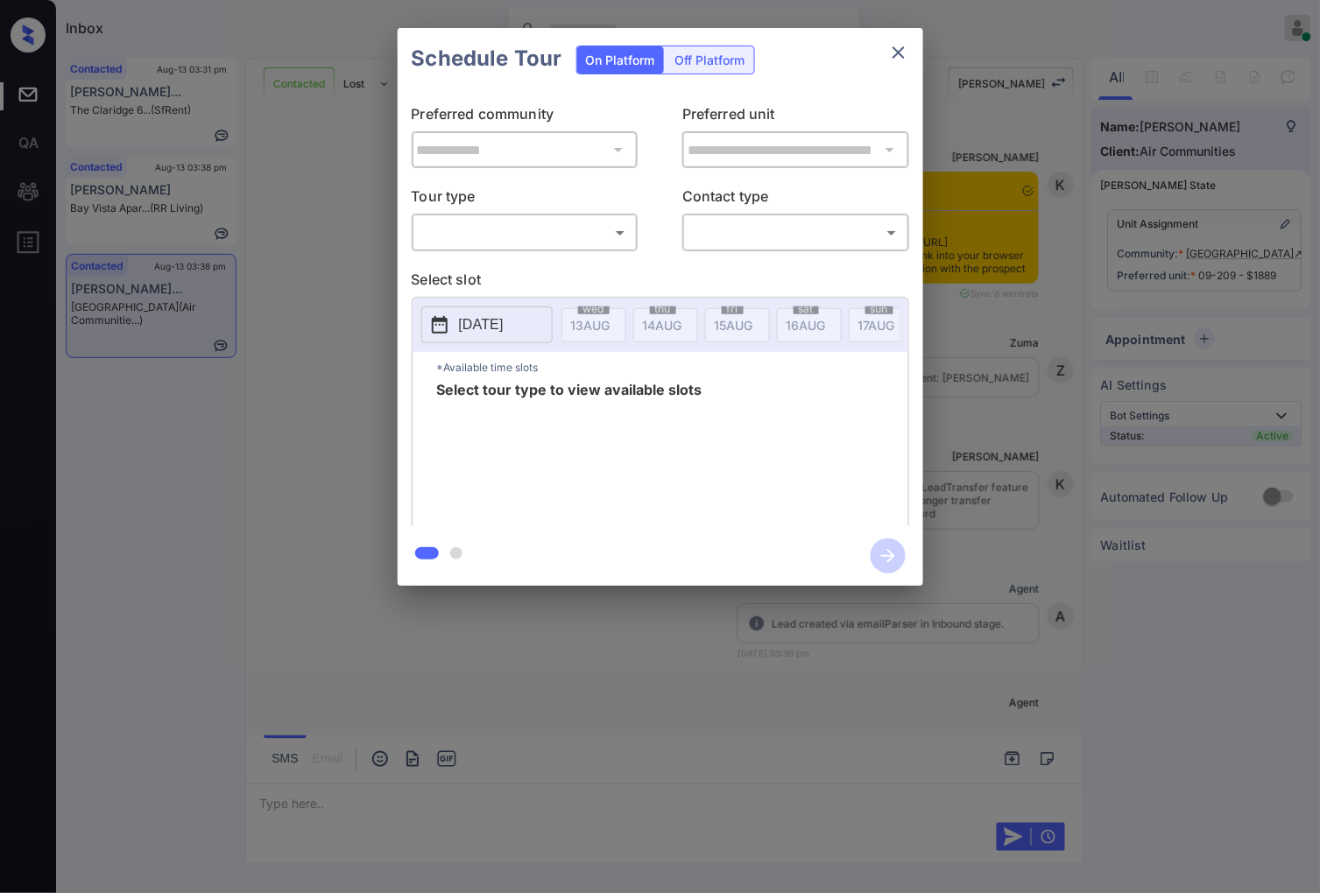
scroll to position [2159, 0]
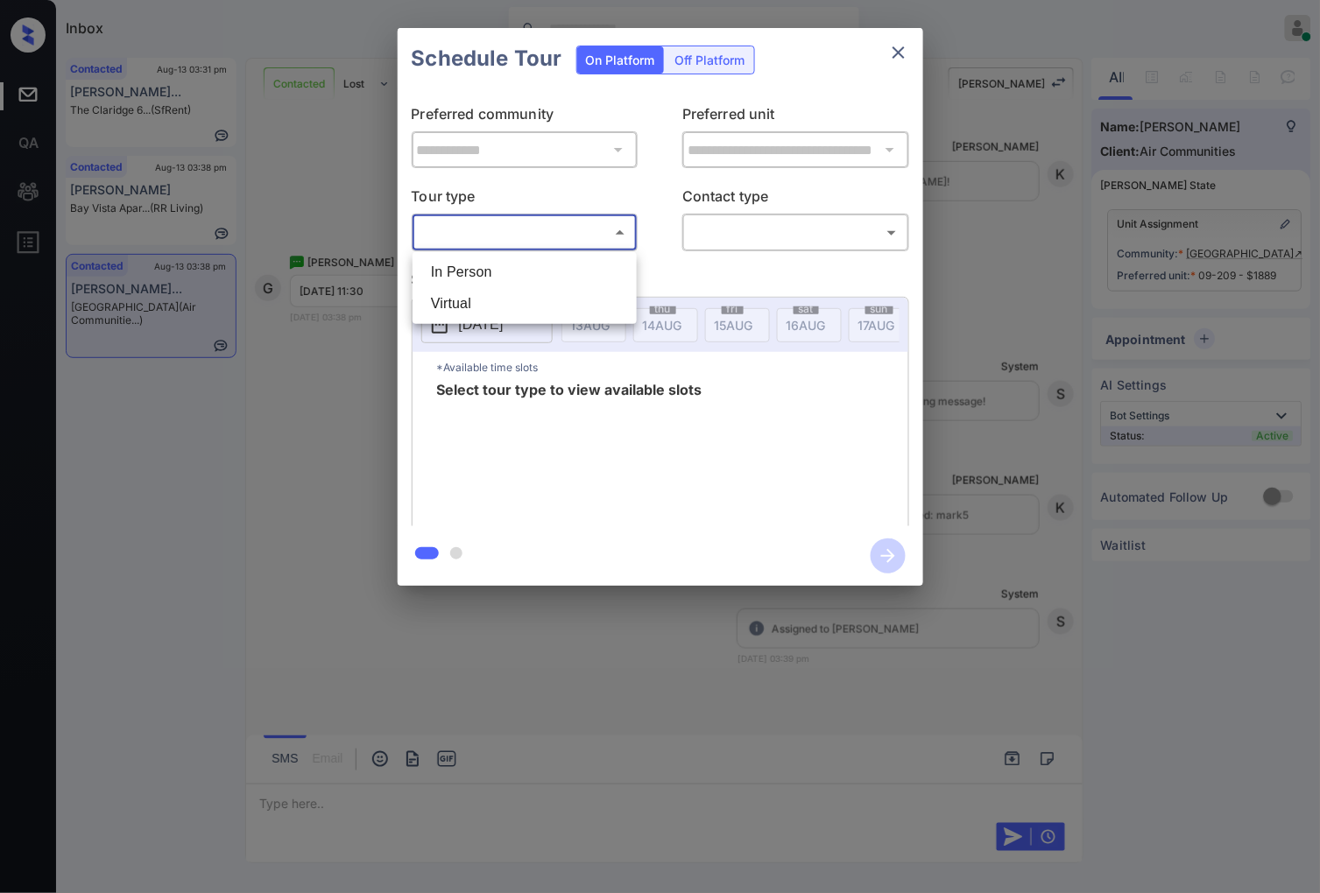
click at [567, 235] on body "Inbox [PERSON_NAME] Online Set yourself offline Set yourself on break Profile S…" at bounding box center [660, 446] width 1320 height 893
click at [581, 270] on li "In Person" at bounding box center [524, 273] width 215 height 32
type input "********"
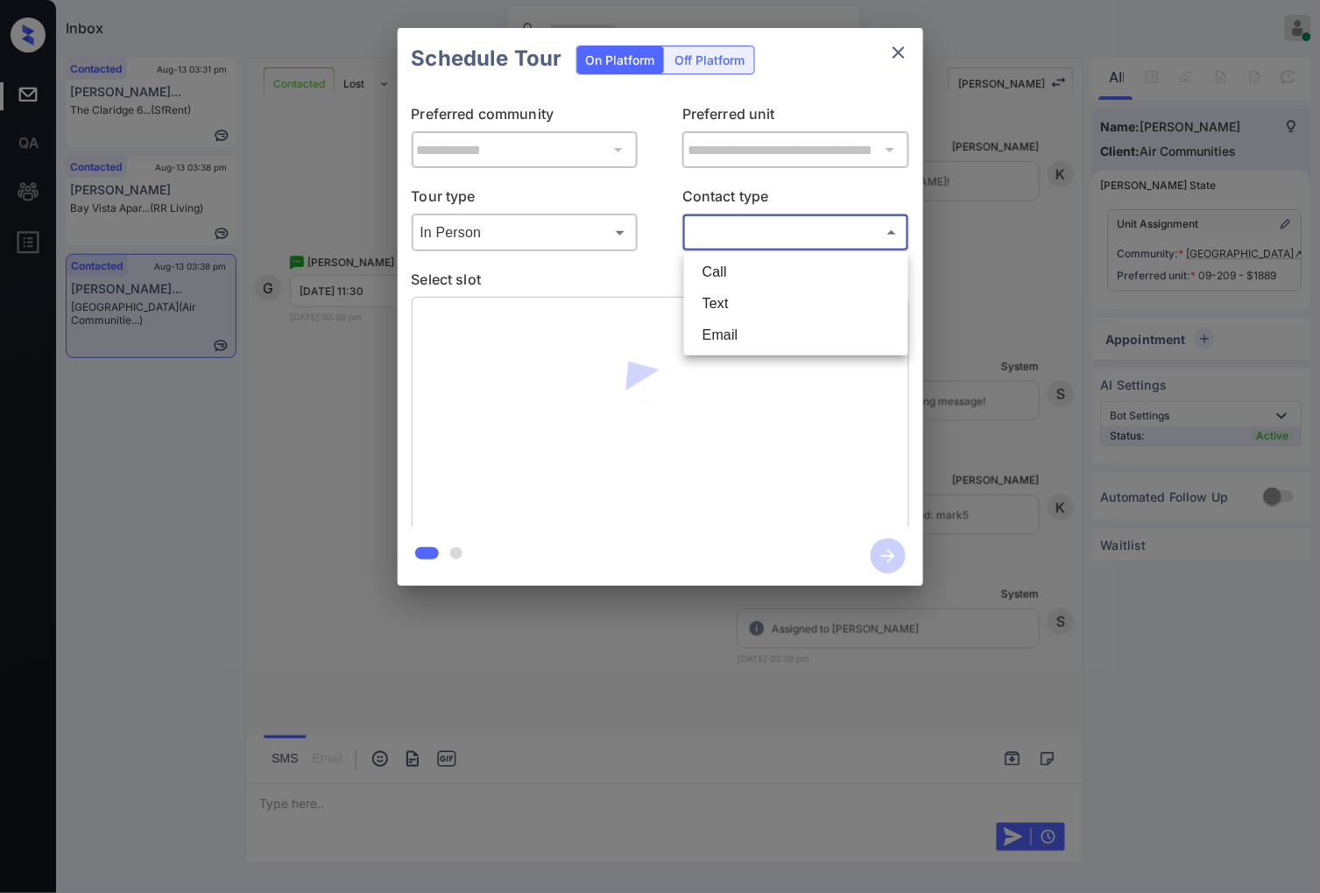
click at [755, 239] on body "Inbox [PERSON_NAME] Online Set yourself offline Set yourself on break Profile S…" at bounding box center [660, 446] width 1320 height 893
click at [758, 291] on li "Text" at bounding box center [795, 304] width 215 height 32
type input "****"
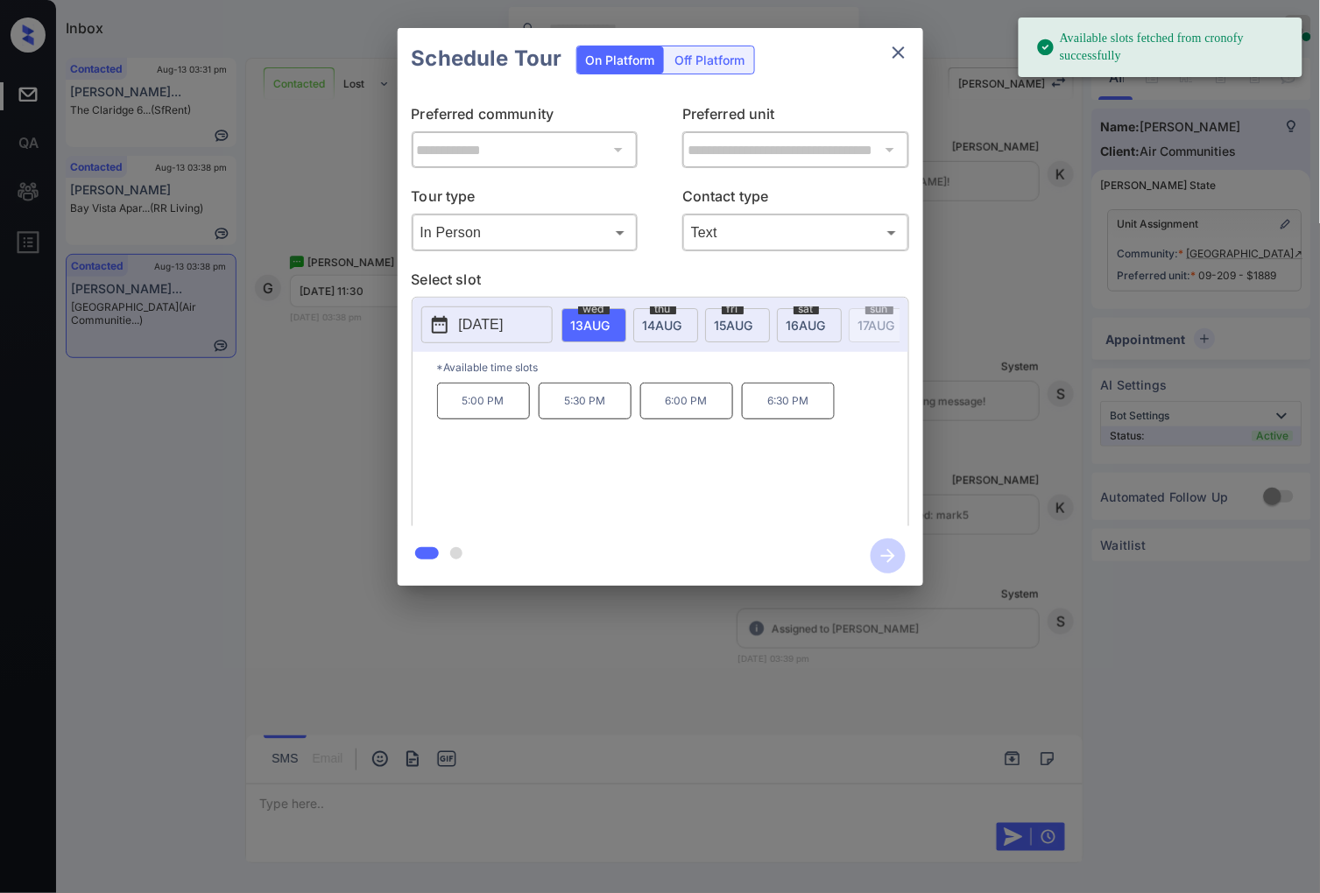
click at [666, 337] on div "thu 14 AUG" at bounding box center [665, 325] width 65 height 34
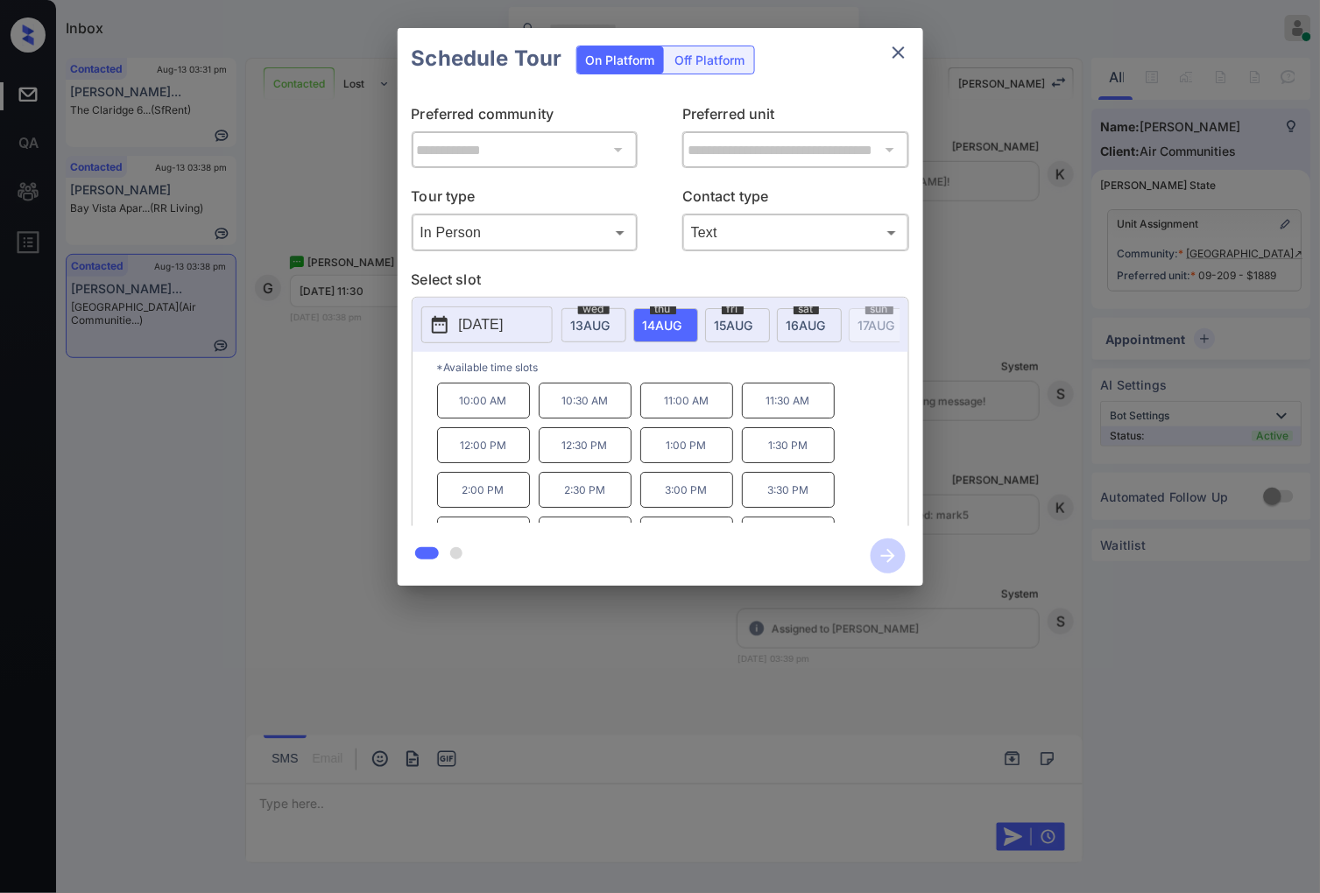
click at [328, 398] on div "**********" at bounding box center [660, 307] width 1320 height 614
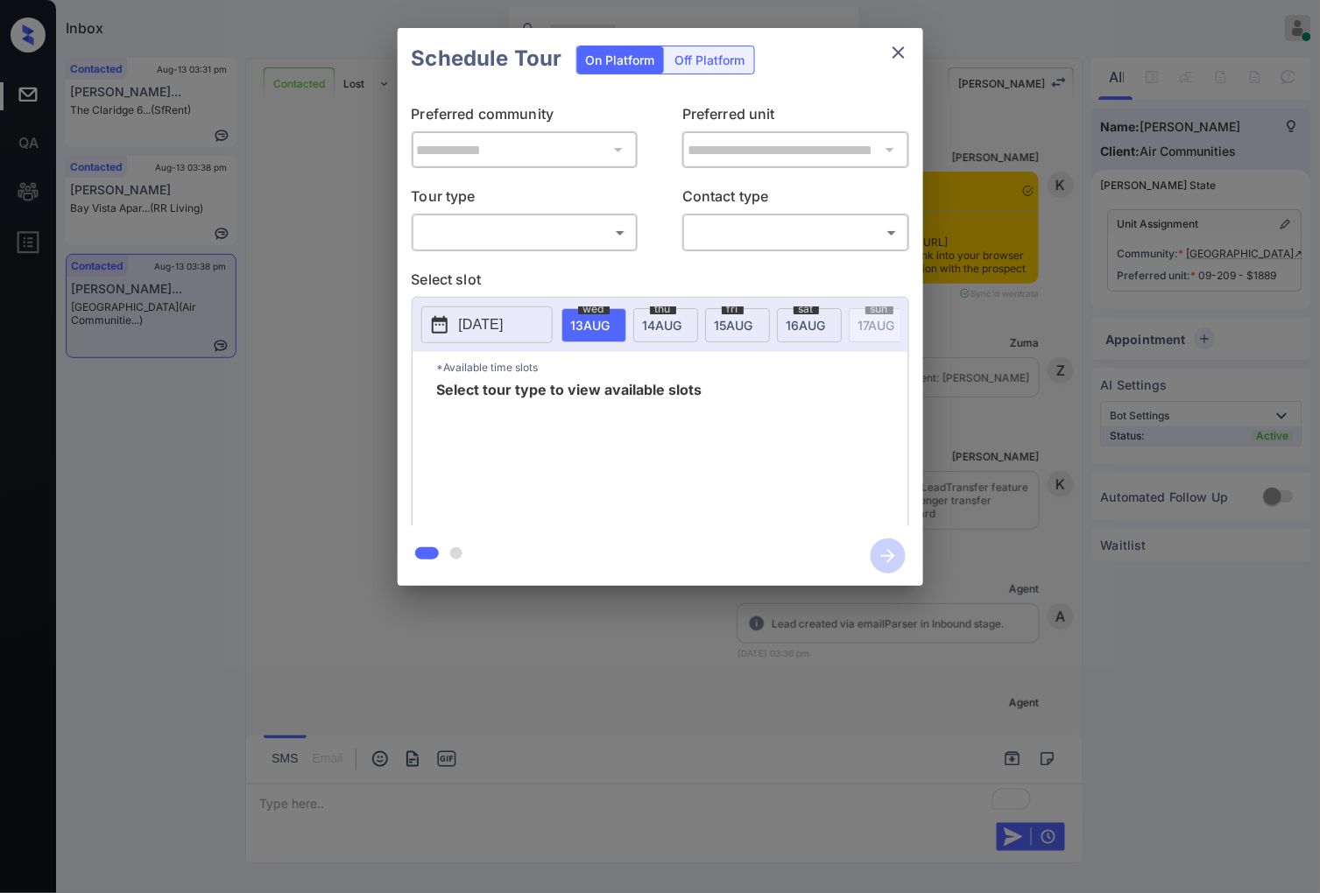
scroll to position [1770, 0]
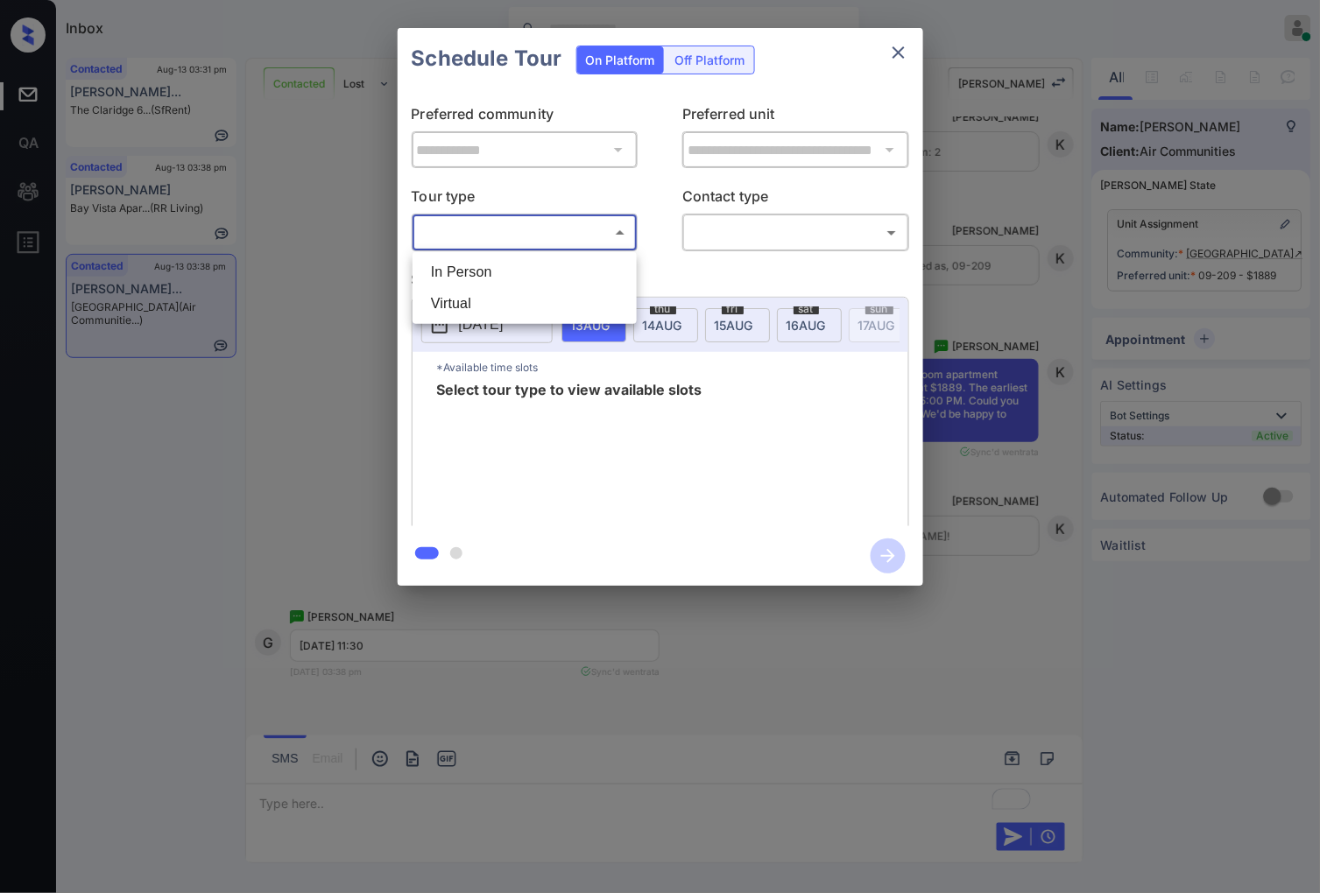
click at [600, 225] on body "Inbox [PERSON_NAME] Online Set yourself offline Set yourself on break Profile S…" at bounding box center [660, 446] width 1320 height 893
click at [571, 265] on li "In Person" at bounding box center [524, 273] width 215 height 32
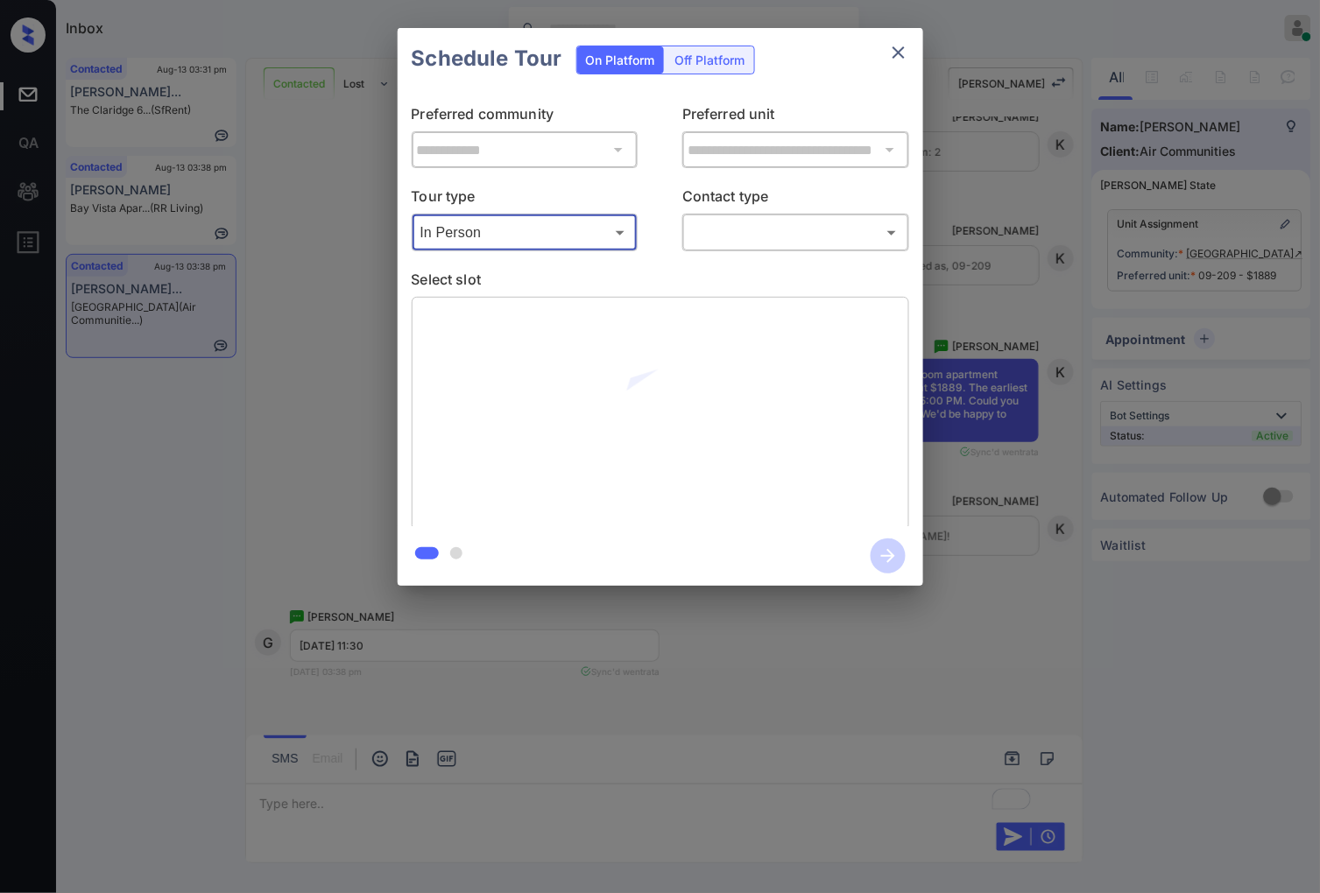
click at [582, 224] on body "Inbox Caroline Dacanay Online Set yourself offline Set yourself on break Profil…" at bounding box center [660, 446] width 1320 height 893
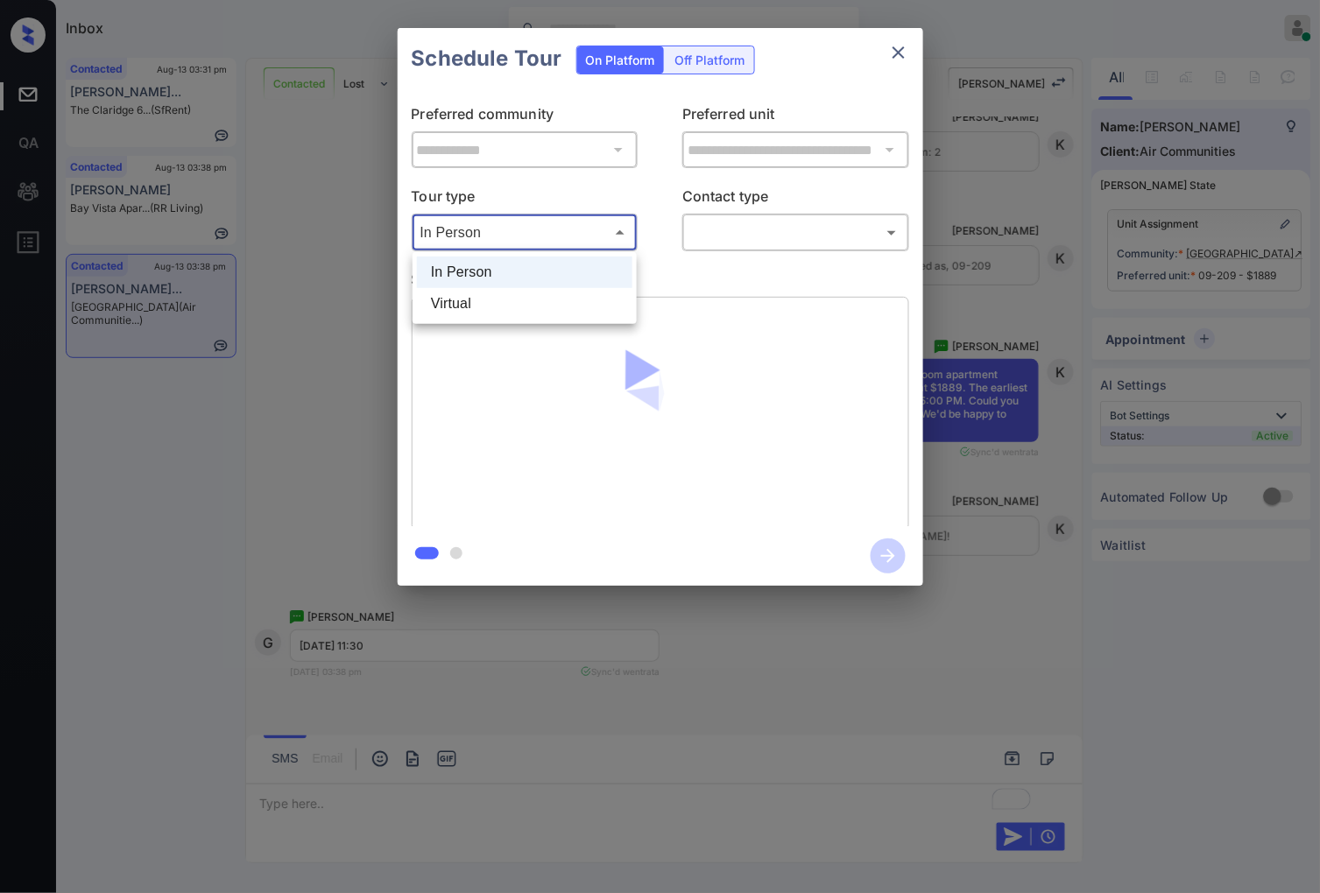
drag, startPoint x: 543, startPoint y: 301, endPoint x: 590, endPoint y: 285, distance: 49.8
click at [545, 301] on li "Virtual" at bounding box center [524, 304] width 215 height 32
type input "*******"
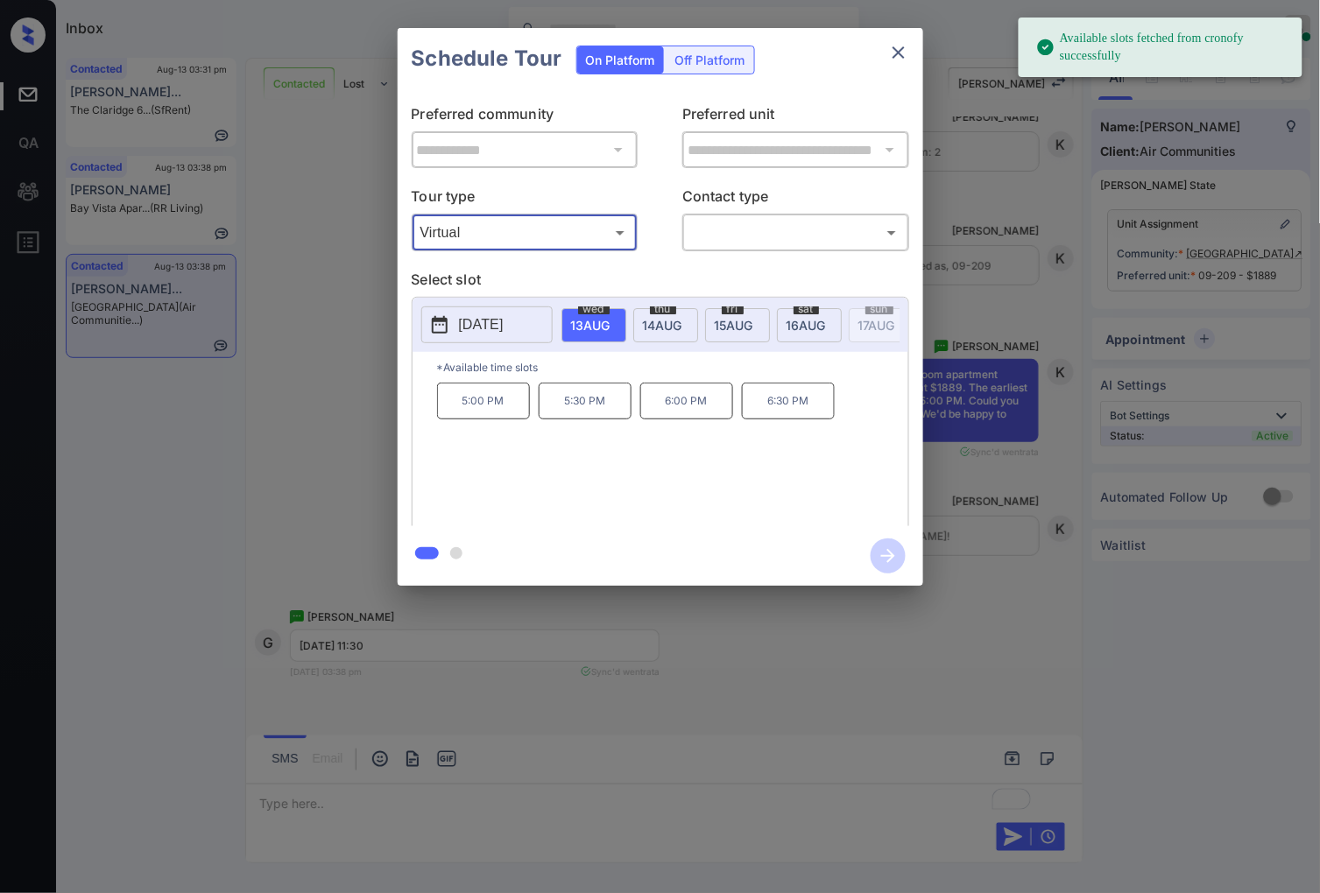
click at [727, 242] on body "Available slots fetched from cronofy successfully Inbox Caroline Dacanay Online…" at bounding box center [660, 446] width 1320 height 893
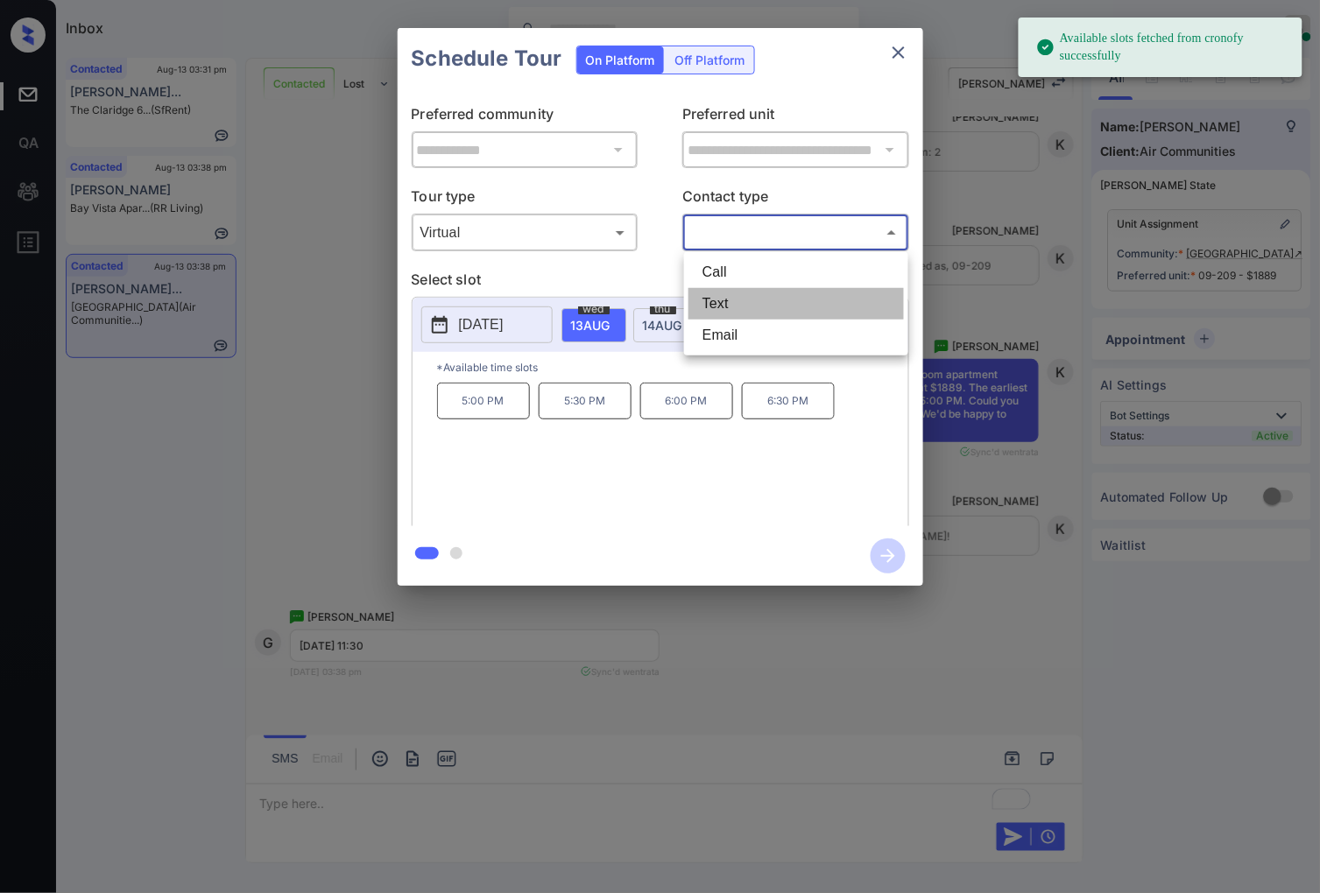
click at [728, 313] on li "Text" at bounding box center [795, 304] width 215 height 32
type input "****"
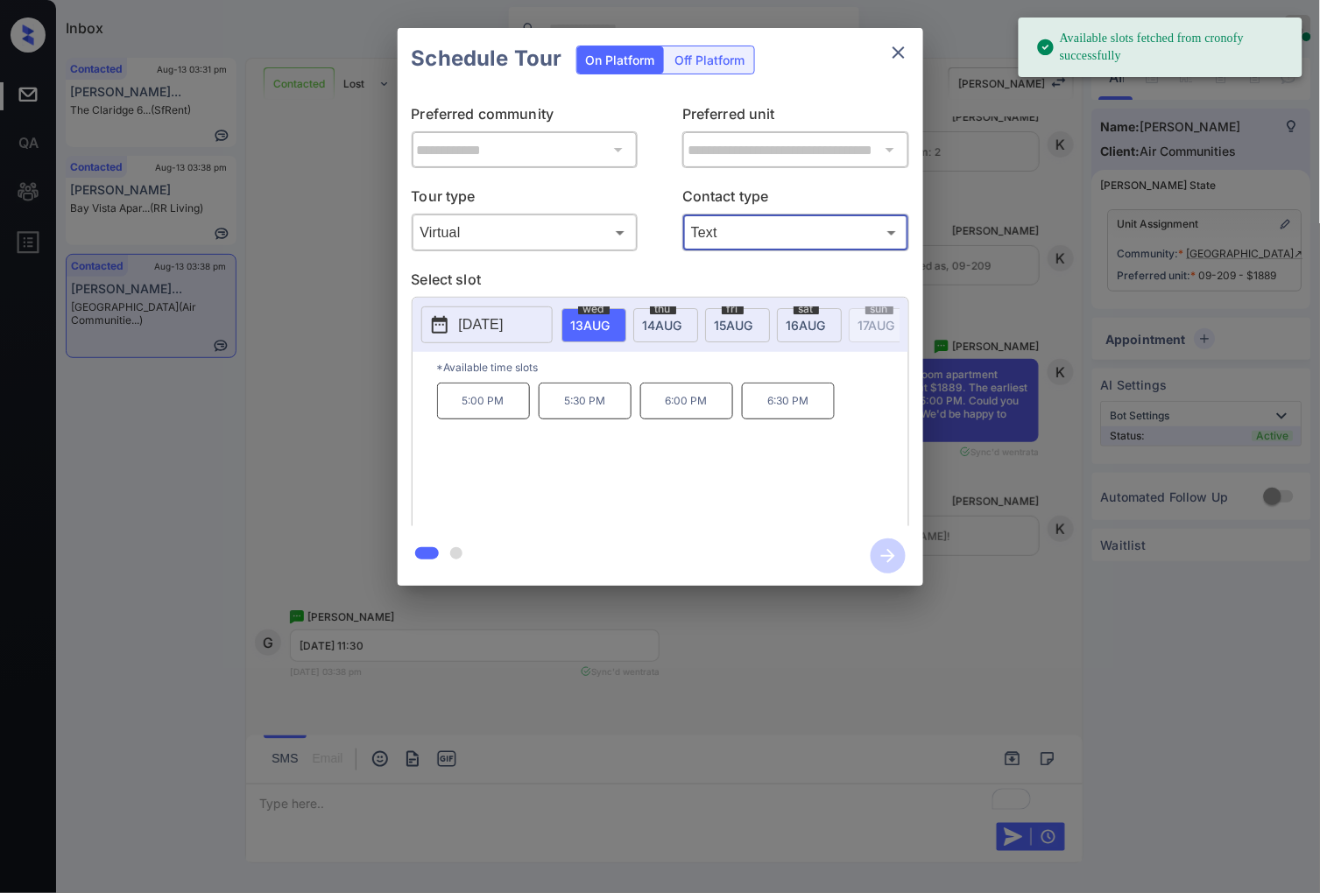
click at [610, 329] on span "14 AUG" at bounding box center [590, 325] width 39 height 15
click at [610, 326] on span "14 AUG" at bounding box center [590, 325] width 39 height 15
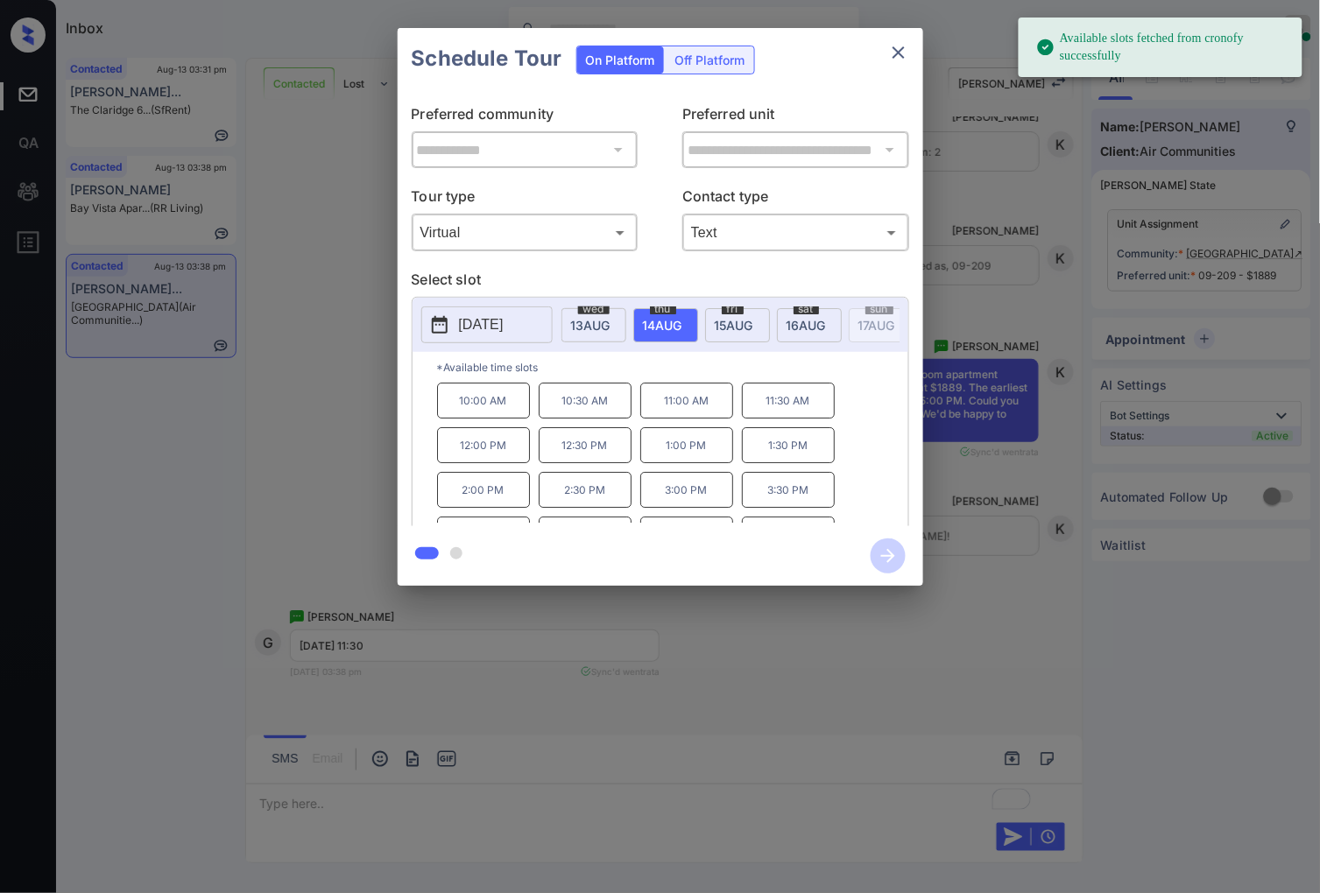
click at [769, 418] on p "11:30 AM" at bounding box center [788, 401] width 93 height 36
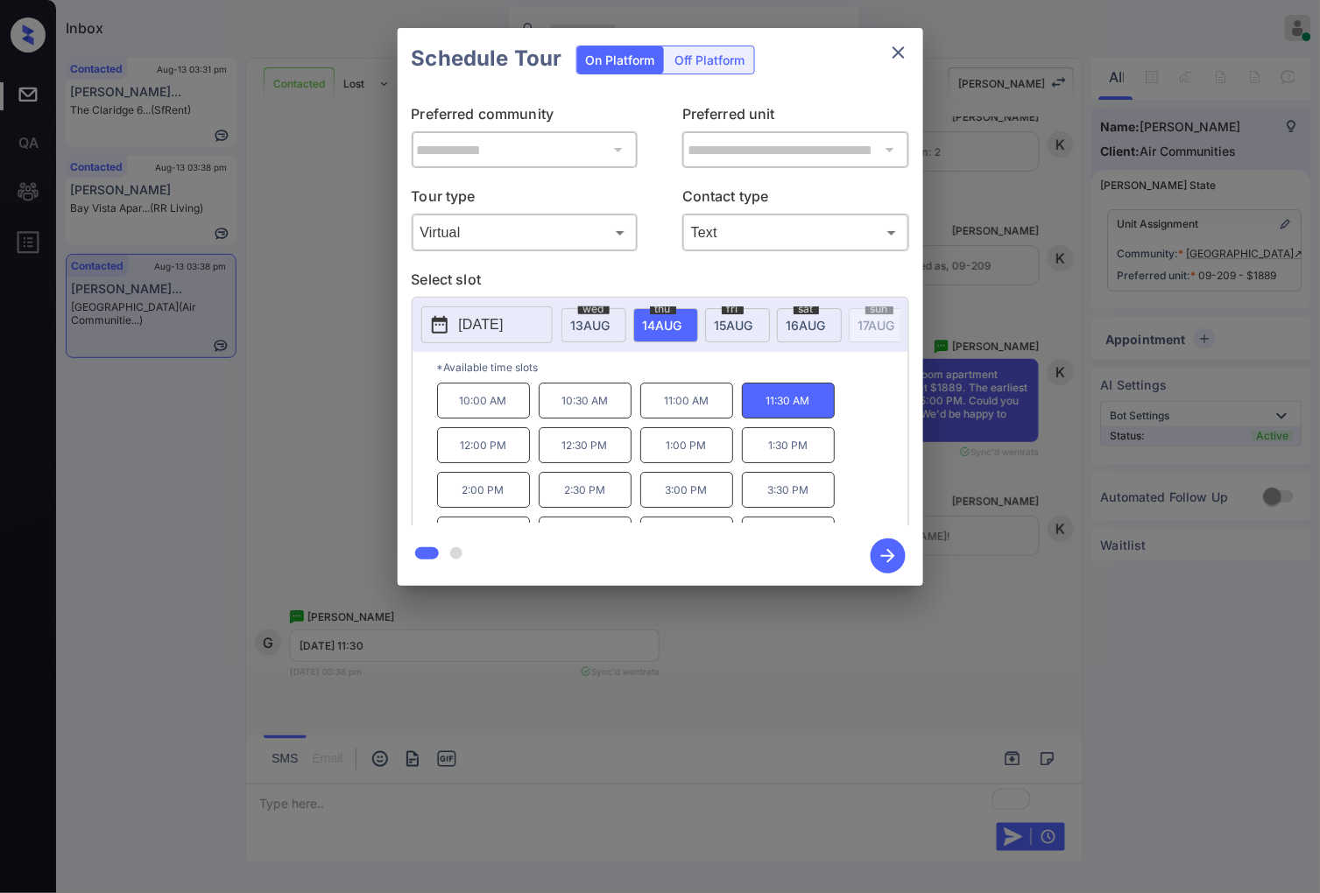
click at [876, 548] on icon "button" at bounding box center [887, 556] width 35 height 35
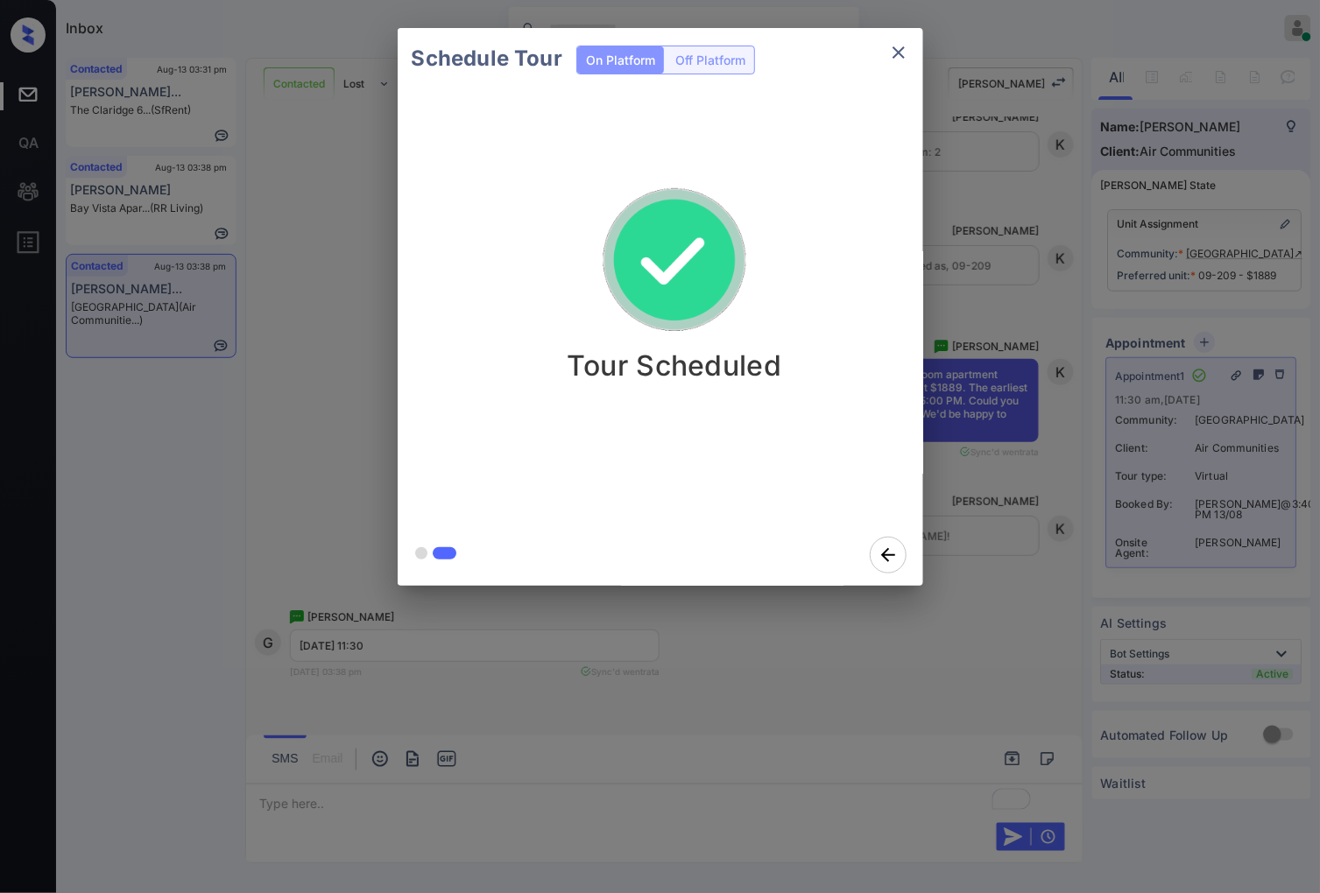
click at [967, 467] on div "Schedule Tour On Platform Off Platform Tour Scheduled" at bounding box center [660, 307] width 1320 height 614
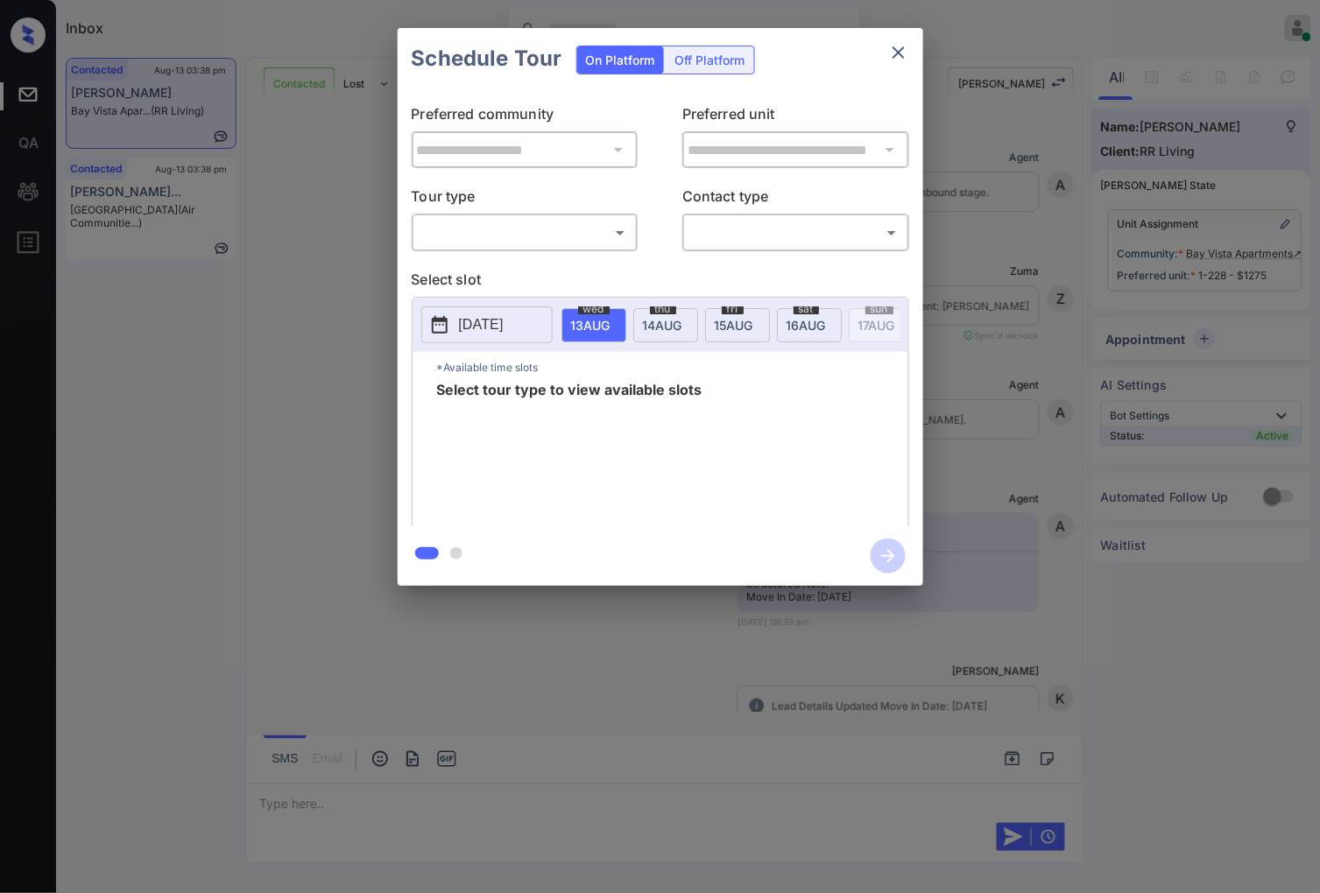
scroll to position [3138, 0]
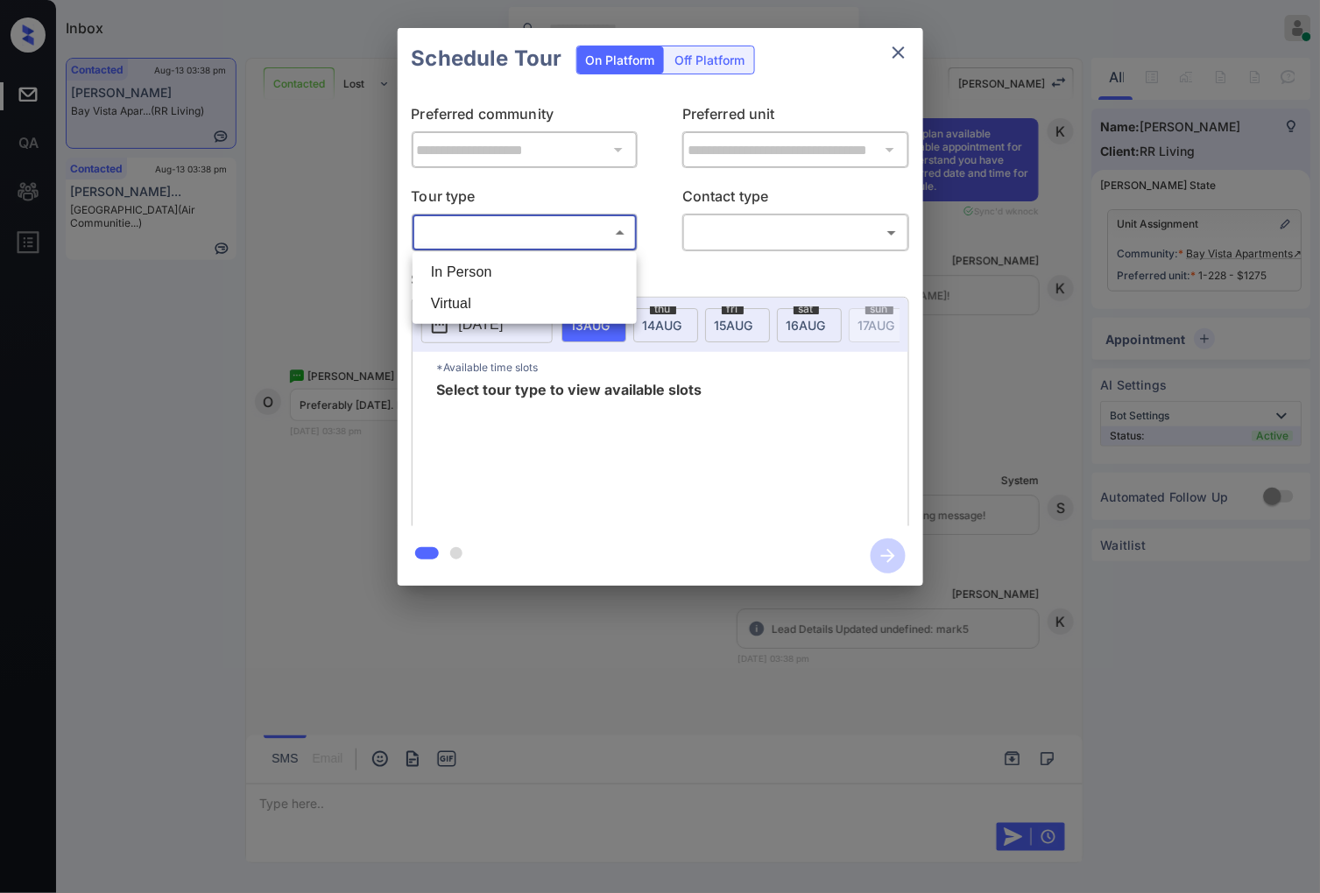
click at [531, 235] on body "Inbox [PERSON_NAME] Online Set yourself offline Set yourself on break Profile S…" at bounding box center [660, 446] width 1320 height 893
click at [555, 273] on li "In Person" at bounding box center [524, 273] width 215 height 32
type input "********"
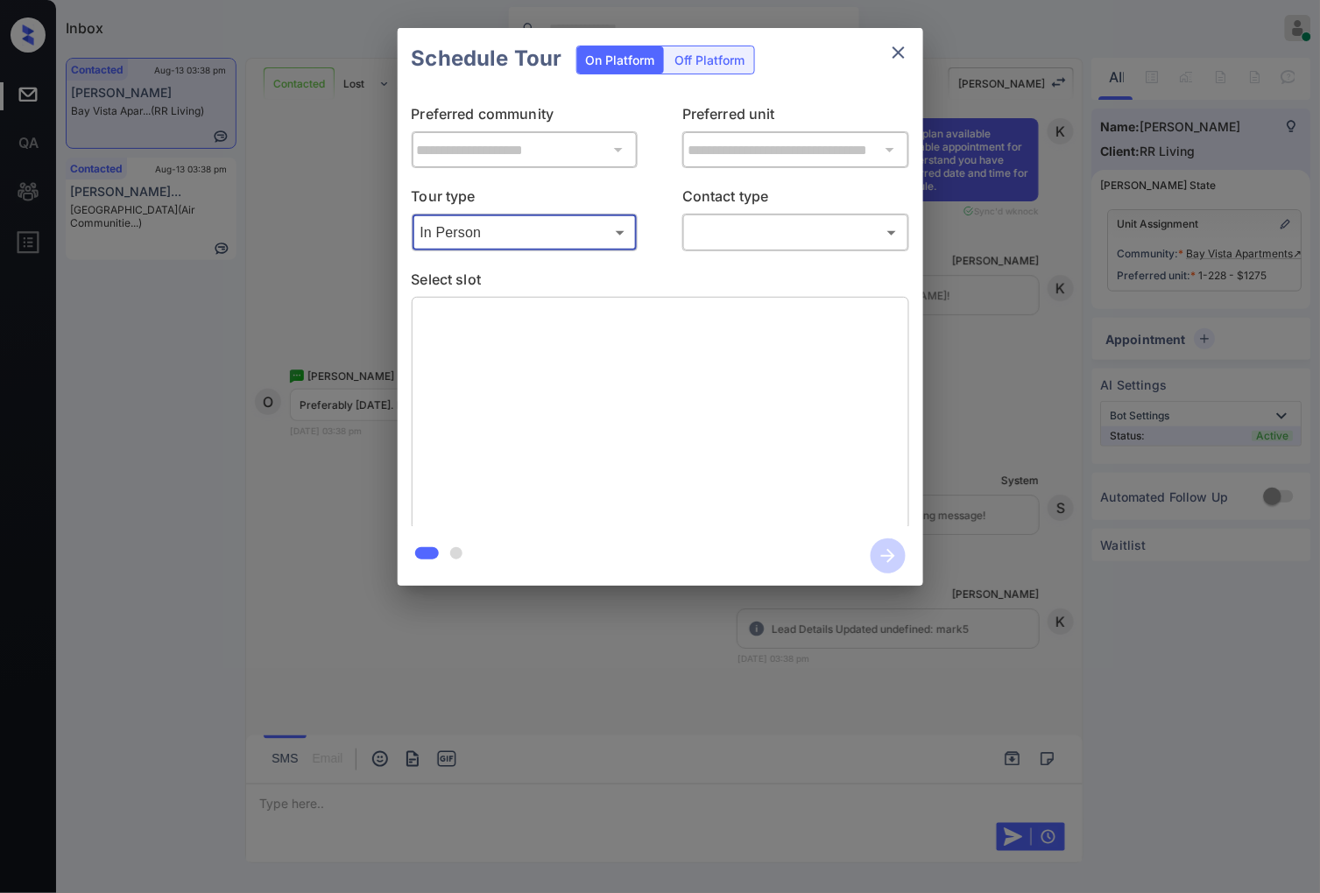
click at [777, 228] on body "Inbox [PERSON_NAME] Online Set yourself offline Set yourself on break Profile S…" at bounding box center [660, 446] width 1320 height 893
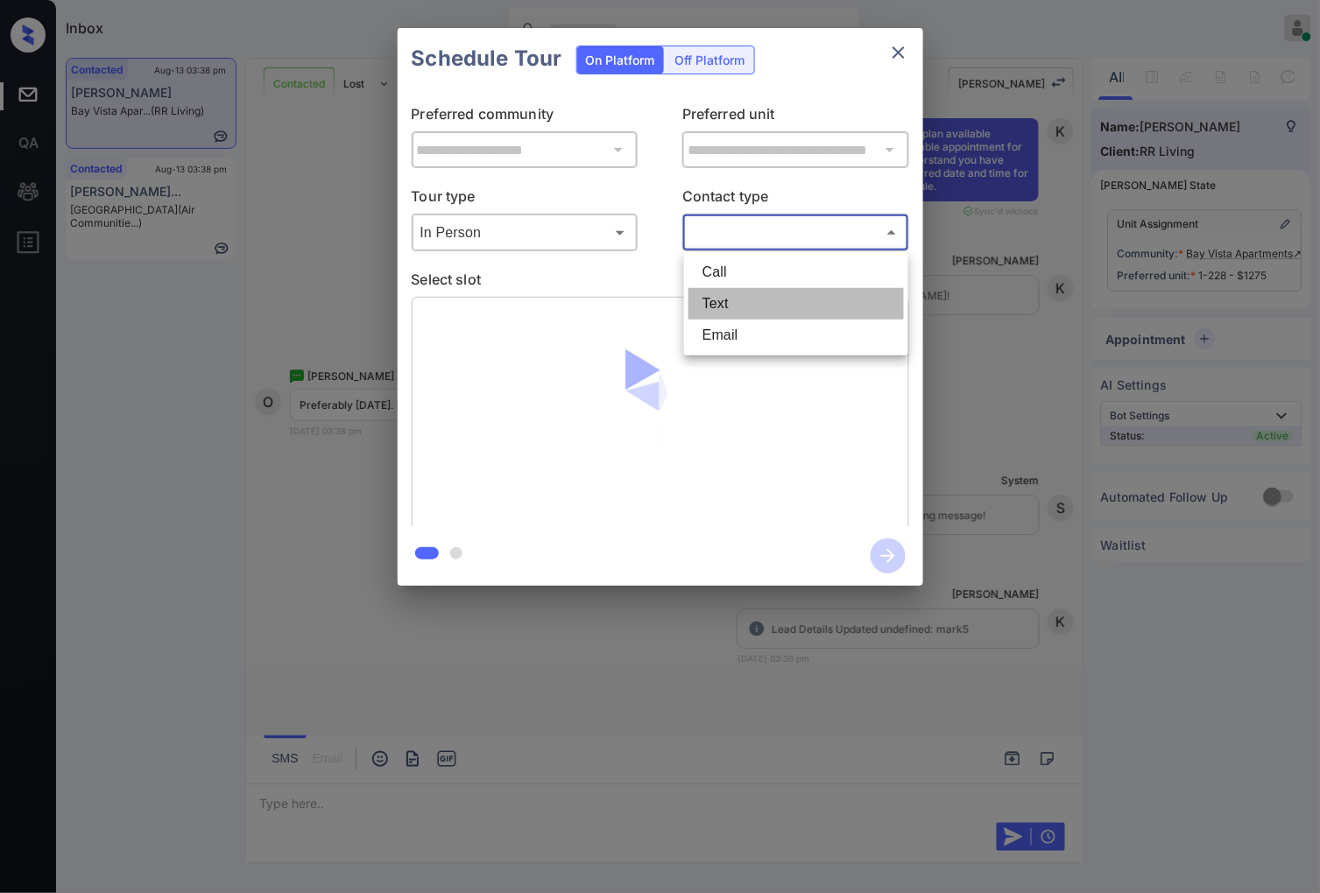
click at [771, 305] on li "Text" at bounding box center [795, 304] width 215 height 32
type input "****"
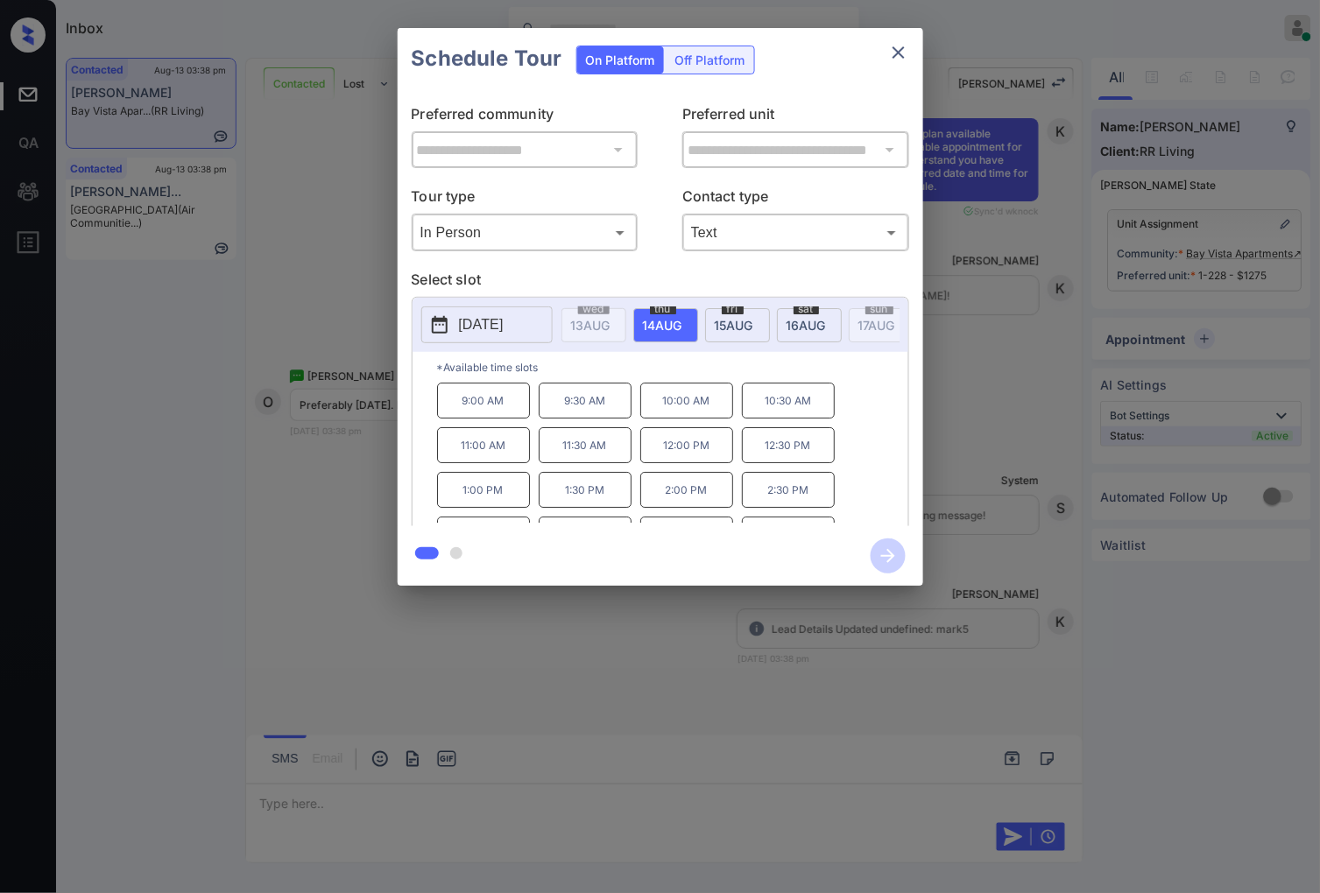
click at [610, 321] on span "[DATE]" at bounding box center [590, 325] width 39 height 15
click at [702, 419] on p "10:00 AM" at bounding box center [686, 401] width 93 height 36
click at [600, 503] on p "1:30 PM" at bounding box center [585, 490] width 93 height 36
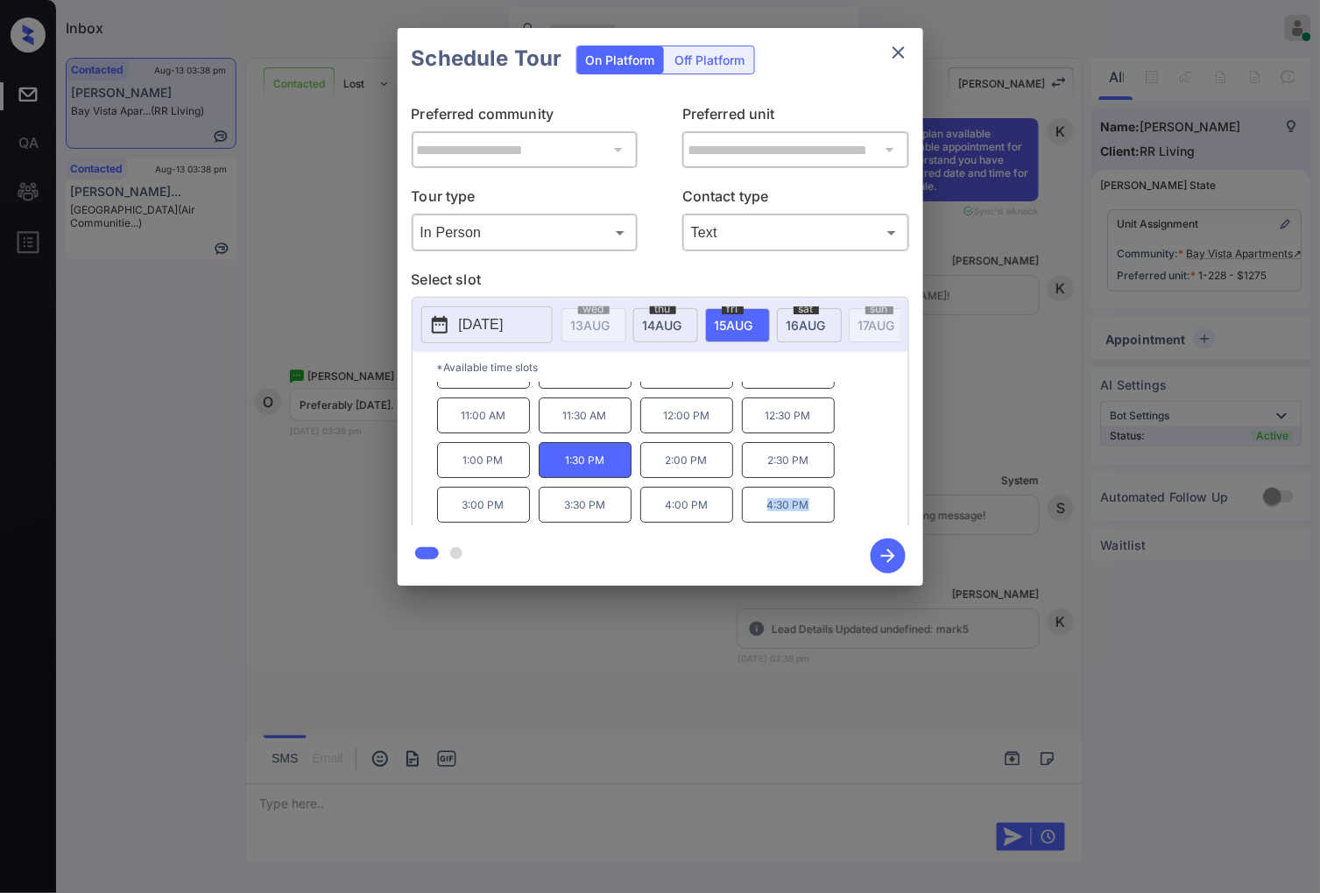
drag, startPoint x: 816, startPoint y: 518, endPoint x: 764, endPoint y: 519, distance: 51.7
click at [764, 519] on p "4:30 PM" at bounding box center [788, 505] width 93 height 36
copy p "4:30 PM"
click at [408, 694] on div at bounding box center [660, 446] width 1320 height 893
